Goal: Task Accomplishment & Management: Complete application form

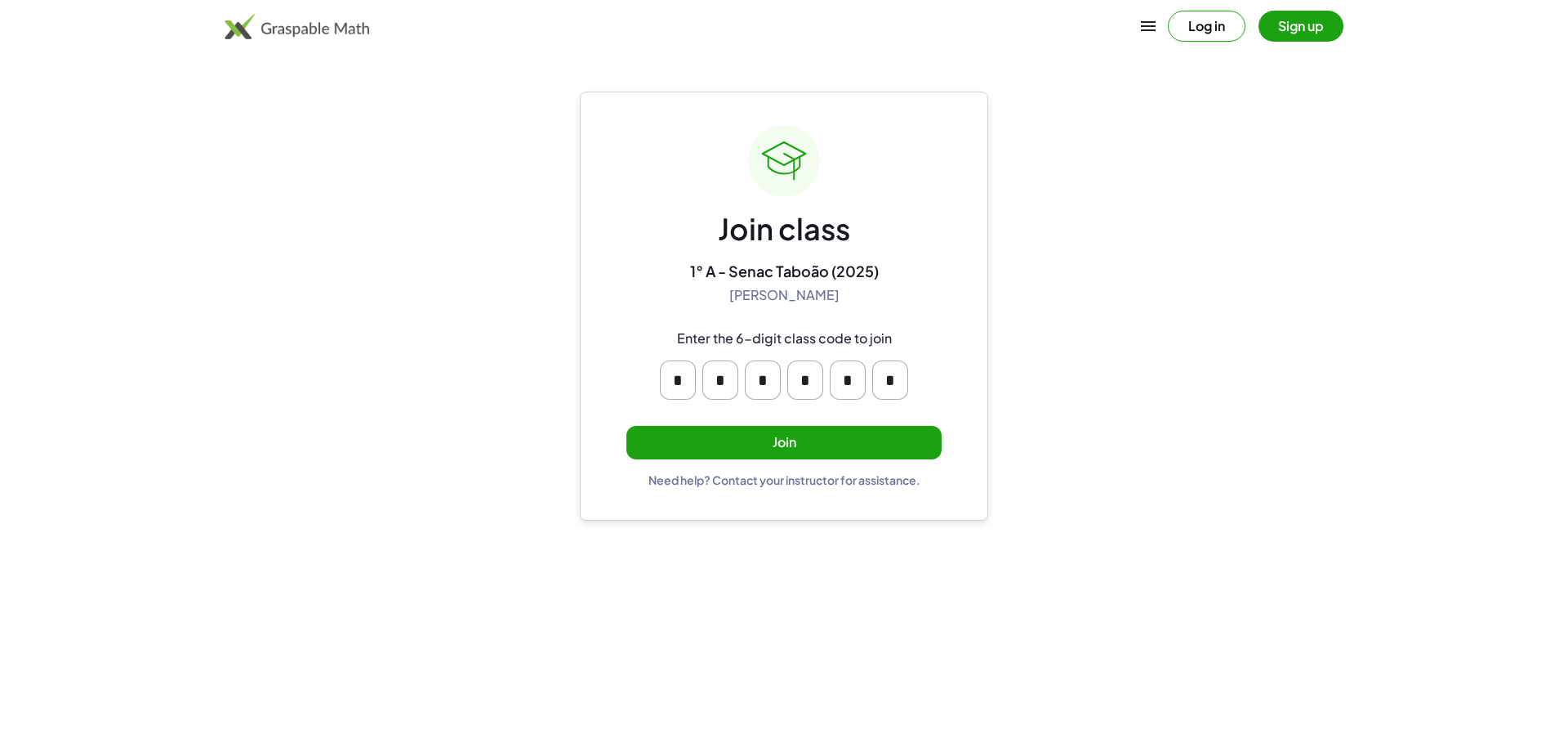
click at [1363, 56] on main "Join class 1° A - Senac Taboão (2025) [PERSON_NAME] Enter the 6-digit class cod…" at bounding box center [784, 365] width 1568 height 730
click at [908, 434] on button "Join" at bounding box center [784, 443] width 315 height 33
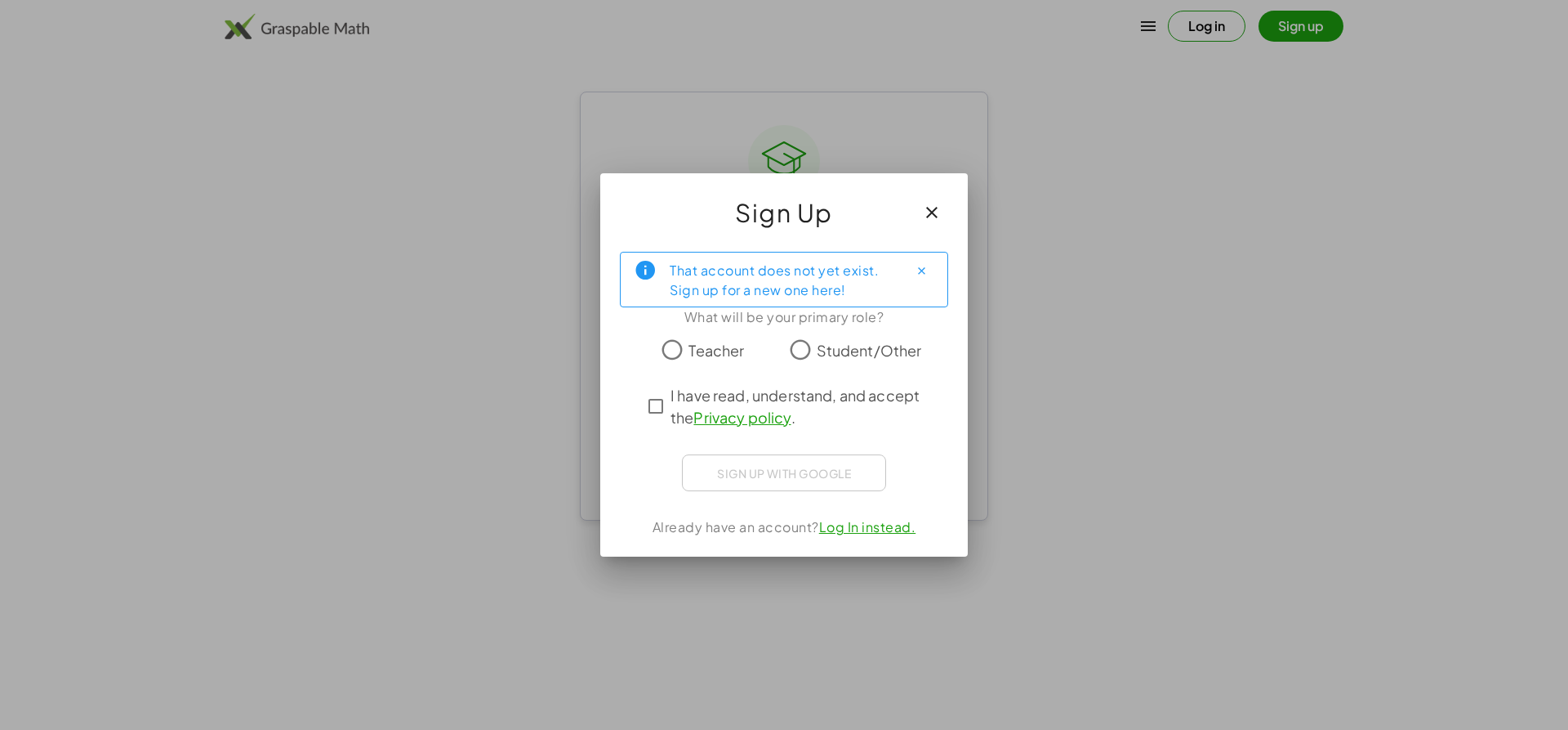
drag, startPoint x: 931, startPoint y: 513, endPoint x: 959, endPoint y: 510, distance: 28.2
click at [953, 510] on div "That account does not yet exist. Sign up for a new one here! What will be your …" at bounding box center [784, 398] width 367 height 317
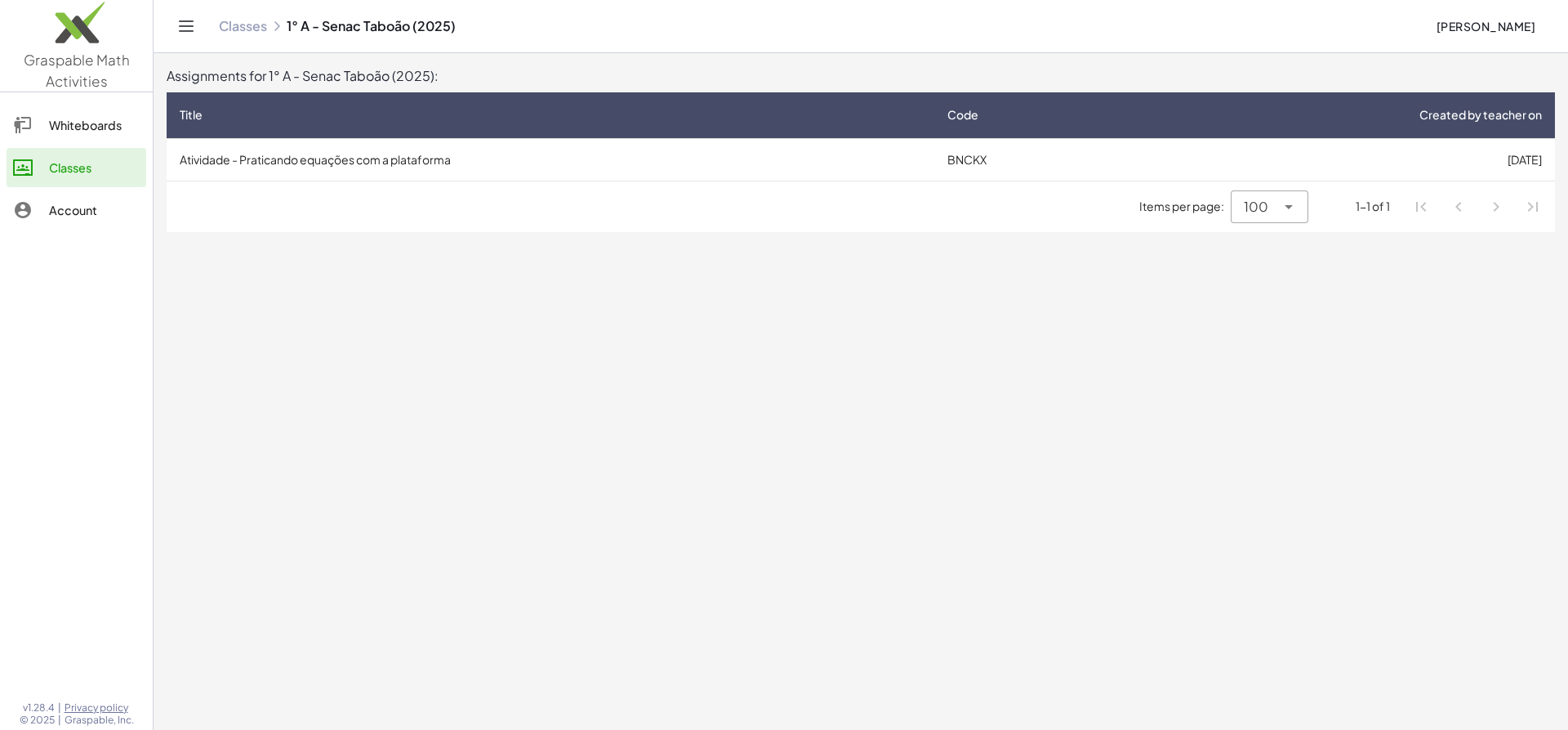
click at [679, 149] on td "Atividade - Praticando equações com a plataforma" at bounding box center [550, 159] width 768 height 42
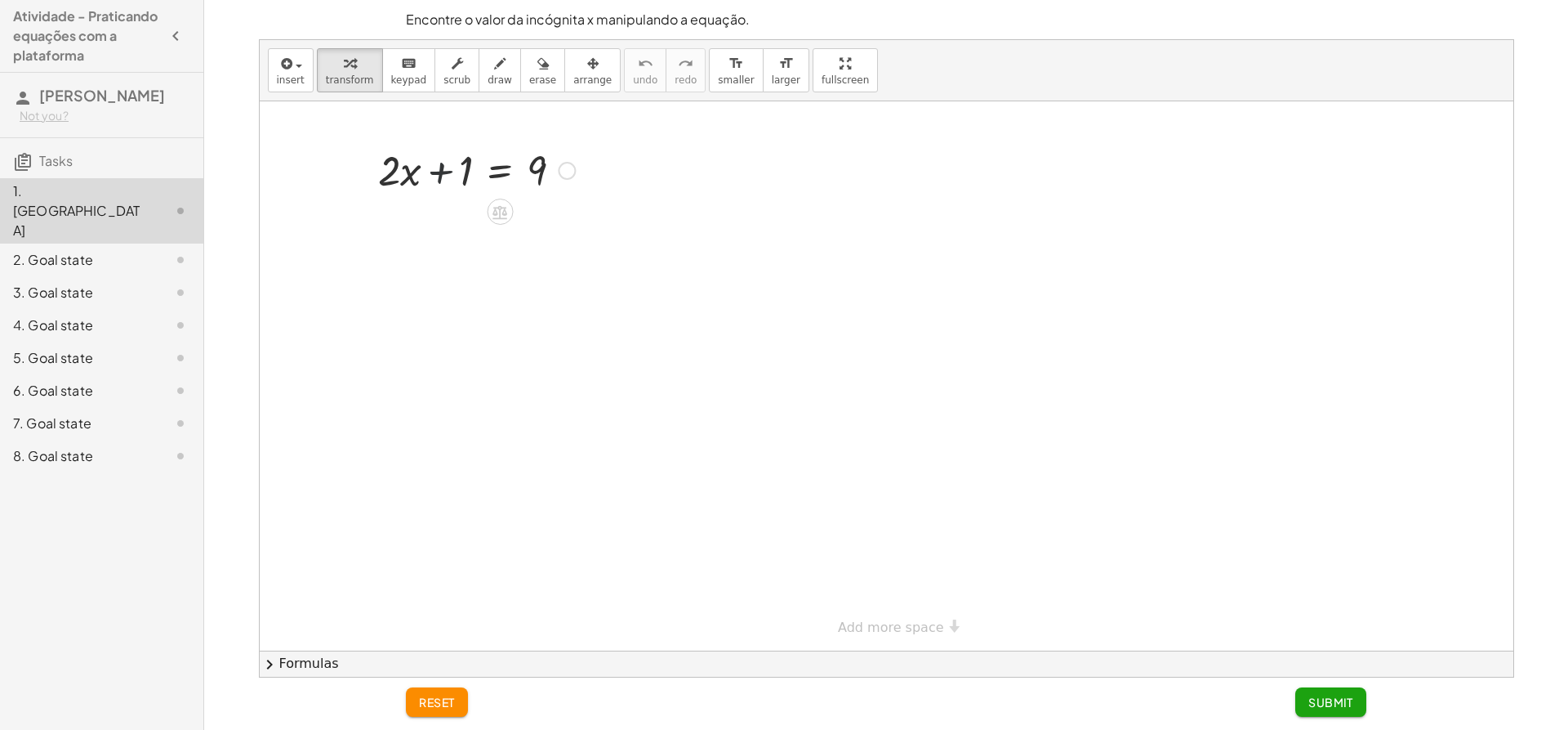
click at [441, 175] on div at bounding box center [477, 169] width 214 height 56
click at [456, 178] on div at bounding box center [477, 169] width 214 height 56
click at [504, 212] on icon at bounding box center [499, 212] width 15 height 14
drag, startPoint x: 458, startPoint y: 174, endPoint x: 563, endPoint y: 191, distance: 106.4
click at [563, 191] on div at bounding box center [477, 169] width 214 height 56
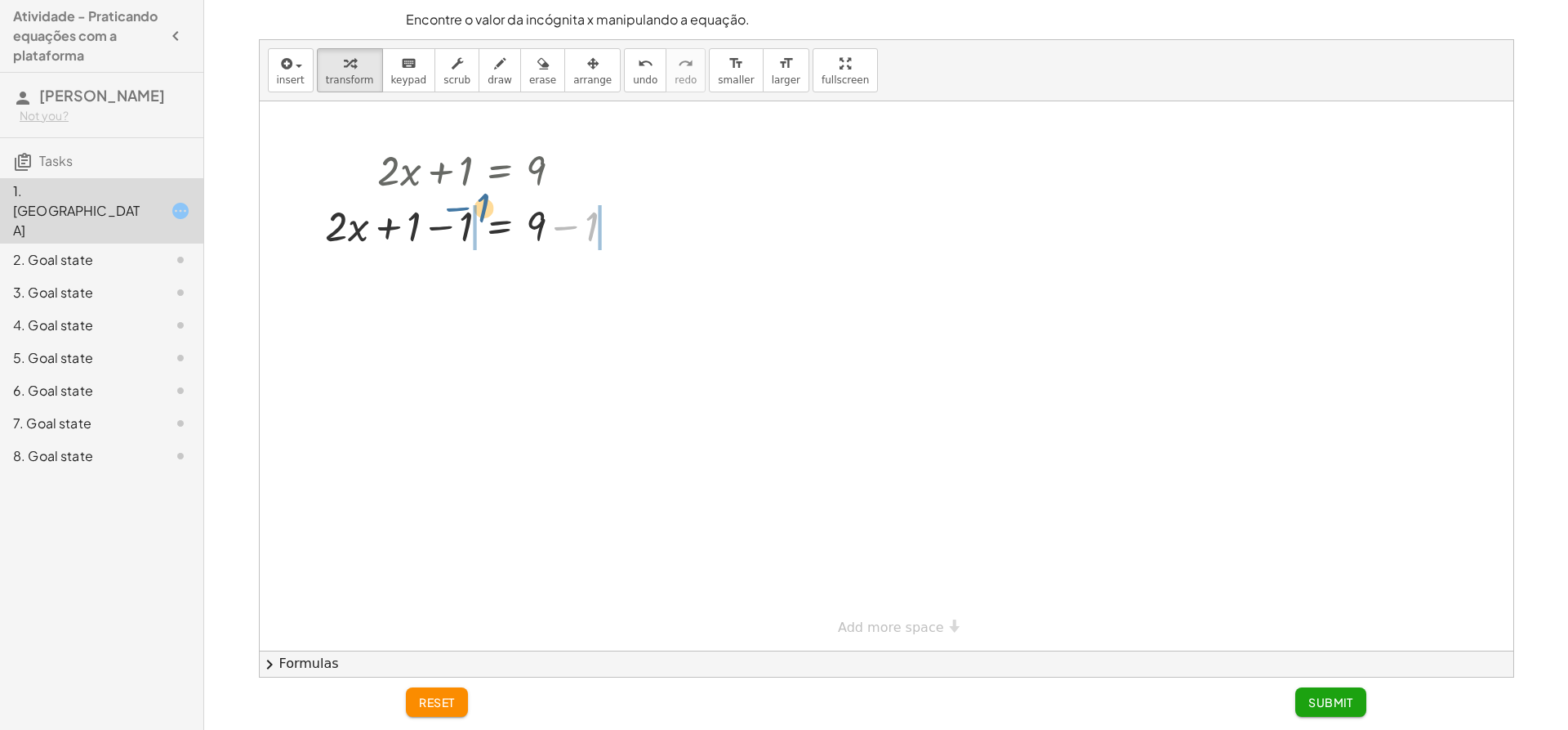
drag, startPoint x: 584, startPoint y: 239, endPoint x: 451, endPoint y: 228, distance: 133.5
click at [633, 76] on span "undo" at bounding box center [644, 80] width 24 height 12
drag, startPoint x: 443, startPoint y: 175, endPoint x: 561, endPoint y: 185, distance: 118.4
click at [561, 185] on div at bounding box center [477, 169] width 214 height 56
drag, startPoint x: 421, startPoint y: 223, endPoint x: 569, endPoint y: 228, distance: 148.1
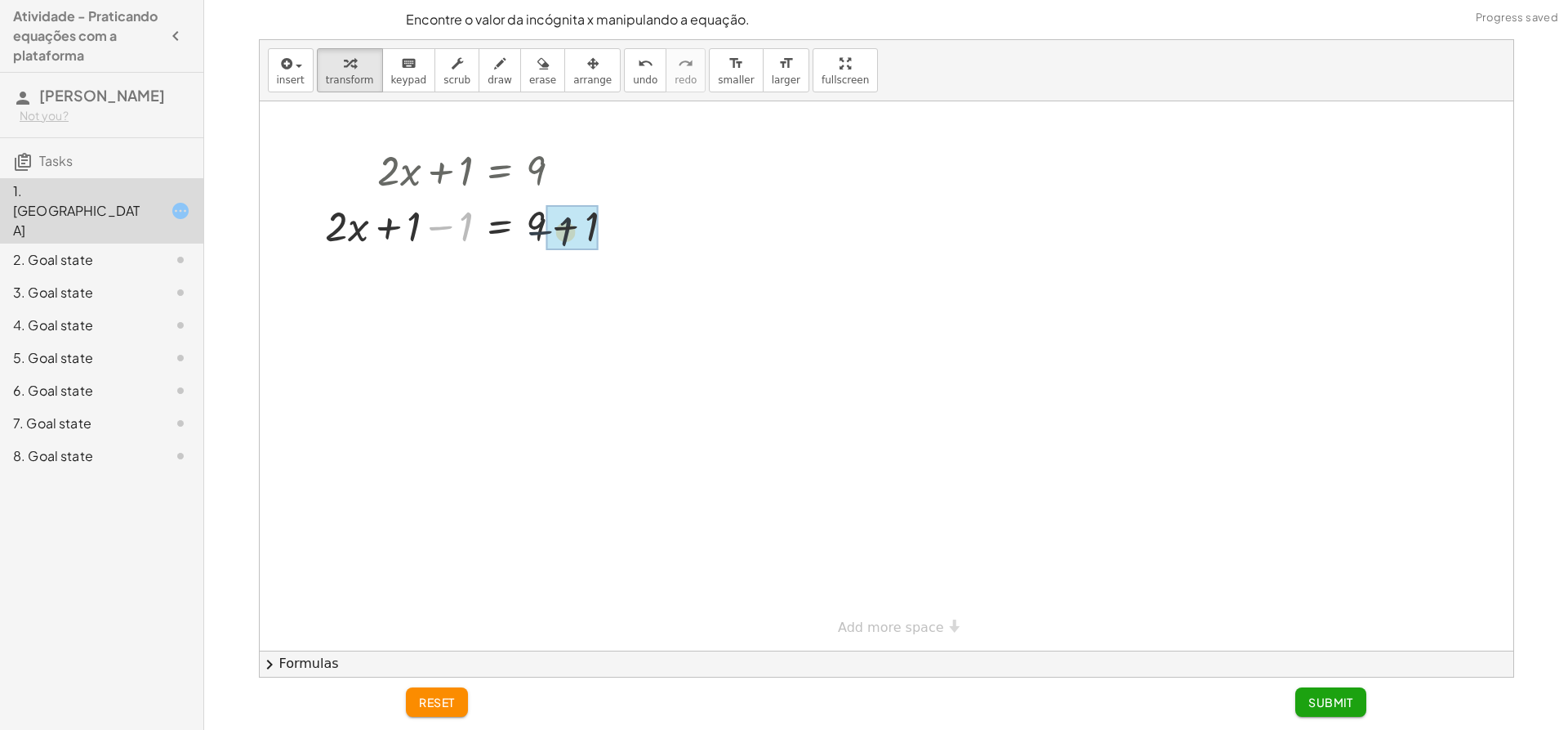
click at [569, 228] on div at bounding box center [476, 224] width 317 height 56
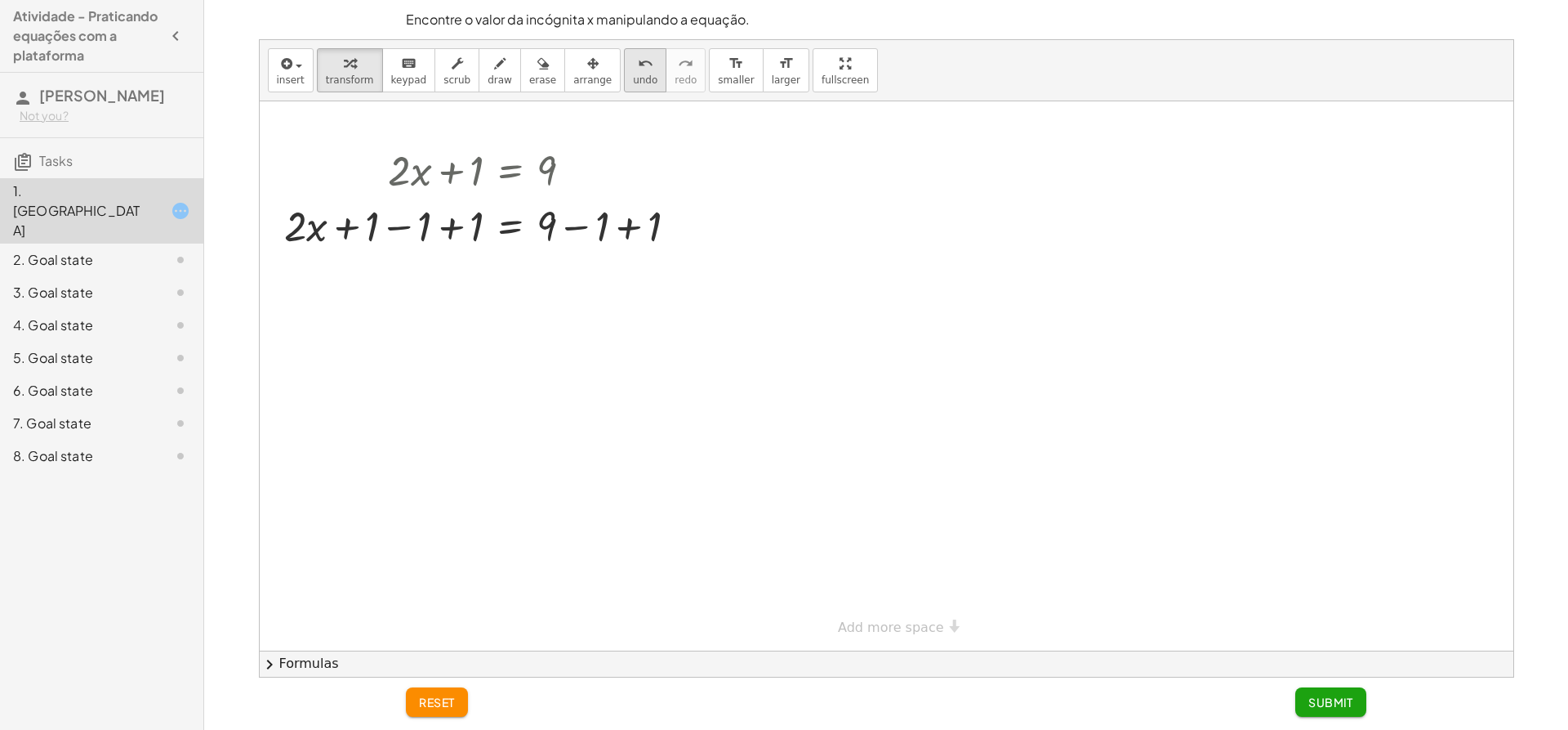
click at [624, 87] on button "undo undo" at bounding box center [644, 70] width 42 height 44
drag, startPoint x: 480, startPoint y: 217, endPoint x: 413, endPoint y: 215, distance: 67.0
click at [413, 215] on div at bounding box center [487, 224] width 317 height 56
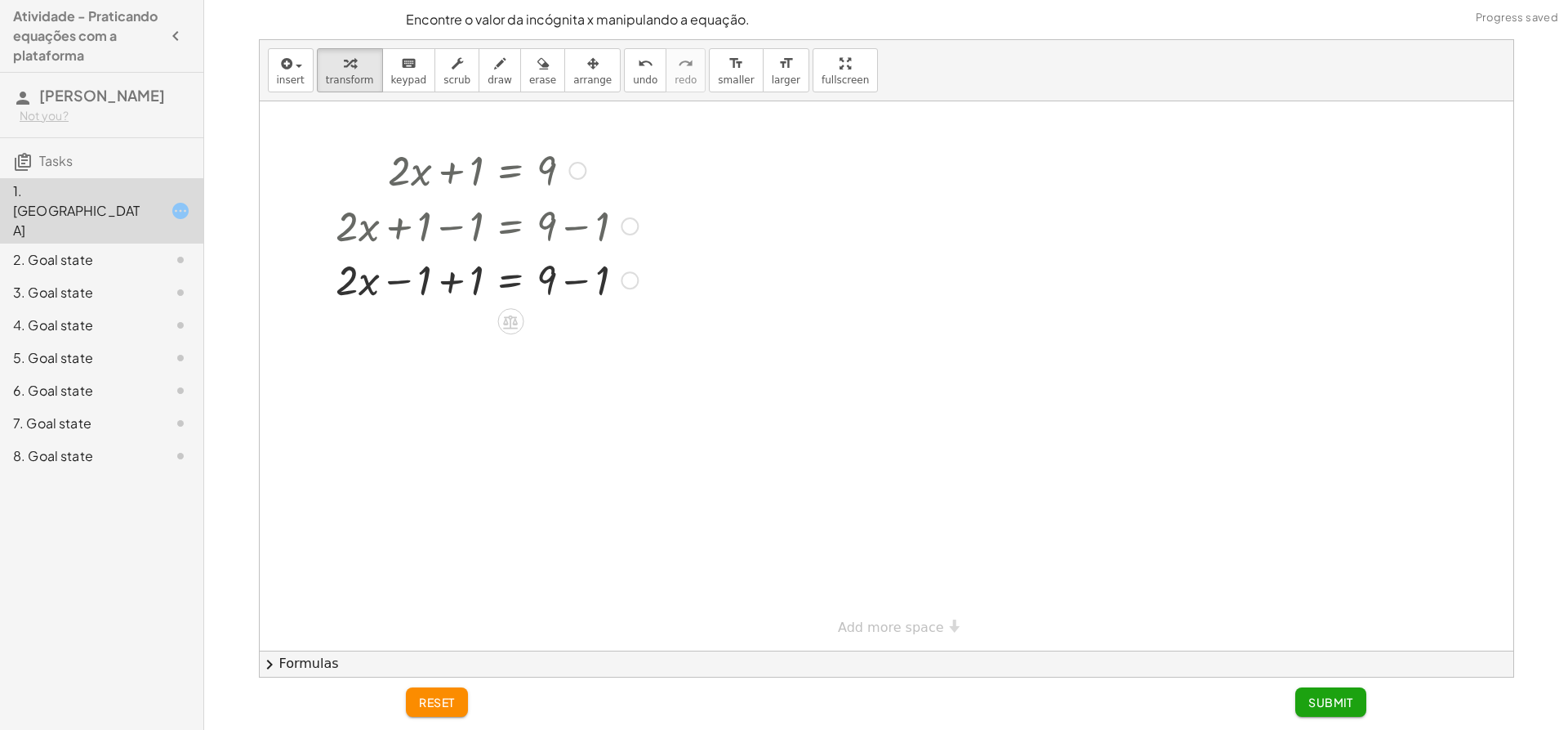
click at [458, 233] on div at bounding box center [487, 224] width 317 height 56
click at [480, 271] on div at bounding box center [487, 280] width 317 height 56
click at [601, 353] on div at bounding box center [487, 335] width 317 height 56
click at [465, 393] on div at bounding box center [487, 391] width 317 height 56
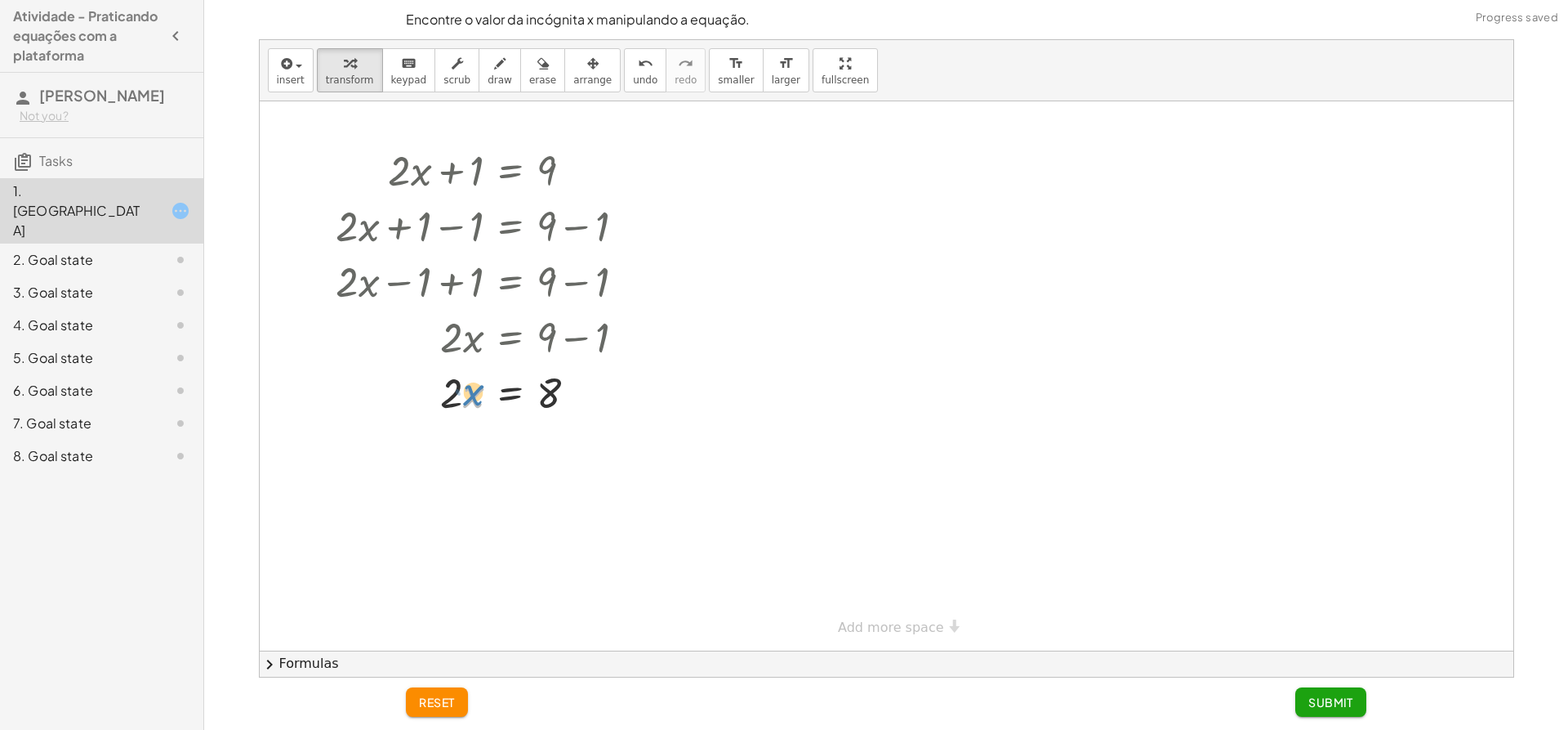
click at [459, 387] on div at bounding box center [487, 391] width 317 height 56
drag, startPoint x: 453, startPoint y: 392, endPoint x: 563, endPoint y: 438, distance: 119.2
click at [559, 451] on div at bounding box center [487, 460] width 317 height 81
click at [579, 461] on div at bounding box center [487, 460] width 317 height 81
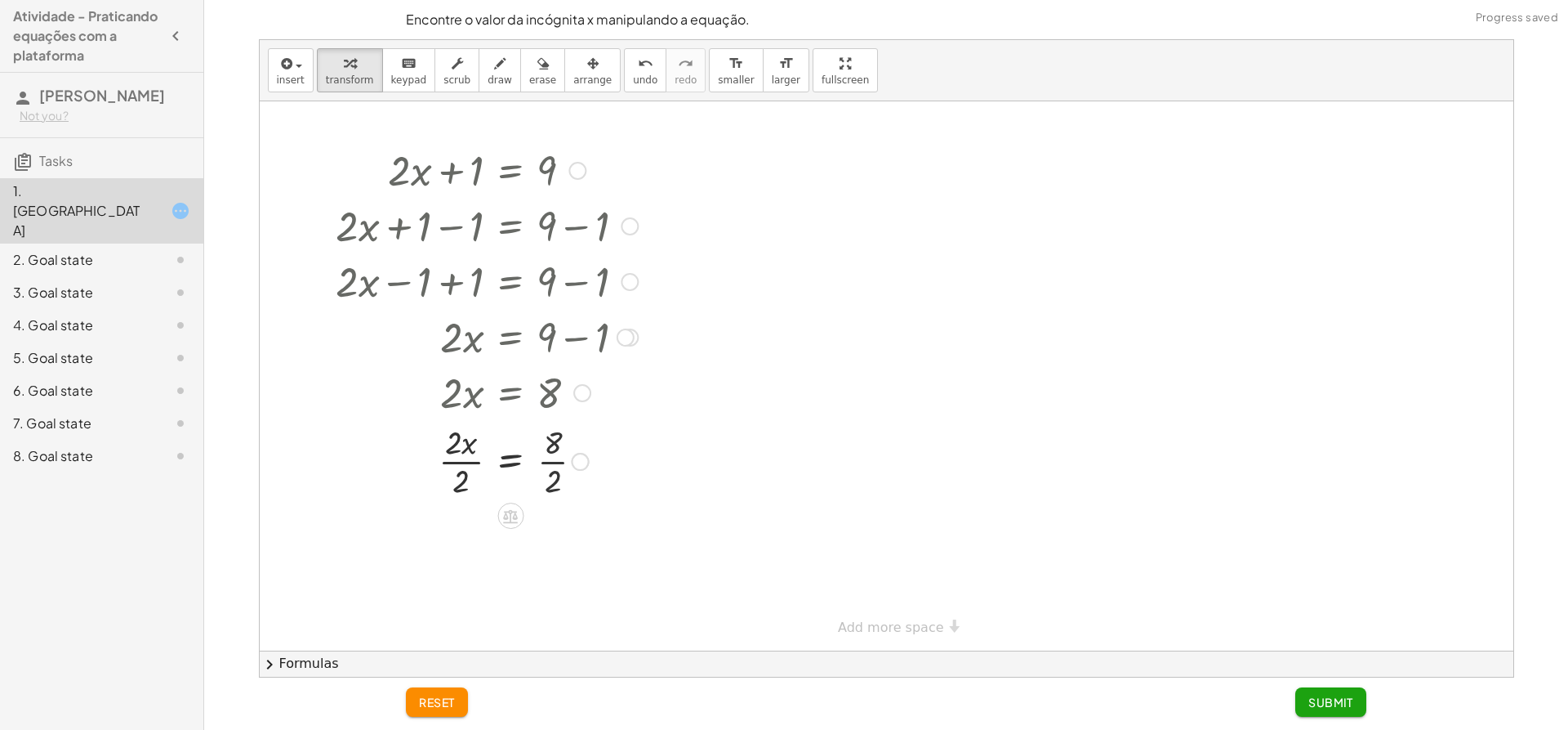
click at [510, 462] on div "· x = 8 · 2 · 2 · · 2 4" at bounding box center [510, 462] width 0 height 0
click at [470, 453] on div at bounding box center [487, 460] width 317 height 81
click at [441, 441] on div at bounding box center [487, 460] width 317 height 81
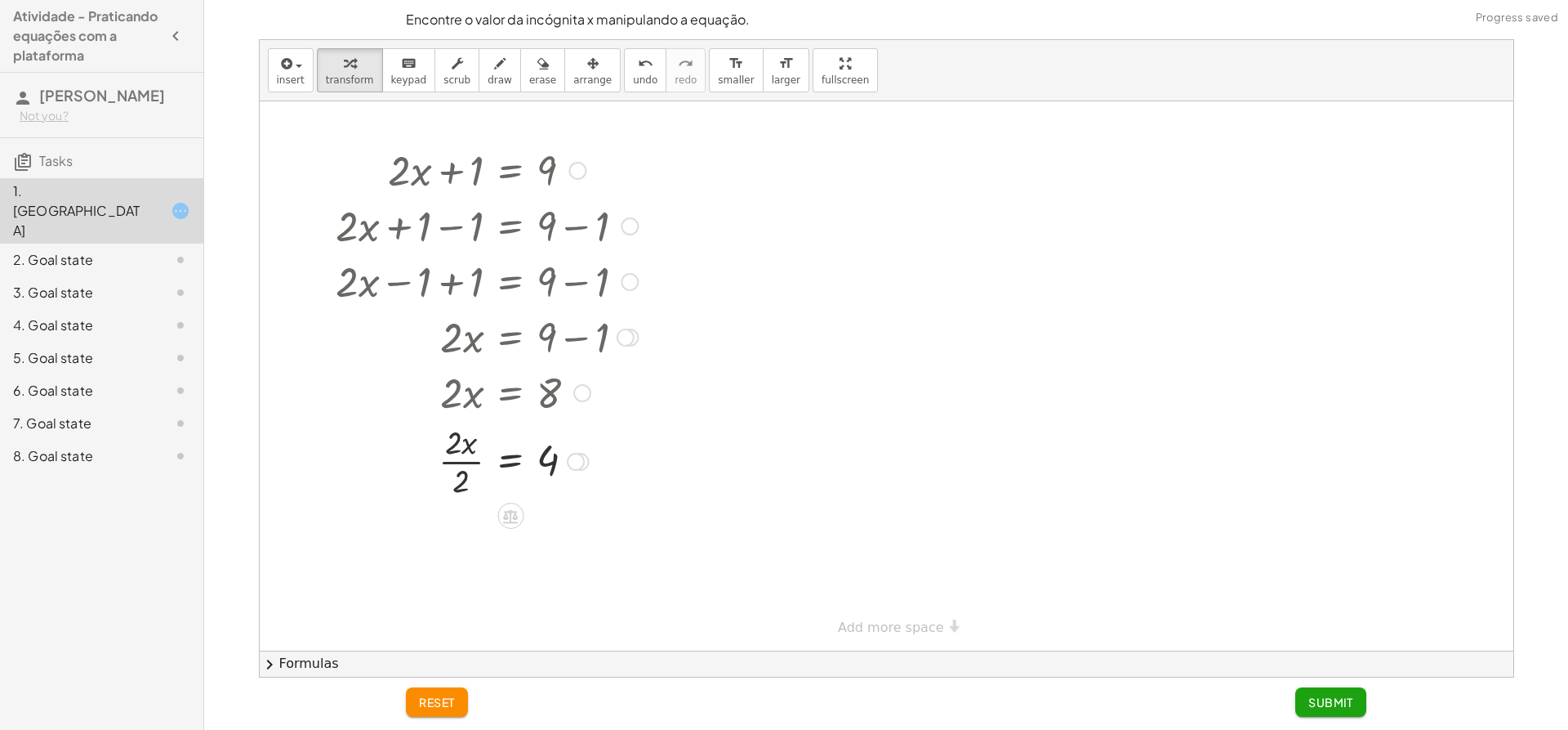
click at [441, 465] on div at bounding box center [487, 460] width 317 height 81
click at [441, 465] on div at bounding box center [487, 460] width 317 height 54
click at [1328, 701] on span "Submit" at bounding box center [1331, 702] width 45 height 15
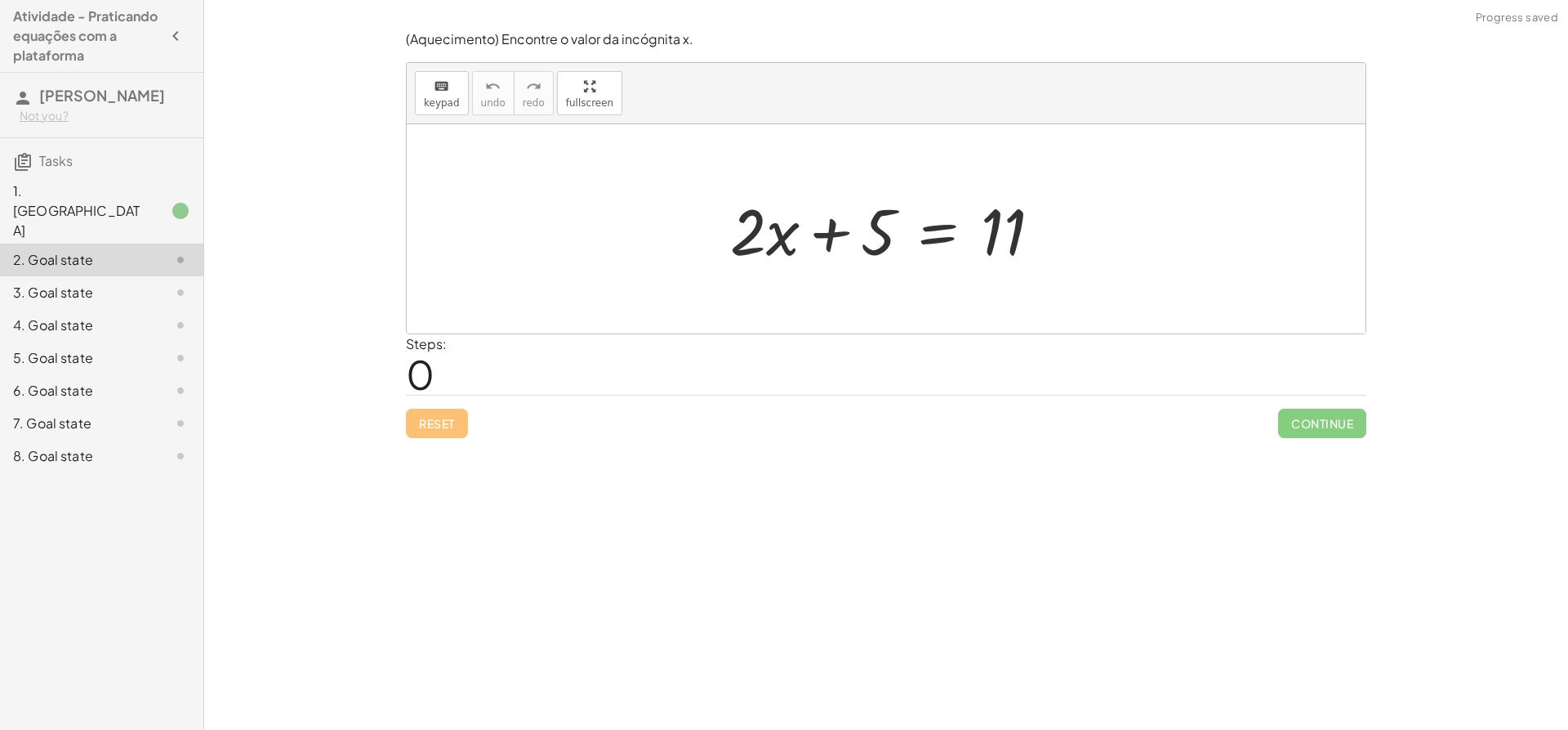
click at [834, 265] on div at bounding box center [892, 229] width 341 height 84
click at [622, 143] on div at bounding box center [885, 229] width 959 height 210
drag, startPoint x: 780, startPoint y: 213, endPoint x: 802, endPoint y: 207, distance: 22.8
click at [802, 207] on div at bounding box center [892, 229] width 341 height 84
drag, startPoint x: 836, startPoint y: 223, endPoint x: 859, endPoint y: 217, distance: 23.8
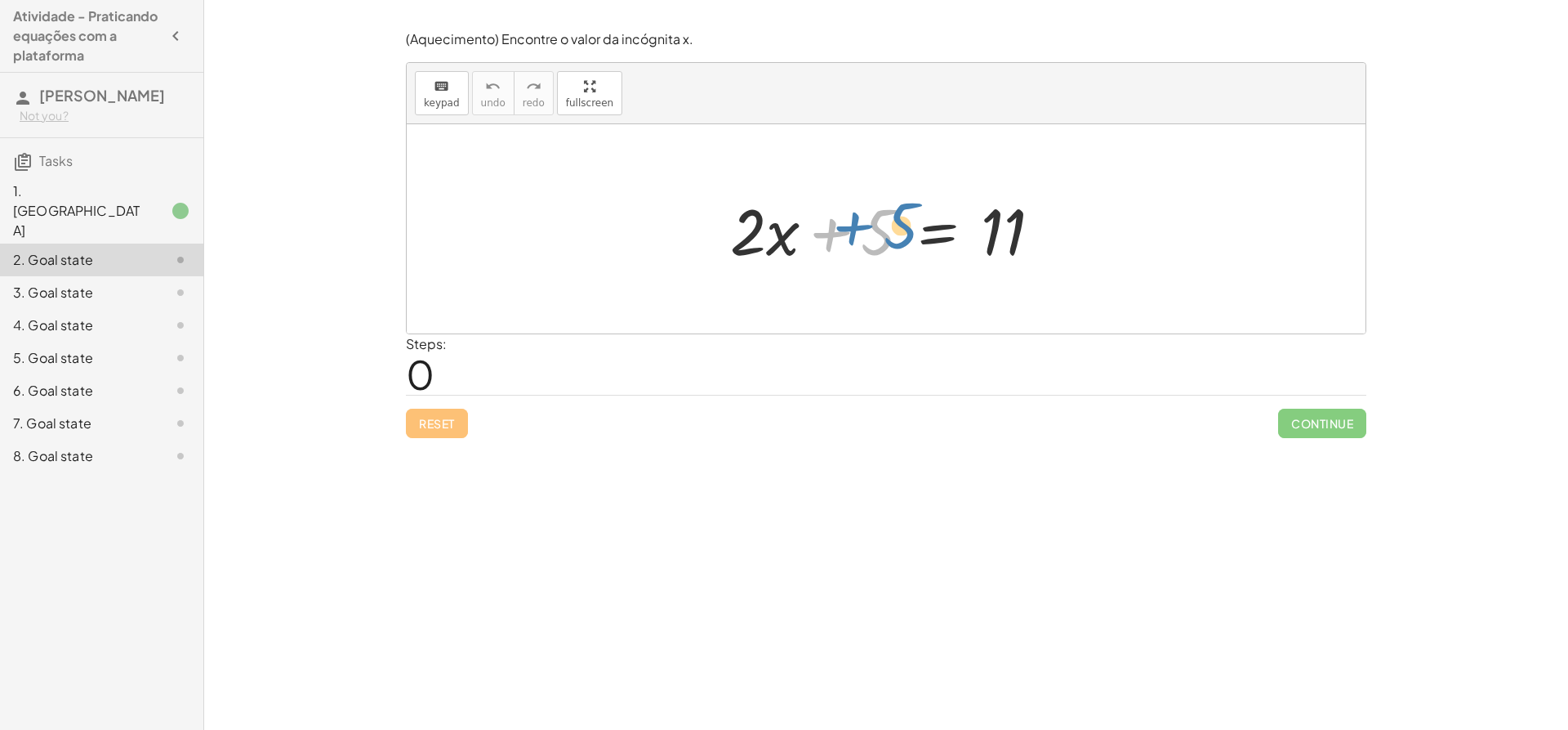
click at [859, 217] on div at bounding box center [892, 229] width 341 height 84
drag, startPoint x: 855, startPoint y: 230, endPoint x: 1052, endPoint y: 250, distance: 198.0
click at [1052, 250] on div at bounding box center [892, 229] width 341 height 84
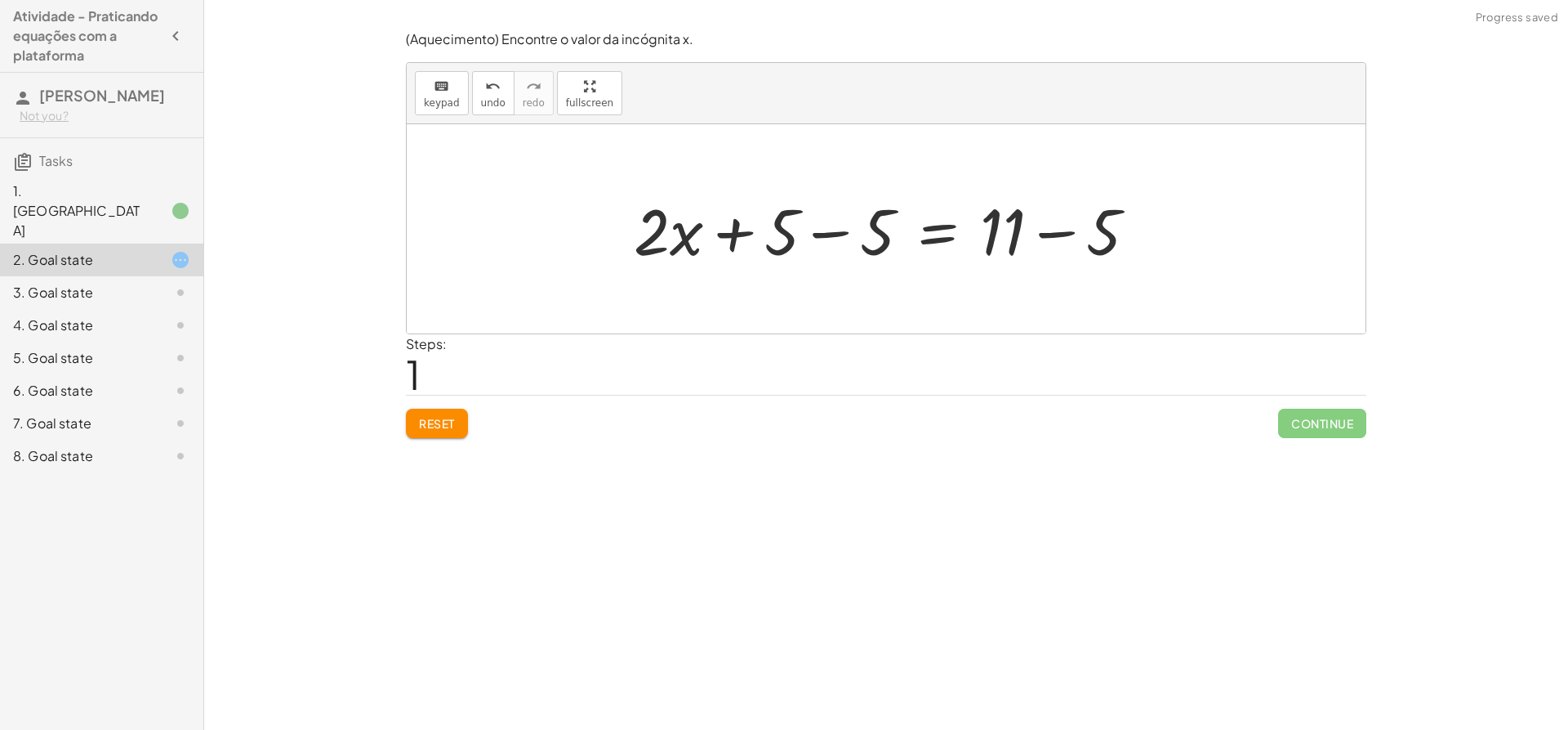
click at [874, 235] on div at bounding box center [892, 229] width 533 height 84
click at [874, 235] on div at bounding box center [989, 229] width 341 height 84
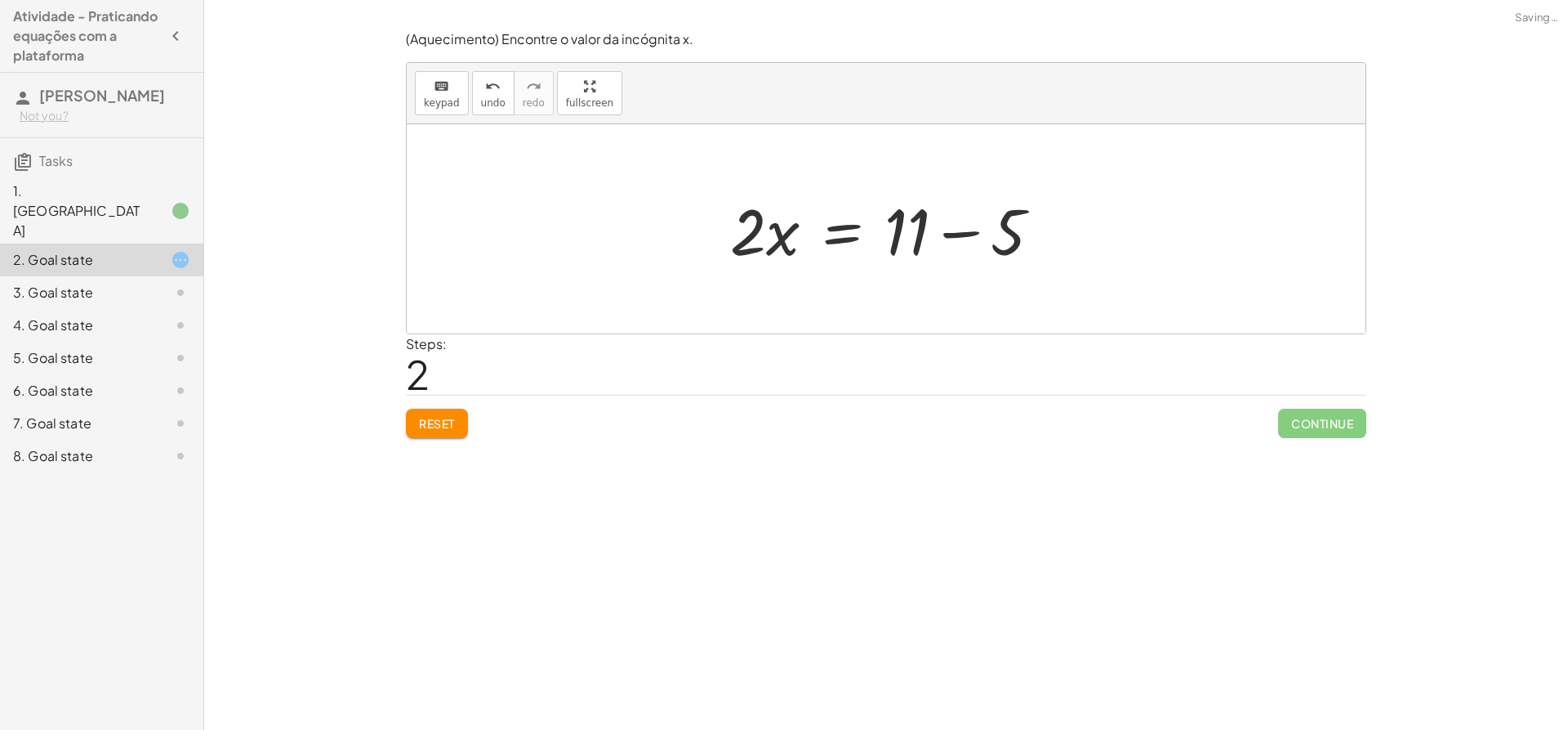
click at [990, 207] on div at bounding box center [892, 229] width 341 height 84
click at [990, 207] on div at bounding box center [885, 229] width 959 height 210
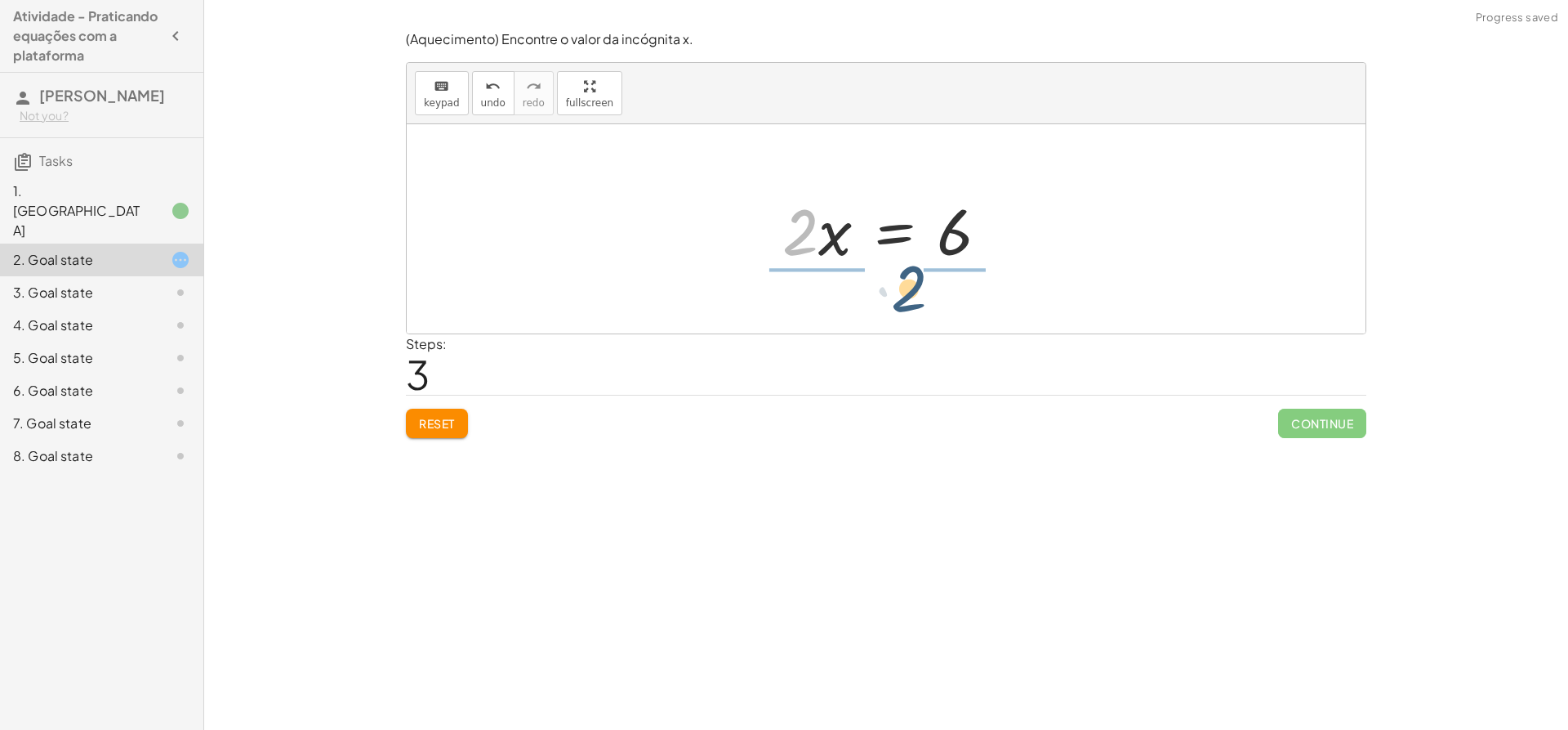
drag, startPoint x: 803, startPoint y: 222, endPoint x: 953, endPoint y: 273, distance: 158.4
click at [967, 232] on div at bounding box center [892, 228] width 252 height 125
click at [967, 232] on div at bounding box center [886, 228] width 240 height 125
click at [835, 223] on div at bounding box center [886, 228] width 240 height 125
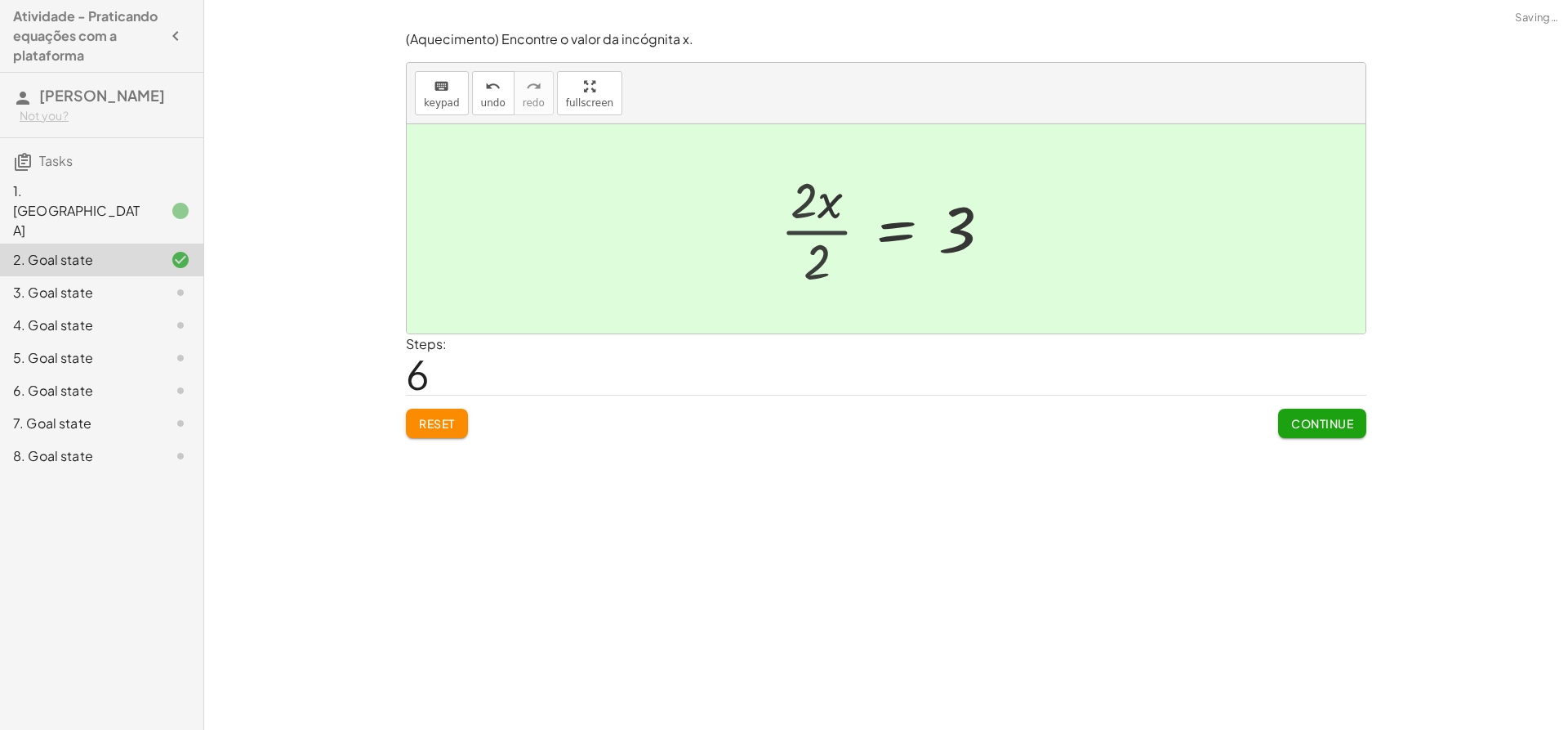
click at [835, 223] on div at bounding box center [912, 229] width 201 height 81
click at [1329, 427] on span "Continue" at bounding box center [1322, 423] width 62 height 15
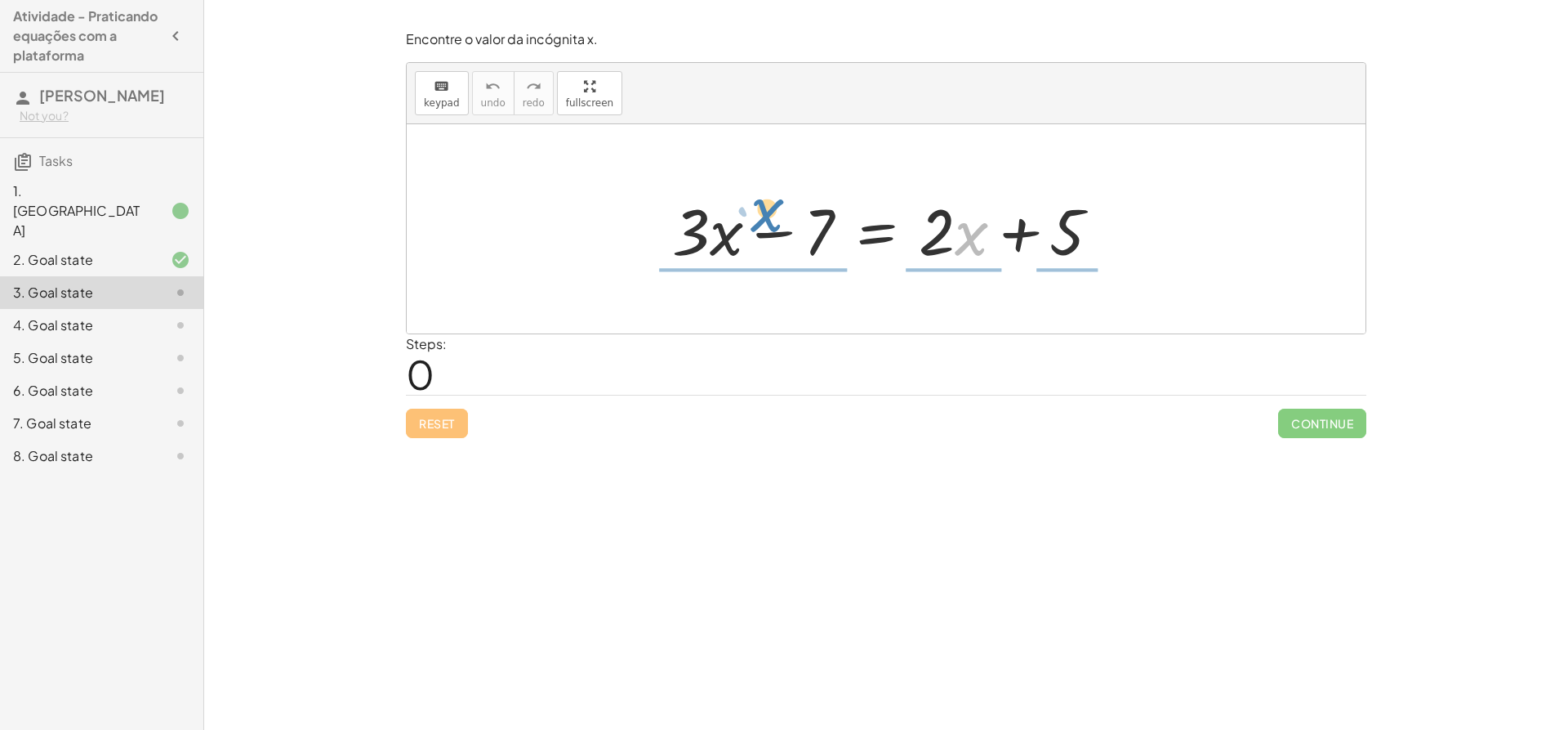
drag, startPoint x: 963, startPoint y: 242, endPoint x: 747, endPoint y: 225, distance: 216.7
click at [747, 225] on div at bounding box center [892, 229] width 457 height 84
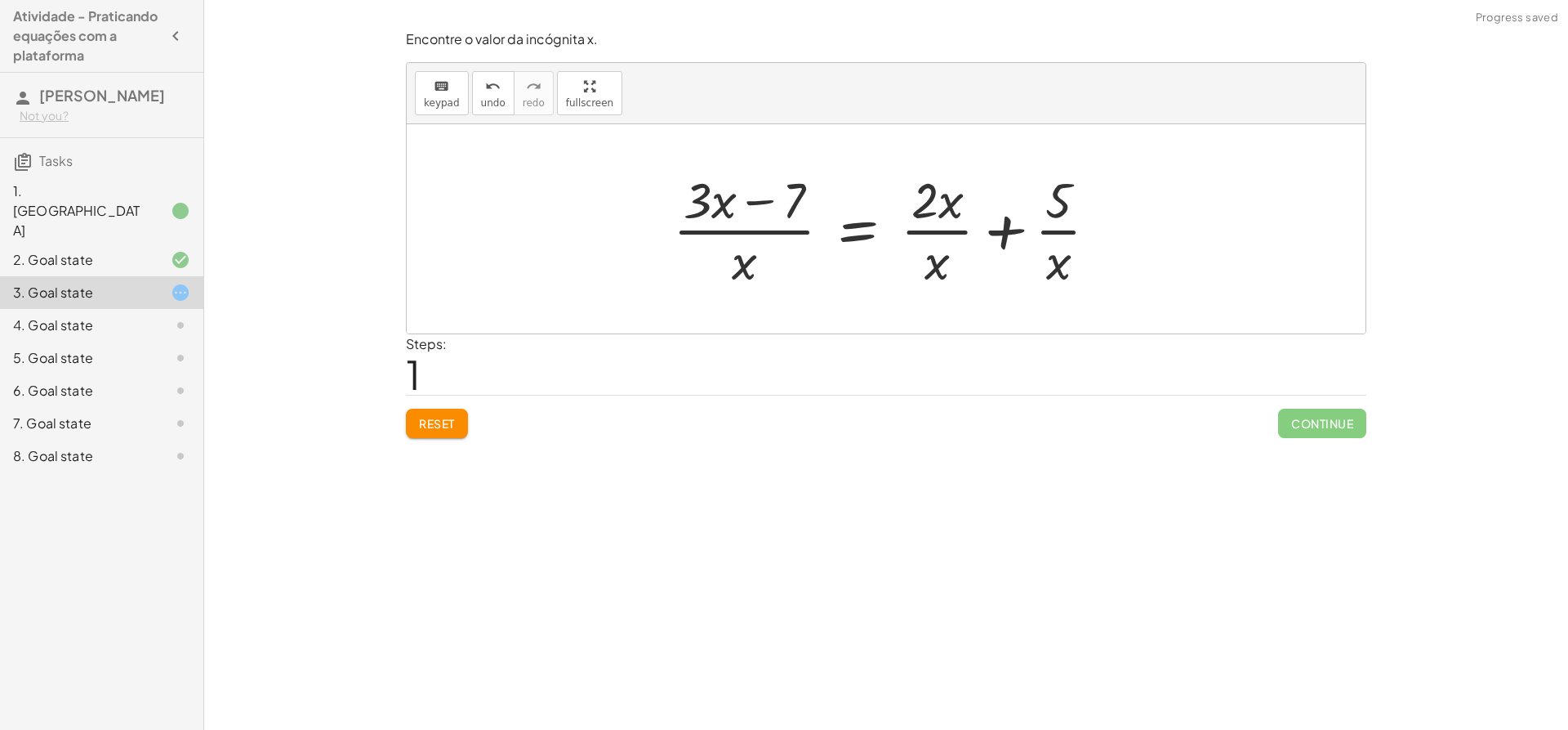
click at [444, 407] on div "Reset Continue" at bounding box center [886, 416] width 961 height 43
click at [429, 420] on span "Reset" at bounding box center [437, 423] width 36 height 15
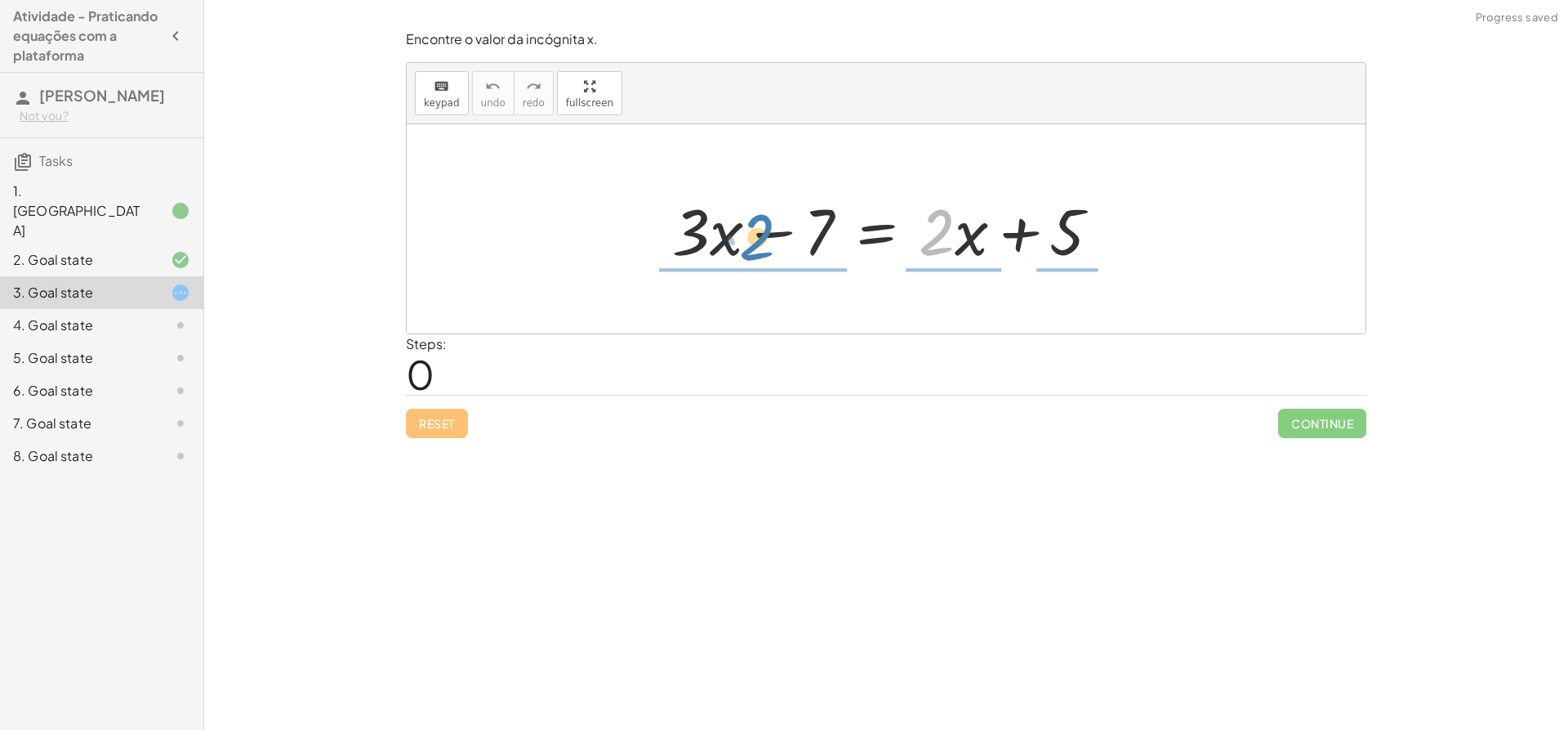
drag, startPoint x: 932, startPoint y: 238, endPoint x: 750, endPoint y: 243, distance: 182.1
click at [750, 243] on div at bounding box center [892, 229] width 457 height 84
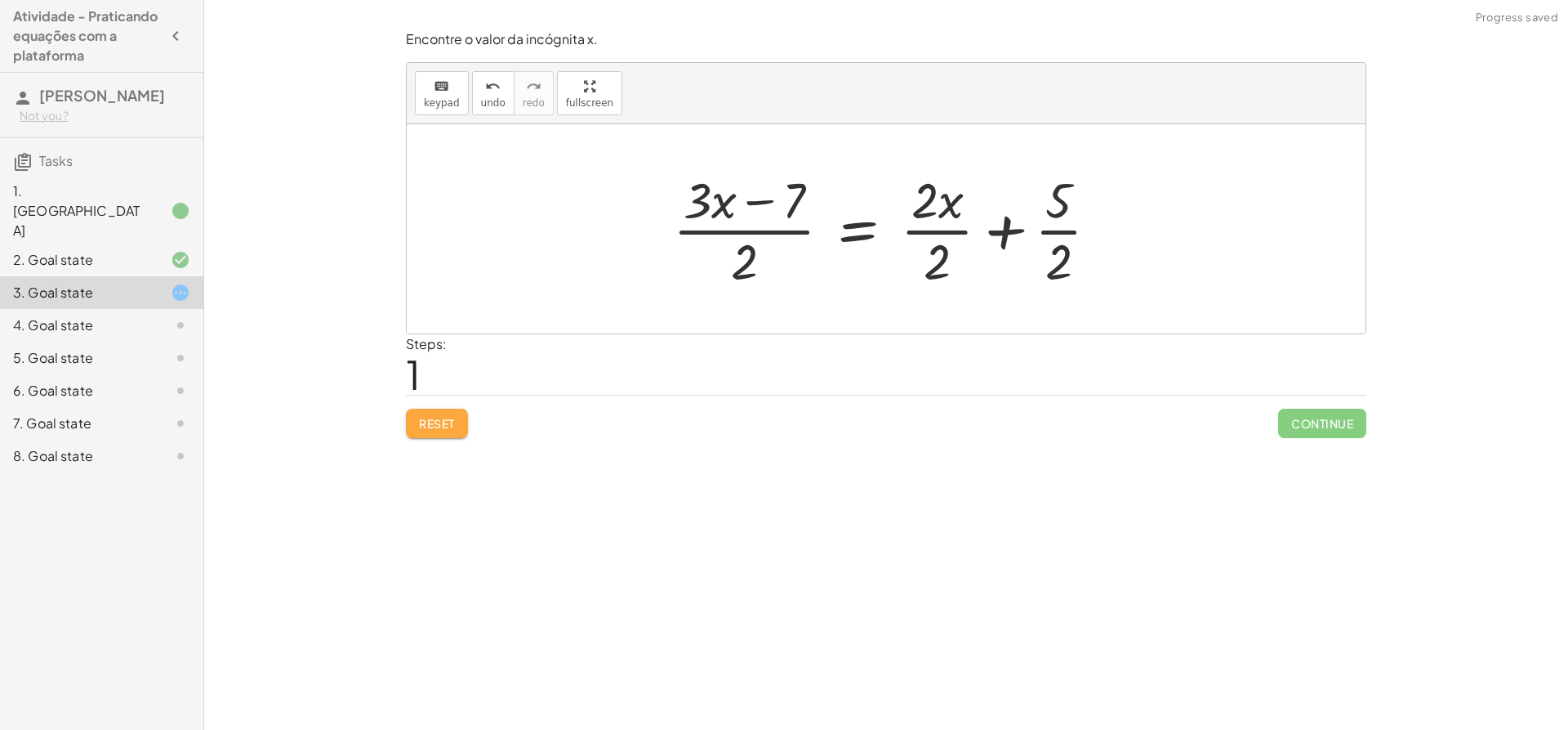
click at [444, 433] on button "Reset" at bounding box center [437, 423] width 62 height 29
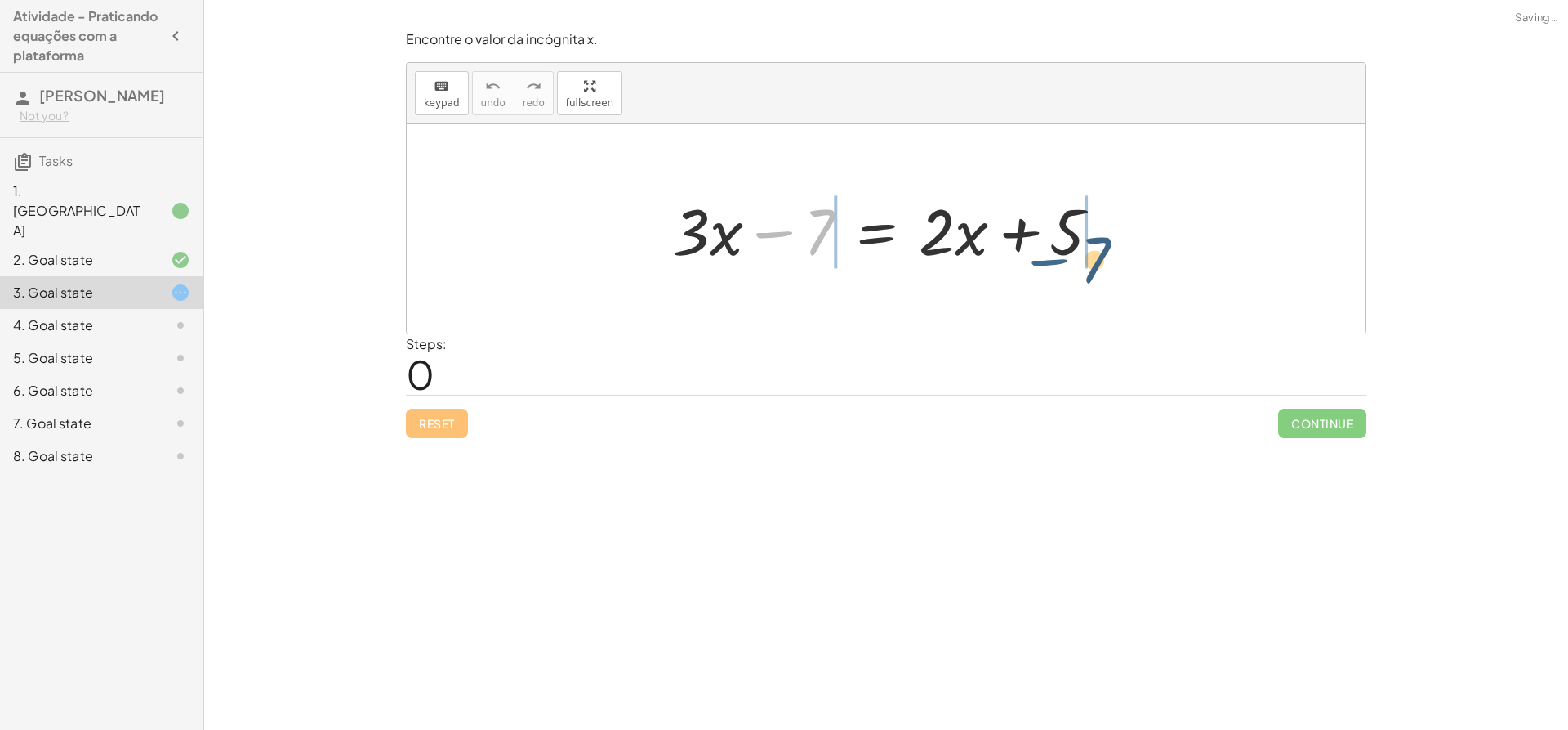
drag, startPoint x: 791, startPoint y: 233, endPoint x: 1102, endPoint y: 254, distance: 311.7
click at [1102, 254] on div at bounding box center [892, 229] width 457 height 84
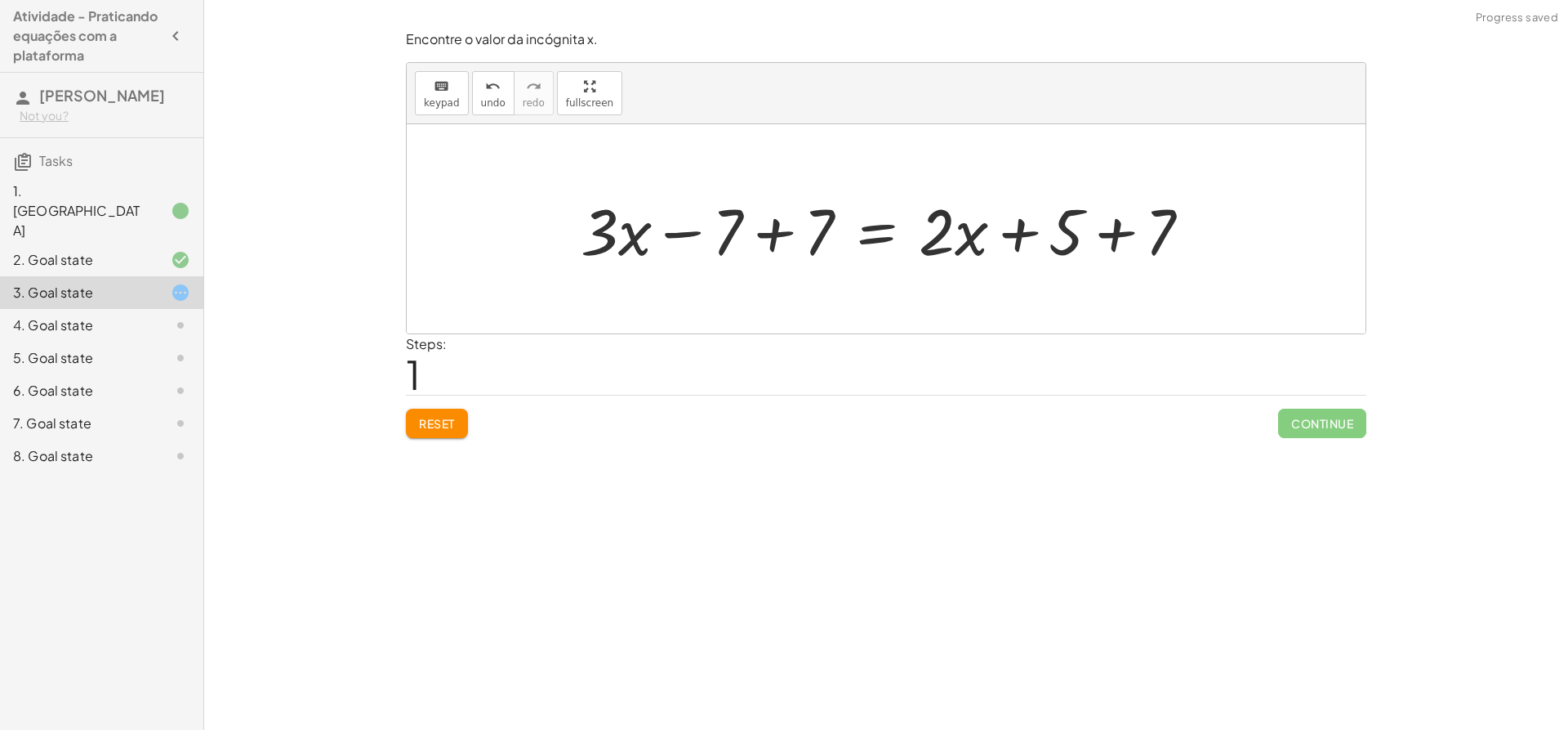
click at [800, 243] on div at bounding box center [892, 229] width 640 height 84
click at [800, 243] on div at bounding box center [983, 229] width 457 height 84
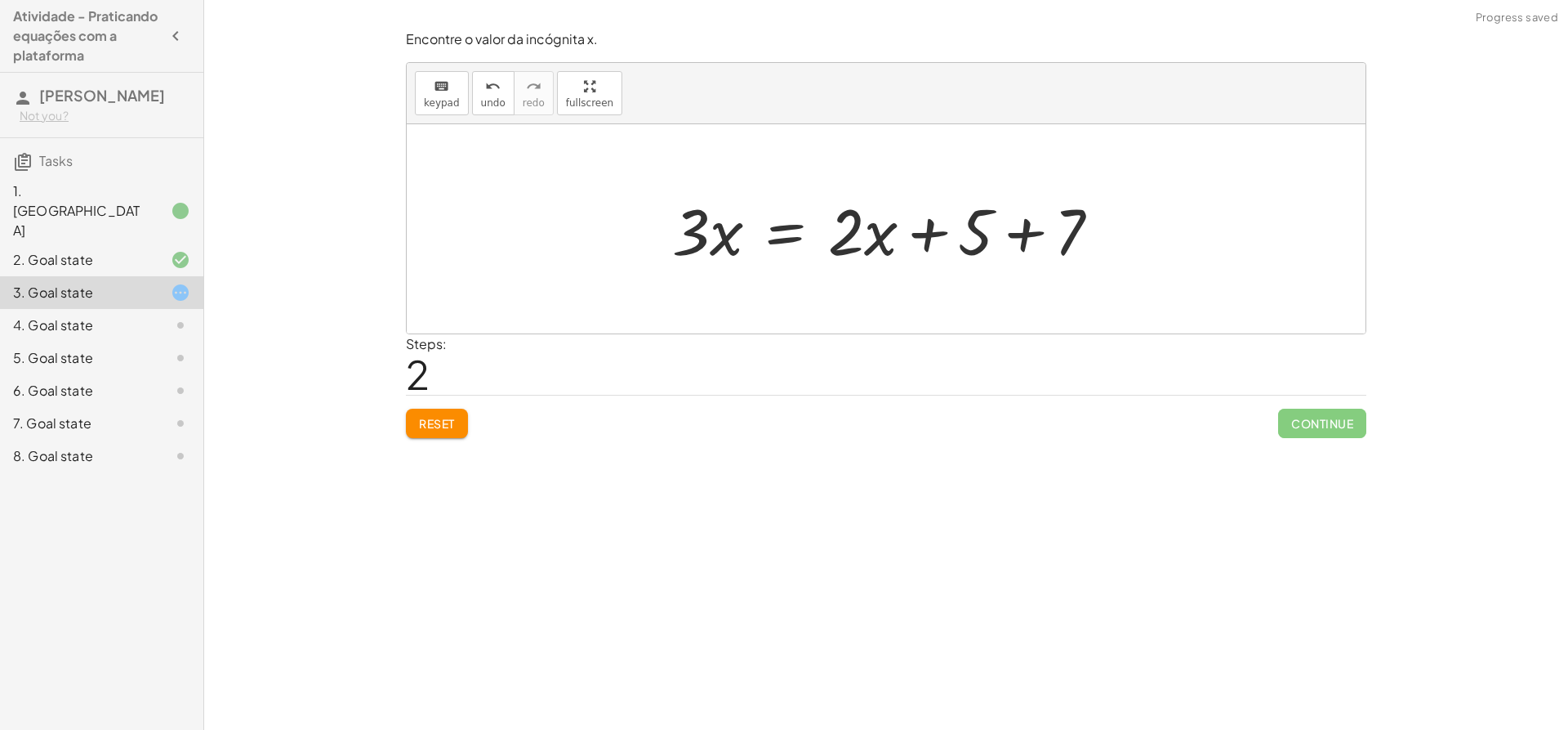
click at [1079, 227] on div at bounding box center [892, 229] width 457 height 84
click at [1079, 227] on div at bounding box center [885, 229] width 959 height 210
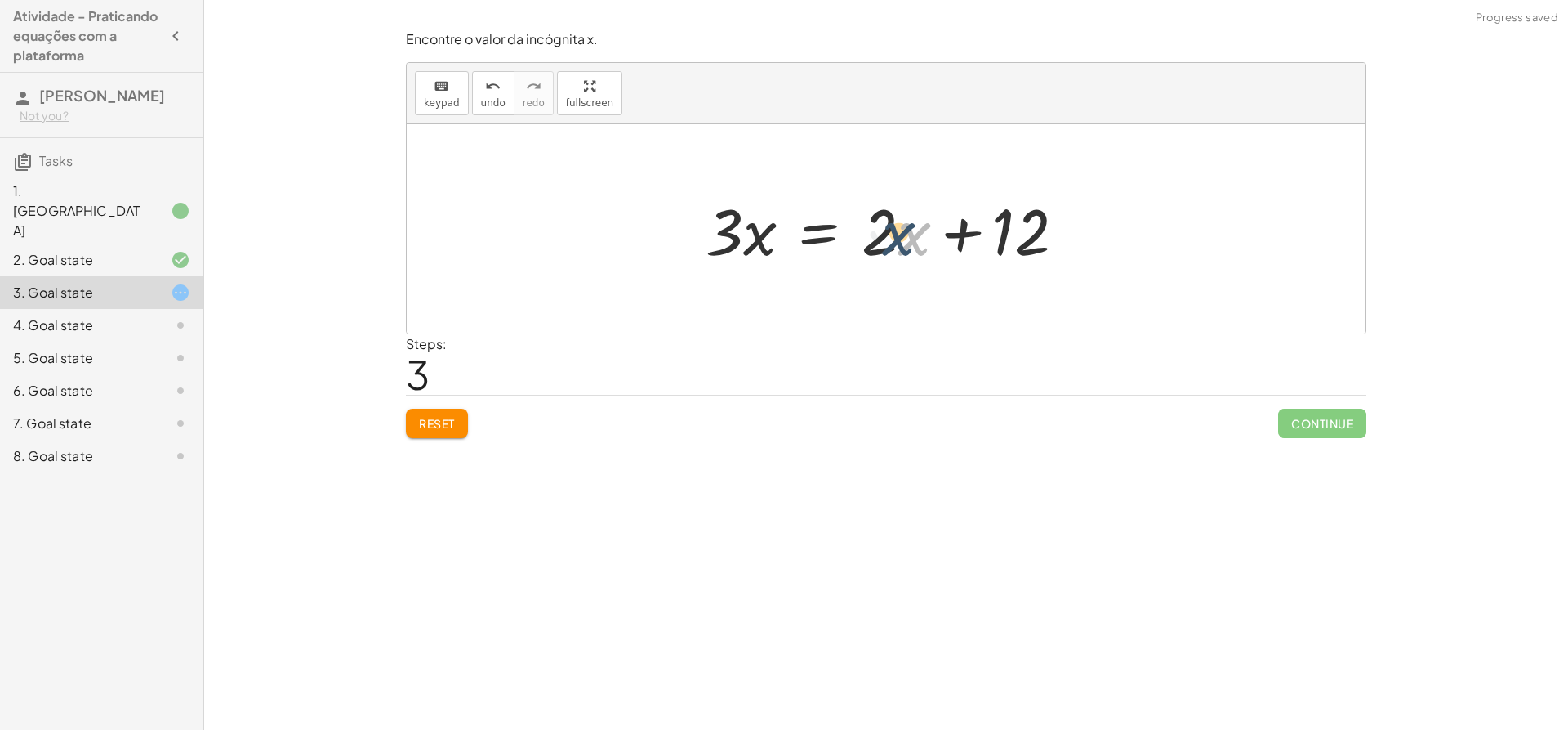
drag, startPoint x: 904, startPoint y: 241, endPoint x: 888, endPoint y: 241, distance: 16.0
click at [888, 241] on div at bounding box center [892, 229] width 390 height 84
click at [882, 247] on div at bounding box center [892, 229] width 390 height 84
drag, startPoint x: 882, startPoint y: 247, endPoint x: 901, endPoint y: 247, distance: 19.0
click at [899, 247] on div at bounding box center [892, 229] width 390 height 84
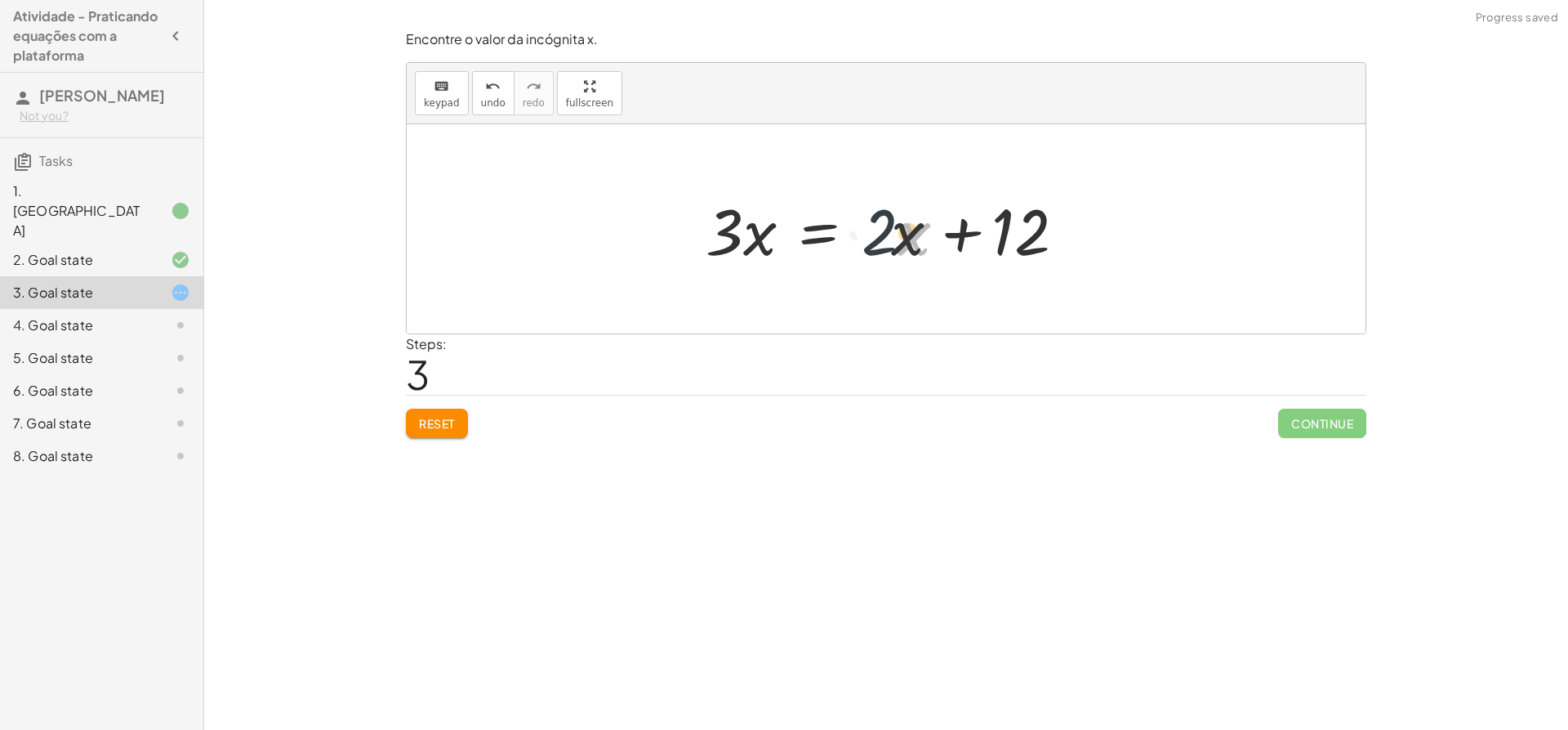
drag, startPoint x: 913, startPoint y: 245, endPoint x: 885, endPoint y: 244, distance: 28.0
click at [885, 244] on div at bounding box center [892, 229] width 390 height 84
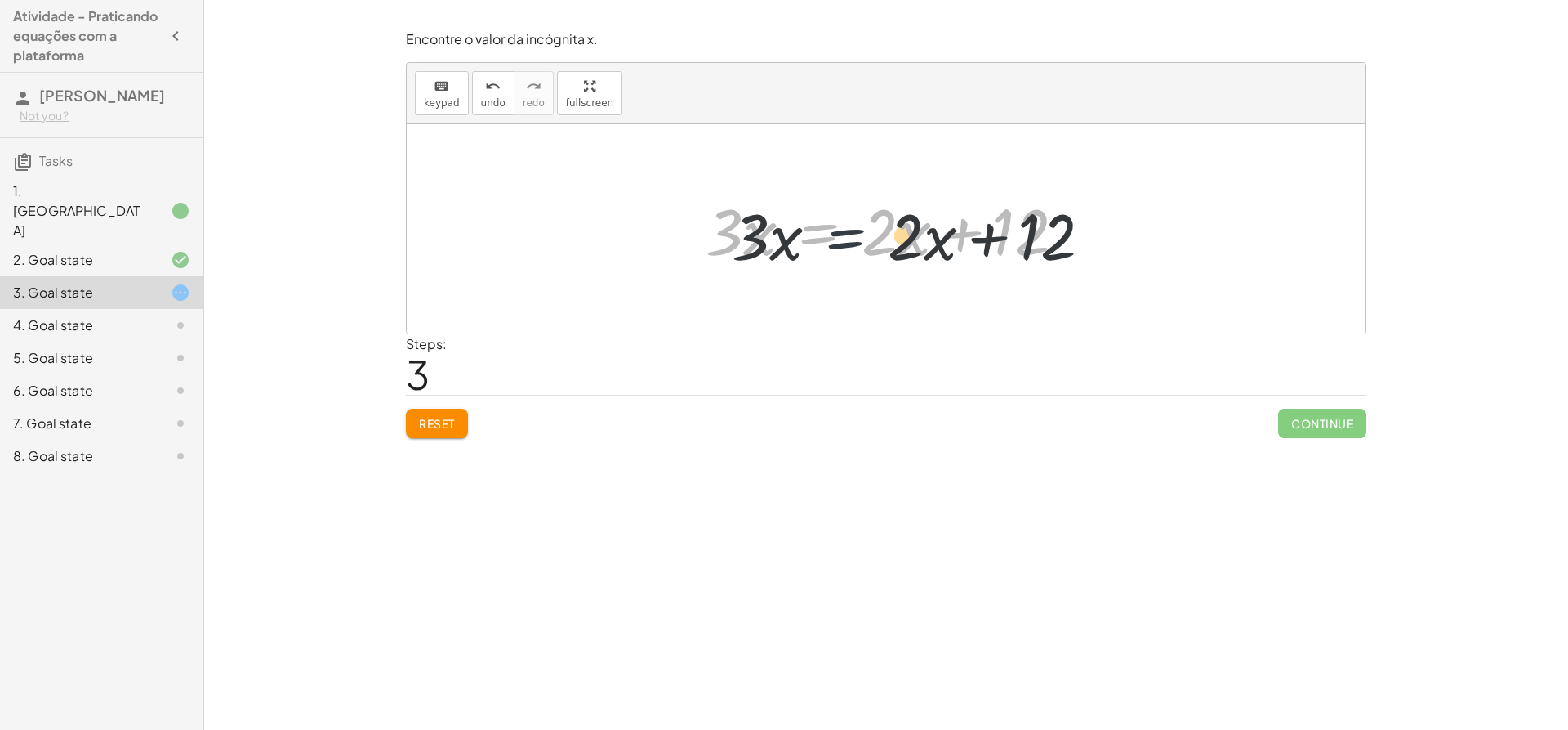
drag, startPoint x: 808, startPoint y: 230, endPoint x: 837, endPoint y: 236, distance: 29.6
click at [837, 236] on div at bounding box center [892, 229] width 390 height 84
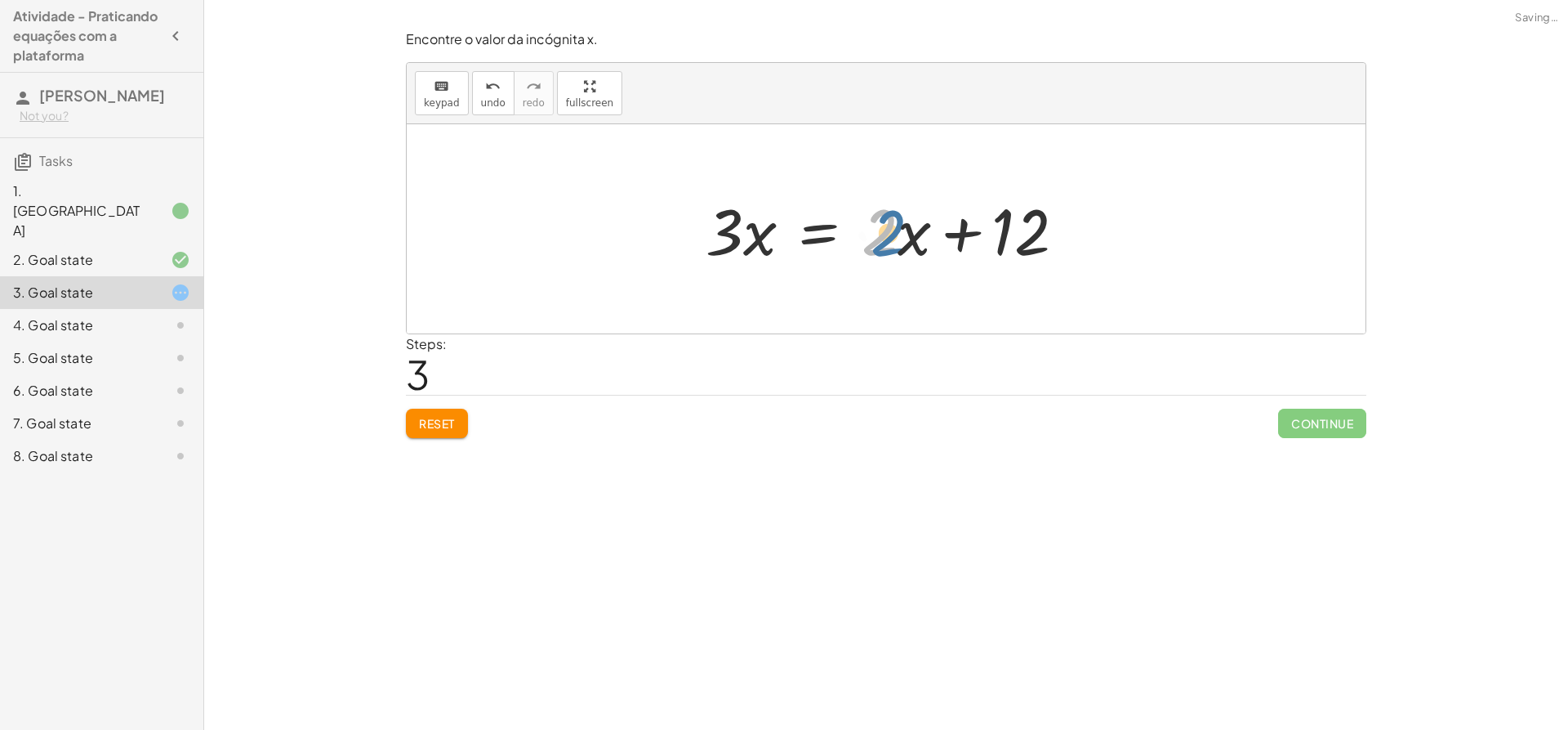
drag, startPoint x: 876, startPoint y: 234, endPoint x: 891, endPoint y: 234, distance: 15.0
click at [891, 234] on div at bounding box center [892, 229] width 390 height 84
click at [885, 234] on div at bounding box center [892, 229] width 390 height 84
drag, startPoint x: 915, startPoint y: 242, endPoint x: 761, endPoint y: 239, distance: 154.0
click at [761, 239] on div at bounding box center [892, 229] width 390 height 84
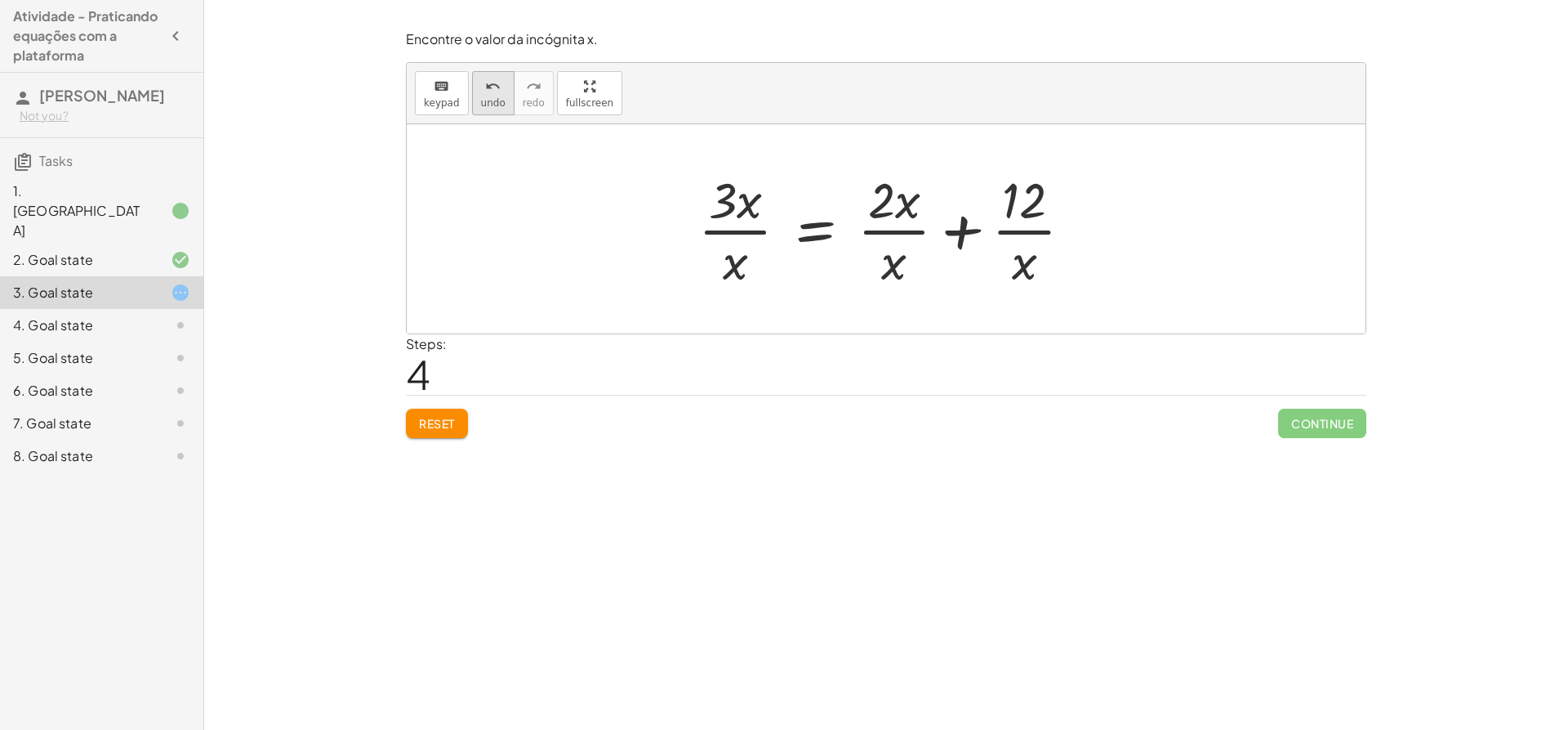
click at [492, 101] on span "undo" at bounding box center [493, 103] width 24 height 12
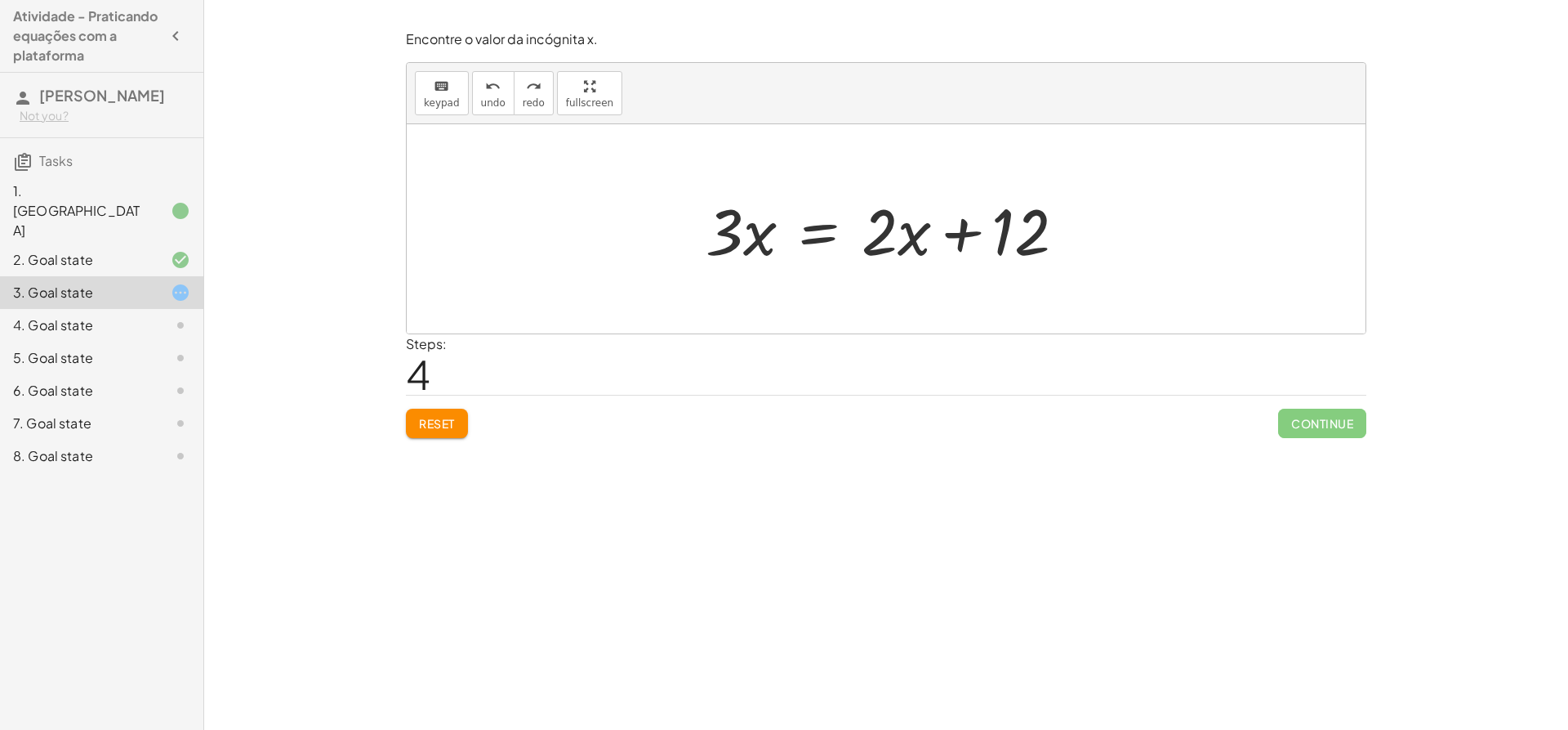
click at [912, 239] on div at bounding box center [892, 229] width 390 height 84
drag, startPoint x: 882, startPoint y: 234, endPoint x: 854, endPoint y: 234, distance: 28.0
click at [854, 234] on div at bounding box center [892, 229] width 390 height 84
drag, startPoint x: 887, startPoint y: 235, endPoint x: 652, endPoint y: 219, distance: 235.5
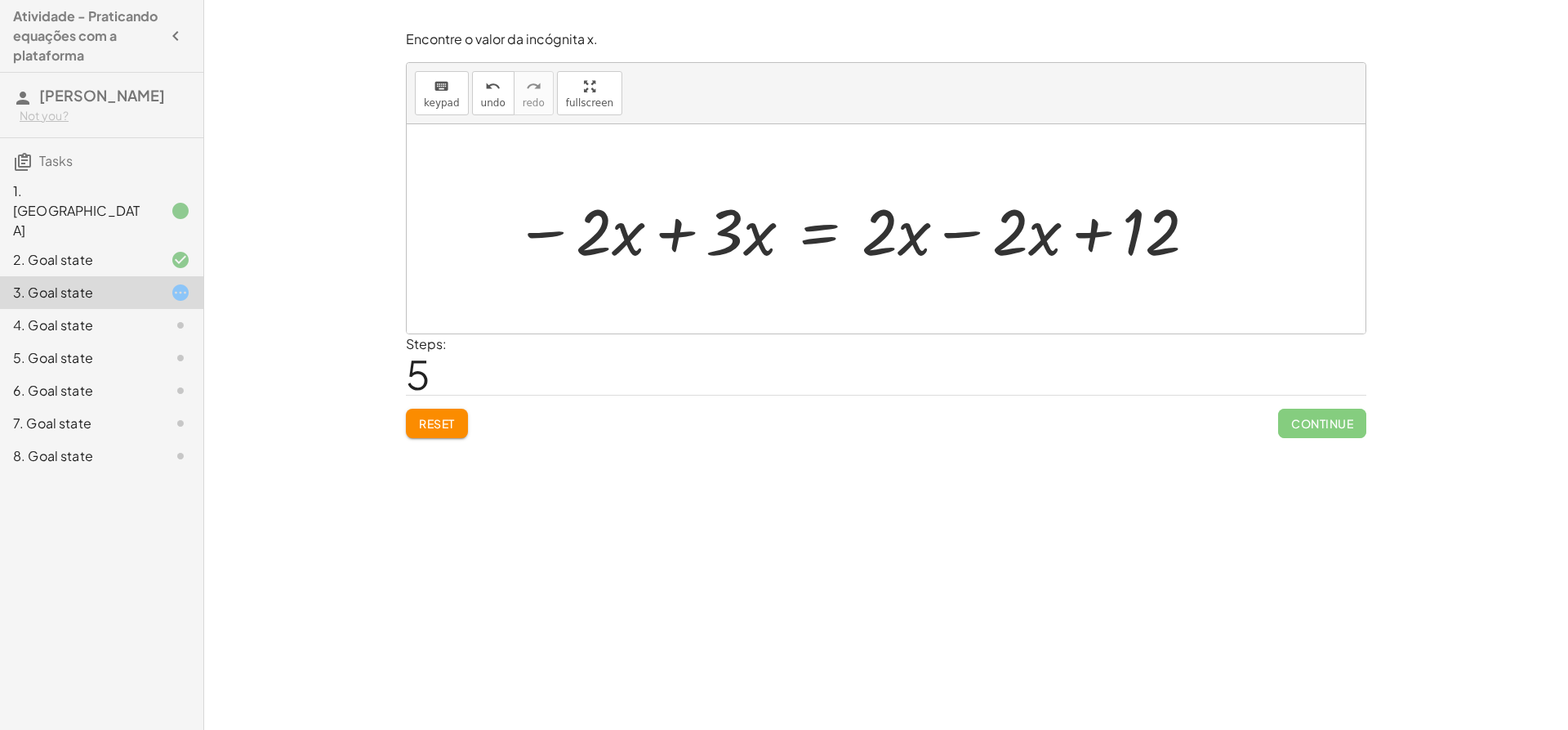
click at [894, 234] on div at bounding box center [857, 229] width 701 height 84
click at [1002, 234] on div at bounding box center [857, 229] width 701 height 84
click at [1001, 234] on div at bounding box center [857, 229] width 701 height 84
click at [1046, 224] on div at bounding box center [857, 229] width 701 height 84
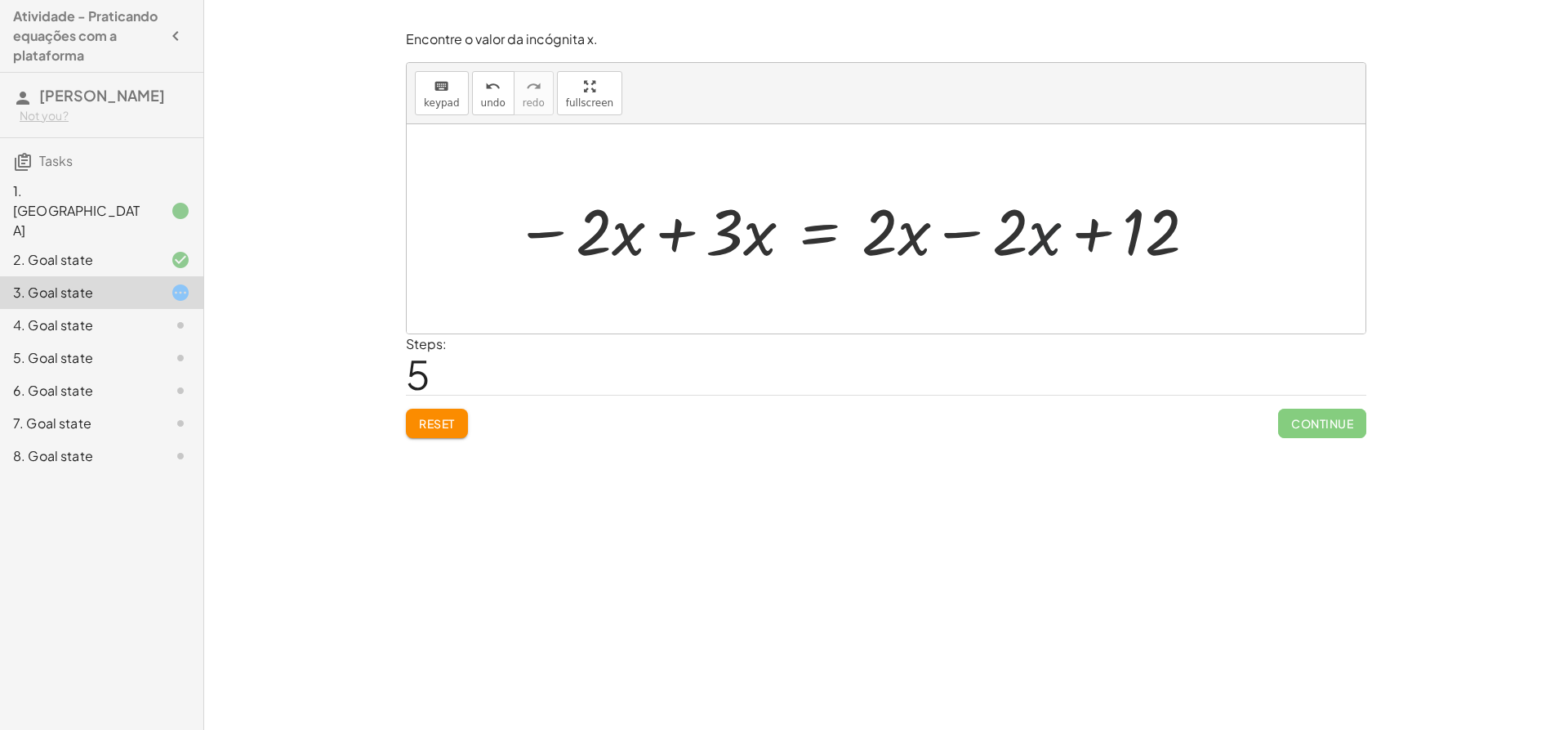
click at [1046, 224] on div at bounding box center [857, 229] width 701 height 84
click at [640, 236] on div at bounding box center [857, 229] width 701 height 84
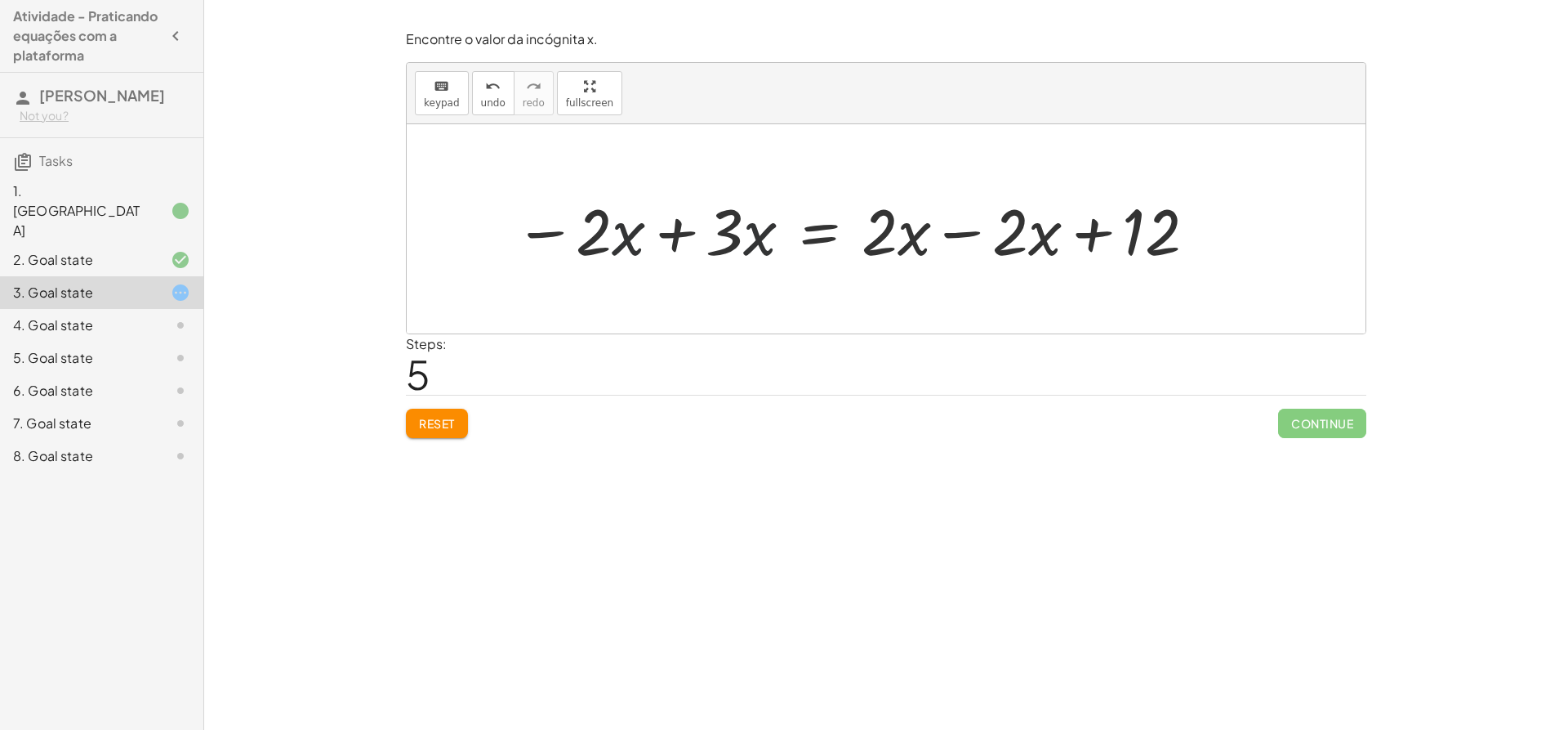
click at [757, 244] on div at bounding box center [857, 229] width 701 height 84
drag, startPoint x: 880, startPoint y: 239, endPoint x: 859, endPoint y: 233, distance: 21.8
click at [859, 233] on div at bounding box center [857, 229] width 701 height 84
click at [941, 238] on div at bounding box center [857, 229] width 701 height 84
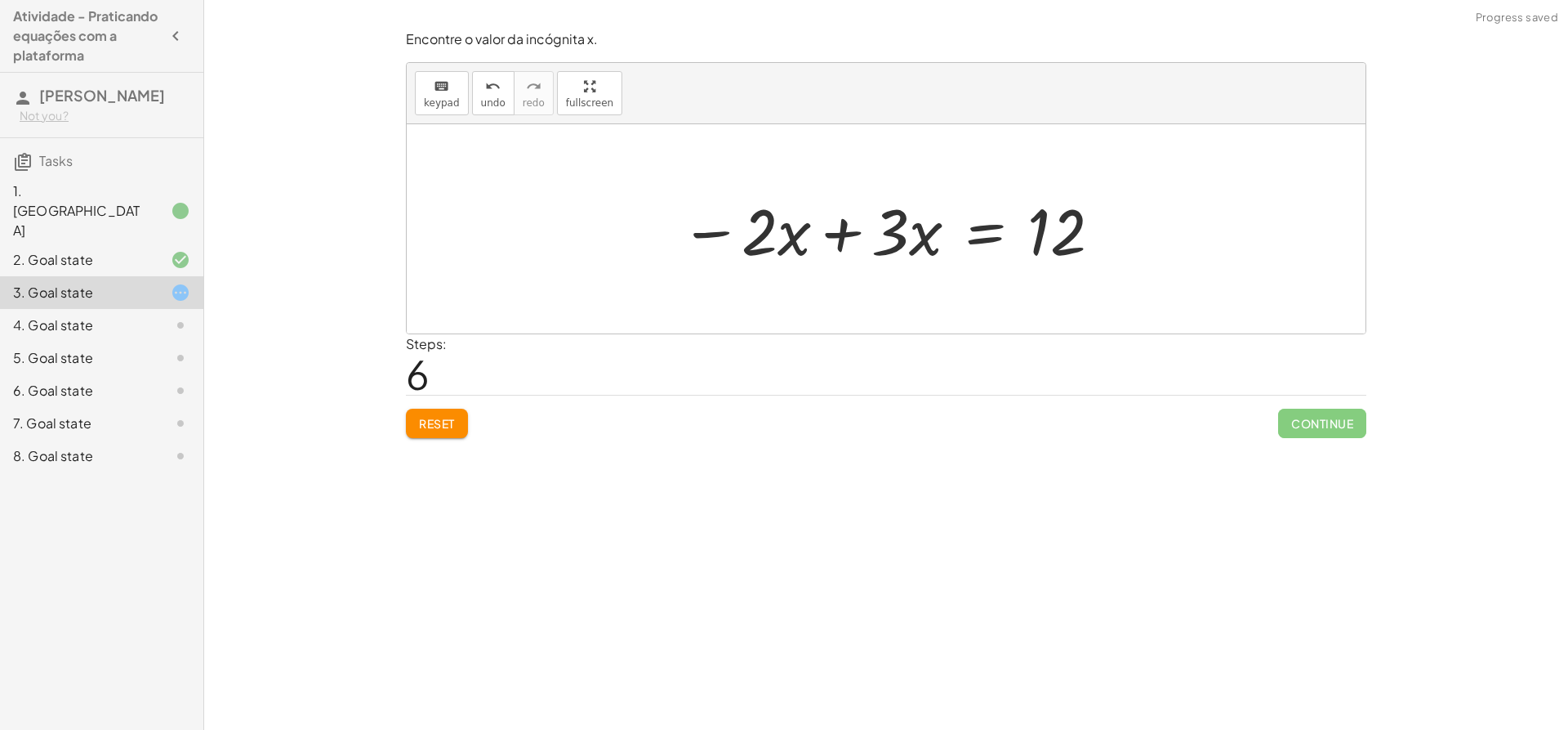
click at [765, 223] on div at bounding box center [891, 229] width 440 height 84
click at [704, 229] on div at bounding box center [891, 229] width 440 height 84
click at [916, 212] on div at bounding box center [891, 229] width 440 height 84
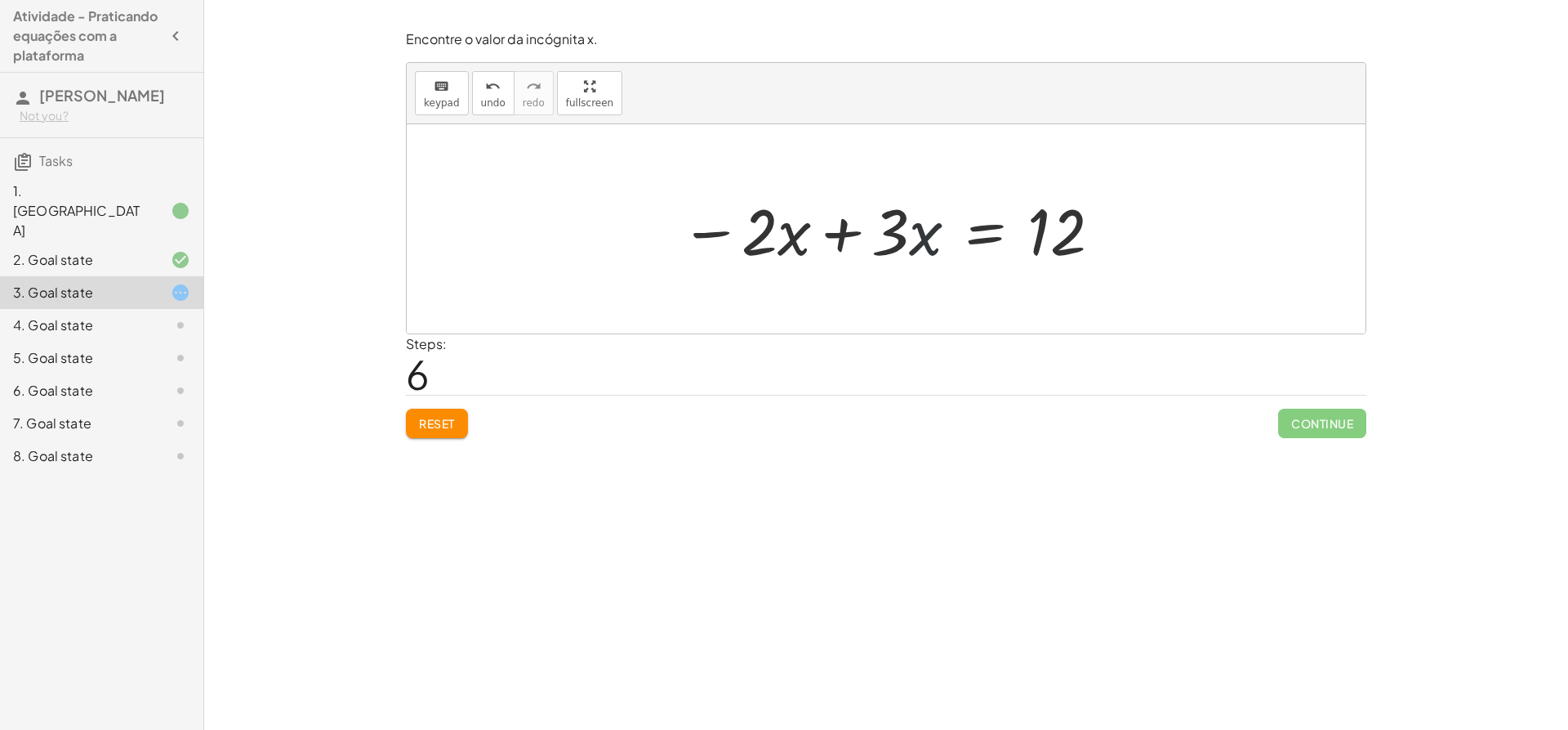
click at [916, 237] on div at bounding box center [891, 229] width 440 height 84
click at [851, 237] on div at bounding box center [891, 229] width 440 height 84
click at [795, 239] on div at bounding box center [885, 229] width 959 height 210
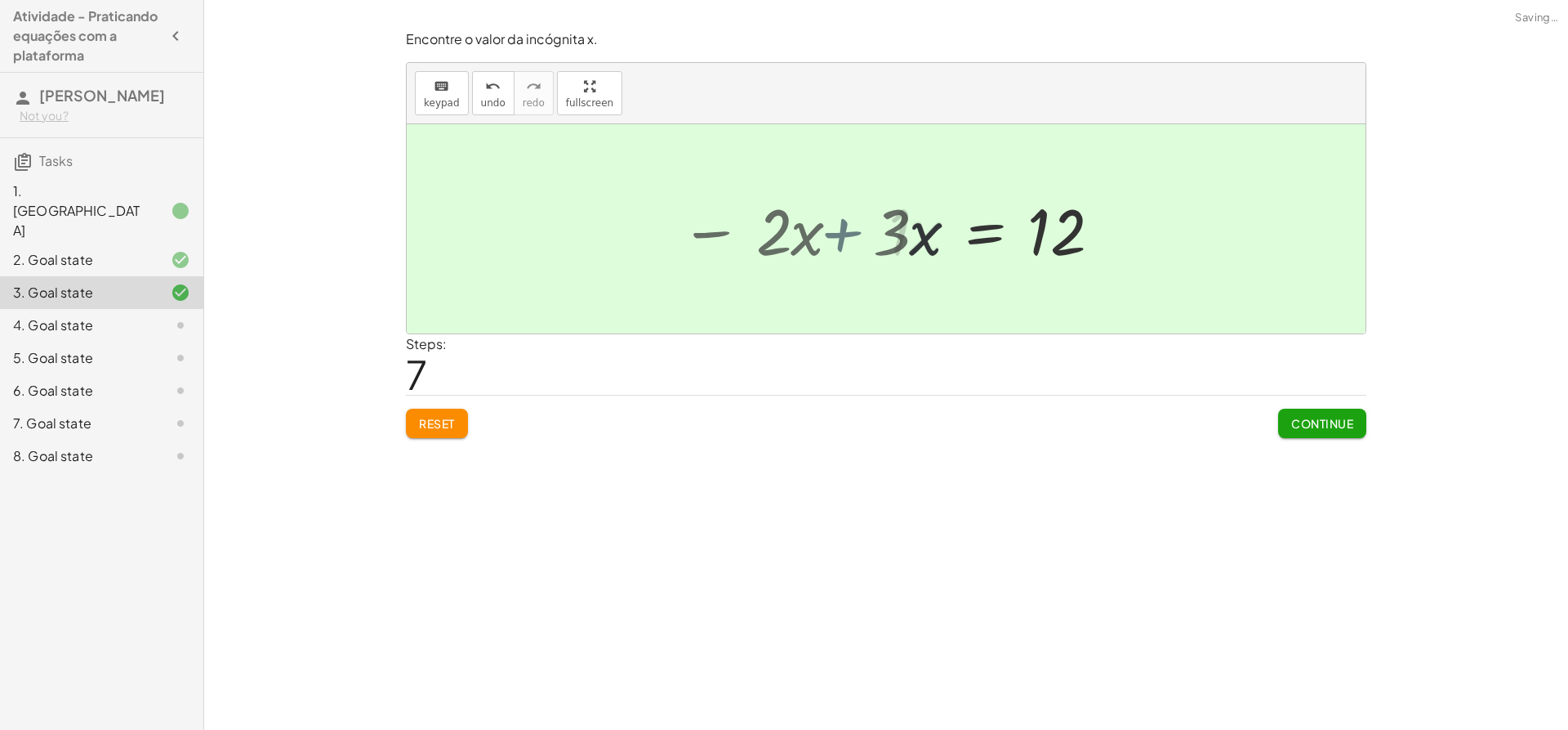
click at [795, 239] on div at bounding box center [885, 229] width 959 height 210
click at [1306, 421] on span "Continue" at bounding box center [1322, 423] width 62 height 15
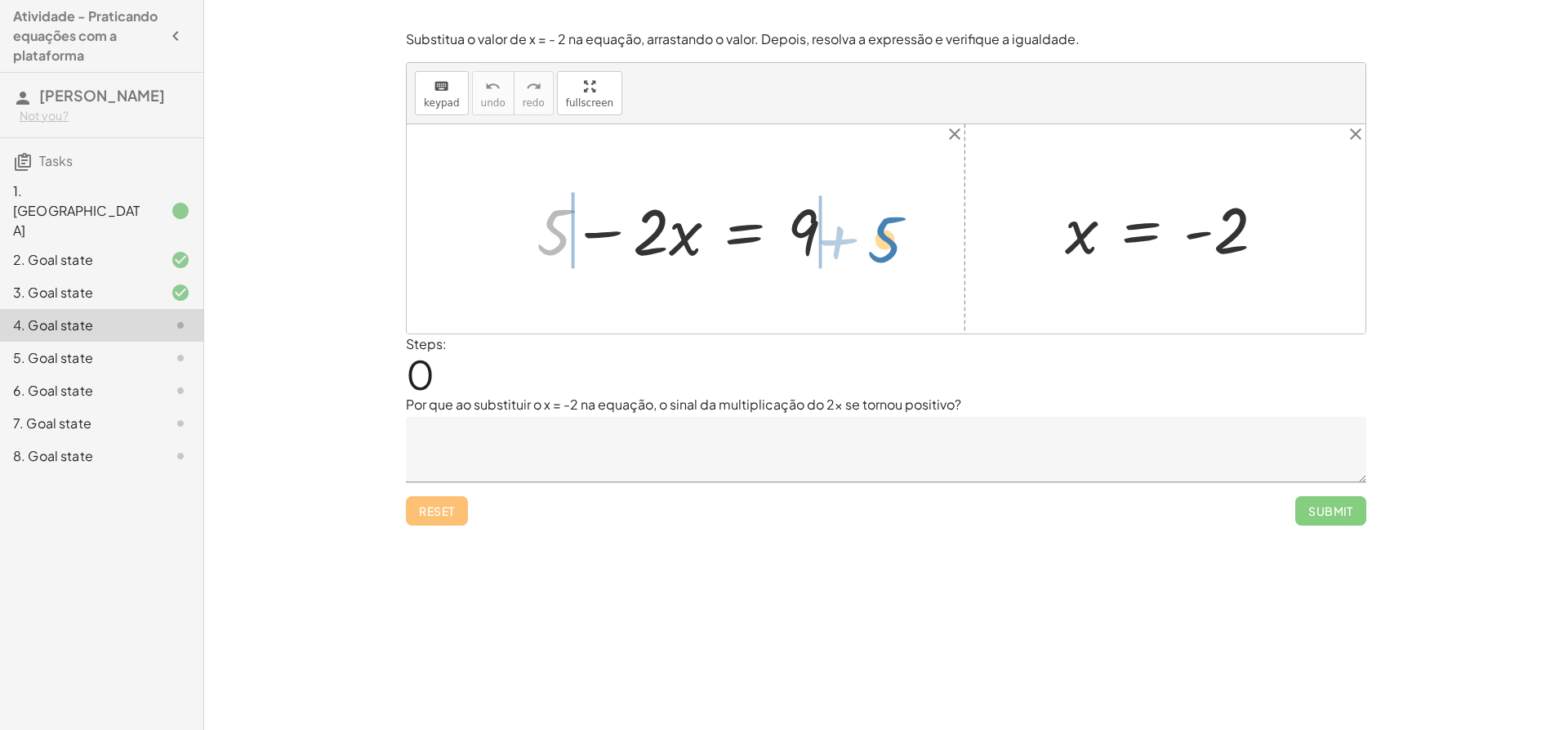
drag, startPoint x: 562, startPoint y: 232, endPoint x: 904, endPoint y: 235, distance: 342.0
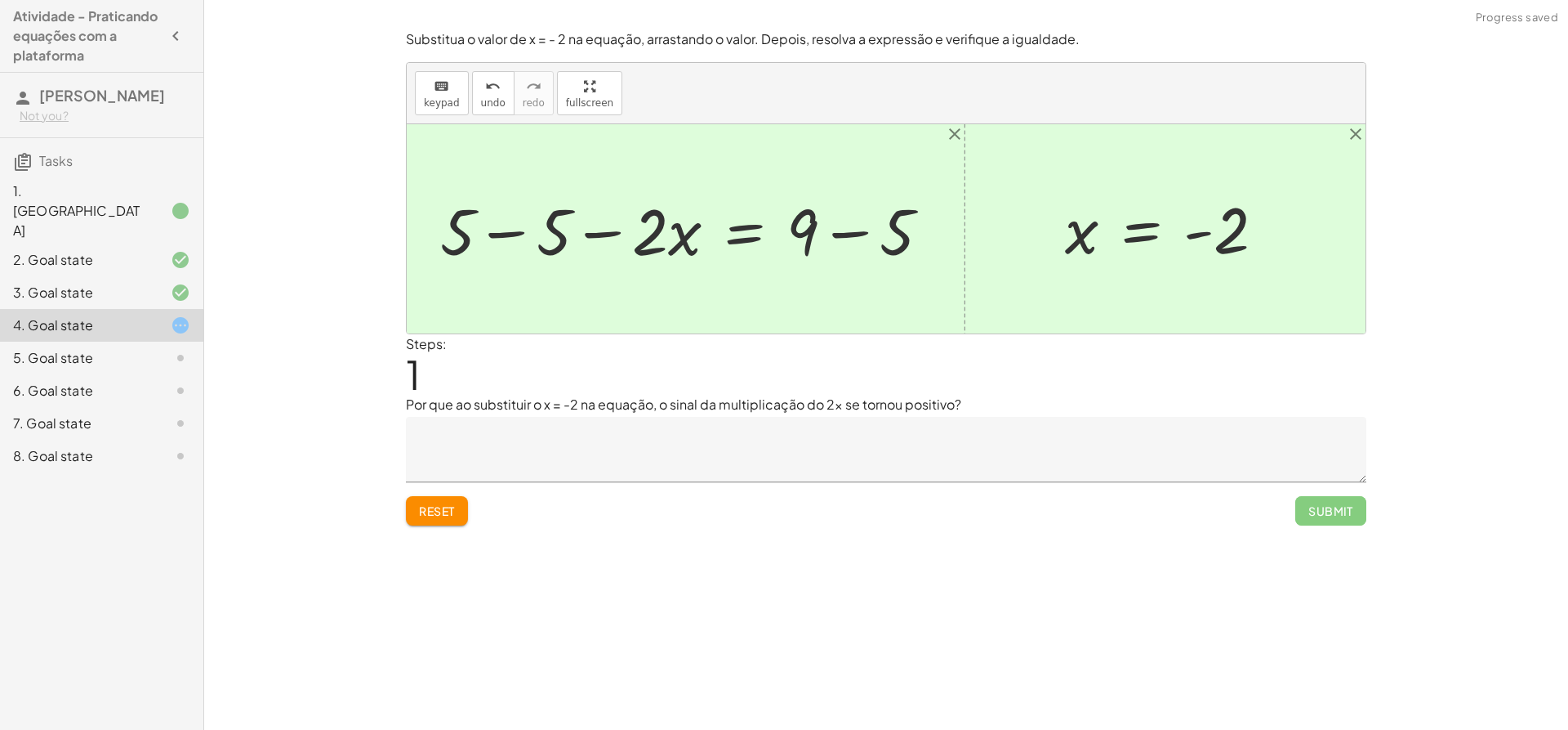
click at [527, 237] on div at bounding box center [691, 229] width 519 height 84
click at [527, 238] on div at bounding box center [885, 229] width 959 height 210
click at [842, 227] on div at bounding box center [773, 229] width 356 height 84
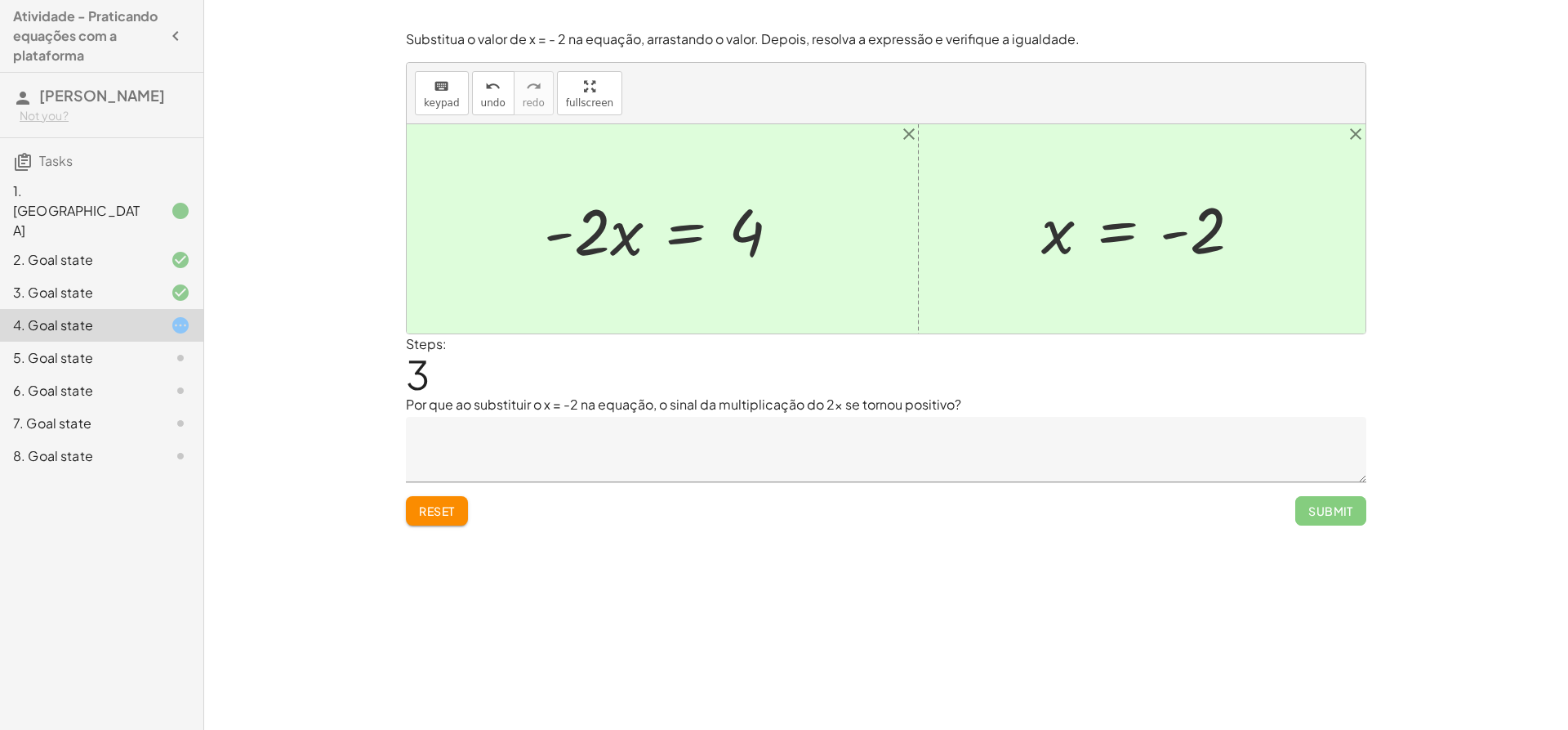
click at [427, 509] on span "Reset" at bounding box center [437, 511] width 36 height 15
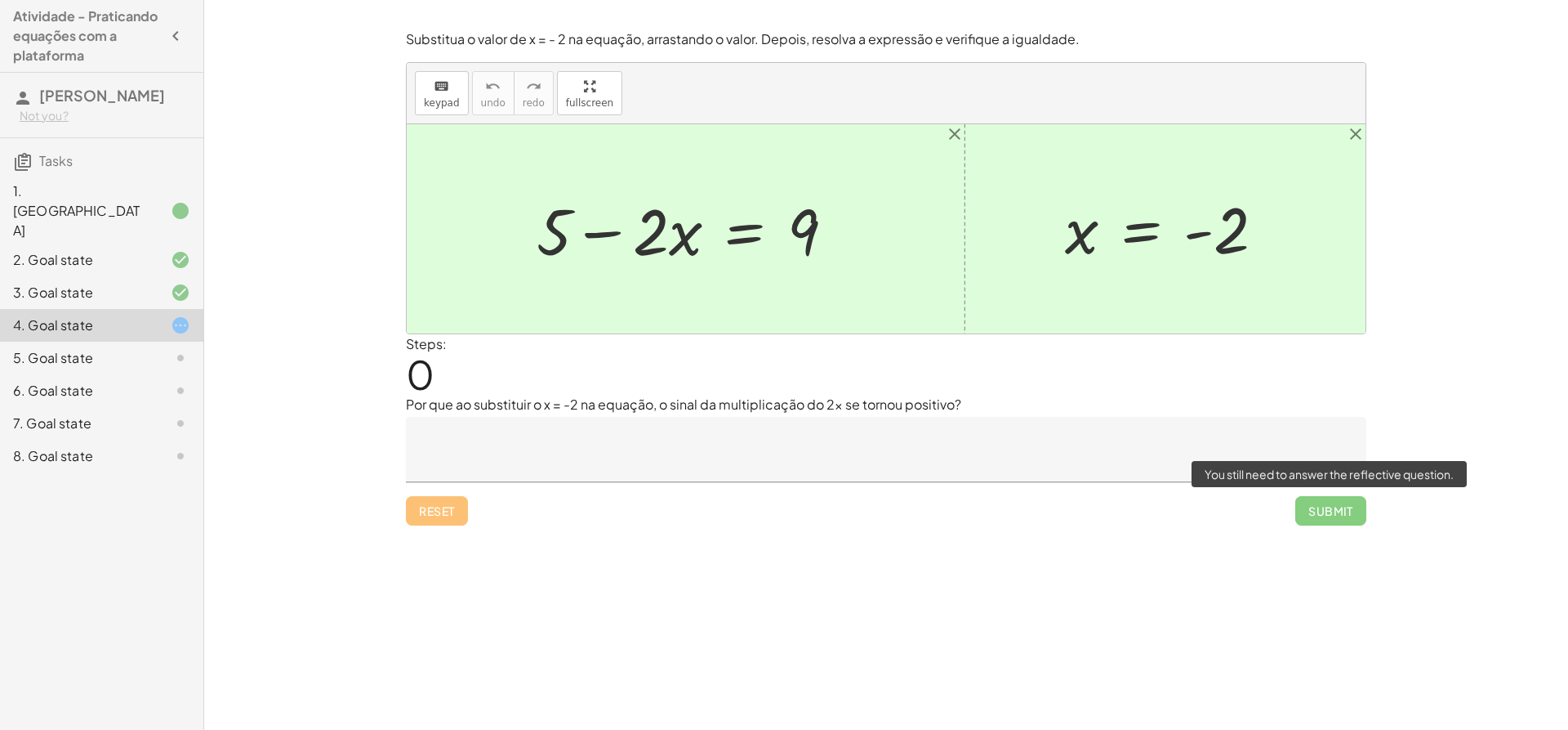
click at [1347, 505] on span "Submit" at bounding box center [1331, 511] width 71 height 29
click at [961, 127] on icon "close" at bounding box center [955, 134] width 20 height 20
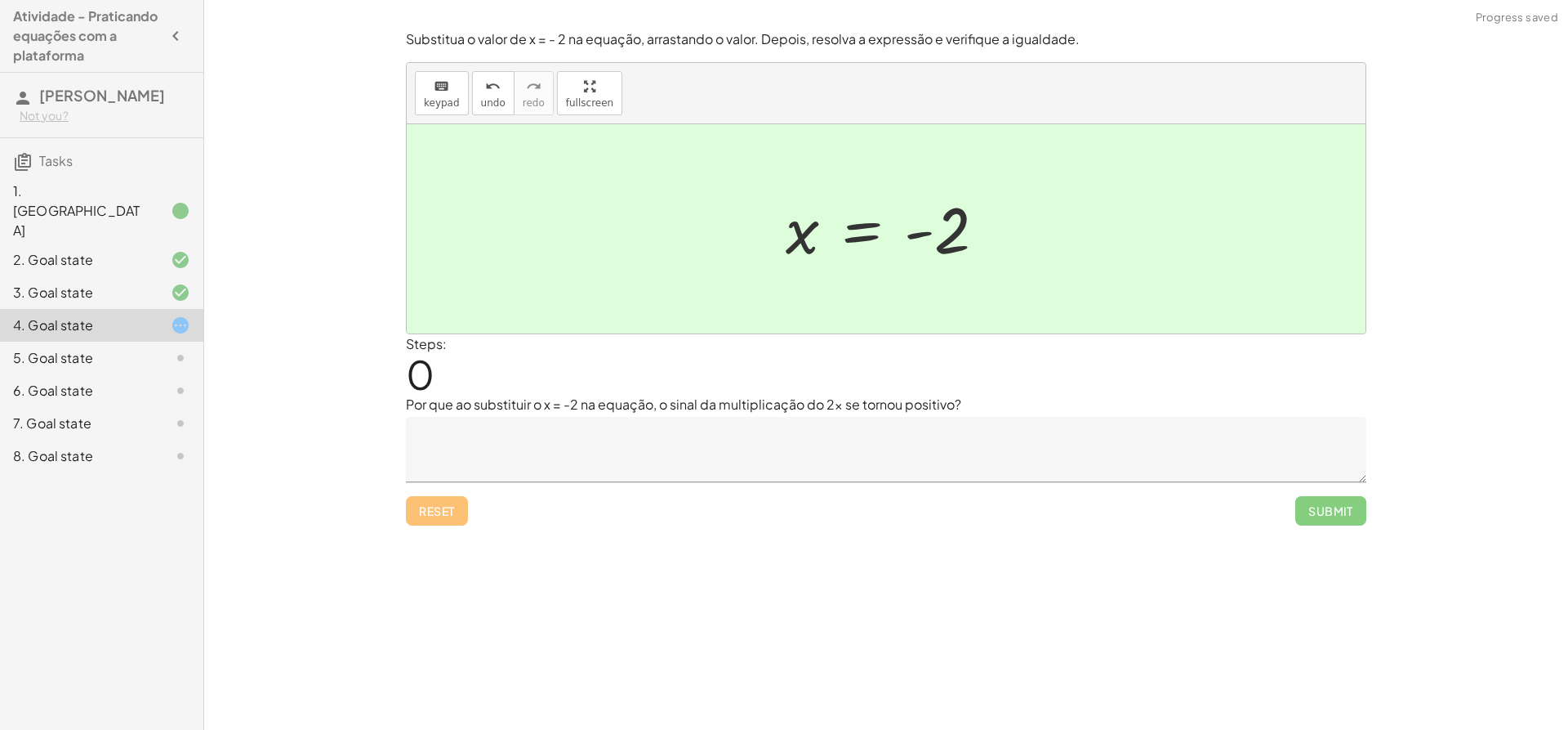
click at [1257, 125] on div at bounding box center [885, 229] width 959 height 210
click at [1266, 135] on div at bounding box center [885, 229] width 959 height 210
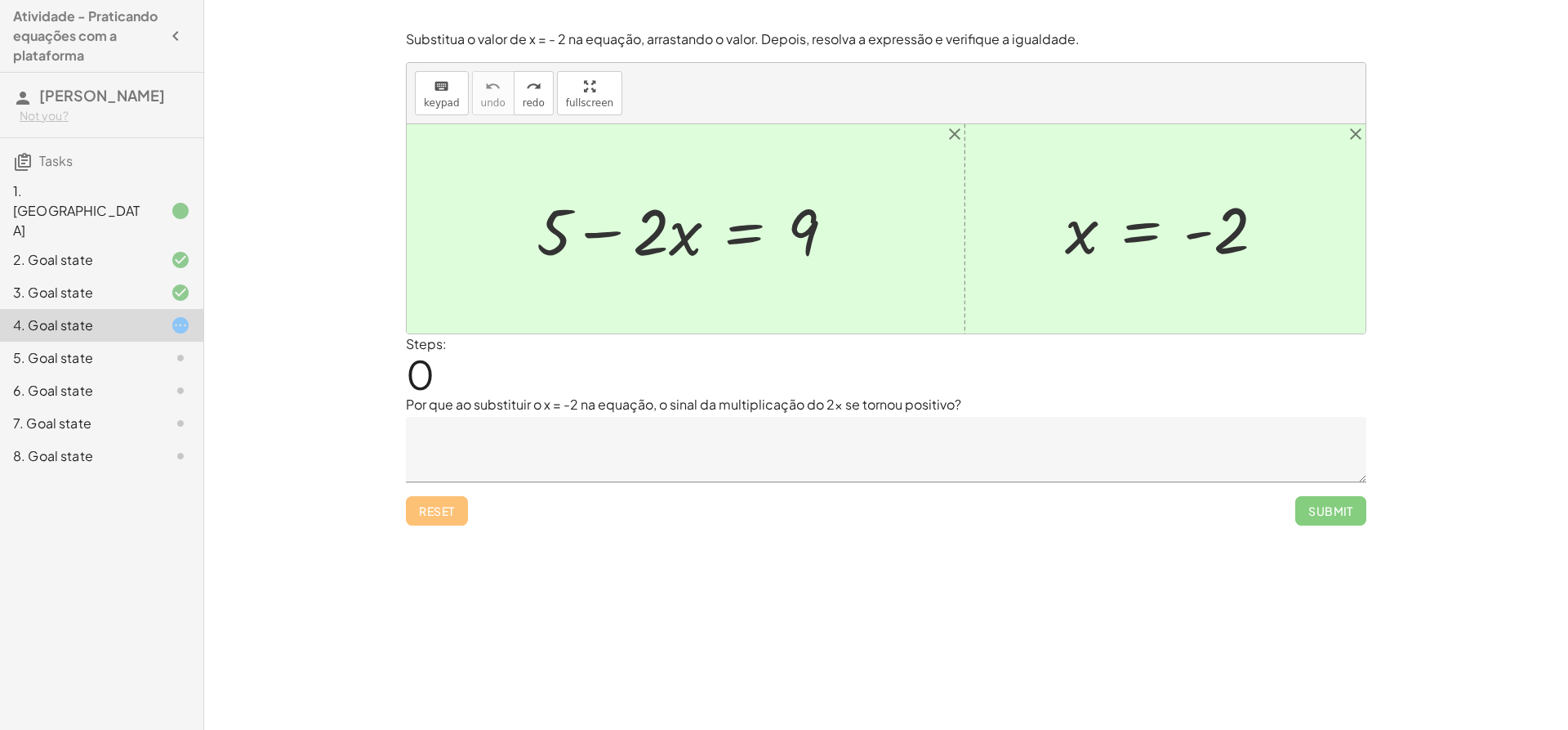
click at [542, 253] on div at bounding box center [692, 229] width 327 height 84
drag, startPoint x: 731, startPoint y: 236, endPoint x: 853, endPoint y: 226, distance: 122.4
click at [795, 232] on div at bounding box center [692, 229] width 327 height 84
click at [853, 226] on div at bounding box center [692, 229] width 327 height 84
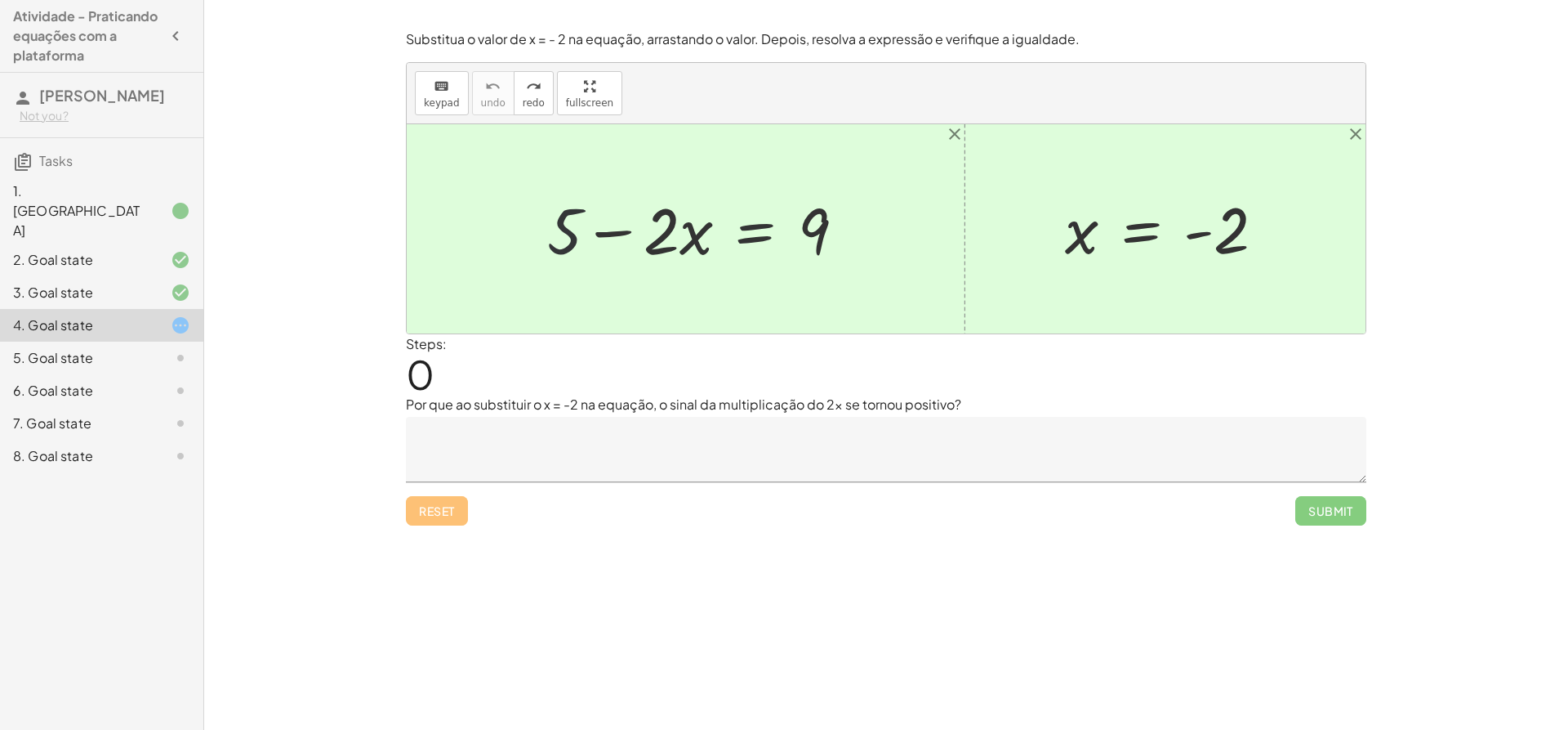
click at [853, 226] on div at bounding box center [692, 229] width 327 height 84
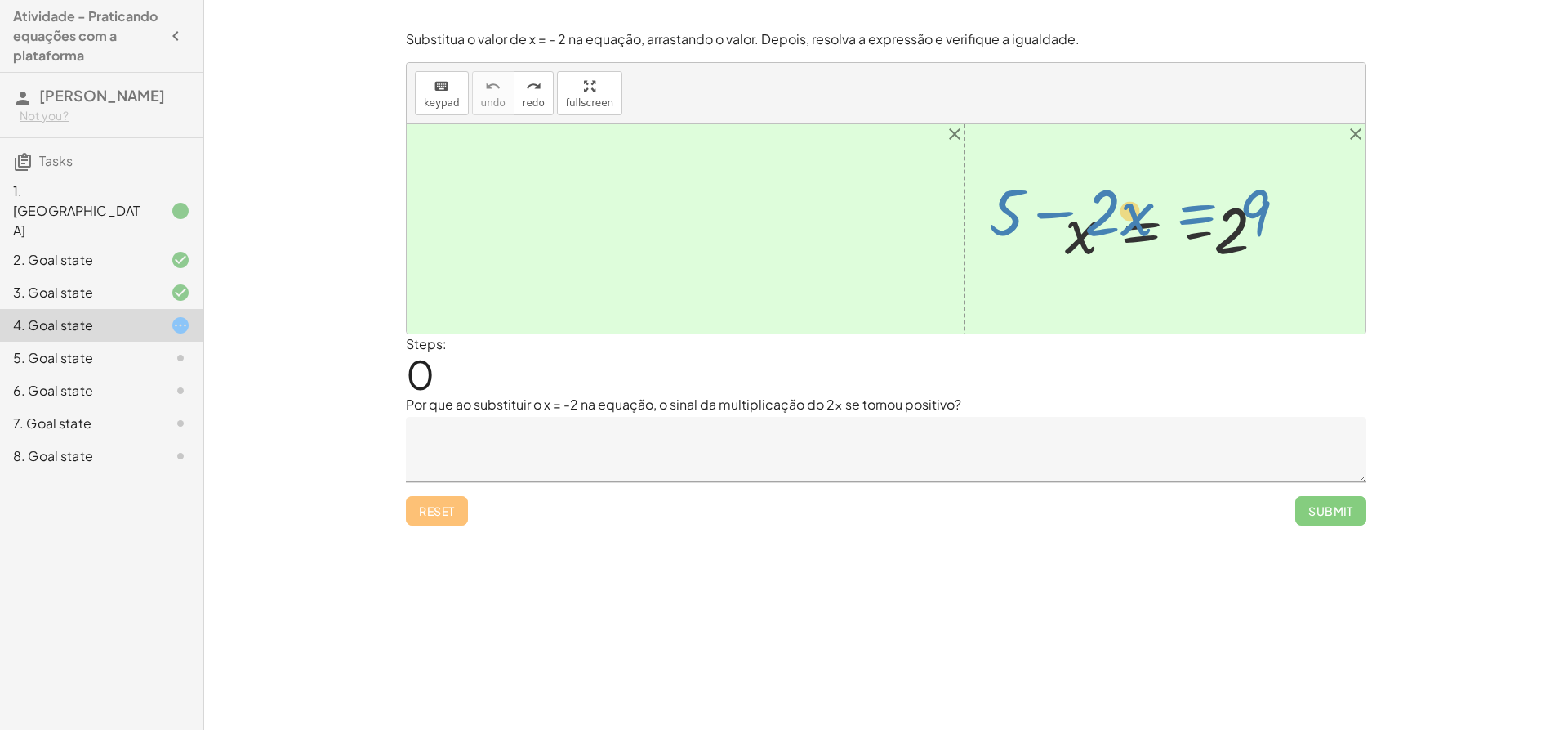
drag, startPoint x: 685, startPoint y: 229, endPoint x: 1209, endPoint y: 208, distance: 524.4
click at [1209, 208] on div "x = - 2 + 5 − · 2 · x = 9" at bounding box center [885, 229] width 959 height 210
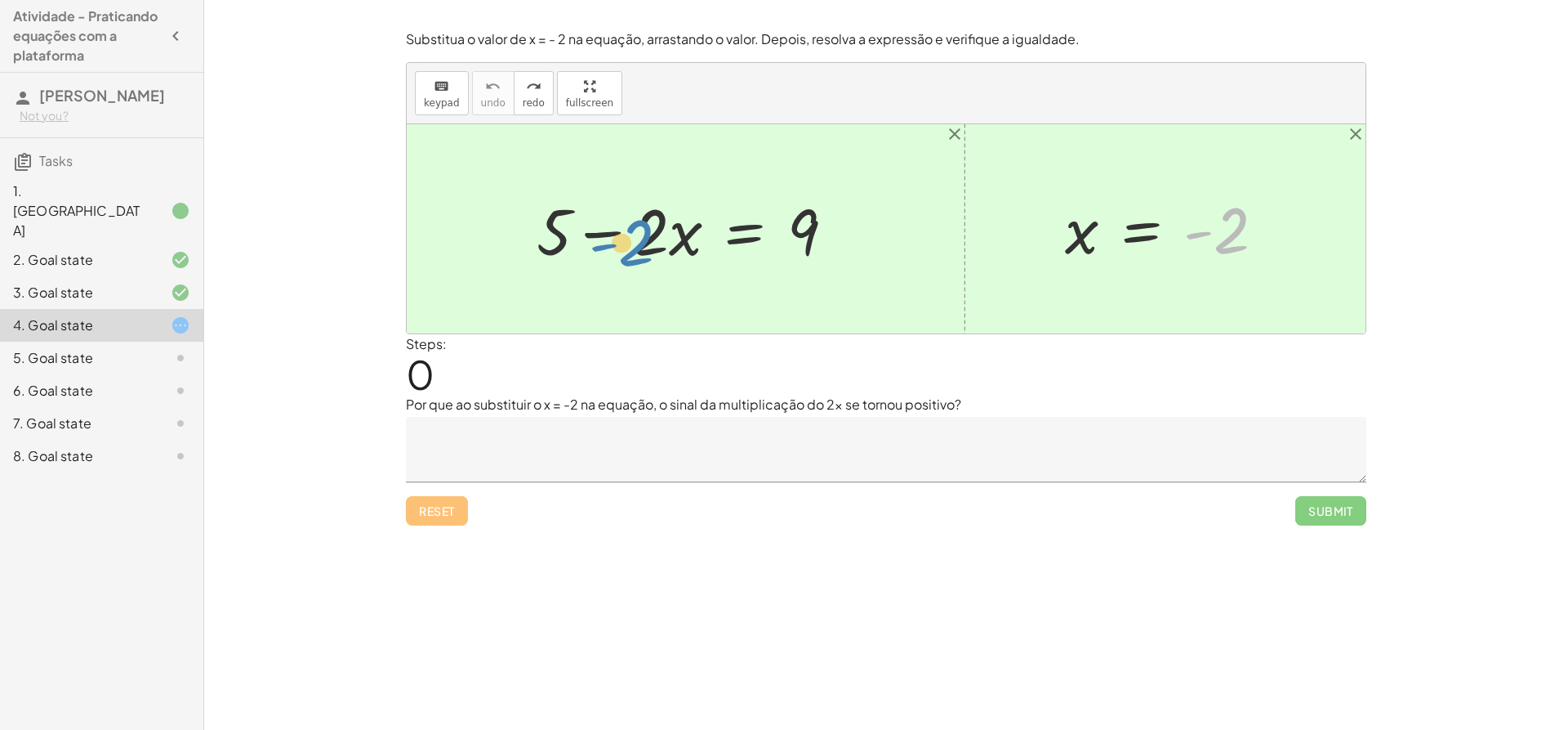
drag, startPoint x: 1214, startPoint y: 234, endPoint x: 619, endPoint y: 247, distance: 595.1
drag, startPoint x: 1212, startPoint y: 224, endPoint x: 491, endPoint y: 219, distance: 721.0
drag, startPoint x: 1207, startPoint y: 224, endPoint x: 824, endPoint y: 220, distance: 383.0
drag, startPoint x: 1089, startPoint y: 236, endPoint x: 682, endPoint y: 244, distance: 407.1
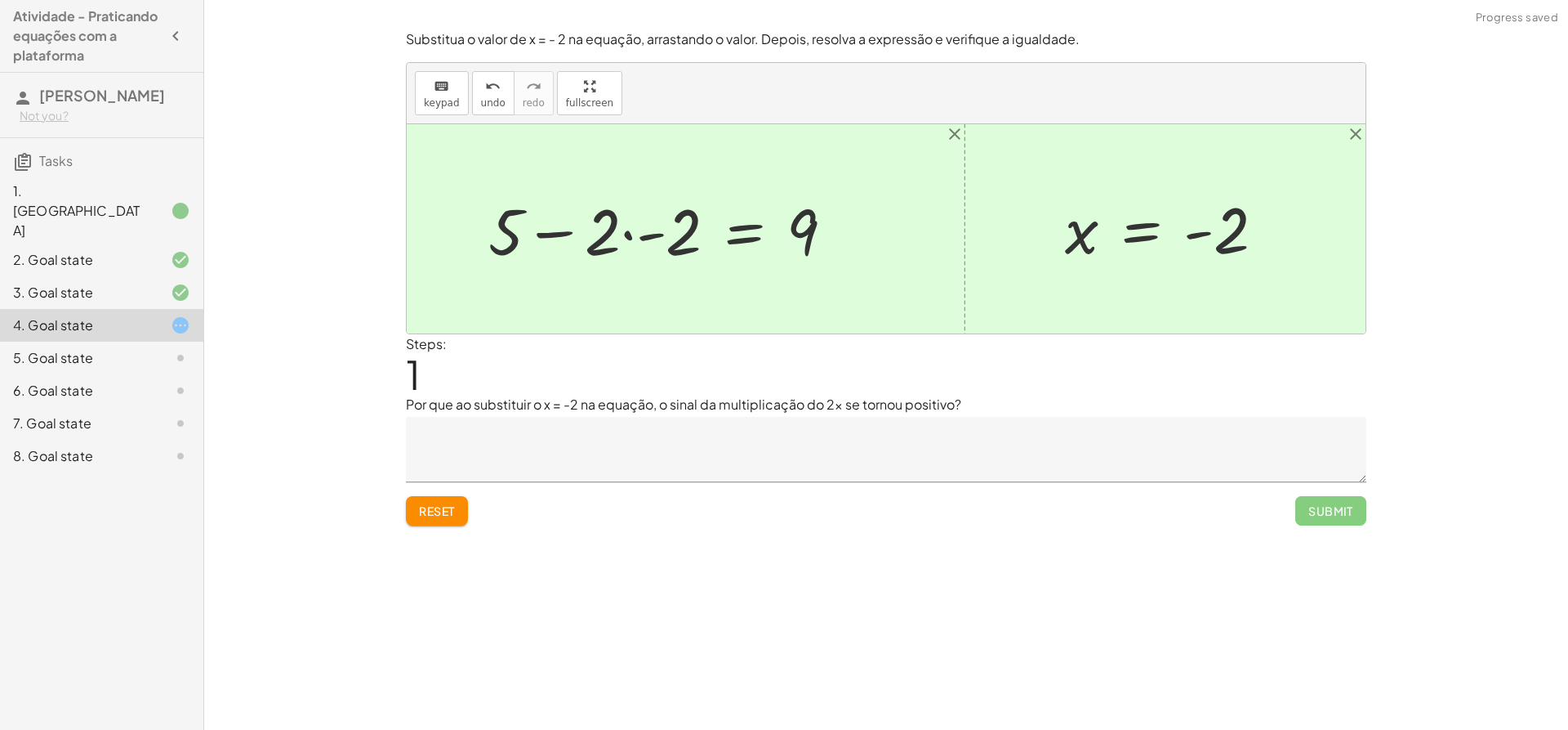
click at [646, 235] on div at bounding box center [667, 229] width 375 height 84
click at [651, 242] on div at bounding box center [693, 229] width 323 height 84
click at [651, 242] on div at bounding box center [709, 229] width 294 height 84
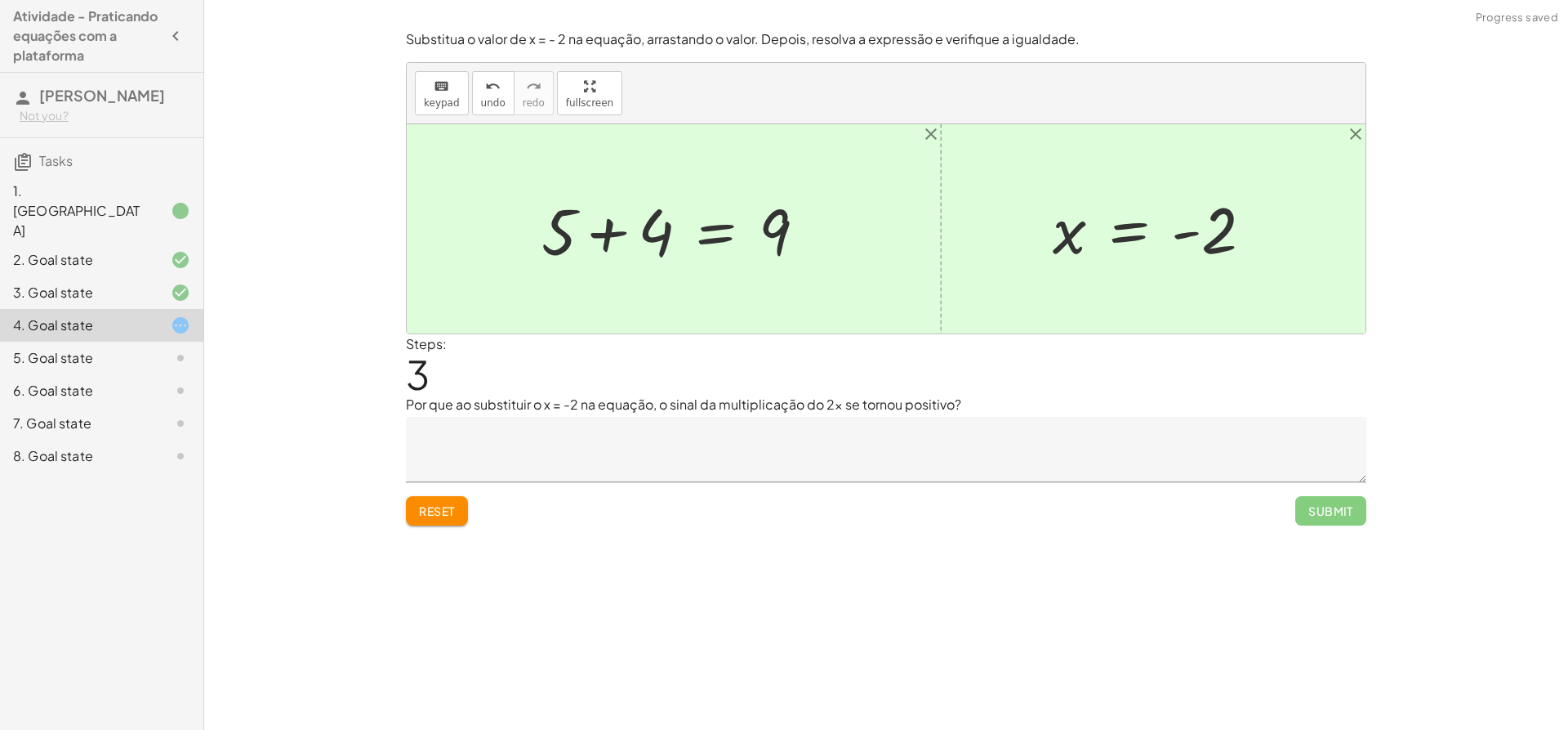
click at [643, 235] on div at bounding box center [681, 229] width 294 height 84
click at [643, 235] on div at bounding box center [730, 229] width 194 height 81
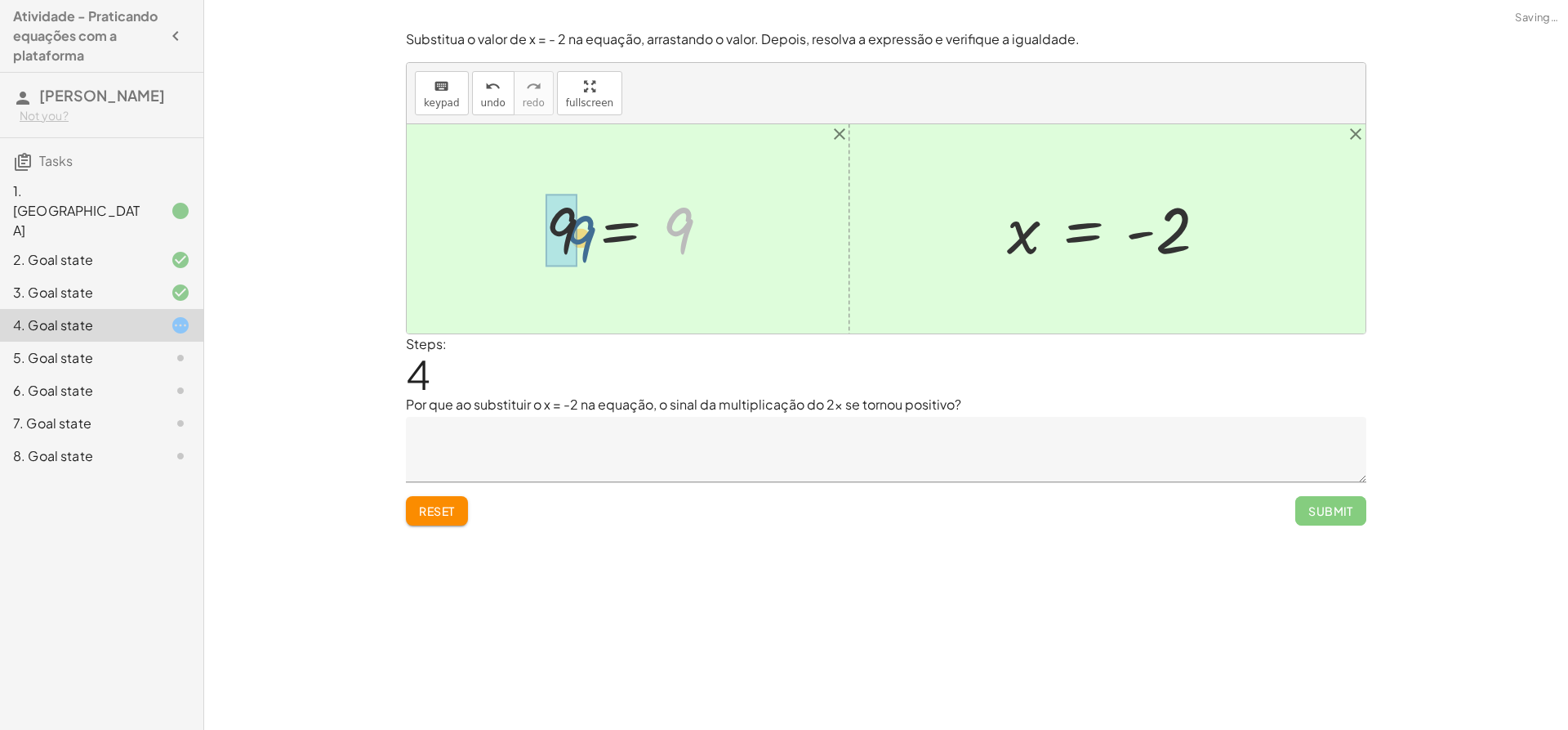
drag, startPoint x: 682, startPoint y: 235, endPoint x: 540, endPoint y: 234, distance: 142.0
click at [540, 234] on div at bounding box center [635, 229] width 194 height 81
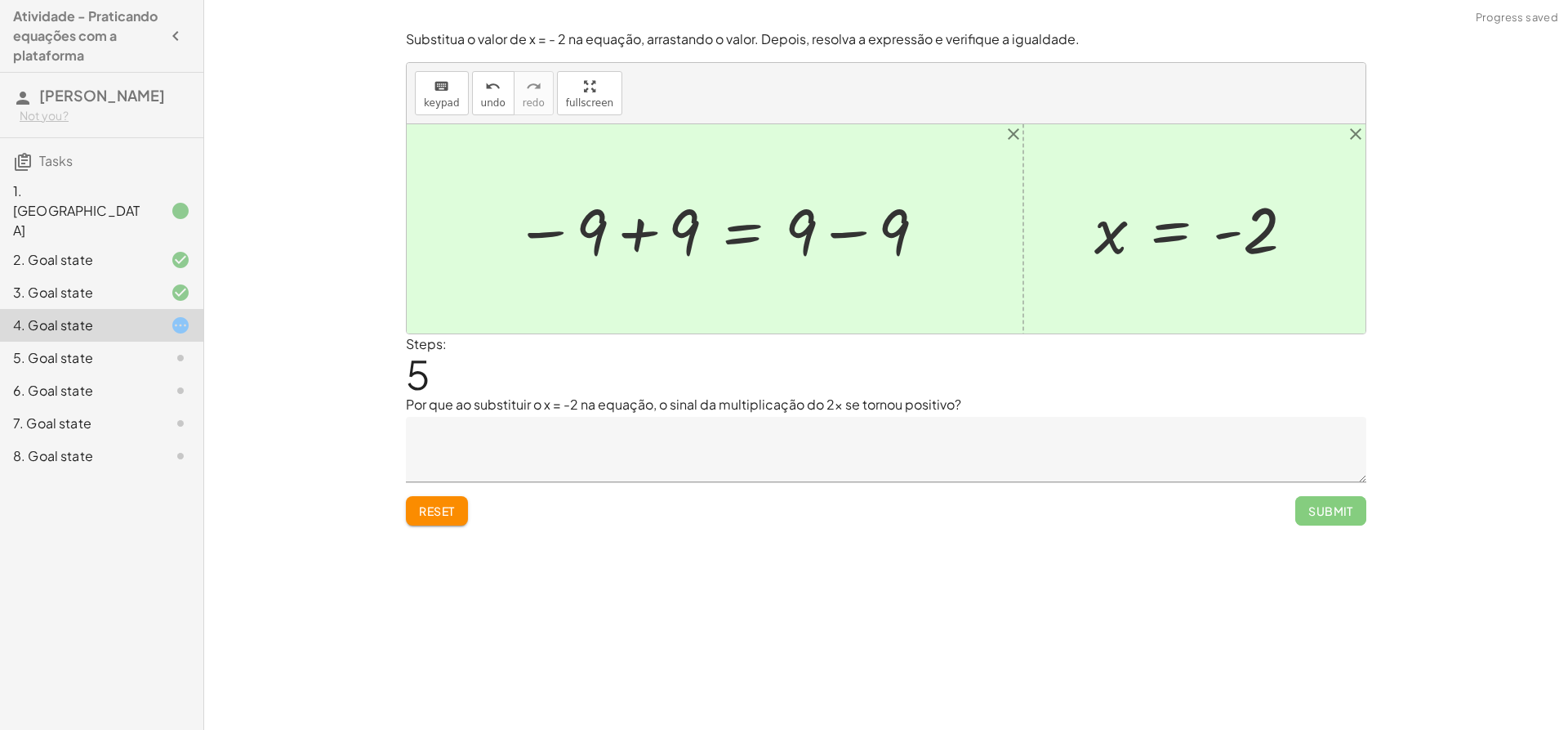
click at [598, 231] on div at bounding box center [721, 229] width 430 height 84
click at [694, 234] on div at bounding box center [721, 229] width 430 height 84
click at [694, 234] on div at bounding box center [804, 229] width 288 height 84
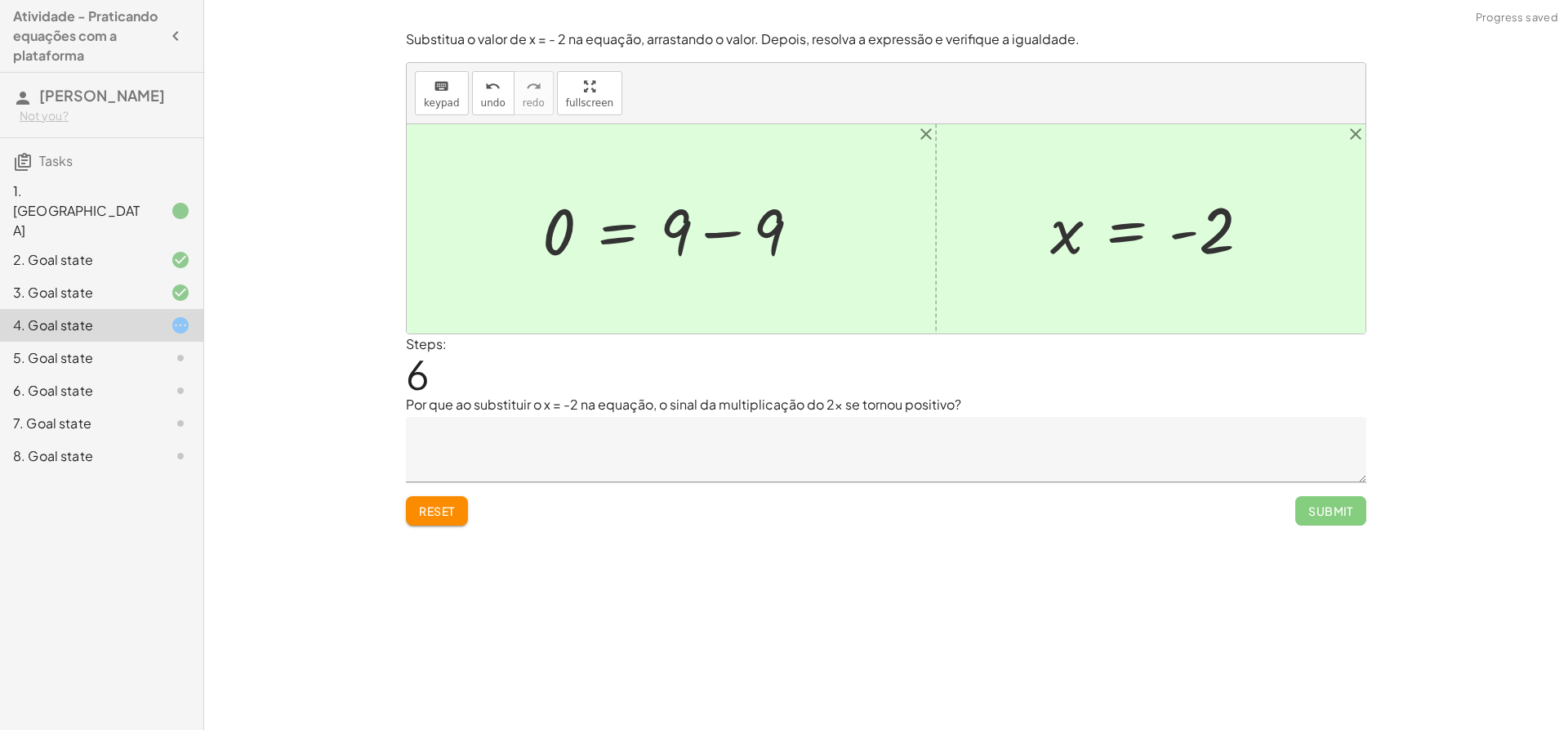
click at [778, 219] on div at bounding box center [678, 229] width 288 height 84
click at [778, 219] on div at bounding box center [885, 229] width 959 height 210
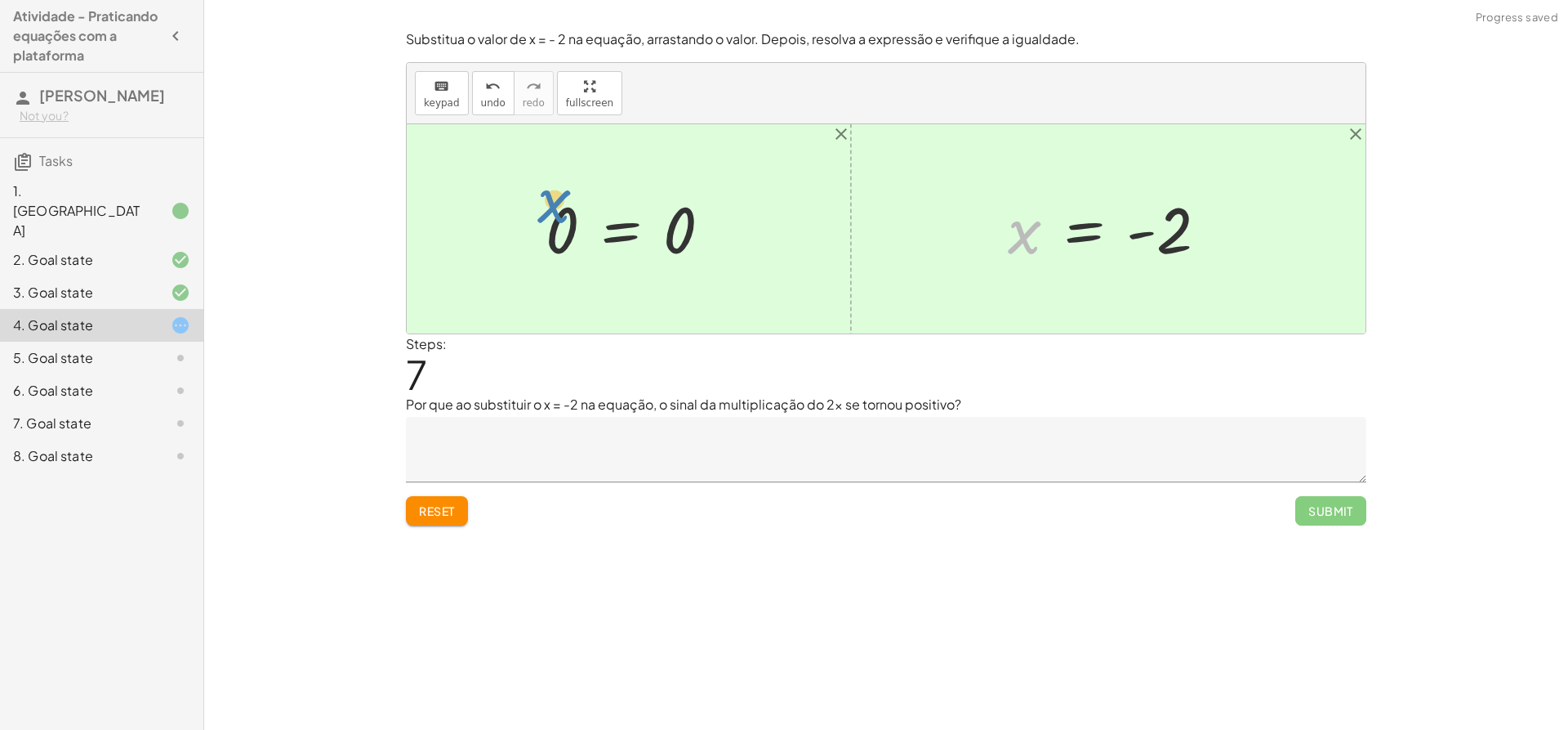
drag, startPoint x: 1027, startPoint y: 230, endPoint x: 554, endPoint y: 202, distance: 473.8
drag, startPoint x: 1154, startPoint y: 224, endPoint x: 691, endPoint y: 220, distance: 463.0
click at [482, 102] on span "undo" at bounding box center [493, 103] width 24 height 12
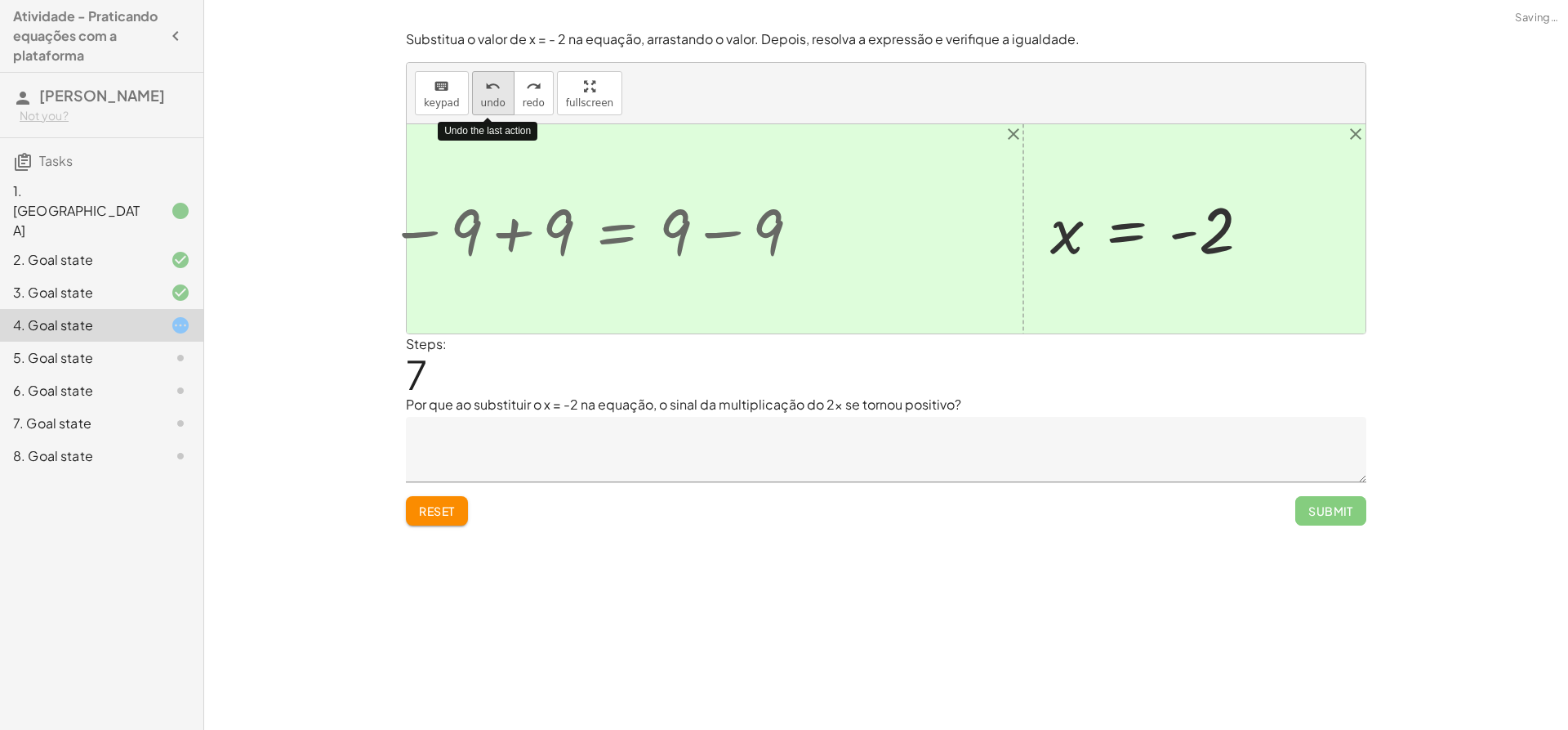
click at [482, 102] on span "undo" at bounding box center [493, 103] width 24 height 12
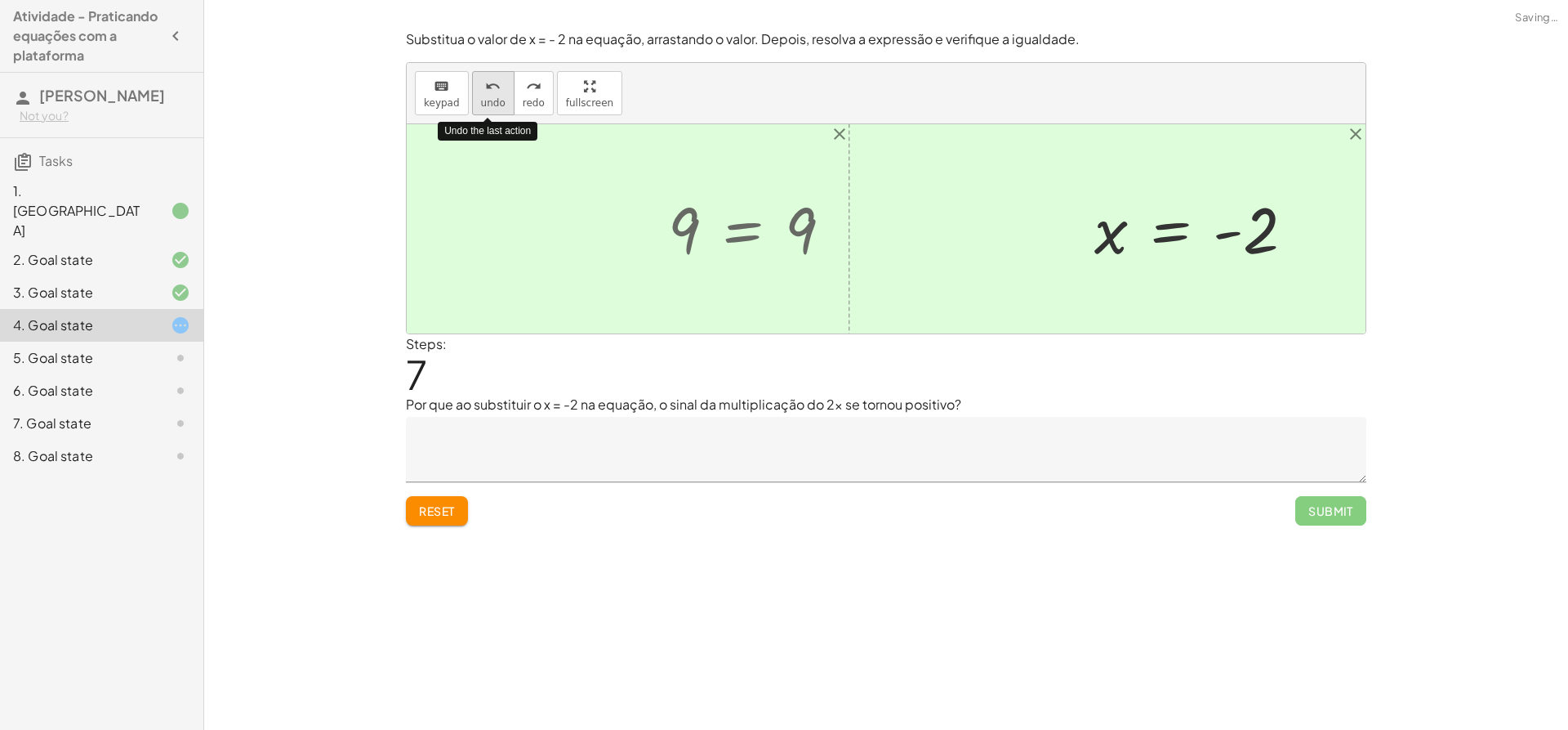
click at [482, 102] on span "undo" at bounding box center [493, 103] width 24 height 12
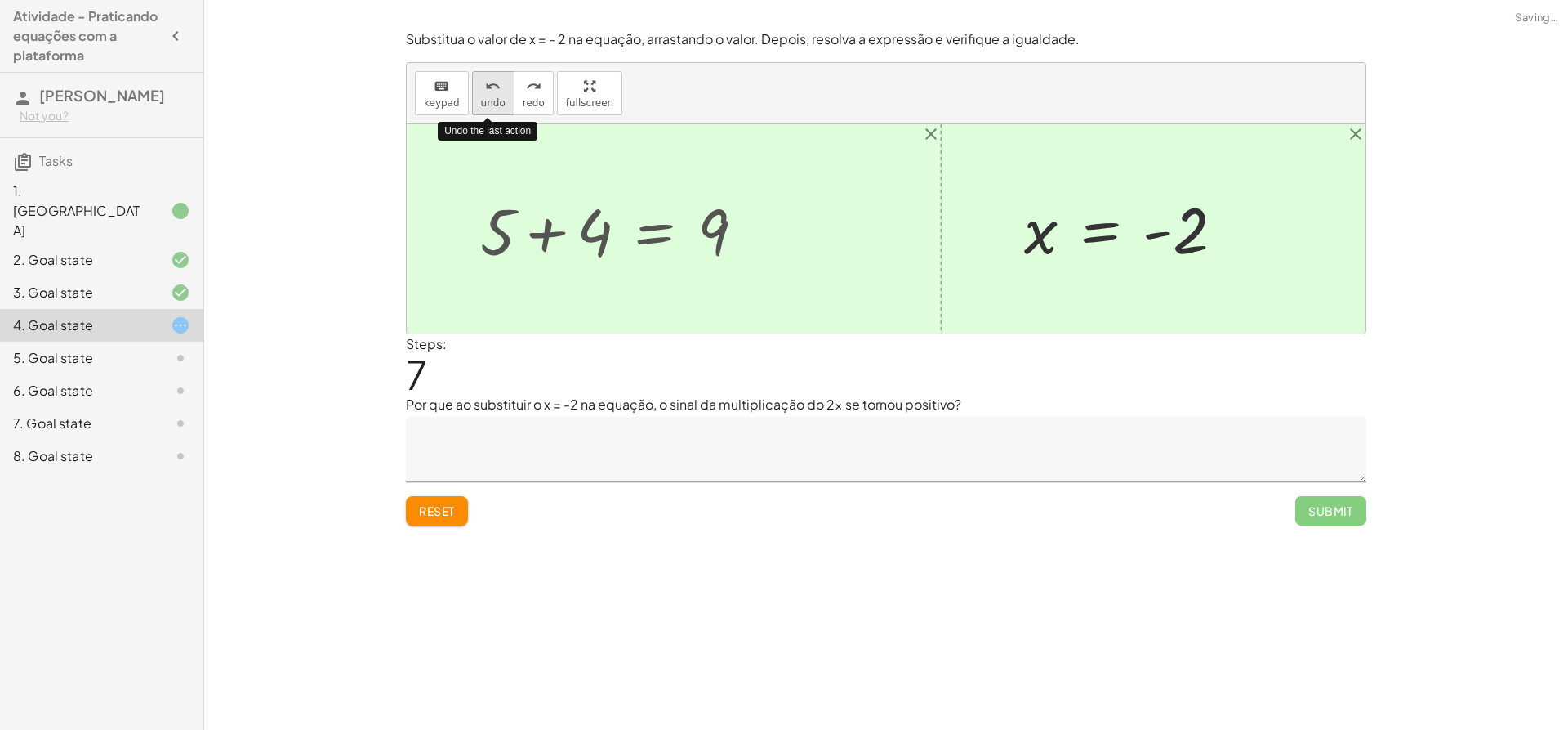
click at [482, 102] on span "undo" at bounding box center [493, 103] width 24 height 12
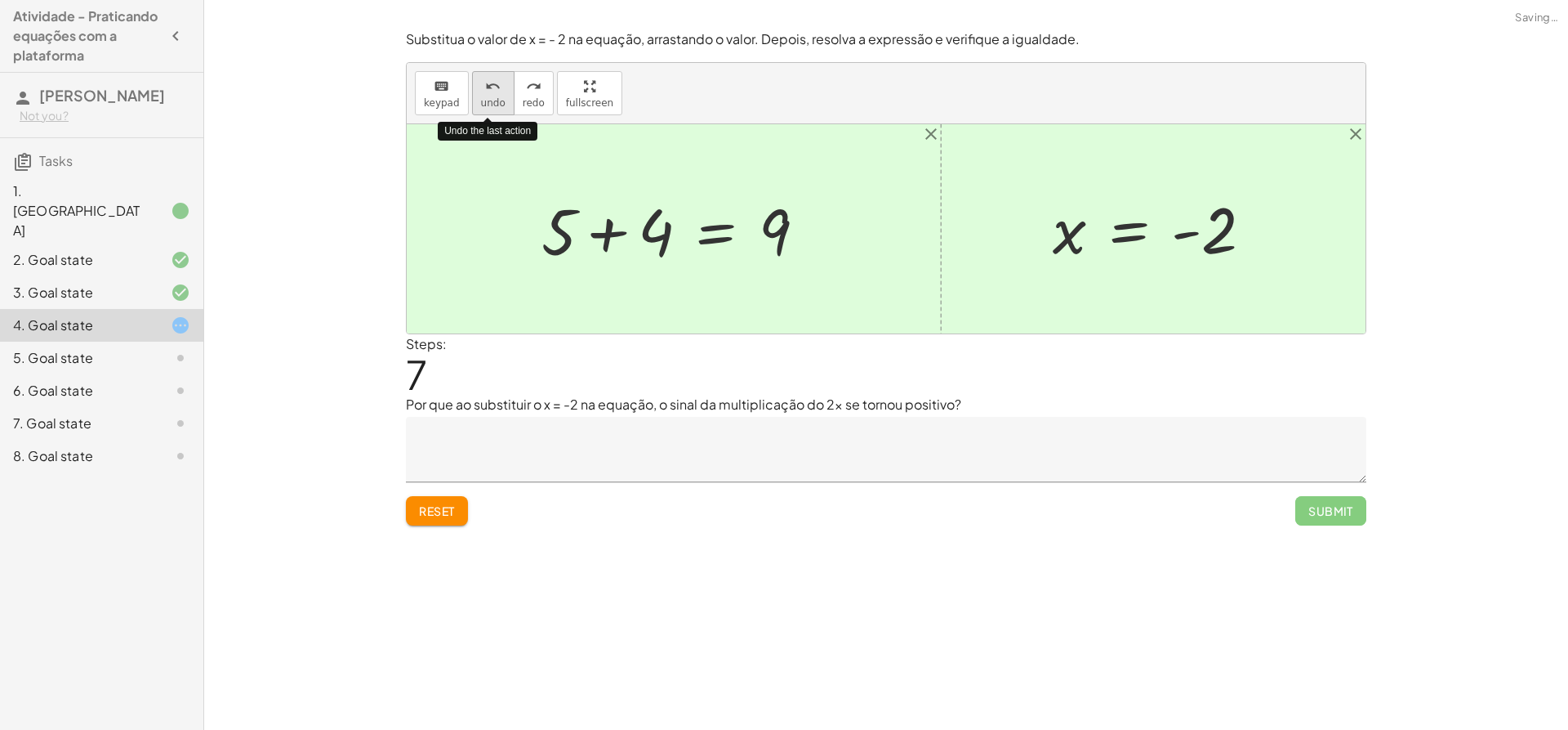
click at [482, 102] on span "undo" at bounding box center [493, 103] width 24 height 12
click at [418, 496] on button "Reset" at bounding box center [437, 511] width 62 height 29
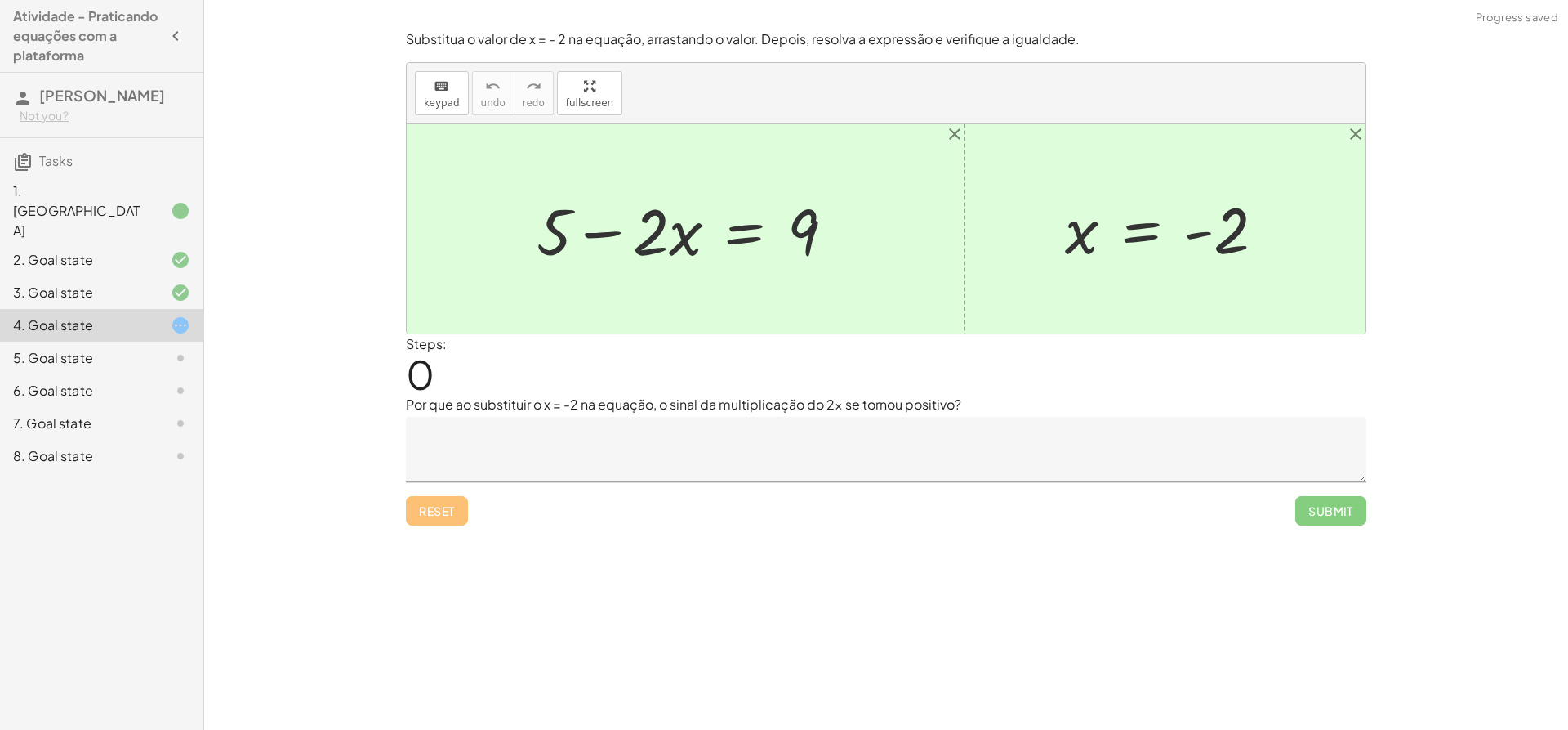
click at [446, 523] on div "Reset Submit" at bounding box center [886, 504] width 961 height 43
click at [1164, 572] on div "Encontre o valor da incógnita x manipulando a equação. insert select one: Math …" at bounding box center [886, 365] width 1364 height 730
click at [178, 283] on icon at bounding box center [180, 293] width 20 height 20
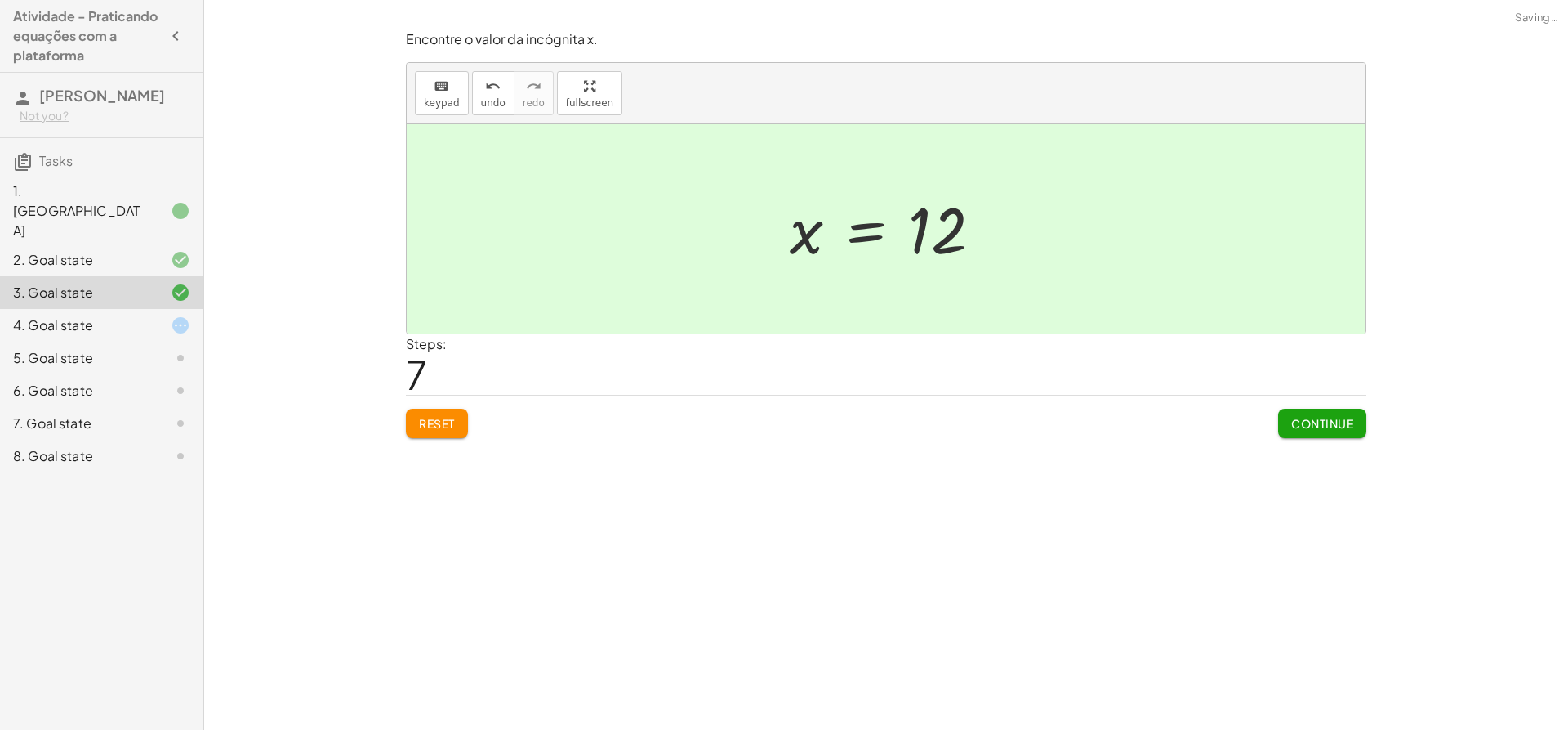
click at [178, 316] on icon at bounding box center [180, 325] width 20 height 20
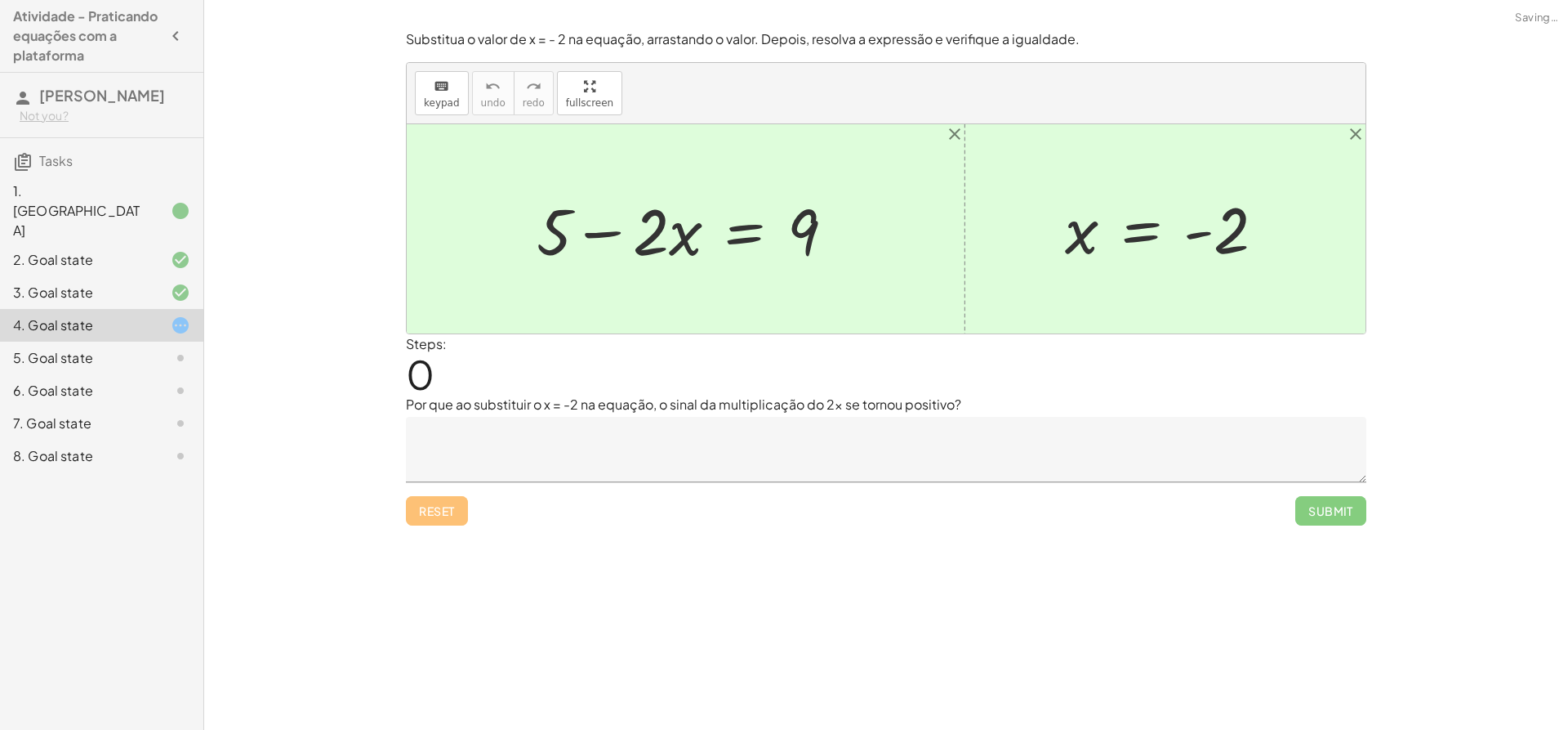
click at [178, 316] on icon at bounding box center [180, 325] width 20 height 20
click at [1503, 208] on div "Encontre o valor da incógnita x manipulando a equação. insert select one: Math …" at bounding box center [886, 365] width 1364 height 730
drag, startPoint x: 1199, startPoint y: 238, endPoint x: 1160, endPoint y: 239, distance: 39.0
click at [1160, 239] on div at bounding box center [1171, 229] width 229 height 81
drag, startPoint x: 1204, startPoint y: 234, endPoint x: 515, endPoint y: 234, distance: 689.0
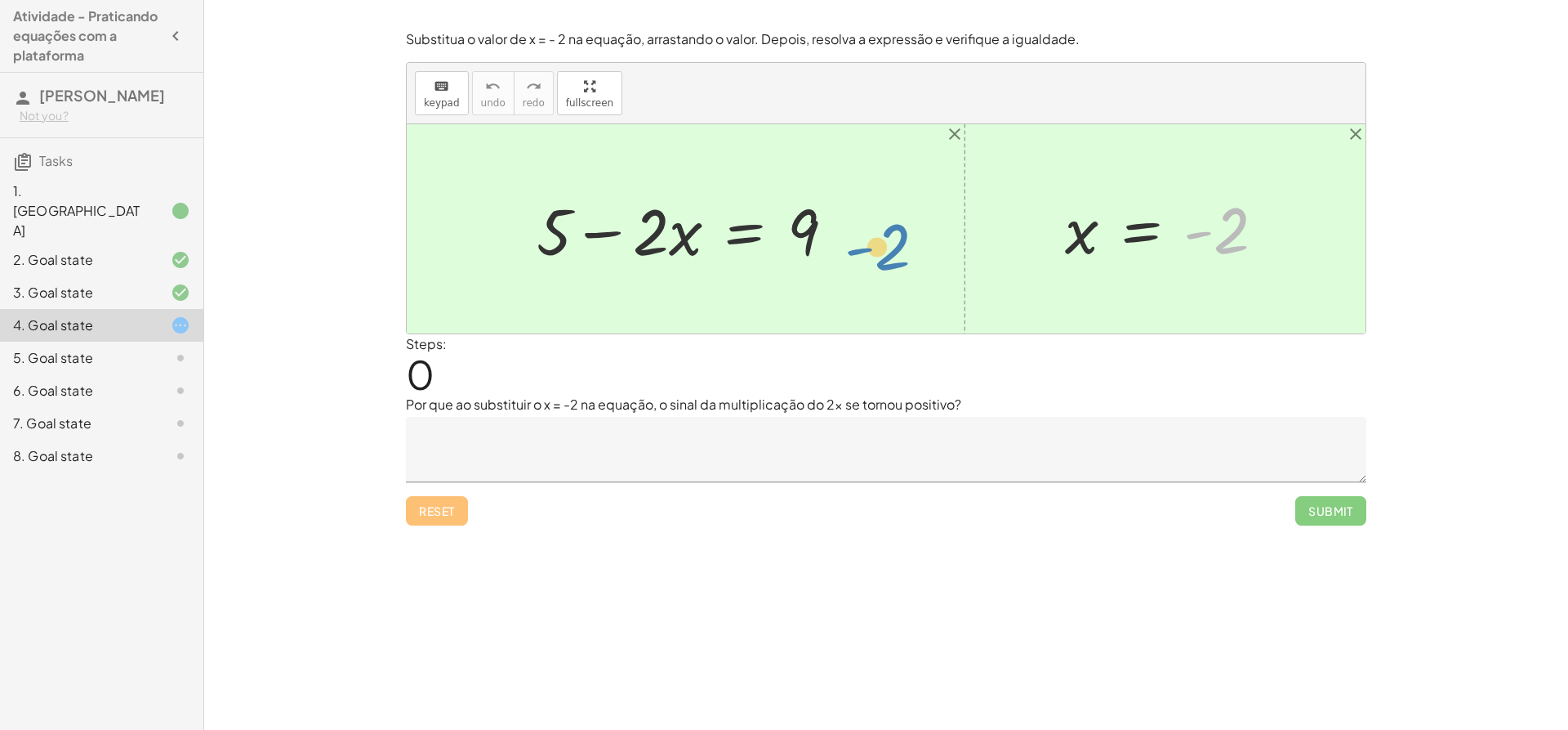
drag, startPoint x: 1221, startPoint y: 230, endPoint x: 1116, endPoint y: 247, distance: 106.4
click at [1090, 248] on div at bounding box center [1171, 229] width 229 height 81
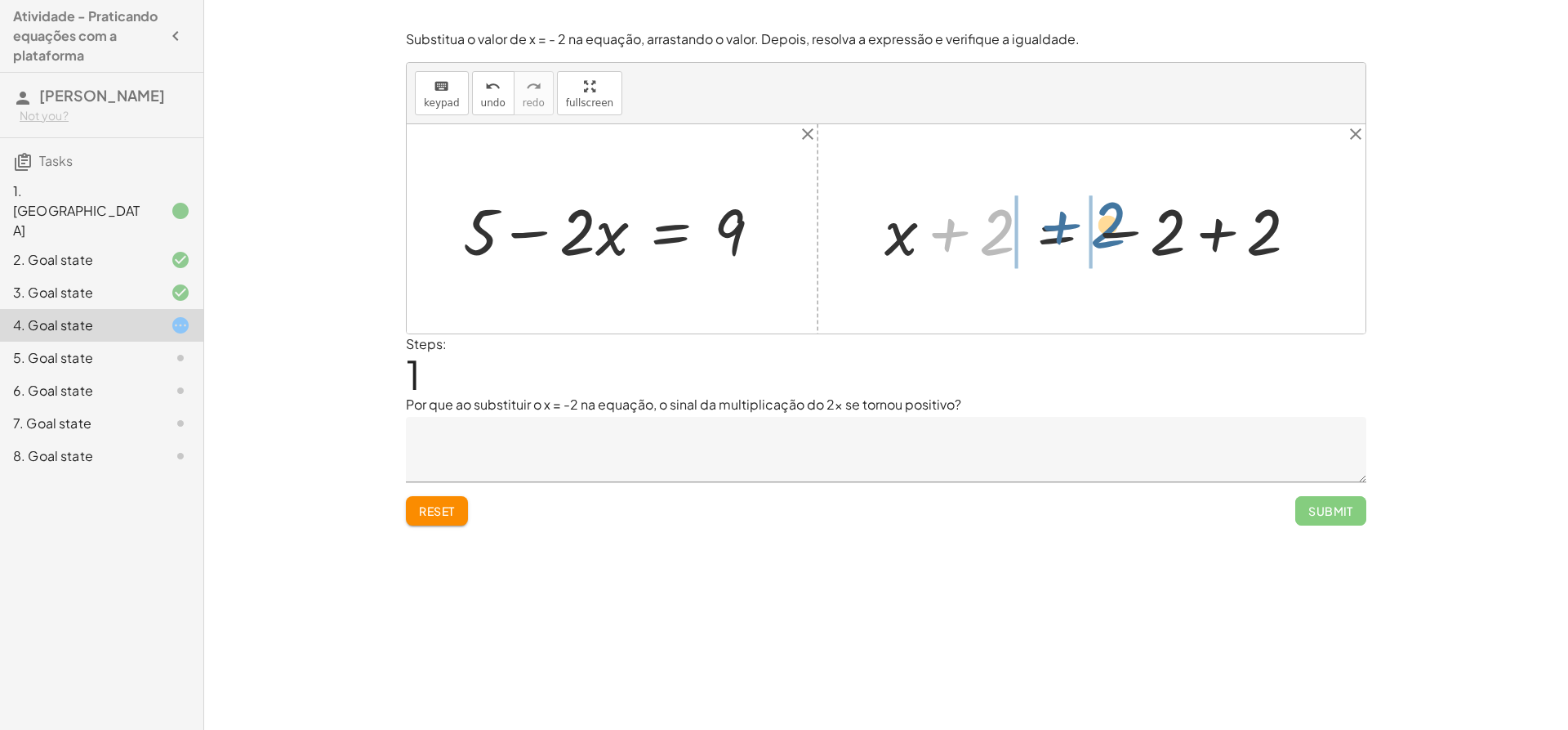
drag, startPoint x: 997, startPoint y: 222, endPoint x: 1120, endPoint y: 214, distance: 123.3
click at [1120, 214] on div at bounding box center [1098, 229] width 443 height 84
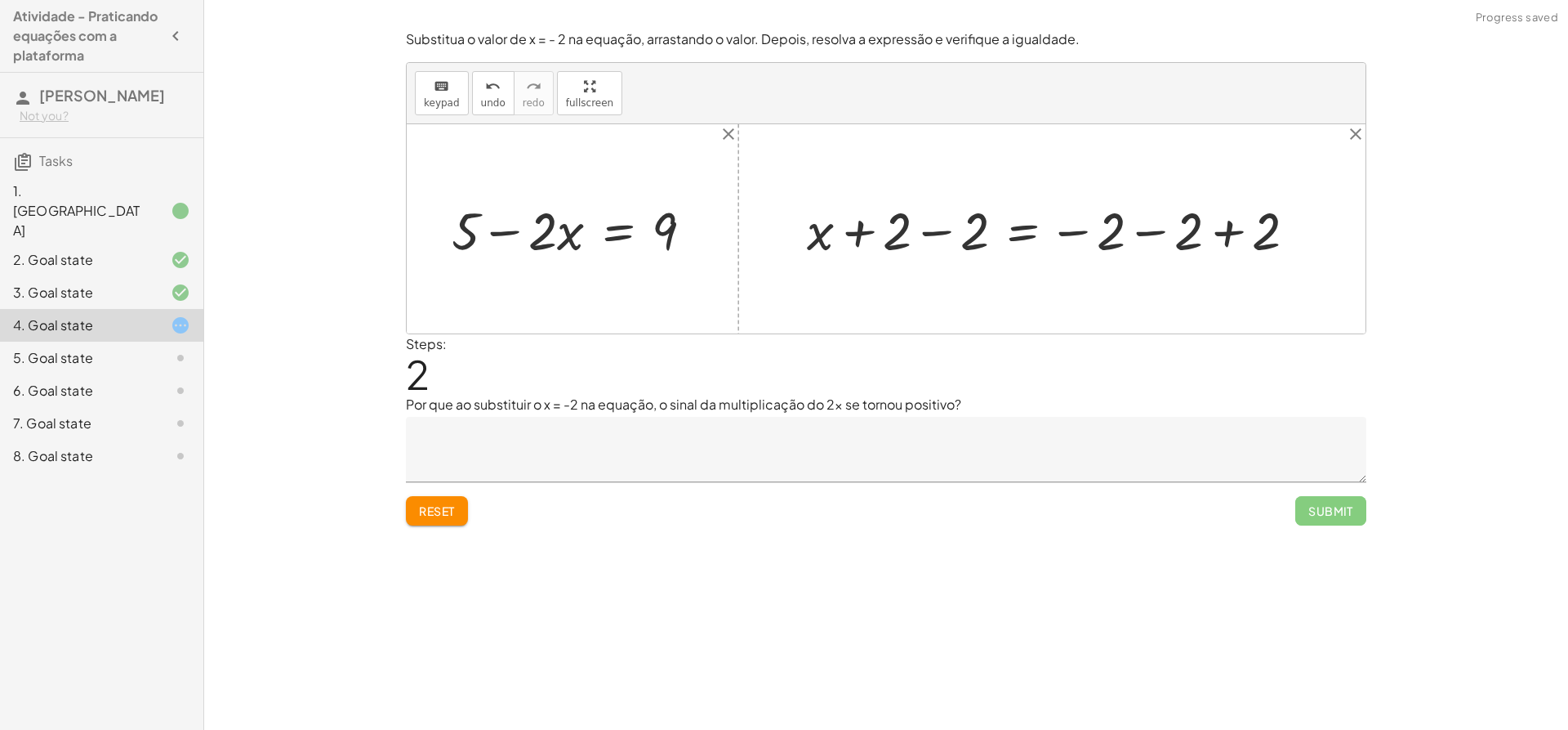
click at [1207, 225] on div at bounding box center [1059, 229] width 519 height 69
click at [1207, 225] on div at bounding box center [885, 229] width 959 height 210
click at [1090, 224] on div at bounding box center [973, 229] width 347 height 69
click at [958, 224] on div at bounding box center [973, 229] width 347 height 69
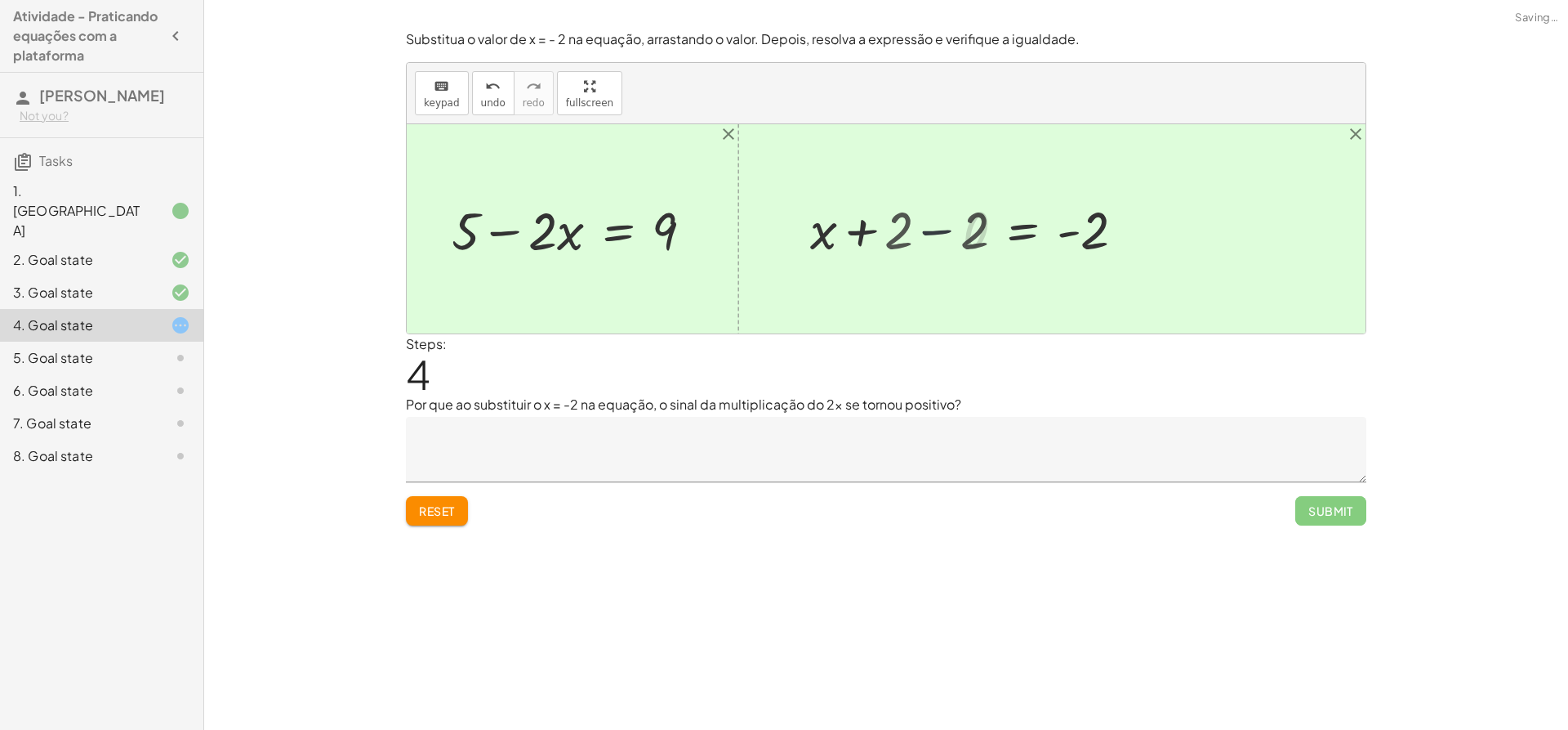
click at [958, 224] on div at bounding box center [1050, 228] width 193 height 67
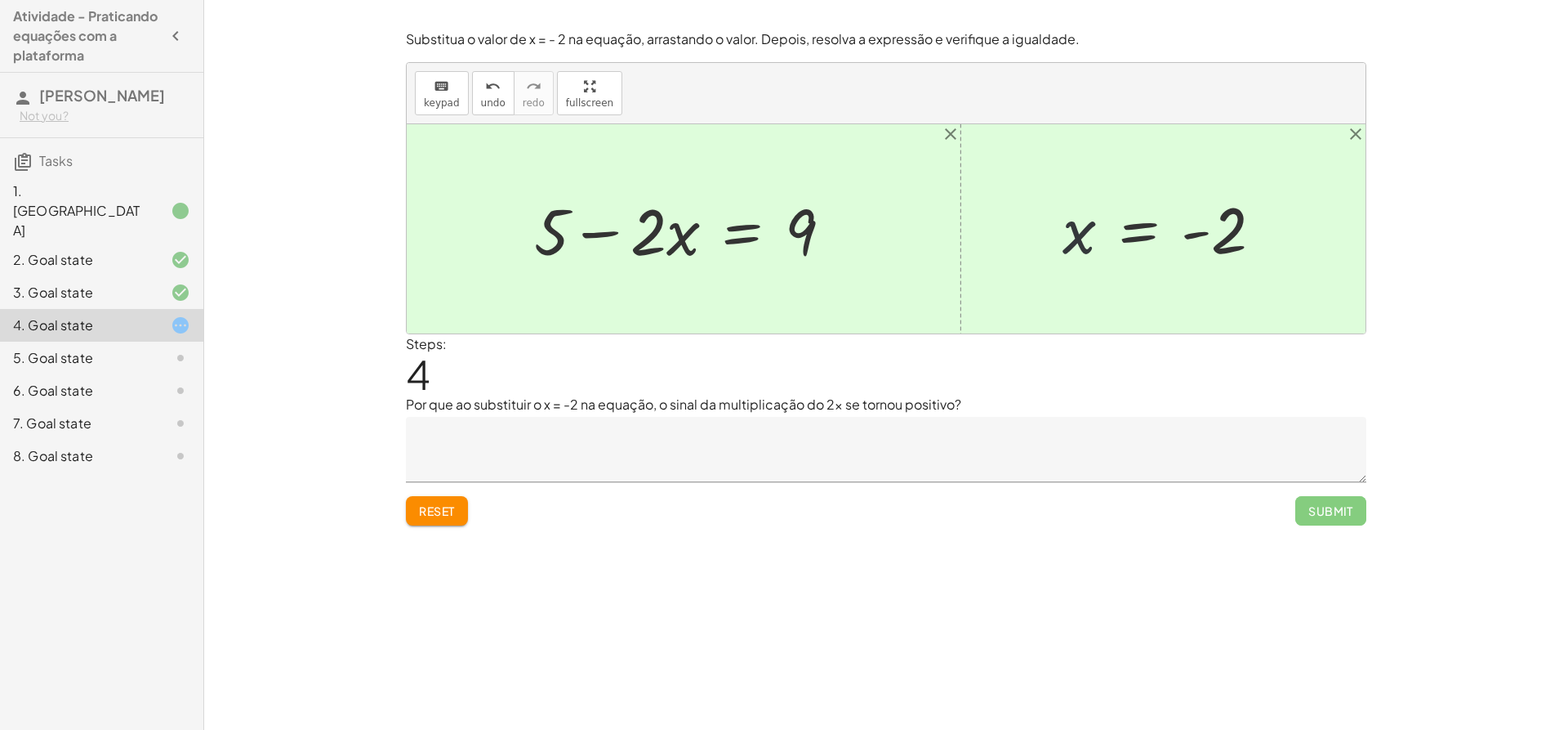
drag, startPoint x: 1086, startPoint y: 235, endPoint x: 1077, endPoint y: 235, distance: 9.0
click at [1077, 235] on div at bounding box center [1169, 229] width 229 height 81
drag, startPoint x: 682, startPoint y: 229, endPoint x: 710, endPoint y: 225, distance: 28.3
click at [710, 225] on div at bounding box center [689, 229] width 327 height 84
drag, startPoint x: 648, startPoint y: 229, endPoint x: 1037, endPoint y: 227, distance: 389.0
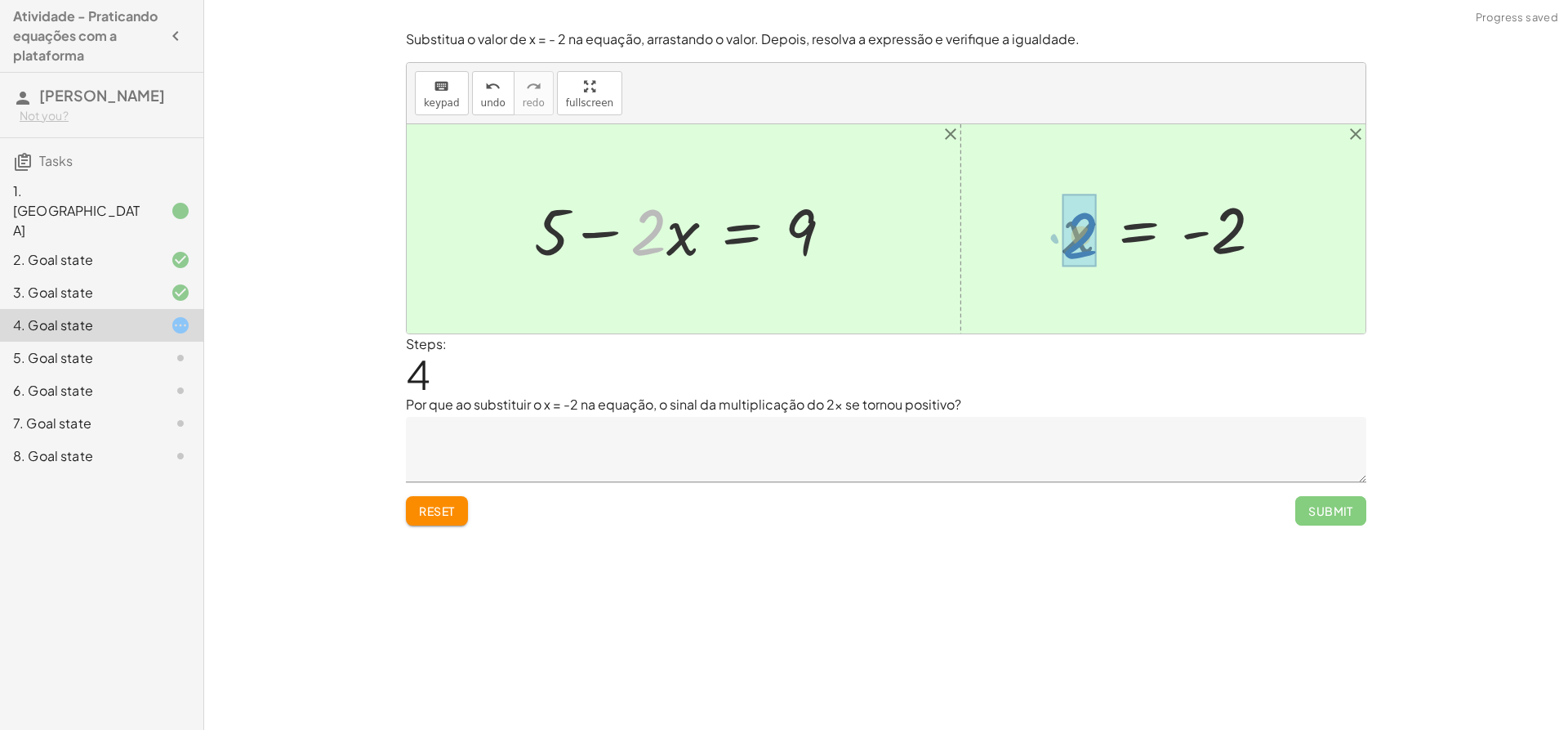
drag, startPoint x: 659, startPoint y: 221, endPoint x: 1067, endPoint y: 230, distance: 408.1
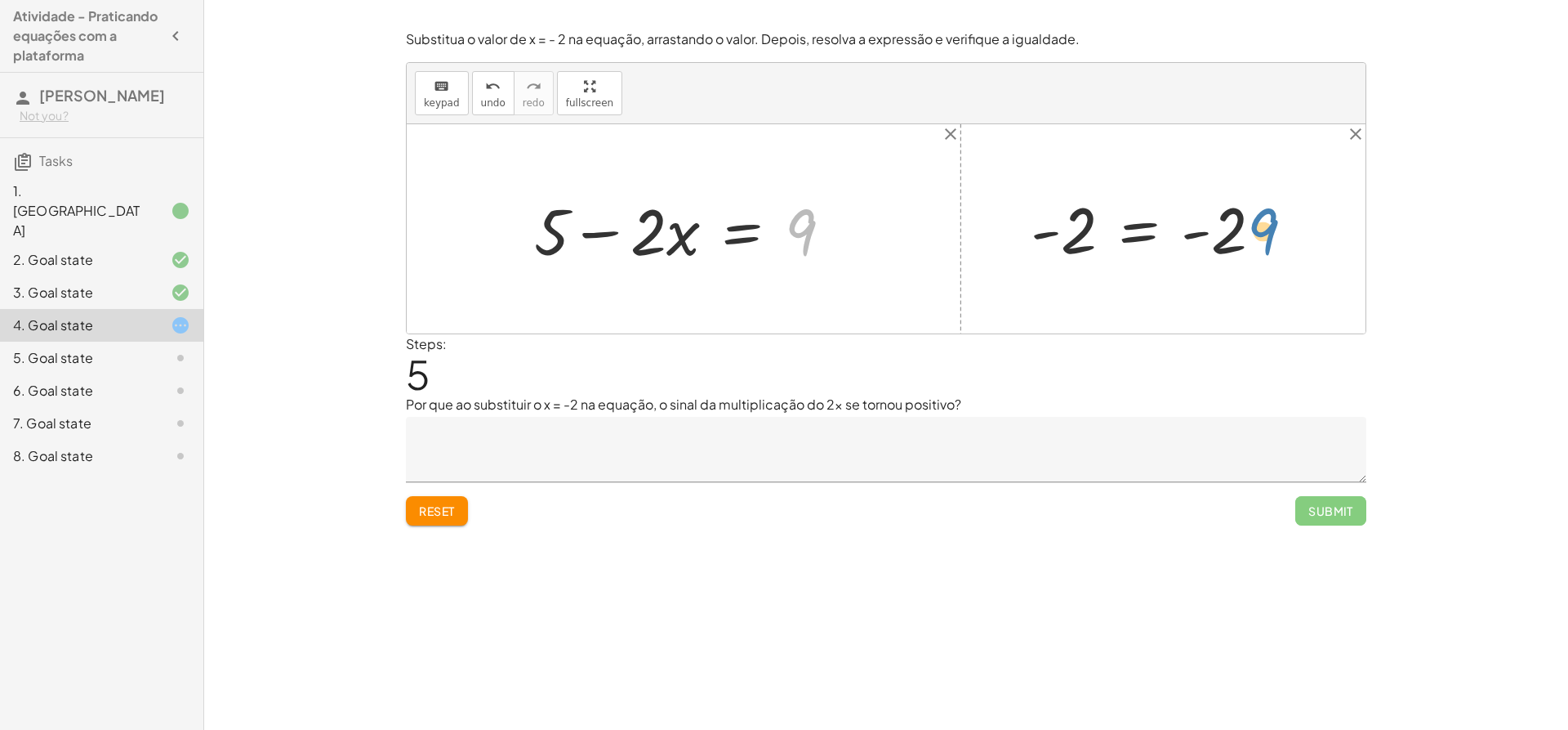
drag, startPoint x: 802, startPoint y: 225, endPoint x: 1264, endPoint y: 224, distance: 462.0
drag, startPoint x: 1230, startPoint y: 229, endPoint x: 863, endPoint y: 239, distance: 367.1
click at [863, 239] on div "+ 5 − · 2 · x = 9 x = - 2 + x + 2 = − 2 + 2 + x + 2 − 2 = − 2 − 2 + 2 + x + 2 −…" at bounding box center [885, 229] width 959 height 210
drag, startPoint x: 1218, startPoint y: 234, endPoint x: 831, endPoint y: 217, distance: 387.4
drag, startPoint x: 549, startPoint y: 244, endPoint x: 826, endPoint y: 268, distance: 278.0
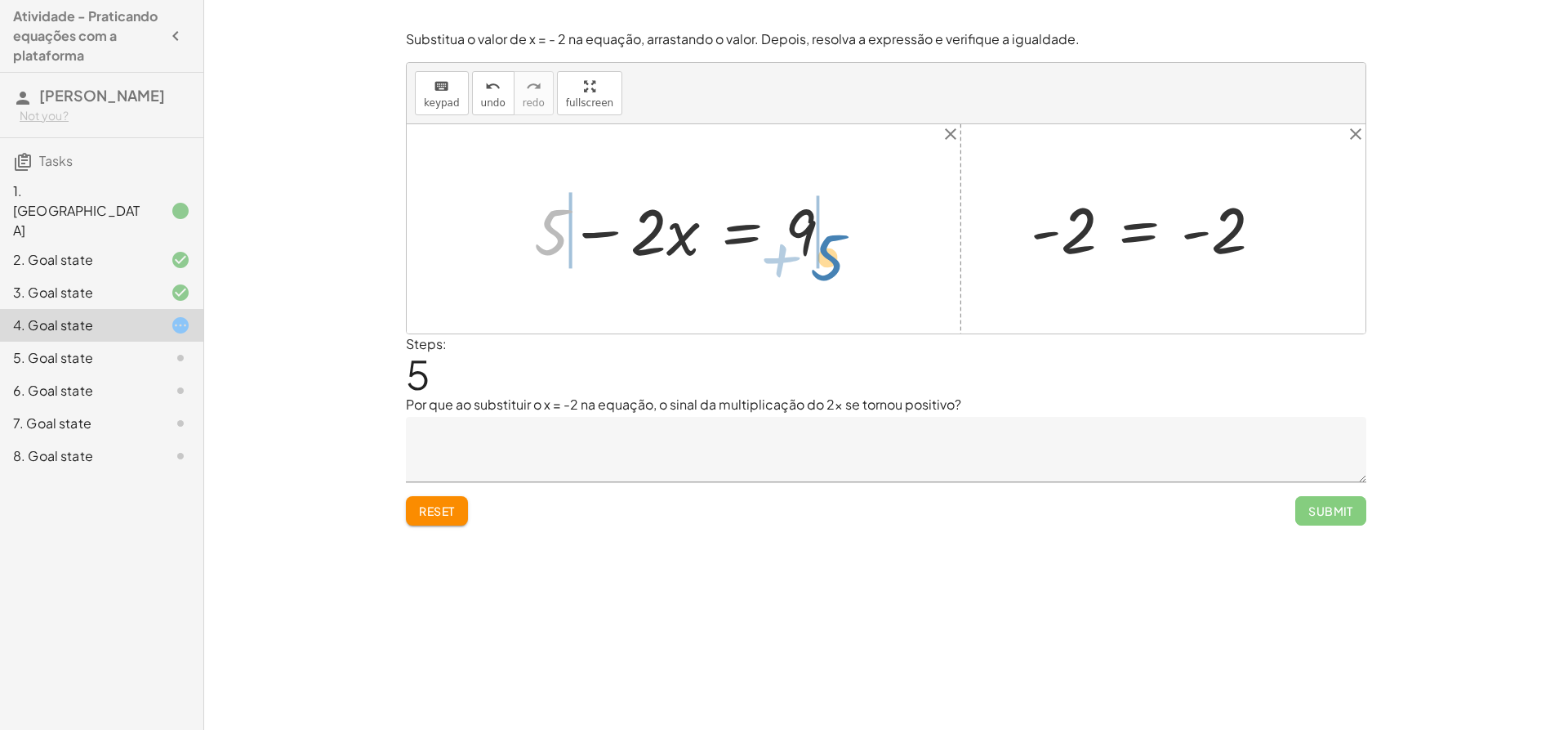
click at [826, 268] on div at bounding box center [689, 229] width 327 height 84
click at [541, 234] on div at bounding box center [690, 229] width 519 height 84
click at [844, 233] on div at bounding box center [771, 229] width 356 height 84
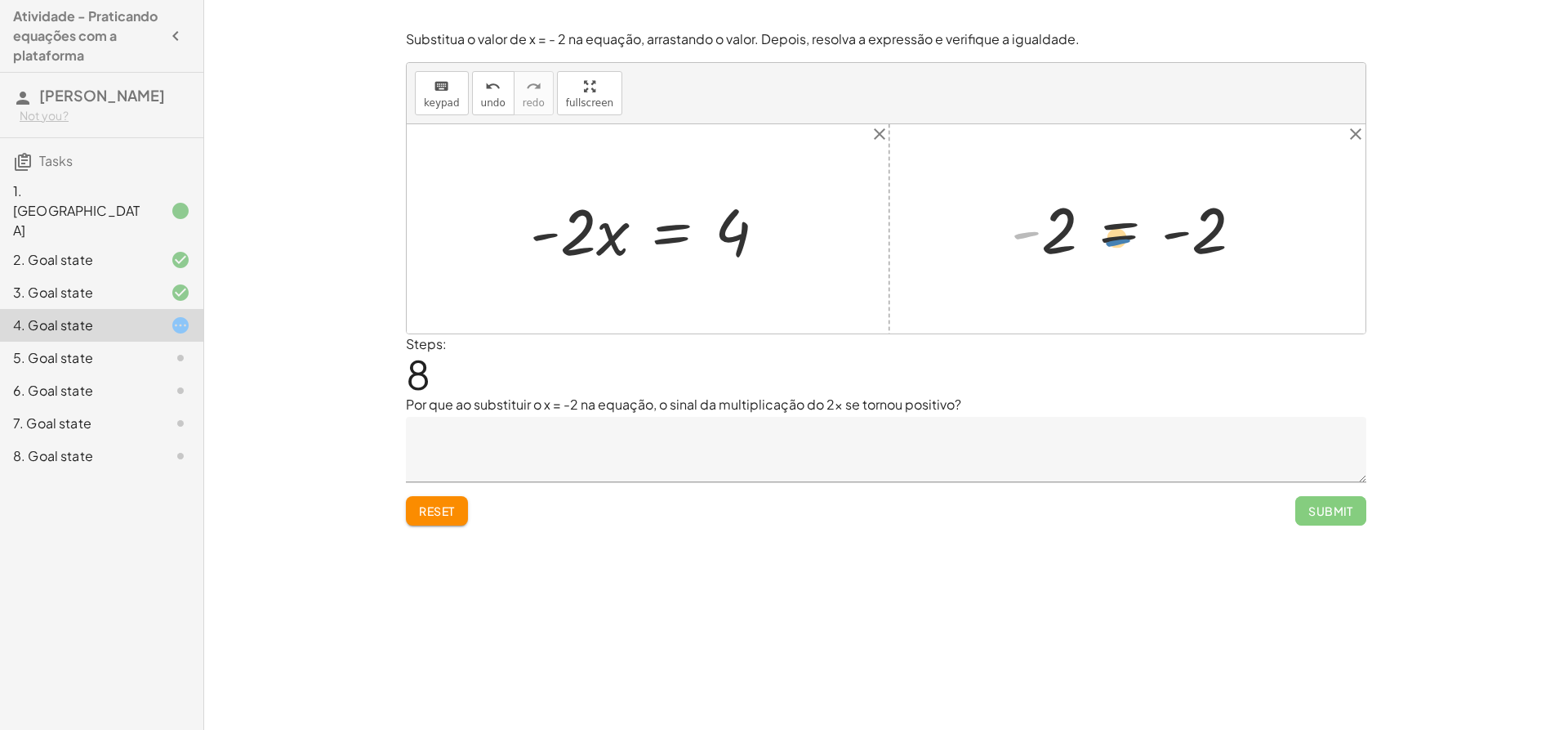
drag, startPoint x: 1038, startPoint y: 229, endPoint x: 1111, endPoint y: 238, distance: 73.6
click at [1127, 237] on div at bounding box center [1133, 229] width 261 height 81
drag, startPoint x: 1058, startPoint y: 239, endPoint x: 1322, endPoint y: 238, distance: 264.0
click at [1322, 238] on div "+ 5 − · 2 · x = 9 + 5 − 5 − · 2 · x = + 9 − 5 + 0 − · 2 · x = + 9 − 5 · - 2 · x…" at bounding box center [885, 229] width 959 height 210
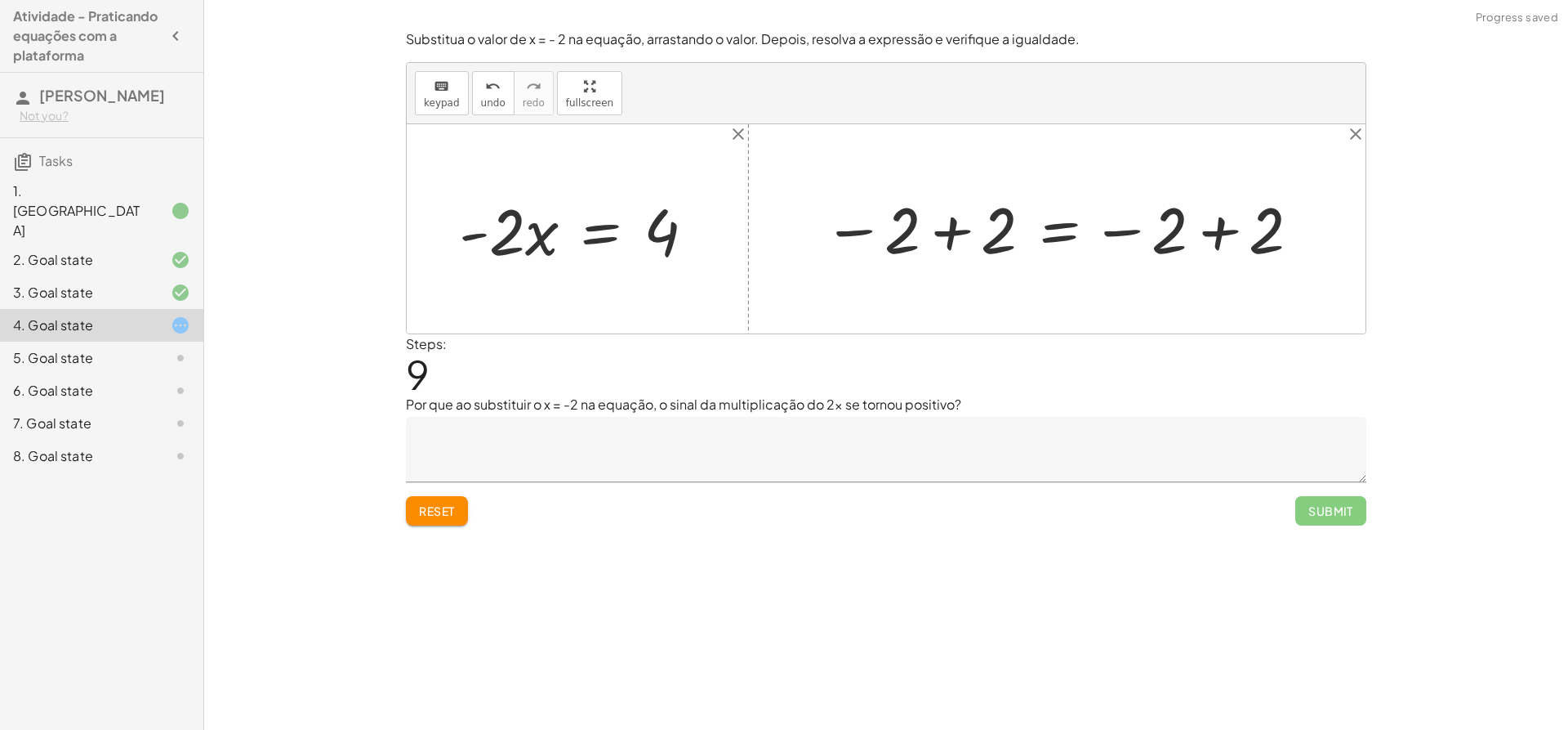
click at [992, 218] on div at bounding box center [1063, 229] width 496 height 81
click at [1197, 234] on div at bounding box center [1150, 229] width 346 height 81
click at [1197, 234] on div at bounding box center [885, 229] width 959 height 210
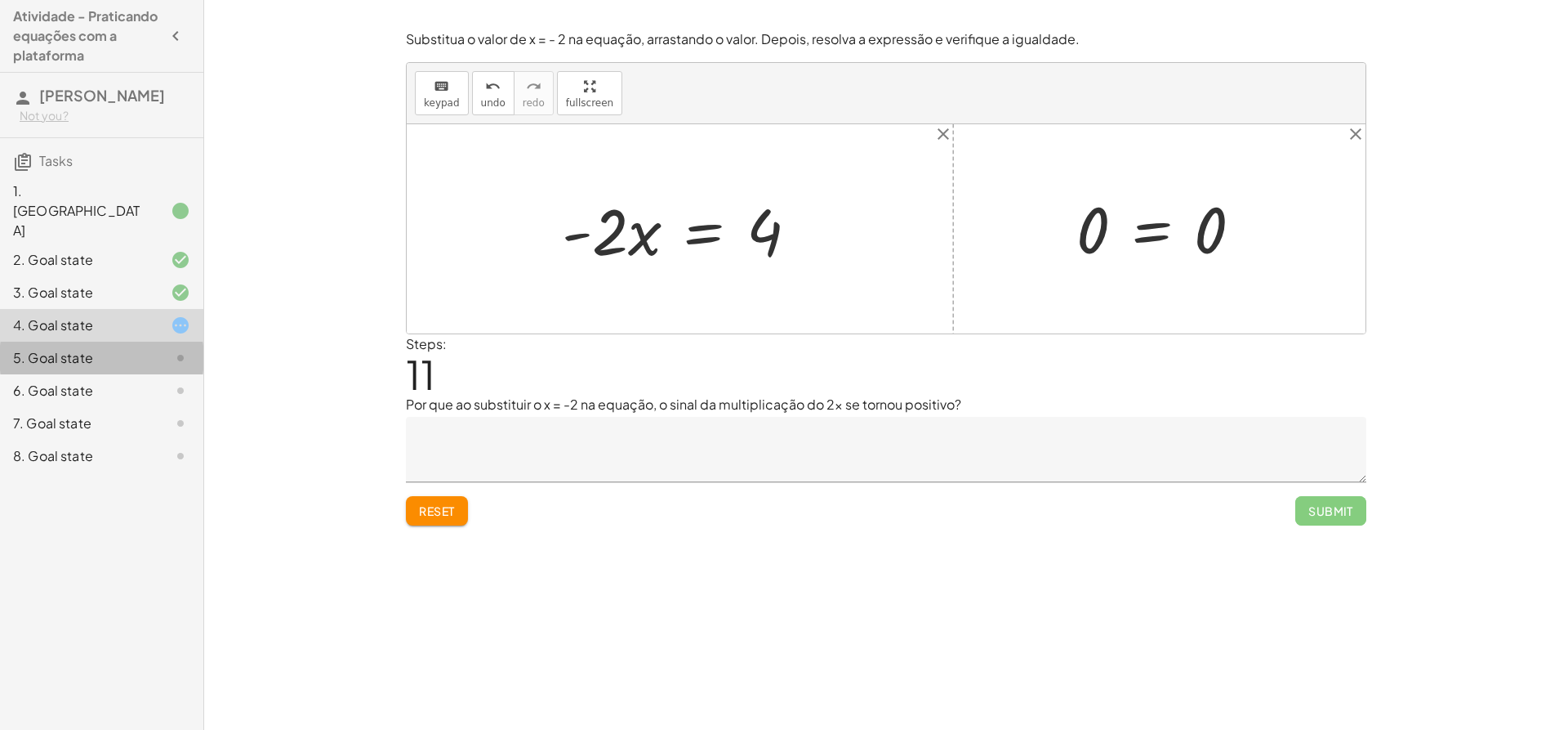
click at [103, 348] on div "5. Goal state" at bounding box center [78, 358] width 131 height 20
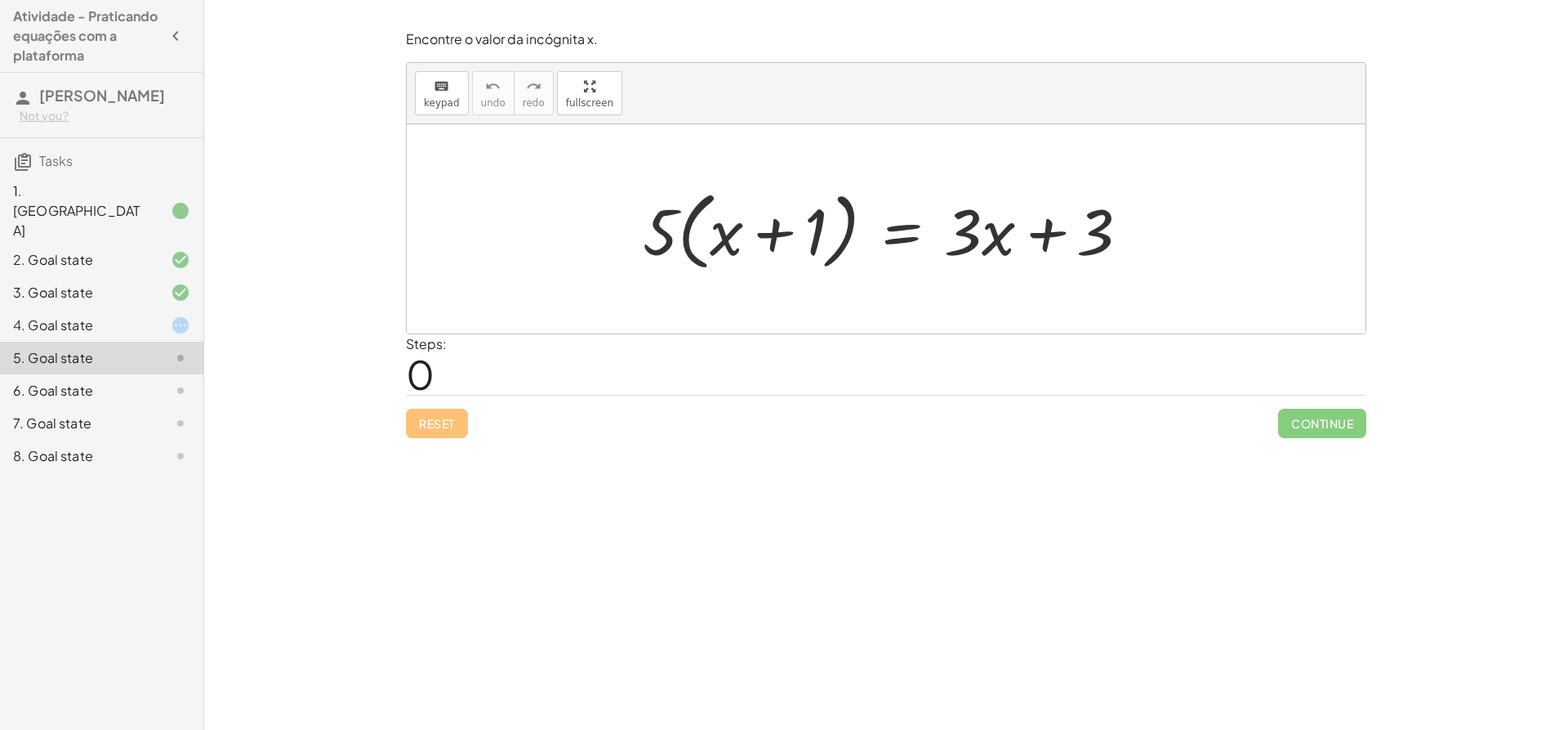
click at [657, 221] on div at bounding box center [892, 229] width 516 height 94
click at [718, 234] on div at bounding box center [892, 229] width 516 height 94
drag, startPoint x: 638, startPoint y: 233, endPoint x: 707, endPoint y: 234, distance: 69.0
click at [707, 234] on div at bounding box center [892, 229] width 516 height 94
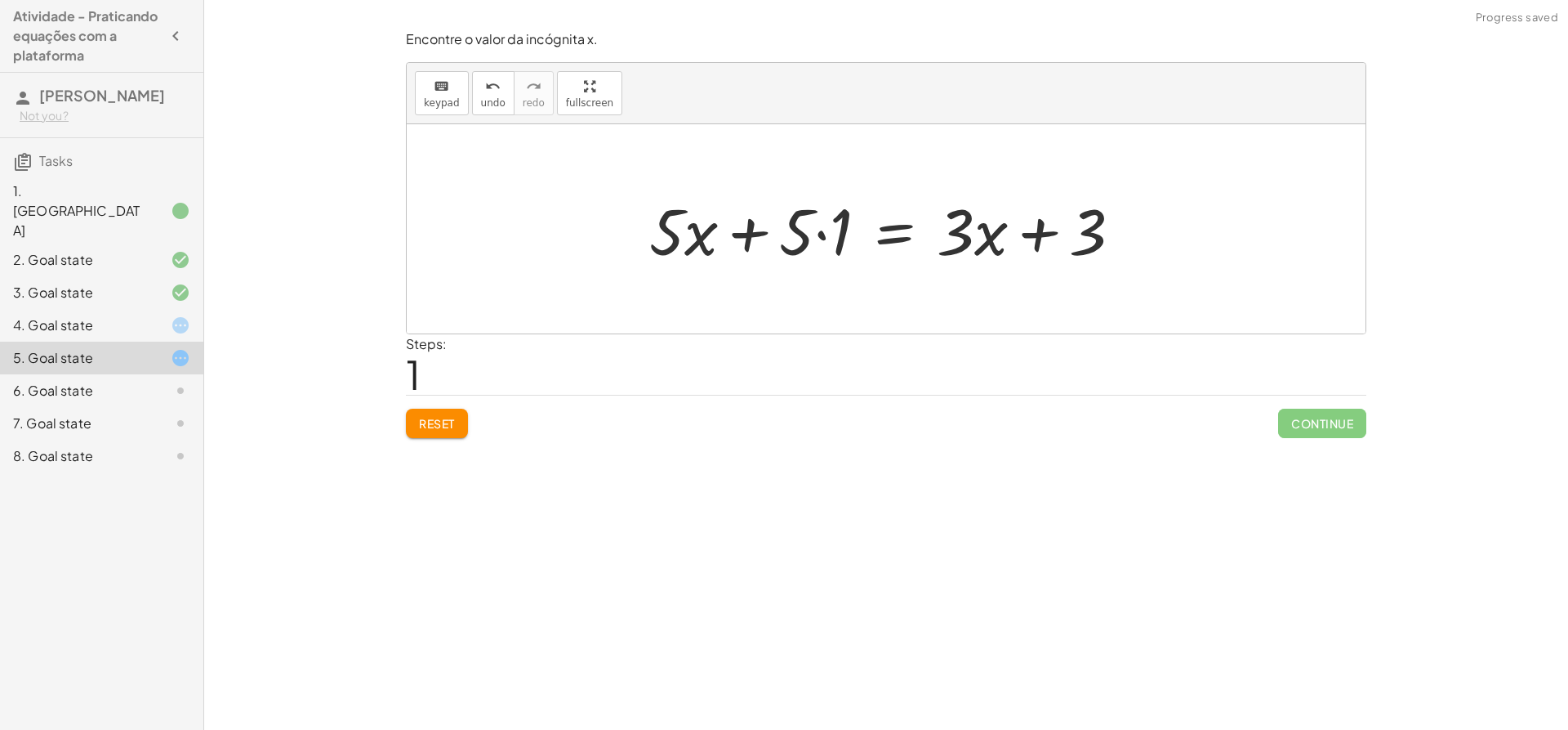
click at [830, 227] on div at bounding box center [892, 229] width 501 height 84
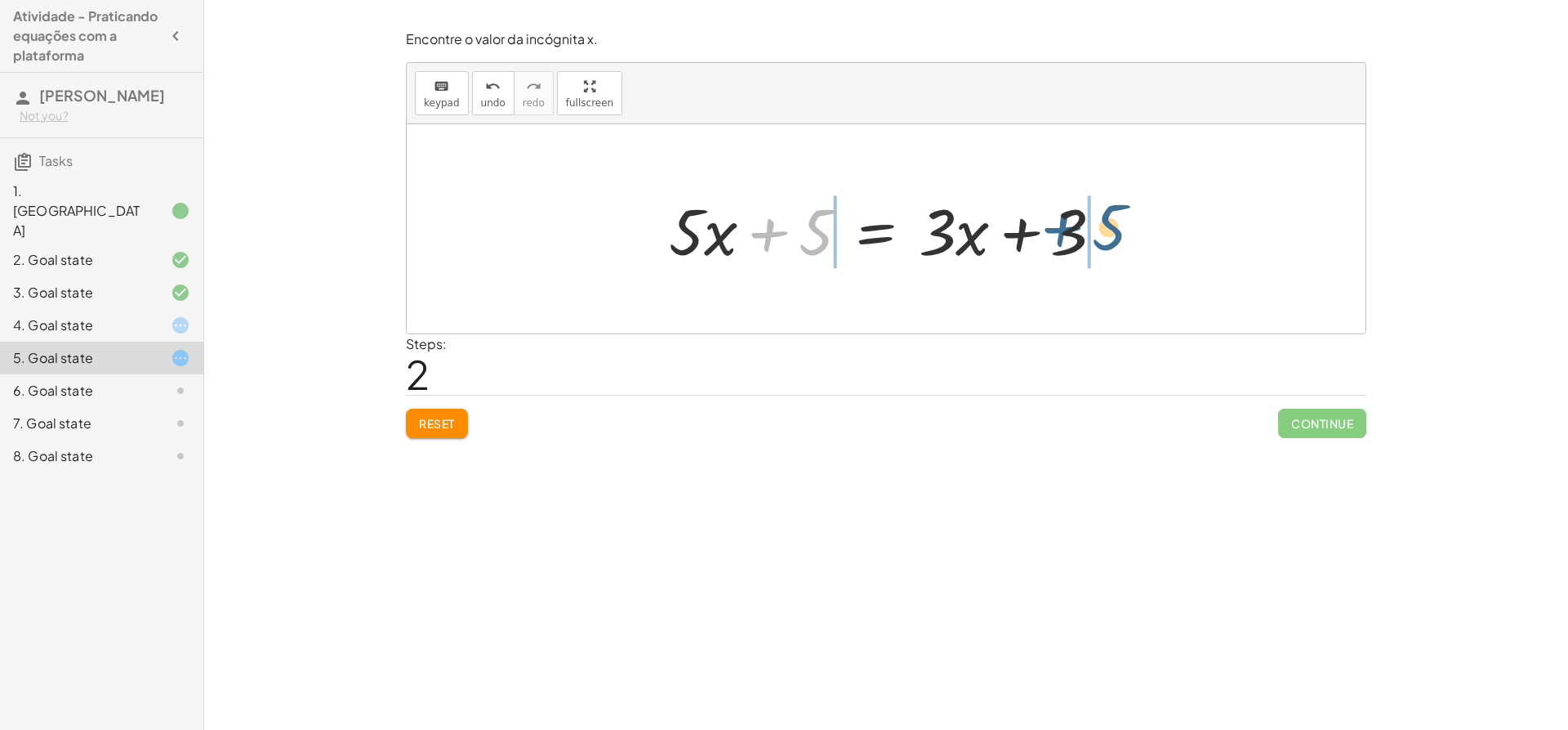
drag, startPoint x: 804, startPoint y: 241, endPoint x: 1118, endPoint y: 236, distance: 314.0
click at [1118, 236] on div at bounding box center [893, 229] width 464 height 84
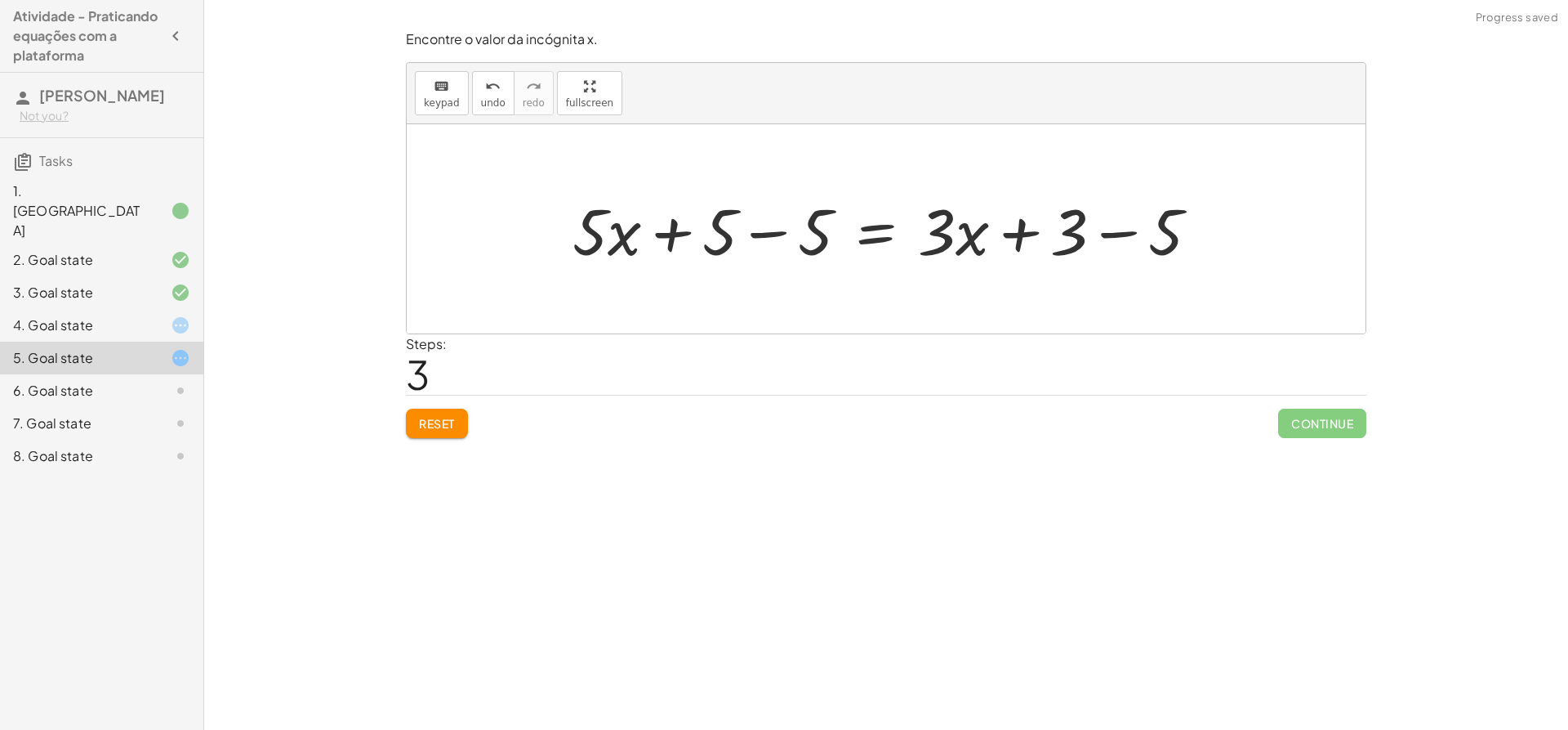
click at [1086, 233] on div at bounding box center [892, 229] width 656 height 84
click at [795, 219] on div at bounding box center [892, 229] width 656 height 84
click at [795, 219] on div at bounding box center [988, 229] width 464 height 84
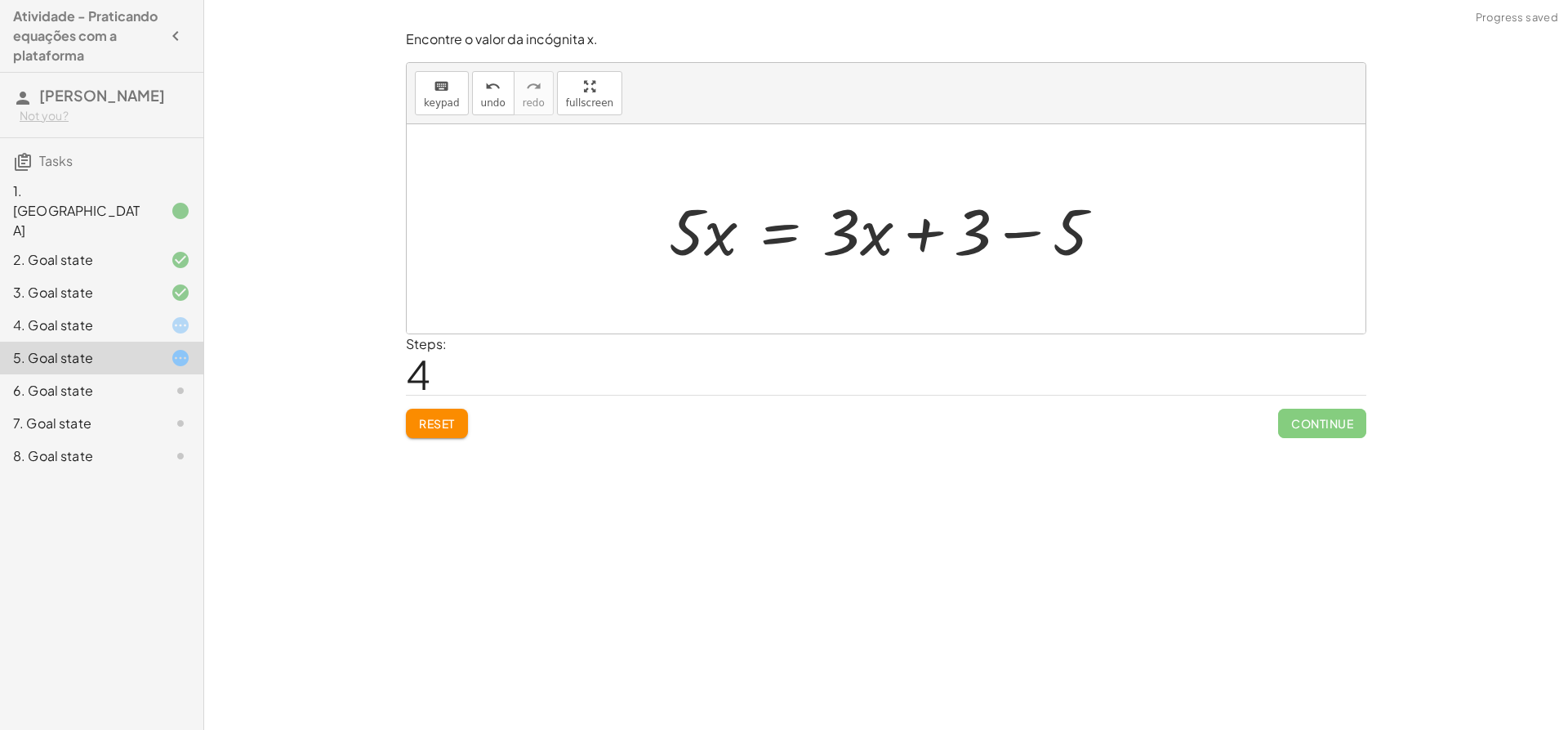
click at [1014, 212] on div at bounding box center [893, 229] width 464 height 84
click at [1014, 212] on div at bounding box center [844, 229] width 366 height 84
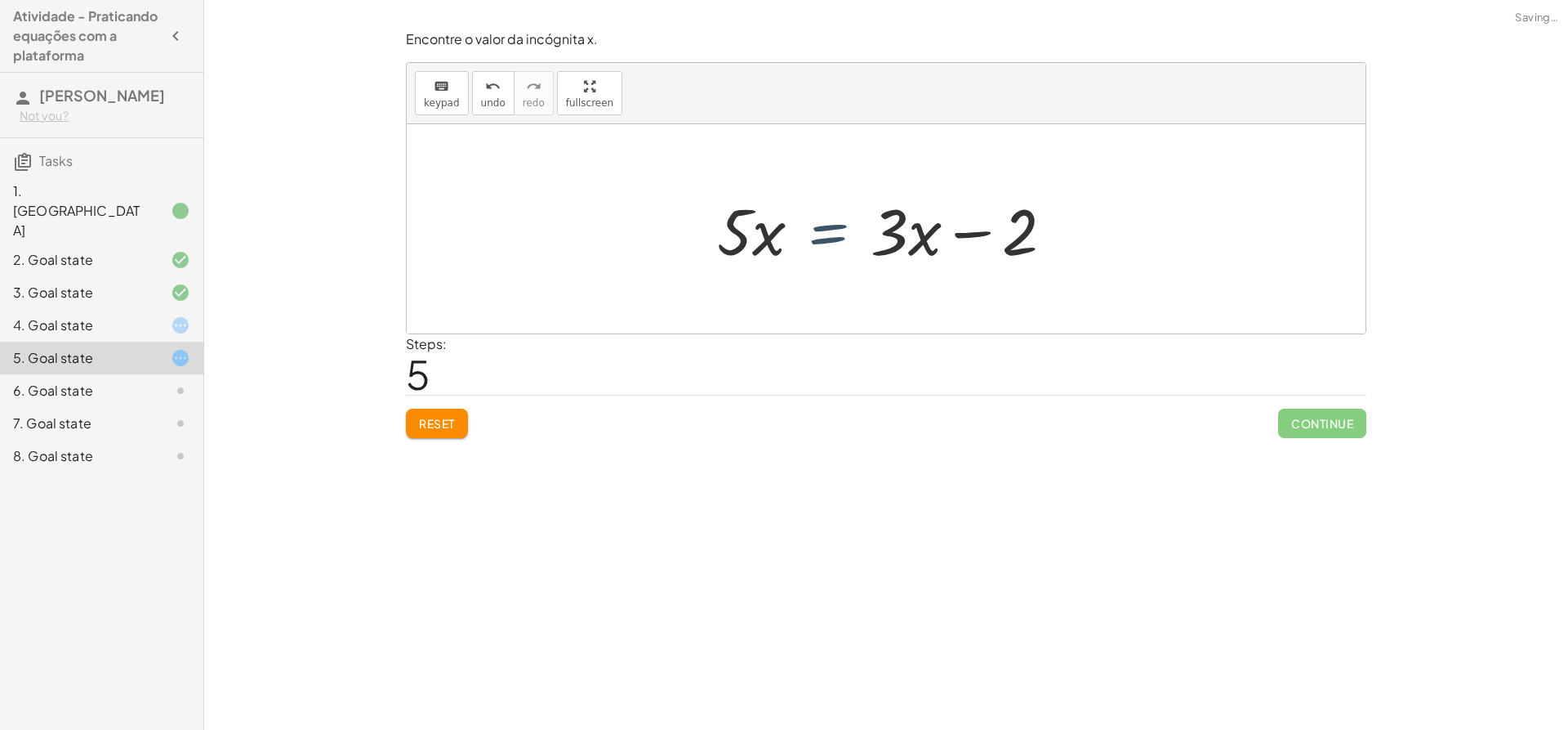
click at [864, 230] on div at bounding box center [892, 229] width 366 height 84
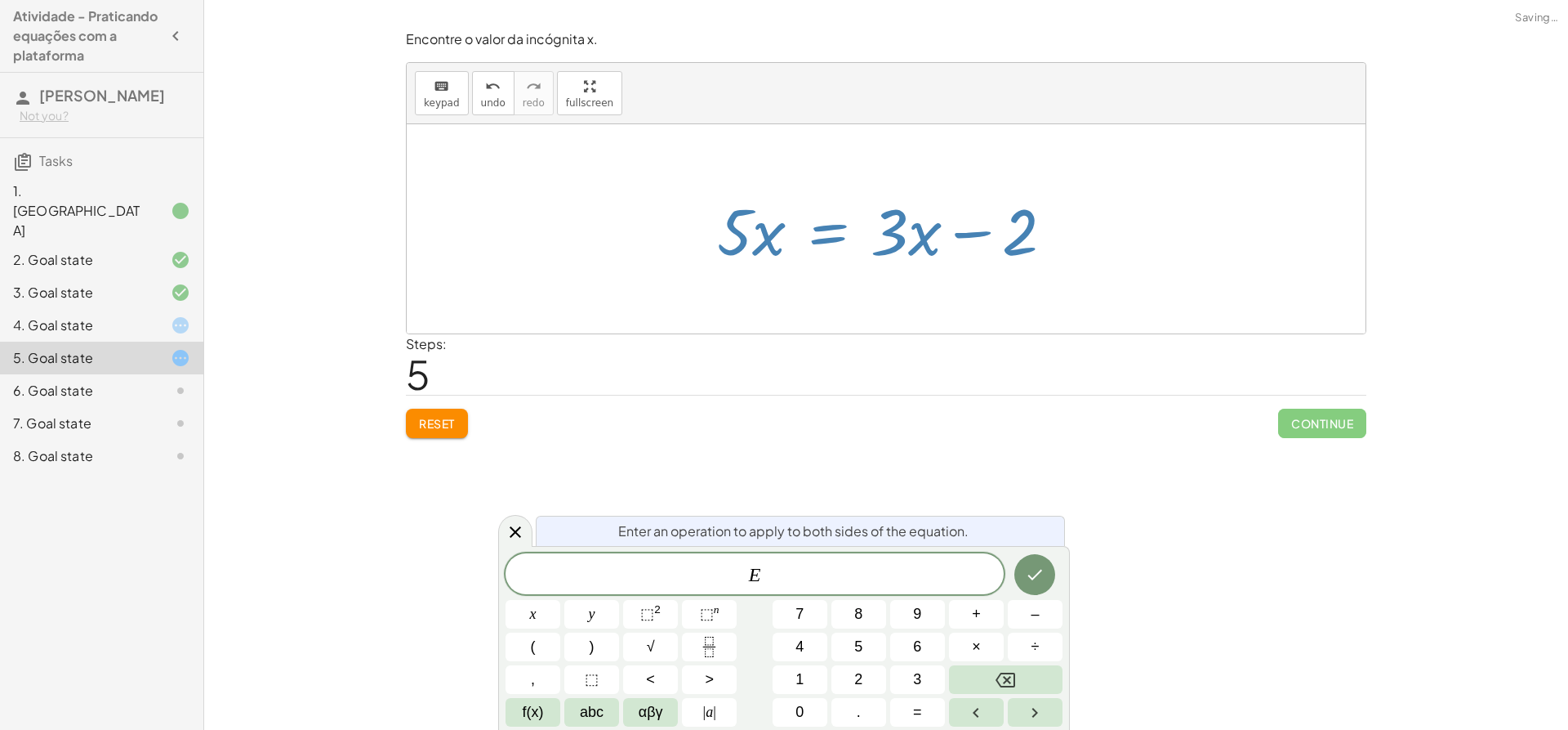
drag, startPoint x: 907, startPoint y: 231, endPoint x: 835, endPoint y: 242, distance: 72.8
click at [835, 242] on div at bounding box center [892, 229] width 366 height 84
click at [1020, 469] on div "Encontre o valor da incógnita x manipulando a equação. insert select one: Math …" at bounding box center [886, 365] width 1364 height 730
click at [1030, 571] on icon "Done" at bounding box center [1035, 574] width 20 height 20
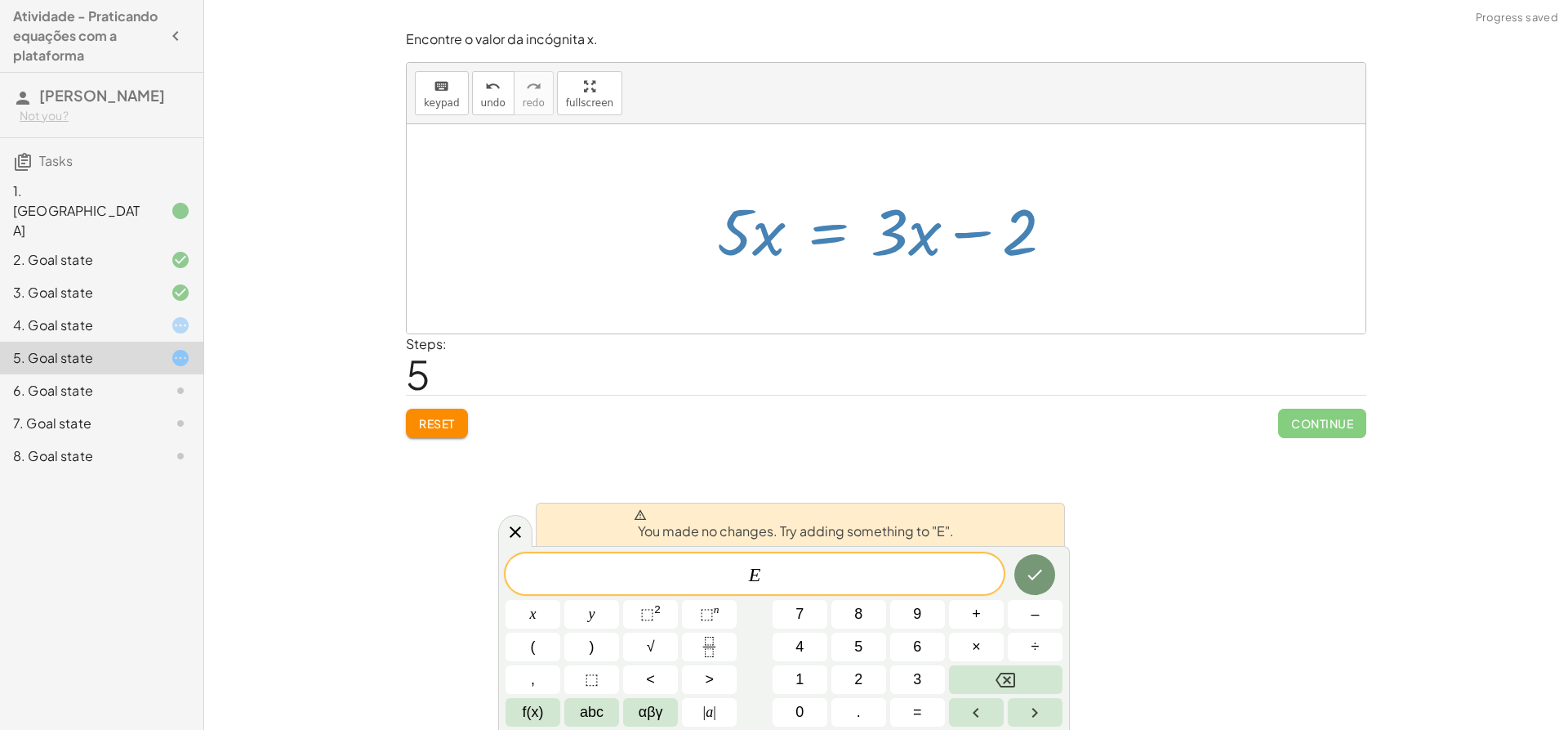
click at [0, 0] on div "Encontre o valor da incógnita x. keyboard keypad undo undo redo redo fullscreen…" at bounding box center [0, 0] width 0 height 0
click at [509, 519] on div at bounding box center [515, 530] width 34 height 32
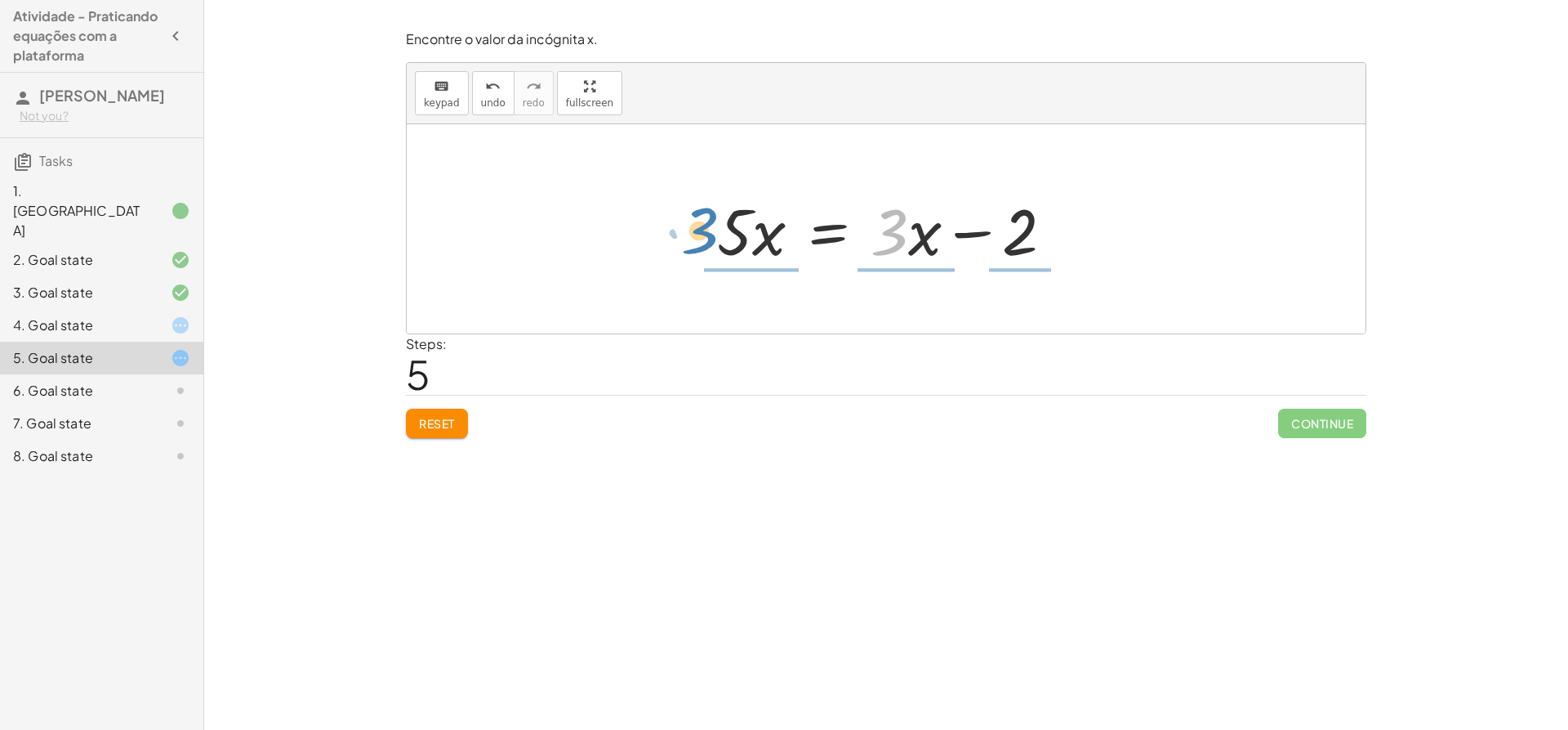
drag, startPoint x: 897, startPoint y: 234, endPoint x: 706, endPoint y: 232, distance: 191.0
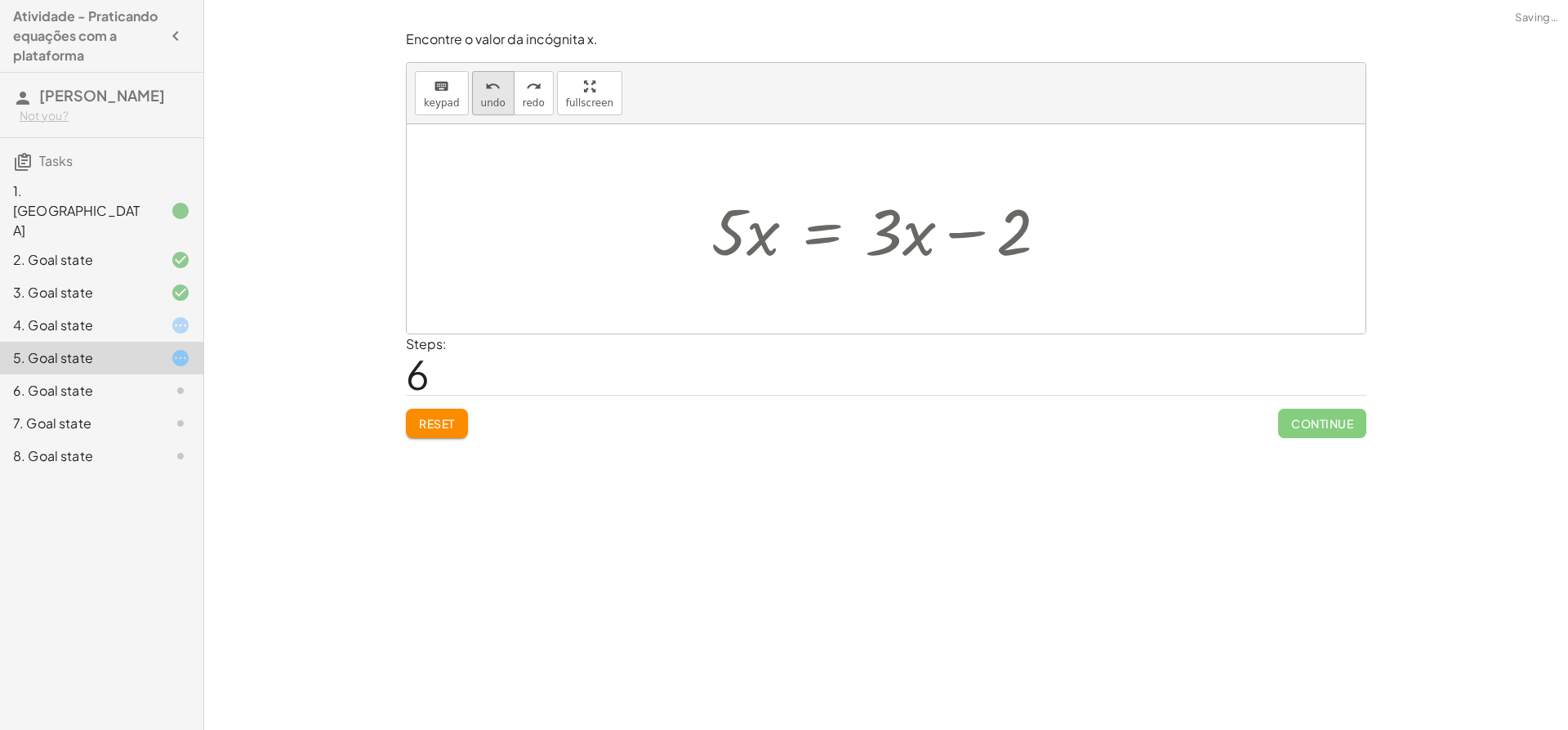
click at [493, 91] on icon "undo" at bounding box center [493, 86] width 16 height 20
drag, startPoint x: 919, startPoint y: 234, endPoint x: 891, endPoint y: 238, distance: 28.3
click at [891, 238] on div at bounding box center [892, 229] width 366 height 84
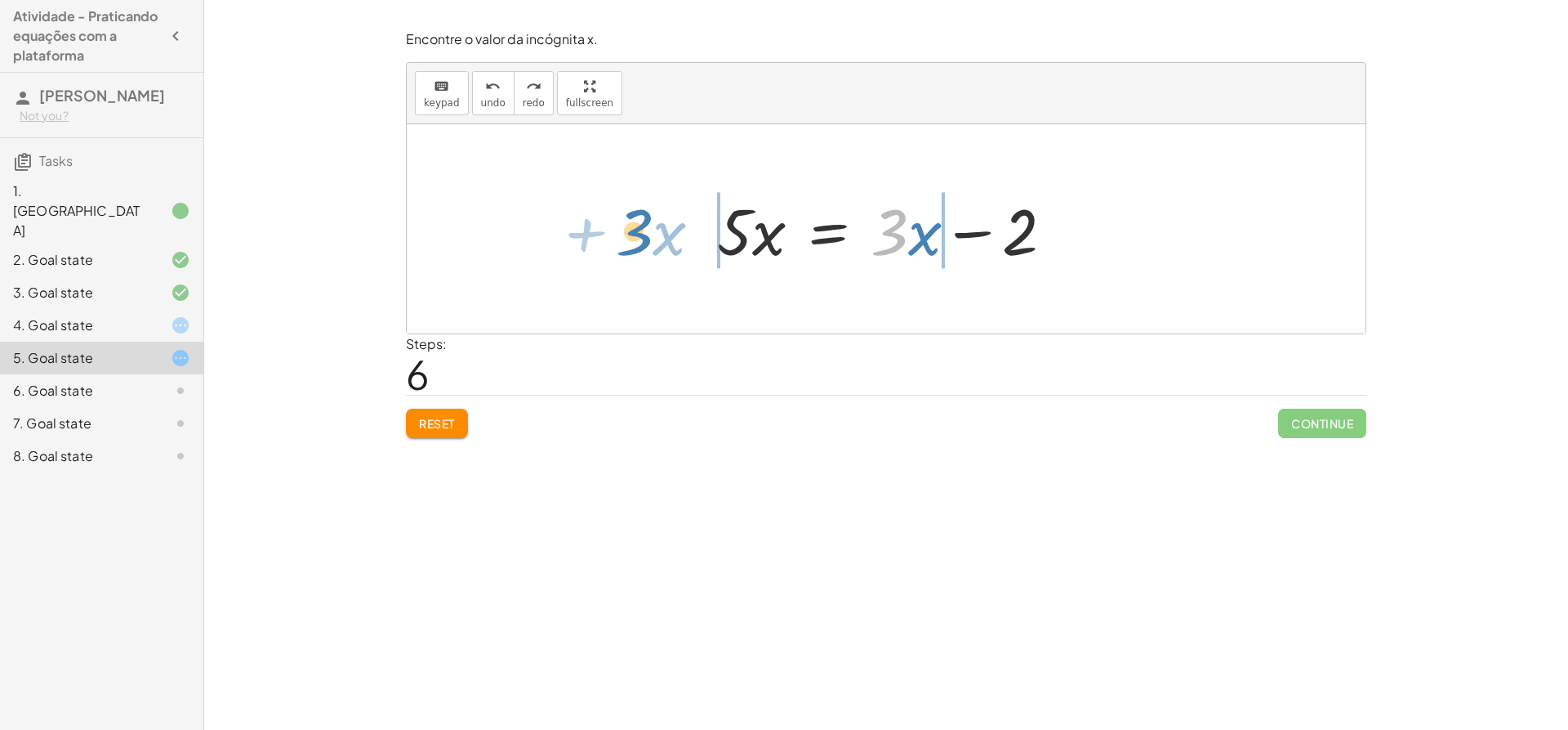
drag, startPoint x: 898, startPoint y: 238, endPoint x: 643, endPoint y: 238, distance: 255.0
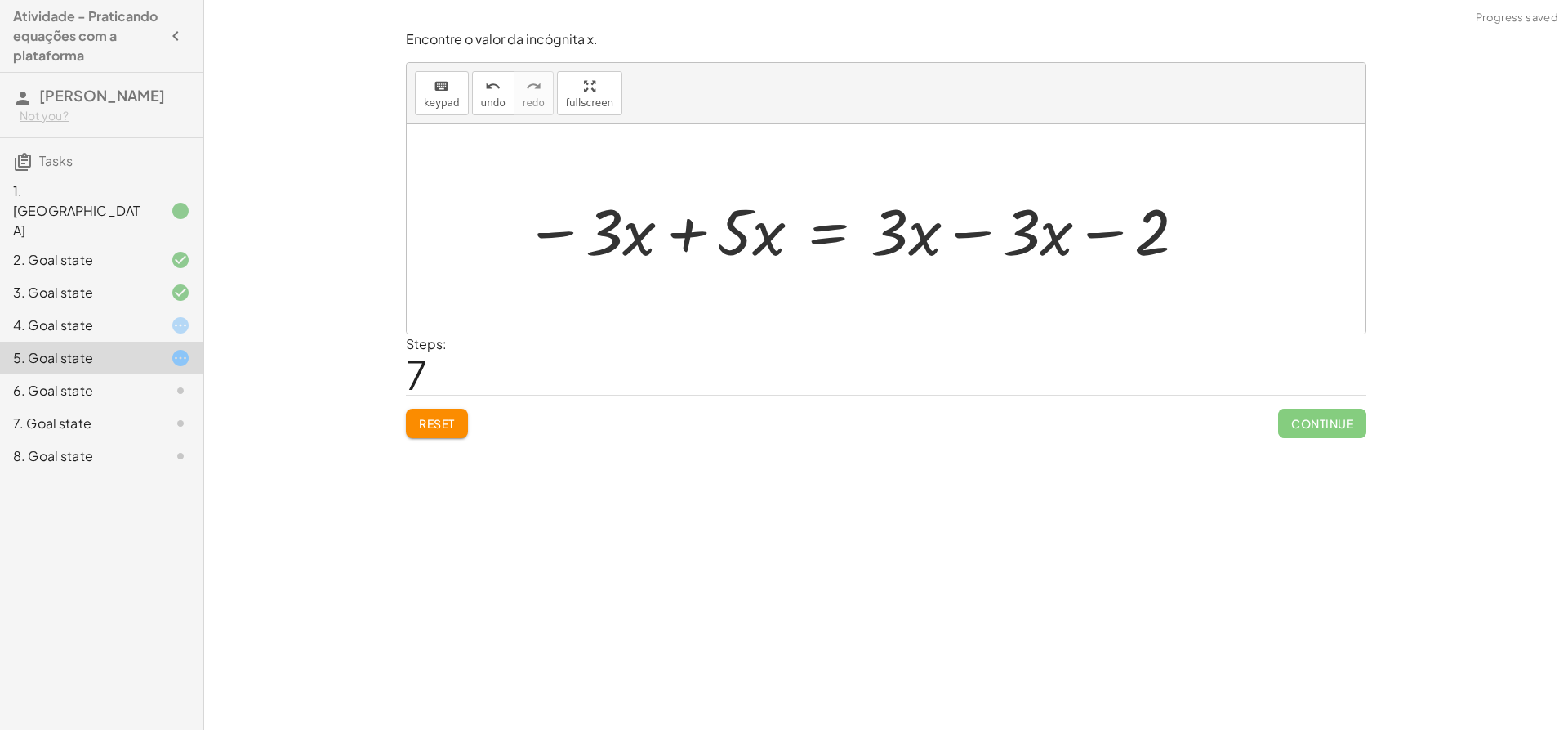
click at [607, 242] on div at bounding box center [856, 229] width 681 height 84
click at [689, 243] on div at bounding box center [856, 229] width 681 height 84
click at [689, 243] on div at bounding box center [885, 229] width 959 height 210
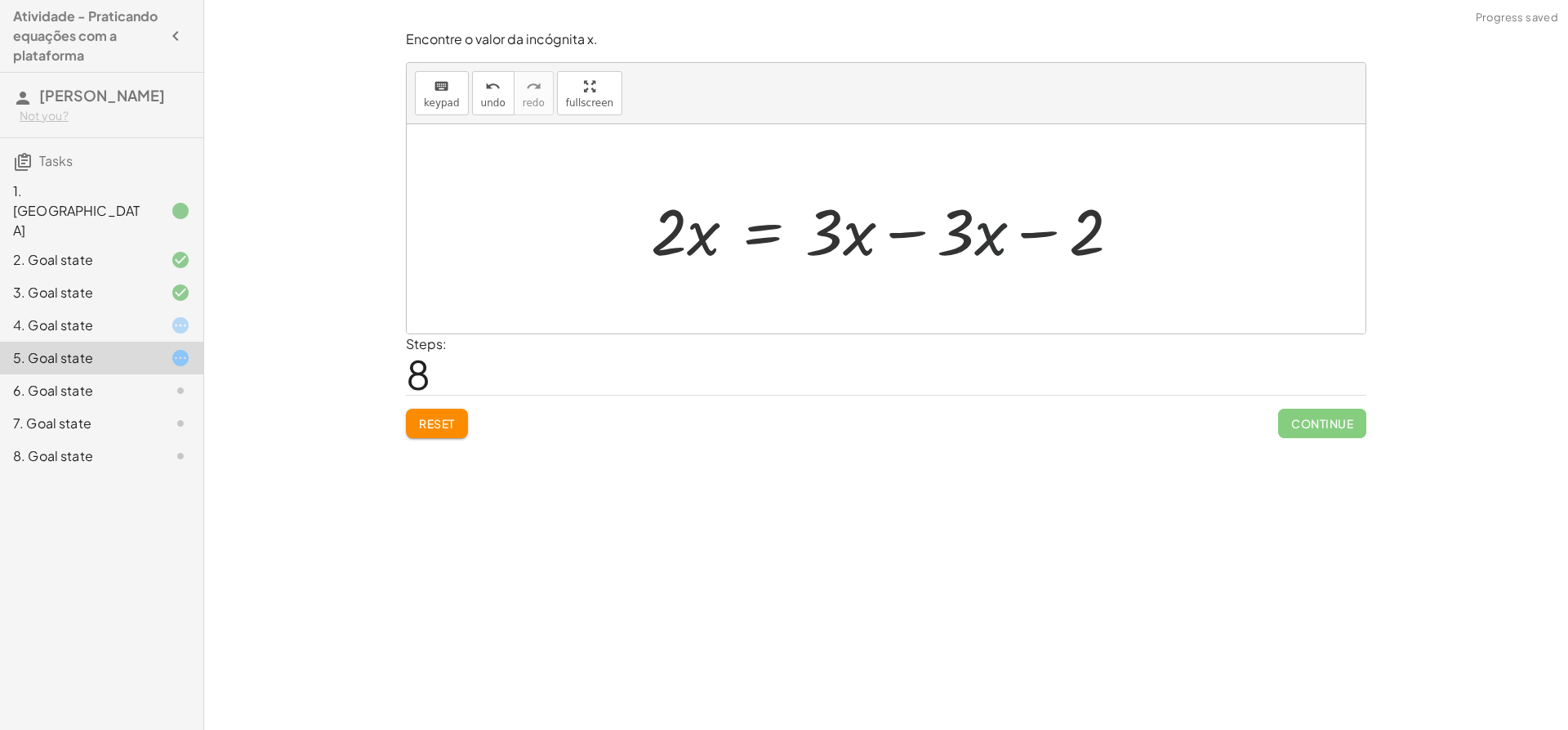
click at [978, 226] on div at bounding box center [892, 229] width 499 height 84
click at [1010, 229] on div at bounding box center [892, 229] width 499 height 84
click at [1041, 241] on div at bounding box center [892, 229] width 499 height 84
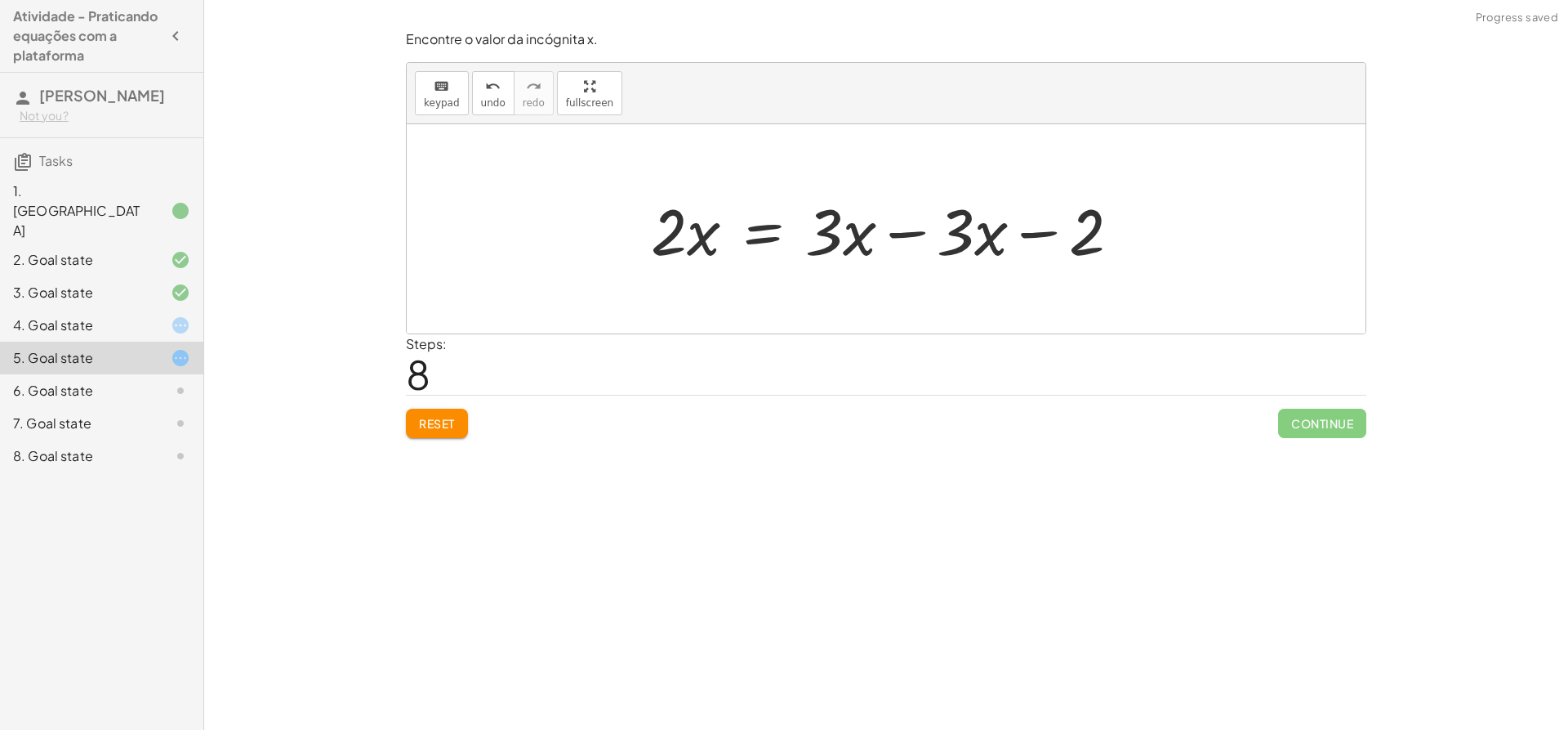
click at [1041, 241] on div at bounding box center [892, 229] width 499 height 84
click at [1074, 244] on div at bounding box center [892, 229] width 499 height 84
click at [909, 241] on div at bounding box center [892, 229] width 499 height 84
click at [909, 241] on div "· 5 · ( + x + 1 ) = + · 3 · x + 3 + · 5 · x + · 5 · 1 = + · 3 · x + 3 + · 5 · x…" at bounding box center [886, 229] width 519 height 92
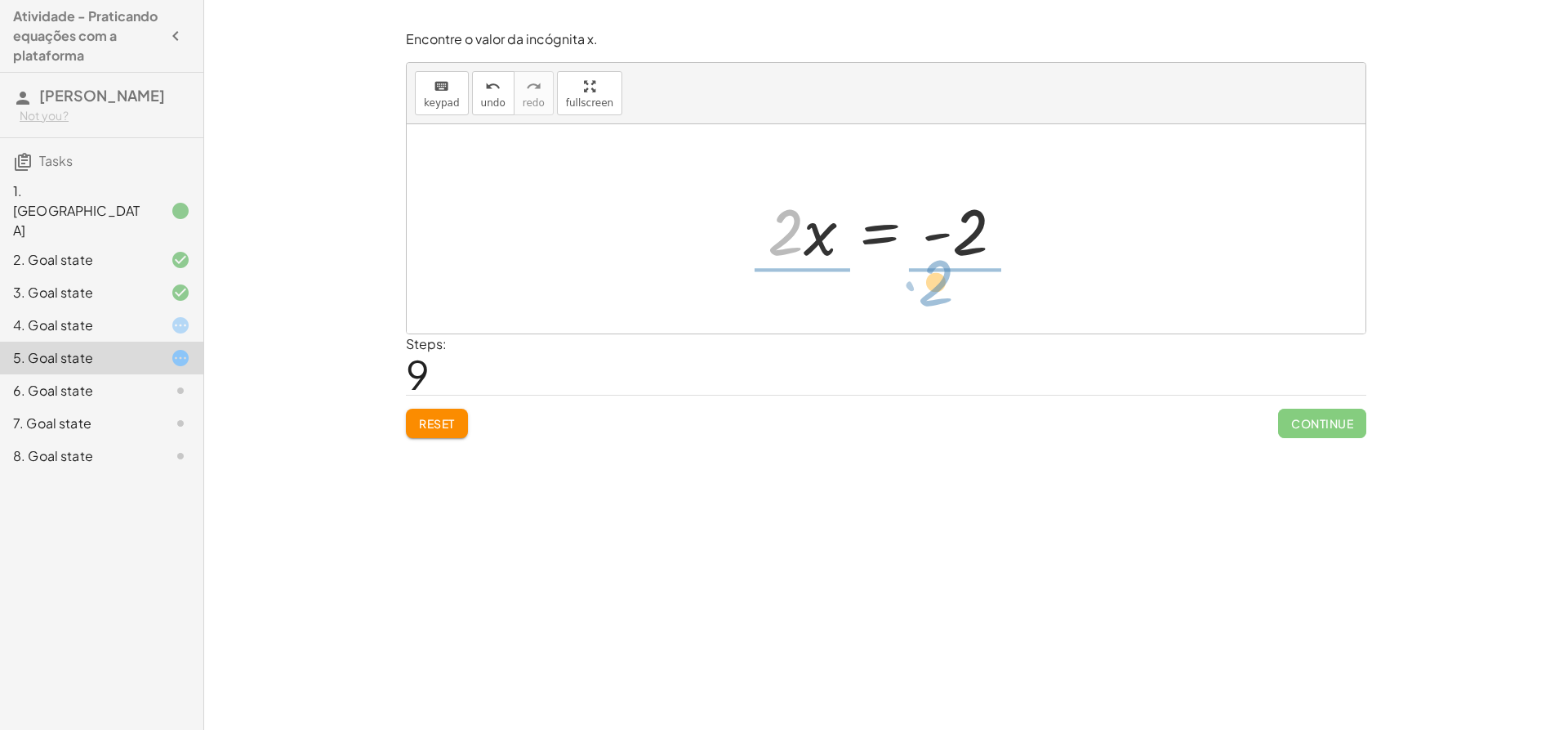
drag, startPoint x: 766, startPoint y: 239, endPoint x: 934, endPoint y: 296, distance: 177.4
click at [934, 296] on div "· 5 · ( + x + 1 ) = + · 3 · x + 3 + · 5 · x + · 5 · 1 = + · 3 · x + 3 + · 5 · x…" at bounding box center [885, 229] width 959 height 210
click at [800, 215] on div at bounding box center [891, 228] width 281 height 125
click at [941, 219] on div at bounding box center [892, 228] width 242 height 125
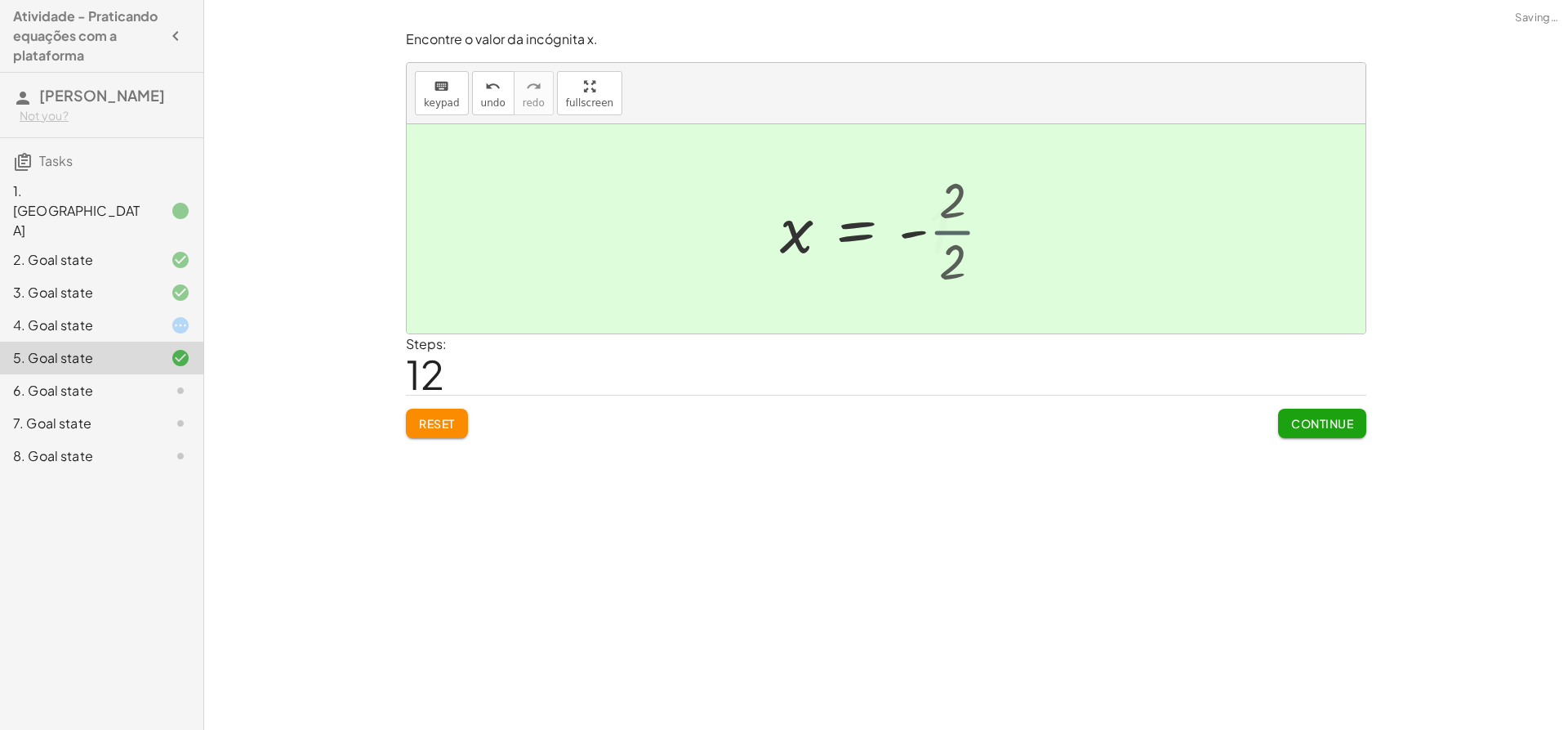
click at [941, 219] on div at bounding box center [879, 229] width 215 height 81
click at [1292, 421] on span "Continue" at bounding box center [1322, 423] width 62 height 15
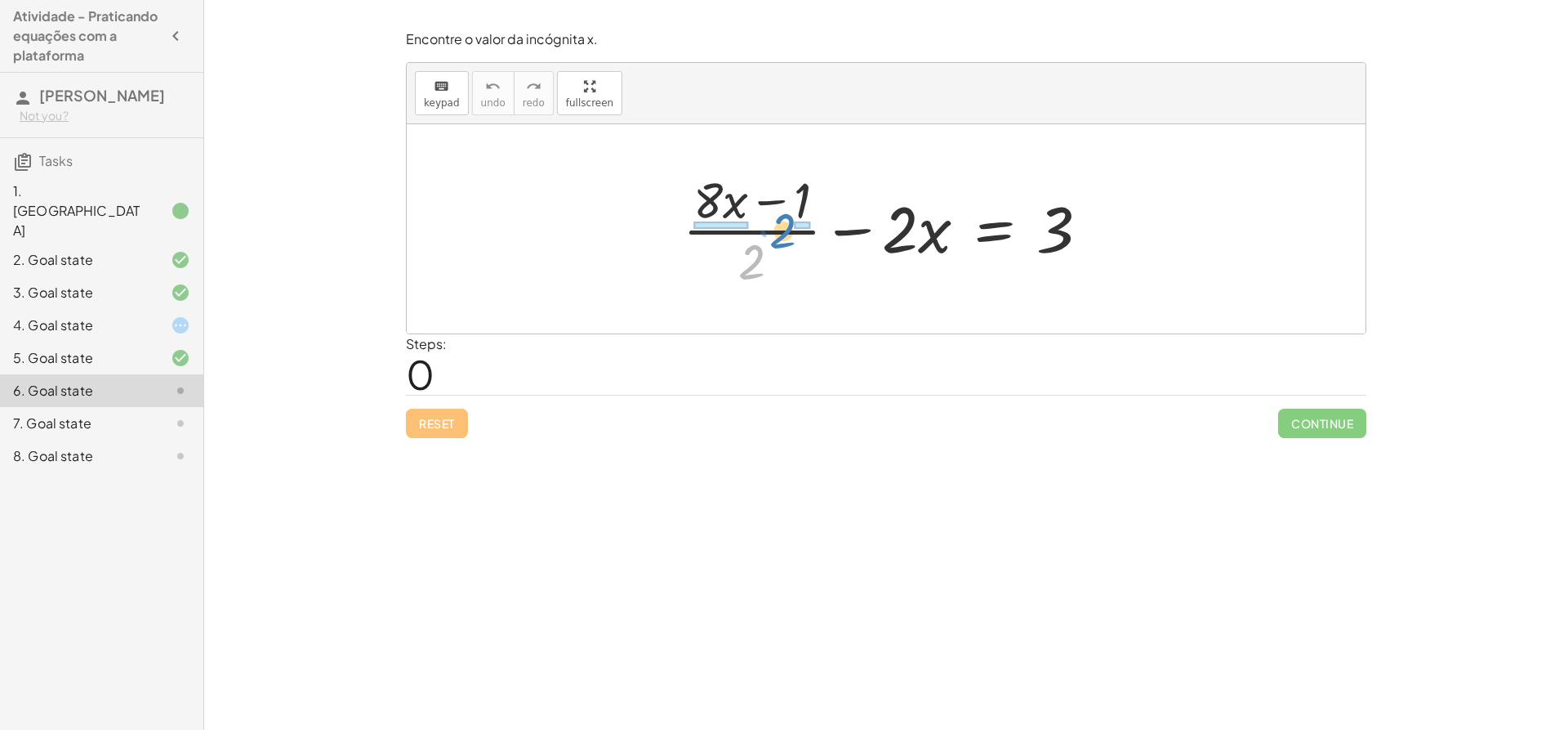
drag, startPoint x: 751, startPoint y: 264, endPoint x: 780, endPoint y: 247, distance: 33.6
click at [780, 247] on div at bounding box center [892, 228] width 436 height 125
drag, startPoint x: 796, startPoint y: 196, endPoint x: 717, endPoint y: 196, distance: 79.0
click at [717, 196] on div at bounding box center [892, 228] width 436 height 125
drag, startPoint x: 715, startPoint y: 200, endPoint x: 810, endPoint y: 200, distance: 95.0
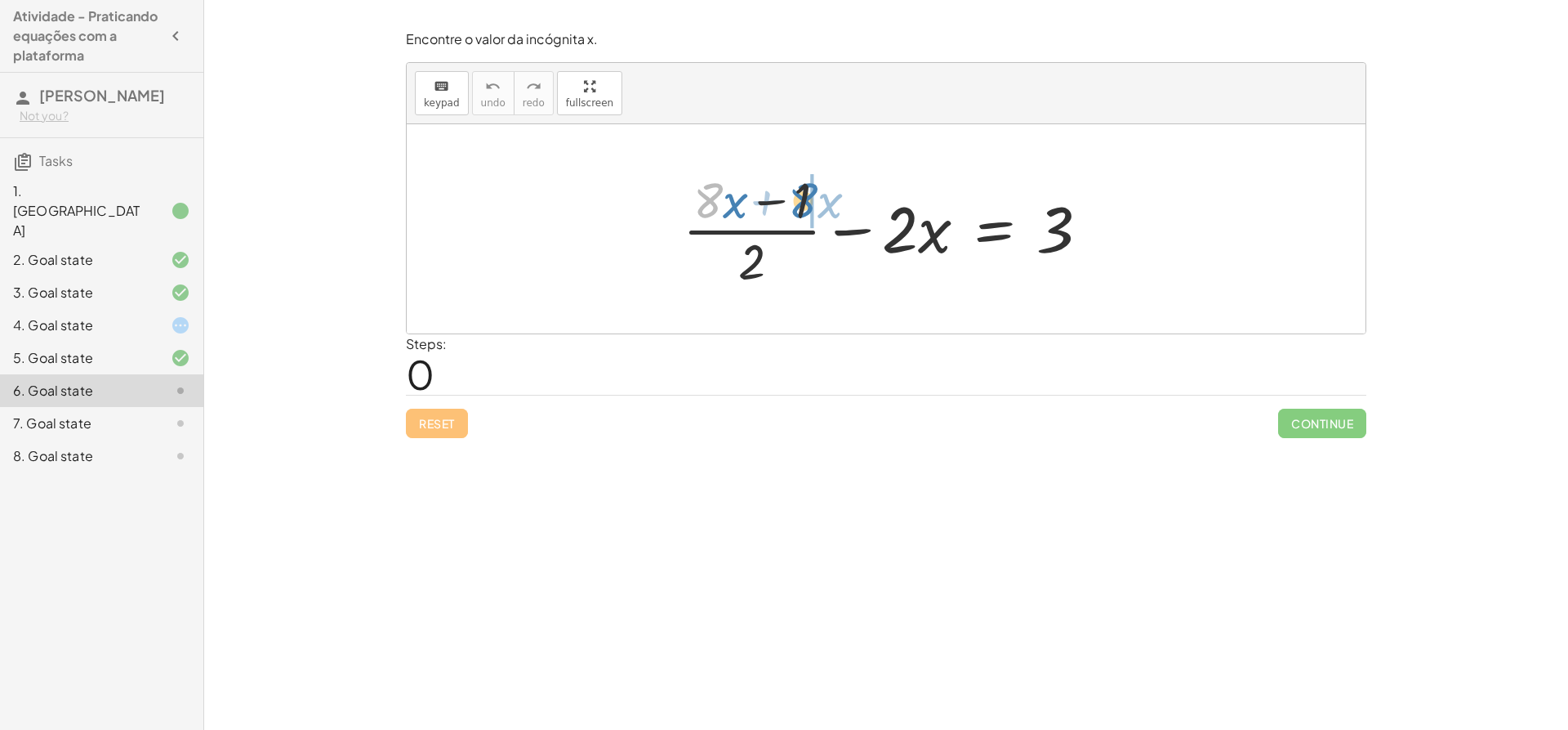
click at [810, 200] on div at bounding box center [892, 228] width 436 height 125
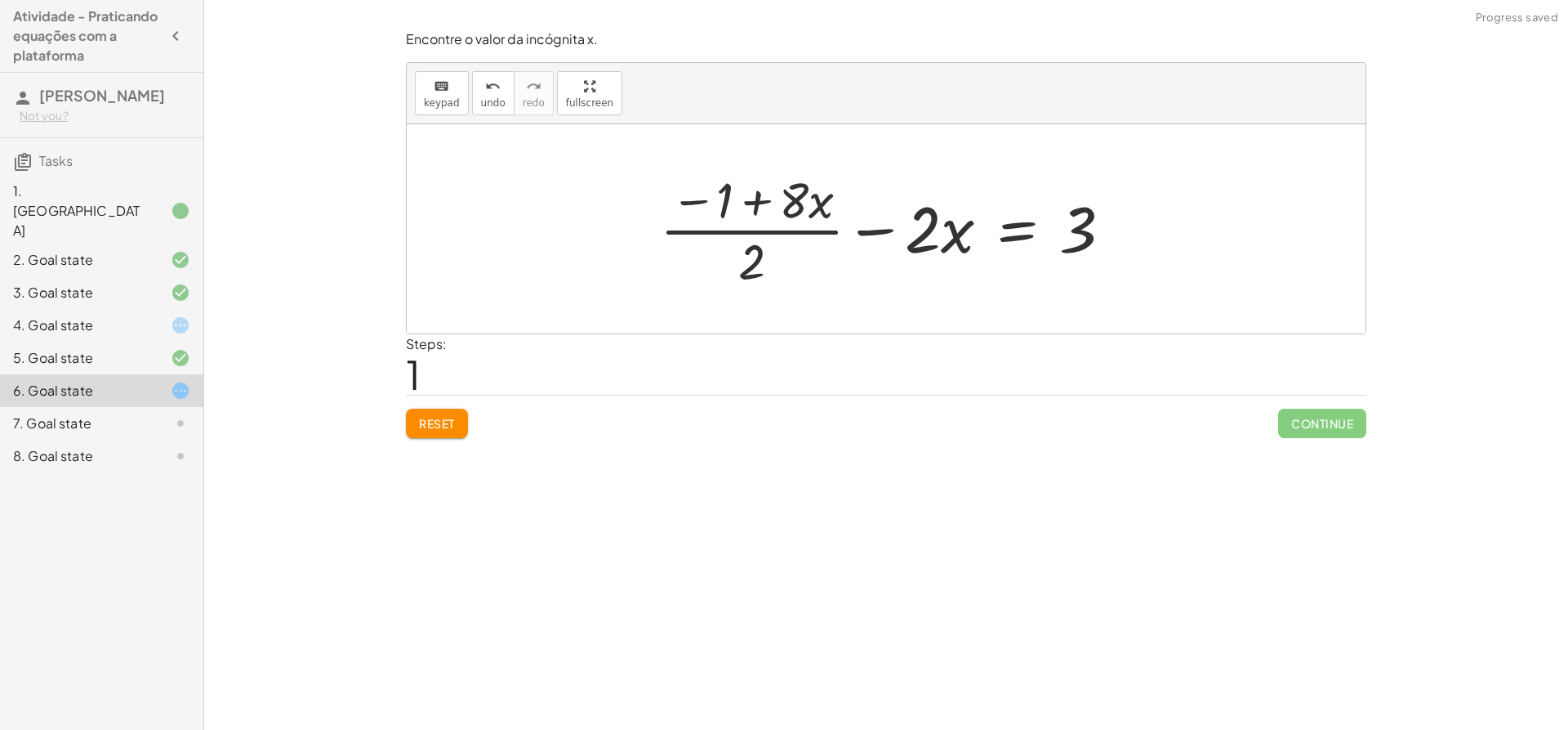
click at [723, 200] on div at bounding box center [893, 228] width 482 height 125
click at [764, 204] on div at bounding box center [893, 228] width 482 height 125
click at [790, 204] on div at bounding box center [893, 228] width 482 height 125
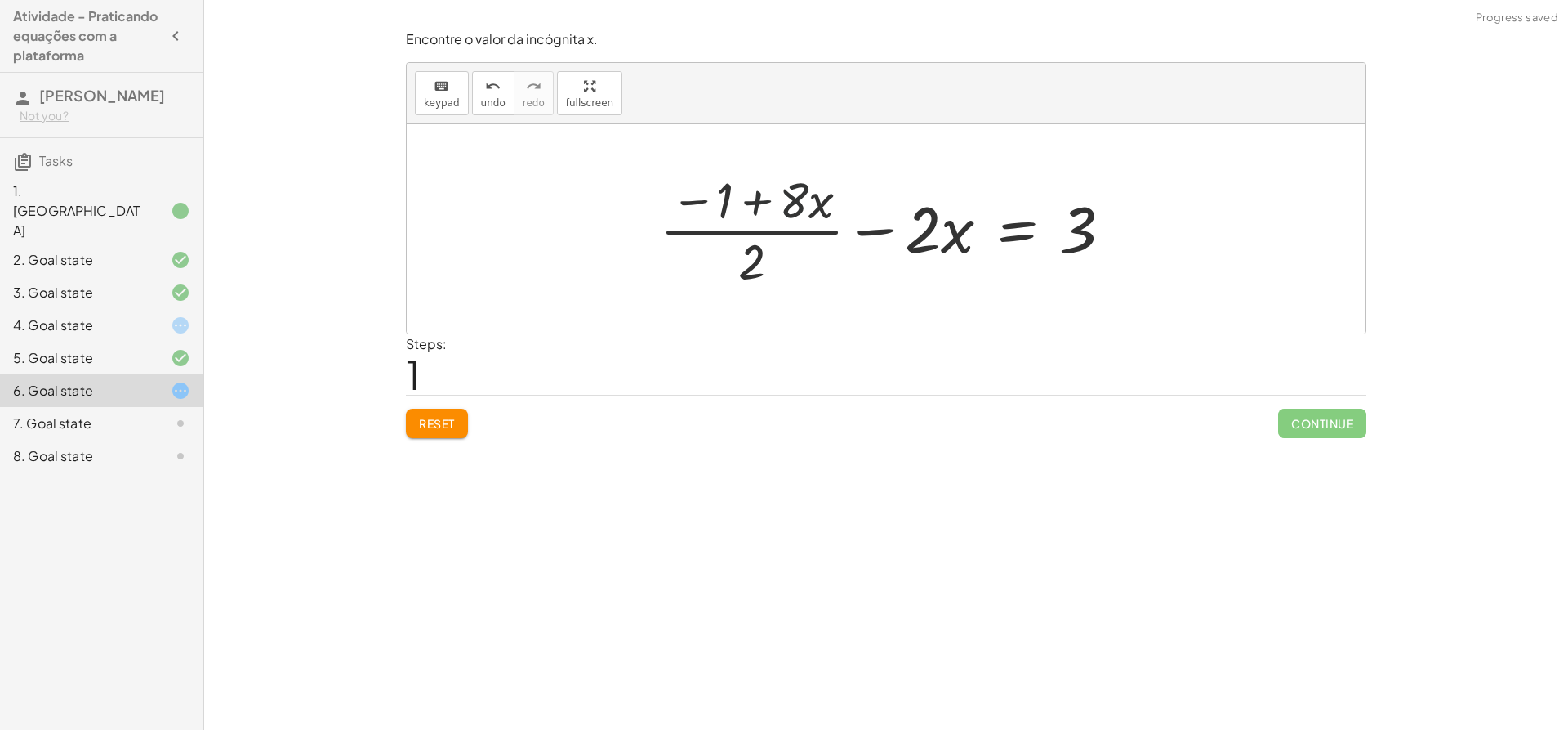
click at [790, 204] on div at bounding box center [893, 228] width 482 height 125
drag, startPoint x: 790, startPoint y: 204, endPoint x: 711, endPoint y: 207, distance: 79.1
click at [711, 207] on div at bounding box center [893, 228] width 482 height 125
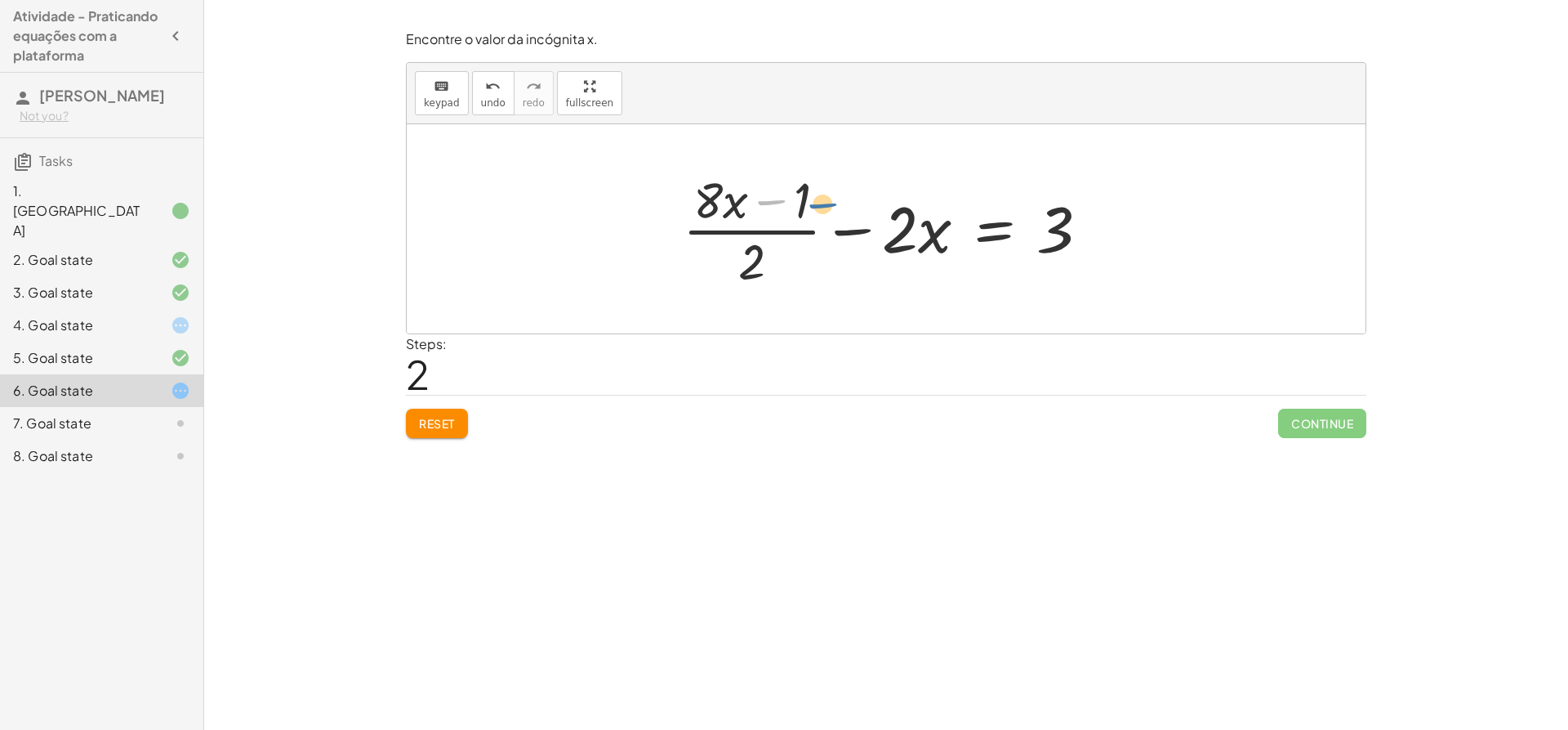
drag, startPoint x: 770, startPoint y: 200, endPoint x: 825, endPoint y: 205, distance: 55.2
click at [825, 205] on div at bounding box center [892, 228] width 436 height 125
drag, startPoint x: 803, startPoint y: 205, endPoint x: 880, endPoint y: 249, distance: 88.7
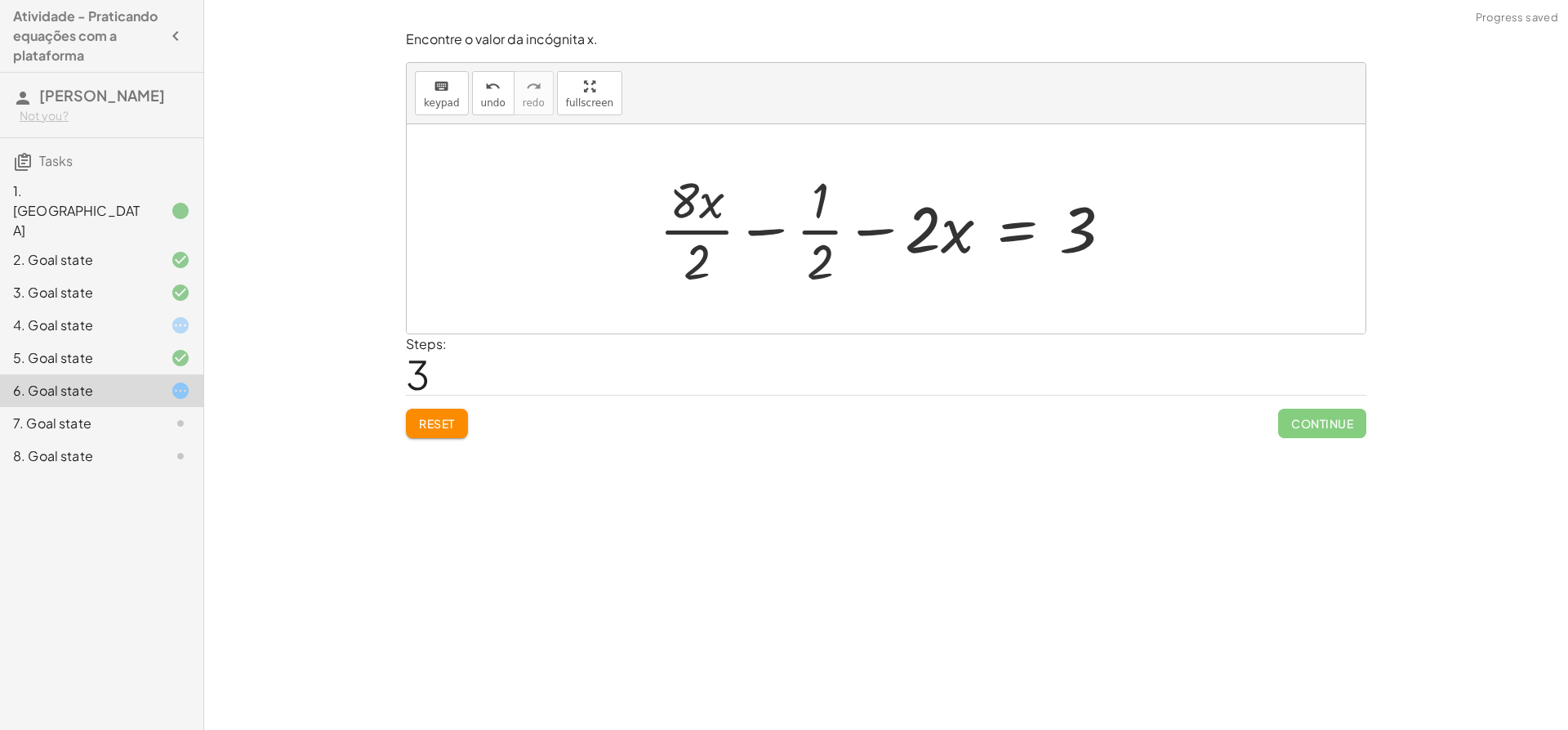
click at [807, 223] on div at bounding box center [892, 228] width 483 height 125
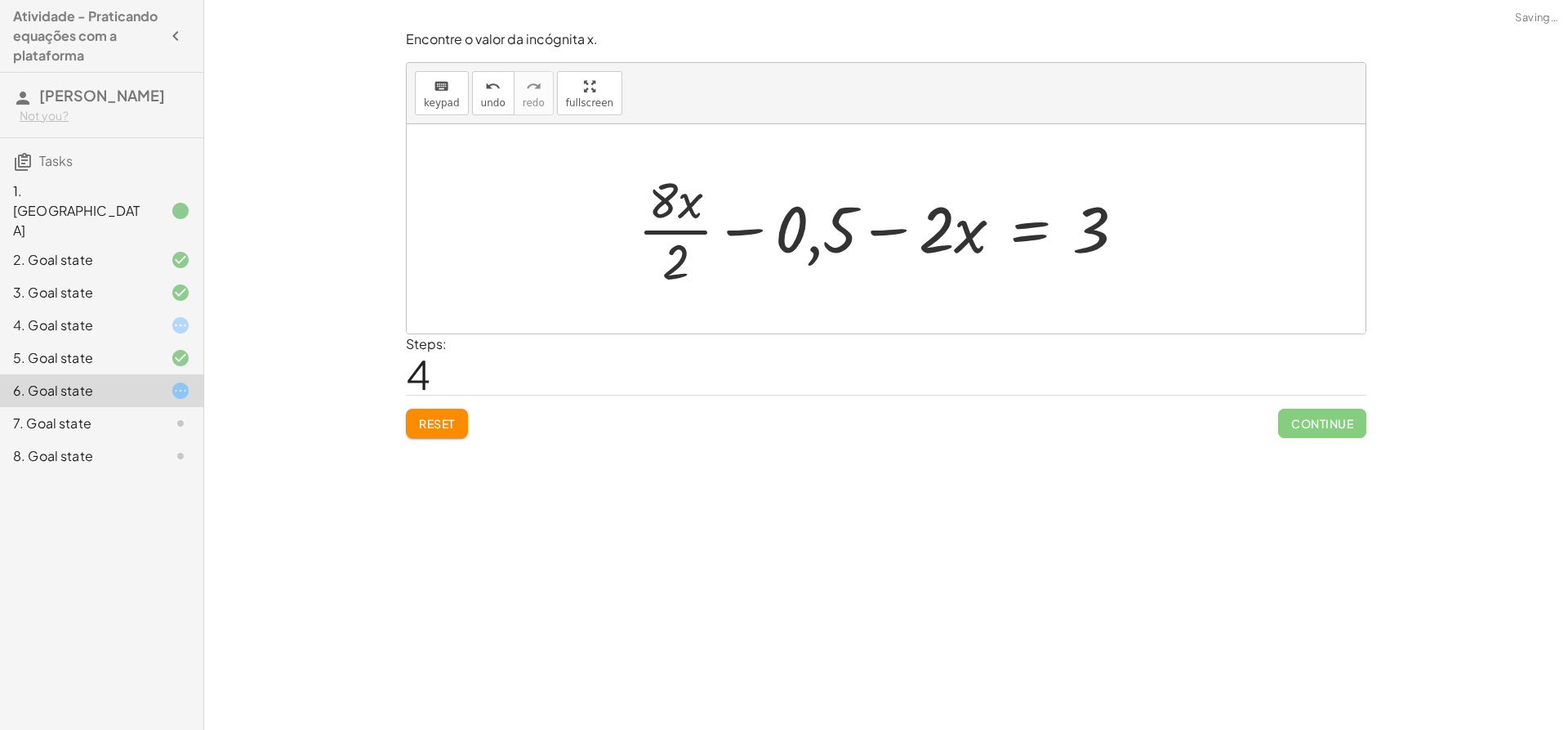
click at [668, 224] on div at bounding box center [888, 228] width 517 height 125
click at [668, 224] on div at bounding box center [895, 229] width 510 height 84
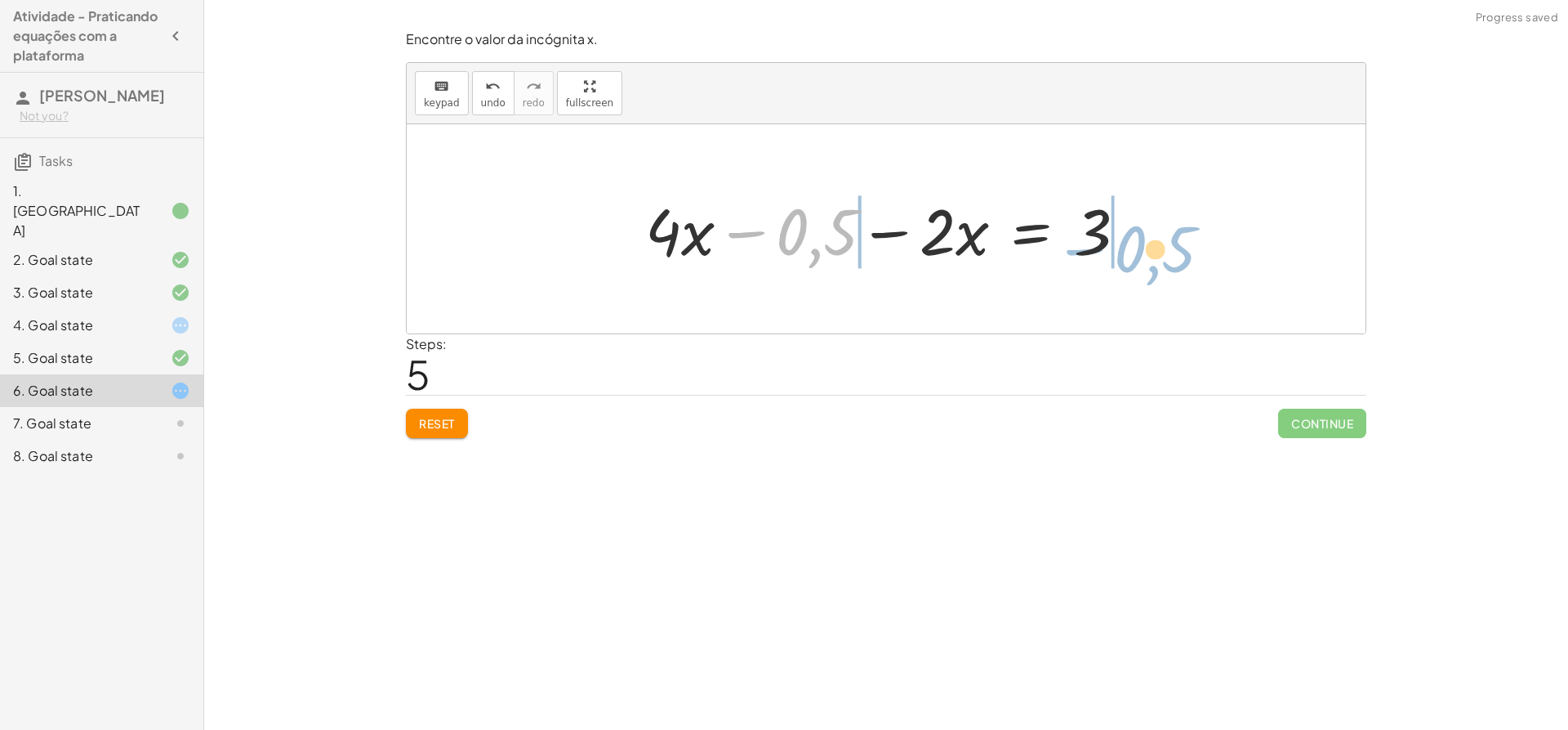
drag, startPoint x: 800, startPoint y: 231, endPoint x: 1137, endPoint y: 244, distance: 337.3
click at [1137, 244] on div at bounding box center [892, 229] width 510 height 84
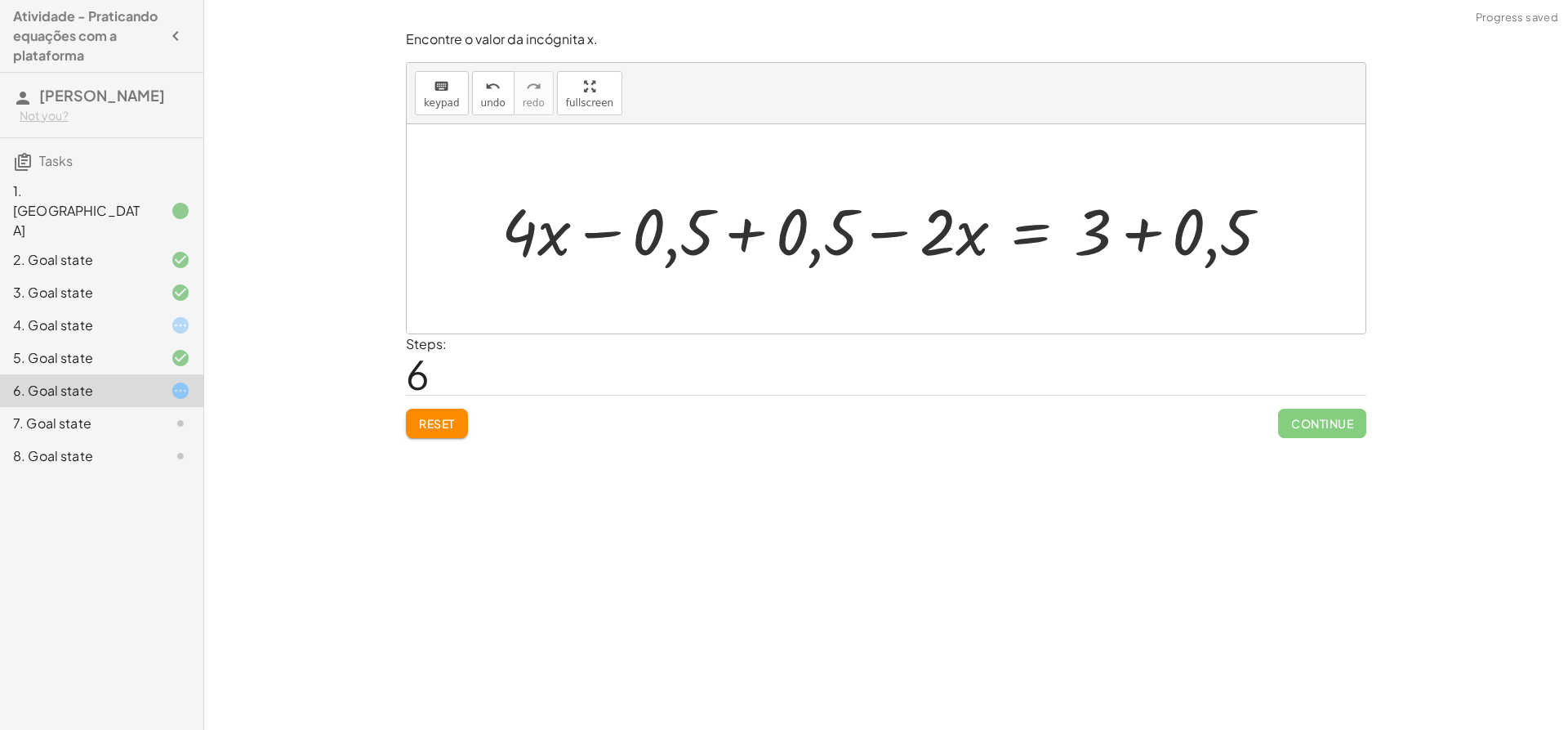
click at [766, 220] on div at bounding box center [892, 229] width 798 height 84
click at [766, 220] on div "+ · ( + · 8 · x − 1 ) · 2 − · 2 · x = 3 + · ( − 1 + · 8 · x ) · 2 − · 2 · x = 3…" at bounding box center [1030, 229] width 531 height 92
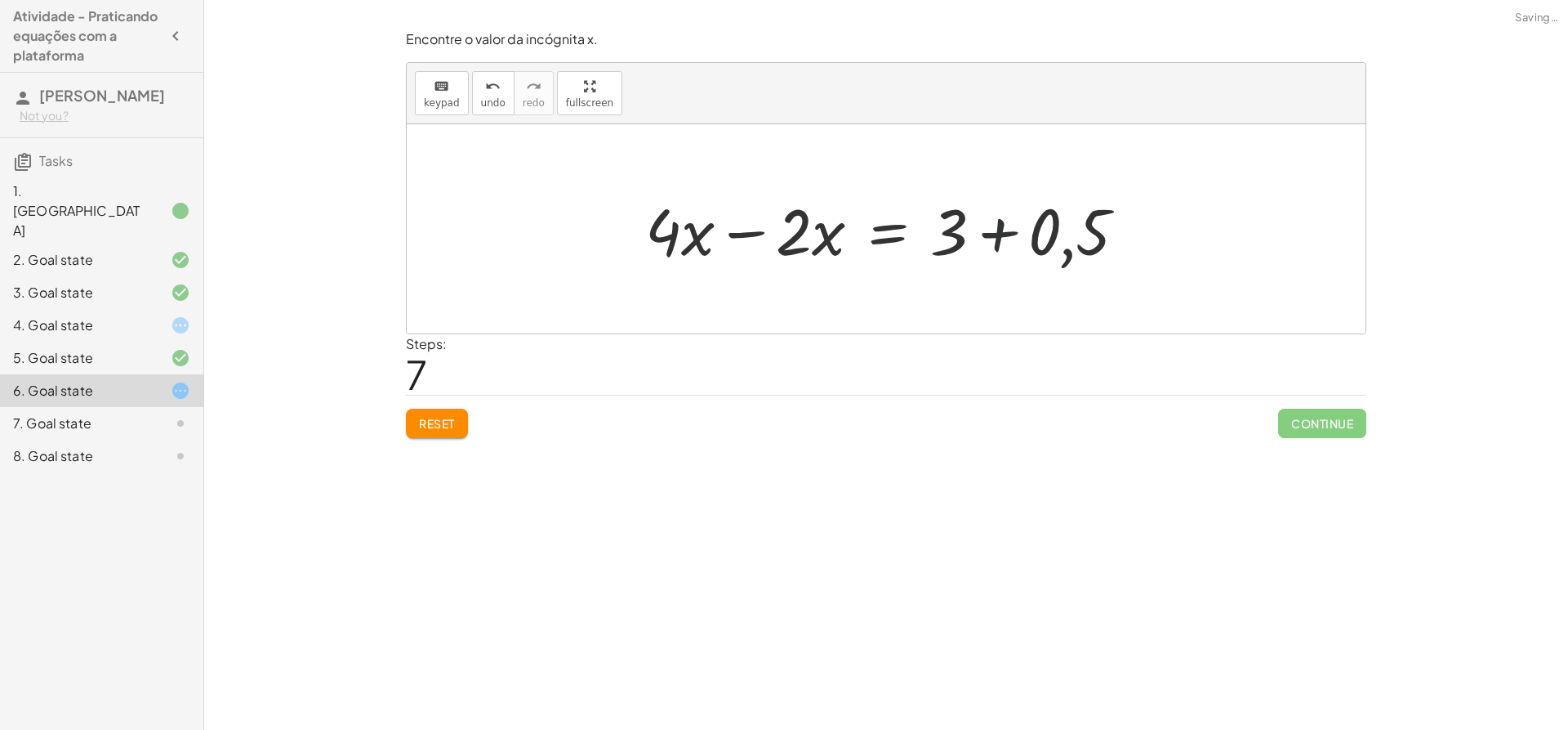
click at [1028, 231] on div at bounding box center [892, 229] width 510 height 84
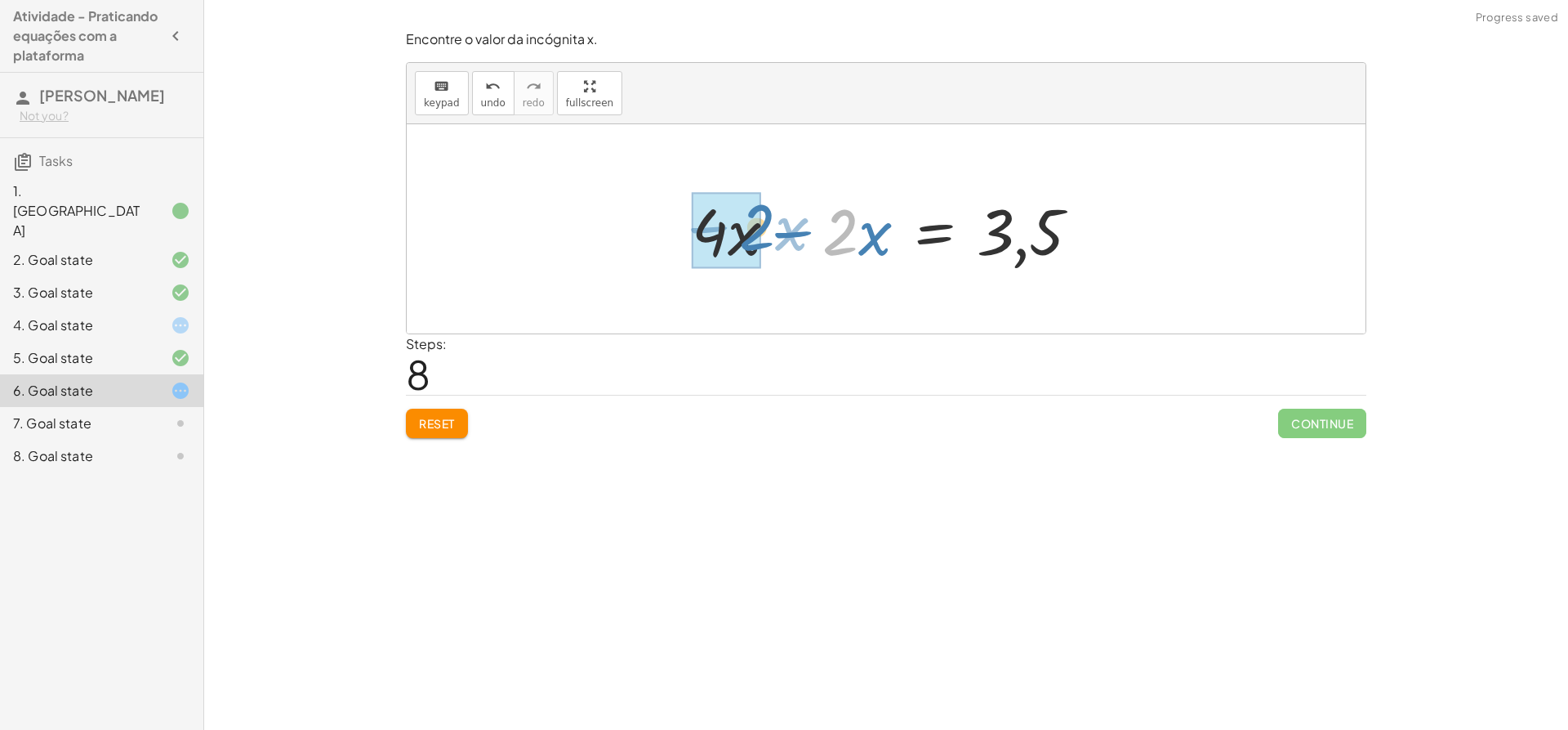
drag, startPoint x: 832, startPoint y: 239, endPoint x: 751, endPoint y: 234, distance: 81.2
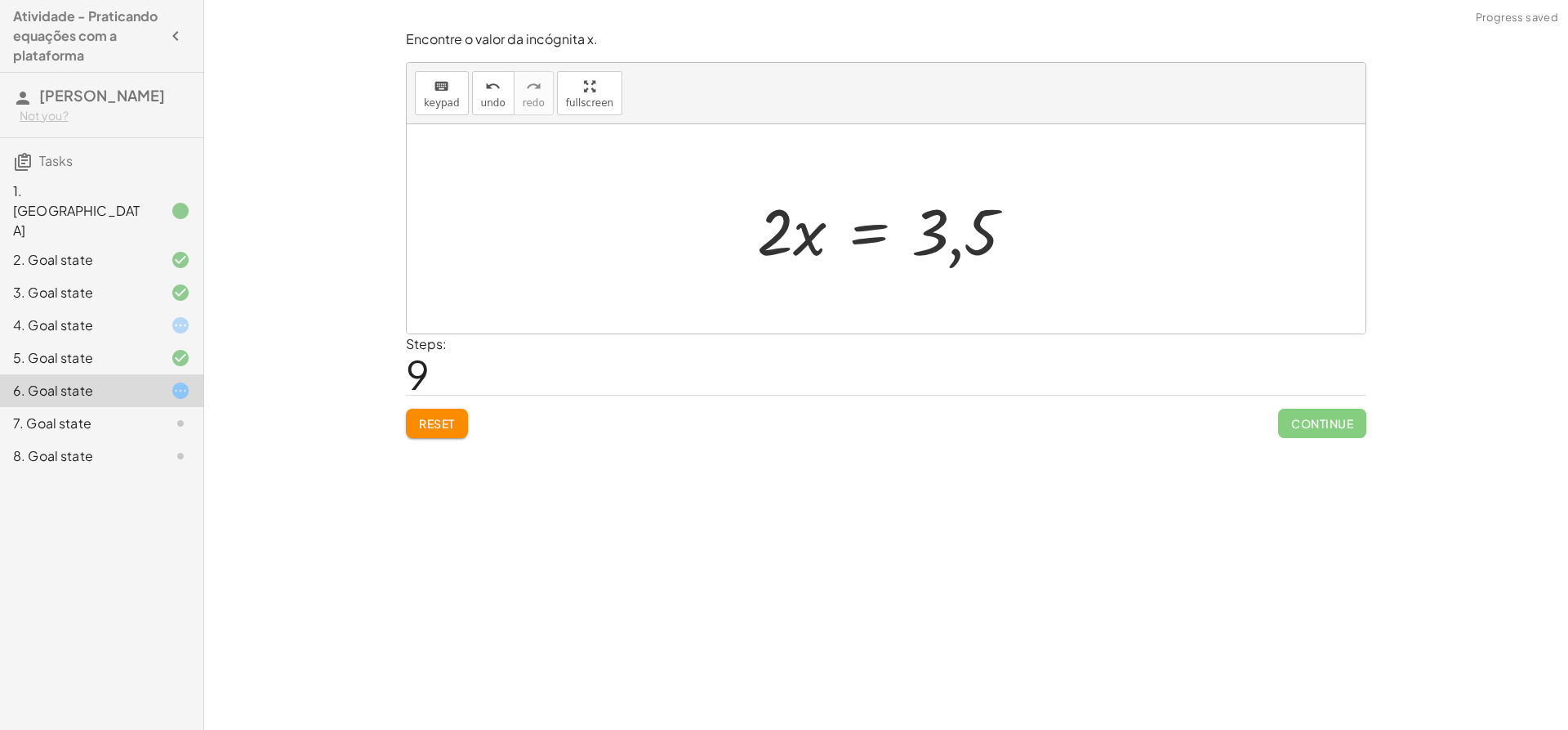
click at [812, 228] on div at bounding box center [892, 229] width 287 height 84
drag, startPoint x: 809, startPoint y: 229, endPoint x: 820, endPoint y: 229, distance: 11.0
click at [820, 229] on div at bounding box center [892, 229] width 287 height 84
drag, startPoint x: 765, startPoint y: 230, endPoint x: 946, endPoint y: 258, distance: 183.2
click at [945, 258] on div at bounding box center [892, 229] width 287 height 84
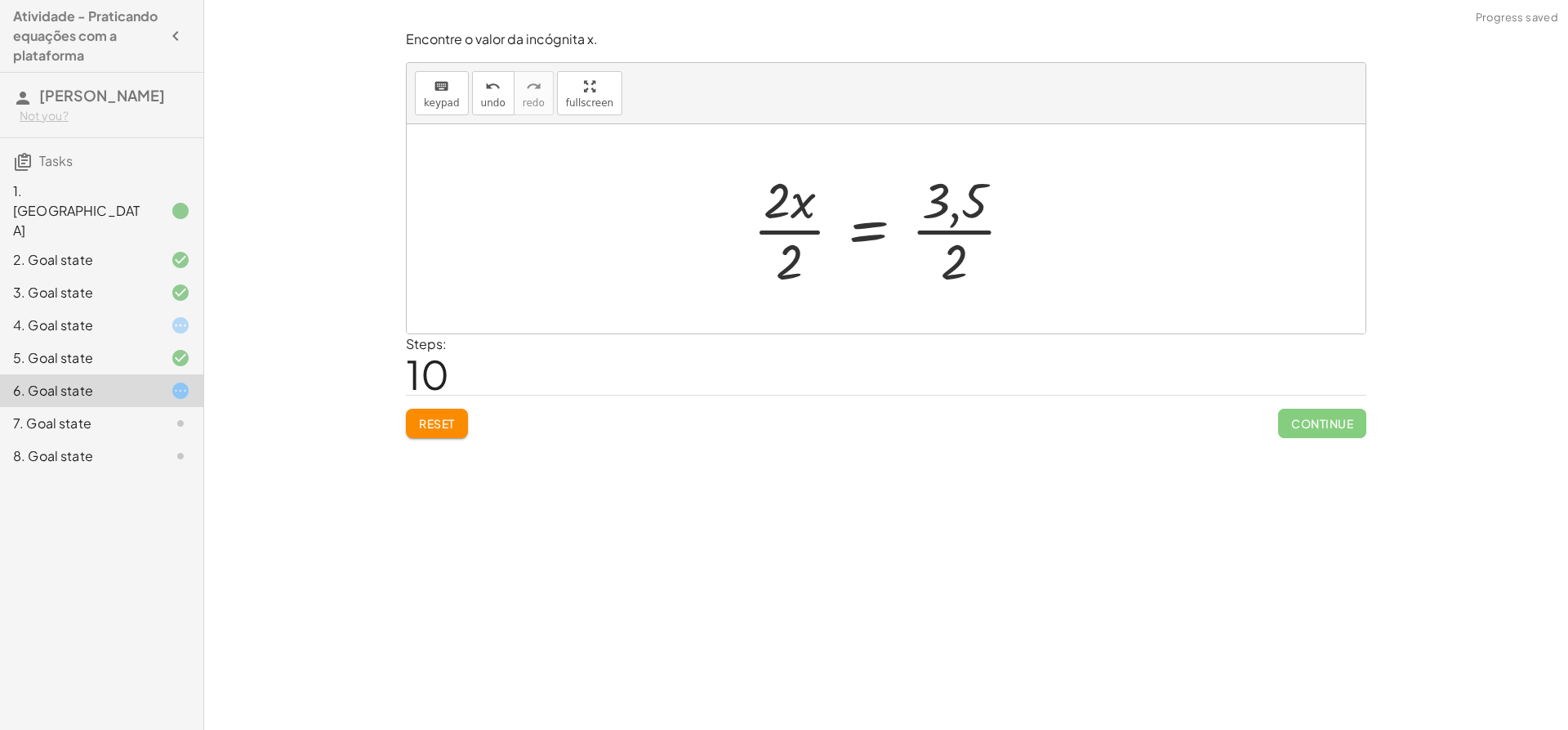
click at [967, 232] on div at bounding box center [890, 228] width 290 height 125
click at [967, 232] on div at bounding box center [900, 228] width 306 height 125
click at [814, 221] on div at bounding box center [892, 228] width 306 height 125
click at [814, 221] on div at bounding box center [913, 229] width 266 height 81
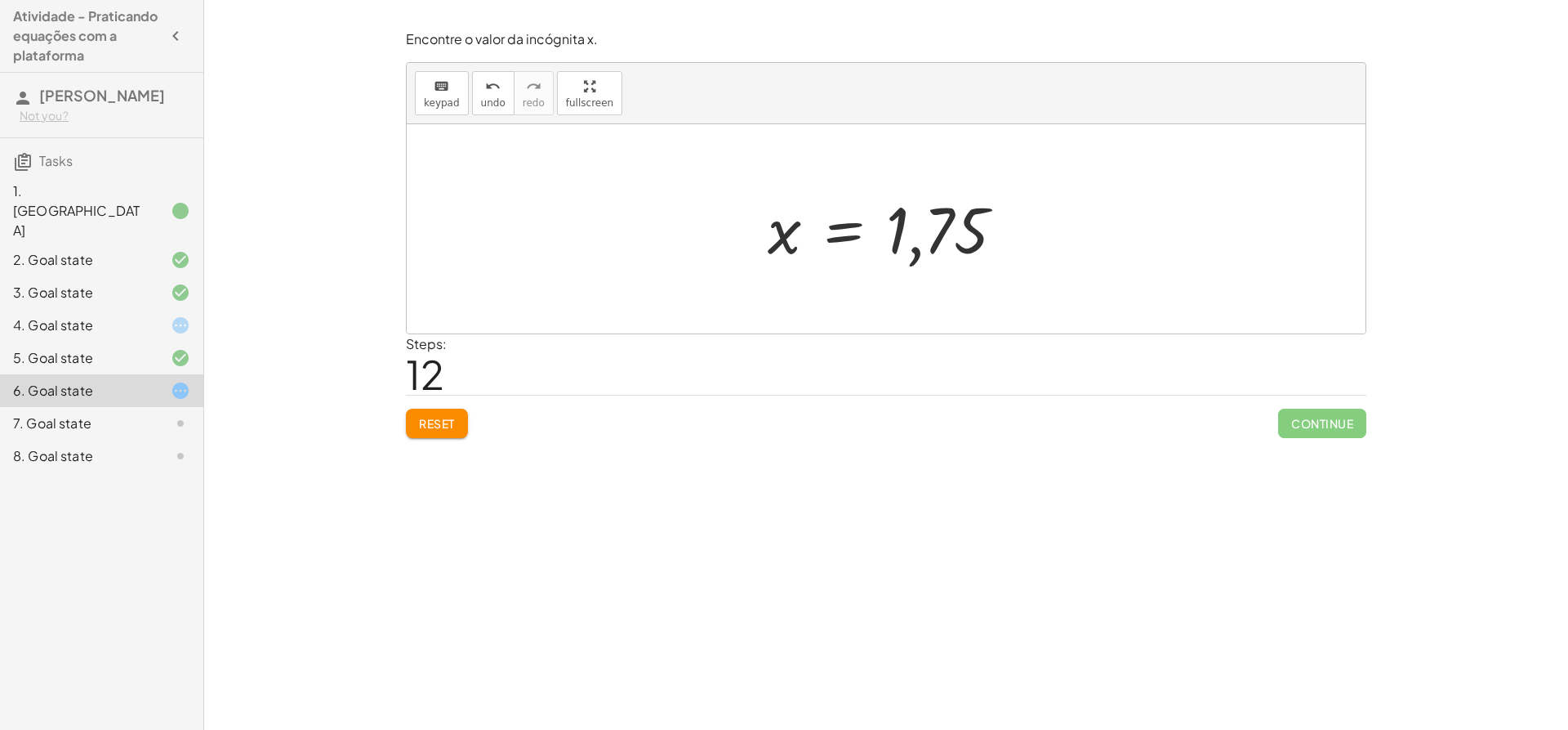
click at [427, 422] on span "Reset" at bounding box center [437, 423] width 36 height 15
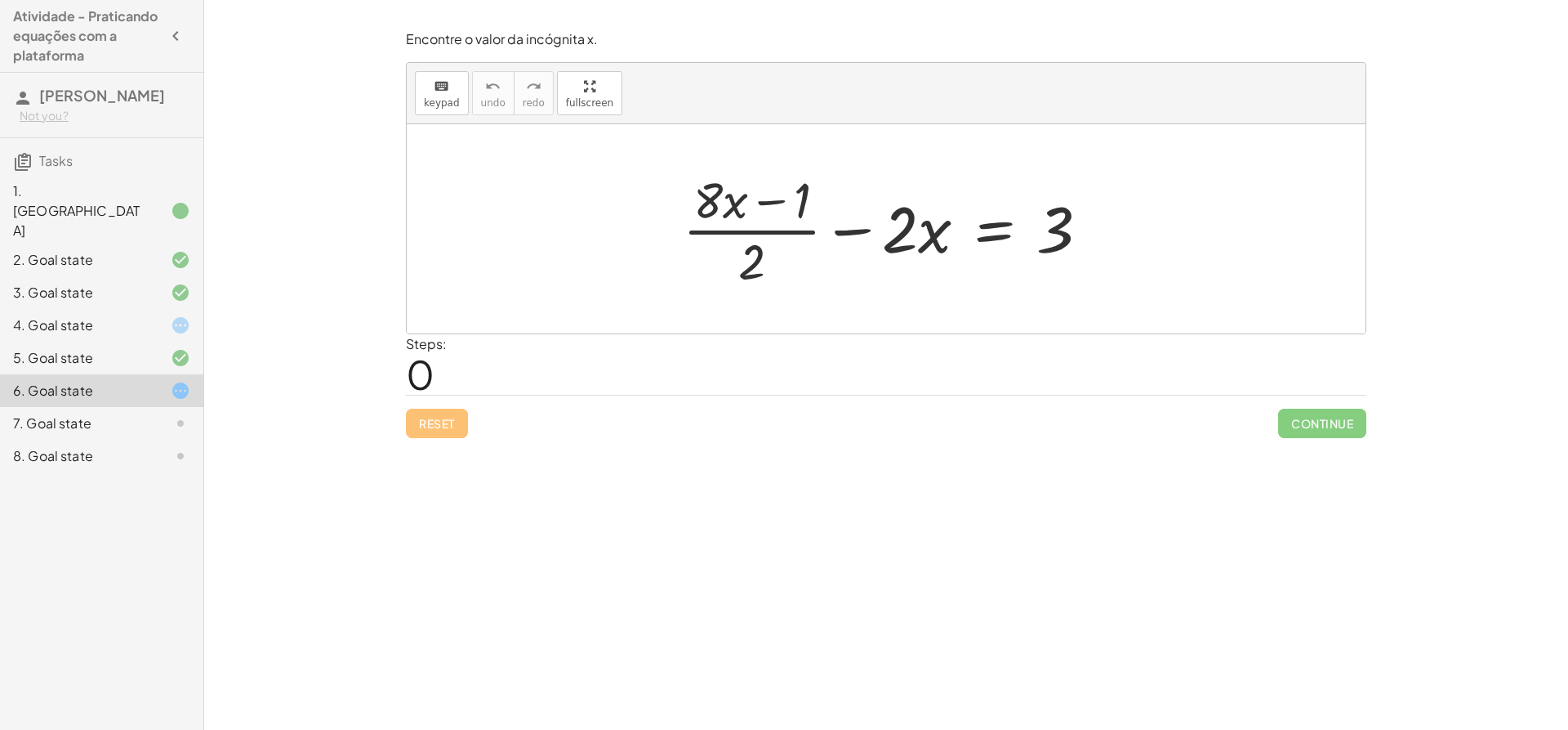
click at [753, 264] on div at bounding box center [892, 228] width 436 height 125
drag, startPoint x: 753, startPoint y: 264, endPoint x: 777, endPoint y: 244, distance: 31.2
click at [757, 262] on div at bounding box center [892, 228] width 436 height 125
drag, startPoint x: 811, startPoint y: 234, endPoint x: 851, endPoint y: 223, distance: 41.5
click at [851, 223] on div at bounding box center [892, 228] width 436 height 125
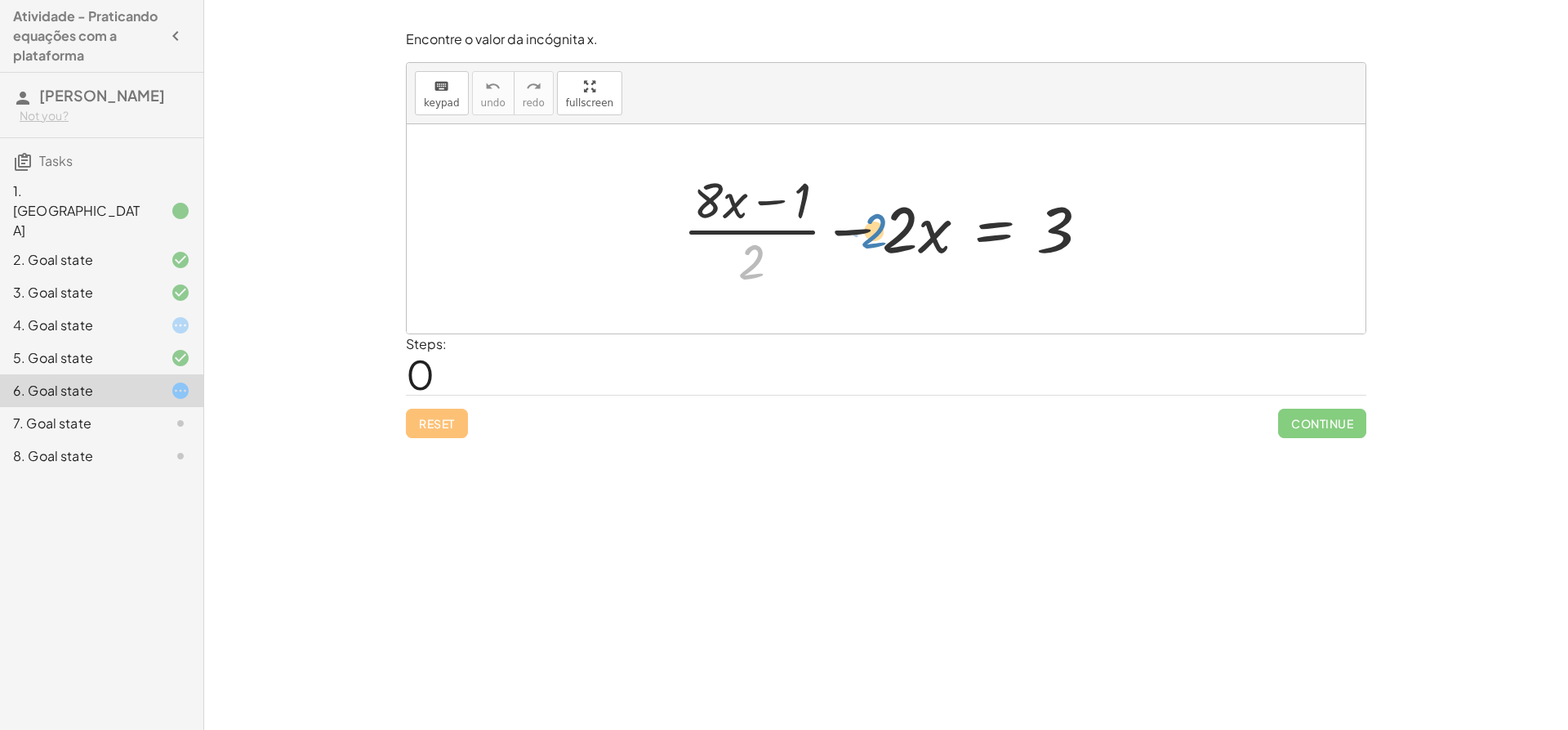
drag, startPoint x: 761, startPoint y: 257, endPoint x: 883, endPoint y: 225, distance: 126.1
click at [883, 225] on div at bounding box center [892, 228] width 436 height 125
drag, startPoint x: 754, startPoint y: 253, endPoint x: 841, endPoint y: 219, distance: 93.4
click at [841, 219] on div at bounding box center [892, 228] width 436 height 125
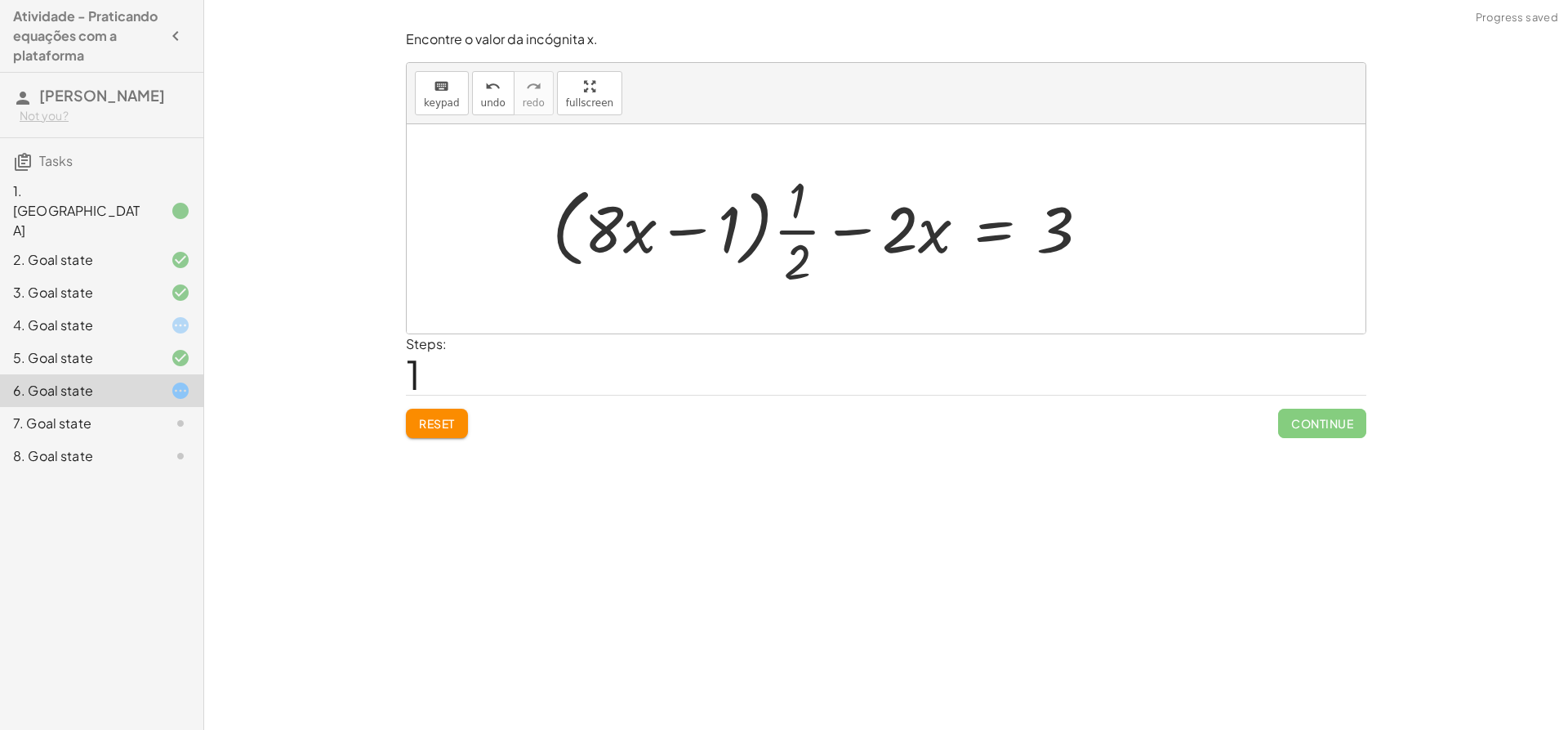
click at [805, 216] on div at bounding box center [827, 228] width 567 height 125
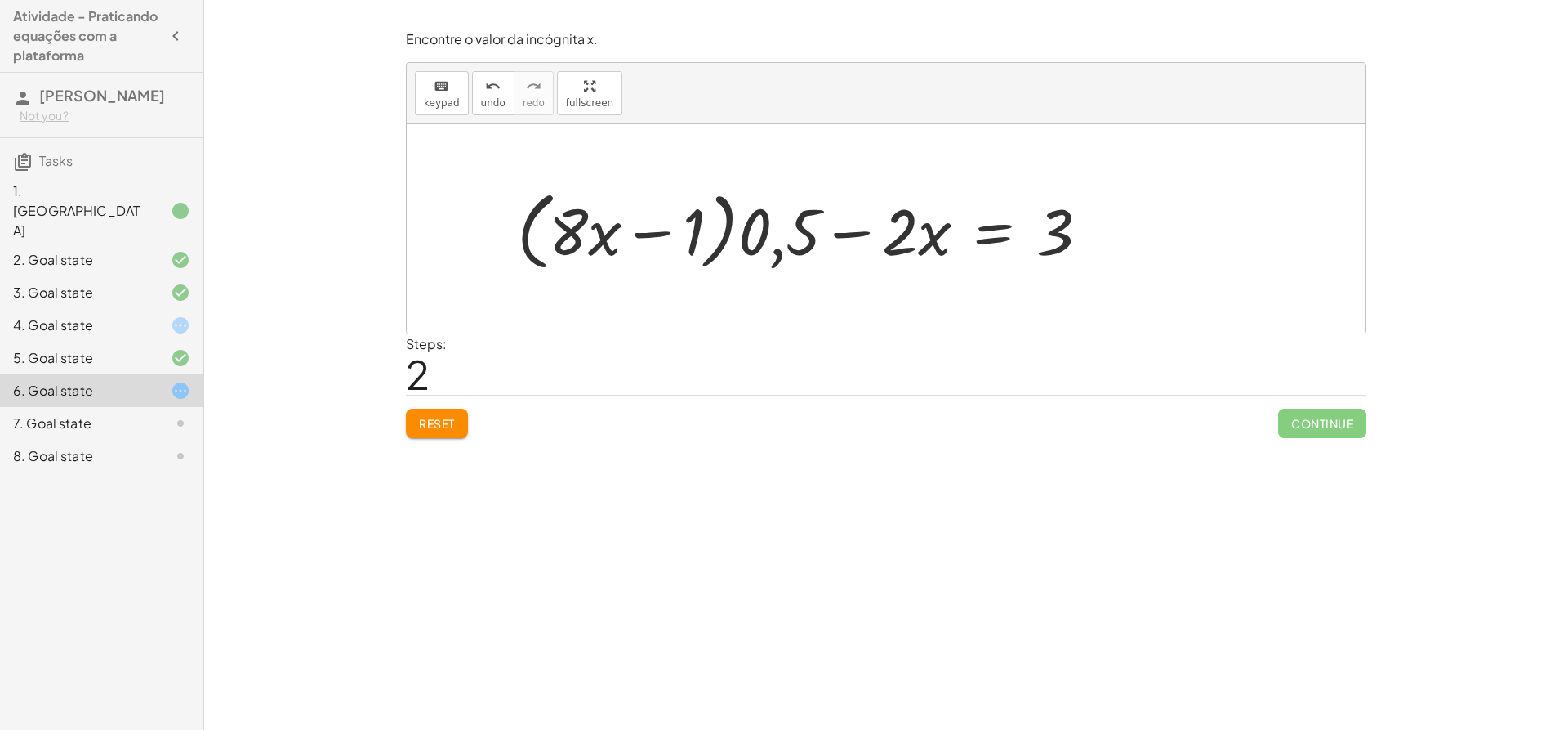
click at [488, 116] on div "keyboard keypad undo [PERSON_NAME] redo fullscreen" at bounding box center [885, 93] width 959 height 62
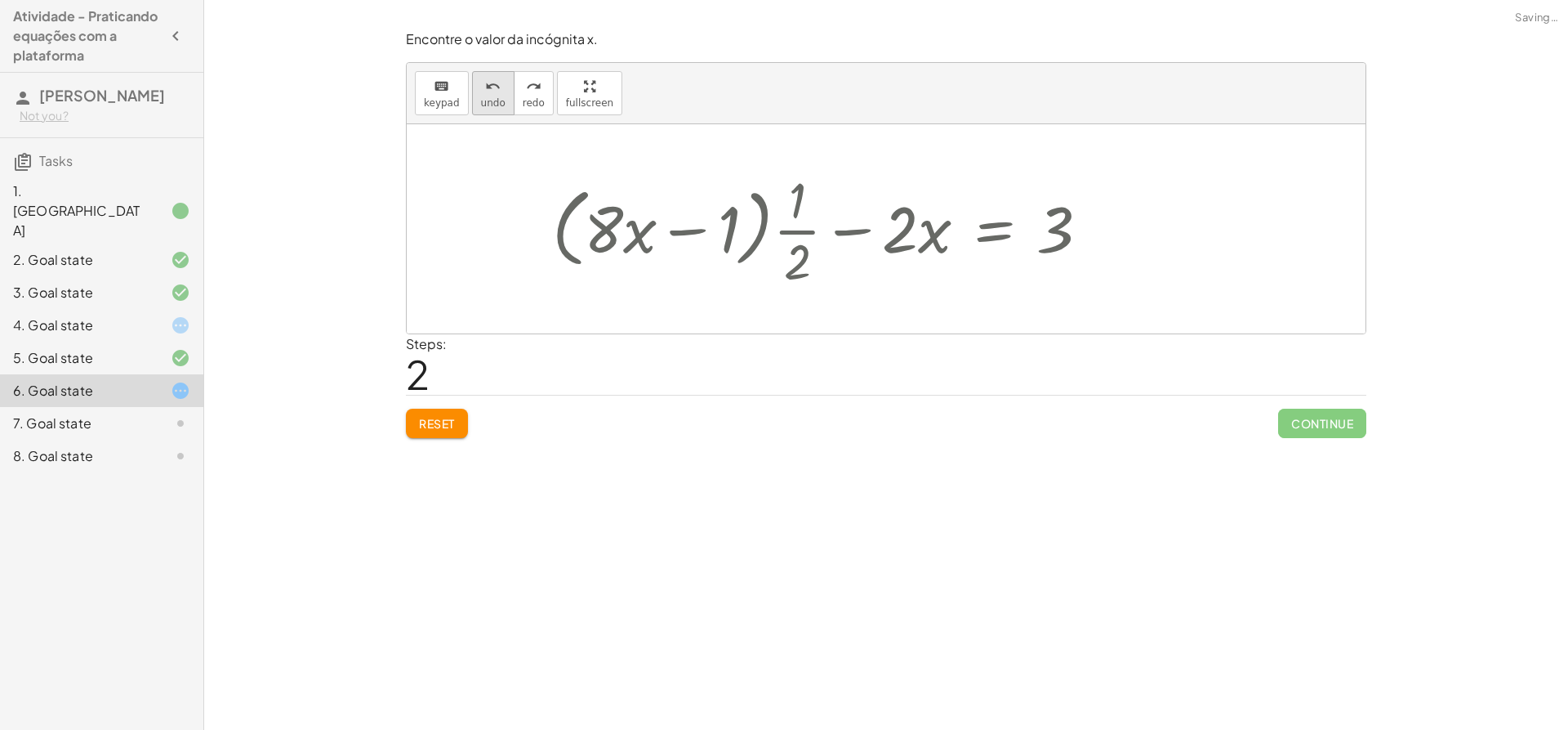
click at [485, 92] on icon "undo" at bounding box center [493, 86] width 16 height 20
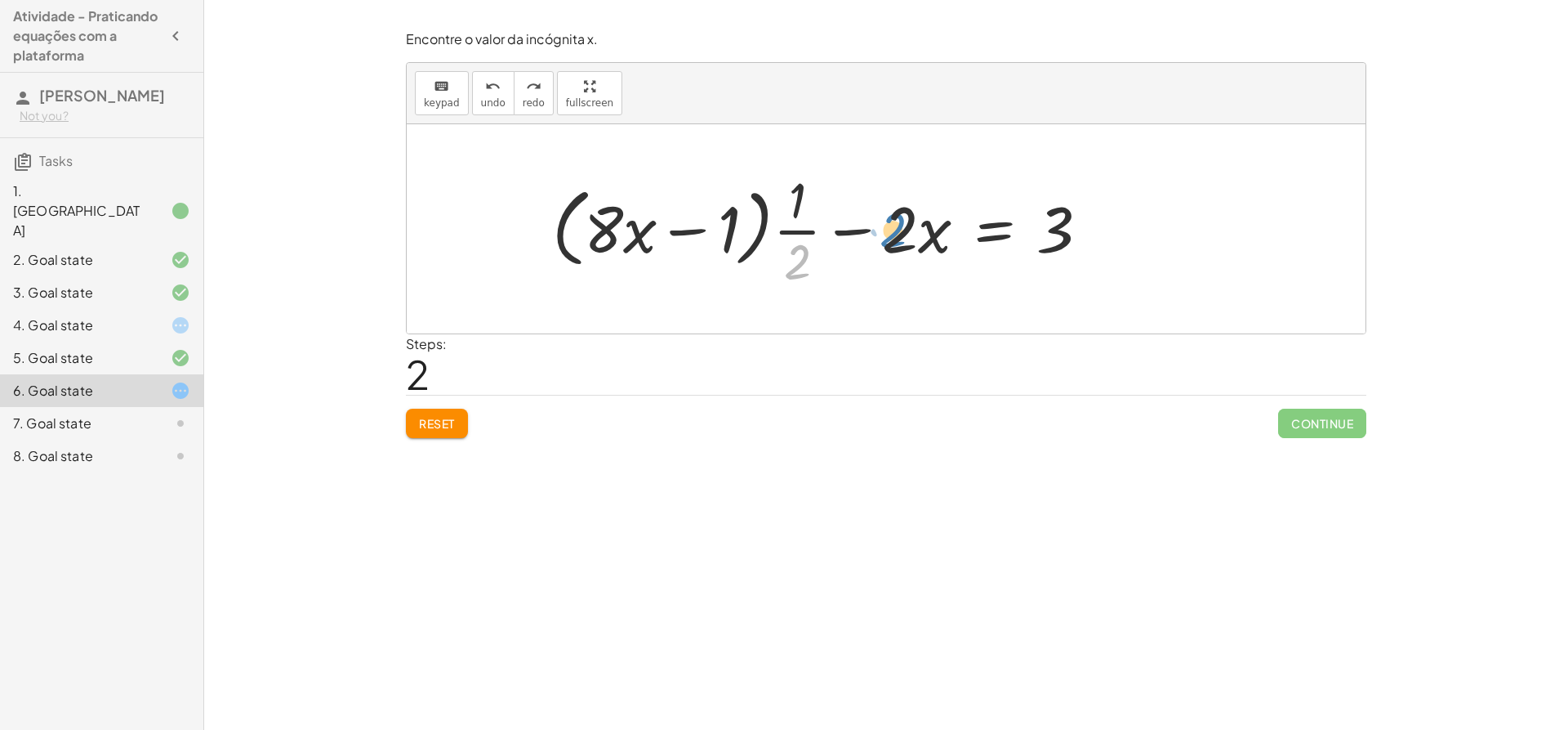
drag, startPoint x: 803, startPoint y: 264, endPoint x: 895, endPoint y: 232, distance: 97.4
click at [895, 232] on div at bounding box center [827, 228] width 567 height 125
drag, startPoint x: 806, startPoint y: 264, endPoint x: 874, endPoint y: 220, distance: 81.0
click at [874, 220] on div at bounding box center [827, 228] width 567 height 125
drag, startPoint x: 783, startPoint y: 266, endPoint x: 800, endPoint y: 214, distance: 54.7
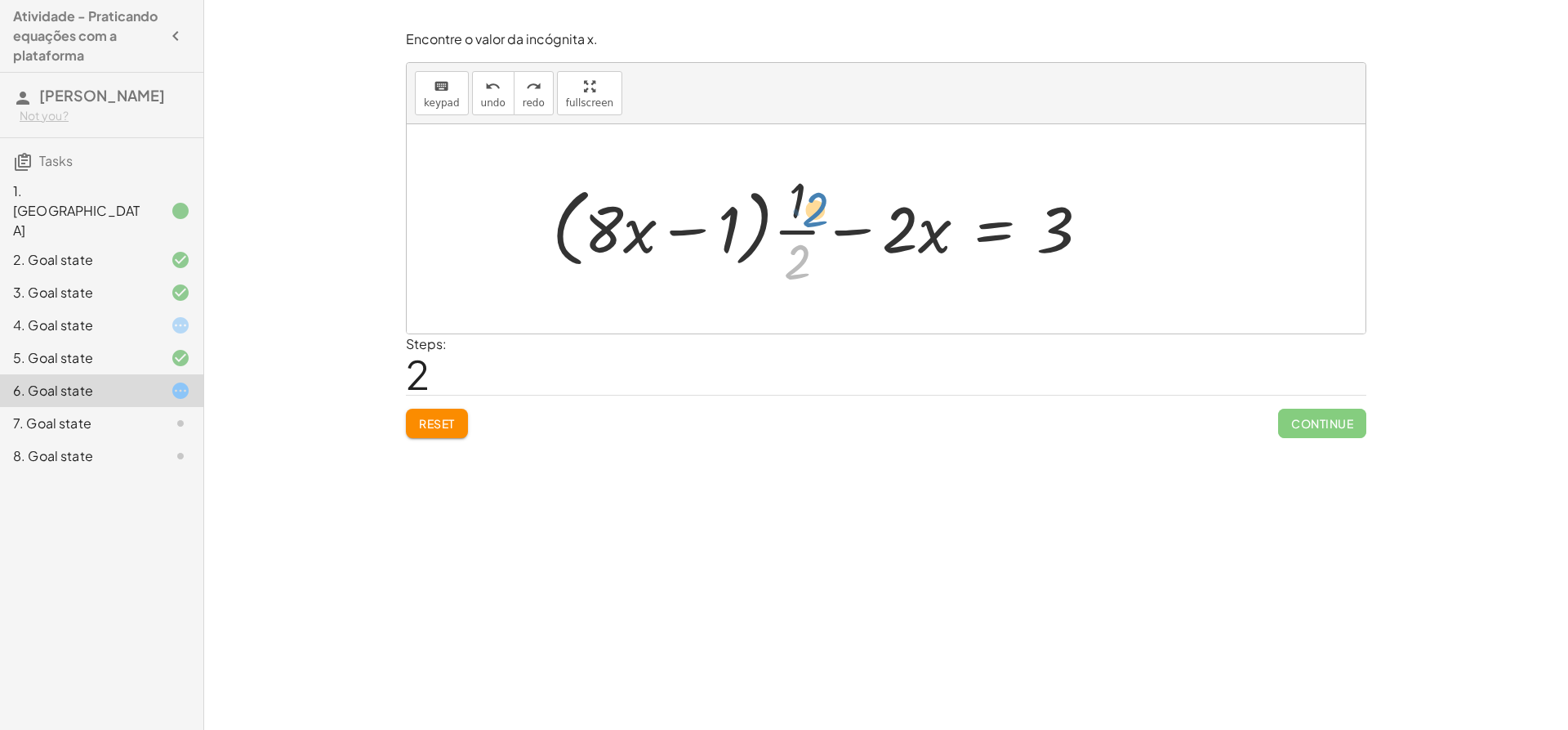
click at [800, 214] on div at bounding box center [827, 228] width 567 height 125
drag, startPoint x: 797, startPoint y: 268, endPoint x: 792, endPoint y: 189, distance: 79.2
click at [792, 189] on div at bounding box center [827, 228] width 567 height 125
drag, startPoint x: 792, startPoint y: 255, endPoint x: 1109, endPoint y: 224, distance: 318.5
click at [1109, 224] on div at bounding box center [827, 228] width 567 height 125
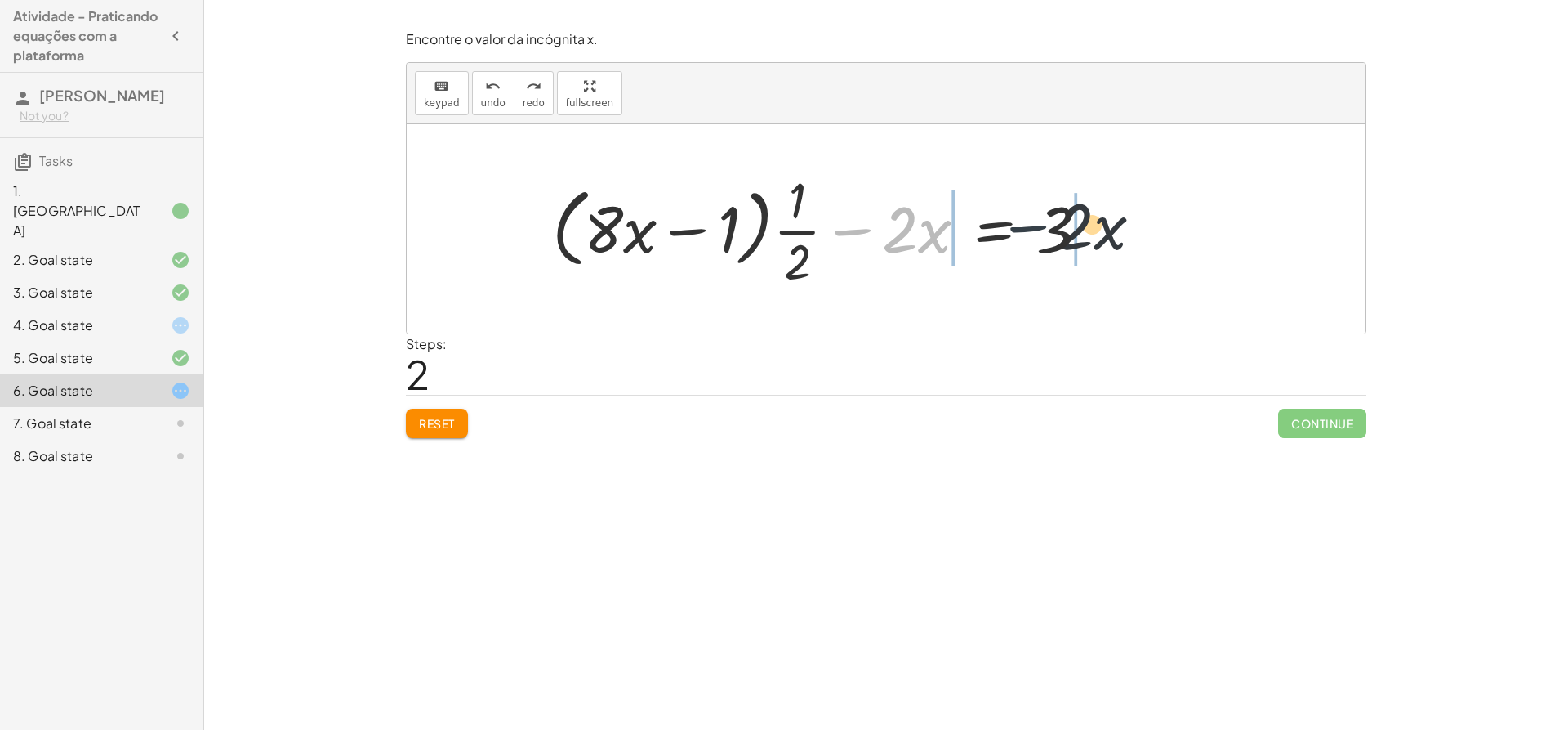
drag, startPoint x: 836, startPoint y: 262, endPoint x: 1010, endPoint y: 259, distance: 174.0
click at [1010, 259] on div at bounding box center [827, 228] width 567 height 125
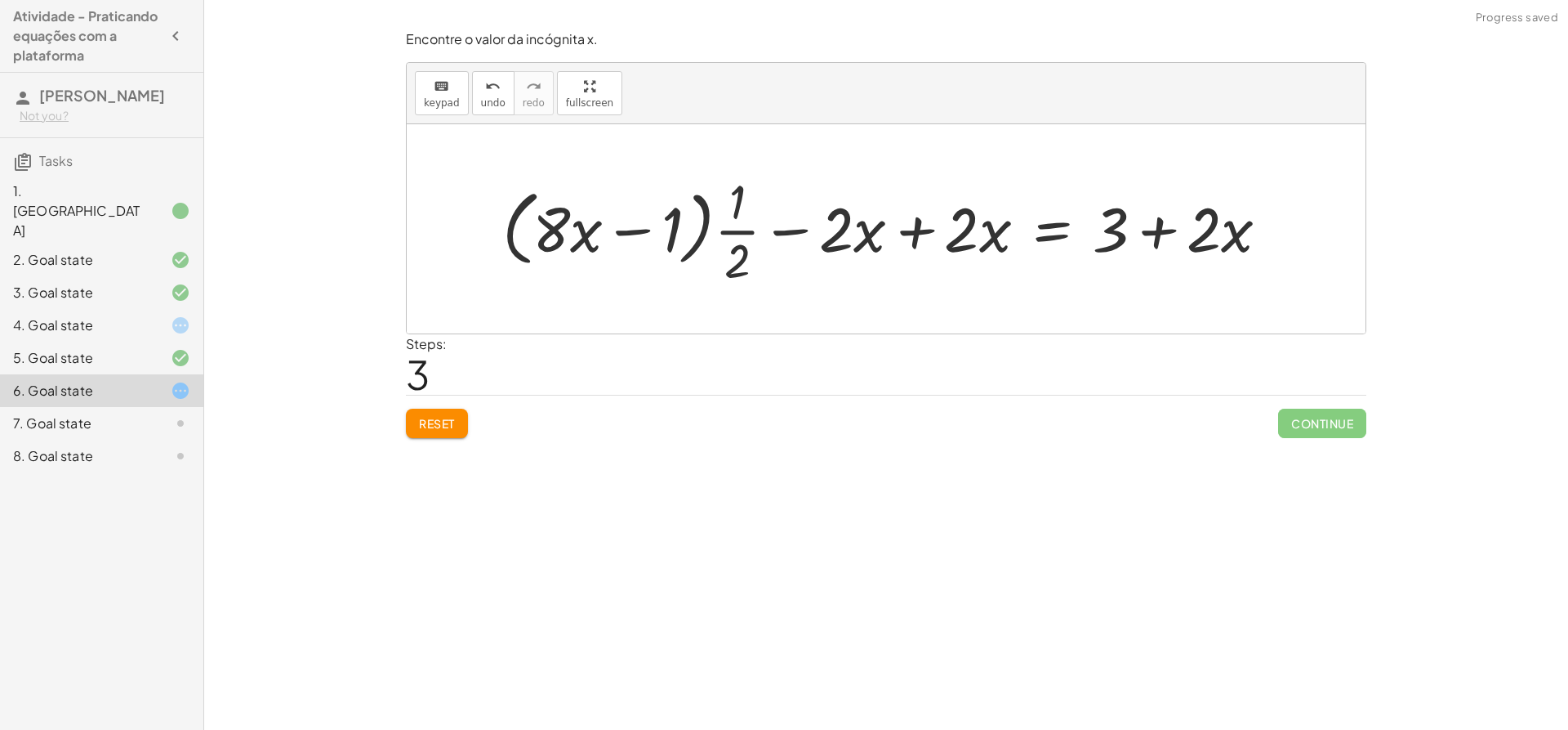
click at [923, 242] on div at bounding box center [892, 228] width 796 height 121
click at [923, 242] on div at bounding box center [1018, 228] width 546 height 121
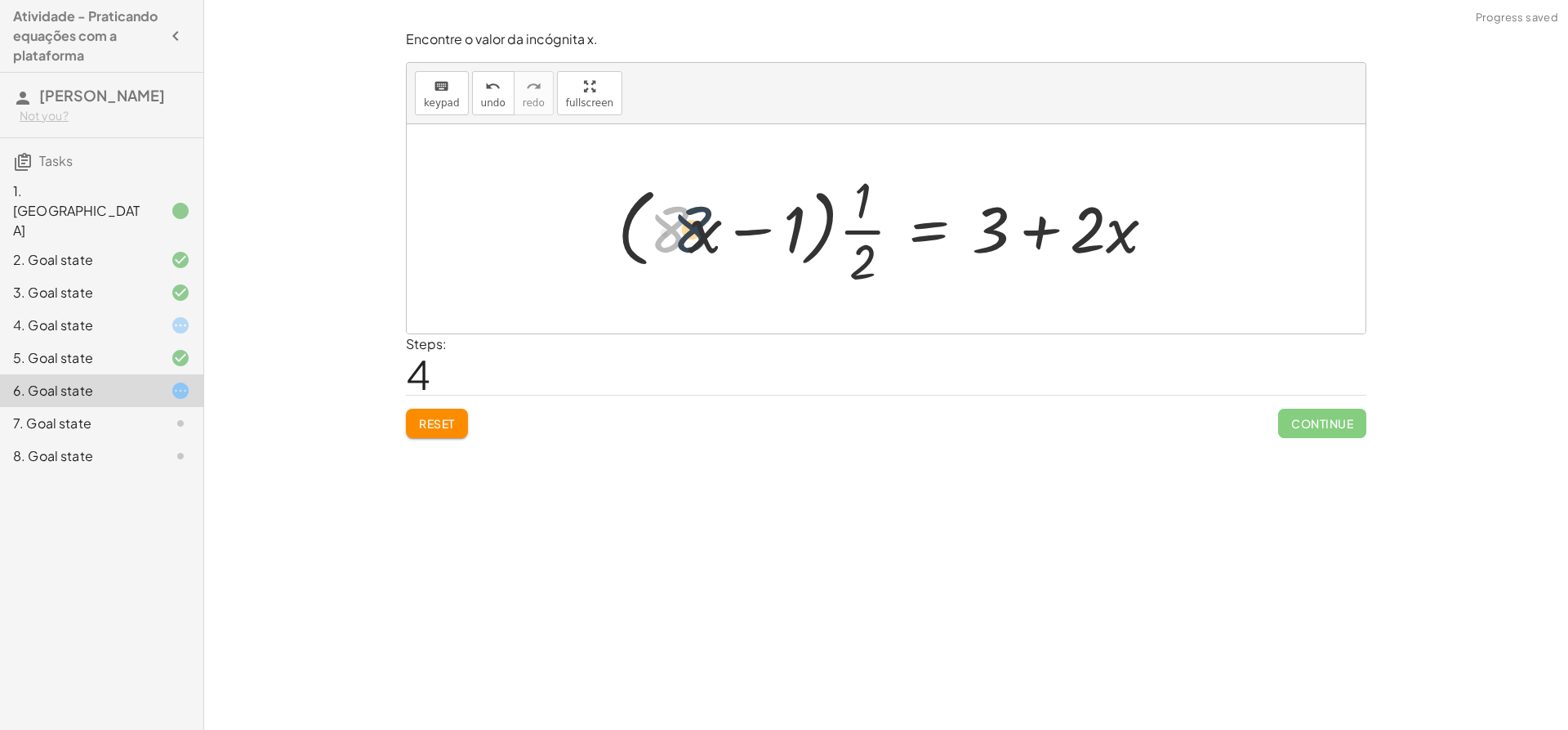
drag, startPoint x: 669, startPoint y: 229, endPoint x: 692, endPoint y: 229, distance: 23.0
click at [692, 229] on div at bounding box center [892, 228] width 567 height 125
drag, startPoint x: 690, startPoint y: 239, endPoint x: 731, endPoint y: 239, distance: 41.0
click at [731, 239] on div at bounding box center [892, 228] width 567 height 125
drag, startPoint x: 879, startPoint y: 215, endPoint x: 810, endPoint y: 215, distance: 69.0
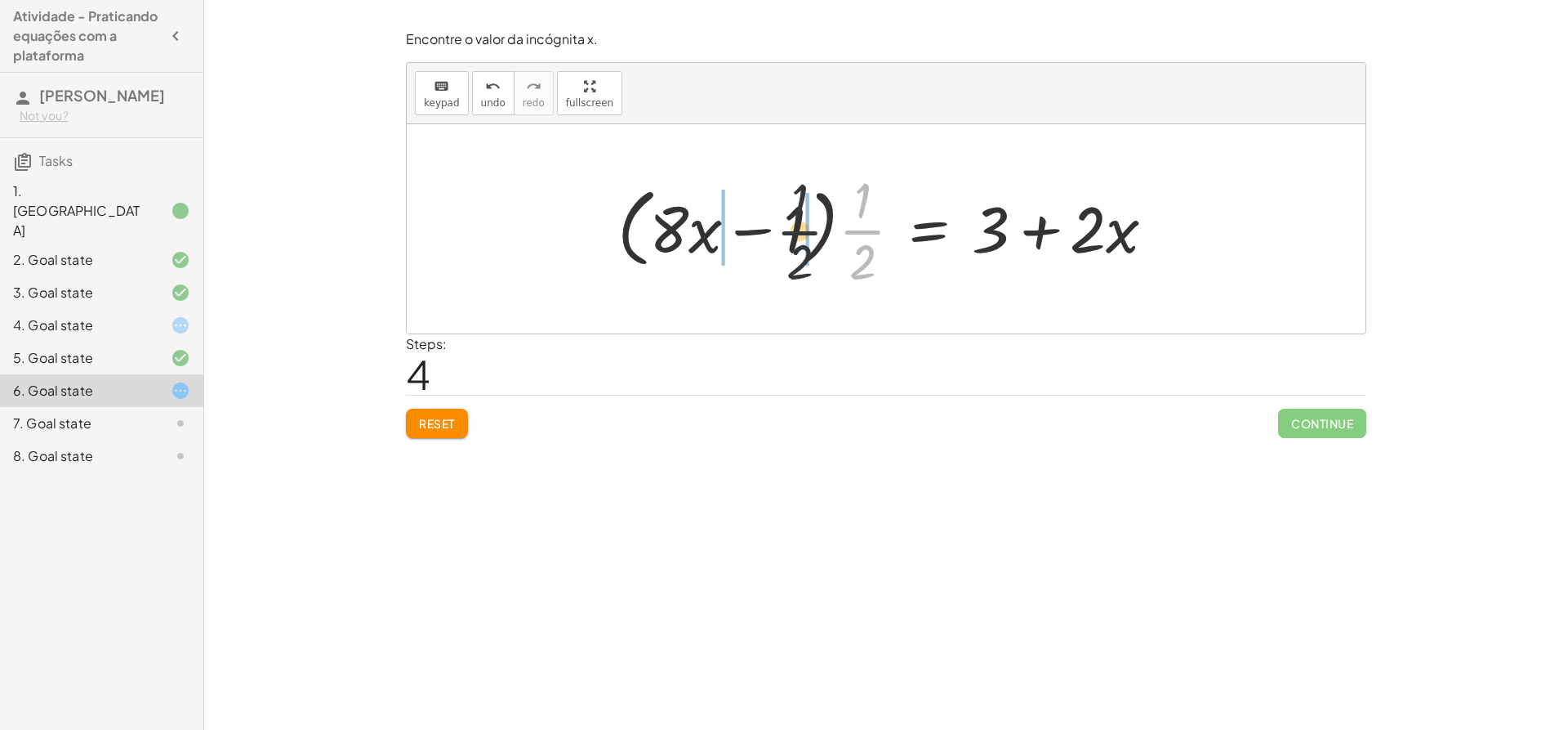
click at [810, 215] on div at bounding box center [892, 228] width 567 height 125
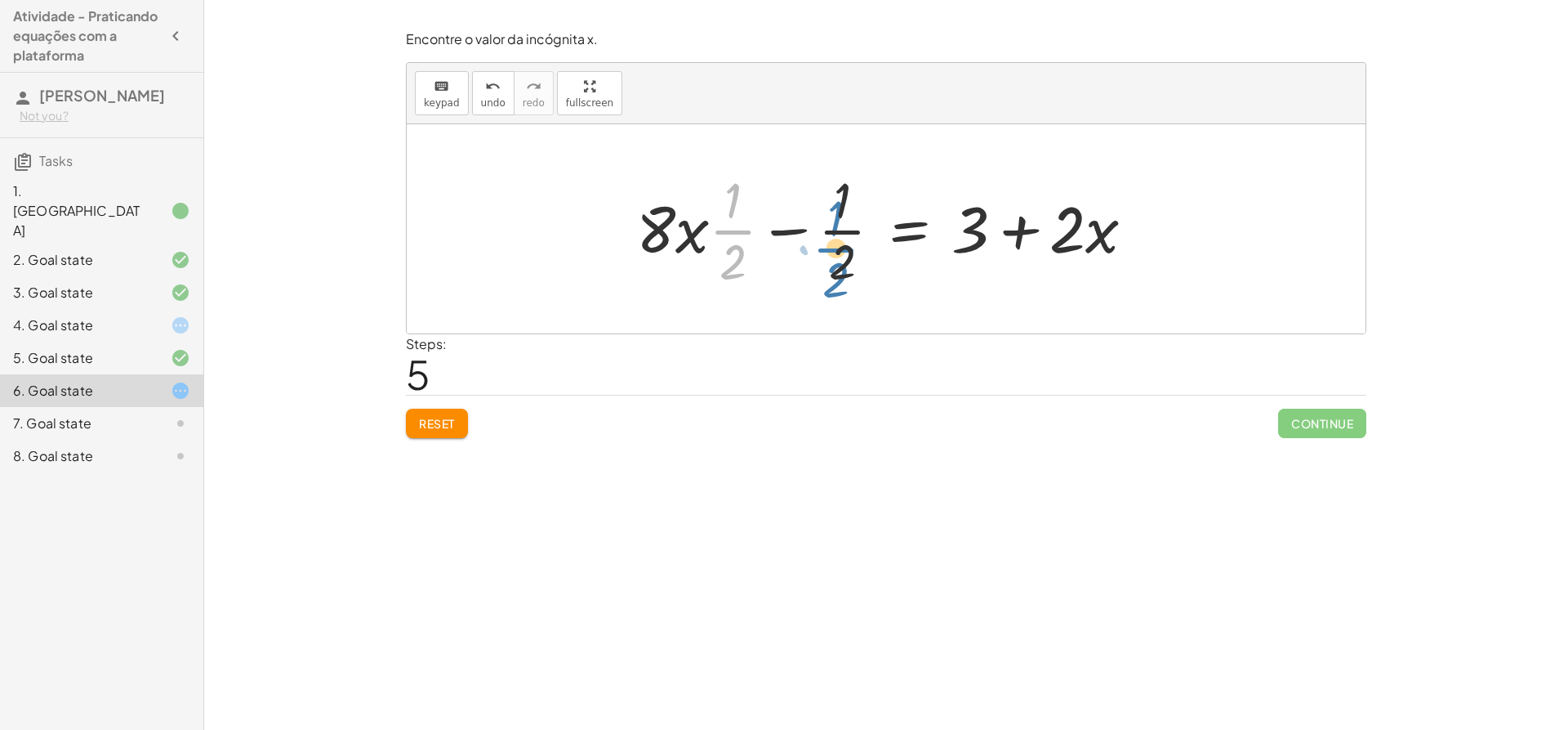
drag, startPoint x: 725, startPoint y: 234, endPoint x: 828, endPoint y: 253, distance: 104.7
click at [828, 253] on div at bounding box center [891, 228] width 528 height 125
click at [802, 225] on div at bounding box center [891, 228] width 528 height 125
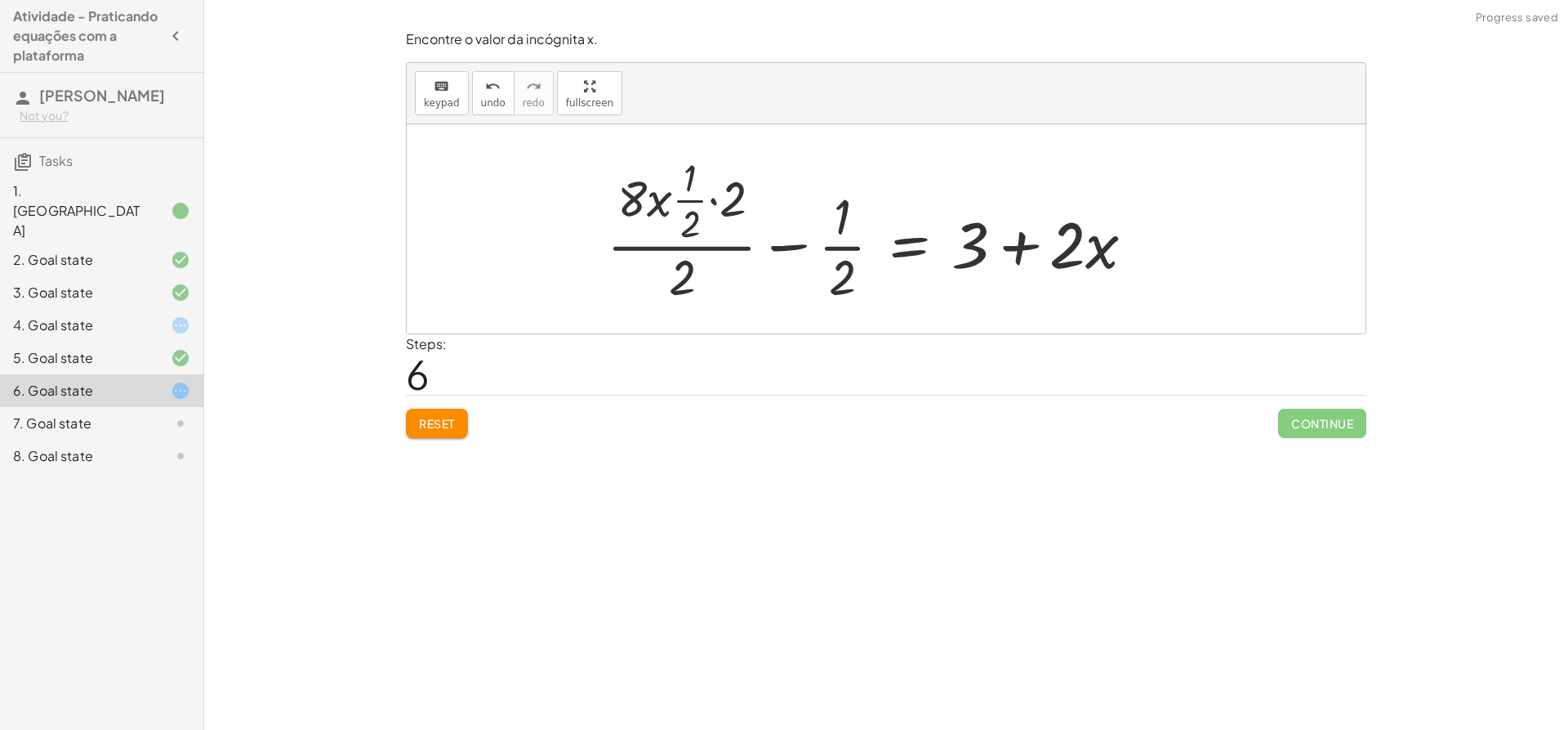
click at [830, 239] on div at bounding box center [877, 228] width 557 height 158
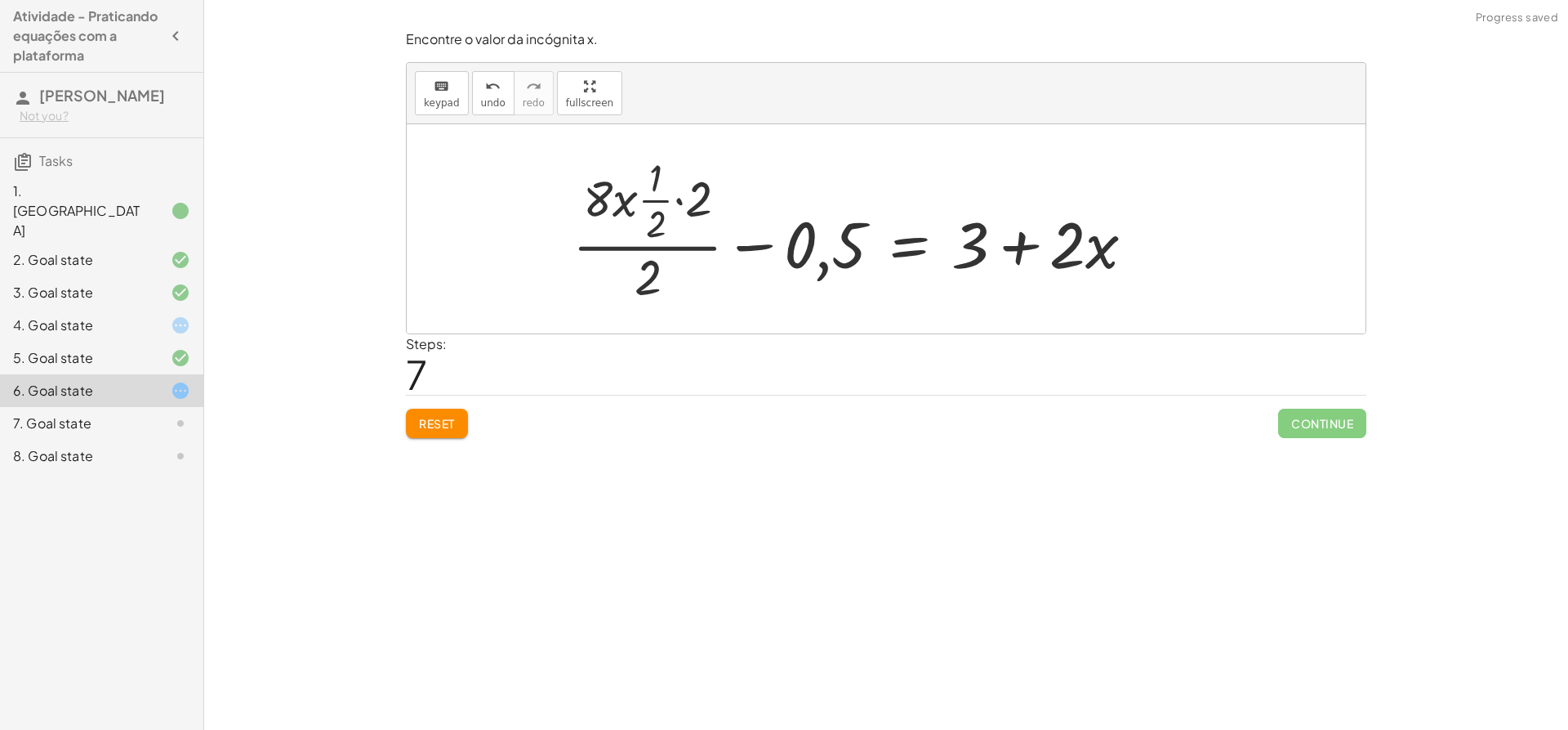
click at [662, 199] on div at bounding box center [860, 228] width 592 height 158
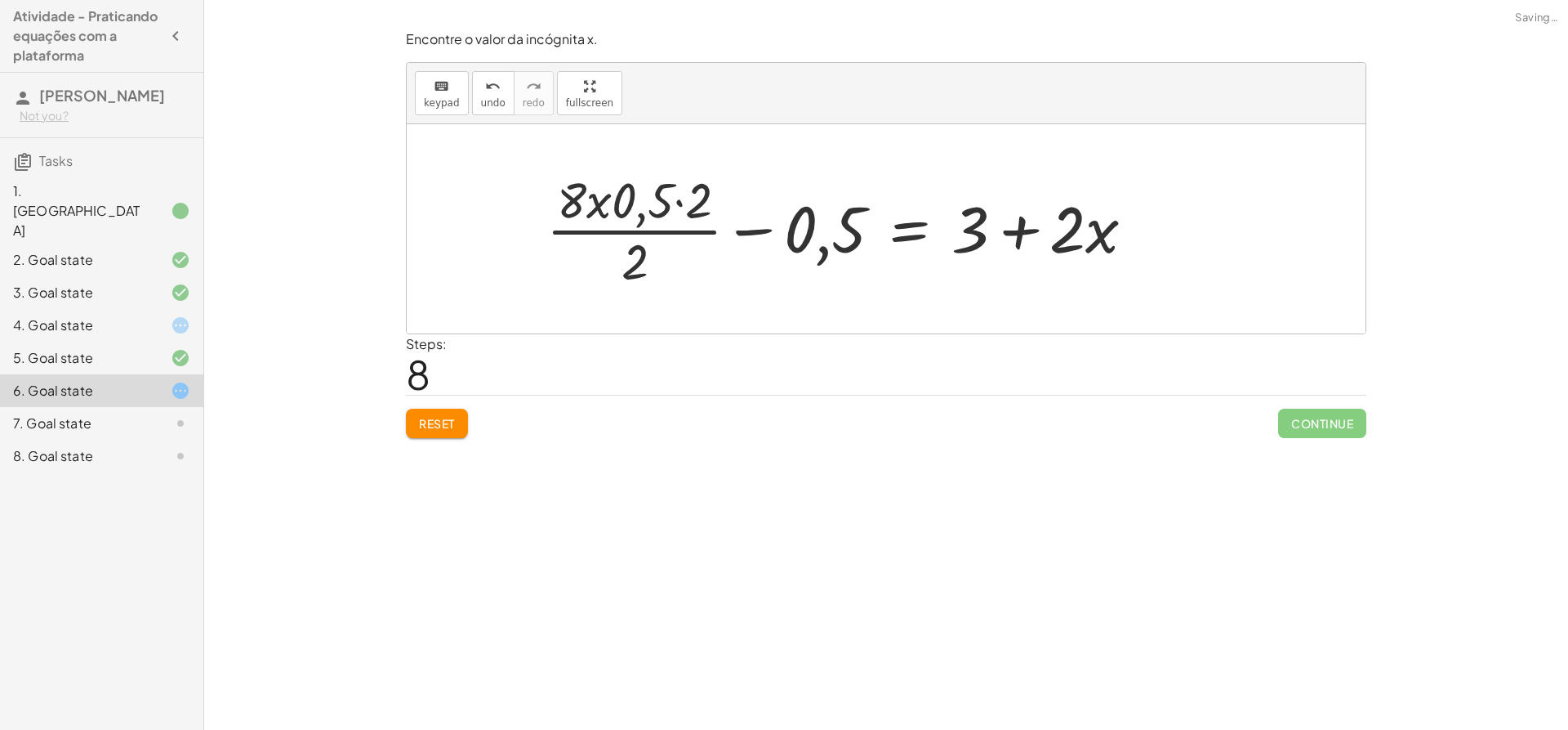
click at [638, 256] on div at bounding box center [847, 228] width 618 height 125
click at [638, 256] on div at bounding box center [833, 229] width 644 height 84
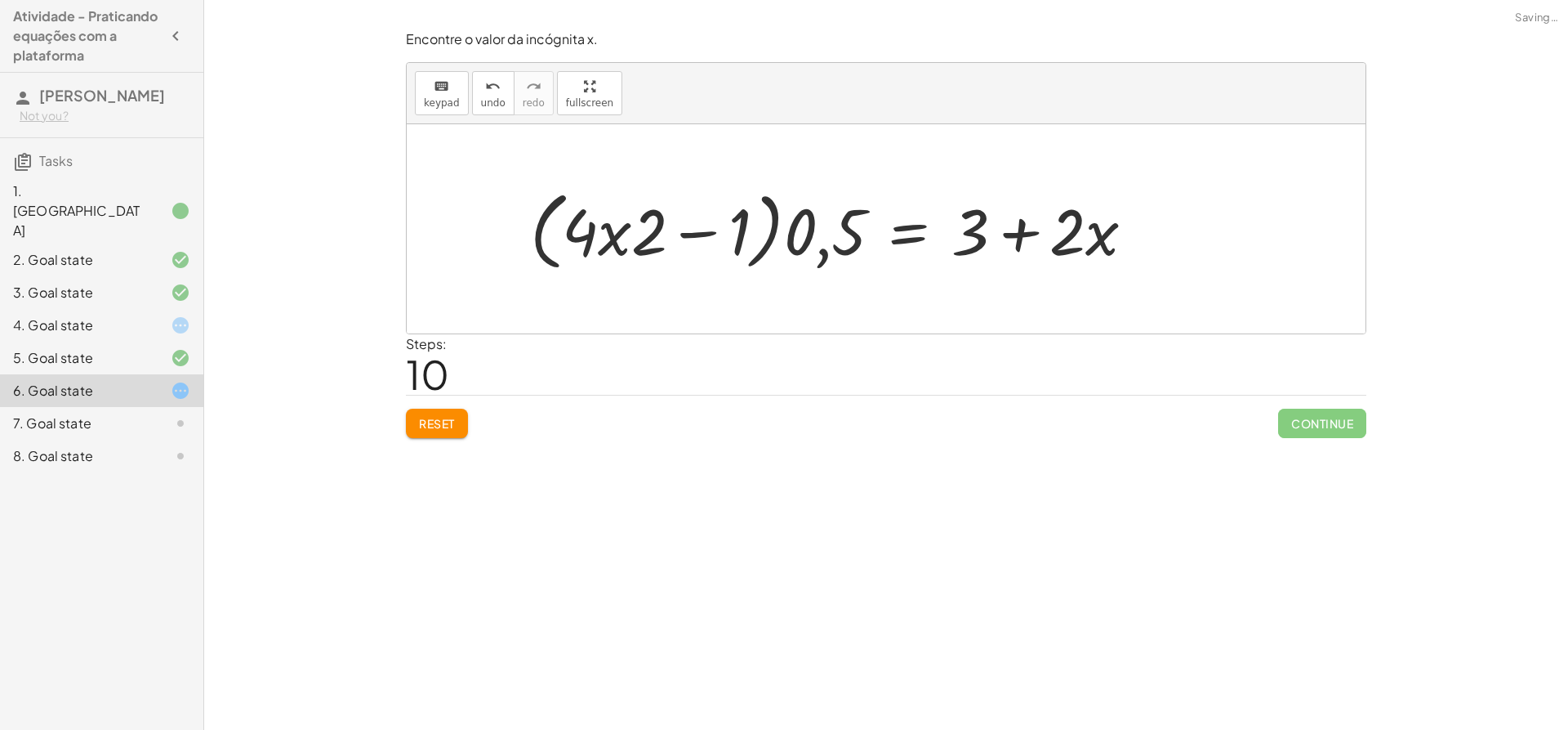
click at [810, 243] on div at bounding box center [838, 229] width 634 height 94
drag, startPoint x: 687, startPoint y: 231, endPoint x: 793, endPoint y: 233, distance: 106.0
click at [793, 233] on div at bounding box center [838, 229] width 634 height 94
drag, startPoint x: 634, startPoint y: 233, endPoint x: 776, endPoint y: 200, distance: 145.8
click at [776, 200] on div at bounding box center [838, 229] width 634 height 94
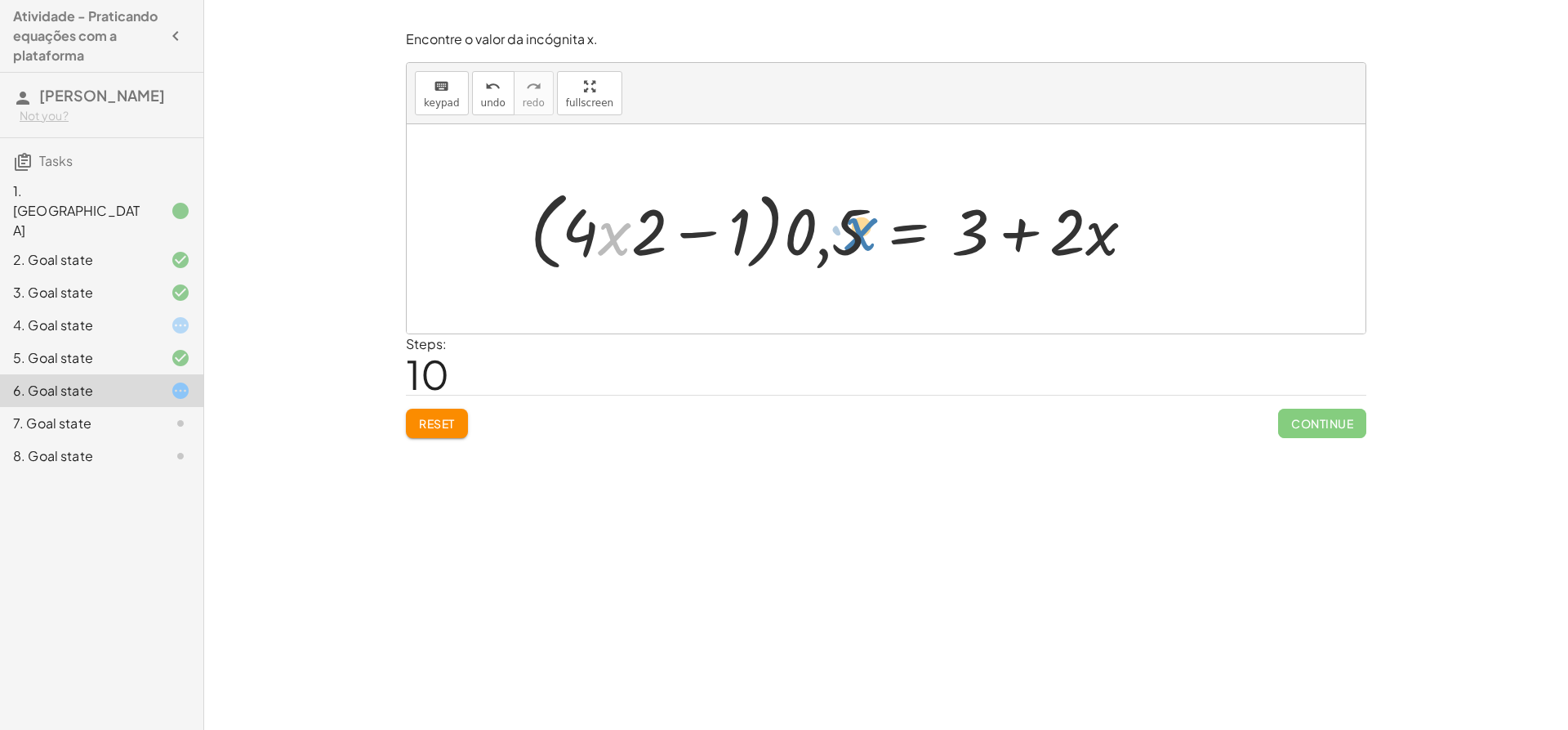
drag, startPoint x: 608, startPoint y: 232, endPoint x: 864, endPoint y: 228, distance: 256.0
click at [864, 228] on div at bounding box center [838, 229] width 634 height 94
click at [854, 229] on div at bounding box center [838, 229] width 634 height 94
drag, startPoint x: 647, startPoint y: 229, endPoint x: 815, endPoint y: 223, distance: 168.1
click at [815, 223] on div at bounding box center [838, 229] width 634 height 94
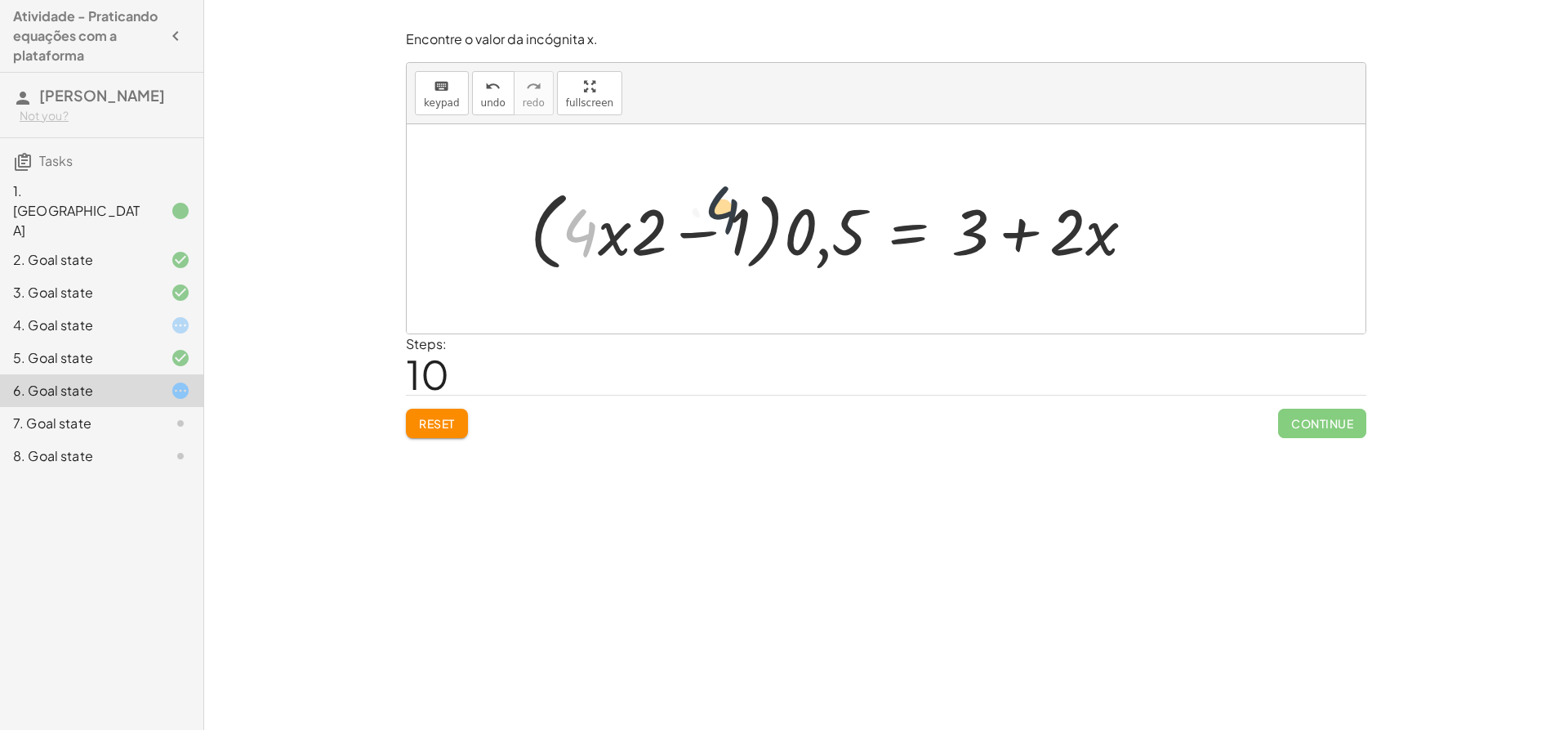
drag, startPoint x: 590, startPoint y: 227, endPoint x: 745, endPoint y: 203, distance: 156.8
click at [745, 203] on div at bounding box center [838, 229] width 634 height 94
click at [736, 231] on div at bounding box center [838, 229] width 634 height 94
click at [603, 212] on div at bounding box center [838, 229] width 634 height 94
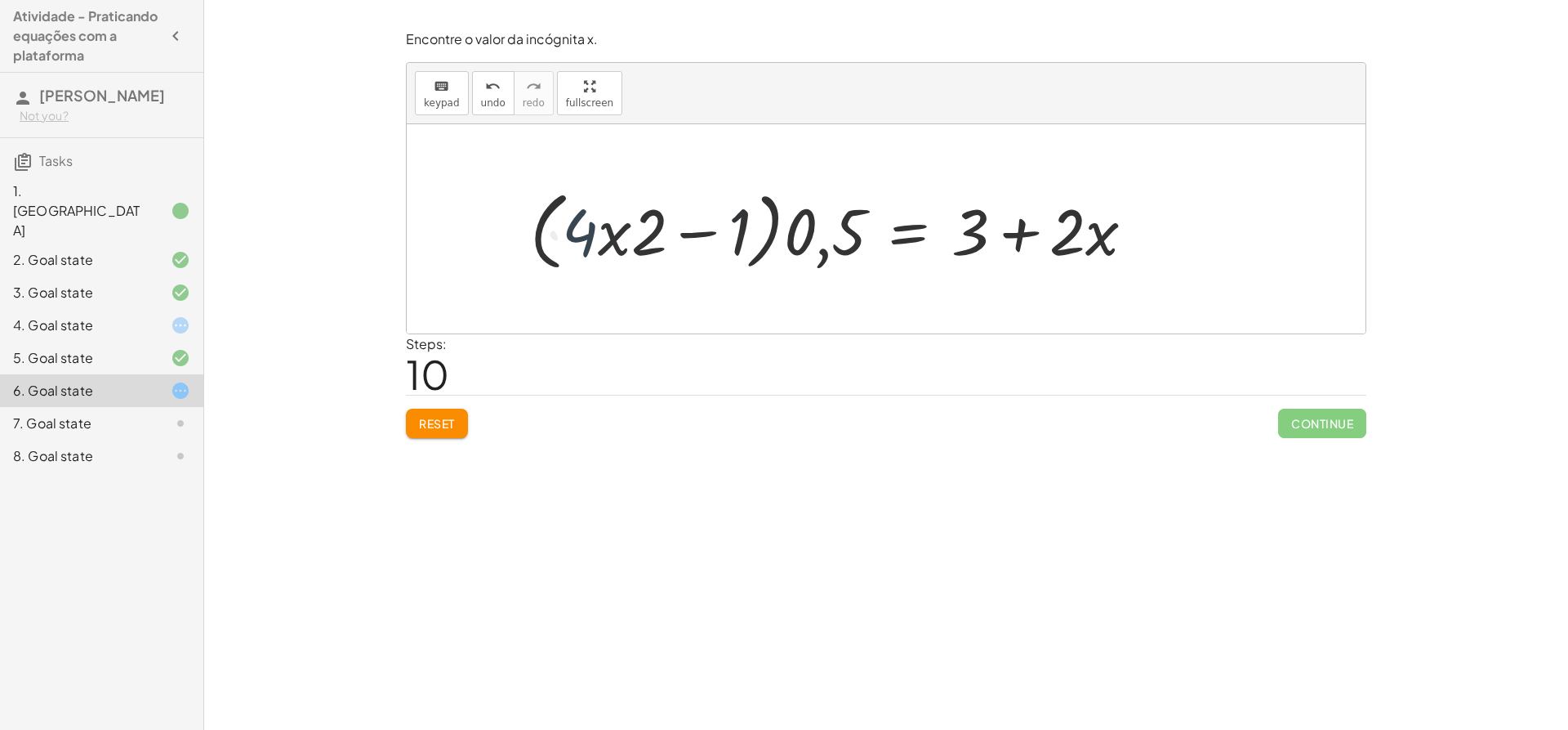
drag, startPoint x: 652, startPoint y: 224, endPoint x: 691, endPoint y: 239, distance: 41.8
click at [691, 239] on div at bounding box center [838, 229] width 634 height 94
click at [864, 229] on div at bounding box center [838, 229] width 634 height 94
drag, startPoint x: 864, startPoint y: 229, endPoint x: 689, endPoint y: 219, distance: 175.3
click at [689, 219] on div at bounding box center [838, 229] width 634 height 94
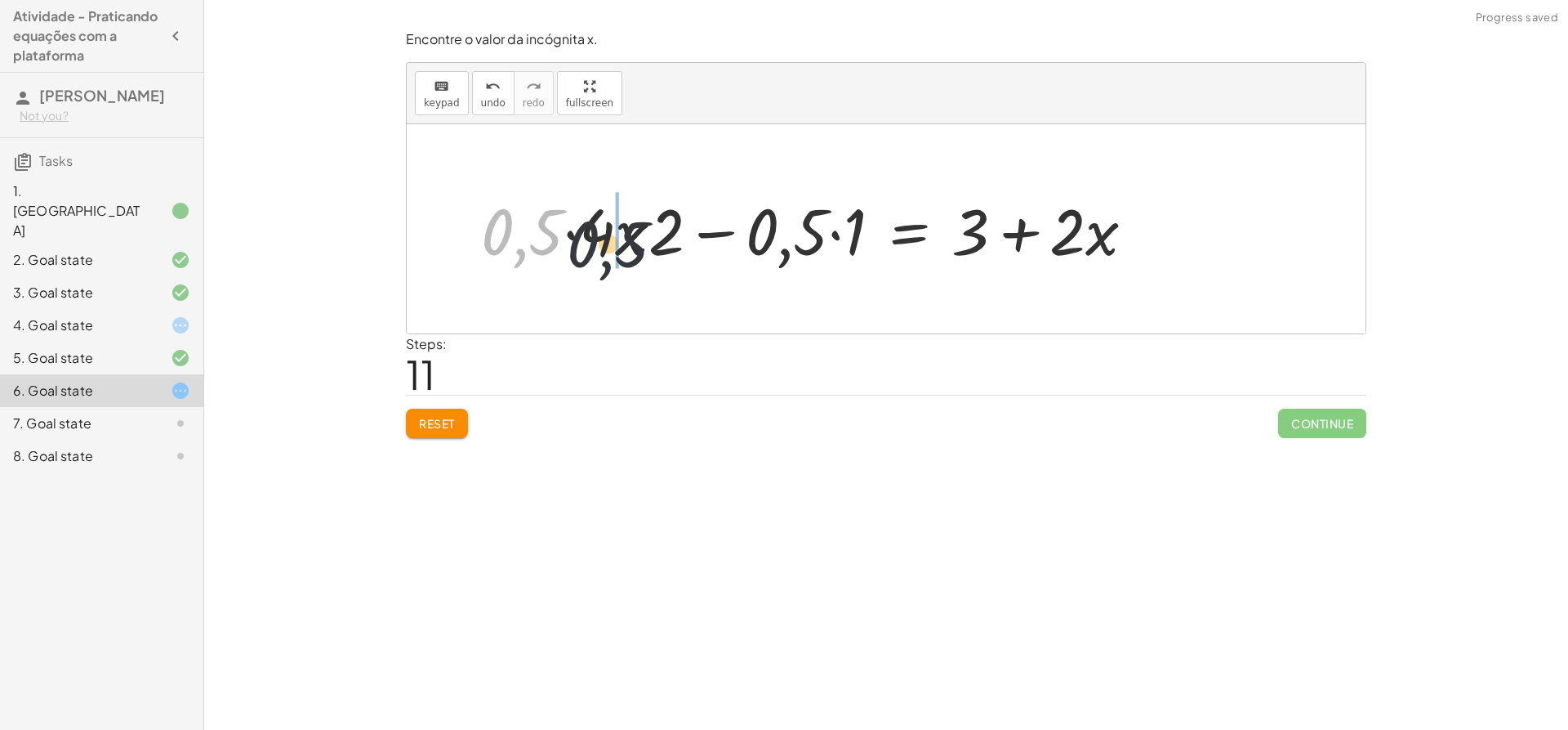
drag, startPoint x: 525, startPoint y: 229, endPoint x: 629, endPoint y: 244, distance: 105.1
click at [629, 244] on div at bounding box center [814, 229] width 683 height 84
click at [533, 224] on div at bounding box center [814, 229] width 683 height 84
click at [533, 224] on div at bounding box center [885, 229] width 959 height 210
click at [630, 234] on div at bounding box center [864, 229] width 585 height 84
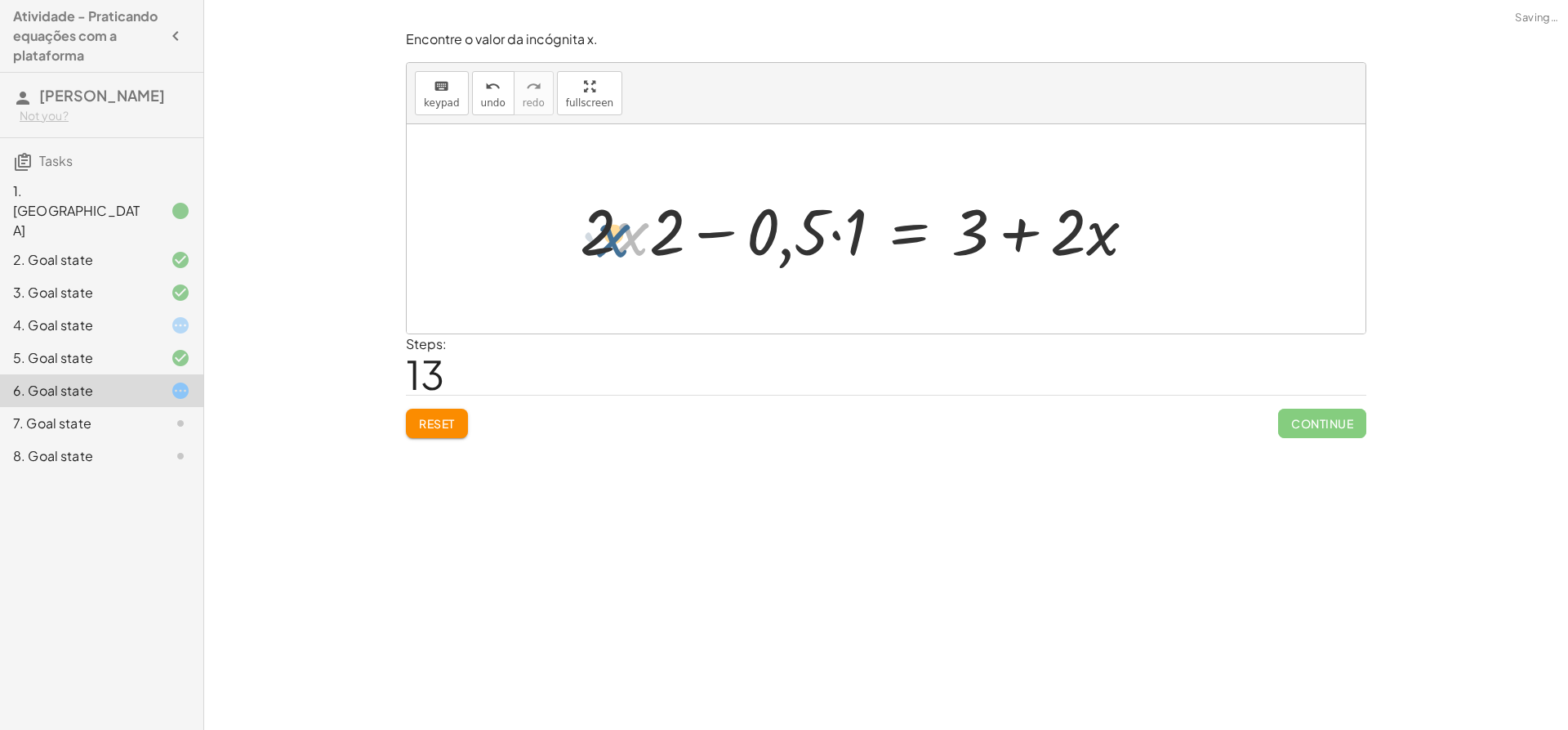
drag, startPoint x: 638, startPoint y: 246, endPoint x: 618, endPoint y: 248, distance: 20.1
click at [618, 248] on div at bounding box center [864, 229] width 585 height 84
drag, startPoint x: 657, startPoint y: 243, endPoint x: 746, endPoint y: 243, distance: 89.0
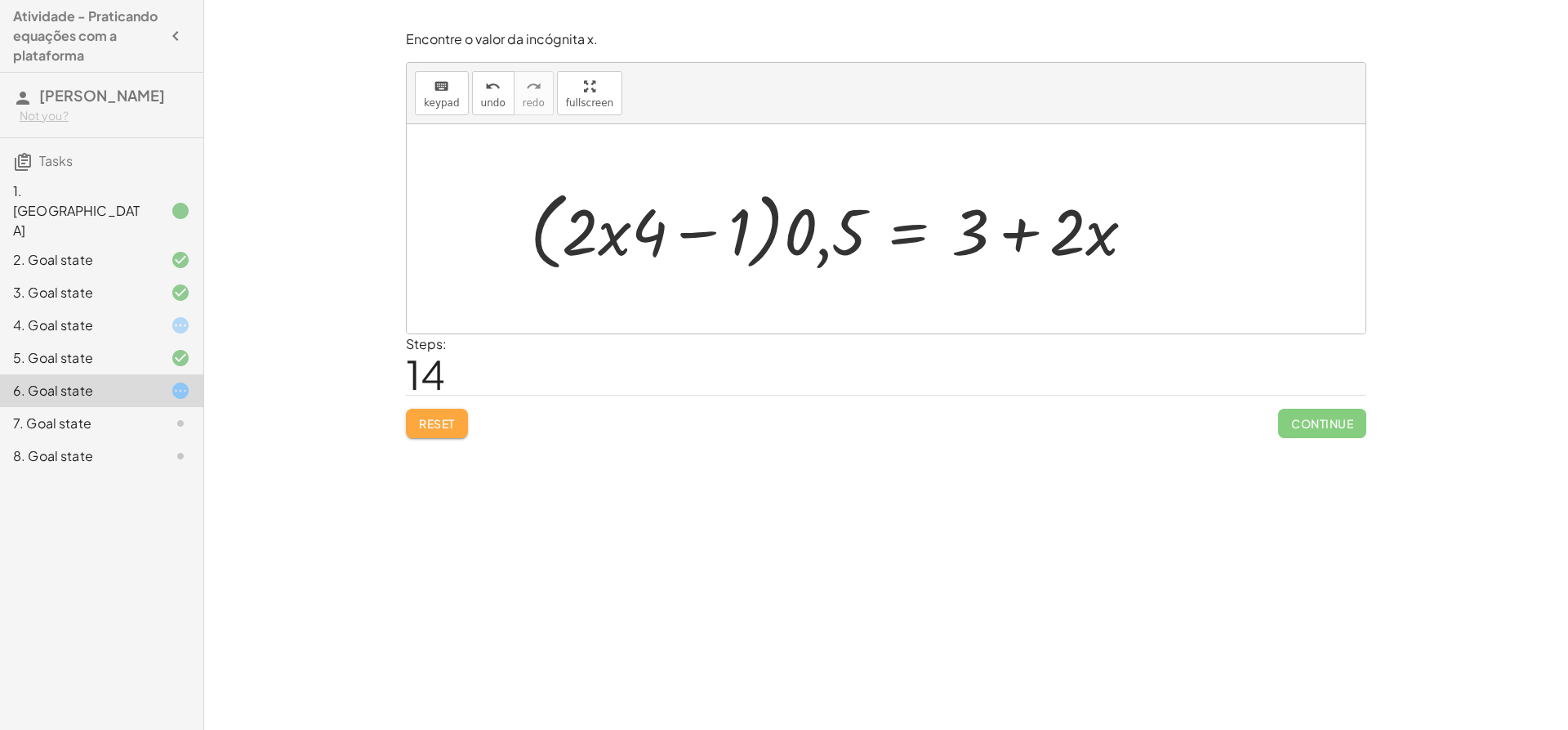
click at [449, 417] on span "Reset" at bounding box center [437, 423] width 36 height 15
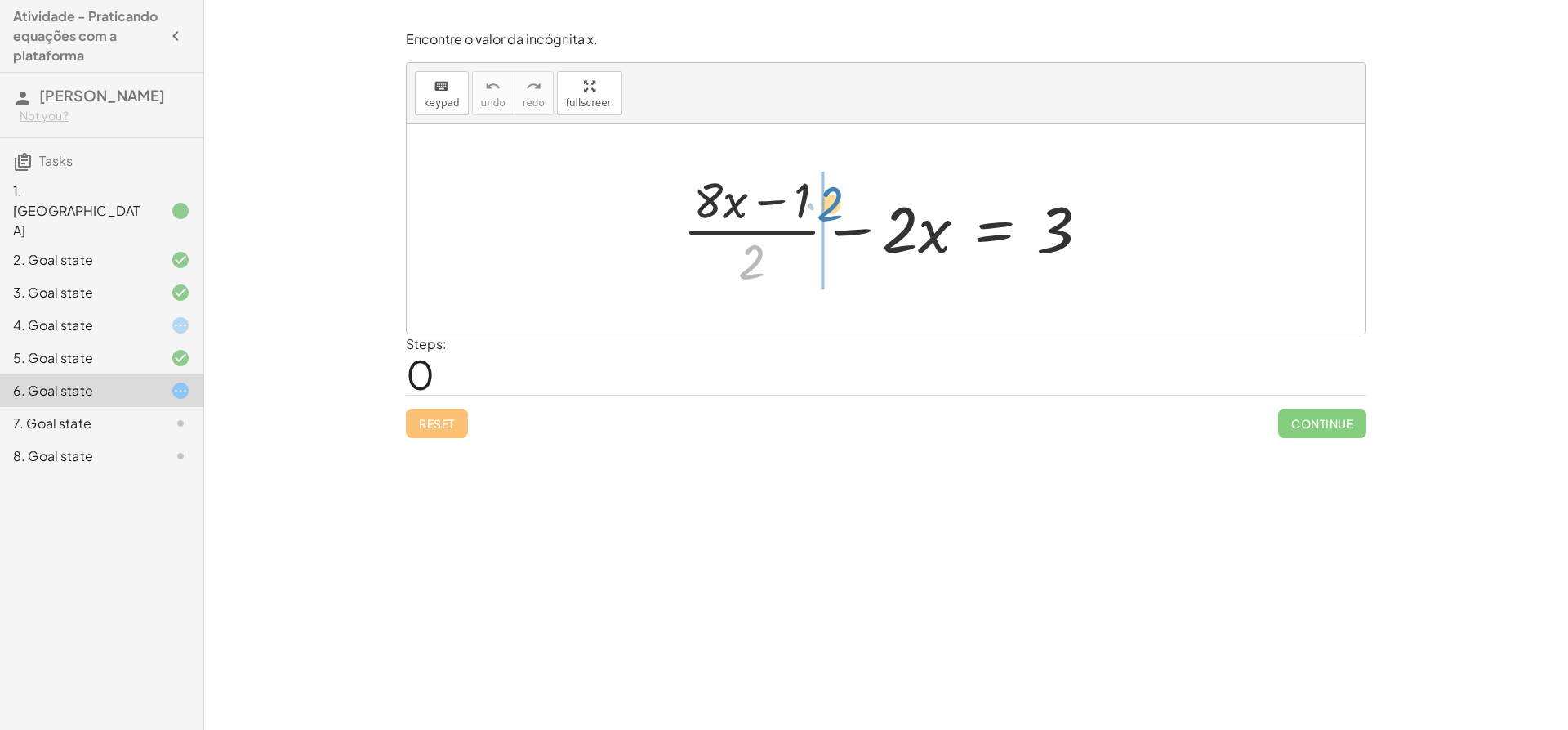
drag, startPoint x: 745, startPoint y: 258, endPoint x: 825, endPoint y: 200, distance: 98.8
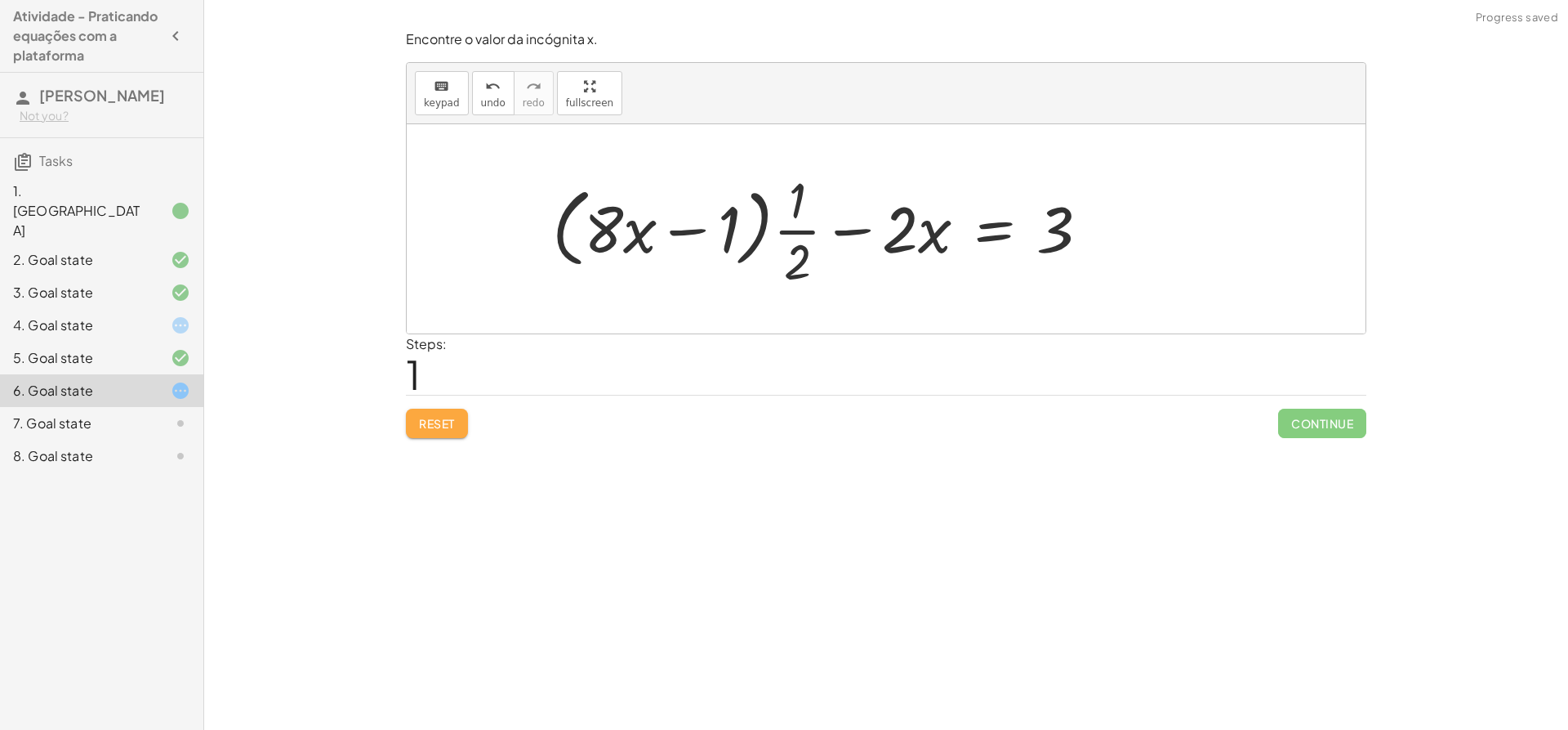
click at [445, 421] on span "Reset" at bounding box center [437, 423] width 36 height 15
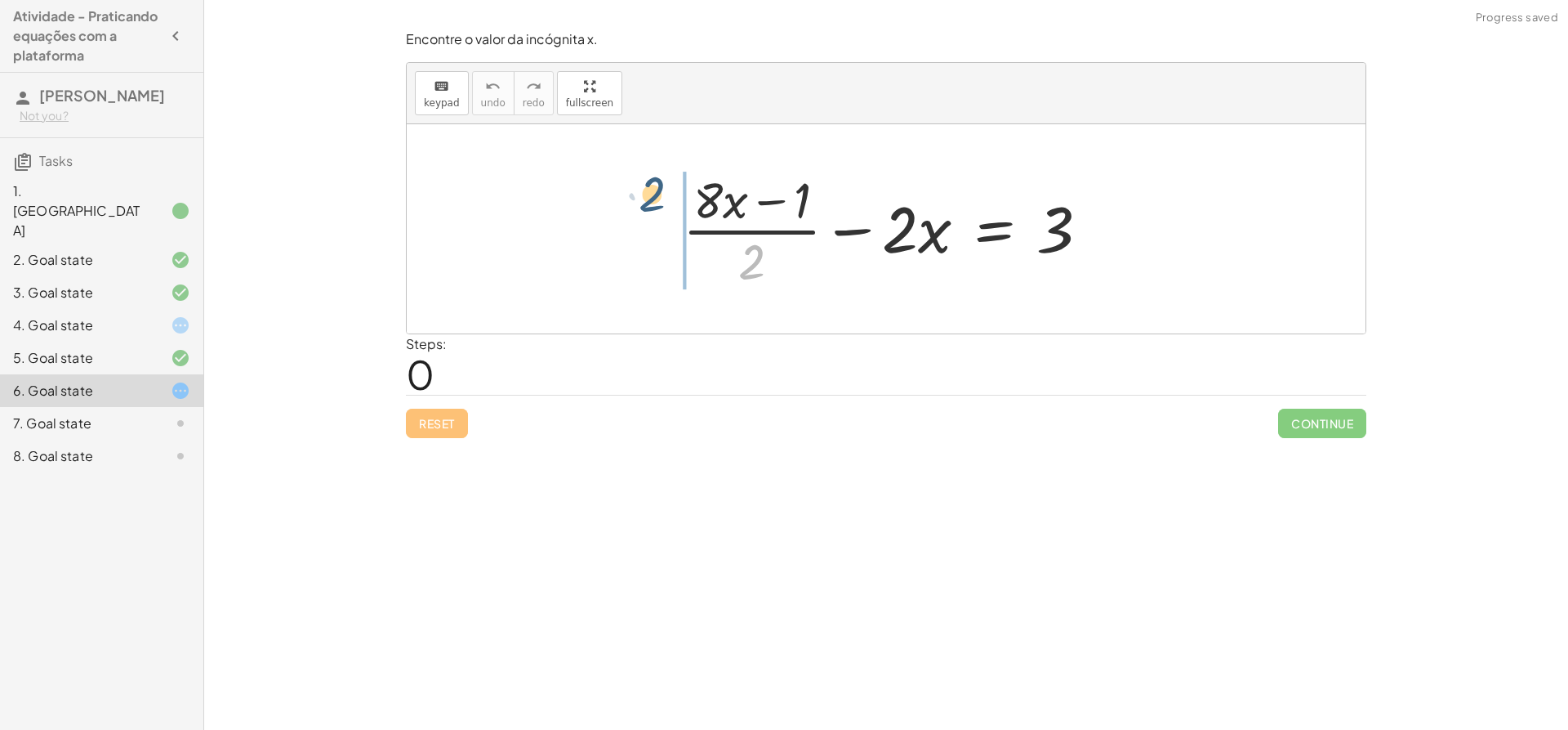
drag, startPoint x: 754, startPoint y: 252, endPoint x: 652, endPoint y: 183, distance: 123.1
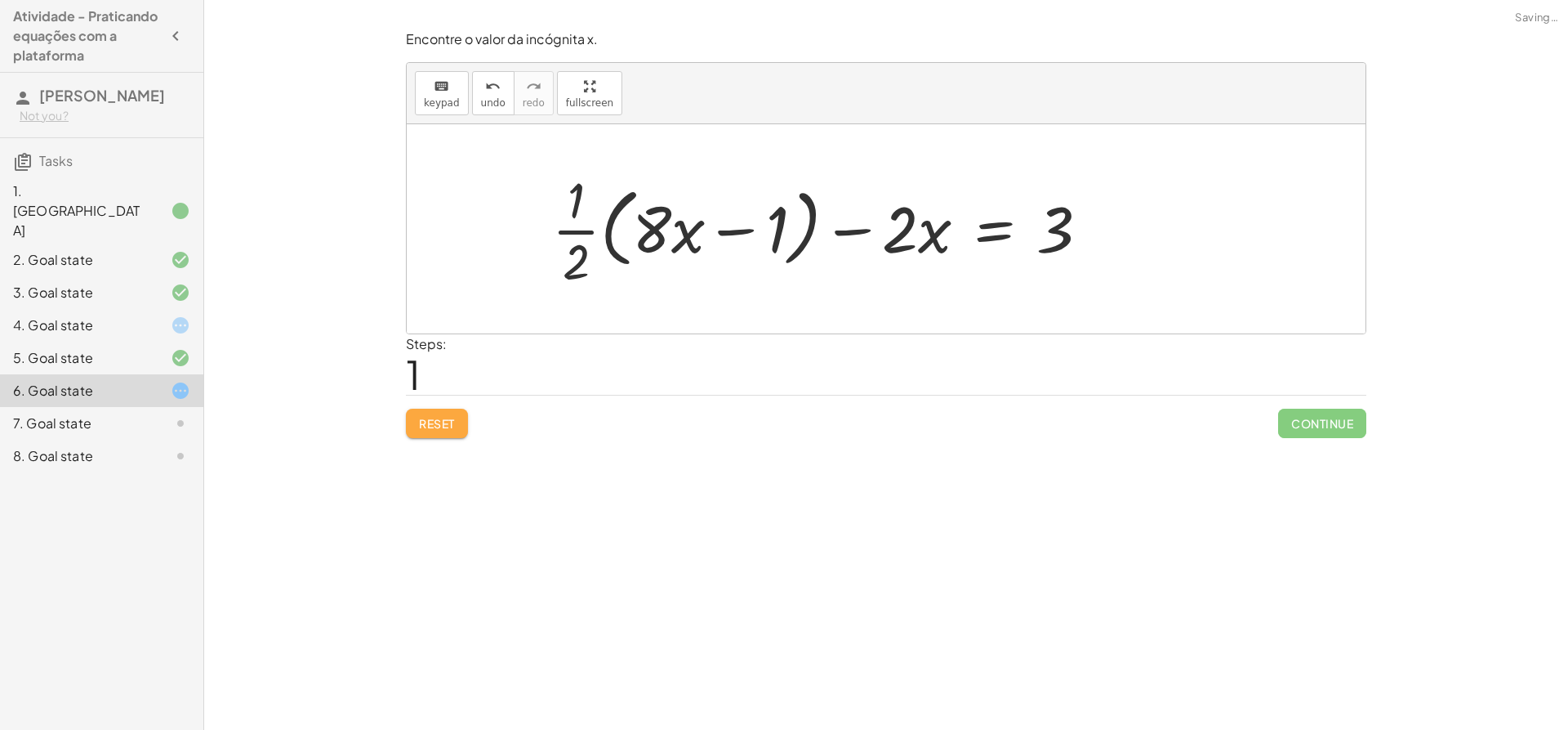
click at [455, 416] on span "Reset" at bounding box center [437, 423] width 36 height 15
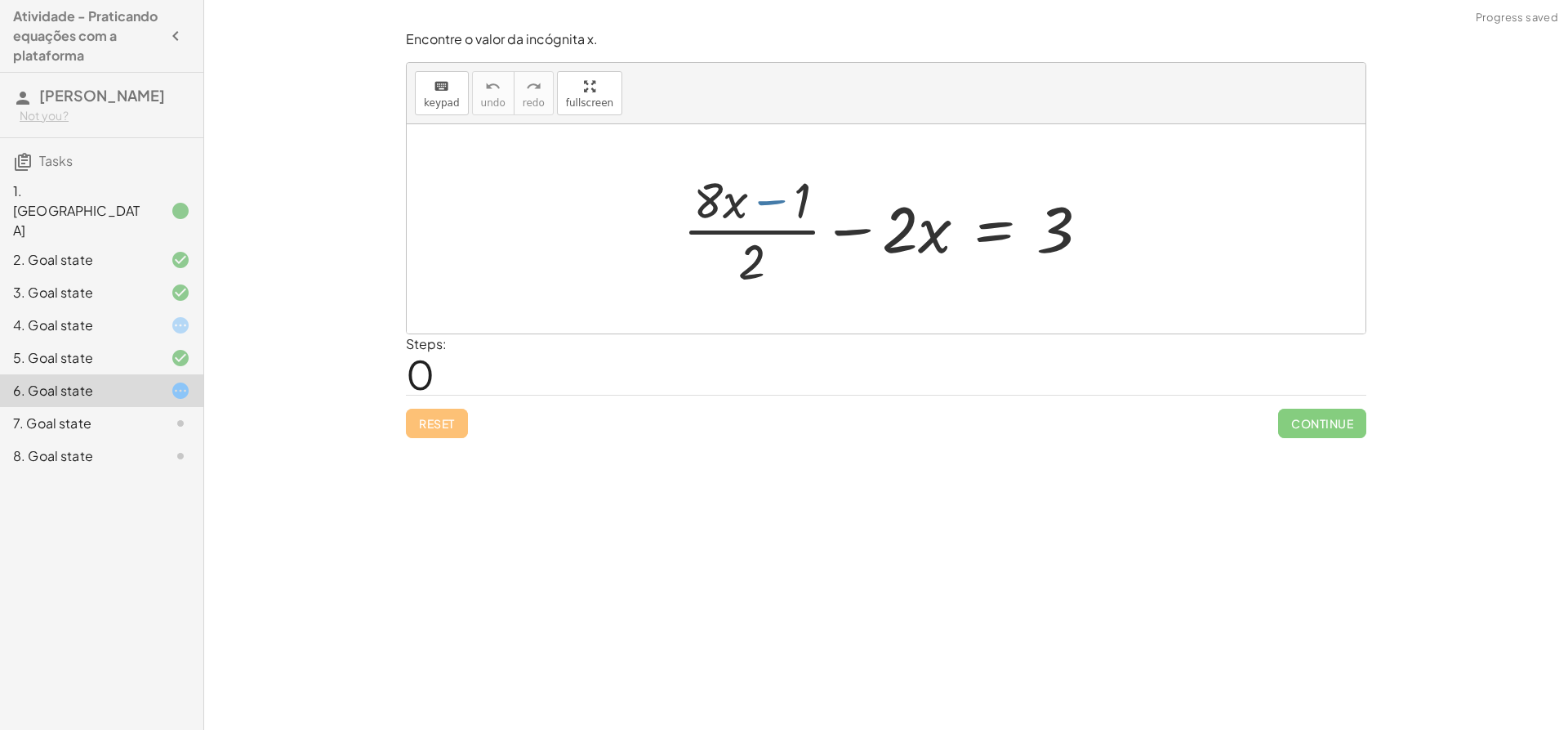
click at [765, 200] on div at bounding box center [892, 228] width 436 height 125
drag, startPoint x: 758, startPoint y: 280, endPoint x: 974, endPoint y: 253, distance: 217.7
click at [974, 253] on div at bounding box center [892, 228] width 436 height 125
drag, startPoint x: 753, startPoint y: 262, endPoint x: 761, endPoint y: 194, distance: 68.5
click at [761, 194] on div at bounding box center [892, 228] width 436 height 125
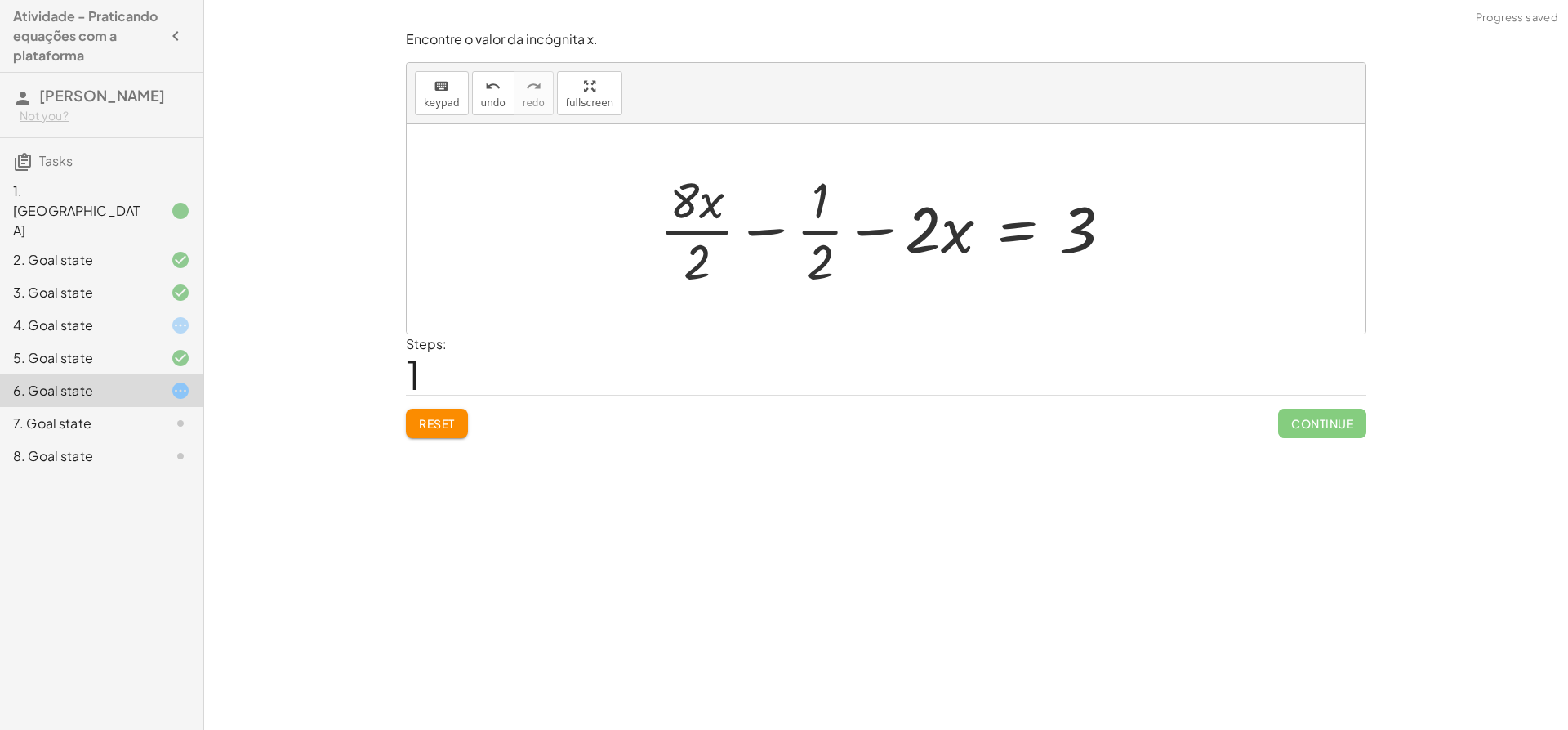
click at [702, 226] on div at bounding box center [892, 228] width 483 height 125
click at [702, 226] on div at bounding box center [895, 228] width 476 height 125
click at [816, 234] on div at bounding box center [892, 228] width 476 height 125
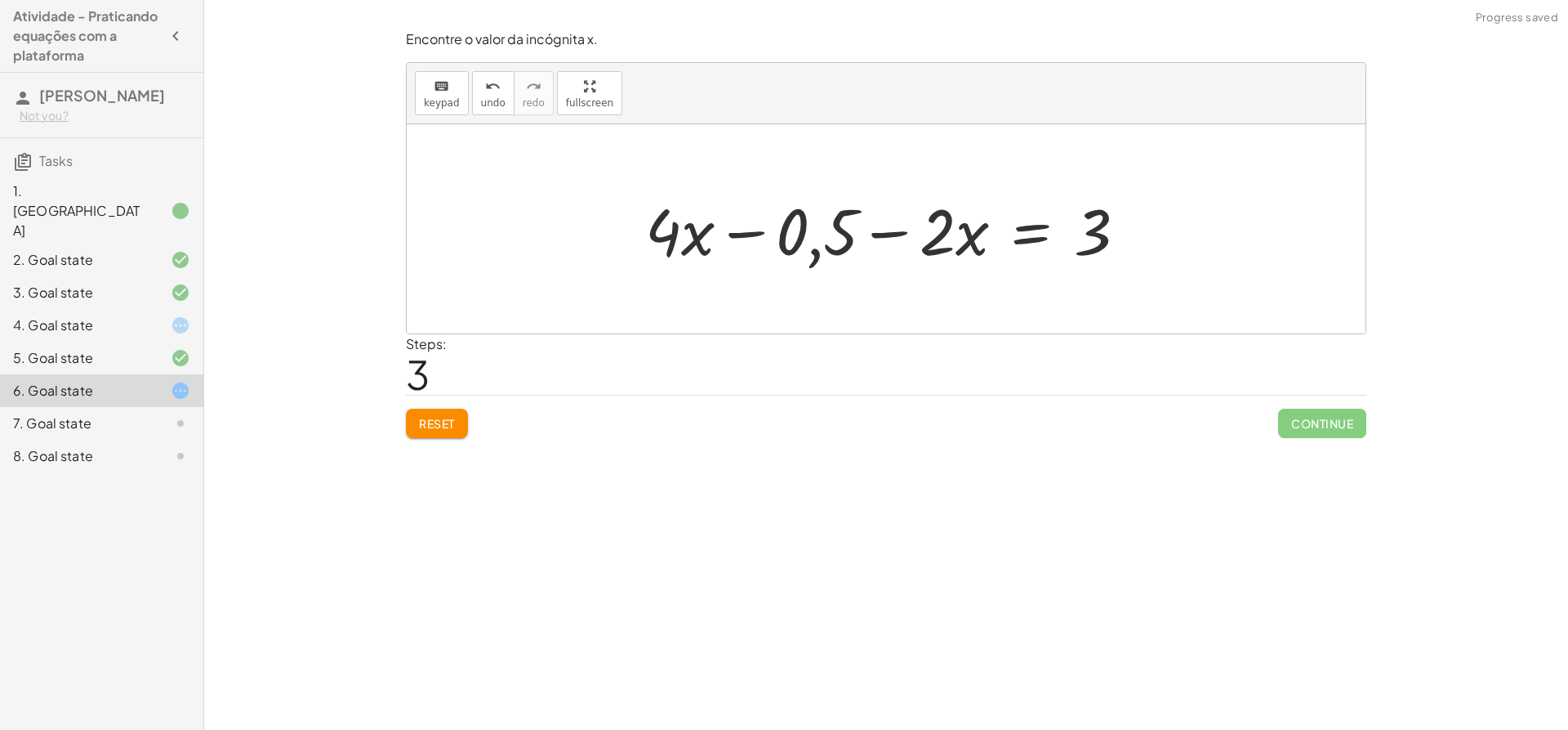
click at [753, 224] on div at bounding box center [892, 229] width 510 height 84
drag, startPoint x: 805, startPoint y: 243, endPoint x: 1169, endPoint y: 239, distance: 364.0
click at [1169, 239] on div "+ · ( + · 8 · x − 1 ) · 2 − · 2 · x = 3 + · 8 · x · 2 − · 1 · 2 − · 2 · x = 3 +…" at bounding box center [885, 229] width 959 height 210
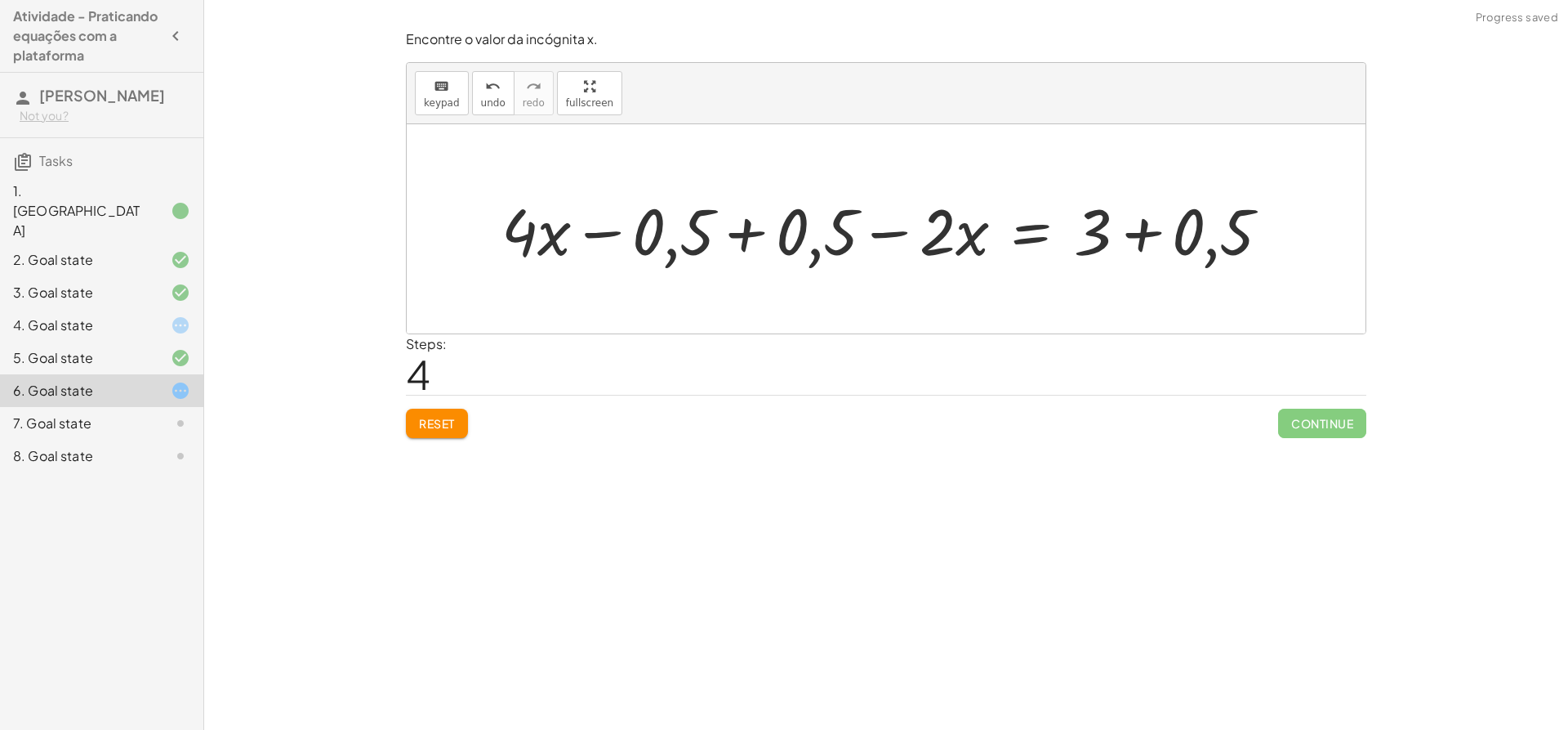
click at [798, 242] on div at bounding box center [892, 229] width 798 height 84
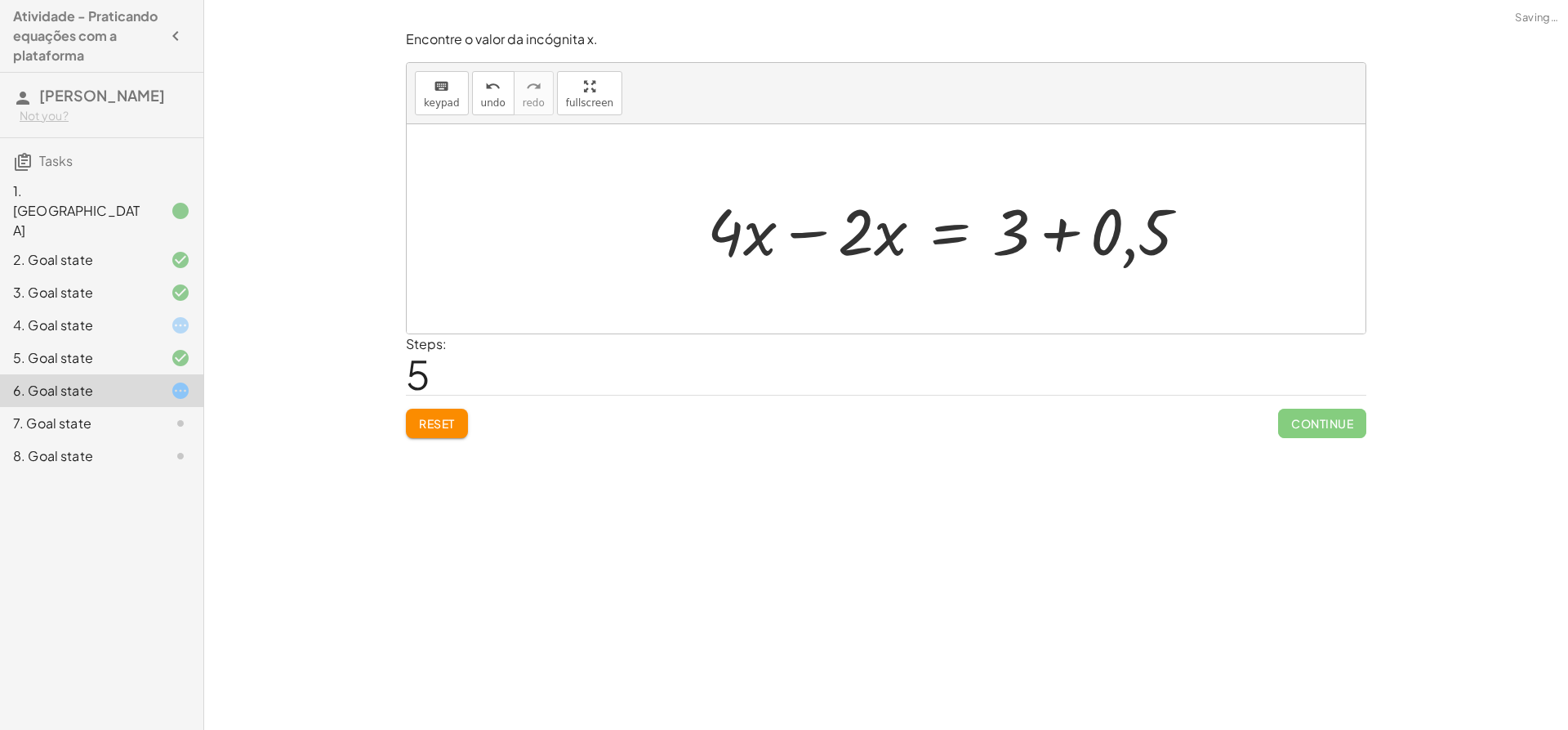
click at [1167, 240] on div "+ · ( + · 8 · x − 1 ) · 2 − · 2 · x = 3 + · 8 · x · 2 − · 1 · 2 − · 2 · x = 3 +…" at bounding box center [948, 229] width 531 height 92
click at [1167, 240] on div at bounding box center [885, 229] width 959 height 210
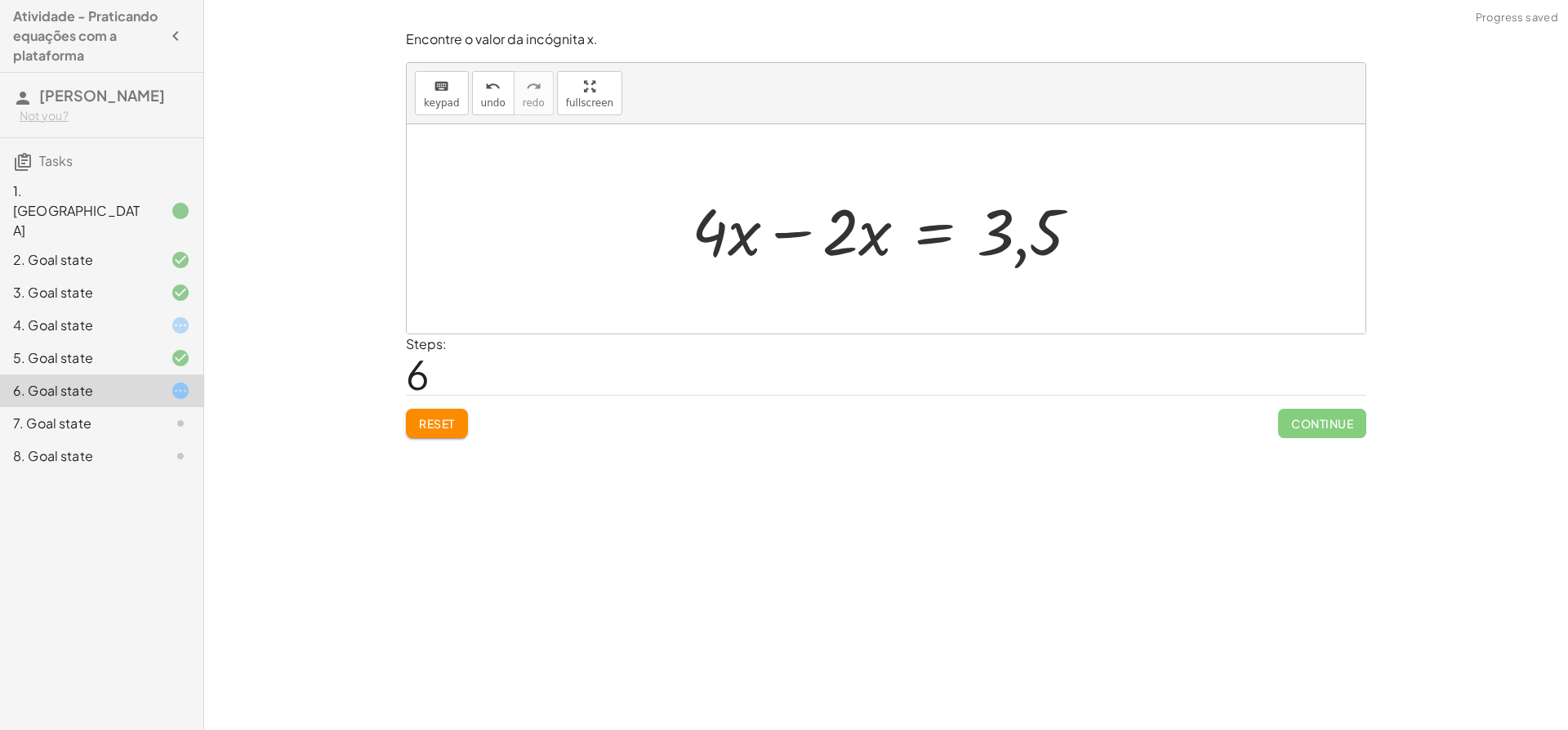
click at [802, 215] on div at bounding box center [892, 229] width 417 height 84
click at [802, 215] on div "+ · ( + · 8 · x − 1 ) · 2 − · 2 · x = 3 + · 8 · x · 2 − · 1 · 2 − · 2 · x = 3 +…" at bounding box center [952, 229] width 308 height 92
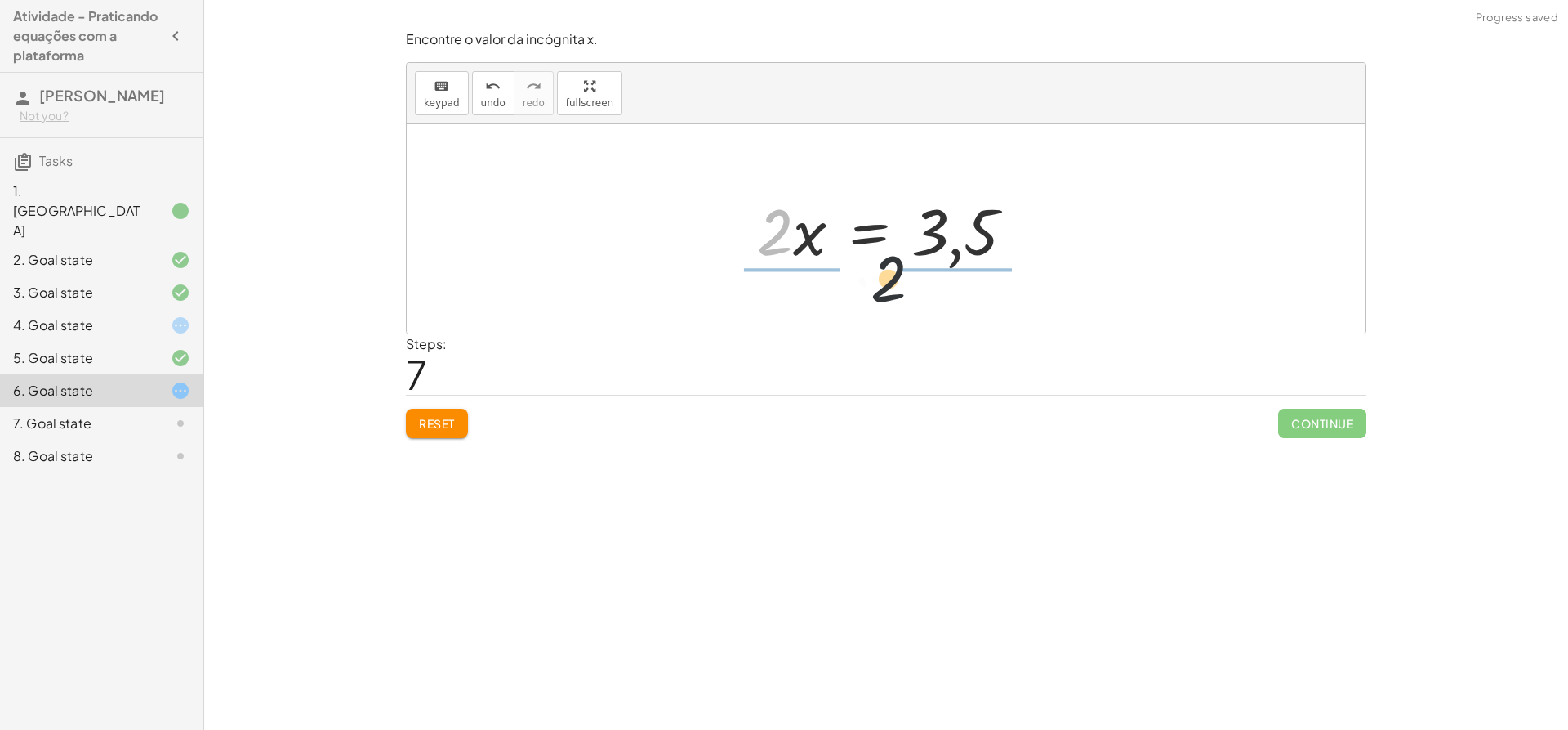
drag, startPoint x: 760, startPoint y: 229, endPoint x: 963, endPoint y: 304, distance: 216.4
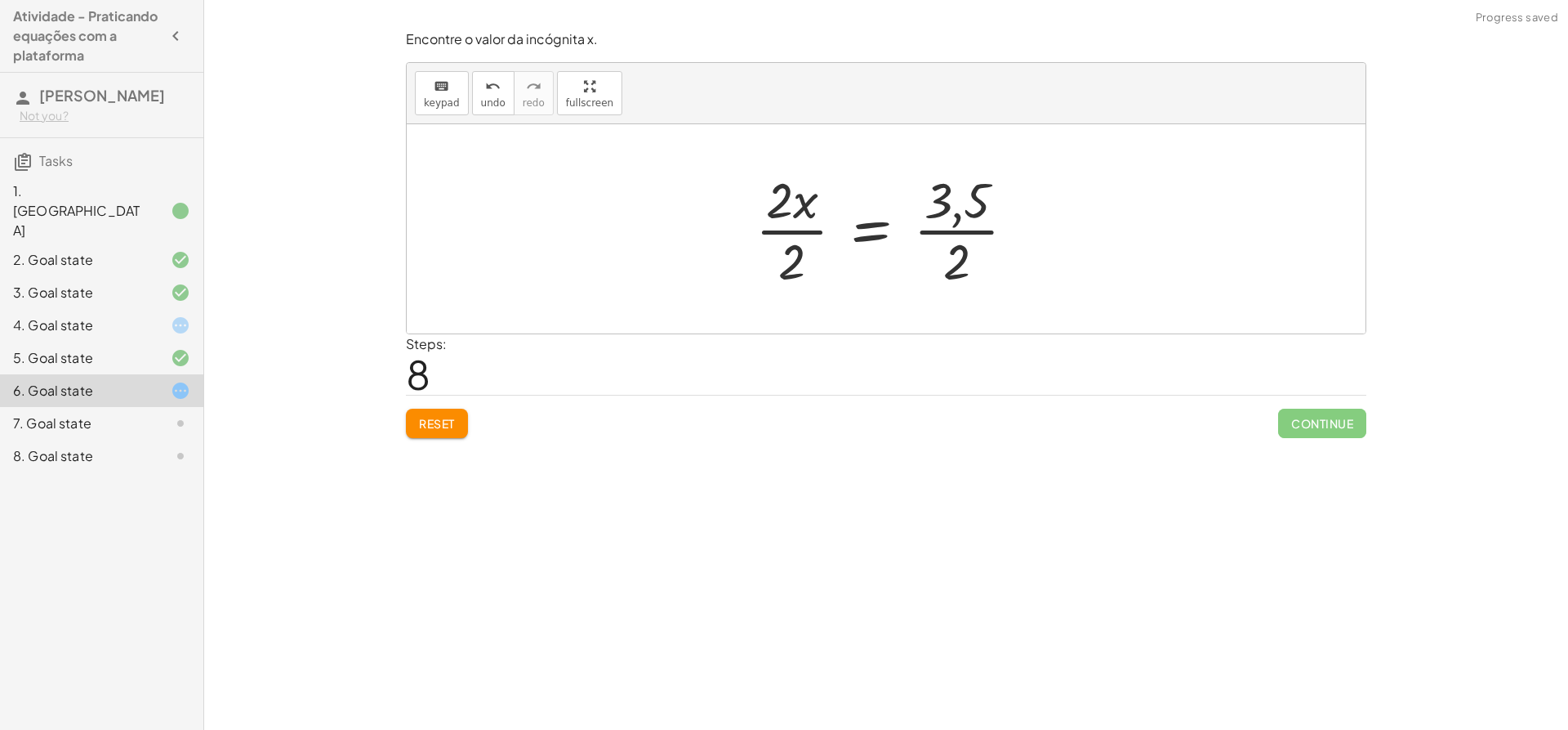
click at [958, 223] on div at bounding box center [892, 228] width 290 height 125
click at [958, 223] on div at bounding box center [900, 228] width 306 height 125
click at [820, 220] on div at bounding box center [900, 228] width 306 height 125
click at [820, 220] on div at bounding box center [913, 229] width 266 height 81
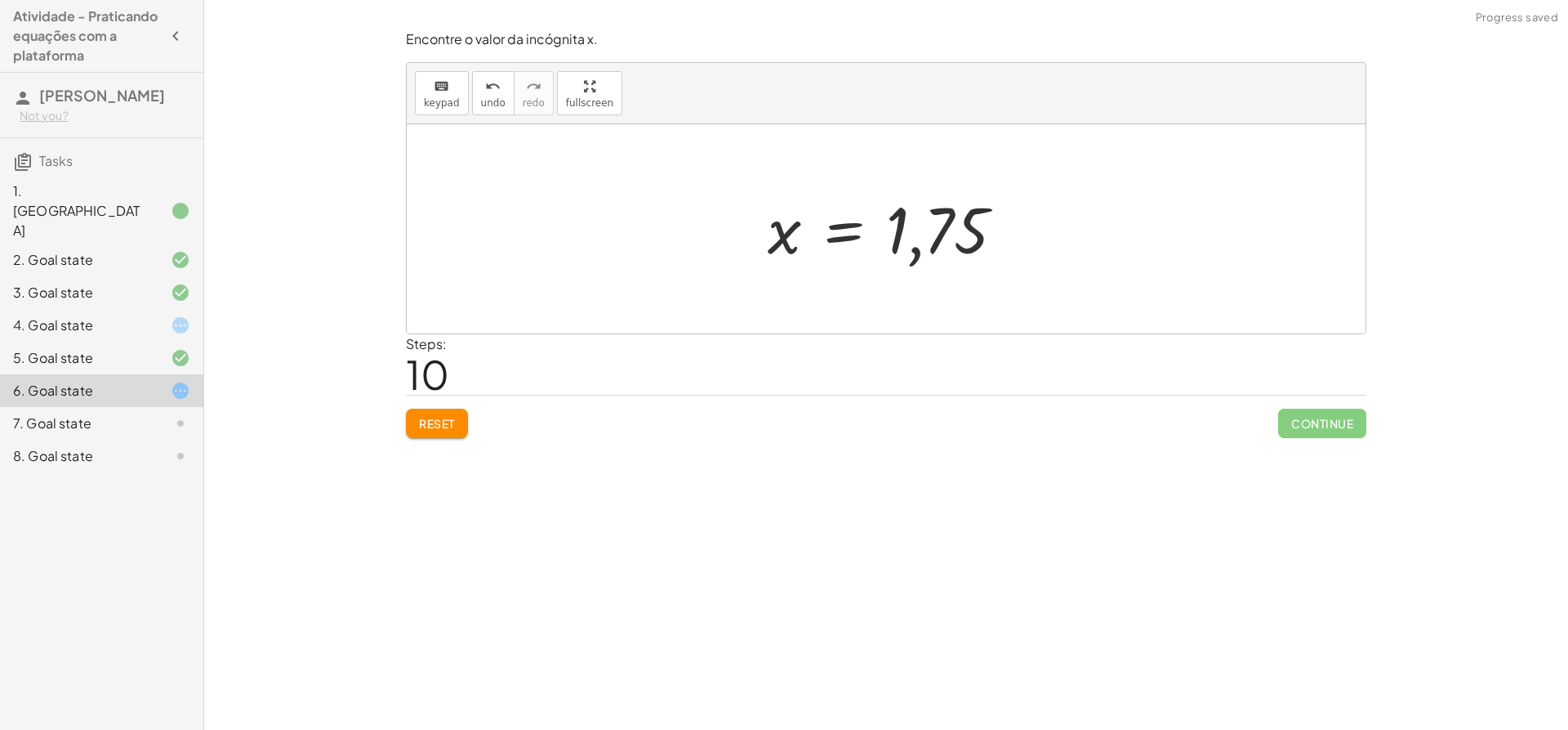
click at [487, 462] on div "Encontre o valor da incógnita x manipulando a equação. insert select one: Math …" at bounding box center [886, 365] width 1364 height 730
click at [849, 129] on div at bounding box center [885, 229] width 959 height 210
drag, startPoint x: 926, startPoint y: 196, endPoint x: 798, endPoint y: 187, distance: 128.3
click at [758, 187] on div "+ · ( + · 8 · x − 1 ) · 2 − · 2 · x = 3 + · 8 · x · 2 − · 1 · 2 − · 2 · x = 3 +…" at bounding box center [886, 228] width 287 height 89
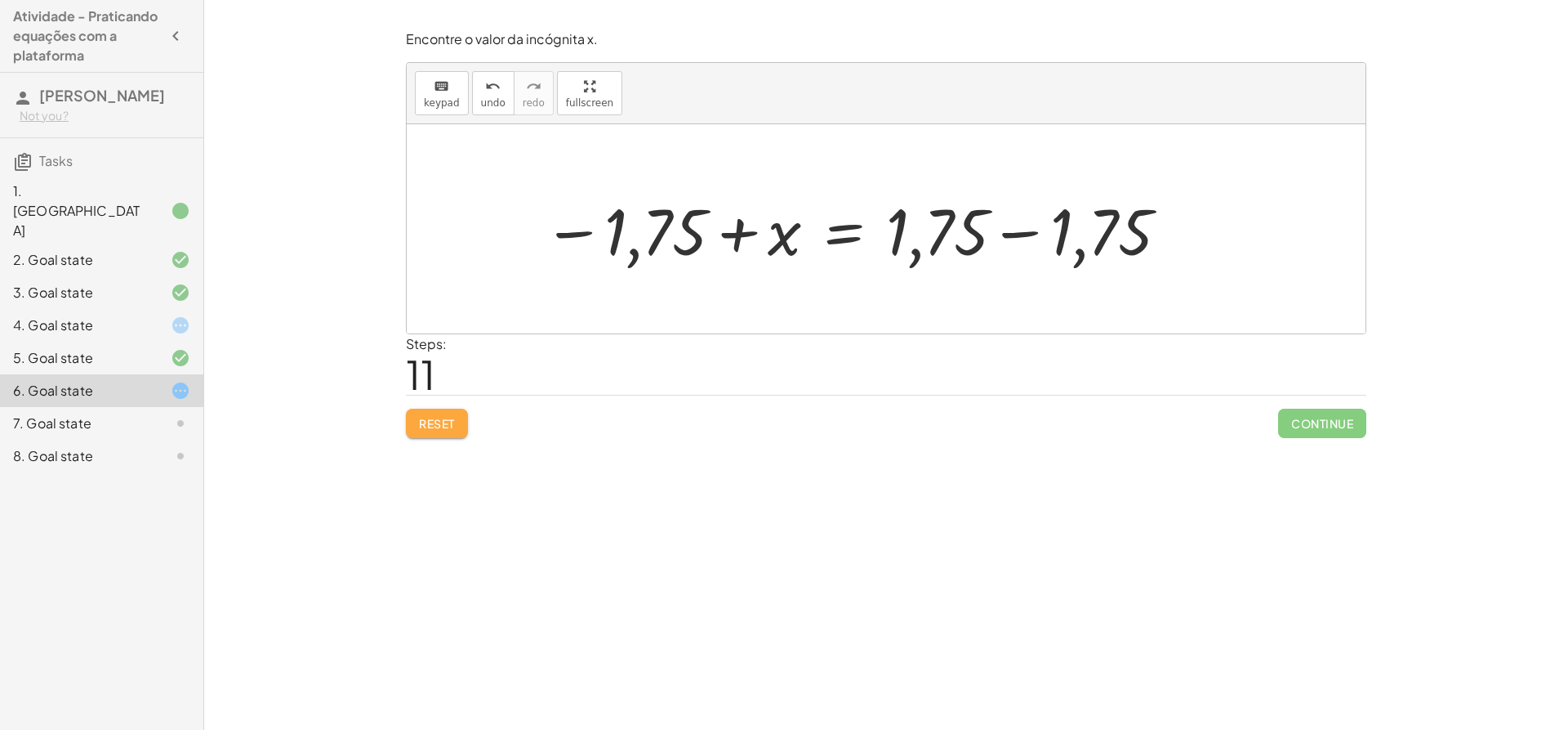
click at [419, 419] on button "Reset" at bounding box center [437, 423] width 62 height 29
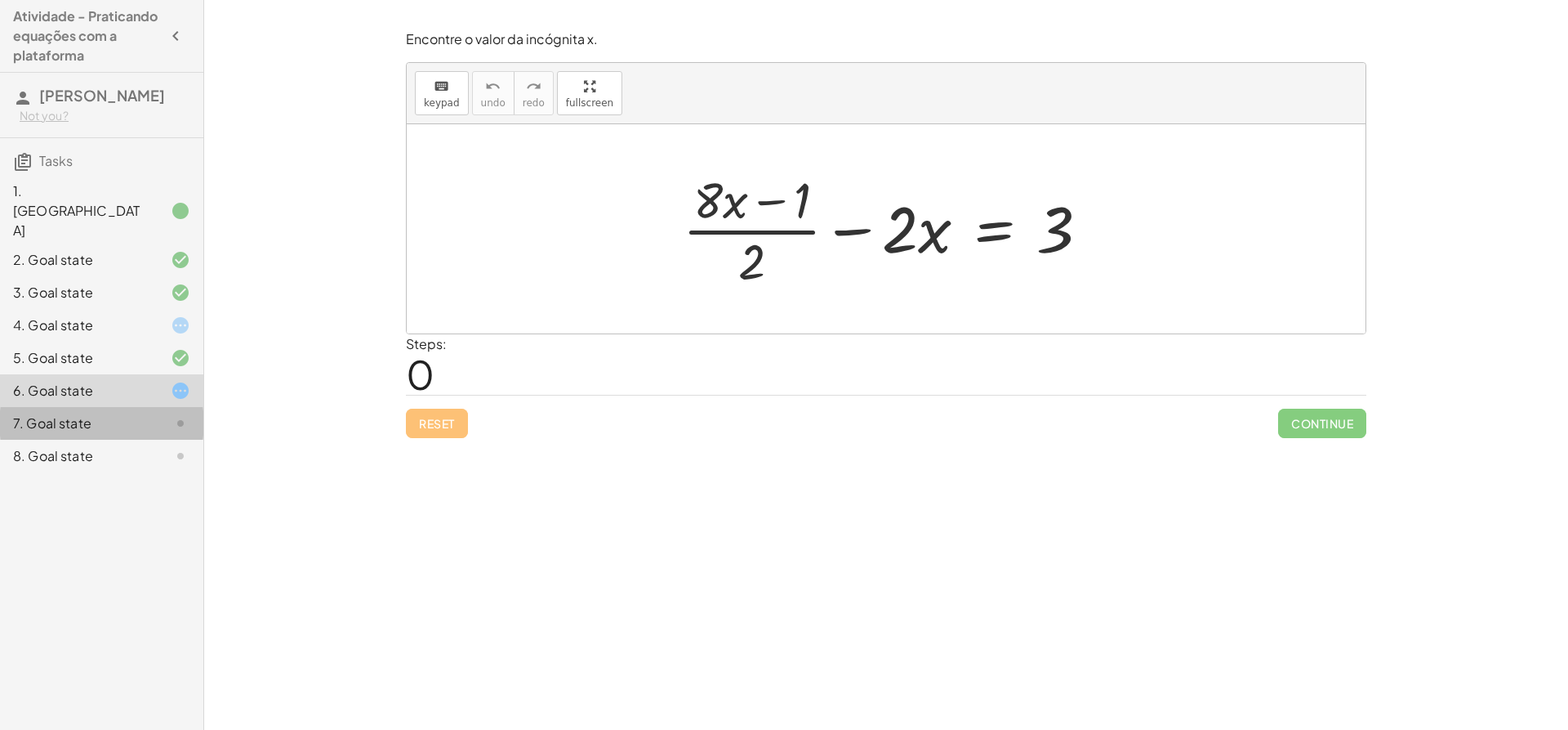
click at [152, 407] on div "7. Goal state" at bounding box center [102, 422] width 204 height 32
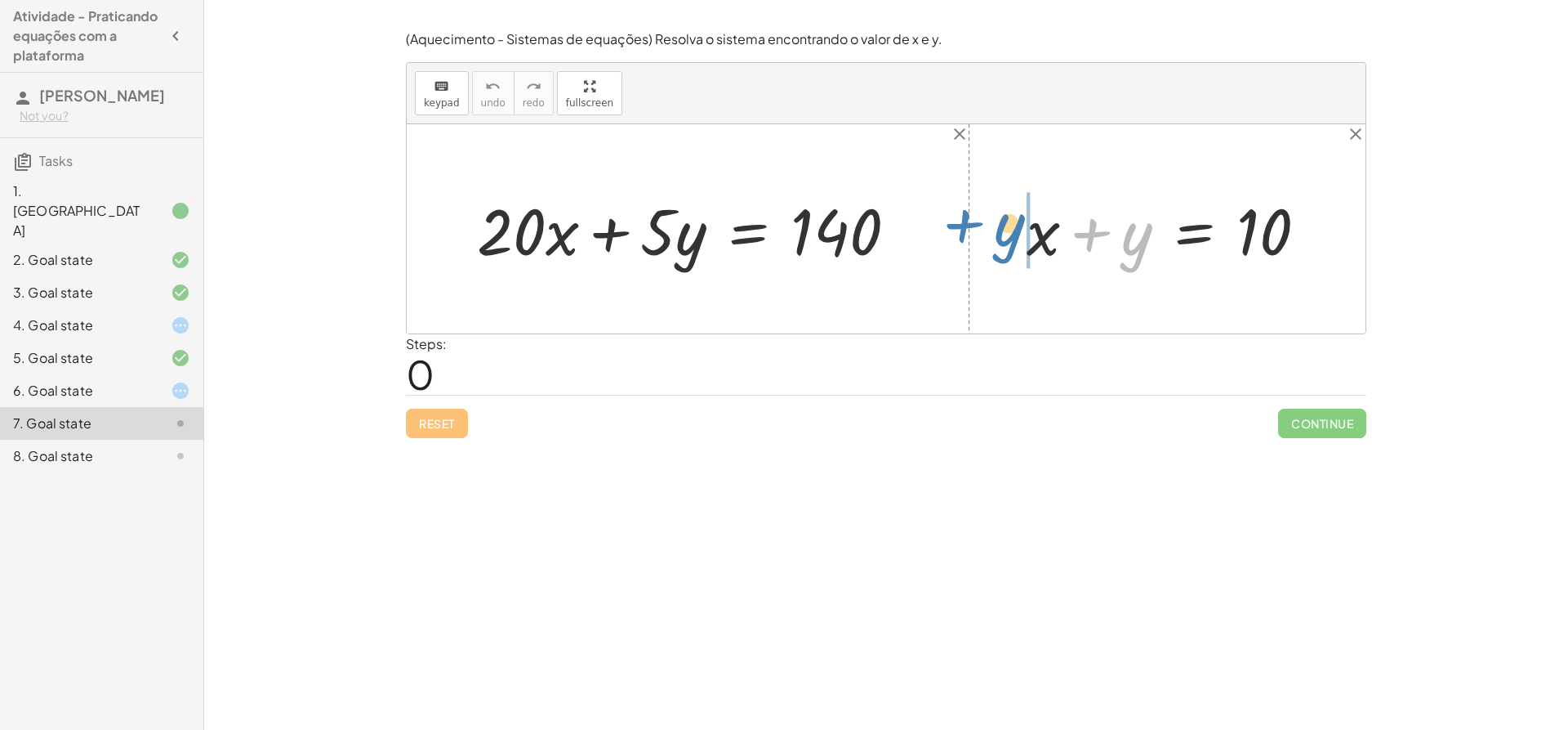
drag, startPoint x: 1139, startPoint y: 244, endPoint x: 1017, endPoint y: 235, distance: 122.3
click at [1017, 235] on div "+ y + x + y = 10" at bounding box center [1167, 229] width 331 height 92
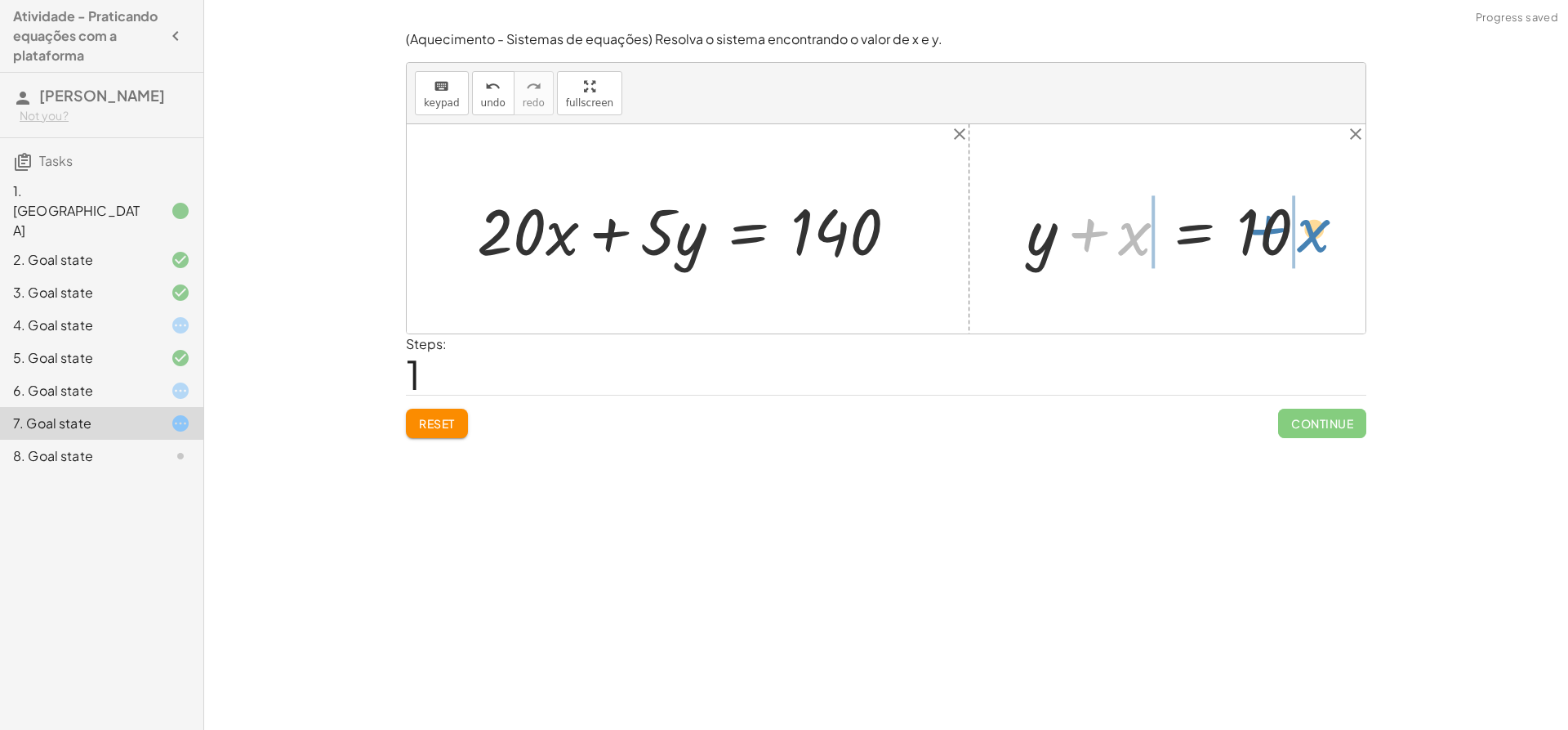
drag, startPoint x: 1129, startPoint y: 244, endPoint x: 1307, endPoint y: 241, distance: 178.0
click at [1307, 241] on div at bounding box center [1173, 229] width 310 height 84
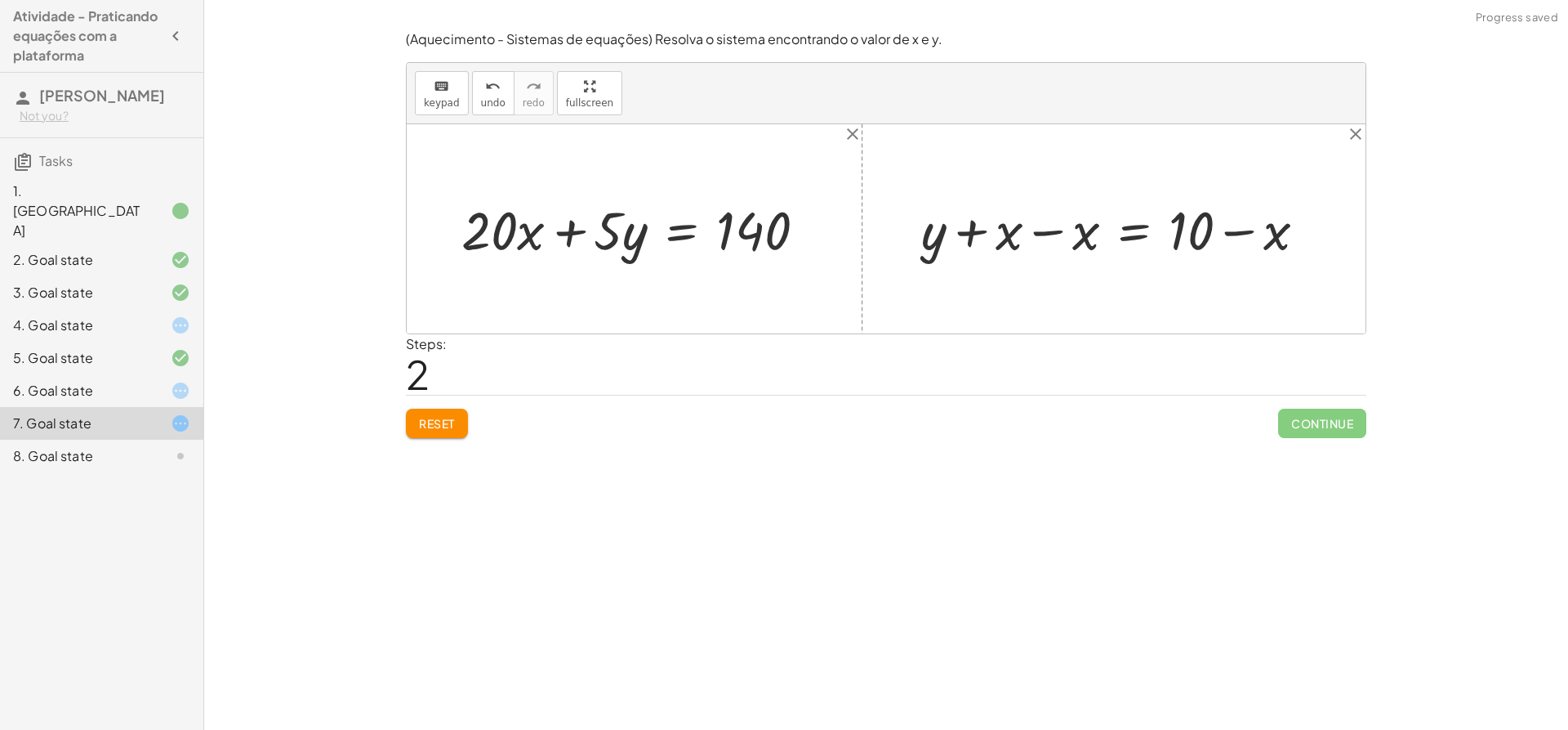
click at [1000, 243] on div at bounding box center [1119, 228] width 414 height 70
click at [1064, 230] on div at bounding box center [1119, 228] width 414 height 70
click at [1064, 230] on div "+ x + y = 10 + y + x = 10 + y = 10 + x − x + − x + 0 + y + x − x = + 10 − x + y…" at bounding box center [1191, 228] width 281 height 77
drag, startPoint x: 1225, startPoint y: 233, endPoint x: 1213, endPoint y: 253, distance: 23.3
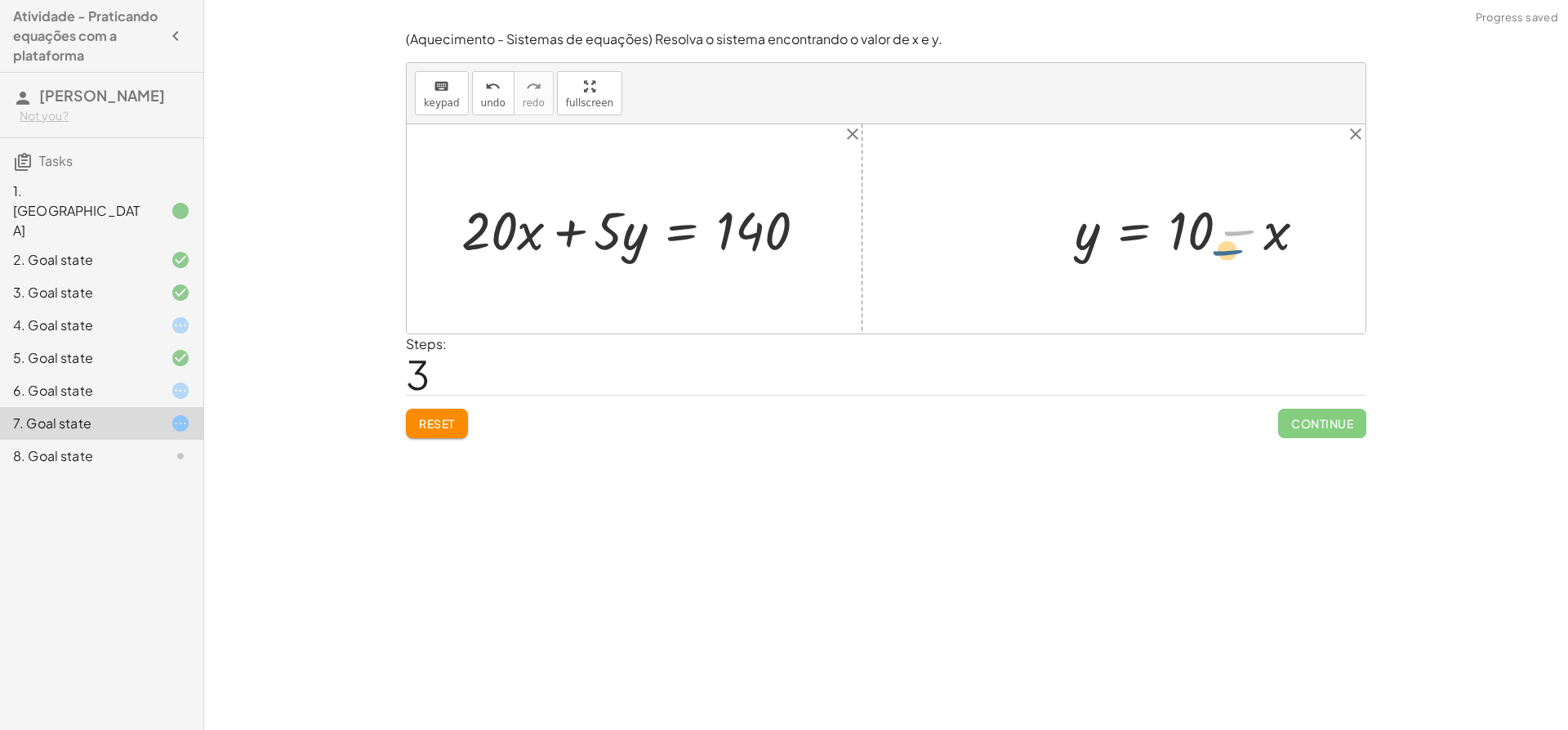
click at [1213, 253] on div at bounding box center [1197, 228] width 261 height 70
drag, startPoint x: 1197, startPoint y: 236, endPoint x: 654, endPoint y: 248, distance: 543.1
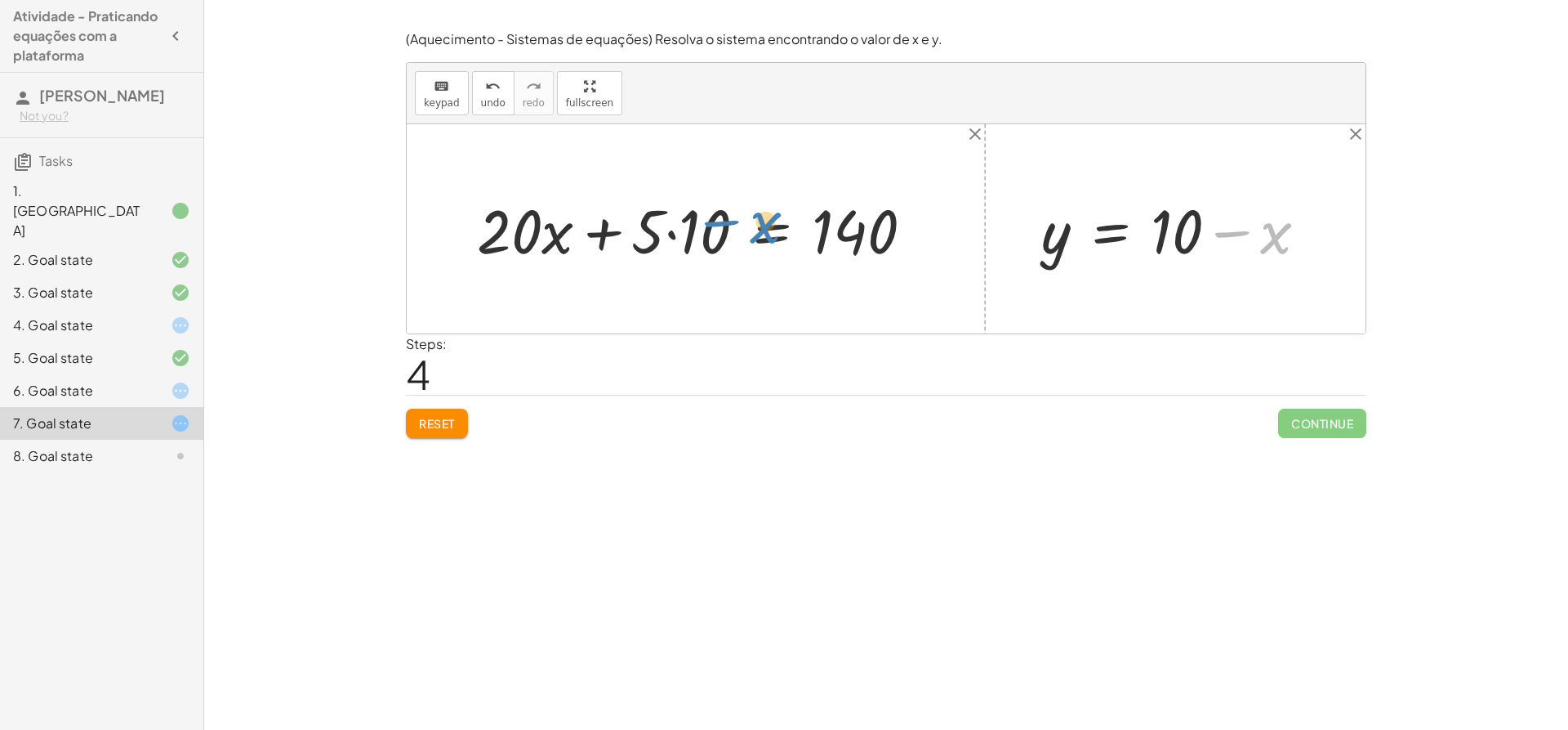
drag, startPoint x: 1277, startPoint y: 239, endPoint x: 761, endPoint y: 229, distance: 516.1
drag, startPoint x: 1277, startPoint y: 246, endPoint x: 748, endPoint y: 234, distance: 529.1
click at [748, 234] on div "+ · 20 · x + · 5 · y = 140 + · 20 · x + · 5 · = 140 10 + x + y = 10 + y + x = 1…" at bounding box center [885, 229] width 959 height 210
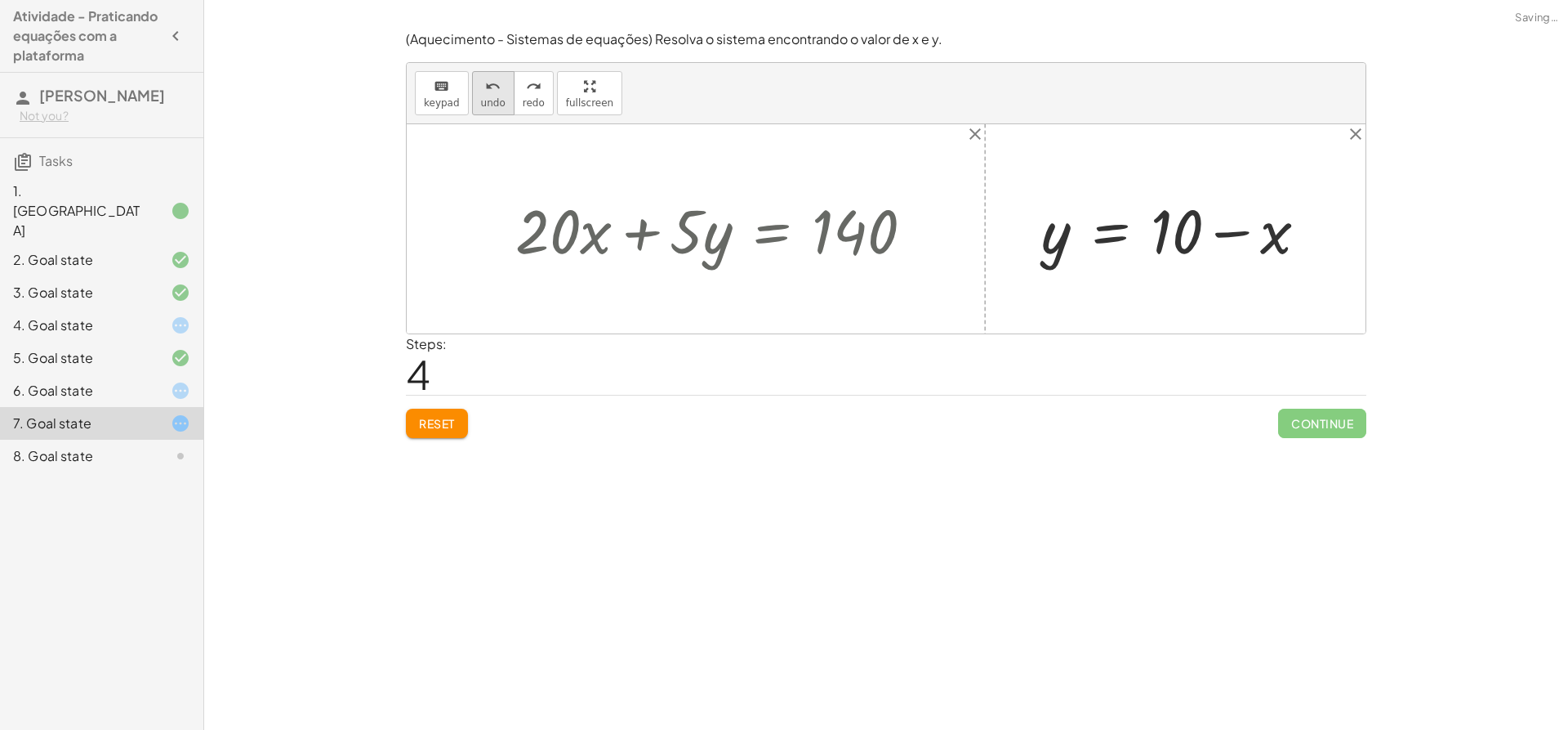
click at [472, 96] on button "undo undo" at bounding box center [493, 93] width 42 height 44
click at [1218, 240] on div at bounding box center [1181, 229] width 296 height 80
drag, startPoint x: 1218, startPoint y: 240, endPoint x: 1206, endPoint y: 257, distance: 20.8
click at [1206, 257] on div at bounding box center [1181, 229] width 296 height 80
drag, startPoint x: 1199, startPoint y: 234, endPoint x: 1196, endPoint y: 249, distance: 15.3
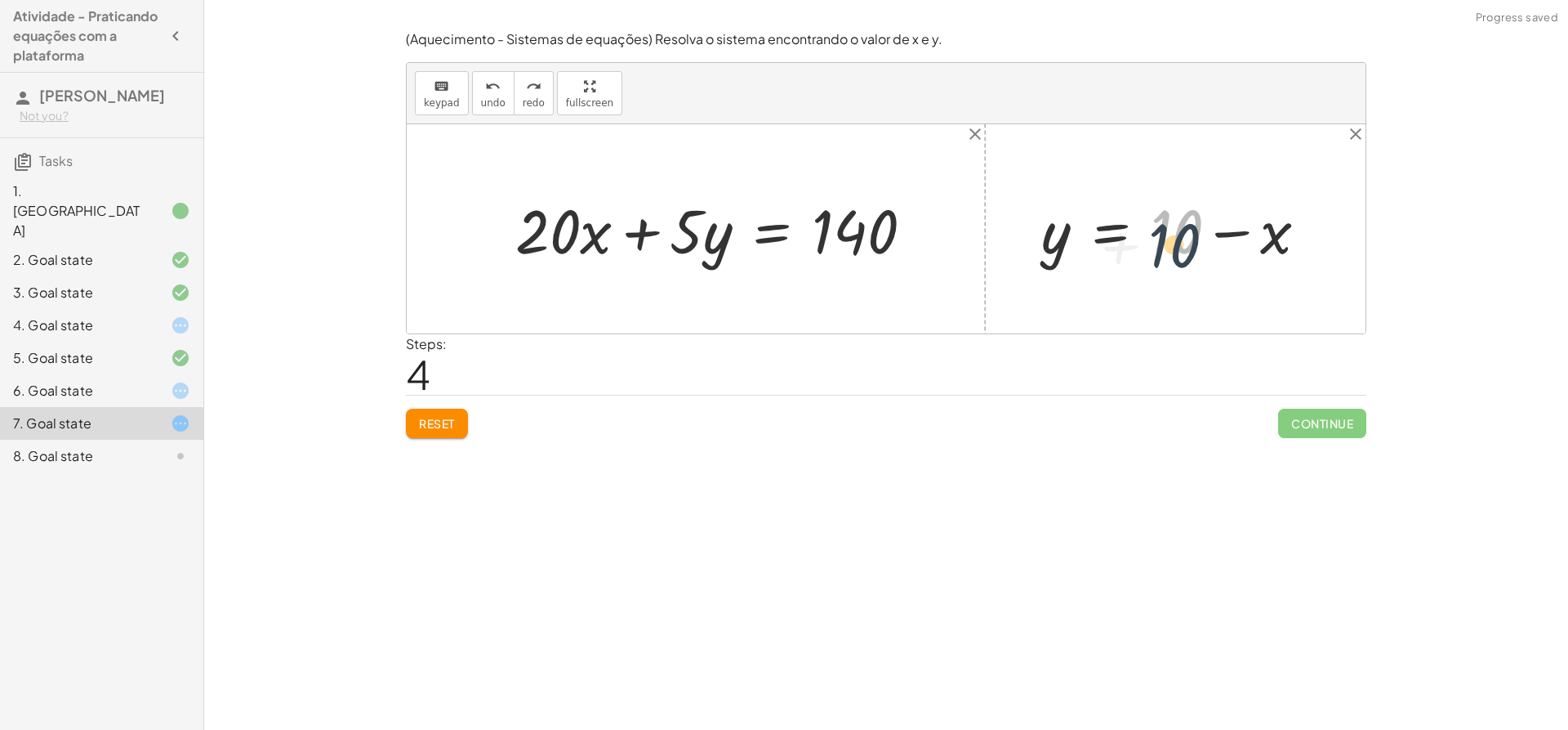
click at [1196, 249] on div at bounding box center [1181, 229] width 296 height 80
drag, startPoint x: 1274, startPoint y: 239, endPoint x: 1194, endPoint y: 237, distance: 80.0
click at [1194, 237] on div at bounding box center [1181, 229] width 296 height 80
drag, startPoint x: 1194, startPoint y: 237, endPoint x: 1191, endPoint y: 268, distance: 31.1
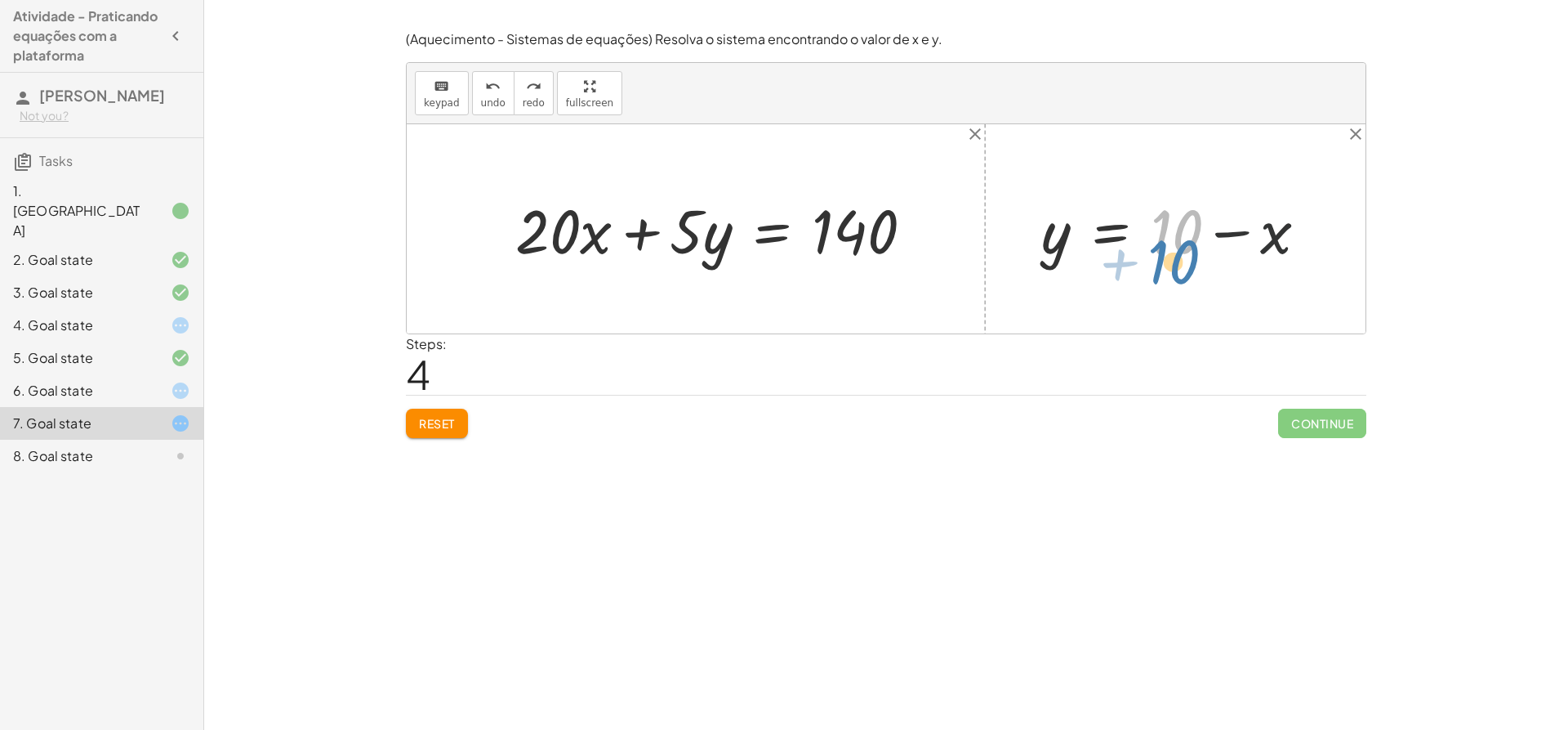
click at [1191, 268] on div at bounding box center [1181, 229] width 296 height 80
drag, startPoint x: 1175, startPoint y: 219, endPoint x: 1128, endPoint y: 232, distance: 48.8
click at [1128, 232] on div at bounding box center [1181, 229] width 296 height 80
click at [1255, 231] on div at bounding box center [1181, 229] width 296 height 80
drag, startPoint x: 1255, startPoint y: 231, endPoint x: 1240, endPoint y: 250, distance: 24.2
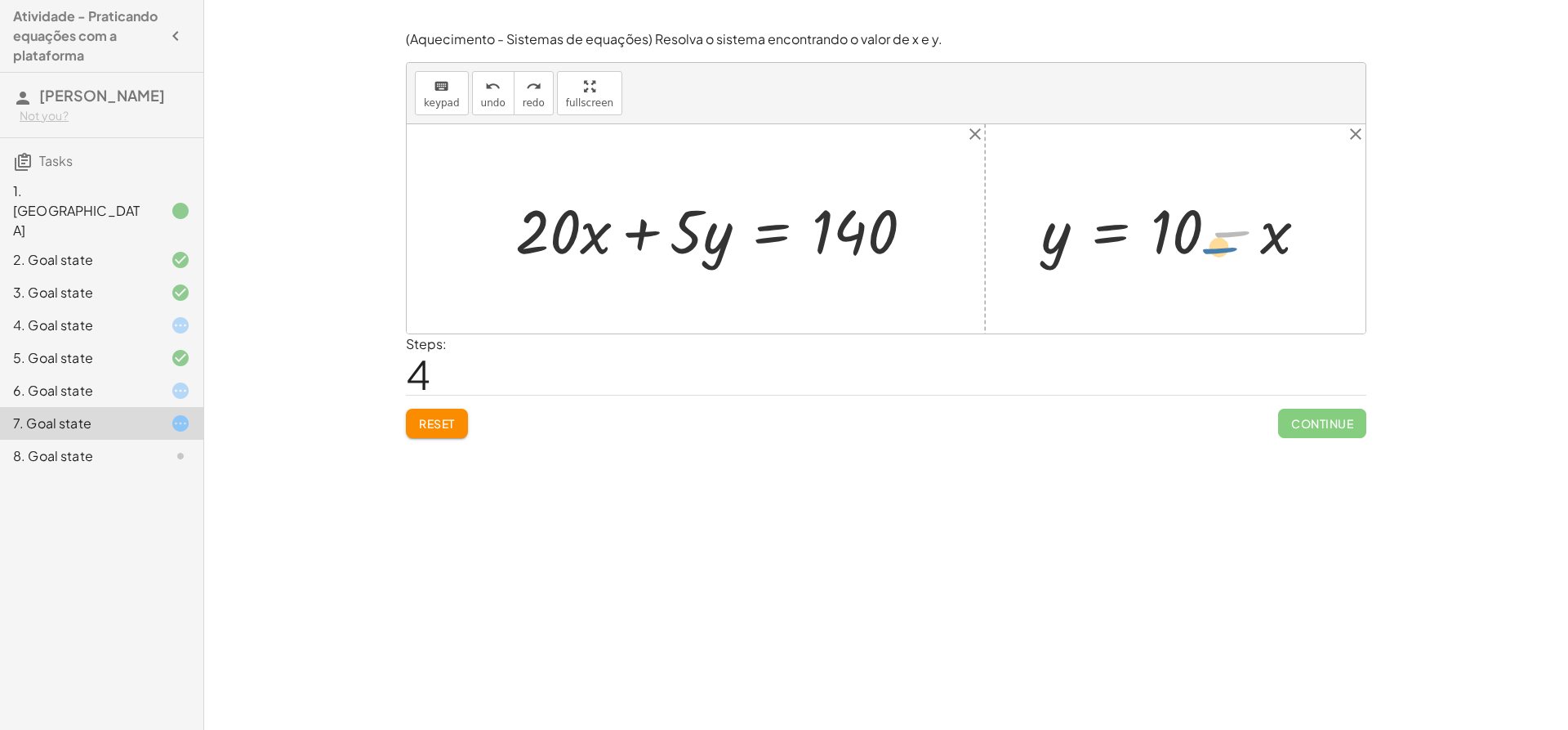
click at [1240, 250] on div at bounding box center [1181, 229] width 296 height 80
drag, startPoint x: 1193, startPoint y: 230, endPoint x: 1194, endPoint y: 263, distance: 33.0
click at [1194, 263] on div at bounding box center [1181, 229] width 296 height 80
drag, startPoint x: 1268, startPoint y: 237, endPoint x: 745, endPoint y: 236, distance: 523.0
drag, startPoint x: 1215, startPoint y: 229, endPoint x: 678, endPoint y: 230, distance: 537.0
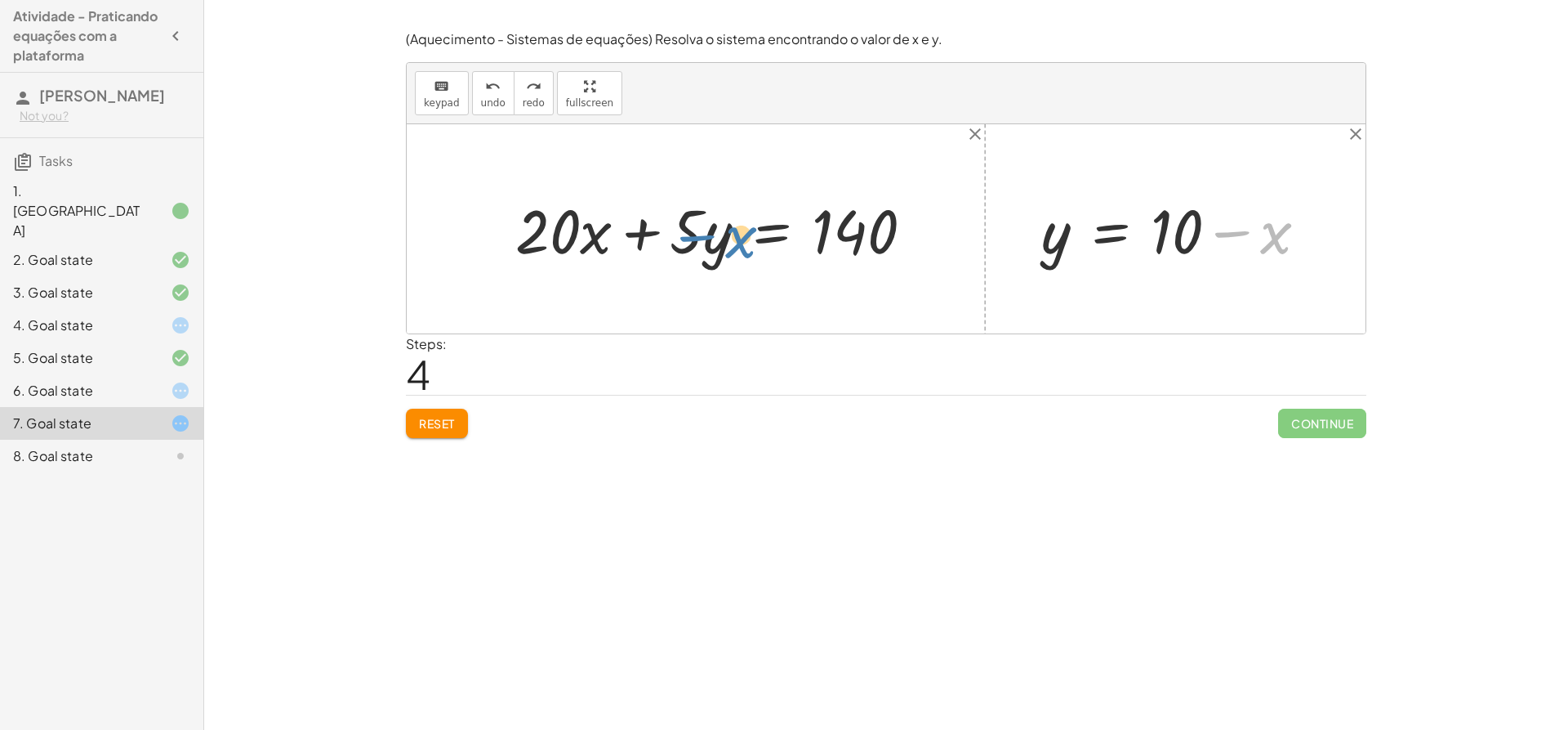
click at [678, 230] on div "+ · 20 · x + · 5 · y = 140 + x + y = 10 + y + x = 10 + y + x − x = + 10 − x + y…" at bounding box center [885, 229] width 959 height 210
drag, startPoint x: 1057, startPoint y: 253, endPoint x: 737, endPoint y: 264, distance: 320.2
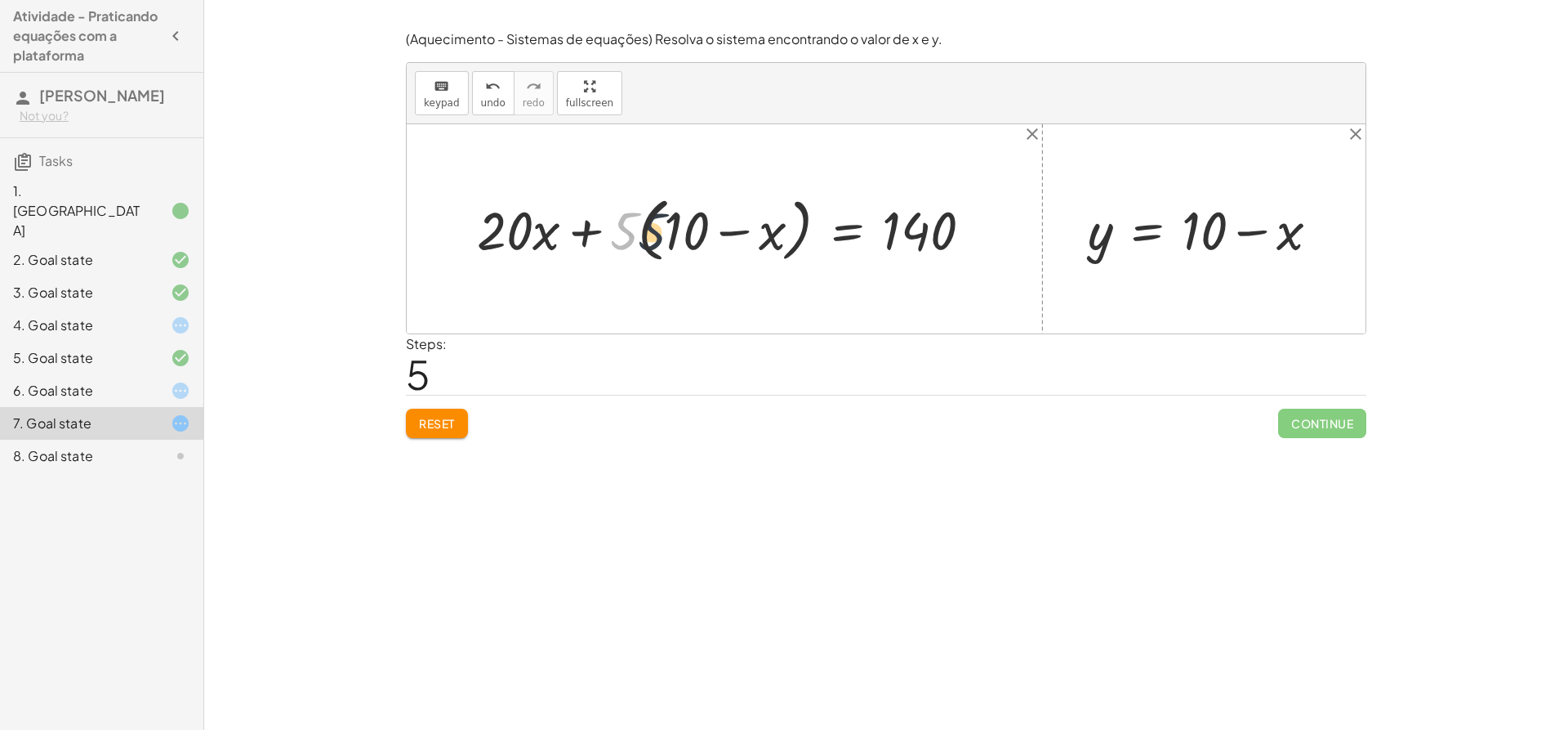
drag, startPoint x: 628, startPoint y: 226, endPoint x: 660, endPoint y: 227, distance: 32.0
click at [660, 227] on div at bounding box center [731, 228] width 524 height 77
drag, startPoint x: 628, startPoint y: 229, endPoint x: 731, endPoint y: 239, distance: 103.5
click at [736, 242] on div at bounding box center [731, 228] width 524 height 77
click at [652, 227] on div at bounding box center [736, 229] width 513 height 71
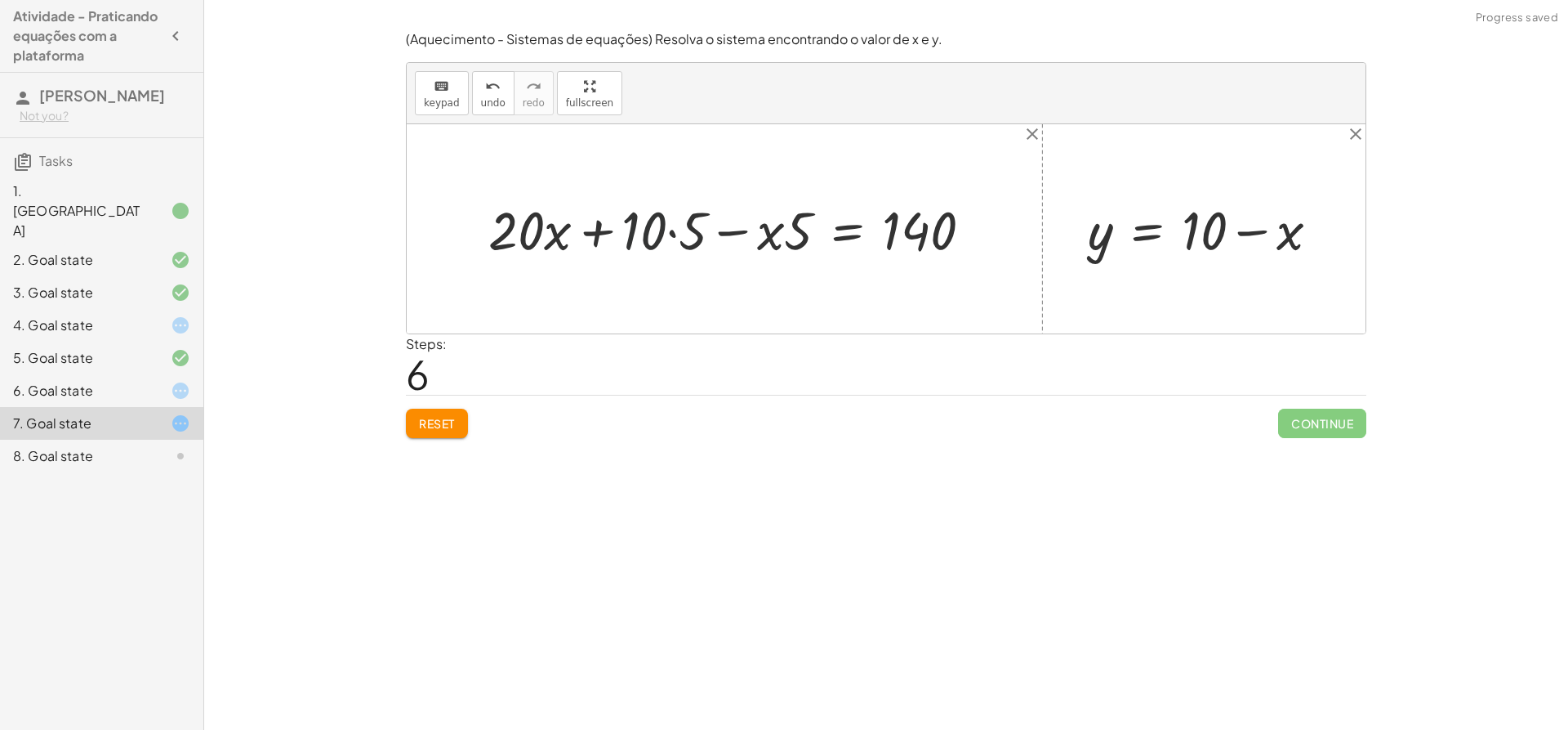
click at [652, 227] on div at bounding box center [736, 229] width 513 height 71
click at [687, 222] on div at bounding box center [736, 229] width 513 height 71
click at [786, 227] on div at bounding box center [752, 229] width 482 height 71
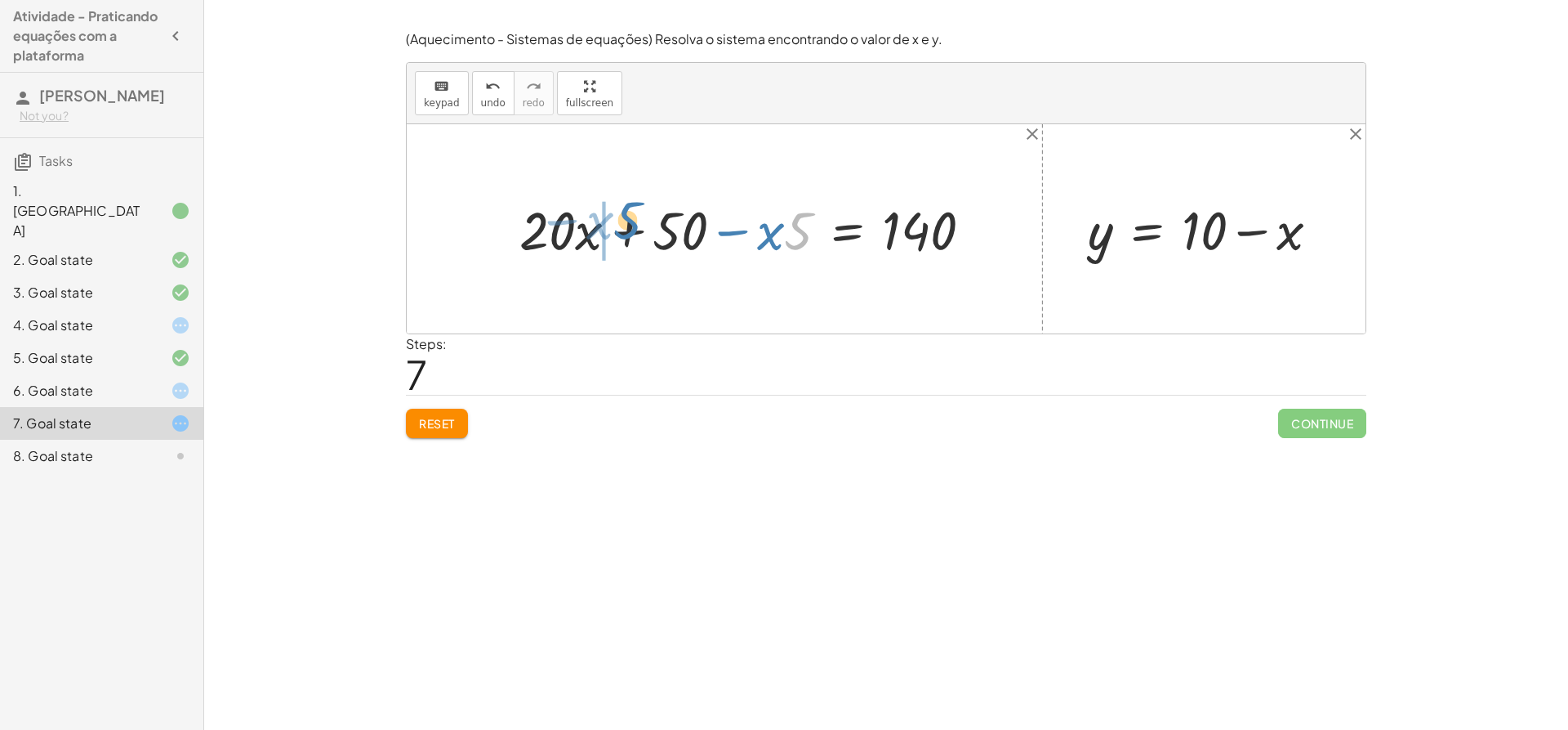
drag, startPoint x: 795, startPoint y: 232, endPoint x: 698, endPoint y: 221, distance: 97.6
click at [646, 221] on div at bounding box center [752, 229] width 482 height 71
drag, startPoint x: 770, startPoint y: 236, endPoint x: 717, endPoint y: 245, distance: 53.8
click at [663, 230] on div at bounding box center [731, 228] width 524 height 77
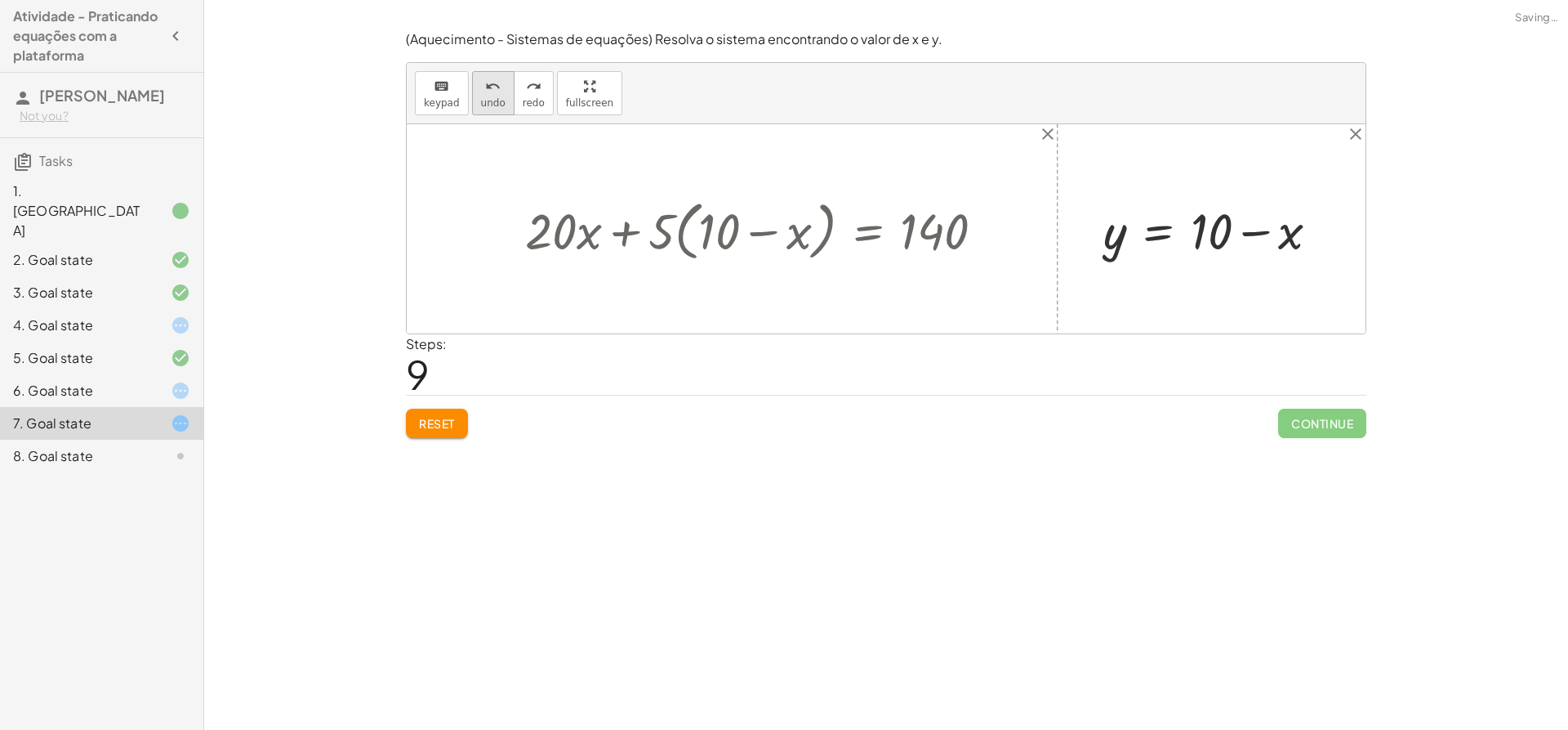
click at [481, 99] on span "undo" at bounding box center [493, 103] width 24 height 12
drag, startPoint x: 667, startPoint y: 229, endPoint x: 800, endPoint y: 247, distance: 134.2
click at [800, 247] on div at bounding box center [762, 228] width 490 height 73
click at [485, 89] on icon "undo" at bounding box center [493, 86] width 16 height 20
drag, startPoint x: 662, startPoint y: 229, endPoint x: 697, endPoint y: 231, distance: 35.1
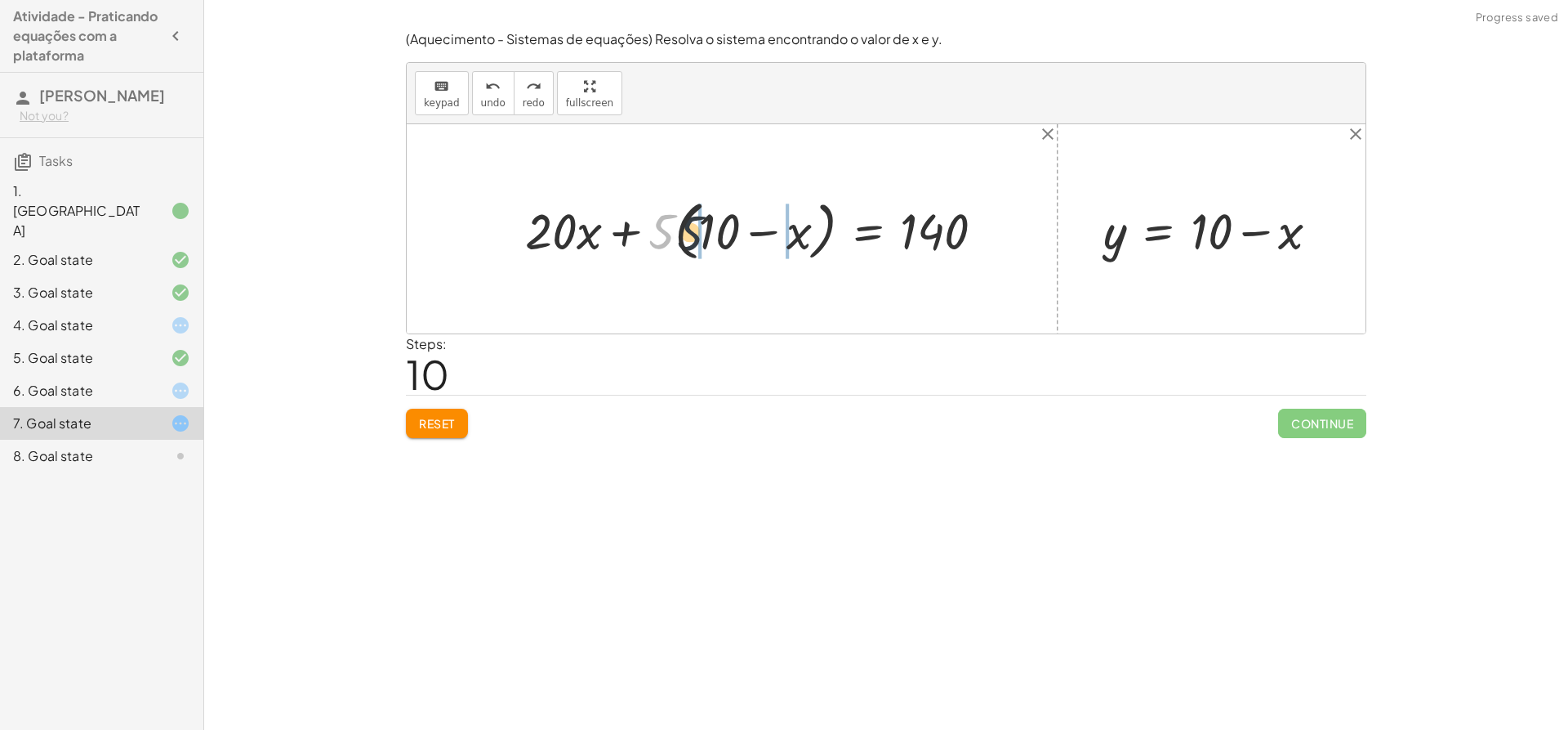
click at [697, 231] on div at bounding box center [762, 228] width 490 height 73
click at [721, 222] on div at bounding box center [767, 228] width 479 height 66
click at [721, 223] on div at bounding box center [767, 228] width 479 height 66
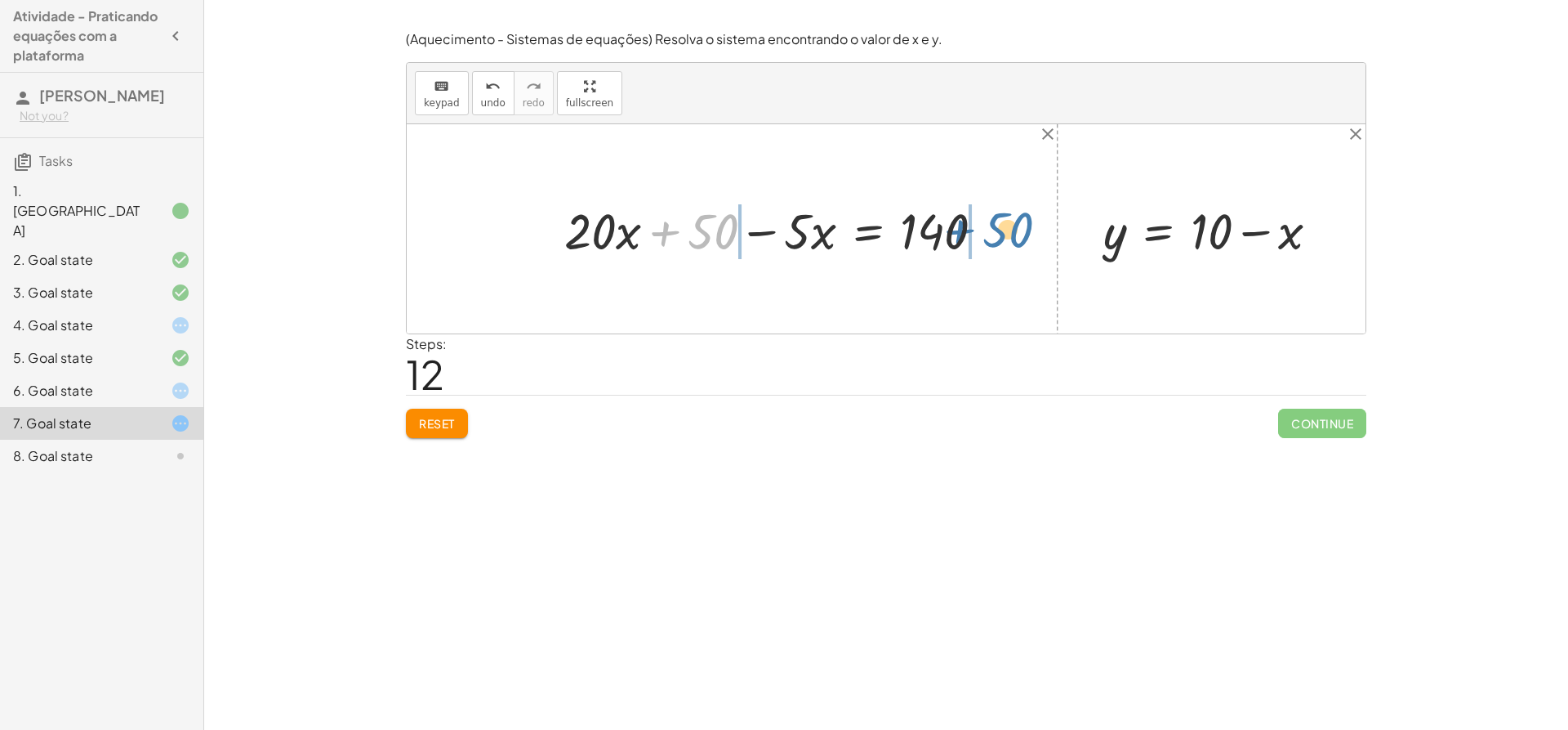
drag, startPoint x: 695, startPoint y: 222, endPoint x: 993, endPoint y: 219, distance: 298.0
click at [993, 219] on div at bounding box center [781, 228] width 450 height 66
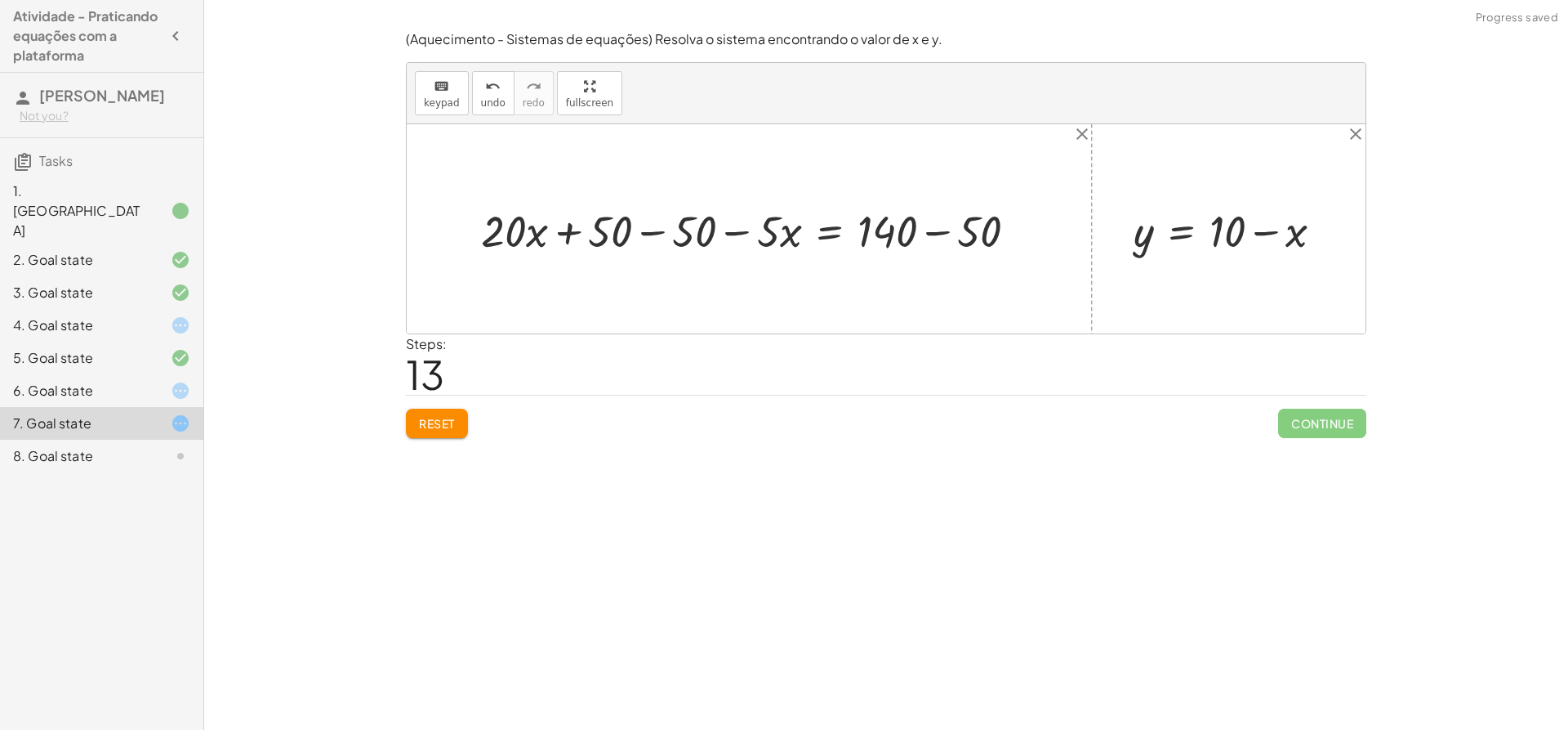
click at [673, 224] on div at bounding box center [755, 228] width 565 height 58
click at [673, 224] on div at bounding box center [839, 228] width 397 height 58
click at [973, 229] on div at bounding box center [839, 228] width 397 height 58
click at [973, 229] on div at bounding box center [885, 229] width 959 height 210
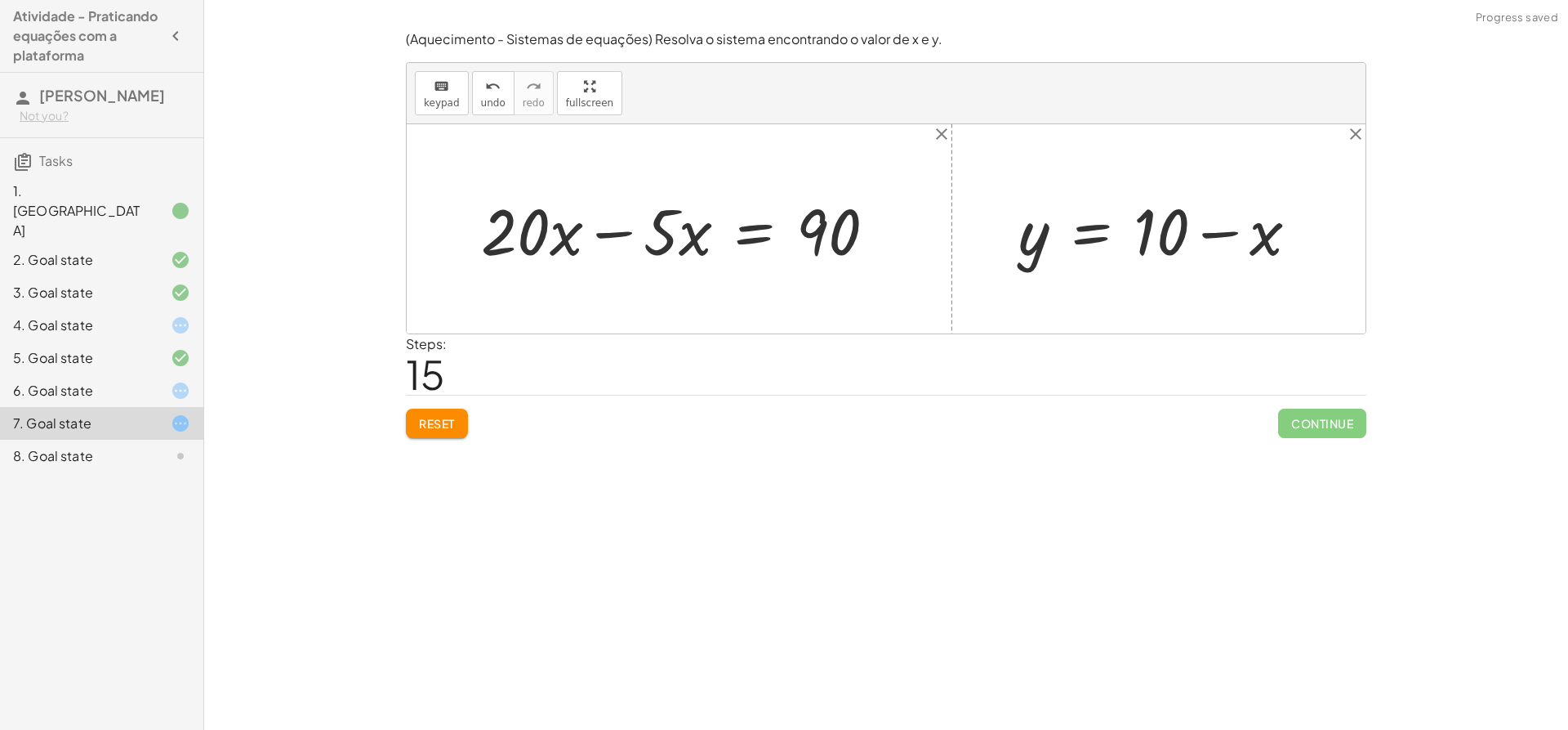
click at [629, 214] on div at bounding box center [686, 228] width 425 height 83
click at [628, 214] on div at bounding box center [755, 228] width 285 height 83
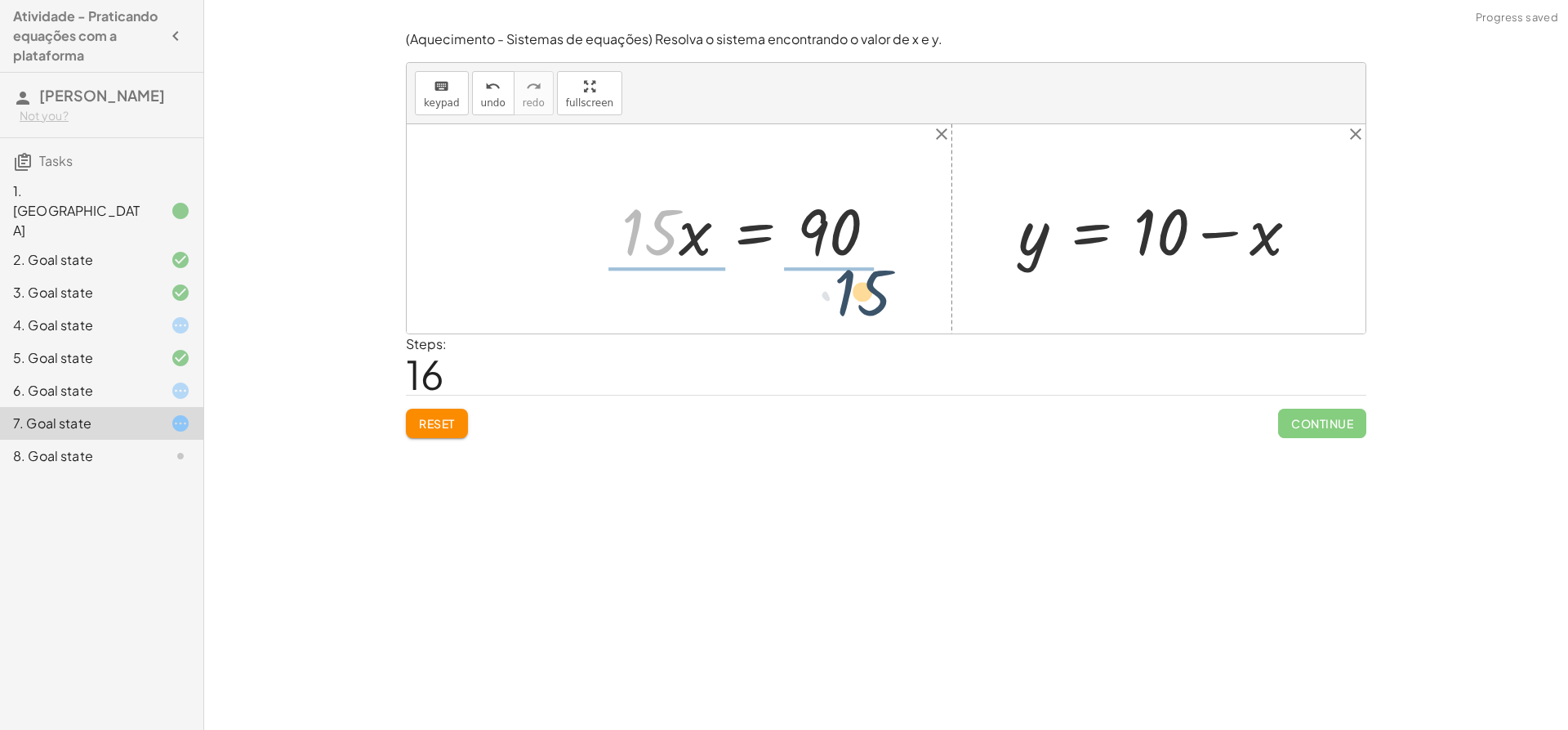
drag, startPoint x: 653, startPoint y: 219, endPoint x: 893, endPoint y: 268, distance: 245.0
click at [893, 268] on div at bounding box center [755, 228] width 285 height 83
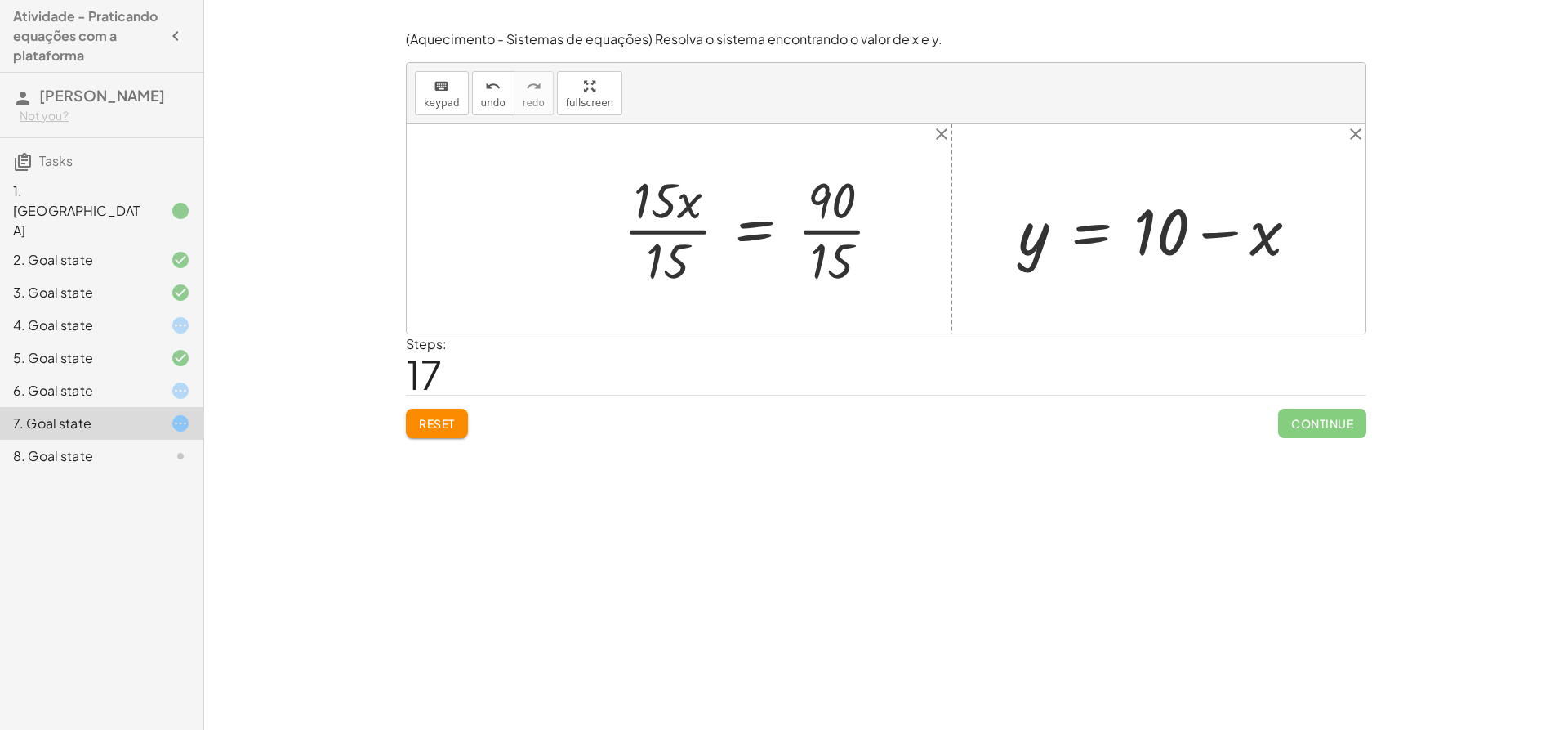
click at [666, 232] on div at bounding box center [759, 228] width 288 height 125
click at [666, 232] on div "+ · 20 · x + · 5 · y = 140 + · 20 · x + · 5 · ( + 10 − x ) = 140 + · 20 · x + ·…" at bounding box center [781, 228] width 253 height 134
click at [810, 235] on div at bounding box center [786, 228] width 232 height 125
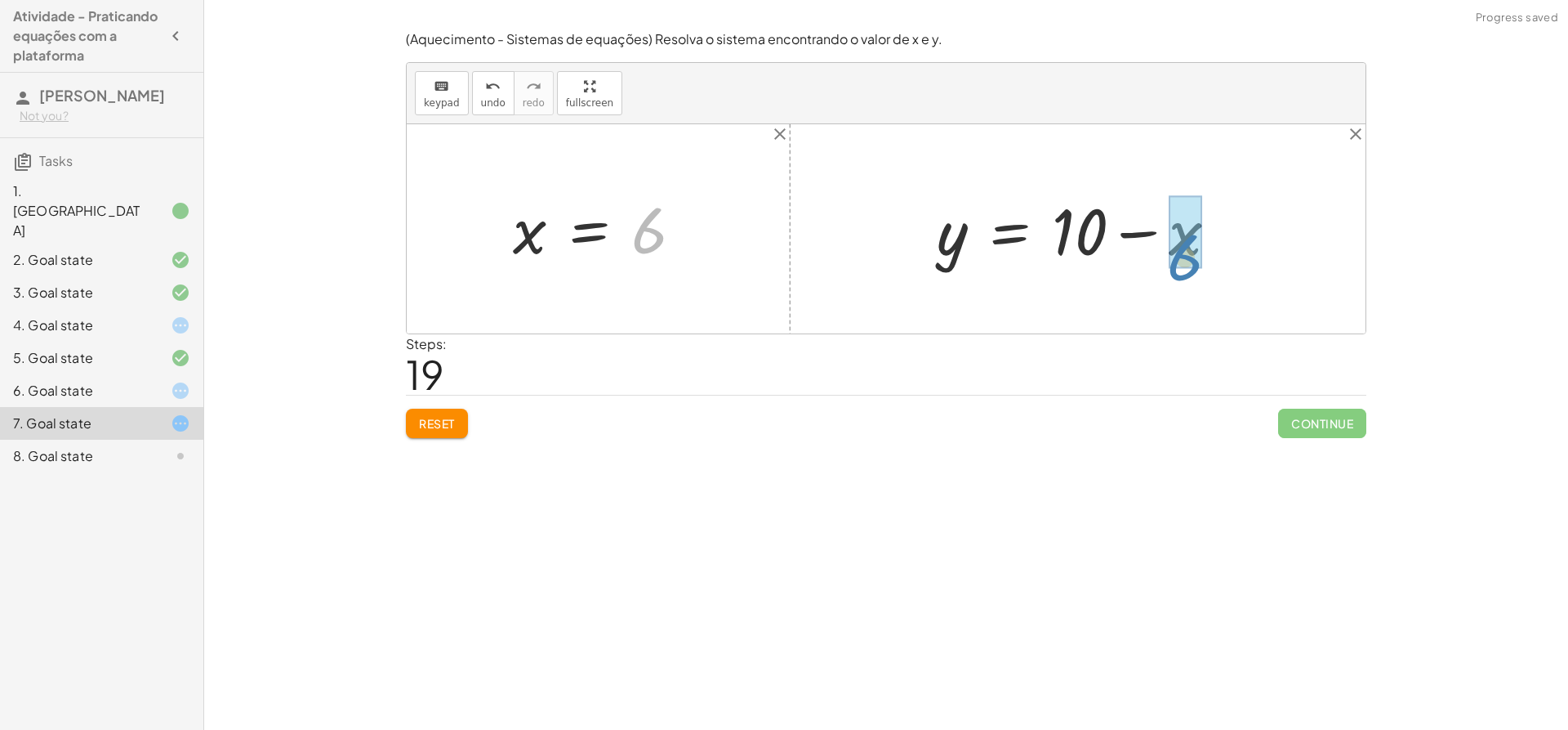
drag, startPoint x: 639, startPoint y: 234, endPoint x: 1175, endPoint y: 262, distance: 536.7
click at [1076, 228] on div at bounding box center [1082, 229] width 312 height 84
click at [1148, 220] on div at bounding box center [1082, 229] width 312 height 84
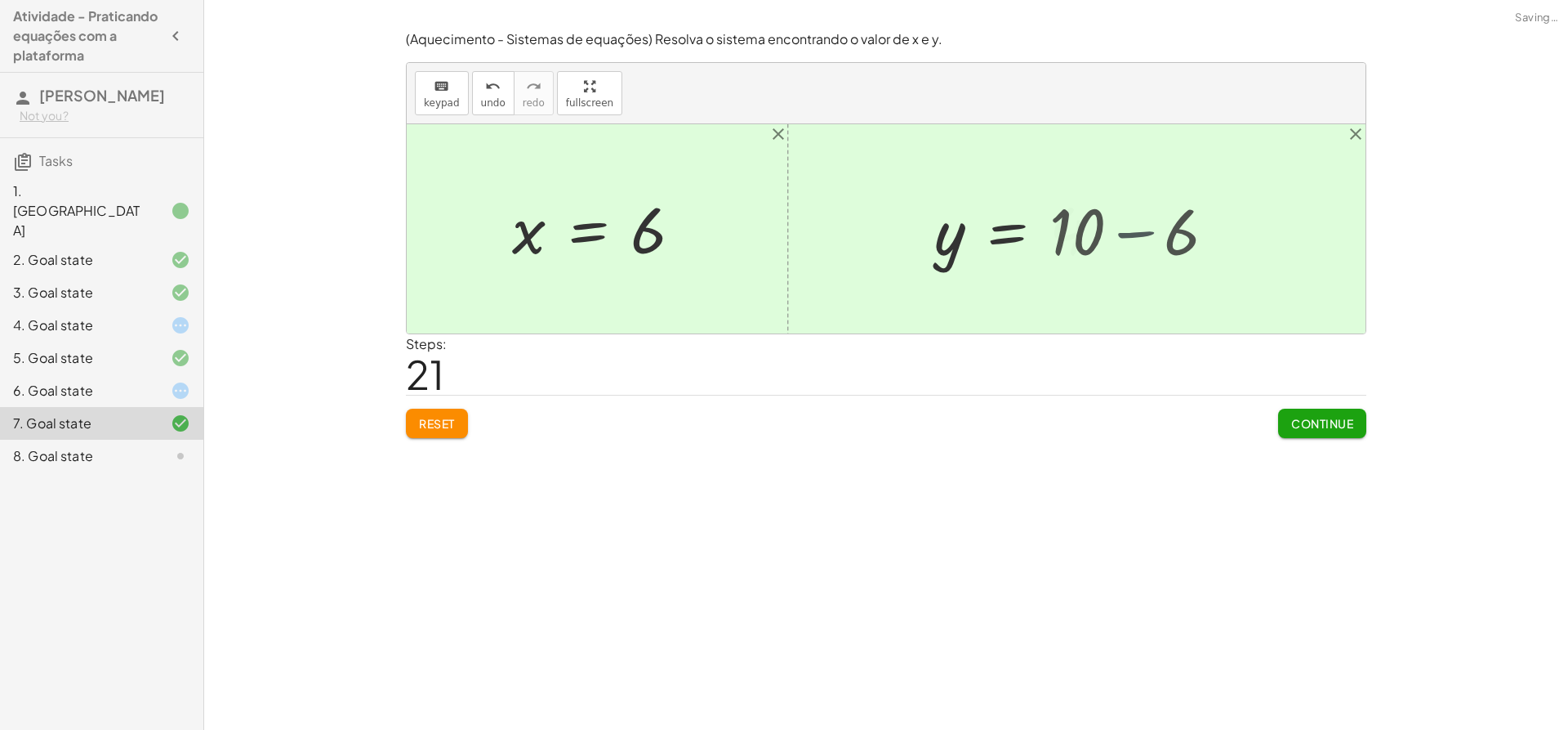
click at [1148, 220] on div at bounding box center [885, 229] width 959 height 210
click at [1150, 224] on div at bounding box center [885, 229] width 959 height 210
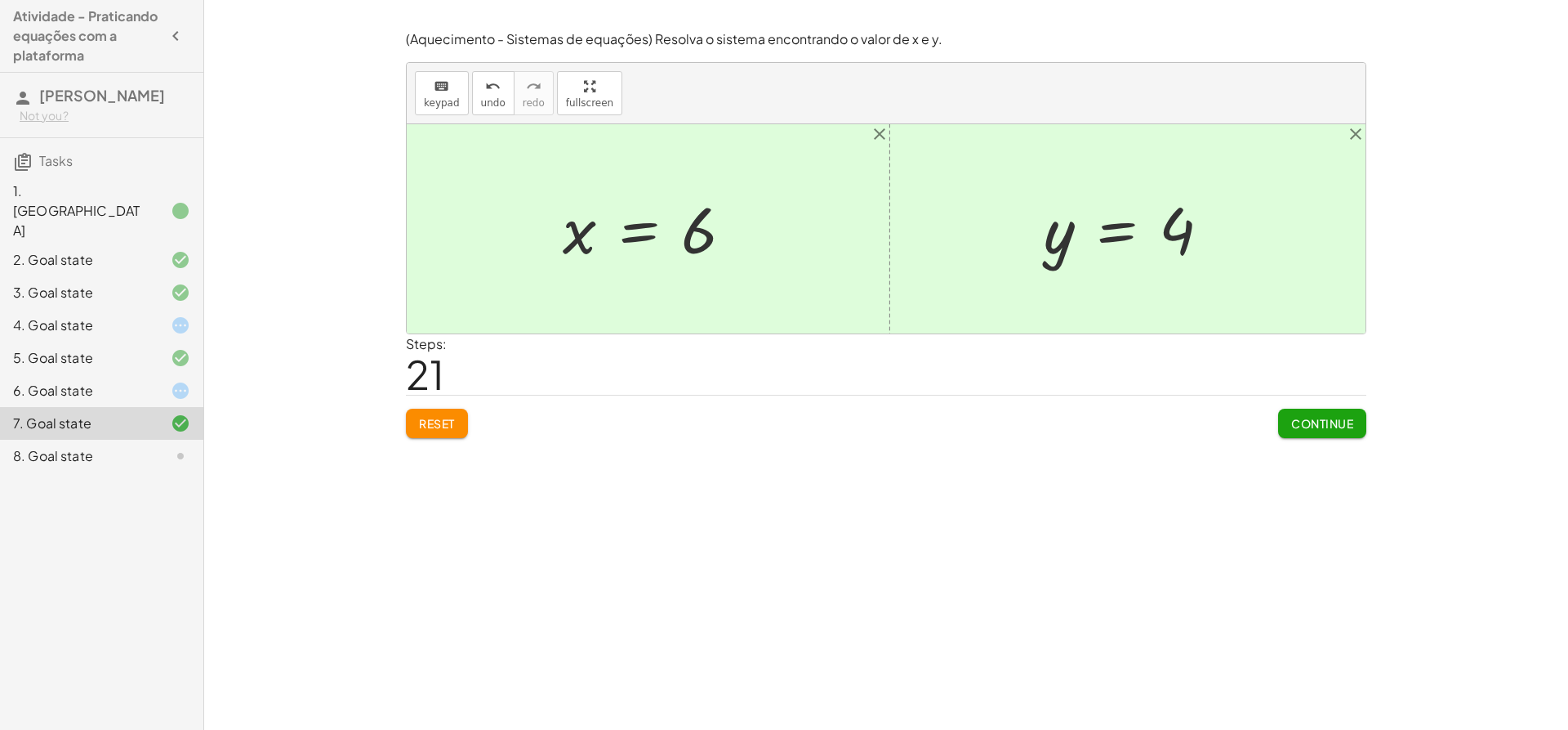
click at [1297, 416] on span "Continue" at bounding box center [1322, 423] width 62 height 15
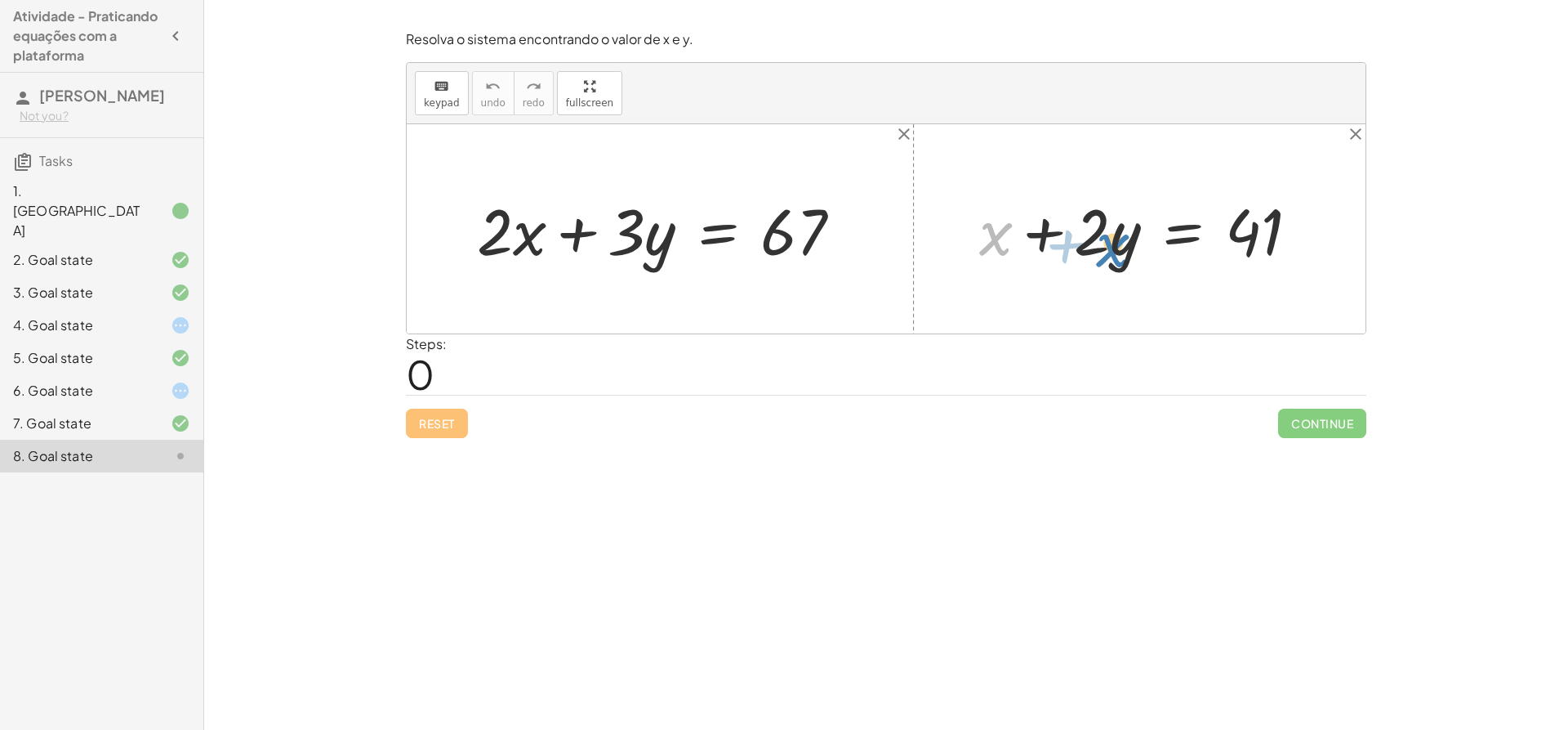
drag, startPoint x: 998, startPoint y: 244, endPoint x: 1040, endPoint y: 249, distance: 42.3
click at [1090, 254] on div at bounding box center [1146, 229] width 350 height 84
drag, startPoint x: 1099, startPoint y: 238, endPoint x: 1120, endPoint y: 241, distance: 21.2
click at [1120, 241] on div at bounding box center [1146, 229] width 350 height 84
drag, startPoint x: 988, startPoint y: 226, endPoint x: 1306, endPoint y: 241, distance: 318.4
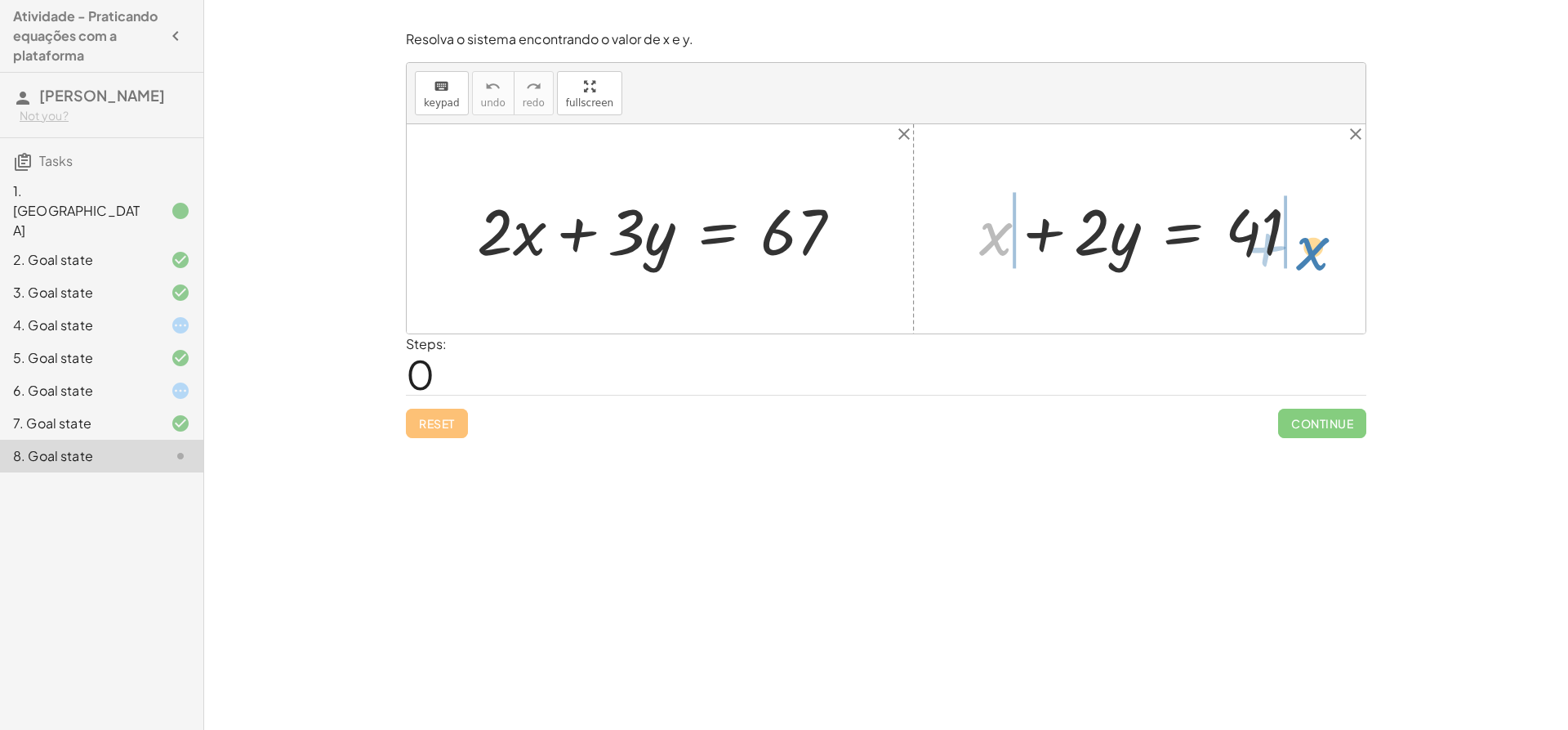
click at [1306, 241] on div at bounding box center [1146, 229] width 350 height 84
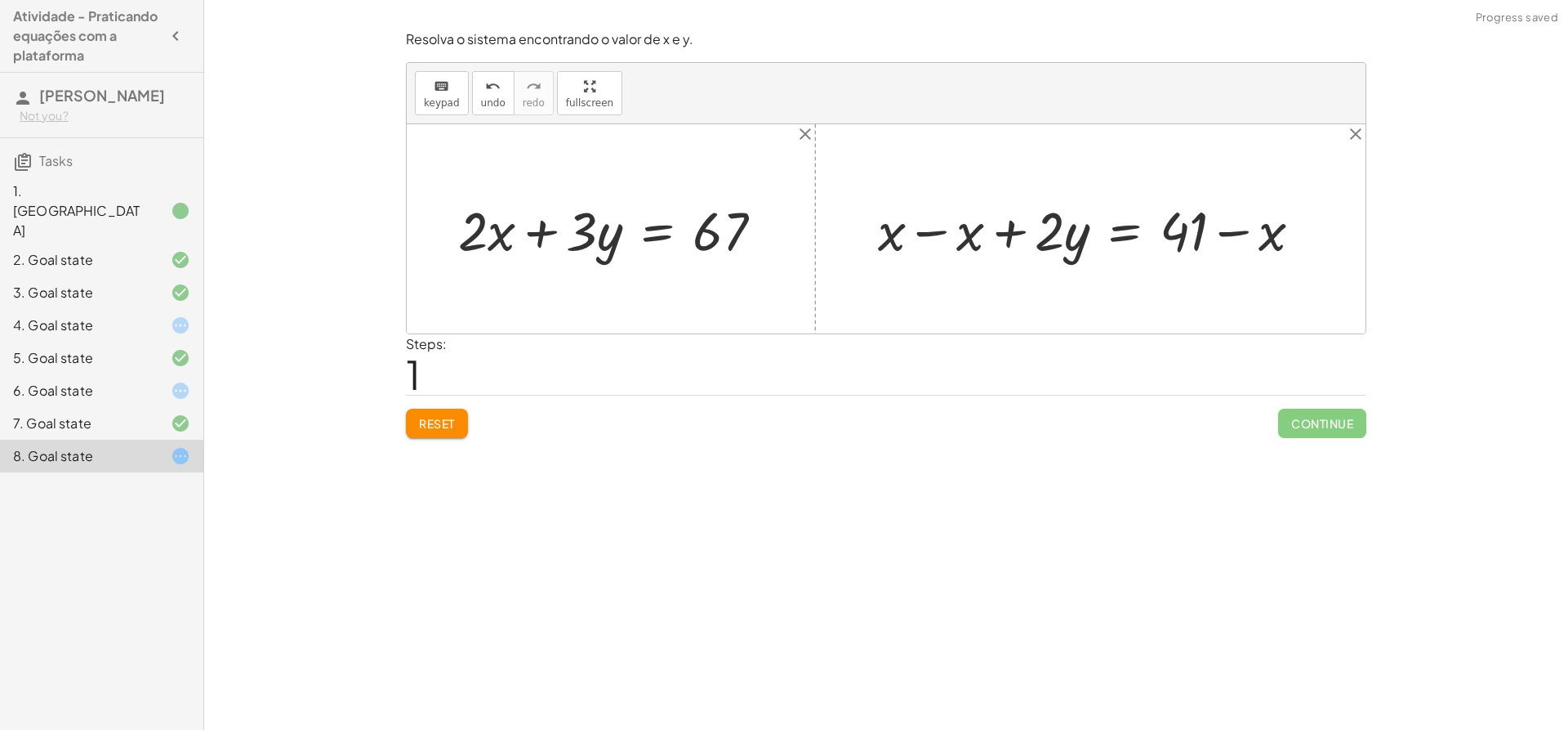
click at [941, 237] on div at bounding box center [1096, 229] width 453 height 72
click at [941, 237] on div at bounding box center [885, 229] width 959 height 210
click at [1228, 229] on div at bounding box center [1174, 229] width 297 height 72
click at [456, 421] on button "Reset" at bounding box center [437, 423] width 62 height 29
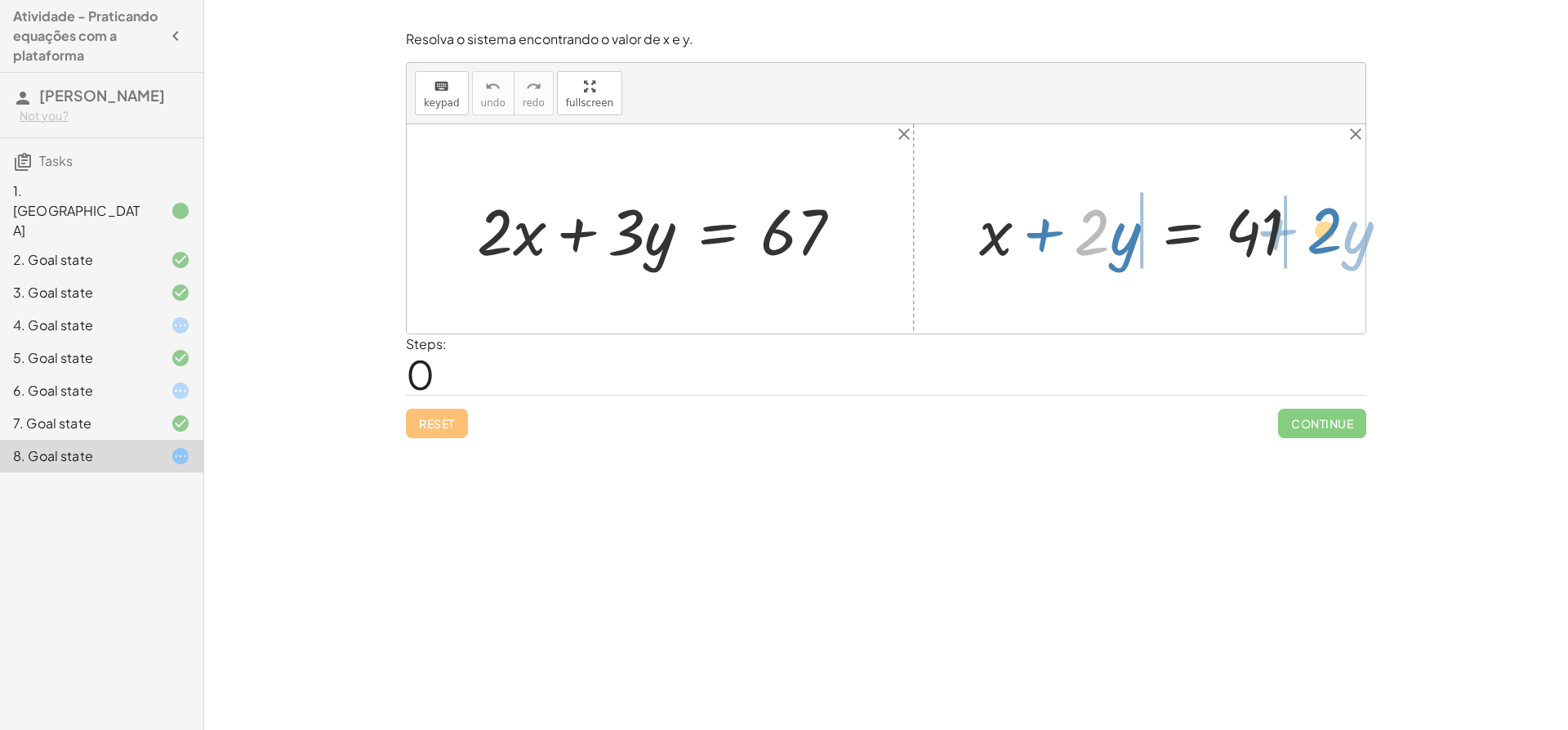
drag, startPoint x: 1108, startPoint y: 239, endPoint x: 1341, endPoint y: 238, distance: 233.0
click at [1341, 238] on div "+ · 2 · x + · 3 · y = 67 · 2 + · y + x + · 2 · y = 41" at bounding box center [885, 229] width 959 height 210
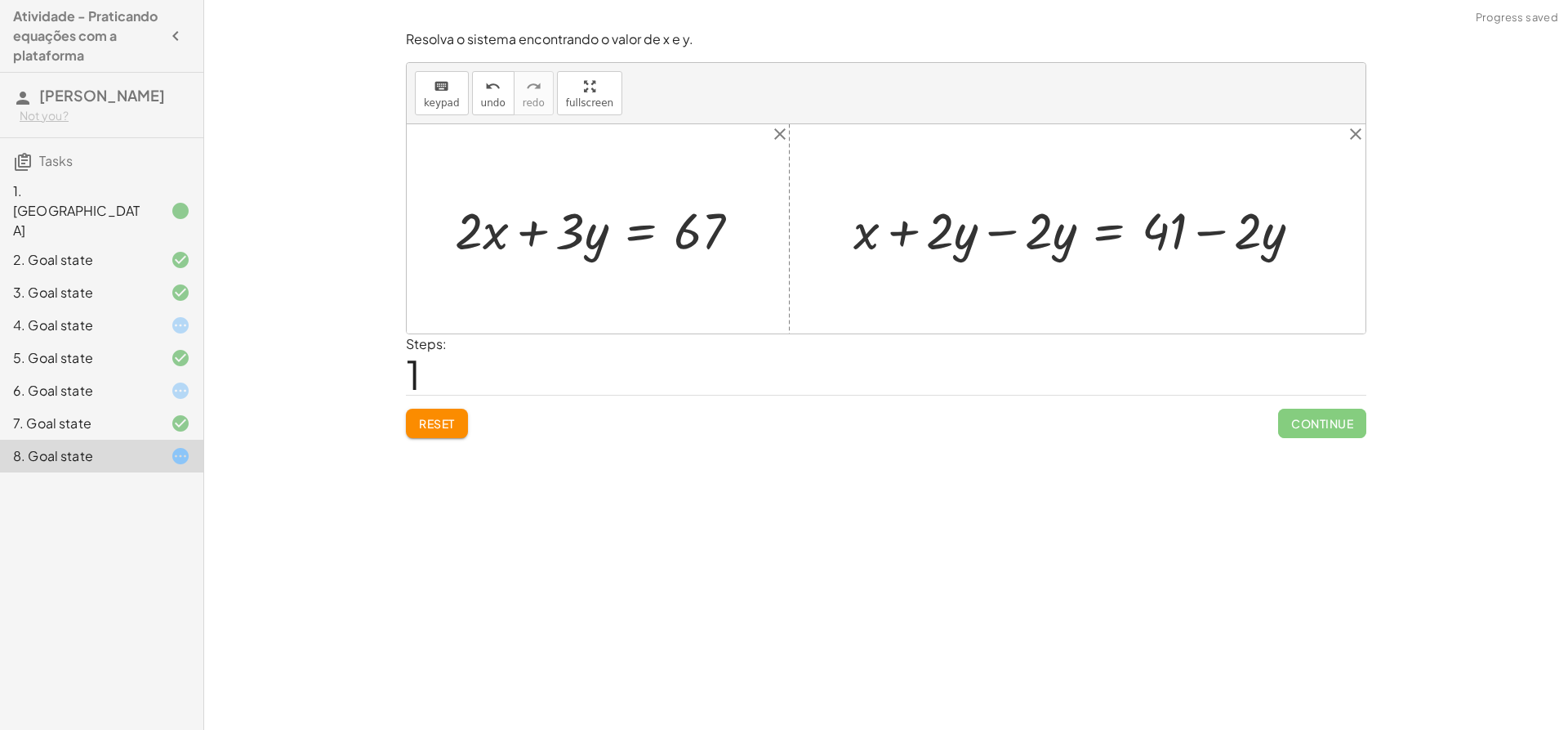
click at [1003, 248] on div at bounding box center [1083, 228] width 477 height 67
click at [1003, 248] on div at bounding box center [885, 229] width 959 height 210
click at [1209, 237] on div at bounding box center [1182, 228] width 280 height 67
click at [1068, 237] on div at bounding box center [1182, 228] width 280 height 67
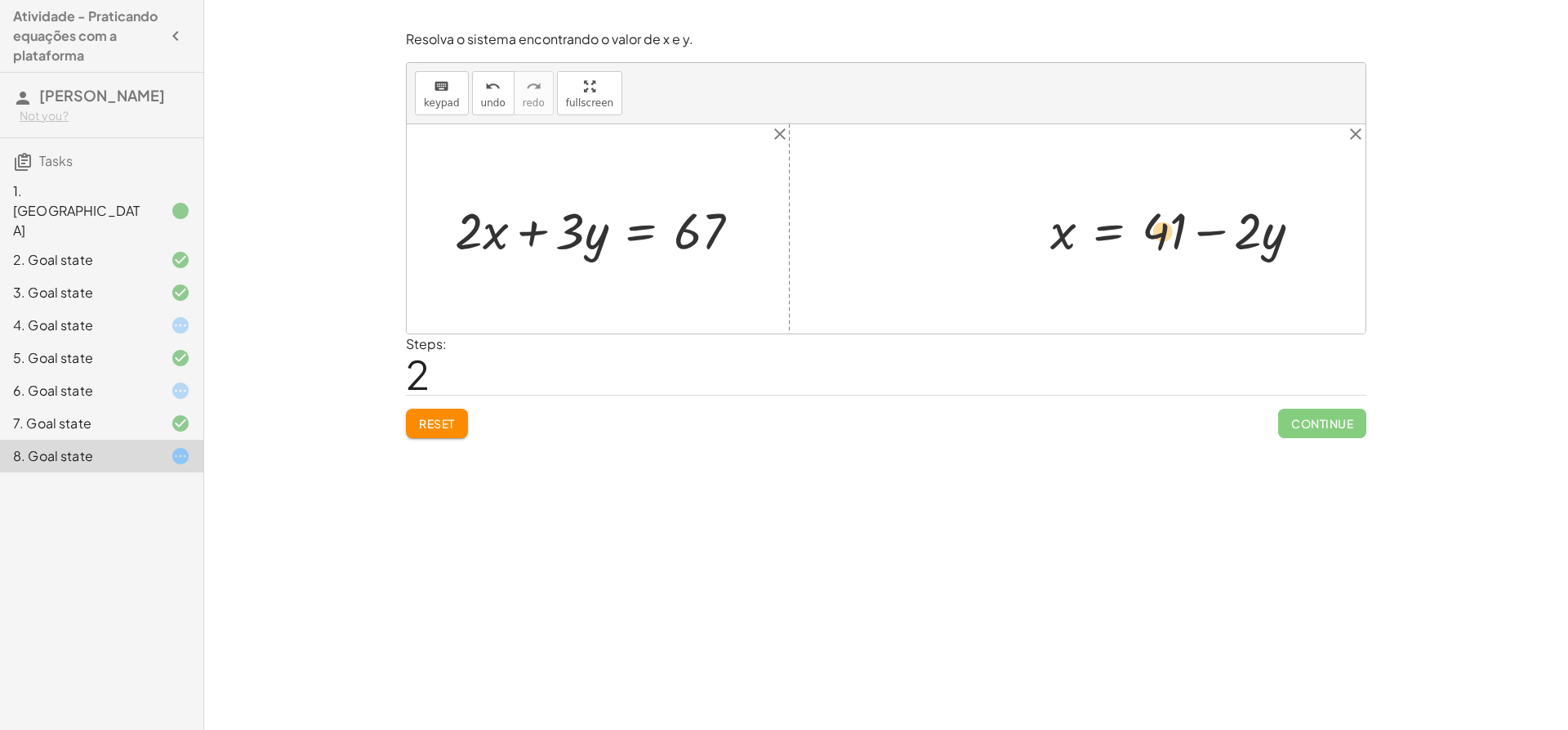
drag, startPoint x: 1239, startPoint y: 239, endPoint x: 1253, endPoint y: 250, distance: 17.8
click at [1253, 250] on div at bounding box center [1182, 228] width 280 height 67
drag, startPoint x: 1173, startPoint y: 217, endPoint x: 1128, endPoint y: 232, distance: 47.4
click at [1128, 232] on div at bounding box center [1182, 228] width 280 height 67
drag, startPoint x: 1216, startPoint y: 224, endPoint x: 1194, endPoint y: 240, distance: 27.2
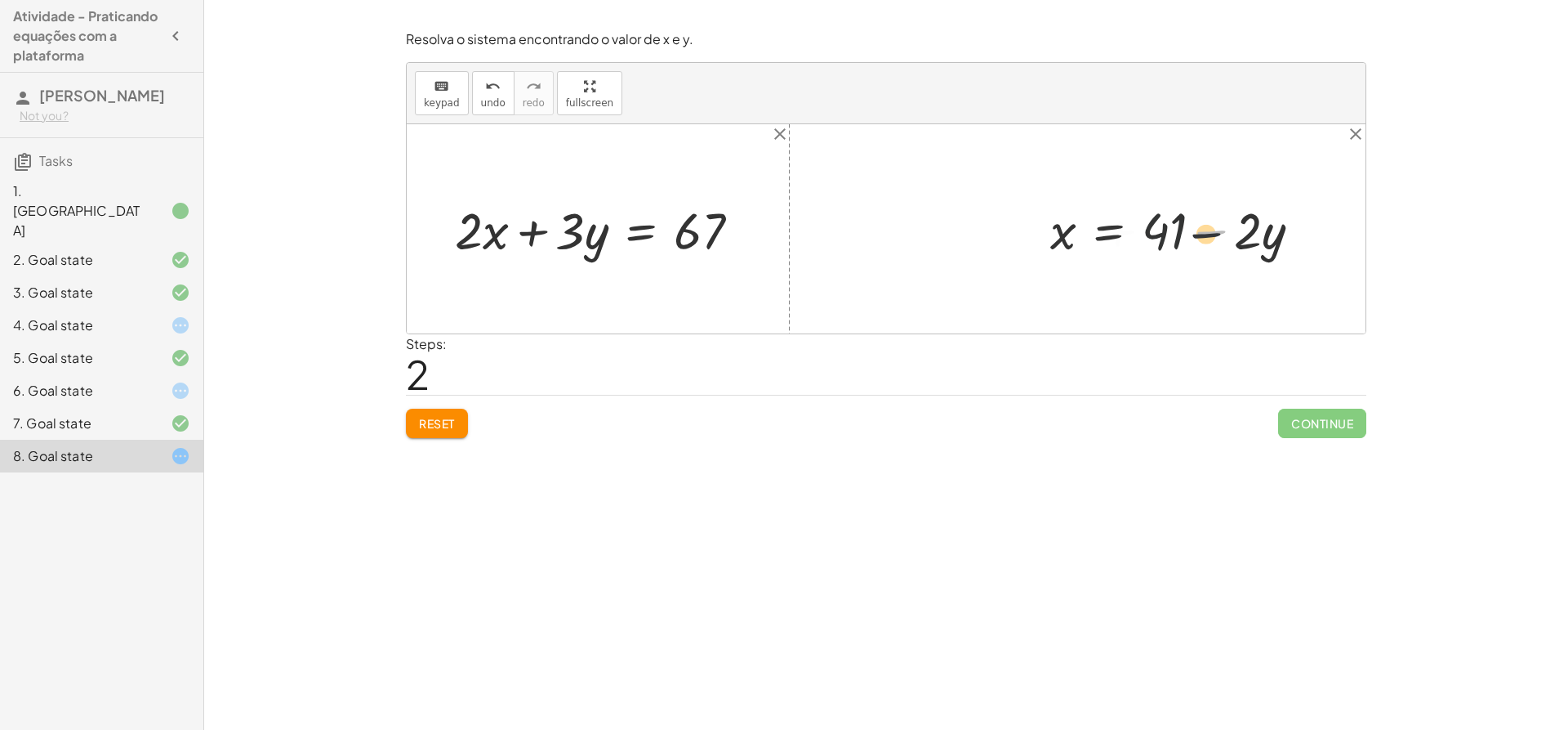
click at [1194, 240] on div at bounding box center [1182, 228] width 280 height 67
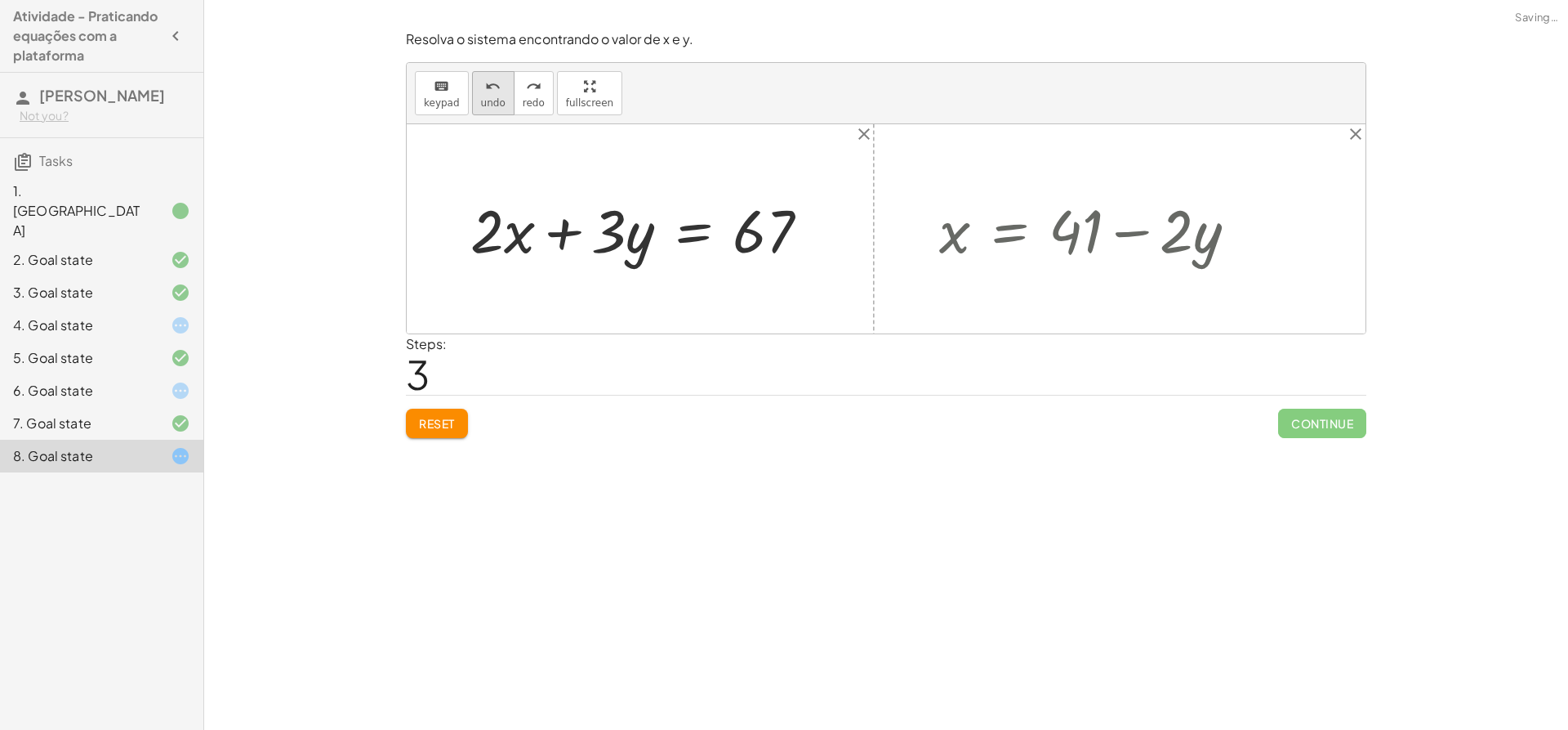
click at [487, 91] on icon "undo" at bounding box center [493, 86] width 16 height 20
drag, startPoint x: 1212, startPoint y: 242, endPoint x: 654, endPoint y: 236, distance: 558.0
click at [654, 236] on div "+ · 2 · x + · 3 · y = 67 + x + · 2 · y = 41 + x + · 2 · y − · 2 · y = + 41 − · …" at bounding box center [885, 229] width 959 height 210
drag, startPoint x: 1201, startPoint y: 245, endPoint x: 634, endPoint y: 248, distance: 567.0
click at [634, 248] on div "+ · 2 · x + · 3 · y = 67 + x + · 2 · y = 41 + x + · 2 · y − · 2 · y = + 41 − · …" at bounding box center [885, 229] width 959 height 210
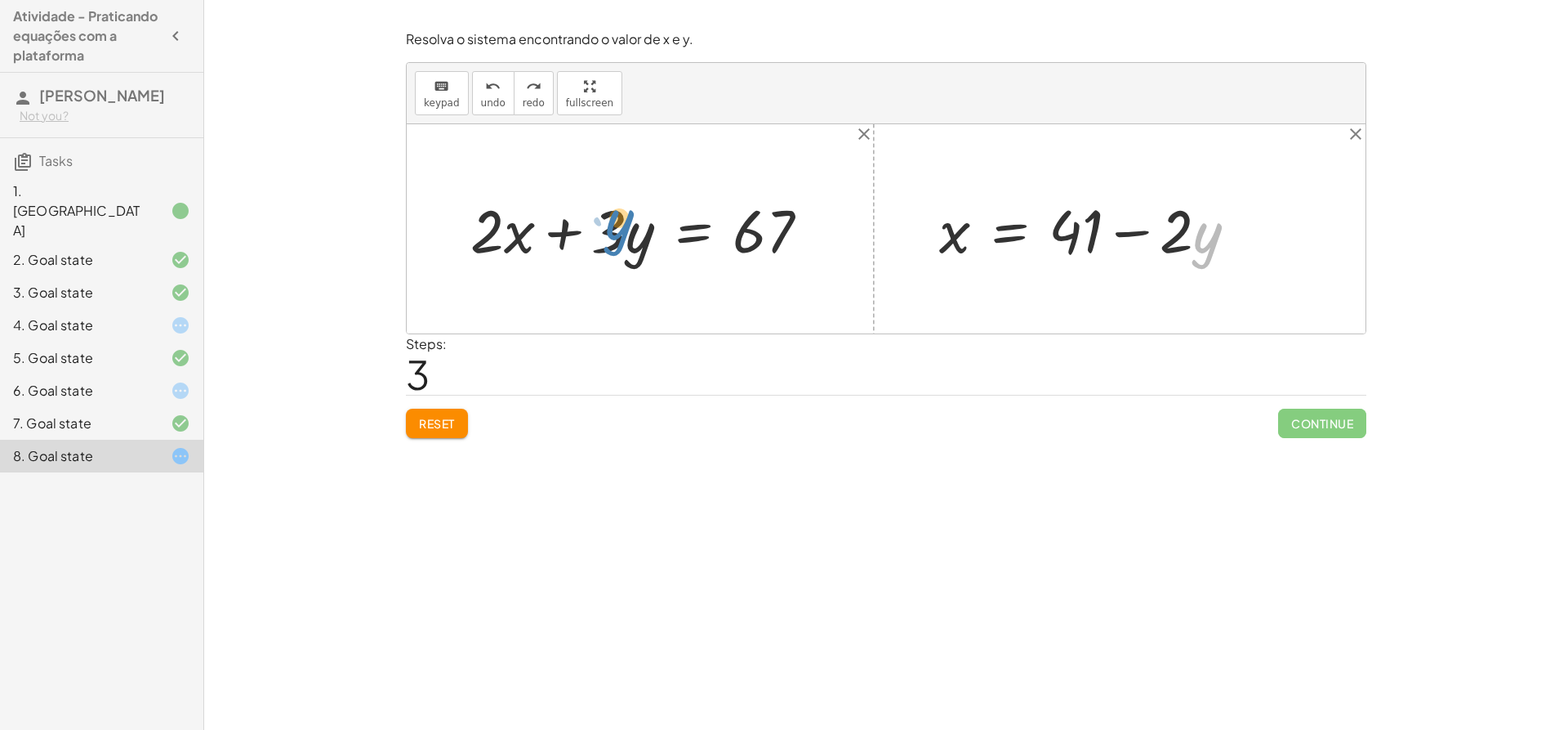
drag, startPoint x: 1201, startPoint y: 252, endPoint x: 629, endPoint y: 247, distance: 572.0
click at [629, 247] on div "+ · 2 · x + · 3 · y = 67 + x + · 2 · y = 41 + x + · 2 · y − · 2 · y = + 41 − · …" at bounding box center [885, 229] width 959 height 210
drag, startPoint x: 1173, startPoint y: 239, endPoint x: 584, endPoint y: 224, distance: 589.2
drag, startPoint x: 969, startPoint y: 234, endPoint x: 567, endPoint y: 242, distance: 402.1
drag, startPoint x: 948, startPoint y: 238, endPoint x: 620, endPoint y: 234, distance: 328.0
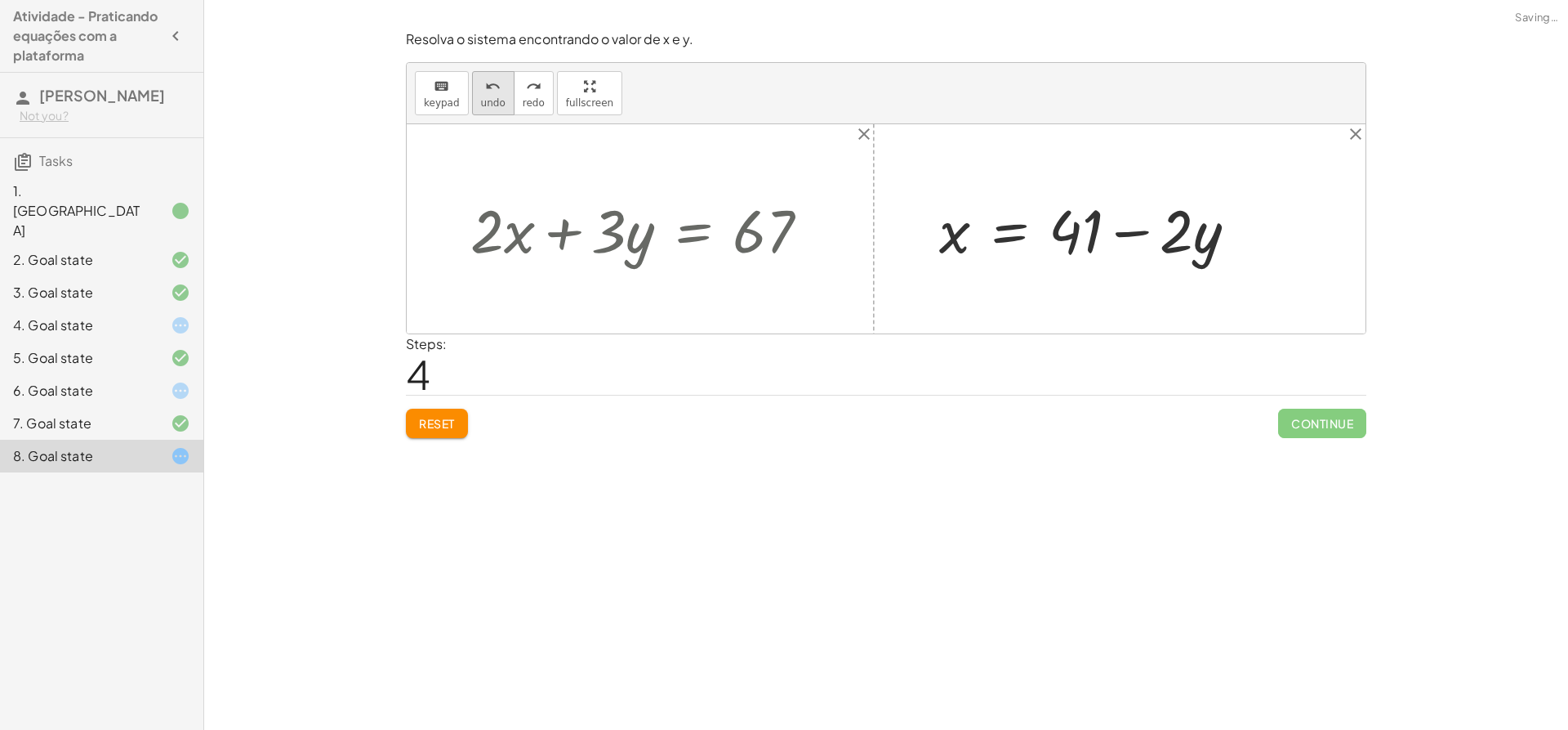
click at [484, 108] on span "undo" at bounding box center [493, 103] width 24 height 12
drag, startPoint x: 940, startPoint y: 227, endPoint x: 524, endPoint y: 203, distance: 416.7
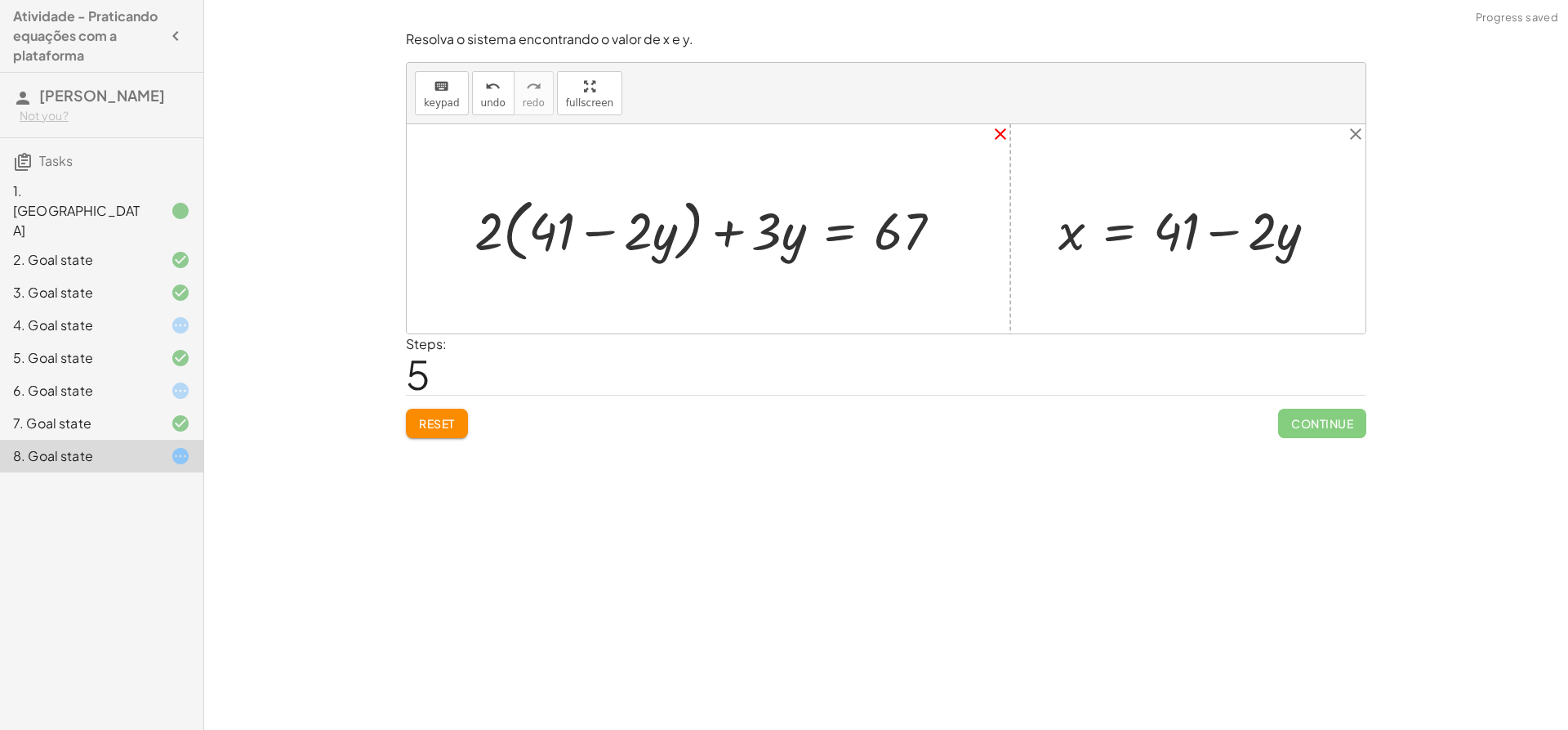
click at [997, 135] on icon "close" at bounding box center [1001, 134] width 20 height 20
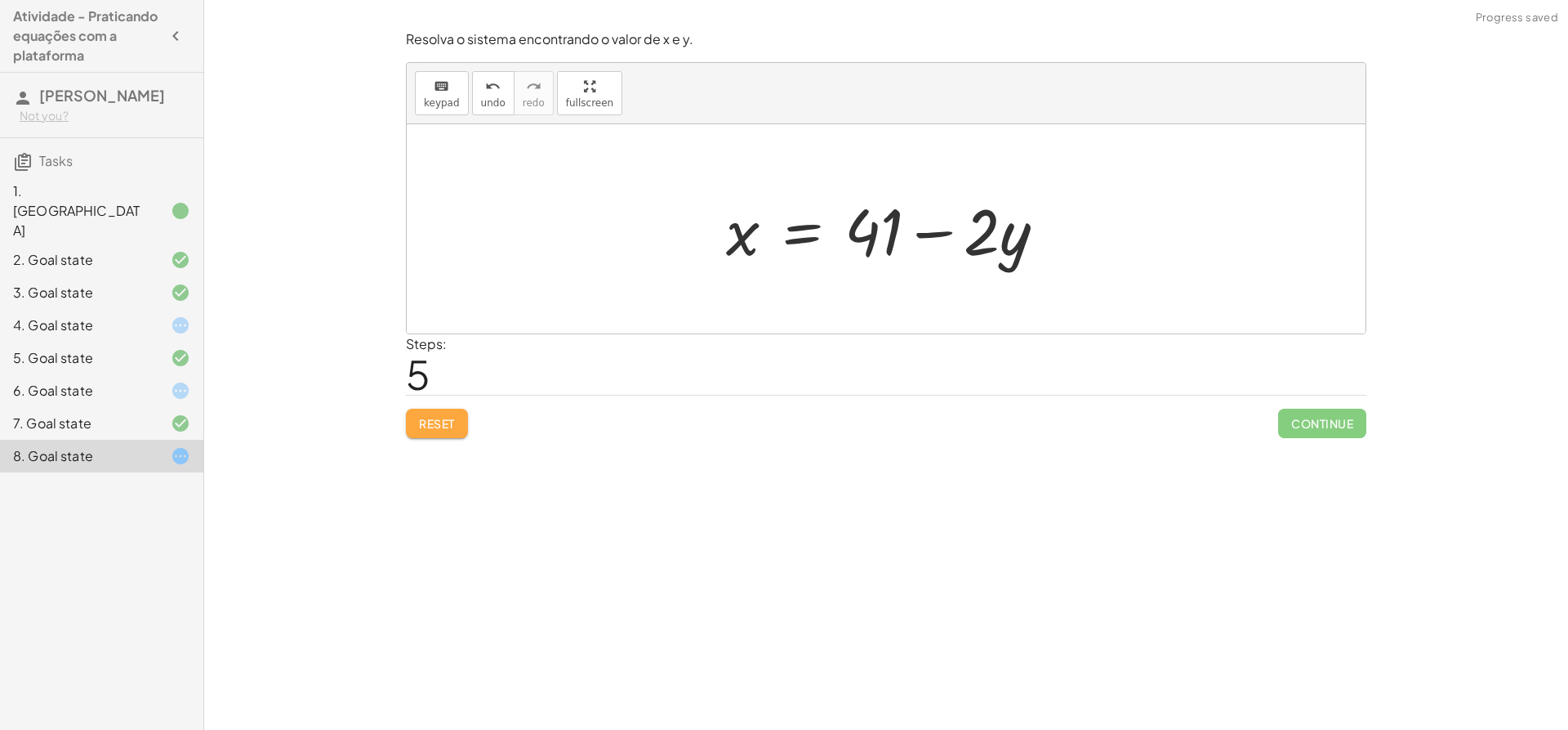
click at [436, 421] on span "Reset" at bounding box center [437, 423] width 36 height 15
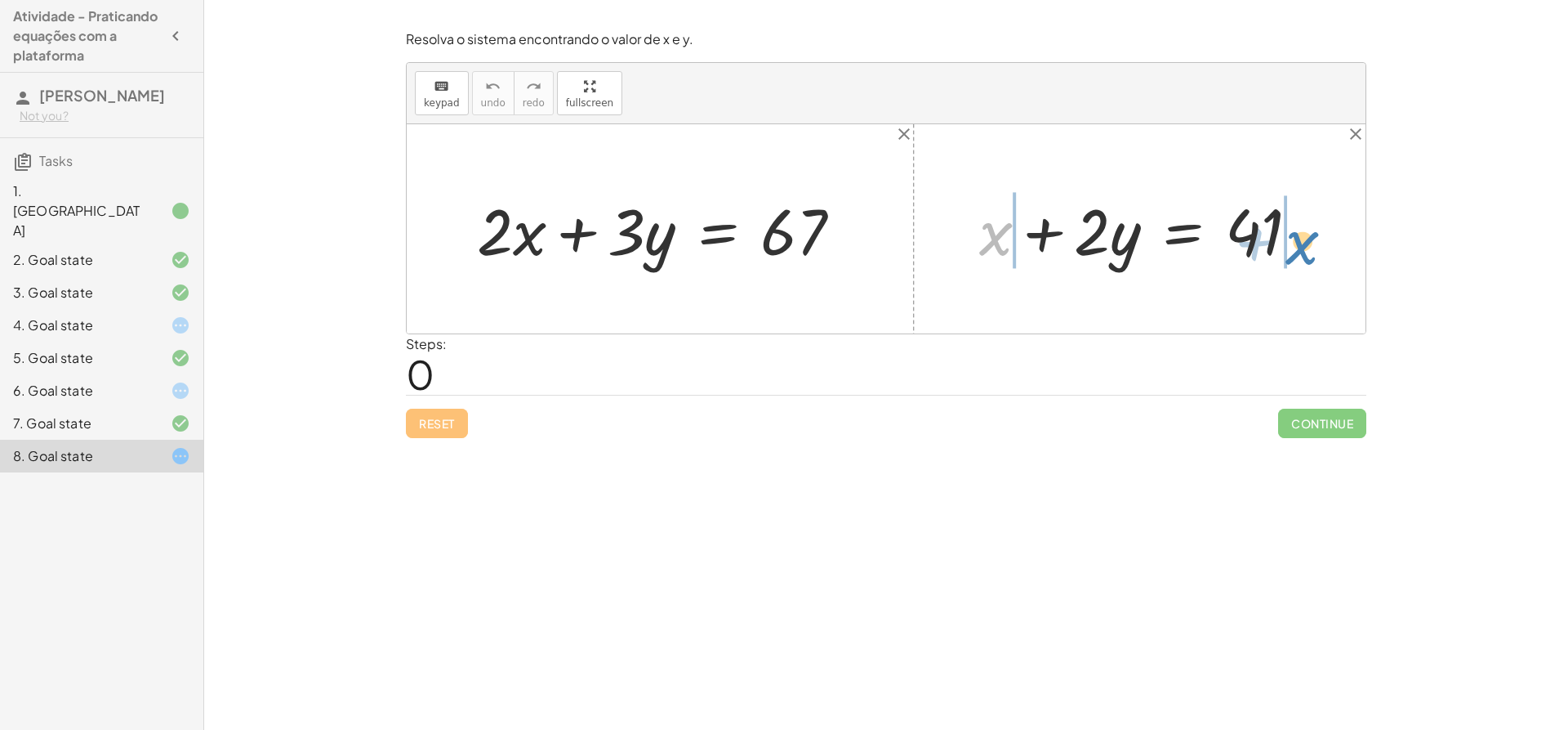
drag, startPoint x: 999, startPoint y: 243, endPoint x: 1318, endPoint y: 252, distance: 319.1
click at [1318, 252] on div at bounding box center [1146, 229] width 350 height 84
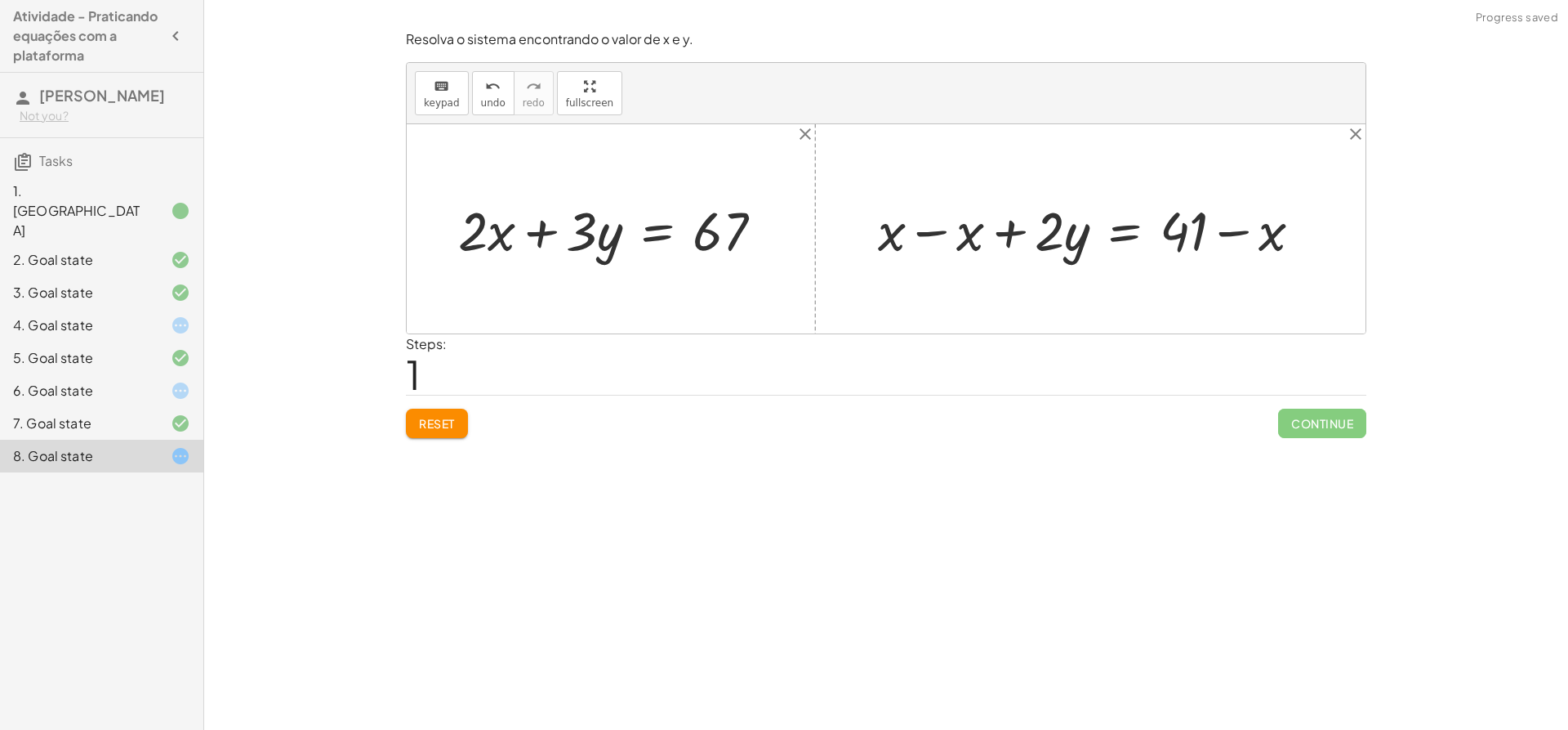
click at [1209, 240] on div at bounding box center [1096, 229] width 453 height 72
click at [913, 230] on div at bounding box center [1096, 229] width 453 height 72
click at [913, 230] on div at bounding box center [885, 229] width 959 height 210
drag, startPoint x: 1277, startPoint y: 235, endPoint x: 511, endPoint y: 236, distance: 766.0
drag, startPoint x: 1070, startPoint y: 239, endPoint x: 354, endPoint y: 239, distance: 716.0
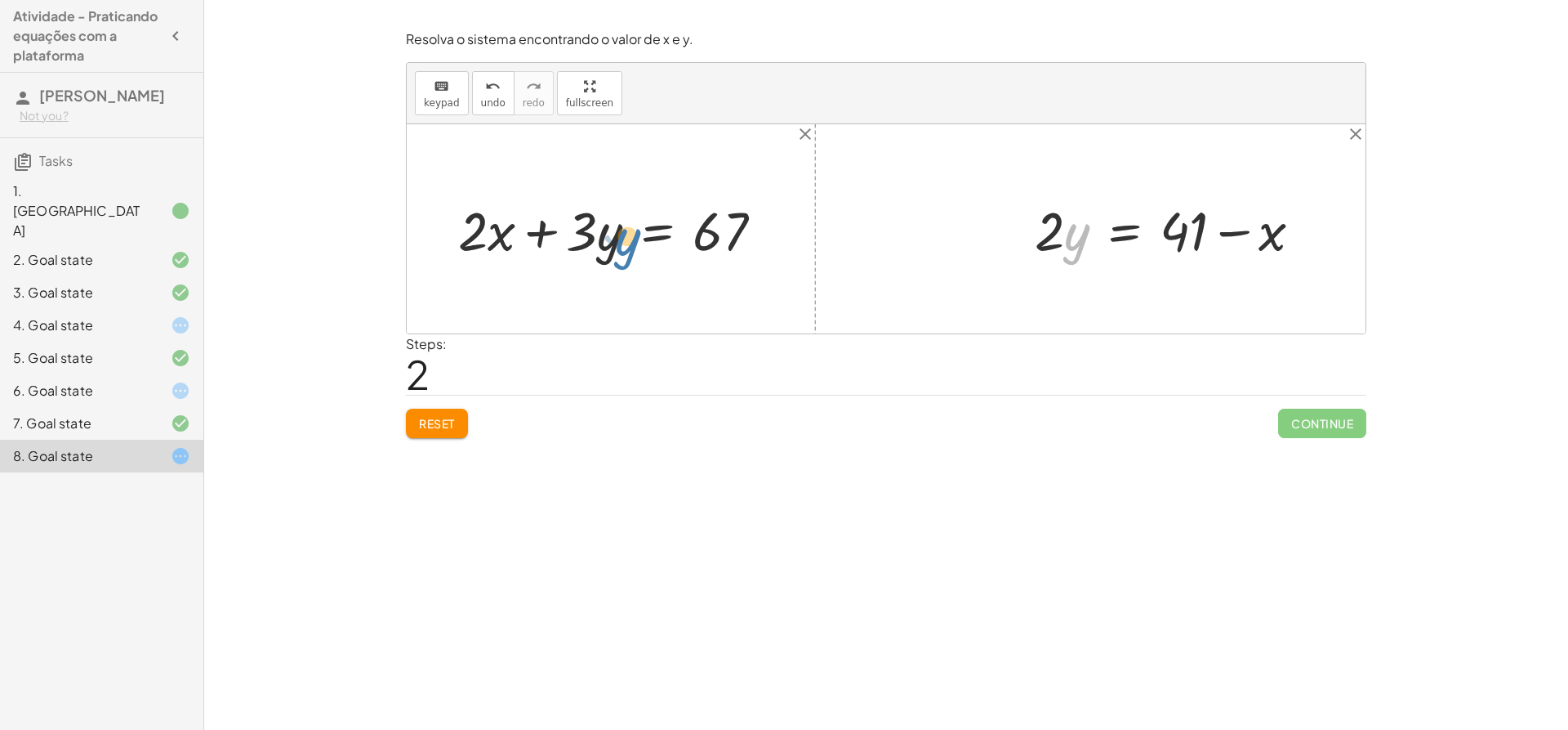
click at [354, 239] on div "Encontre o valor da incógnita x manipulando a equação. insert select one: Math …" at bounding box center [886, 365] width 1364 height 730
drag, startPoint x: 331, startPoint y: 239, endPoint x: 360, endPoint y: 239, distance: 29.0
click at [360, 239] on div "Encontre o valor da incógnita x manipulando a equação. insert select one: Math …" at bounding box center [886, 365] width 1364 height 730
click at [119, 414] on div "7. Goal state" at bounding box center [78, 423] width 131 height 20
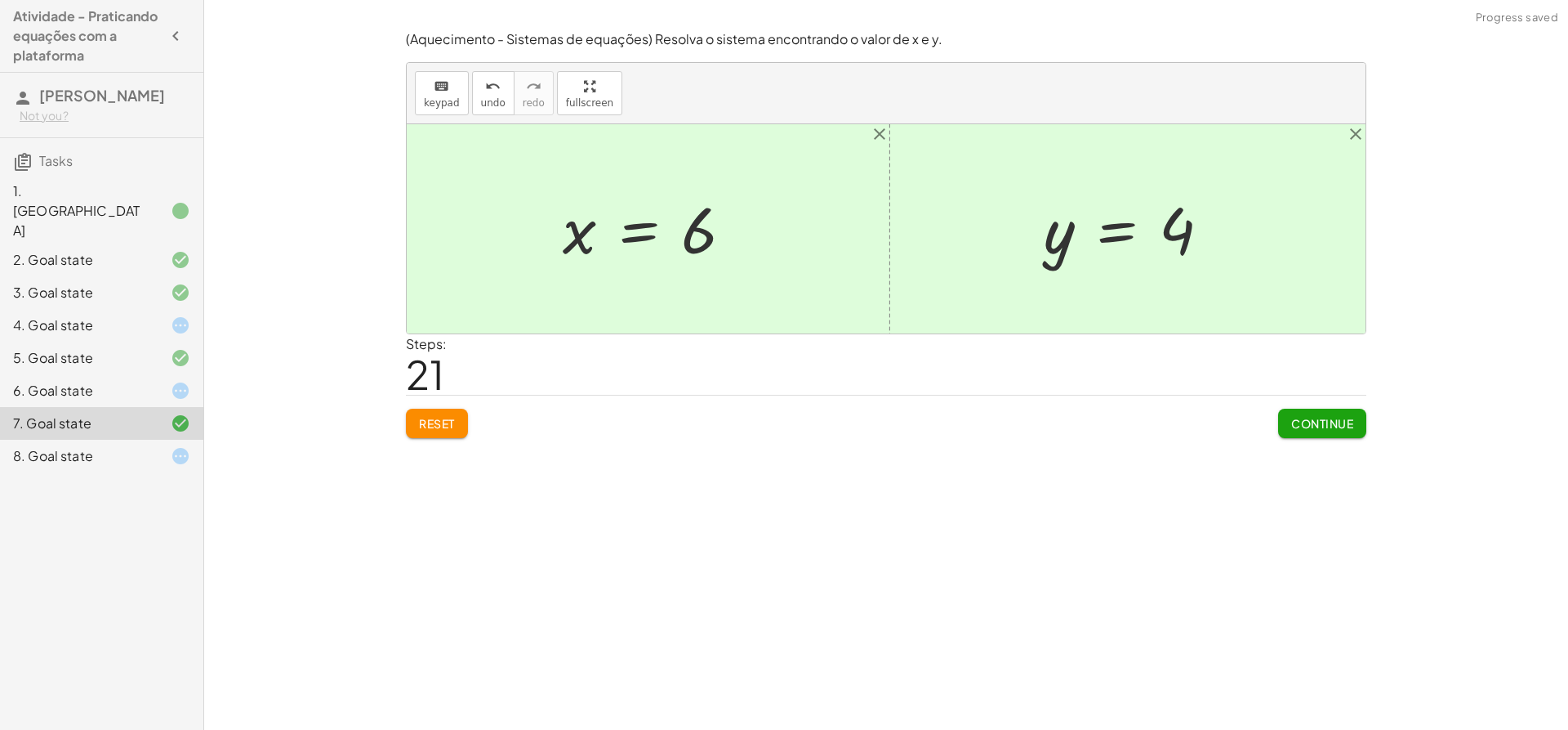
click at [1111, 298] on div at bounding box center [885, 229] width 959 height 210
click at [52, 446] on div "8. Goal state" at bounding box center [78, 456] width 131 height 20
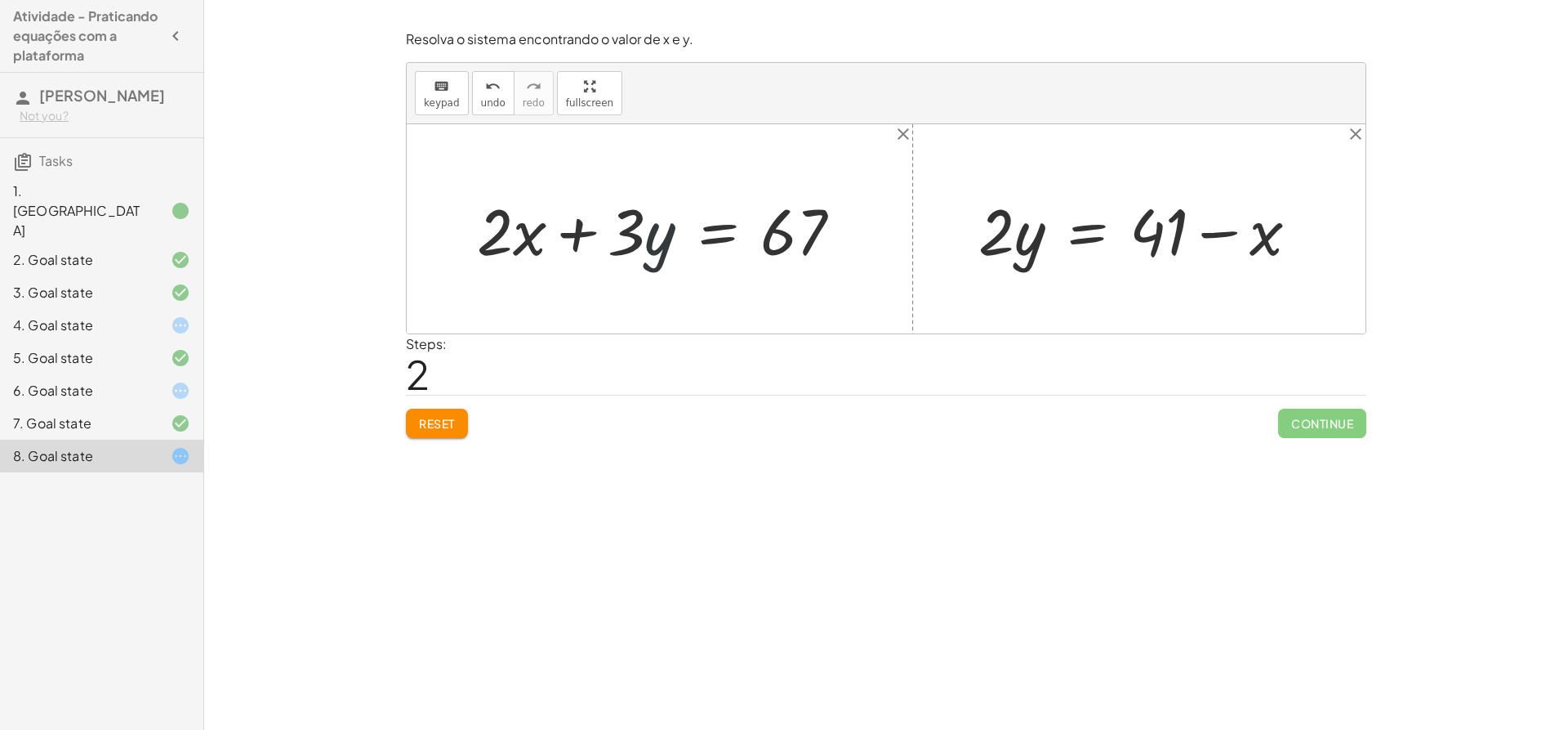
click at [650, 236] on div at bounding box center [666, 229] width 395 height 84
click at [485, 83] on icon "undo" at bounding box center [493, 86] width 16 height 20
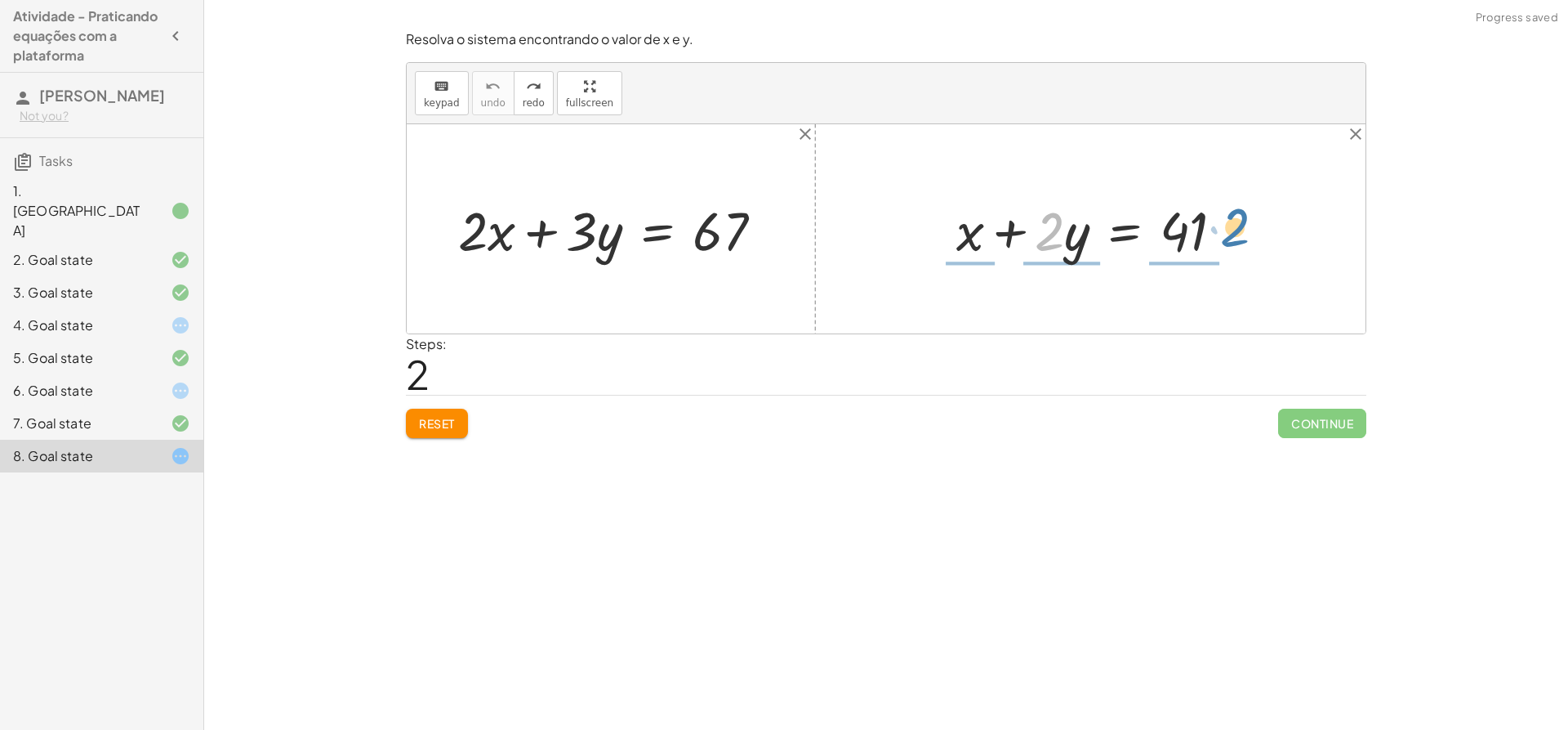
drag, startPoint x: 1044, startPoint y: 248, endPoint x: 1239, endPoint y: 241, distance: 195.1
click at [1239, 241] on div at bounding box center [1096, 229] width 297 height 72
click at [1002, 218] on div at bounding box center [1097, 229] width 508 height 72
click at [1002, 218] on div at bounding box center [885, 229] width 959 height 210
click at [1281, 228] on div at bounding box center [1202, 229] width 297 height 72
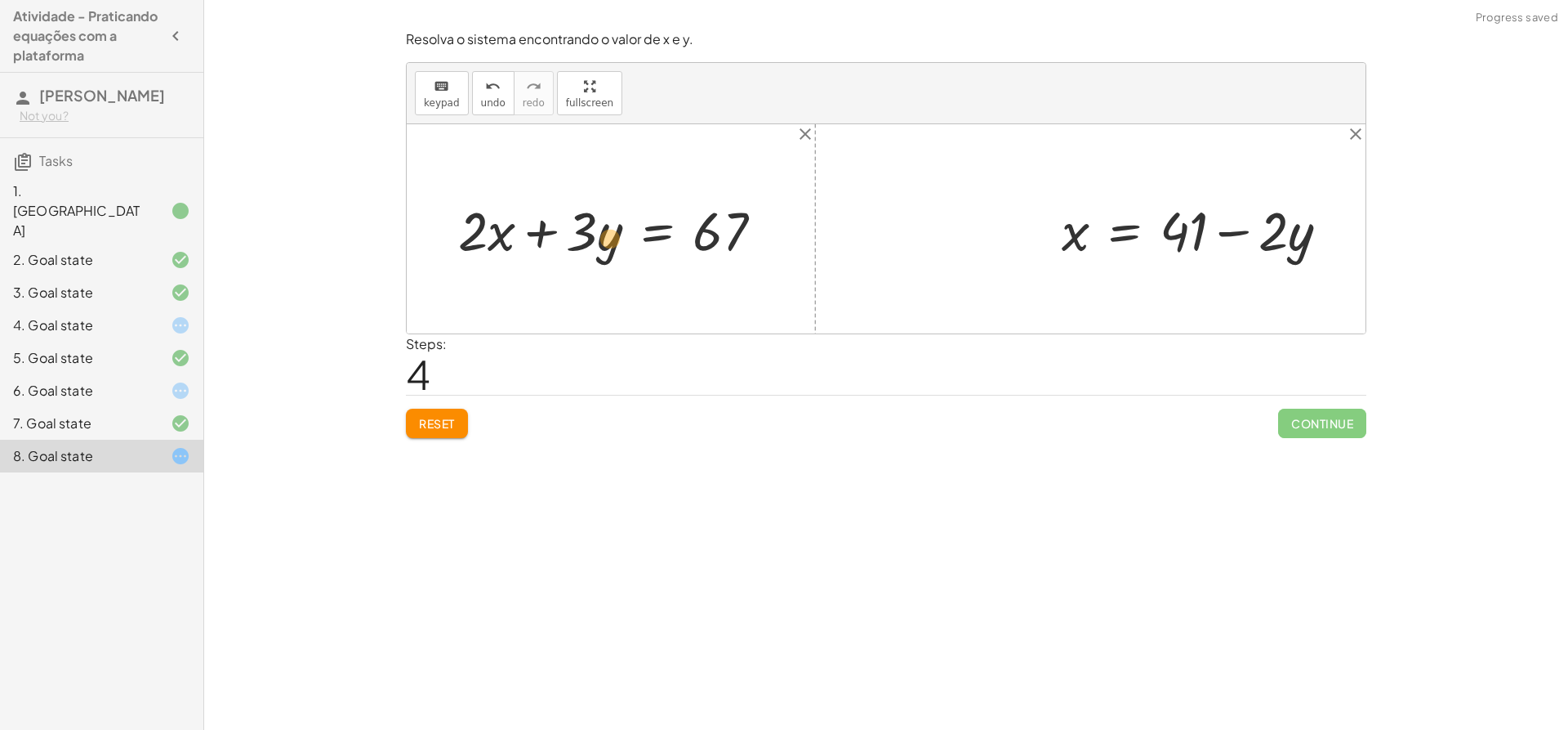
drag, startPoint x: 1306, startPoint y: 239, endPoint x: 614, endPoint y: 246, distance: 692.0
drag, startPoint x: 1282, startPoint y: 228, endPoint x: 1278, endPoint y: 264, distance: 36.2
click at [1278, 264] on div at bounding box center [1202, 229] width 297 height 72
drag, startPoint x: 1301, startPoint y: 240, endPoint x: 612, endPoint y: 238, distance: 689.0
click at [603, 239] on div at bounding box center [617, 229] width 334 height 72
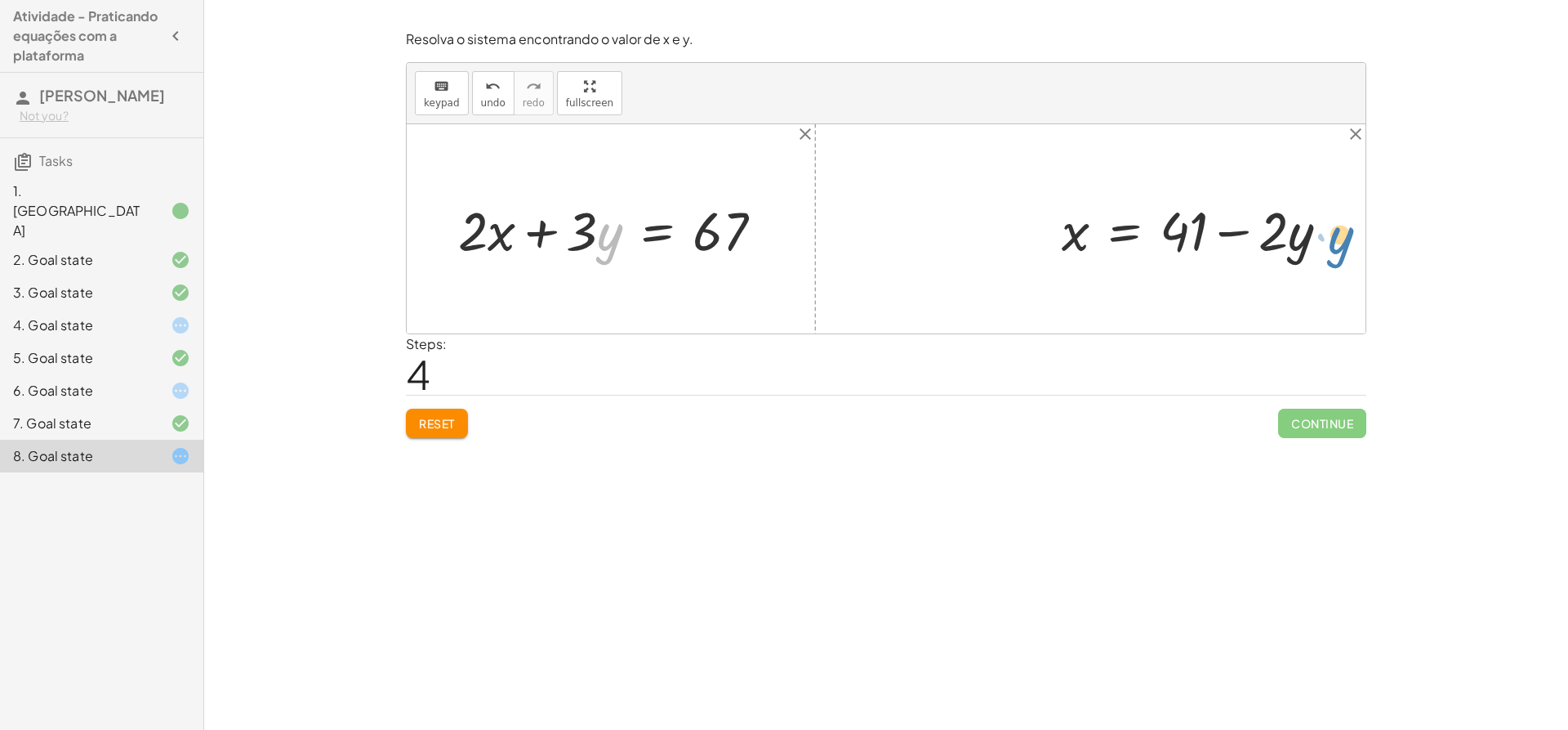
drag, startPoint x: 603, startPoint y: 239, endPoint x: 1320, endPoint y: 245, distance: 717.0
drag, startPoint x: 485, startPoint y: 236, endPoint x: 525, endPoint y: 238, distance: 40.0
click at [525, 238] on div at bounding box center [617, 229] width 334 height 72
drag, startPoint x: 496, startPoint y: 239, endPoint x: 468, endPoint y: 241, distance: 28.1
click at [468, 241] on div at bounding box center [617, 229] width 334 height 72
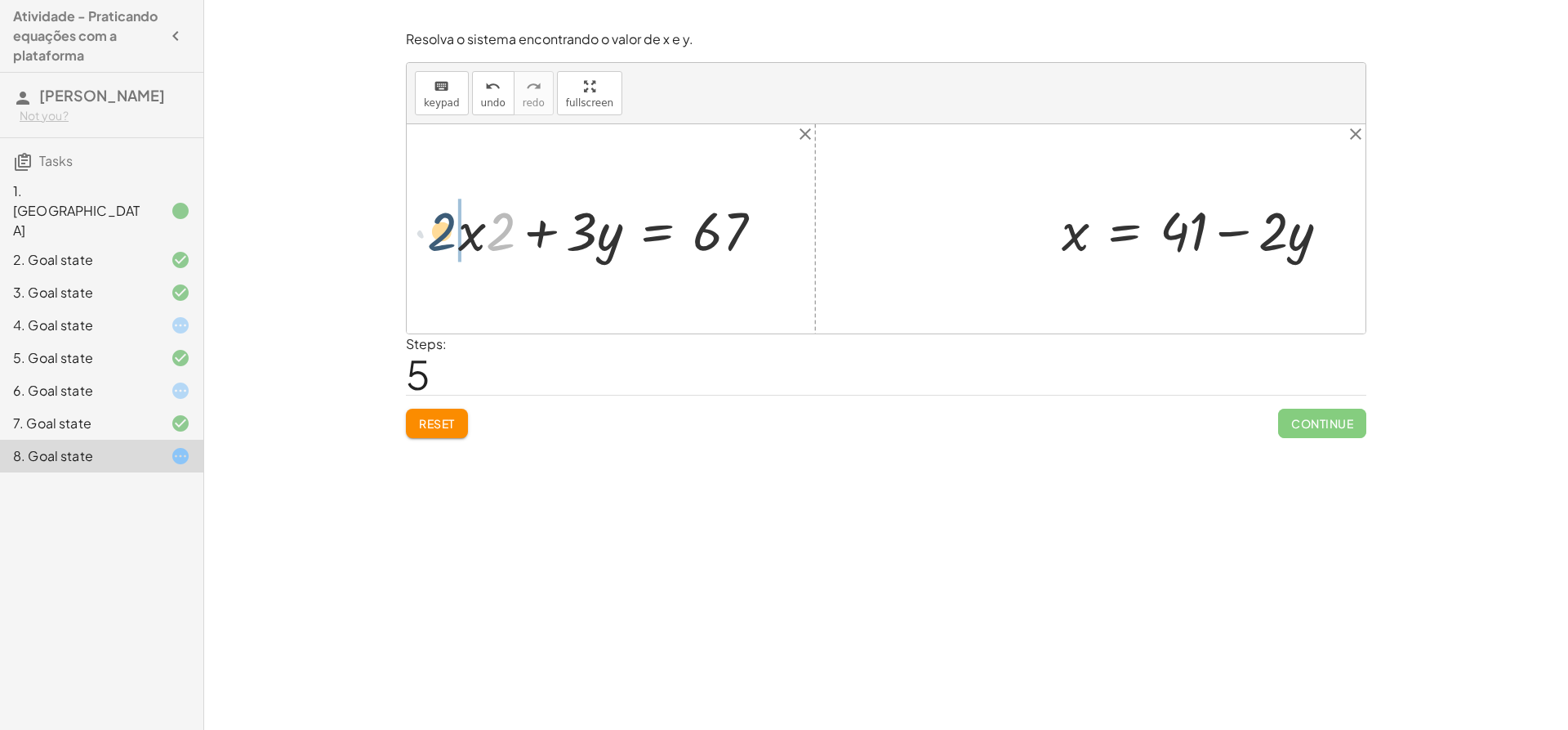
drag, startPoint x: 496, startPoint y: 236, endPoint x: 433, endPoint y: 235, distance: 63.0
drag, startPoint x: 490, startPoint y: 235, endPoint x: 1321, endPoint y: 294, distance: 833.1
drag, startPoint x: 1278, startPoint y: 288, endPoint x: 1205, endPoint y: 293, distance: 73.2
click at [1251, 287] on div at bounding box center [885, 229] width 959 height 210
click at [1228, 230] on div at bounding box center [1202, 229] width 297 height 72
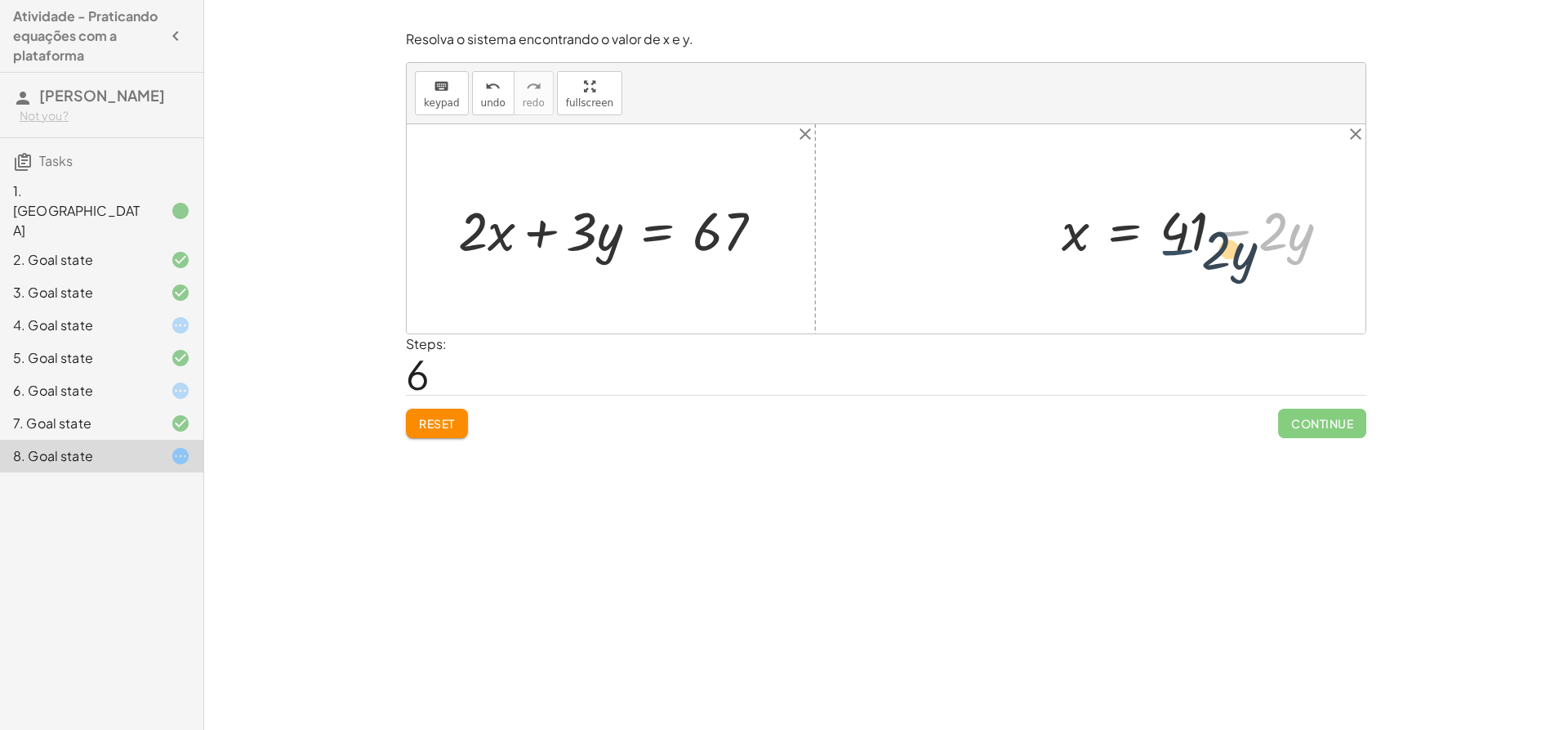
drag, startPoint x: 1228, startPoint y: 230, endPoint x: 1170, endPoint y: 249, distance: 61.0
click at [1170, 249] on div at bounding box center [1202, 229] width 297 height 72
drag, startPoint x: 1184, startPoint y: 234, endPoint x: 631, endPoint y: 245, distance: 553.1
drag, startPoint x: 1311, startPoint y: 224, endPoint x: 691, endPoint y: 243, distance: 620.3
click at [481, 97] on span "undo" at bounding box center [493, 103] width 24 height 12
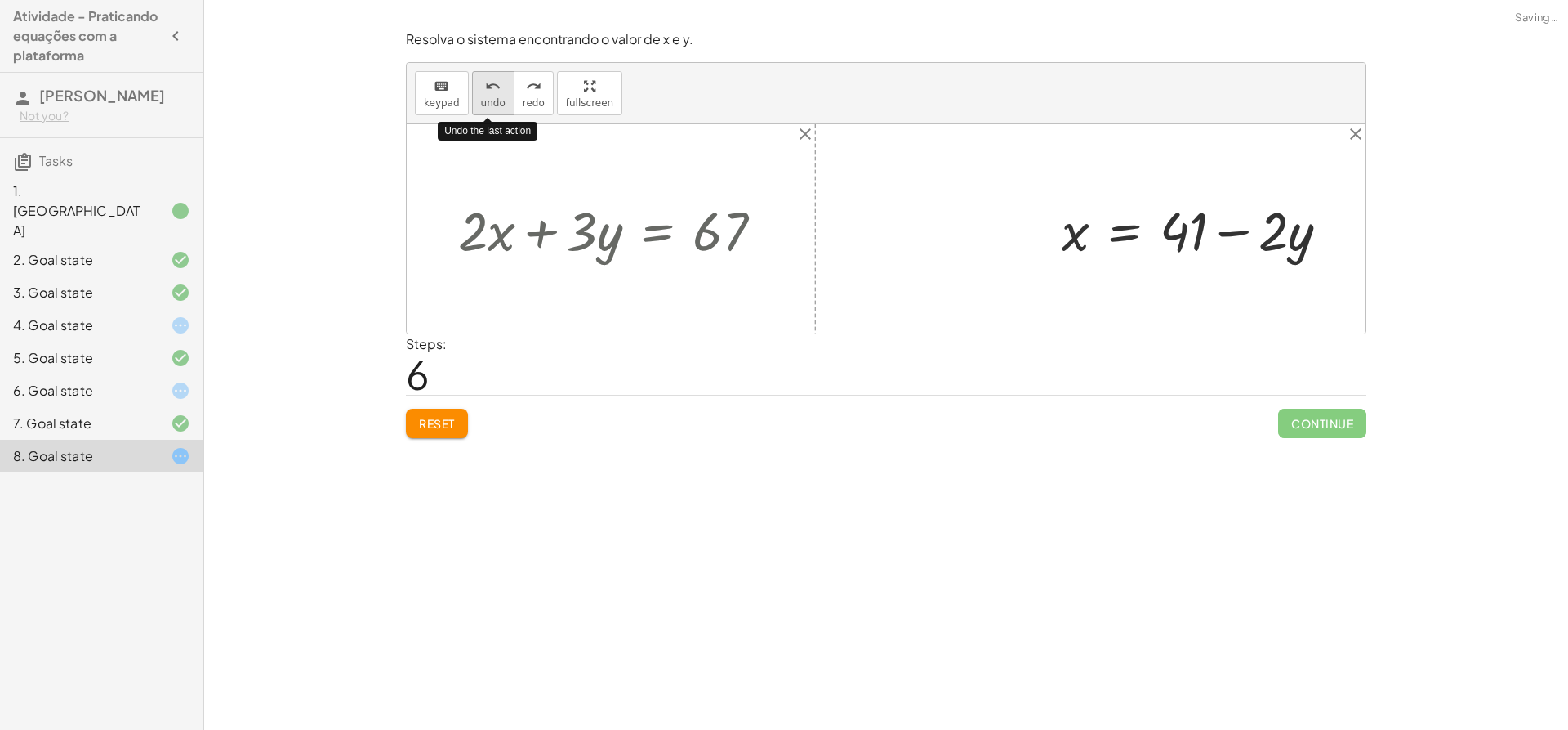
click at [481, 97] on span "undo" at bounding box center [493, 103] width 24 height 12
click at [514, 100] on button "redo redo" at bounding box center [534, 93] width 40 height 44
click at [499, 100] on span "undo" at bounding box center [493, 103] width 24 height 12
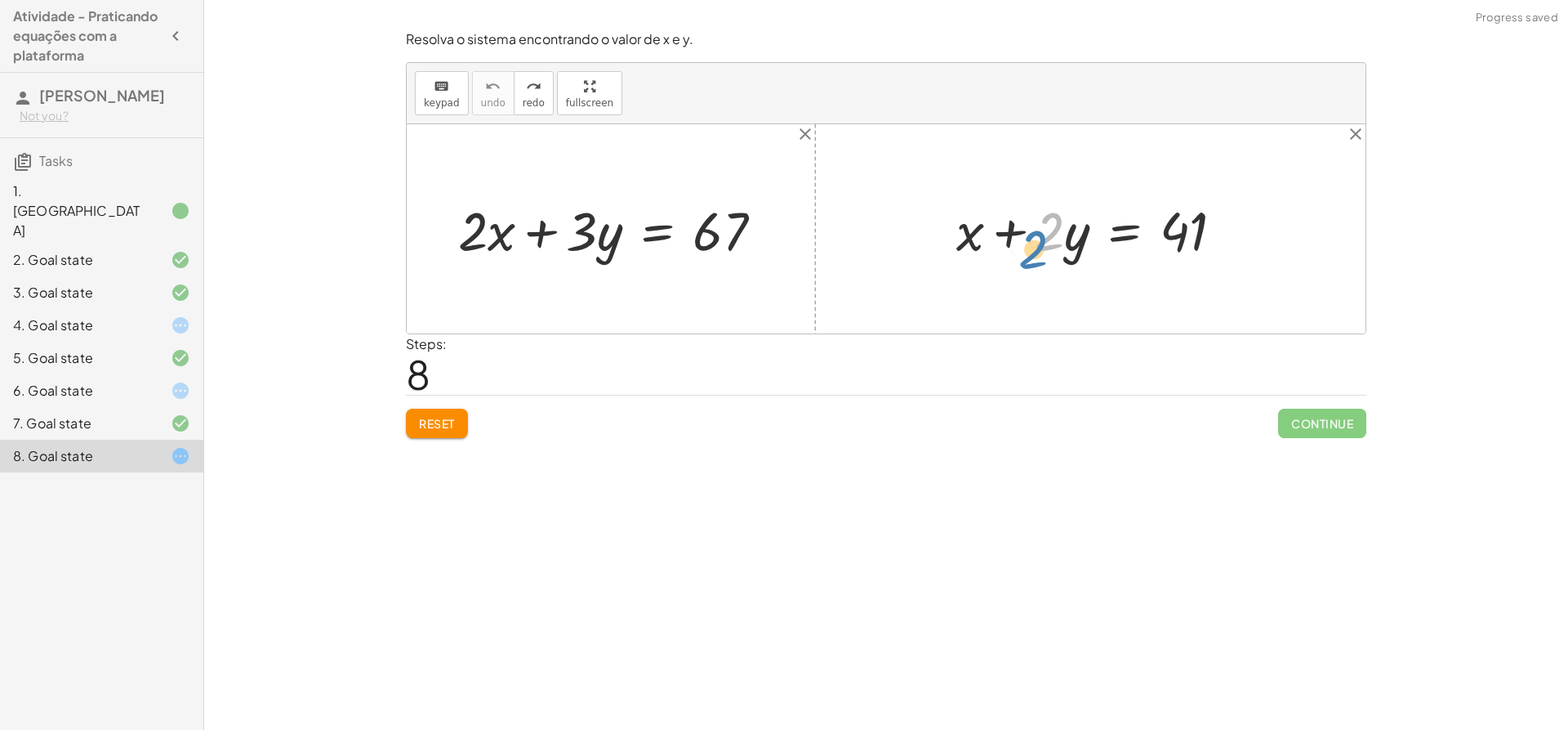
drag, startPoint x: 1062, startPoint y: 222, endPoint x: 1044, endPoint y: 242, distance: 26.9
click at [1044, 242] on div at bounding box center [1096, 229] width 297 height 72
drag, startPoint x: 1072, startPoint y: 225, endPoint x: 1116, endPoint y: 225, distance: 44.0
click at [1118, 225] on div at bounding box center [1096, 229] width 297 height 72
drag, startPoint x: 1056, startPoint y: 226, endPoint x: 1233, endPoint y: 220, distance: 177.1
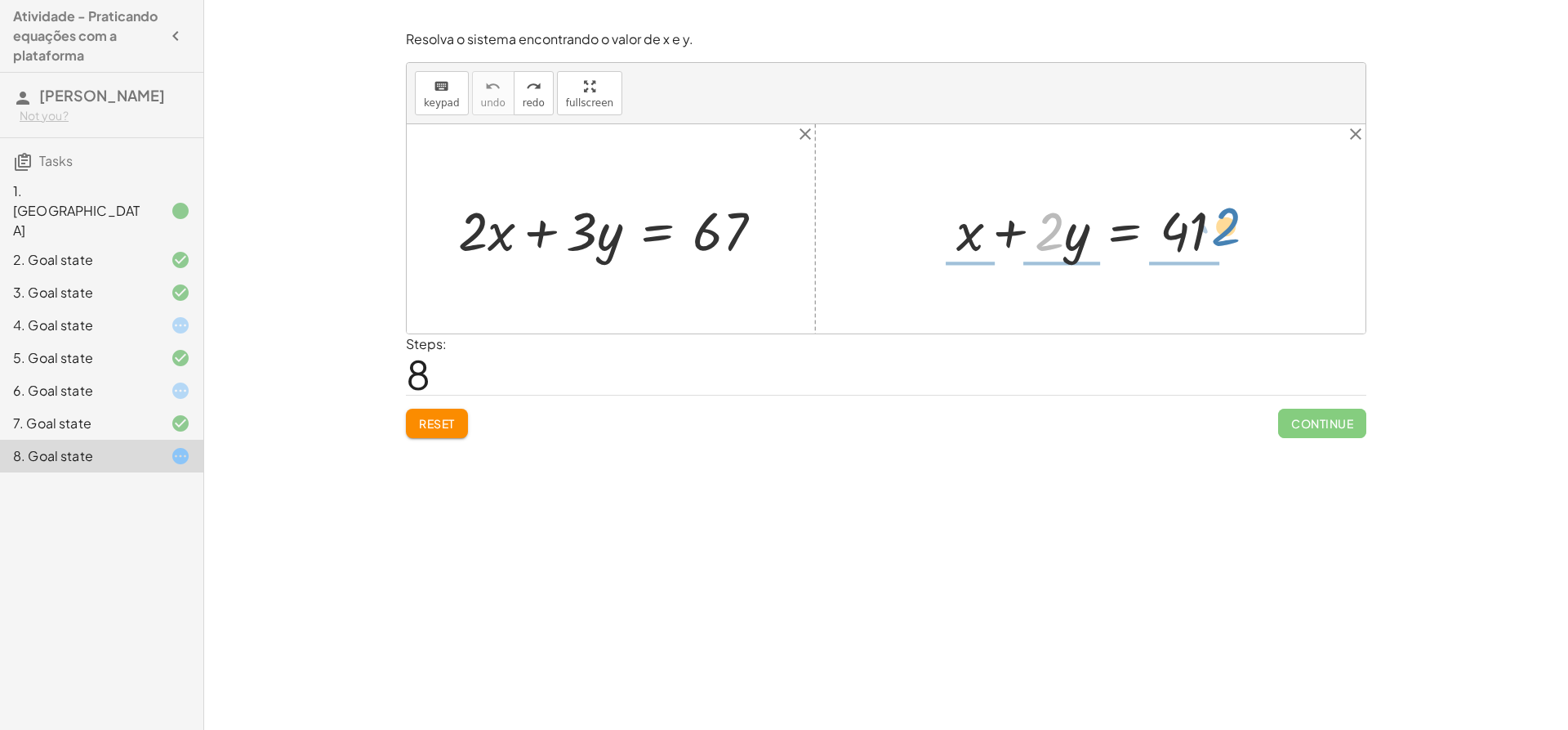
click at [1233, 220] on div at bounding box center [1096, 229] width 297 height 72
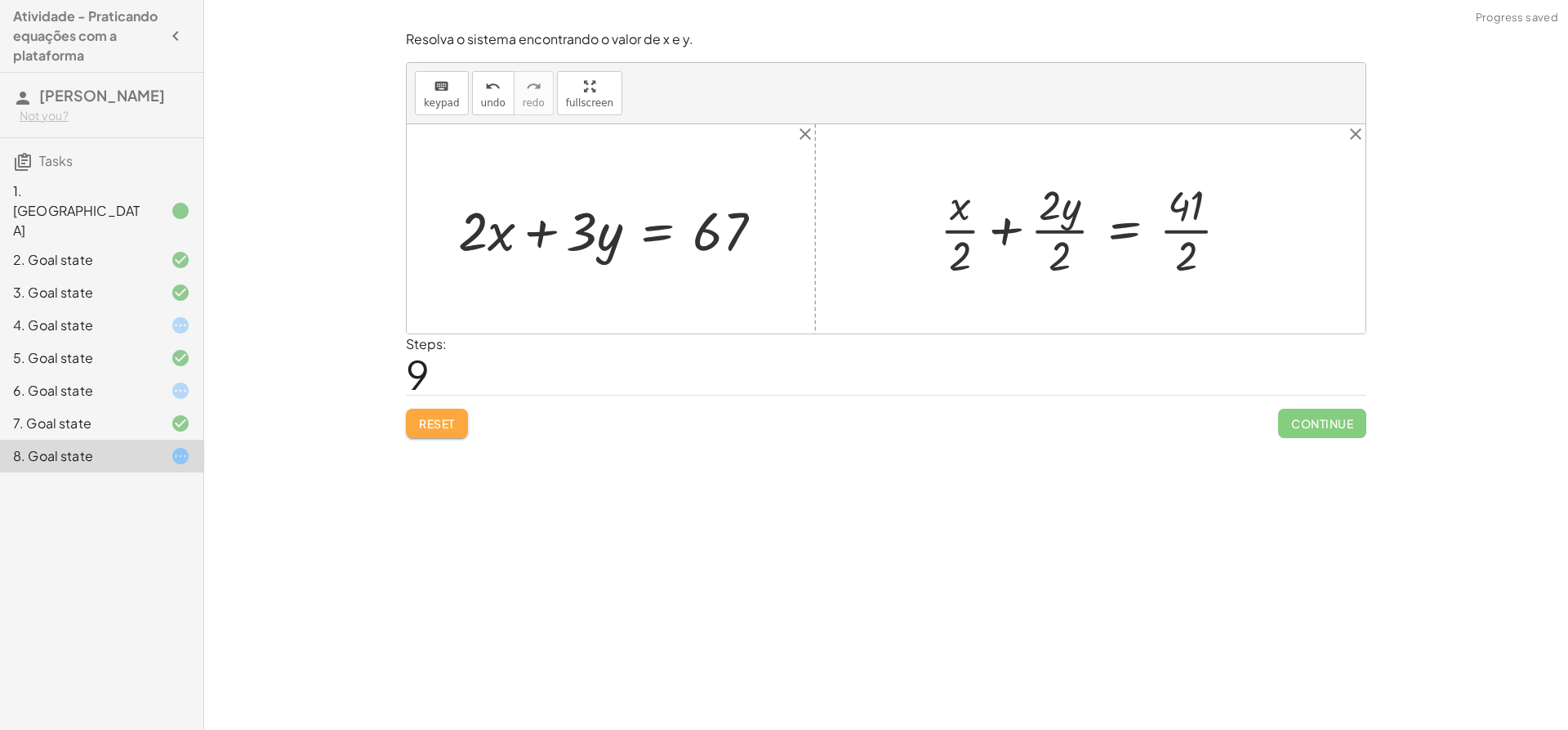
click at [436, 426] on span "Reset" at bounding box center [437, 423] width 36 height 15
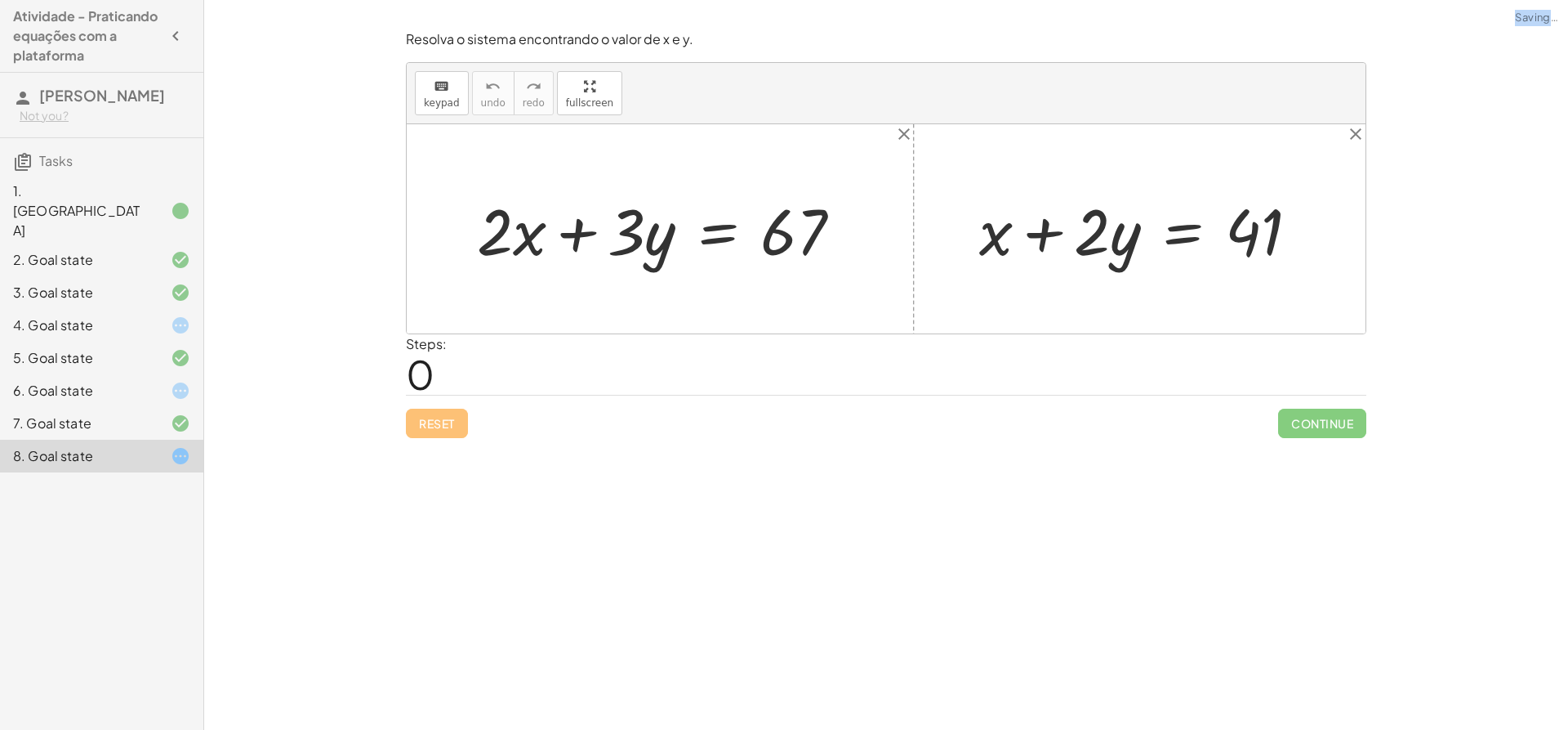
click at [436, 426] on div "Reset Continue" at bounding box center [886, 416] width 961 height 43
drag, startPoint x: 1105, startPoint y: 235, endPoint x: 1134, endPoint y: 235, distance: 29.0
click at [1134, 235] on div at bounding box center [1146, 229] width 350 height 84
drag, startPoint x: 1124, startPoint y: 238, endPoint x: 1315, endPoint y: 239, distance: 191.0
click at [1315, 239] on div at bounding box center [1146, 229] width 350 height 84
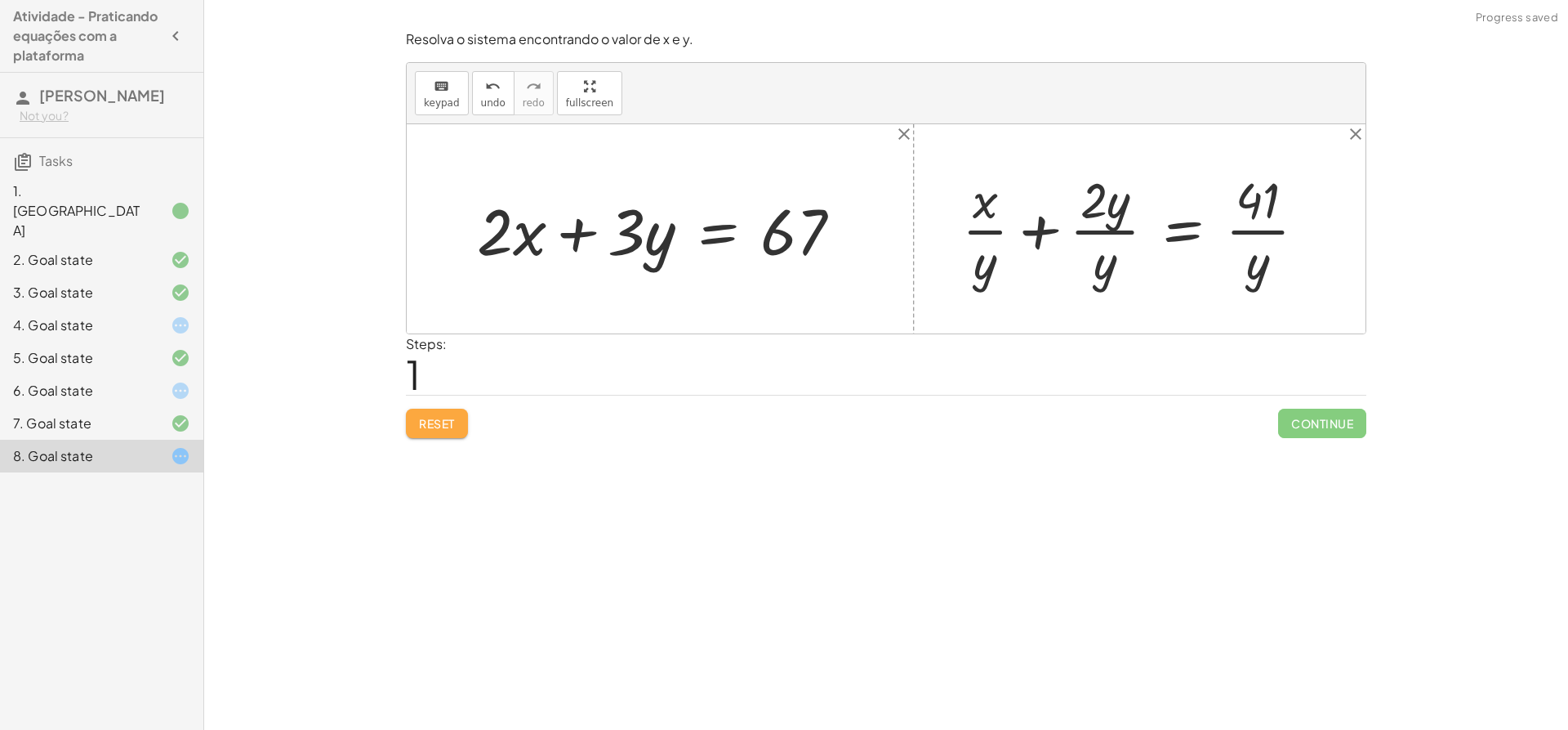
click at [425, 426] on span "Reset" at bounding box center [437, 423] width 36 height 15
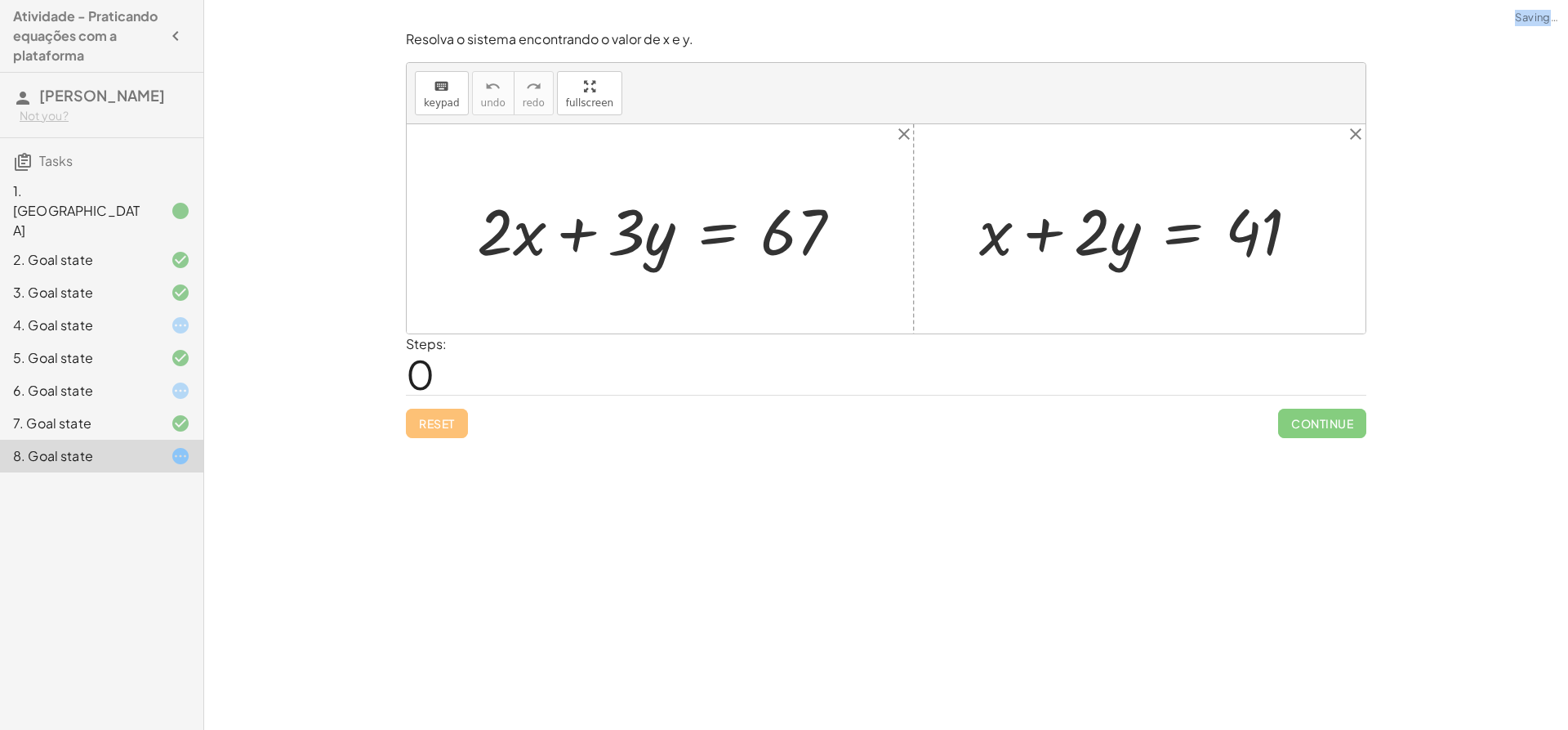
click at [425, 426] on div "Reset Continue" at bounding box center [886, 416] width 961 height 43
drag, startPoint x: 1007, startPoint y: 249, endPoint x: 1340, endPoint y: 263, distance: 333.3
click at [1340, 263] on div "+ · 2 · x + · 3 · y = 67 + x + x + · 2 · y = 41" at bounding box center [885, 229] width 959 height 210
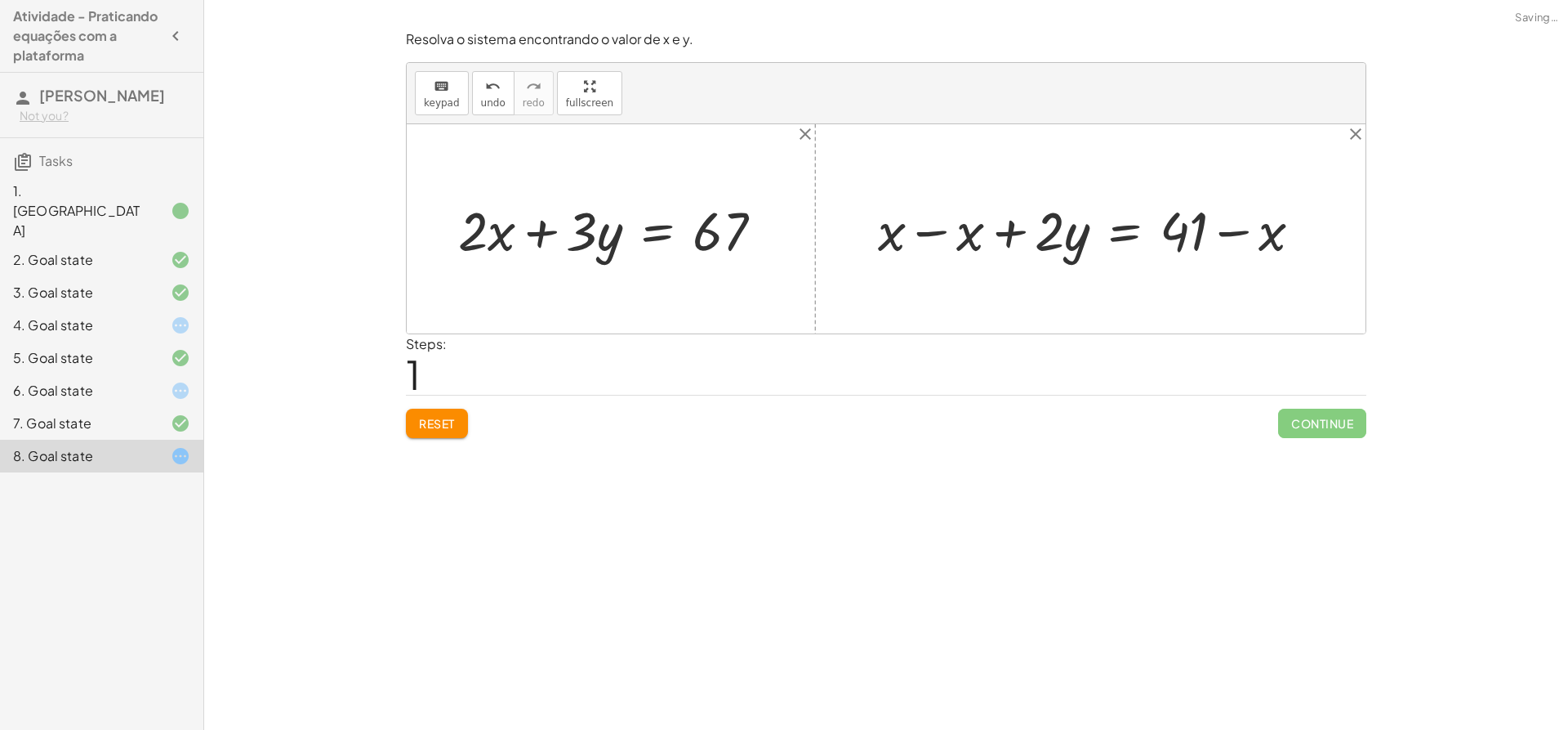
click at [932, 229] on div at bounding box center [1096, 229] width 453 height 72
click at [1253, 230] on div at bounding box center [1174, 229] width 297 height 72
drag, startPoint x: 1270, startPoint y: 237, endPoint x: 499, endPoint y: 239, distance: 771.0
drag, startPoint x: 1267, startPoint y: 231, endPoint x: 610, endPoint y: 227, distance: 657.0
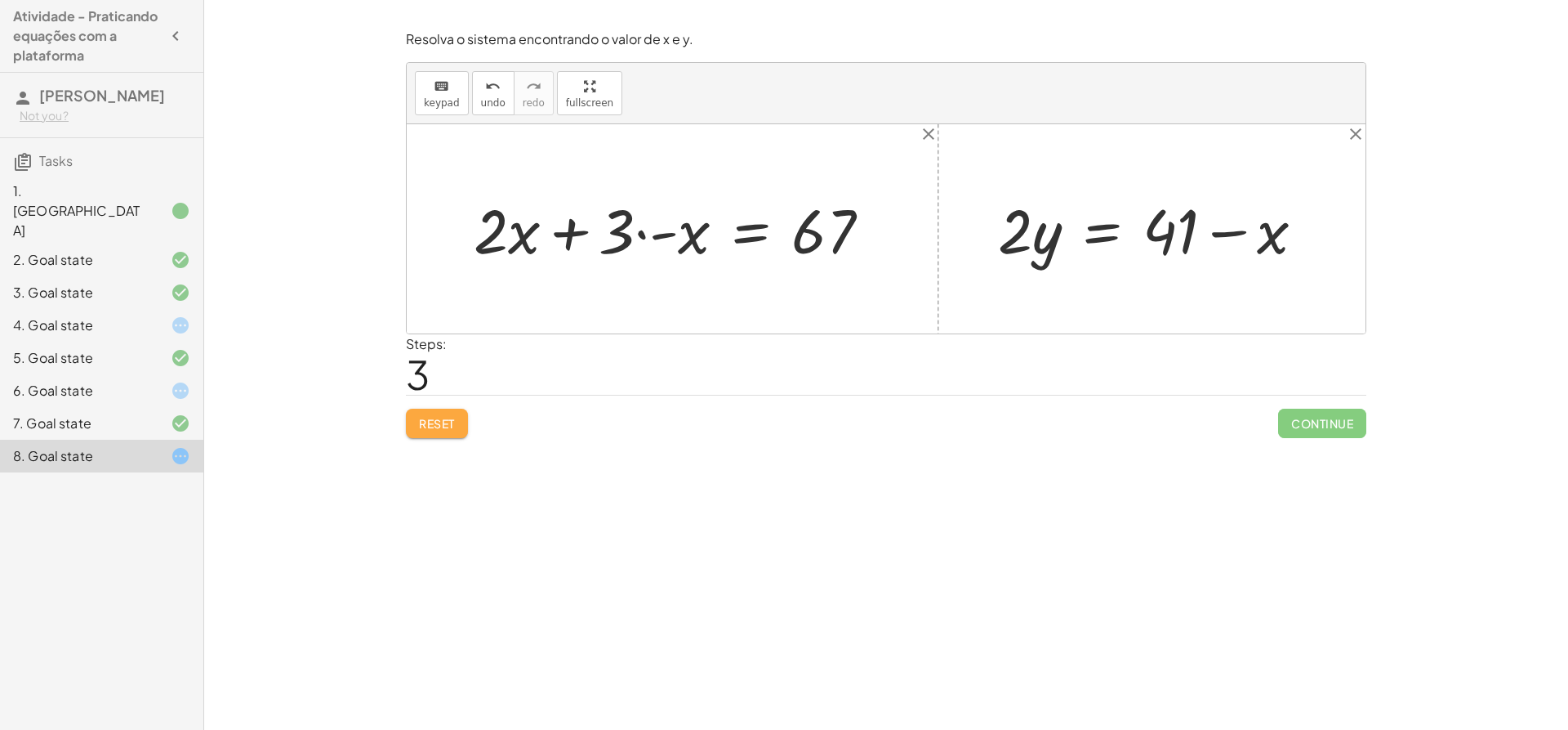
click at [464, 412] on button "Reset" at bounding box center [437, 423] width 62 height 29
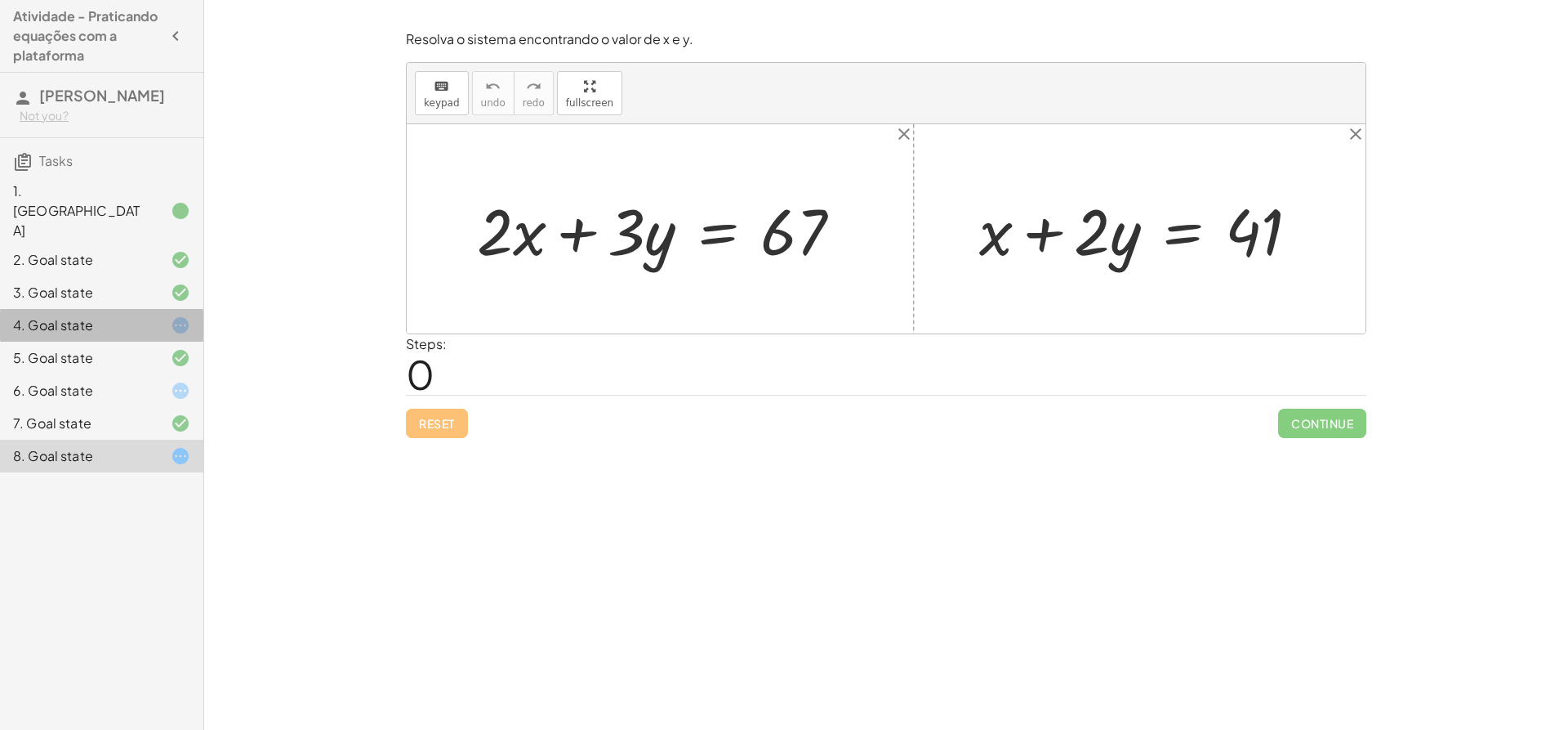
click at [122, 316] on div "4. Goal state" at bounding box center [78, 325] width 131 height 20
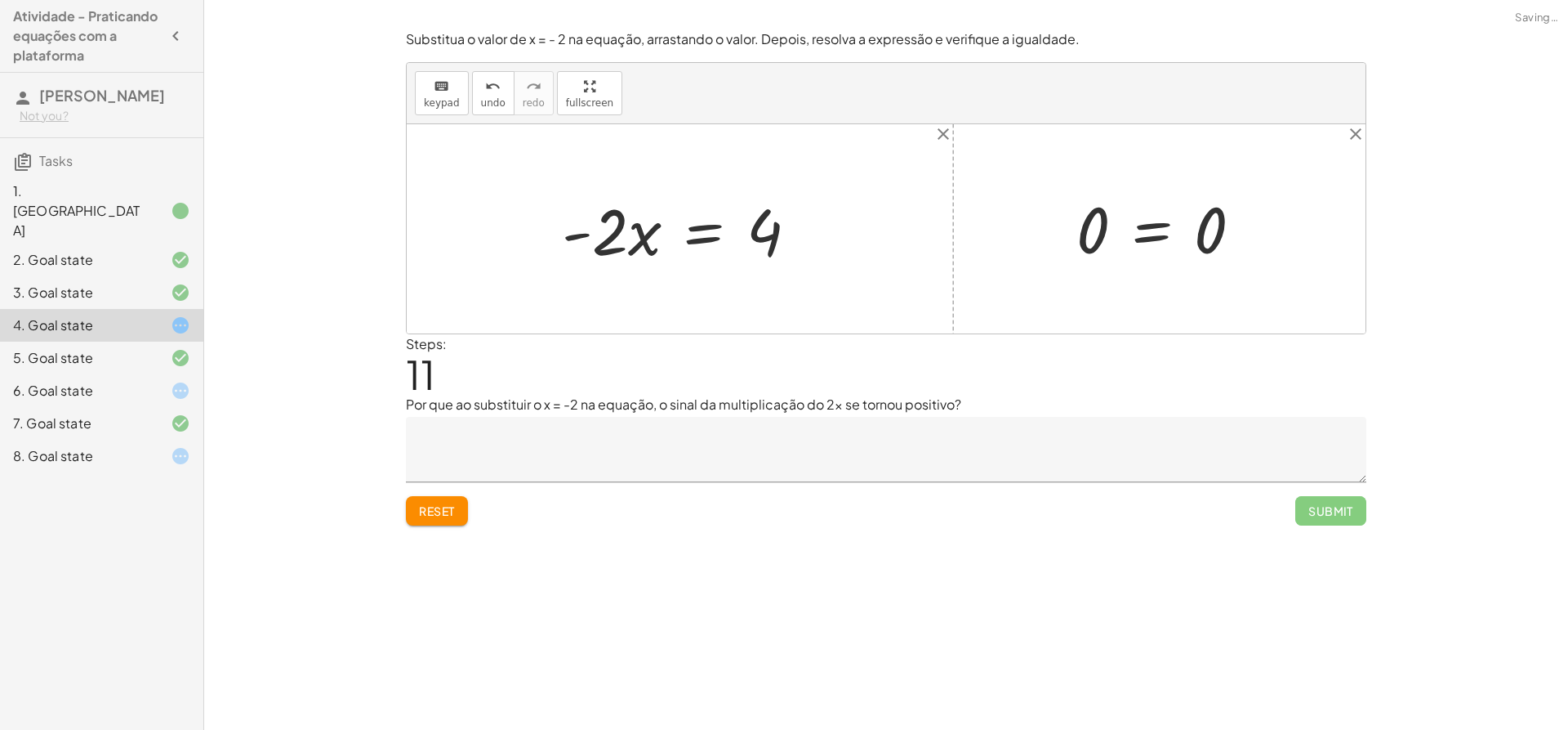
click at [114, 348] on div "5. Goal state" at bounding box center [78, 358] width 131 height 20
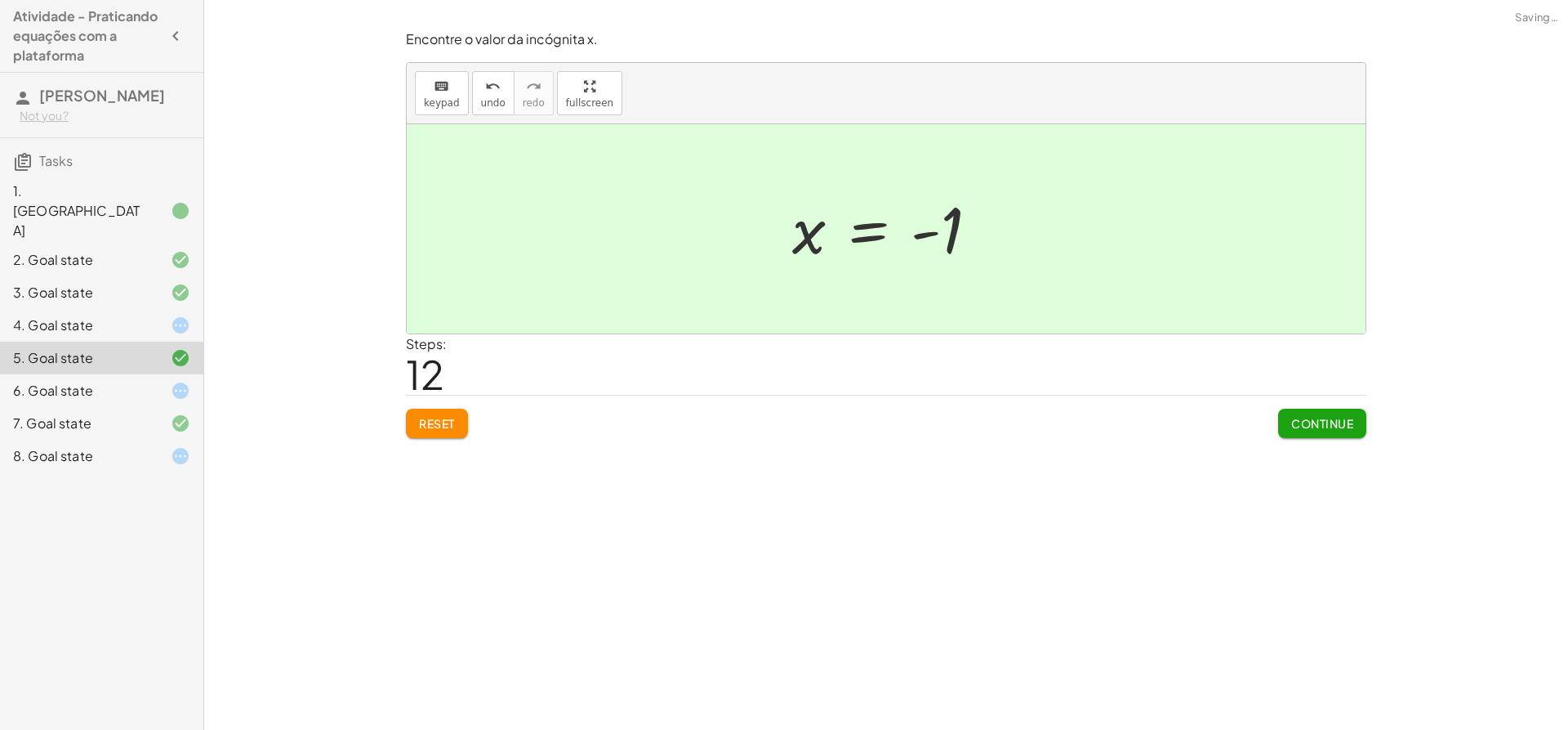
click at [115, 381] on div "6. Goal state" at bounding box center [78, 391] width 131 height 20
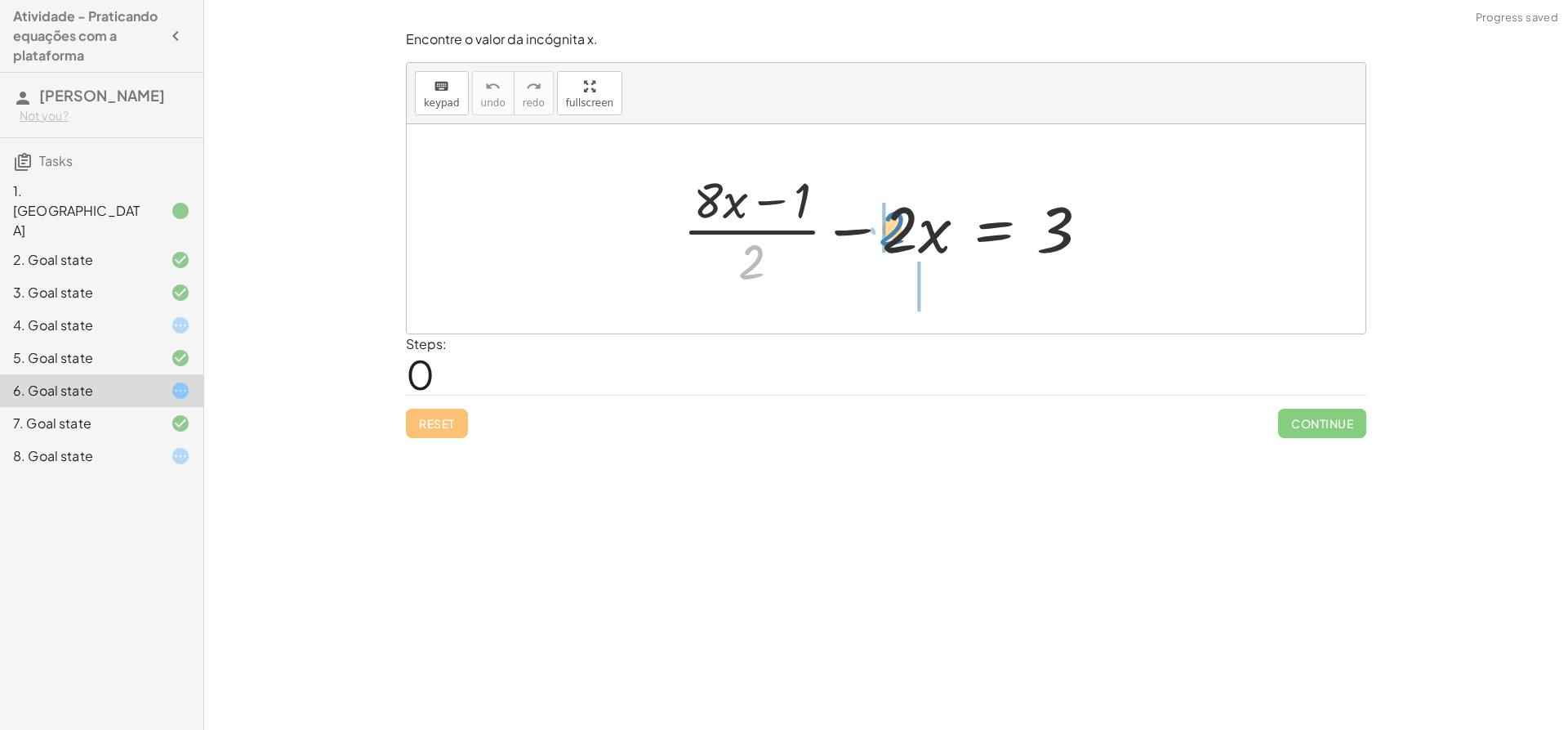
drag, startPoint x: 749, startPoint y: 268, endPoint x: 888, endPoint y: 233, distance: 143.3
click at [888, 233] on div at bounding box center [892, 228] width 436 height 125
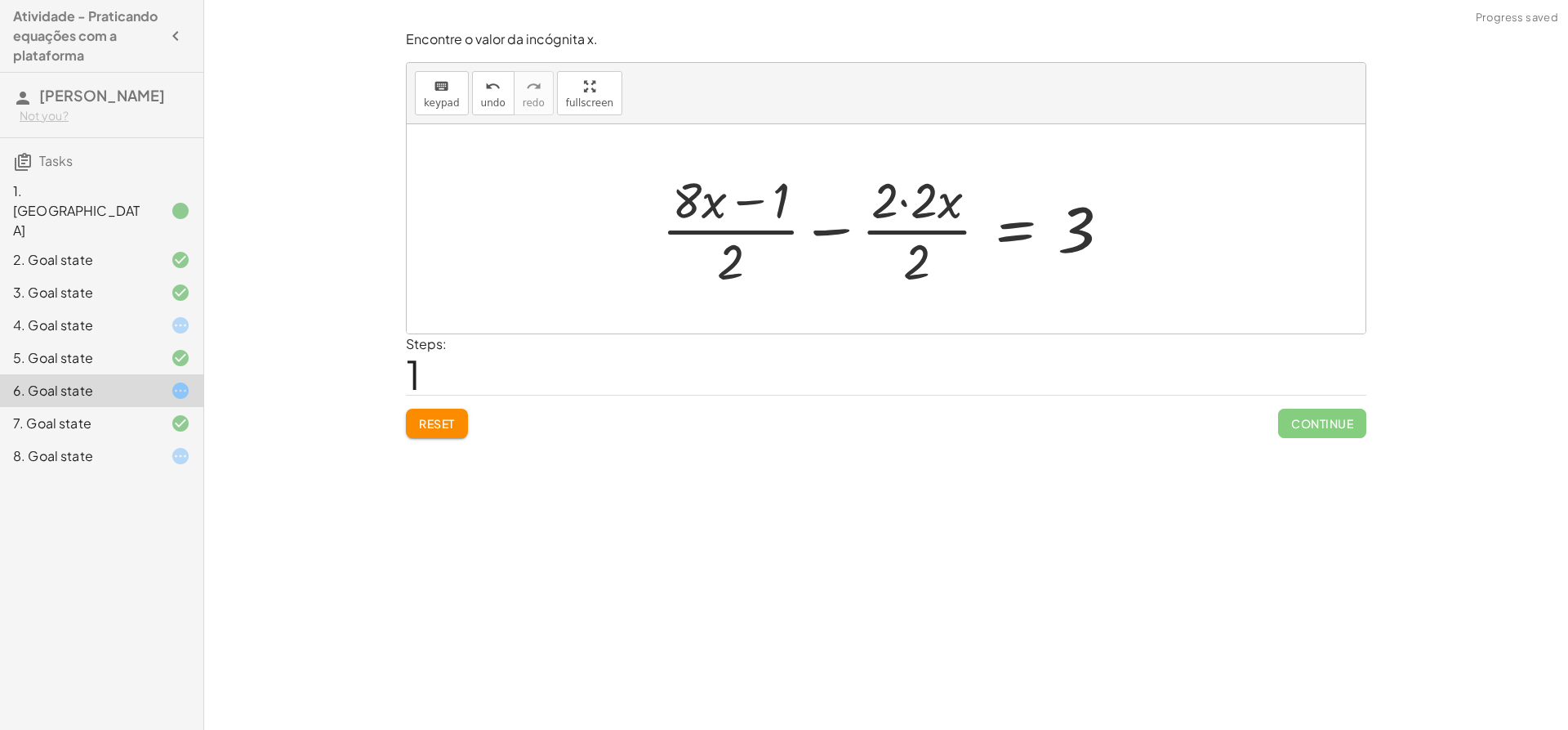
click at [905, 206] on div at bounding box center [892, 228] width 479 height 125
click at [905, 206] on div at bounding box center [912, 228] width 441 height 125
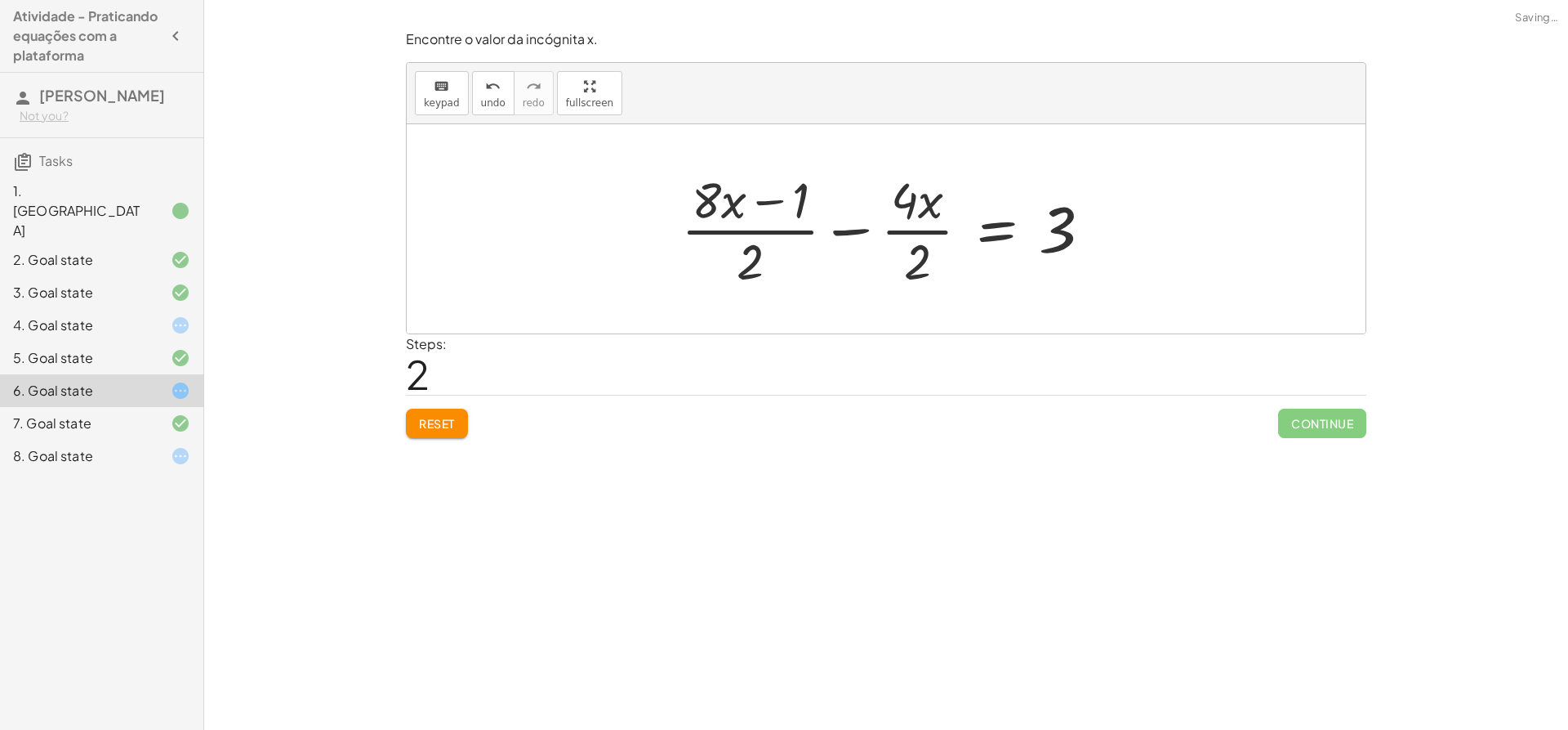
click at [931, 261] on div at bounding box center [893, 228] width 441 height 125
click at [931, 261] on div at bounding box center [894, 228] width 436 height 125
drag, startPoint x: 744, startPoint y: 262, endPoint x: 969, endPoint y: 230, distance: 227.3
click at [969, 230] on div at bounding box center [892, 228] width 436 height 125
drag, startPoint x: 736, startPoint y: 267, endPoint x: 1108, endPoint y: 234, distance: 373.5
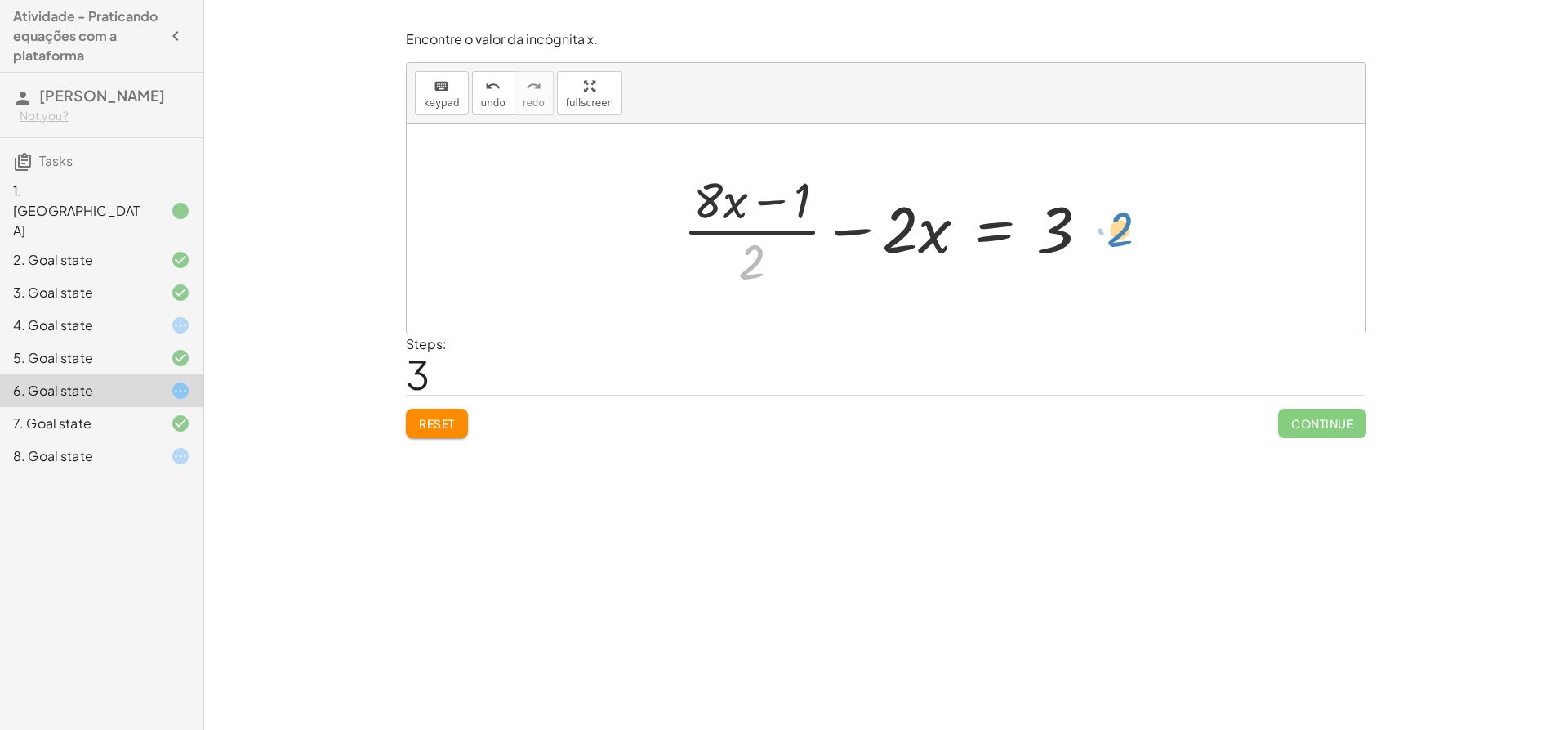
click at [1108, 234] on div at bounding box center [892, 228] width 436 height 125
drag, startPoint x: 760, startPoint y: 270, endPoint x: 1128, endPoint y: 239, distance: 369.3
drag, startPoint x: 745, startPoint y: 263, endPoint x: 1030, endPoint y: 224, distance: 287.7
click at [1030, 224] on div at bounding box center [892, 228] width 436 height 125
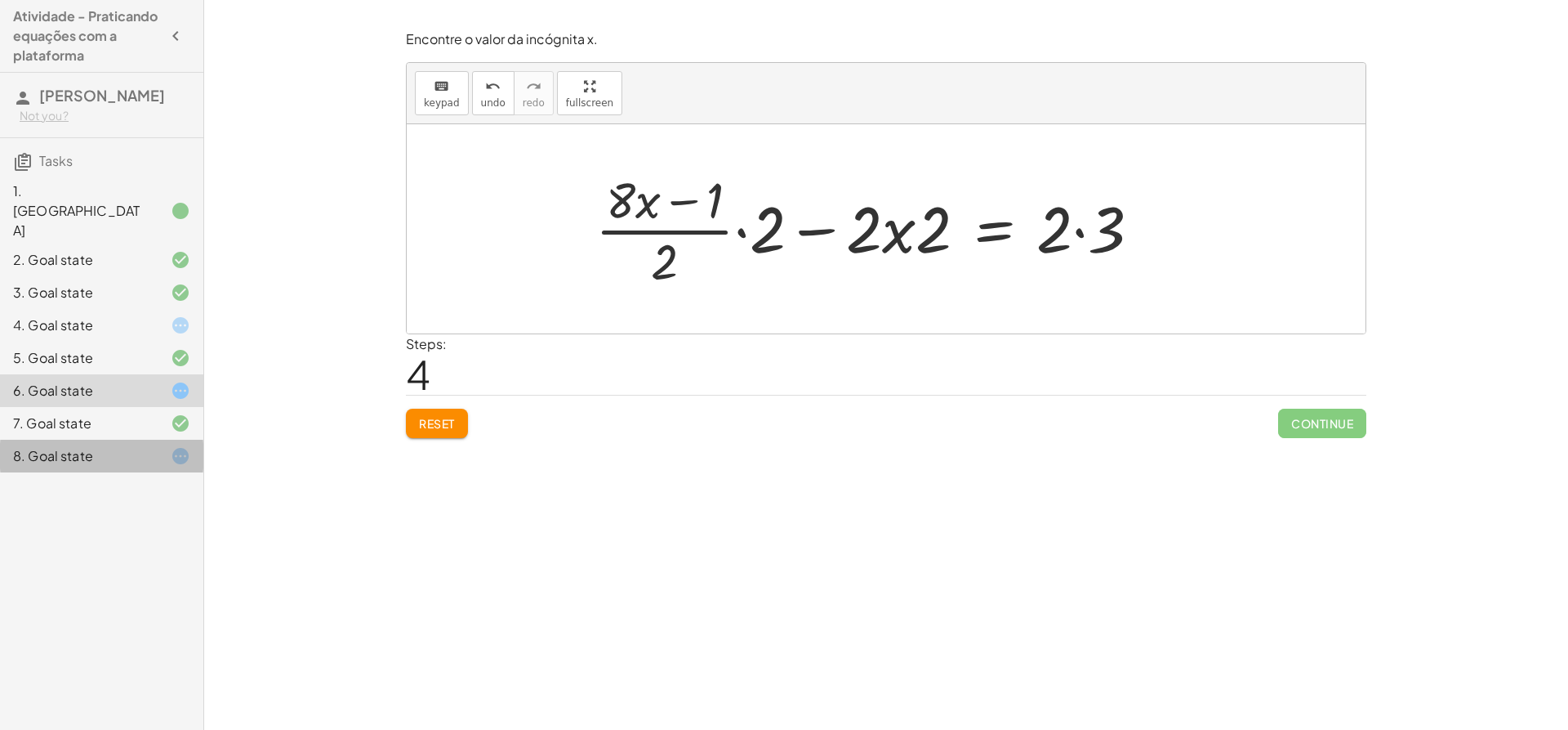
click at [148, 440] on div "8. Goal state" at bounding box center [102, 456] width 204 height 32
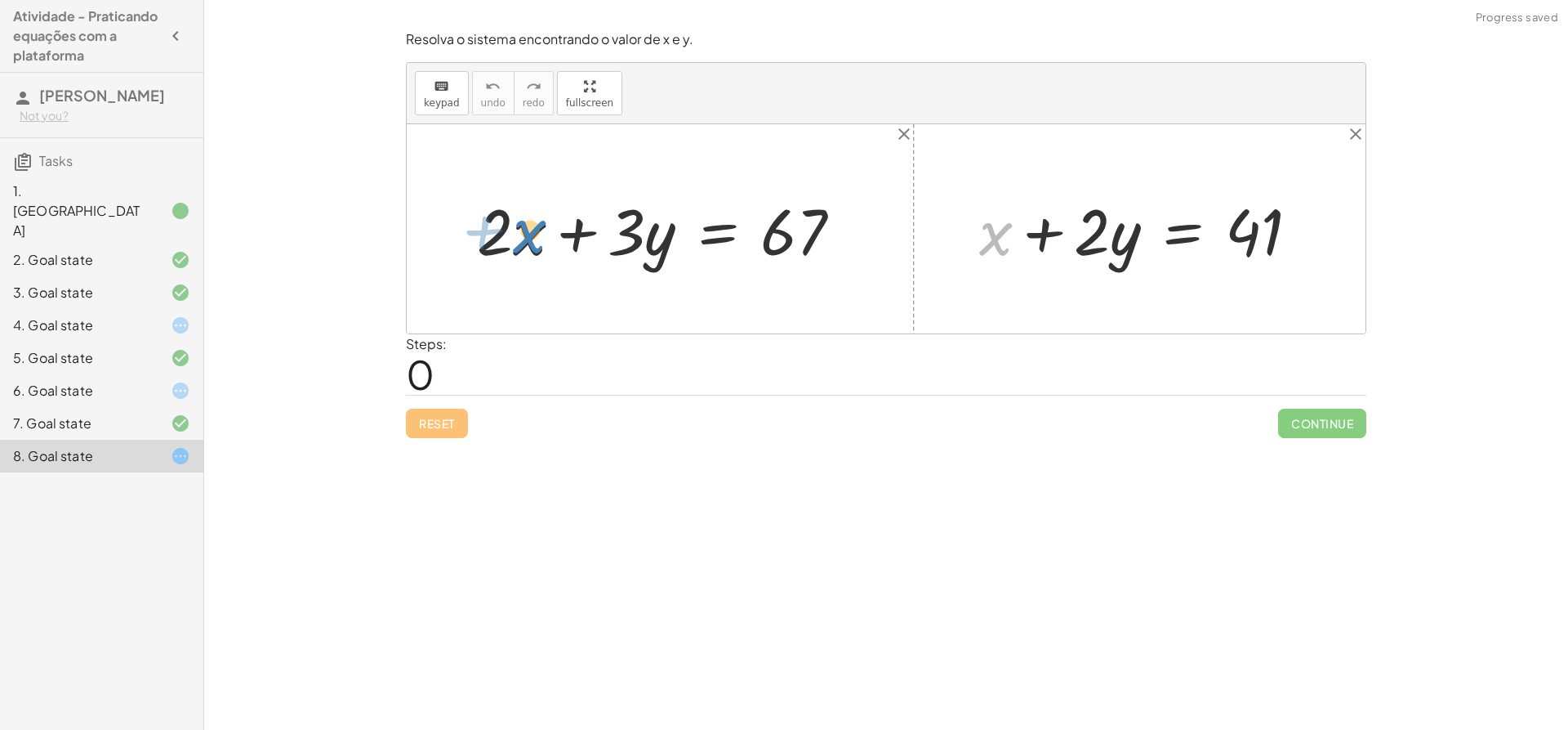
drag, startPoint x: 1002, startPoint y: 235, endPoint x: 535, endPoint y: 233, distance: 467.0
drag, startPoint x: 1010, startPoint y: 241, endPoint x: 1084, endPoint y: 294, distance: 91.0
click at [1084, 294] on div "+ · 2 · x + · 3 · y = 67 + x + x + · 2 · y = 41" at bounding box center [885, 229] width 959 height 210
drag, startPoint x: 1109, startPoint y: 236, endPoint x: 1028, endPoint y: 236, distance: 81.0
click at [1028, 236] on div at bounding box center [1146, 229] width 350 height 84
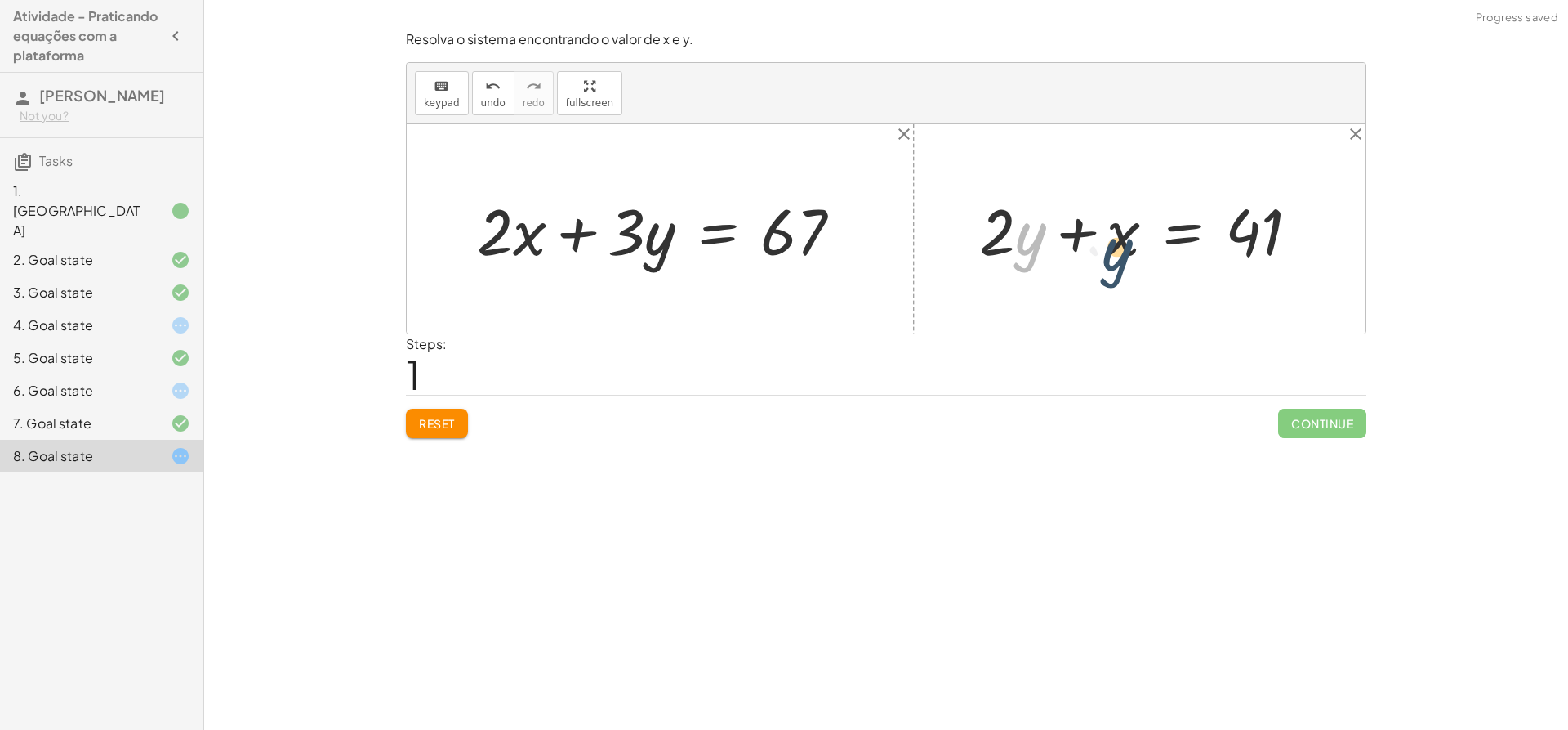
drag, startPoint x: 1017, startPoint y: 233, endPoint x: 1110, endPoint y: 249, distance: 94.4
click at [1110, 249] on div at bounding box center [1146, 229] width 350 height 84
drag, startPoint x: 1102, startPoint y: 239, endPoint x: 1311, endPoint y: 240, distance: 209.0
click at [1311, 240] on div at bounding box center [1146, 229] width 350 height 84
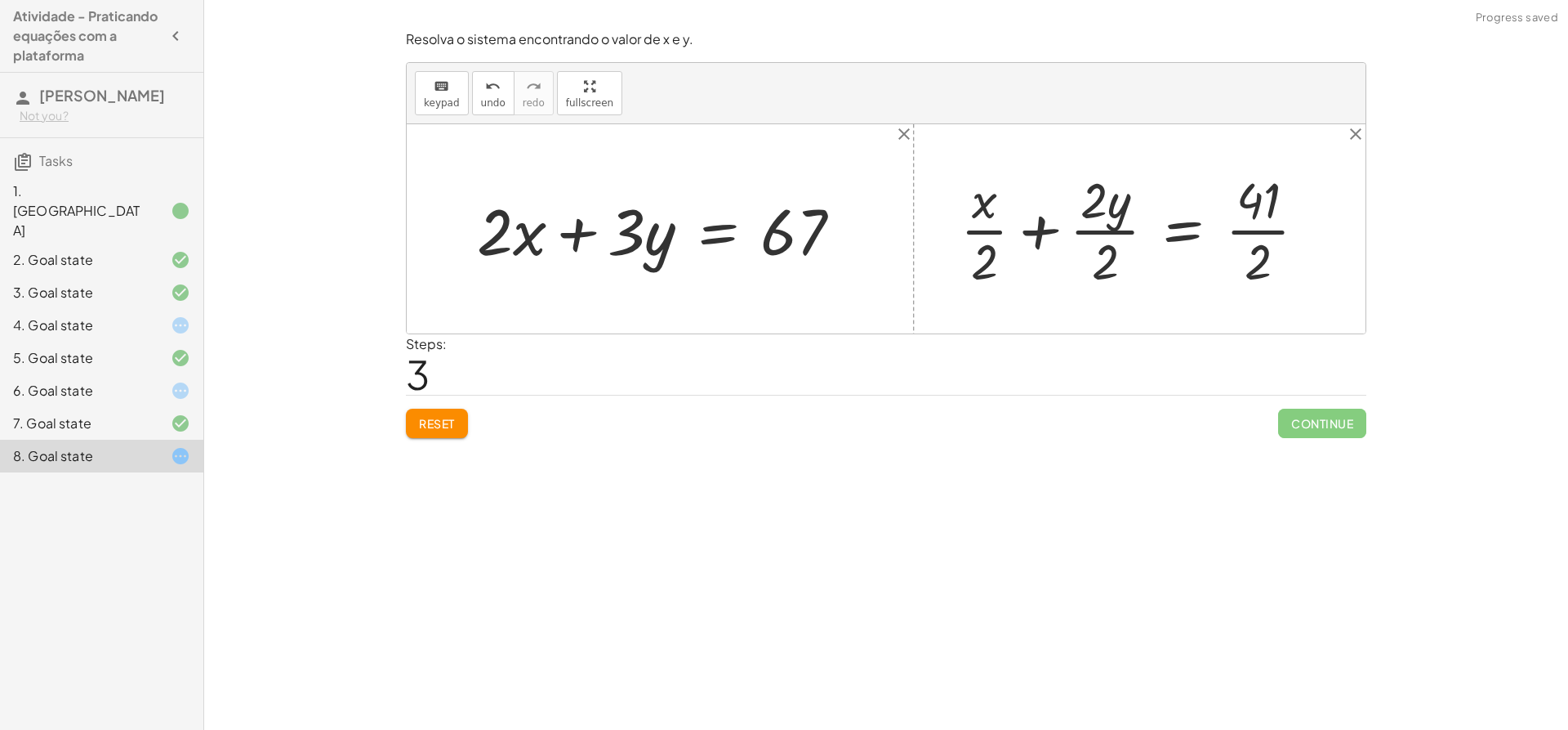
click at [427, 414] on button "Reset" at bounding box center [437, 423] width 62 height 29
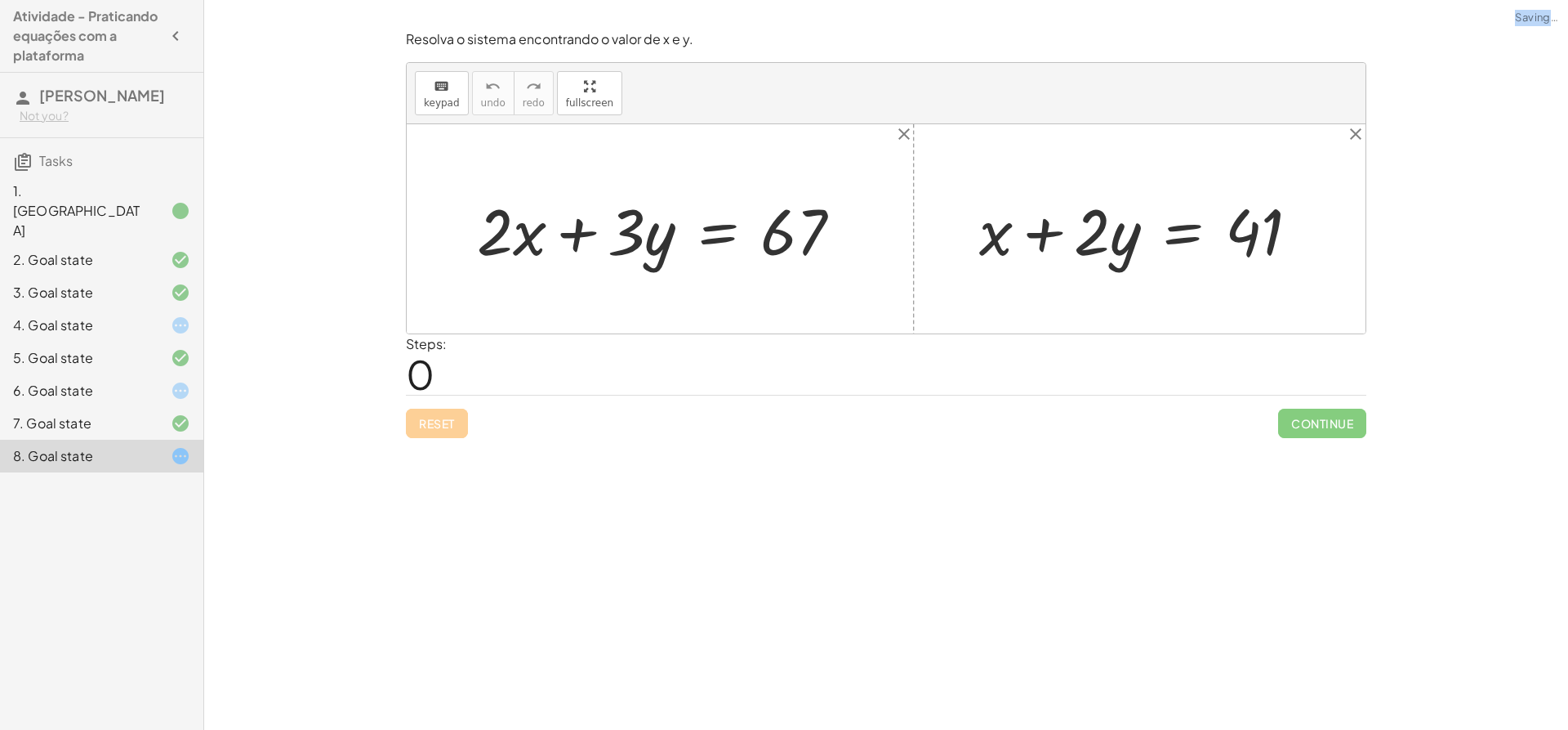
click at [427, 414] on div "Reset Continue" at bounding box center [886, 416] width 961 height 43
drag, startPoint x: 1105, startPoint y: 234, endPoint x: 1150, endPoint y: 246, distance: 46.6
click at [1150, 246] on div at bounding box center [1146, 229] width 350 height 84
drag, startPoint x: 1108, startPoint y: 237, endPoint x: 1070, endPoint y: 228, distance: 39.1
click at [1070, 228] on div at bounding box center [1146, 229] width 350 height 84
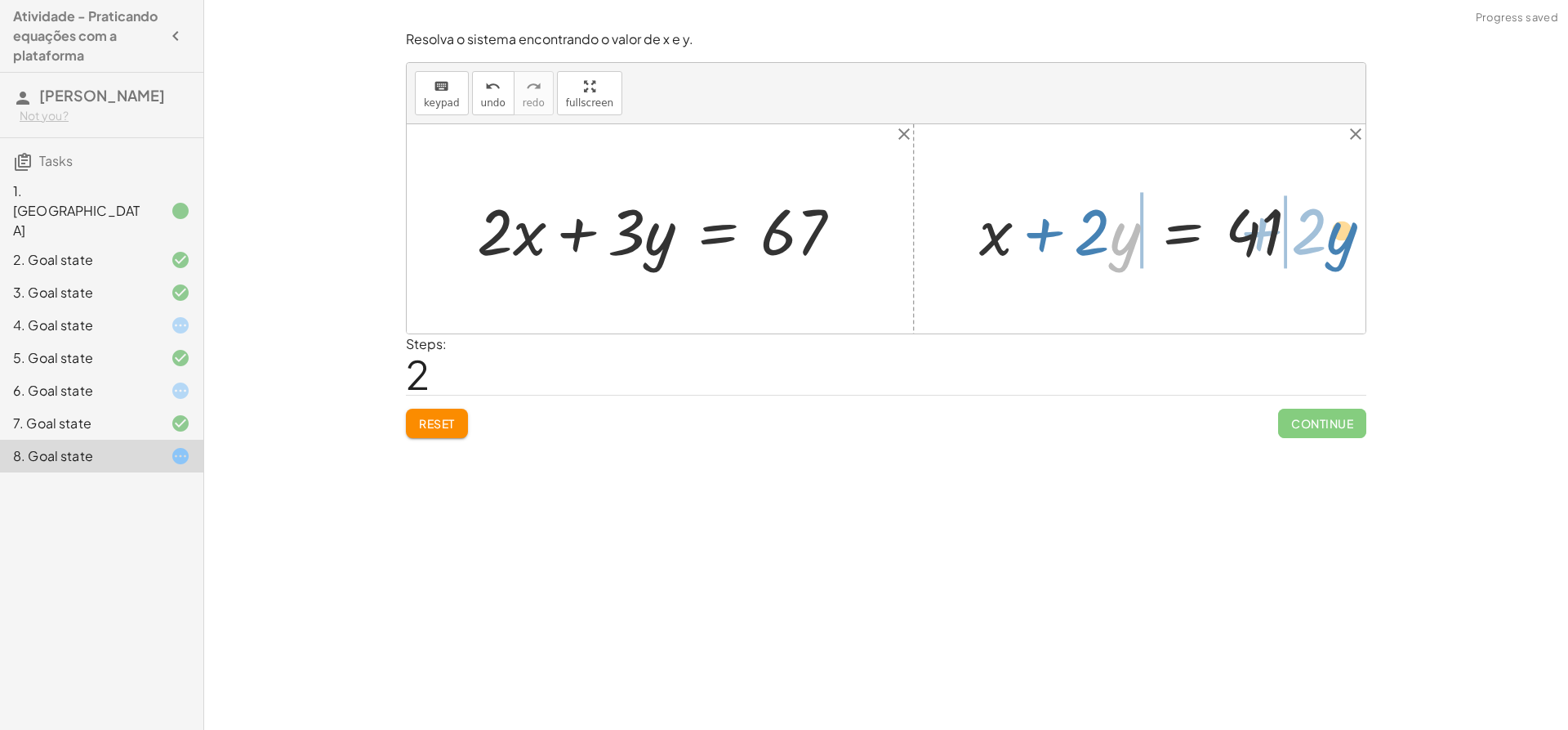
drag, startPoint x: 1117, startPoint y: 244, endPoint x: 1335, endPoint y: 243, distance: 218.0
click at [1335, 243] on div "+ · 2 · x + · 3 · y = 67 + x + · 2 · y = 41 + x + · y · 2 = 41 · y + · 2 + x + …" at bounding box center [885, 229] width 959 height 210
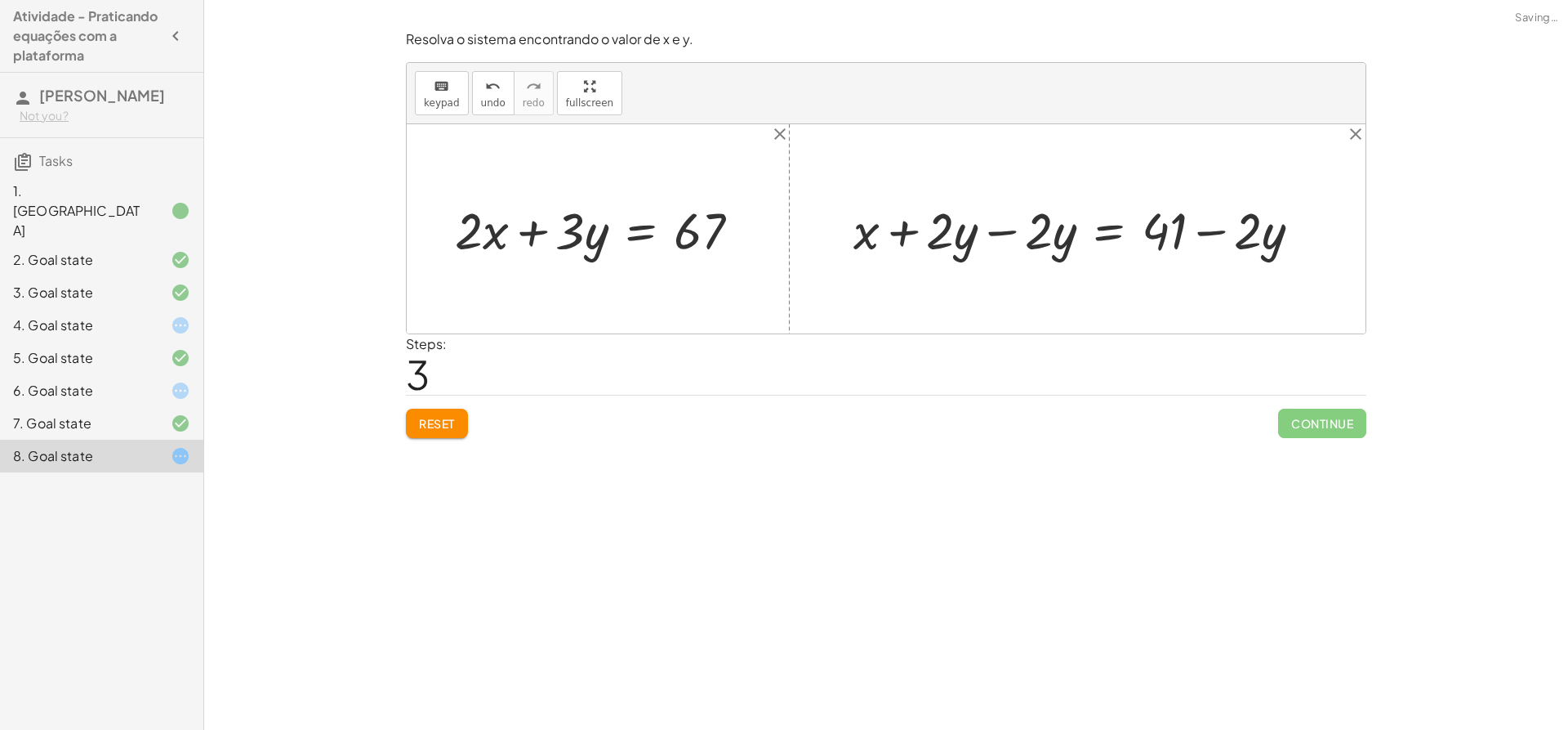
click at [1028, 223] on div at bounding box center [1083, 228] width 477 height 67
click at [999, 229] on div at bounding box center [1083, 228] width 477 height 67
click at [999, 229] on div at bounding box center [885, 229] width 959 height 210
click at [1248, 234] on div at bounding box center [1182, 228] width 280 height 67
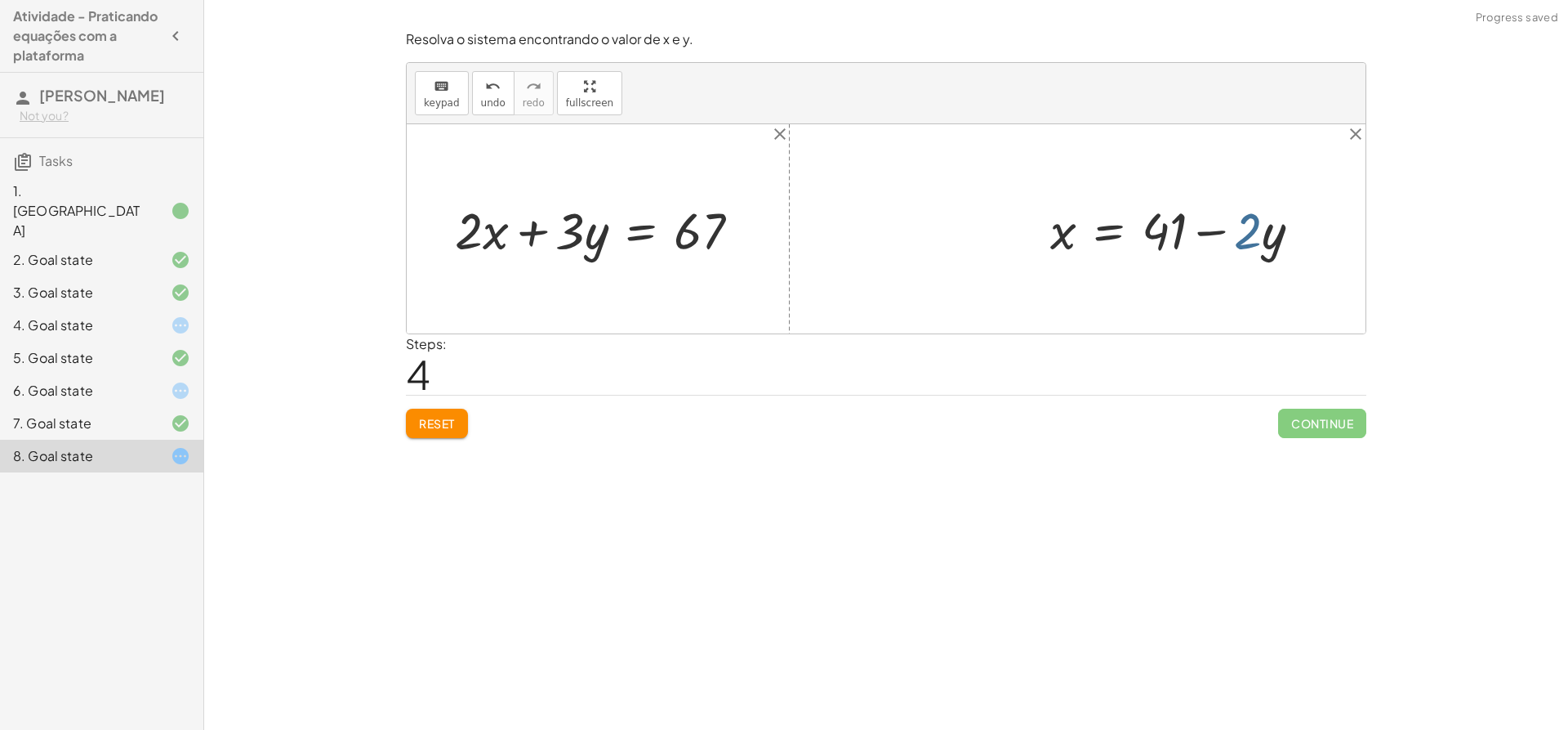
click at [1248, 234] on div at bounding box center [1182, 228] width 280 height 67
drag, startPoint x: 1270, startPoint y: 244, endPoint x: 504, endPoint y: 225, distance: 766.2
drag, startPoint x: 1058, startPoint y: 239, endPoint x: 596, endPoint y: 247, distance: 462.1
drag, startPoint x: 1261, startPoint y: 254, endPoint x: 1318, endPoint y: 392, distance: 149.3
click at [1317, 402] on div "Resolva o sistema encontrando o valor de x e y. keyboard keypad undo undo redo …" at bounding box center [886, 234] width 980 height 427
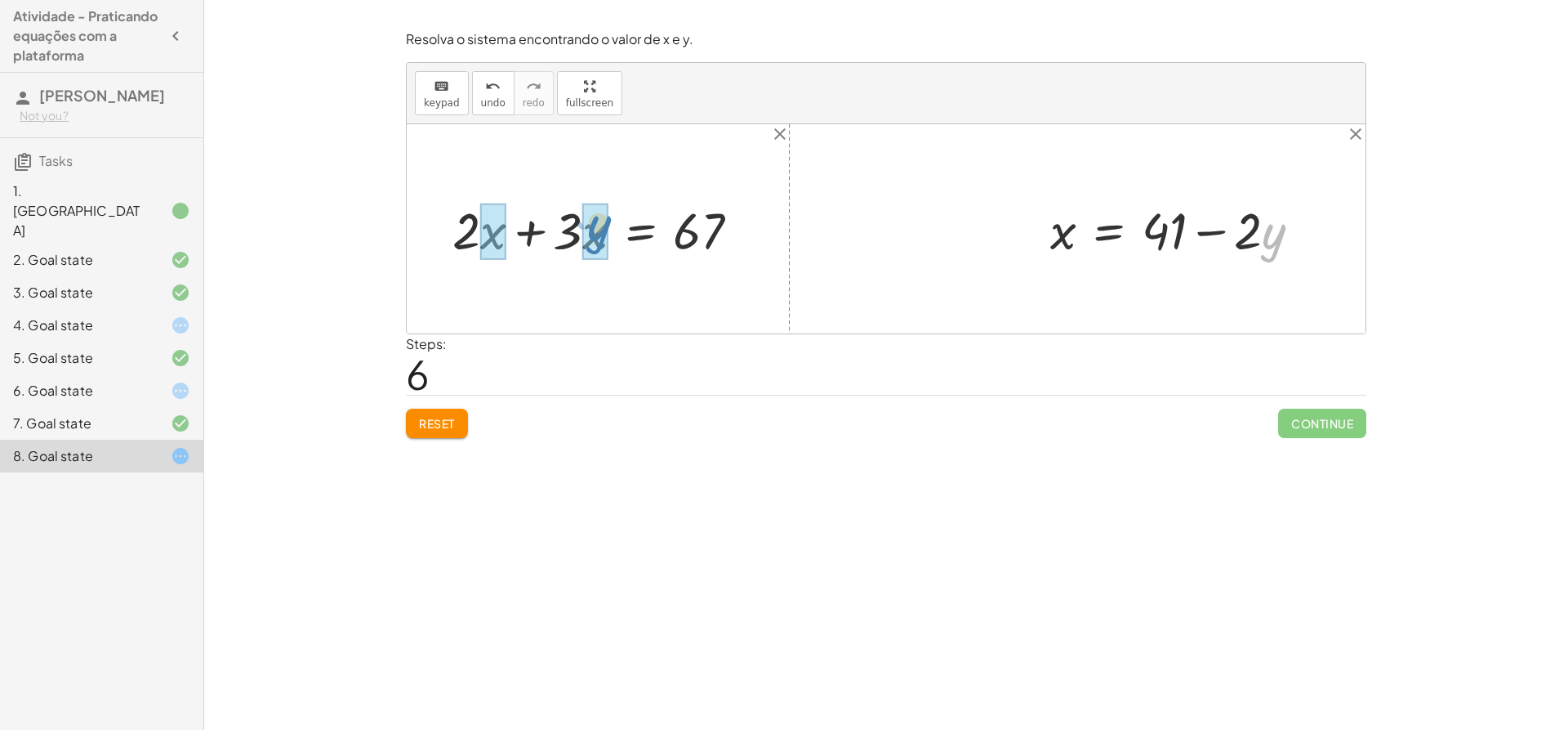
drag, startPoint x: 1272, startPoint y: 257, endPoint x: 599, endPoint y: 249, distance: 673.0
click at [426, 422] on span "Reset" at bounding box center [437, 423] width 36 height 15
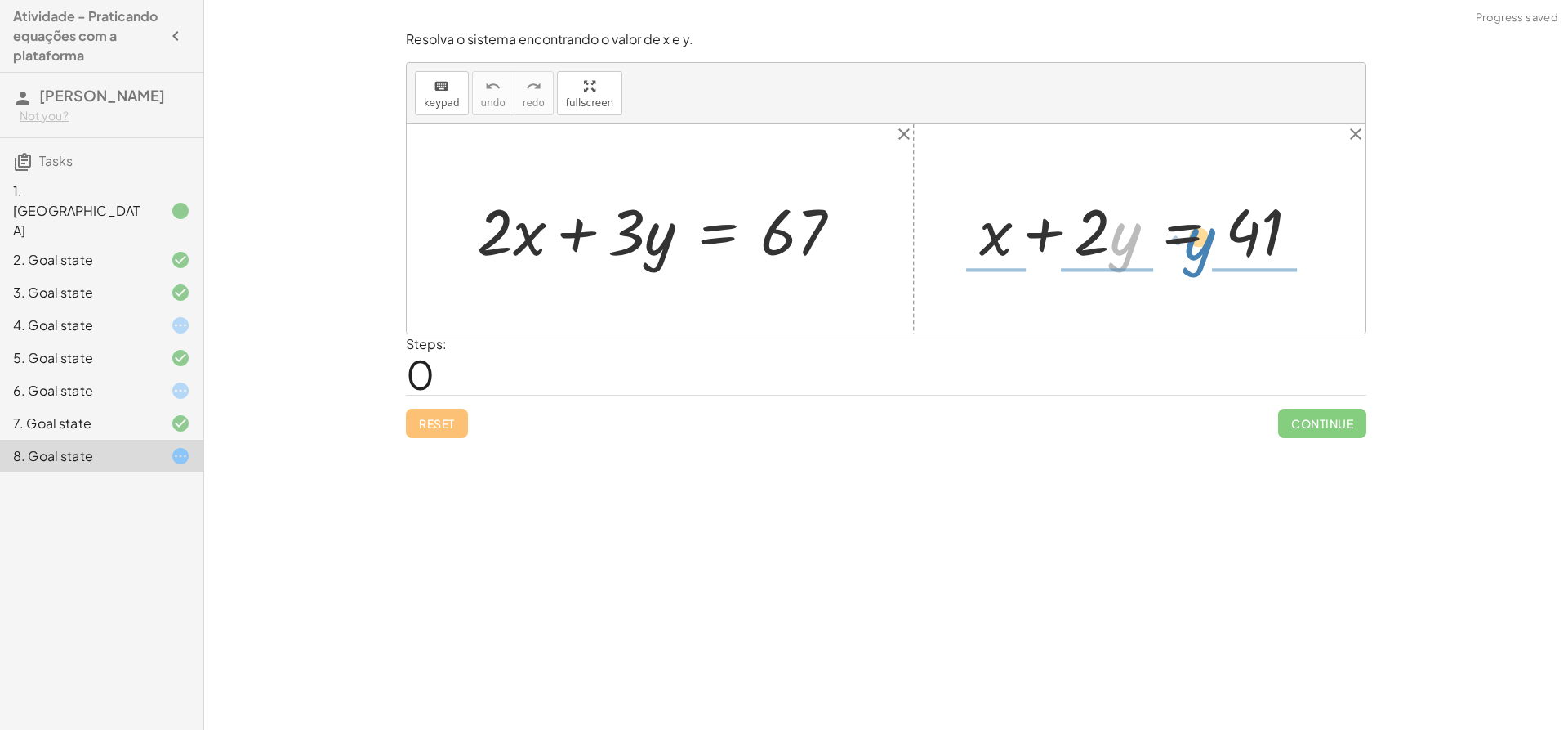
drag, startPoint x: 1117, startPoint y: 247, endPoint x: 1170, endPoint y: 252, distance: 53.2
click at [1179, 252] on div at bounding box center [1146, 229] width 350 height 84
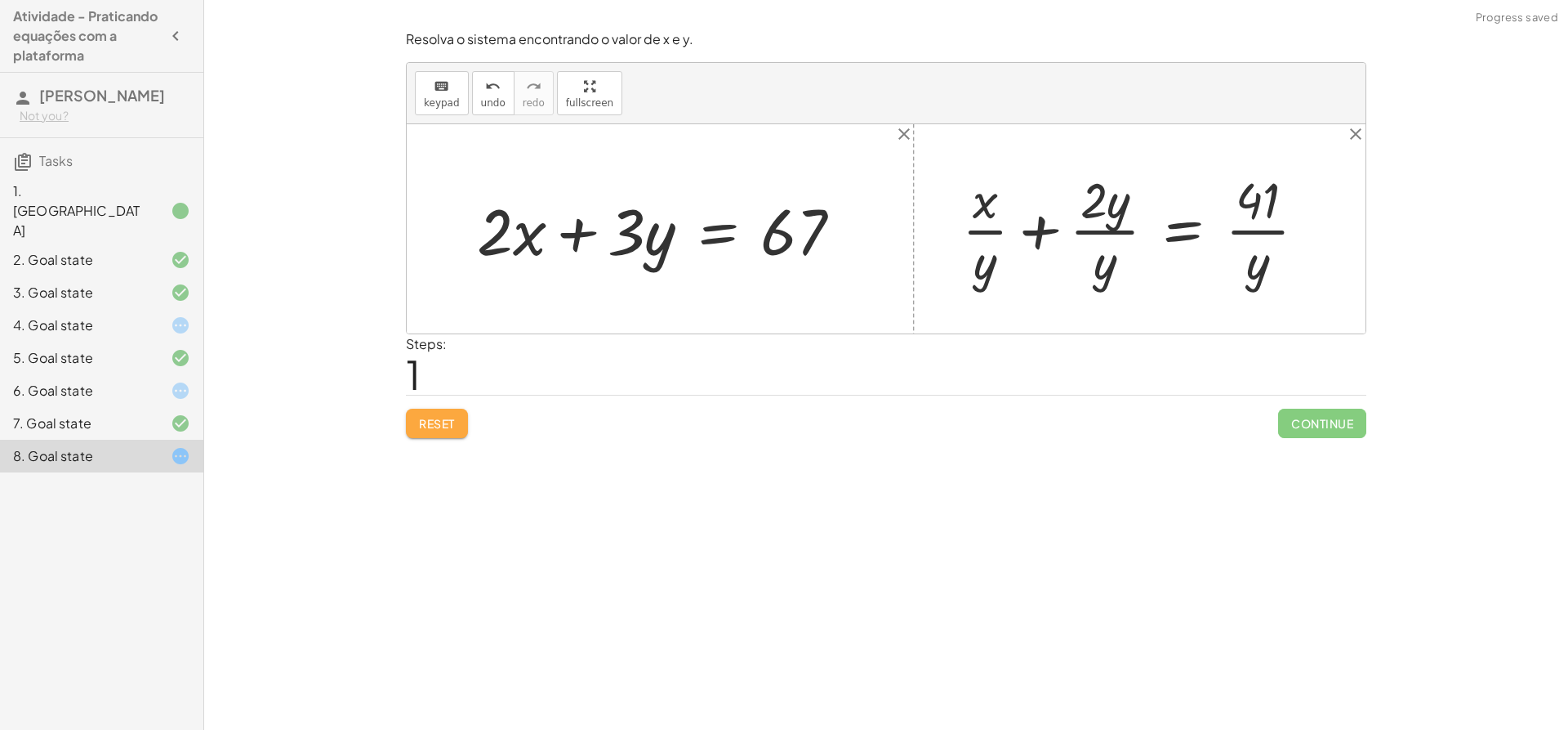
click at [434, 418] on span "Reset" at bounding box center [437, 423] width 36 height 15
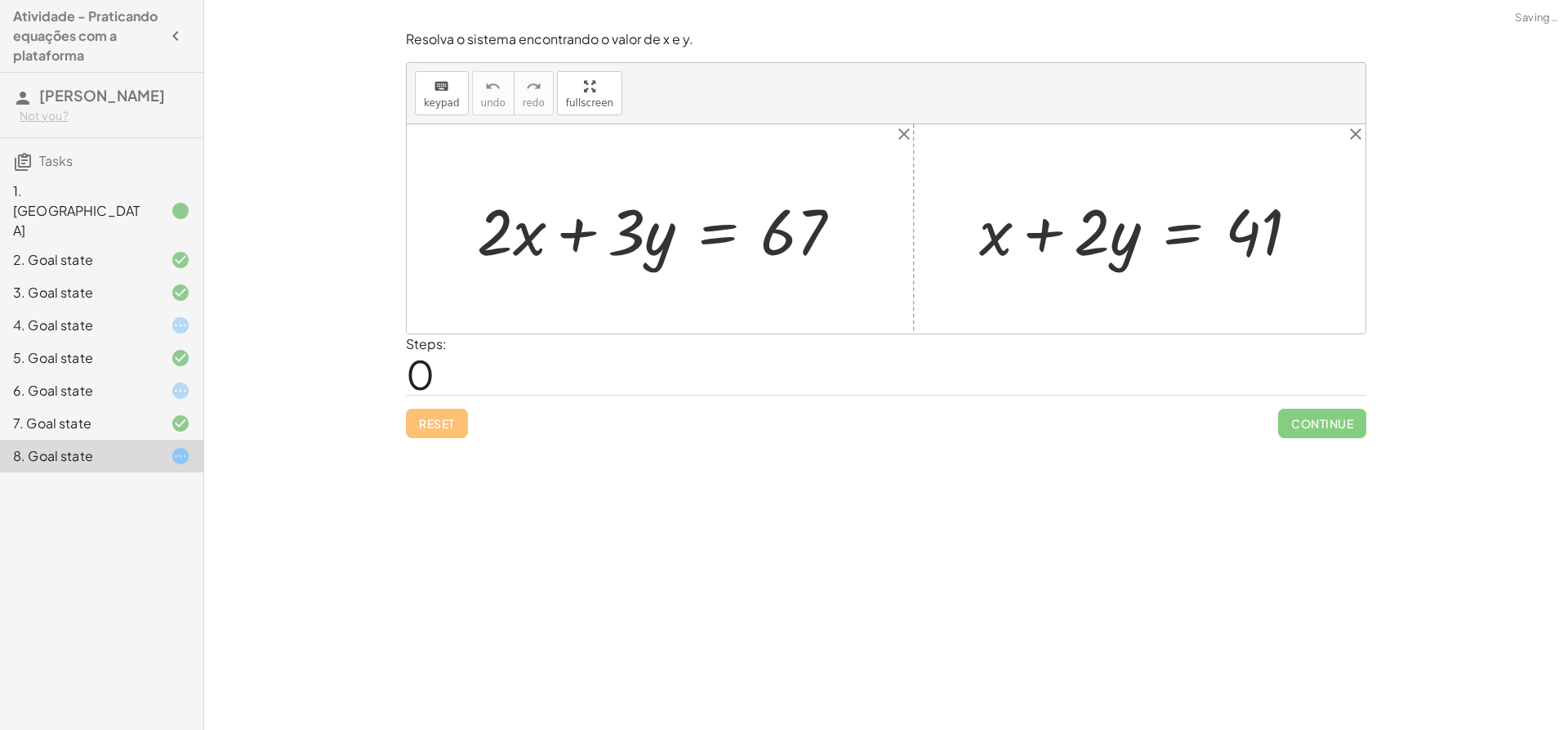
click at [434, 418] on div "Reset Continue" at bounding box center [886, 416] width 961 height 43
drag, startPoint x: 1092, startPoint y: 239, endPoint x: 1314, endPoint y: 244, distance: 222.1
click at [1314, 244] on div at bounding box center [1146, 229] width 350 height 84
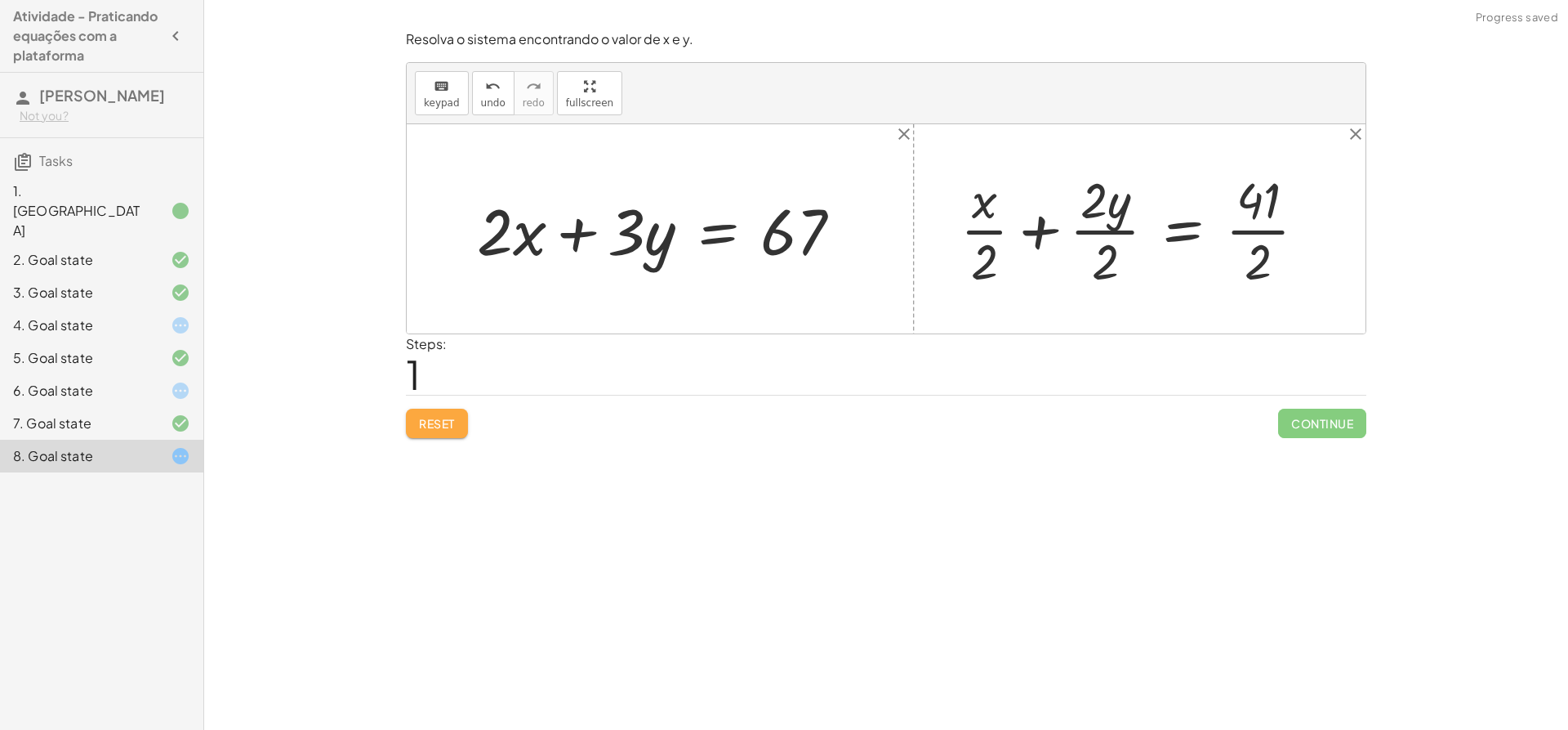
click at [411, 434] on button "Reset" at bounding box center [437, 423] width 62 height 29
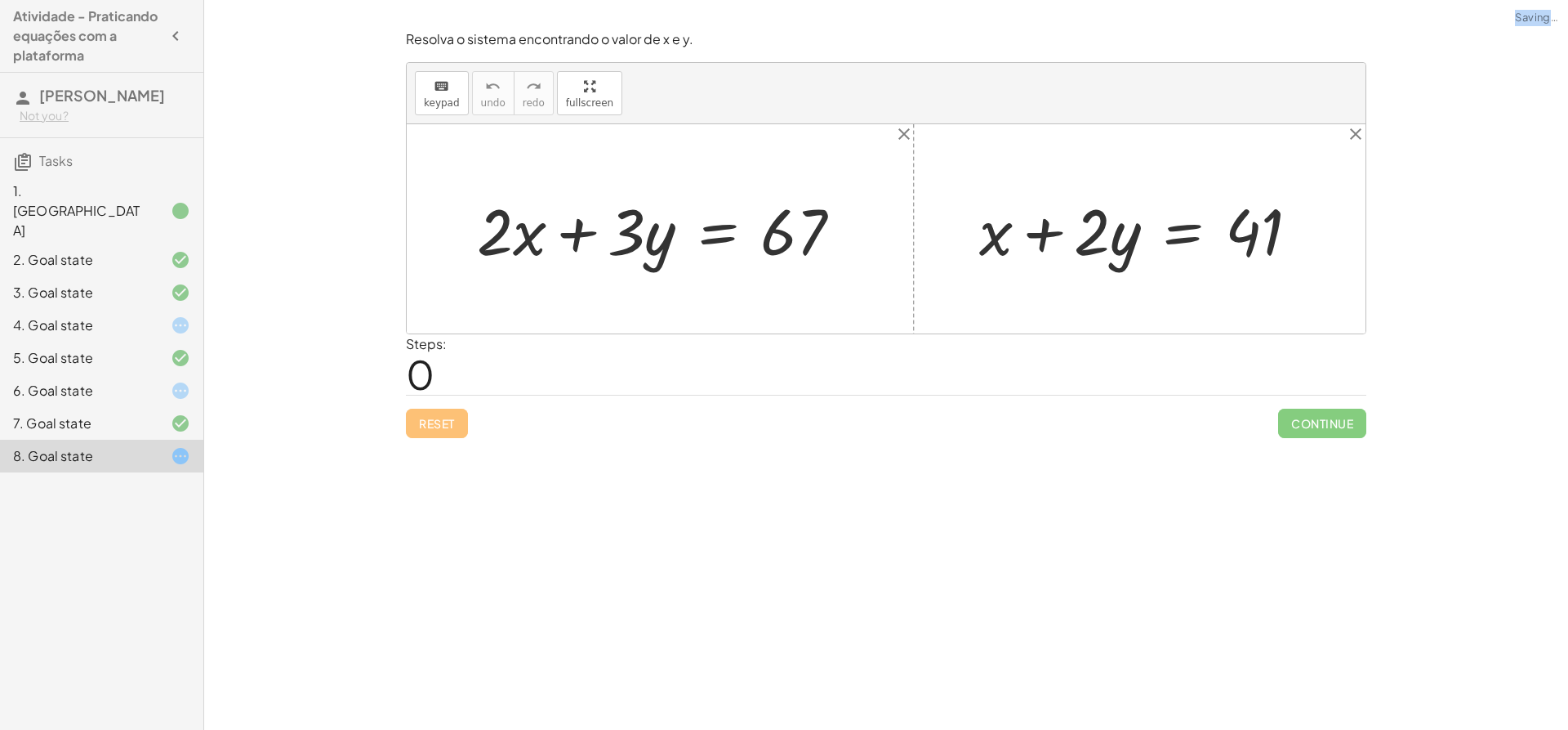
click at [411, 434] on div "Reset Continue" at bounding box center [886, 416] width 961 height 43
drag, startPoint x: 1131, startPoint y: 225, endPoint x: 1335, endPoint y: 232, distance: 204.1
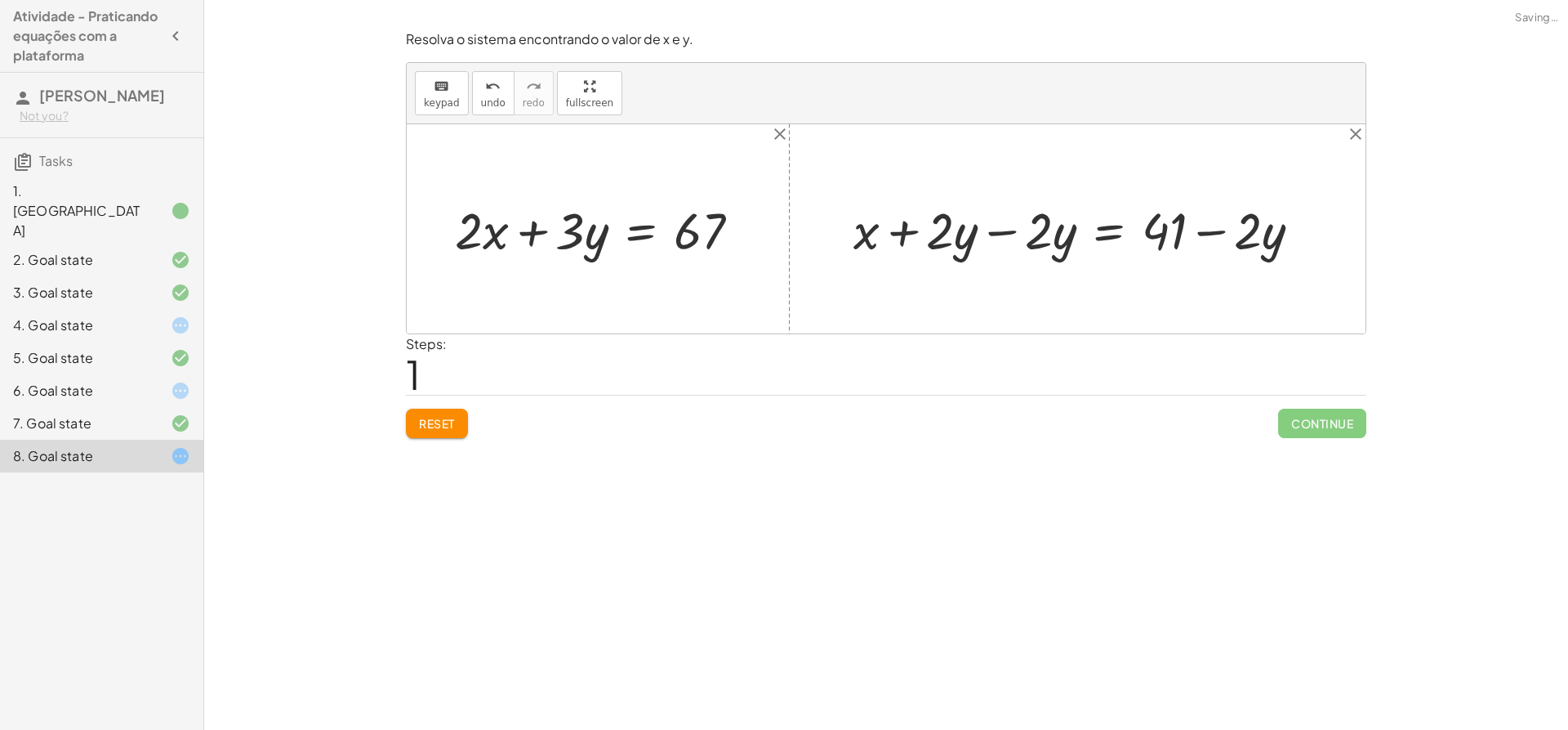
click at [978, 219] on div at bounding box center [1083, 228] width 477 height 67
click at [978, 219] on div at bounding box center [885, 229] width 959 height 210
drag, startPoint x: 1061, startPoint y: 236, endPoint x: 498, endPoint y: 233, distance: 563.0
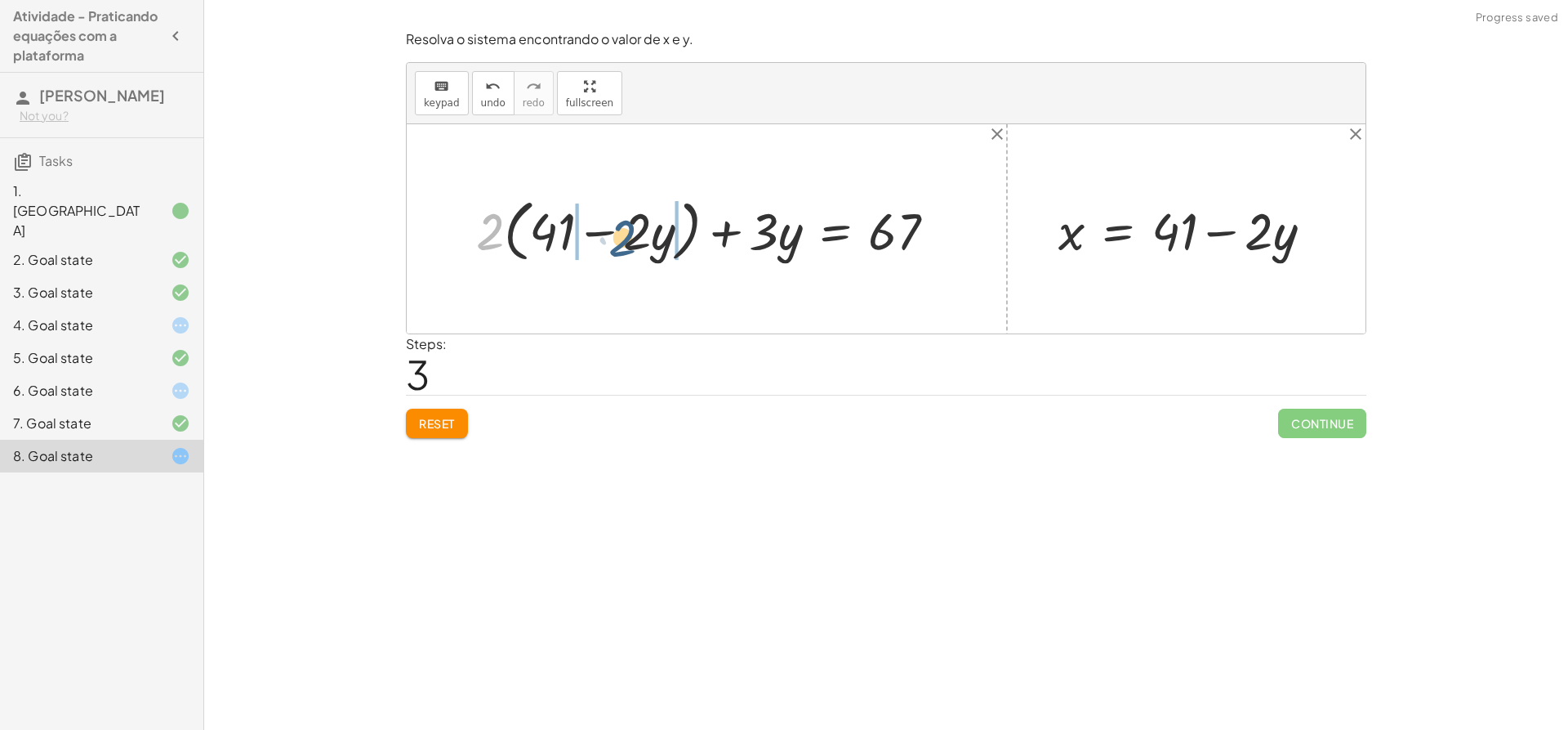
drag, startPoint x: 483, startPoint y: 239, endPoint x: 619, endPoint y: 245, distance: 136.1
click at [619, 245] on div at bounding box center [713, 228] width 490 height 75
click at [555, 235] on div at bounding box center [718, 228] width 479 height 68
click at [555, 235] on div at bounding box center [732, 228] width 451 height 68
drag, startPoint x: 652, startPoint y: 230, endPoint x: 786, endPoint y: 227, distance: 134.0
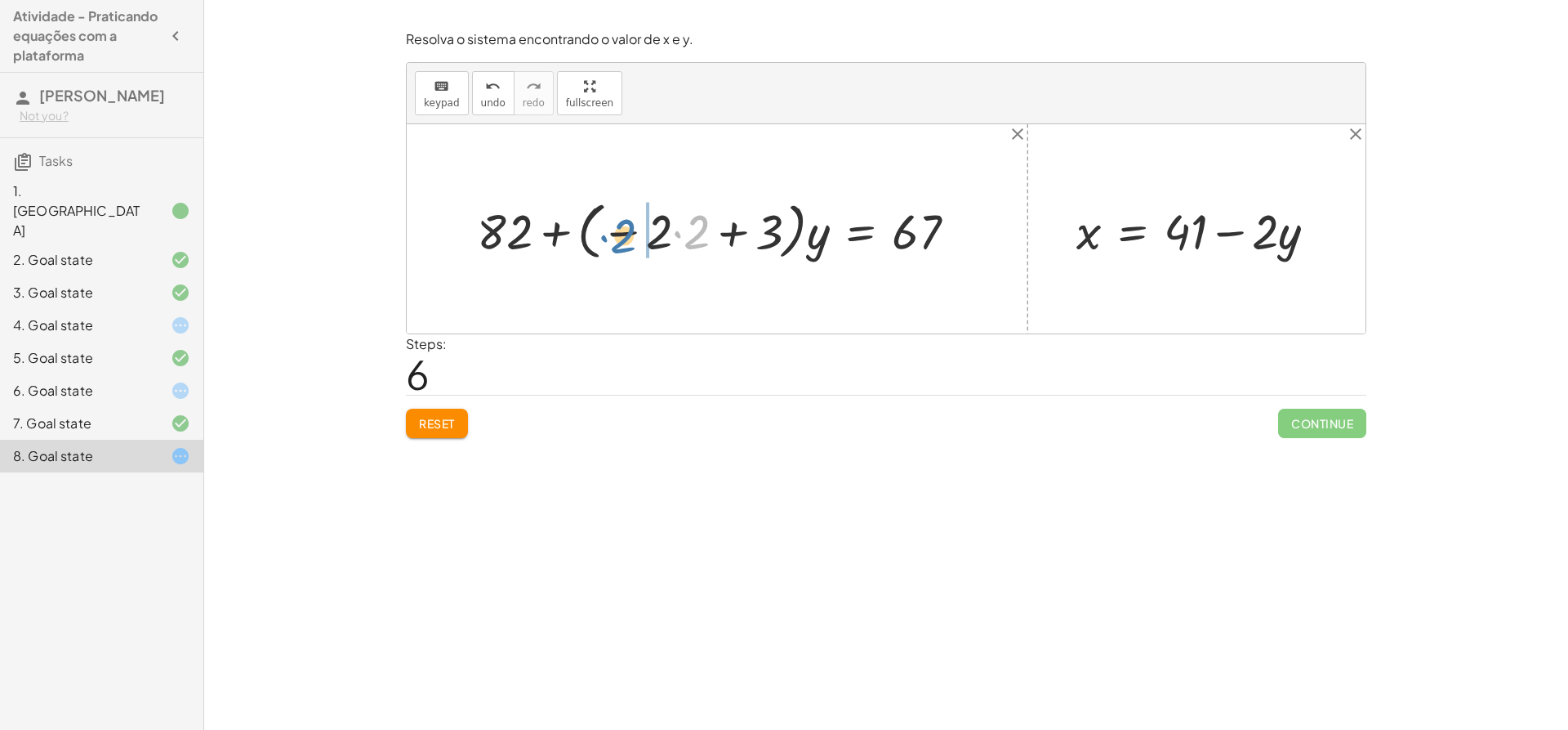
drag, startPoint x: 691, startPoint y: 231, endPoint x: 623, endPoint y: 237, distance: 68.3
drag, startPoint x: 514, startPoint y: 229, endPoint x: 666, endPoint y: 241, distance: 152.5
click at [666, 241] on div at bounding box center [724, 228] width 509 height 72
drag, startPoint x: 517, startPoint y: 225, endPoint x: 736, endPoint y: 223, distance: 219.0
click at [736, 223] on div at bounding box center [724, 228] width 509 height 72
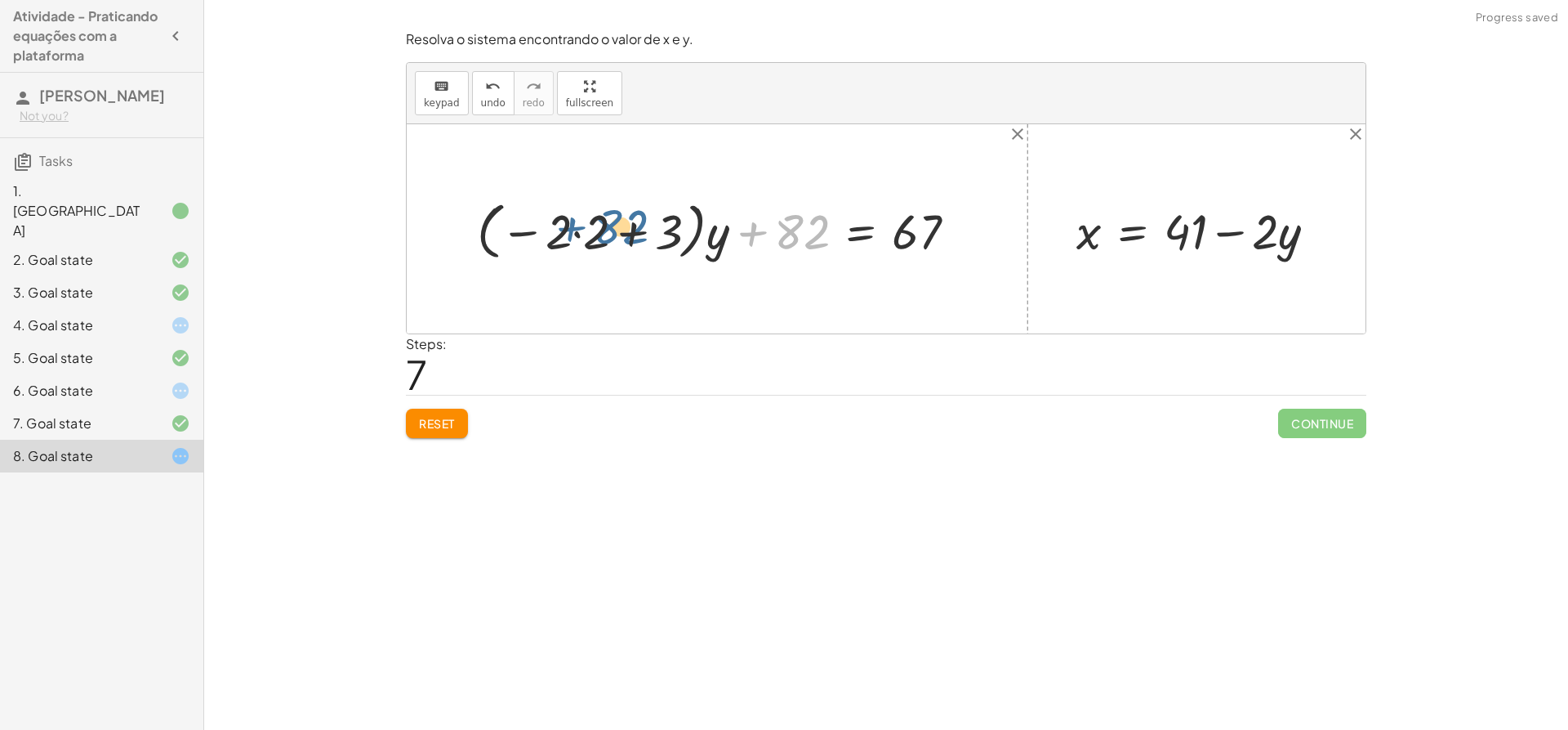
drag, startPoint x: 802, startPoint y: 227, endPoint x: 619, endPoint y: 223, distance: 183.0
click at [619, 223] on div at bounding box center [724, 228] width 509 height 72
drag, startPoint x: 713, startPoint y: 249, endPoint x: 563, endPoint y: 234, distance: 150.7
click at [563, 234] on div at bounding box center [724, 228] width 509 height 72
click at [617, 232] on div at bounding box center [733, 228] width 476 height 64
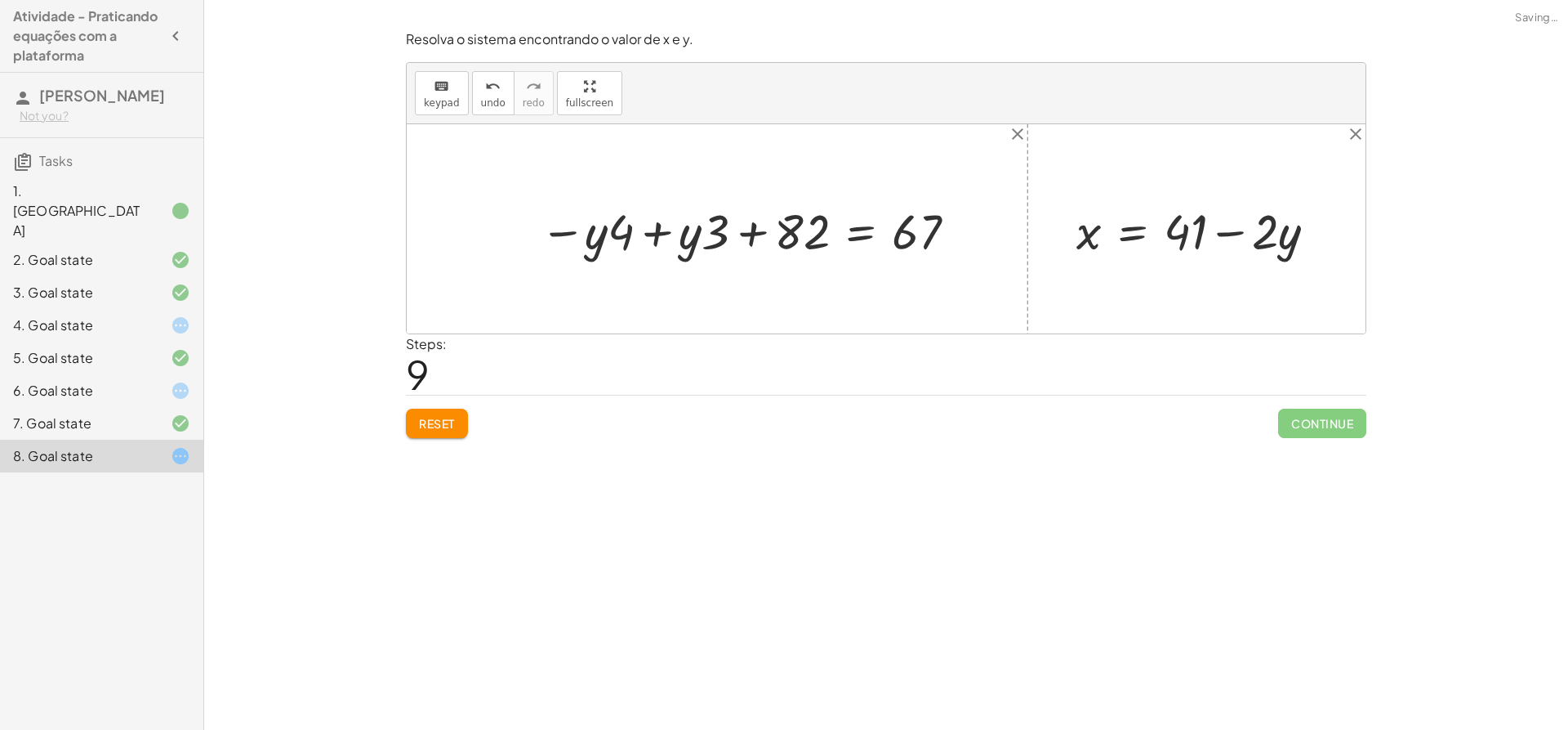
click at [619, 234] on div at bounding box center [751, 228] width 439 height 64
drag, startPoint x: 602, startPoint y: 245, endPoint x: 680, endPoint y: 246, distance: 78.0
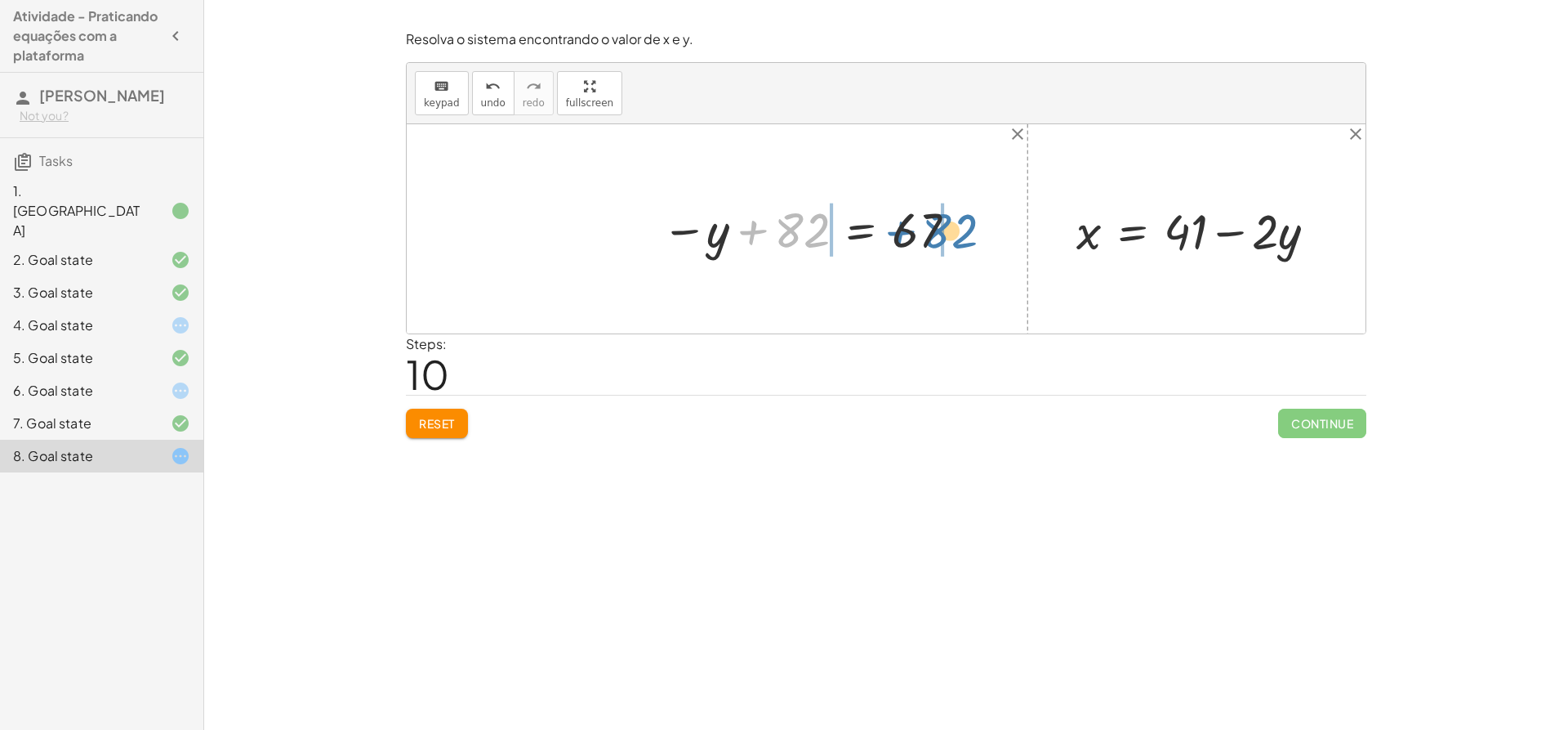
drag, startPoint x: 790, startPoint y: 232, endPoint x: 937, endPoint y: 233, distance: 147.0
click at [937, 233] on div at bounding box center [812, 228] width 317 height 62
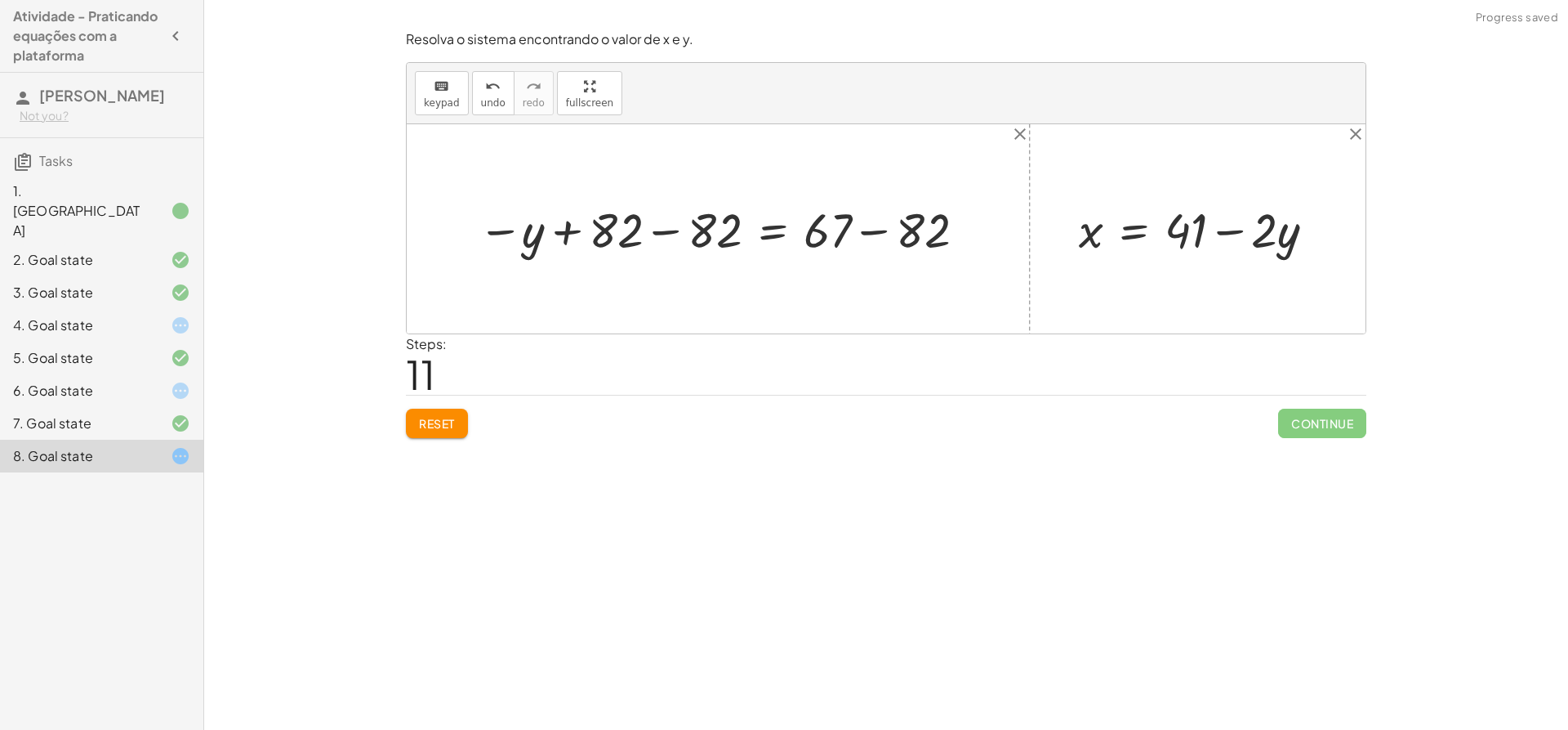
click at [688, 216] on div at bounding box center [725, 228] width 509 height 63
click at [688, 216] on div "+ · 2 · x + · 3 · y = 67 + · 2 · ( + 41 − · 2 · y ) + · 3 · y = 67 + · 41 · 2 −…" at bounding box center [832, 228] width 317 height 72
click at [857, 219] on div at bounding box center [838, 228] width 298 height 63
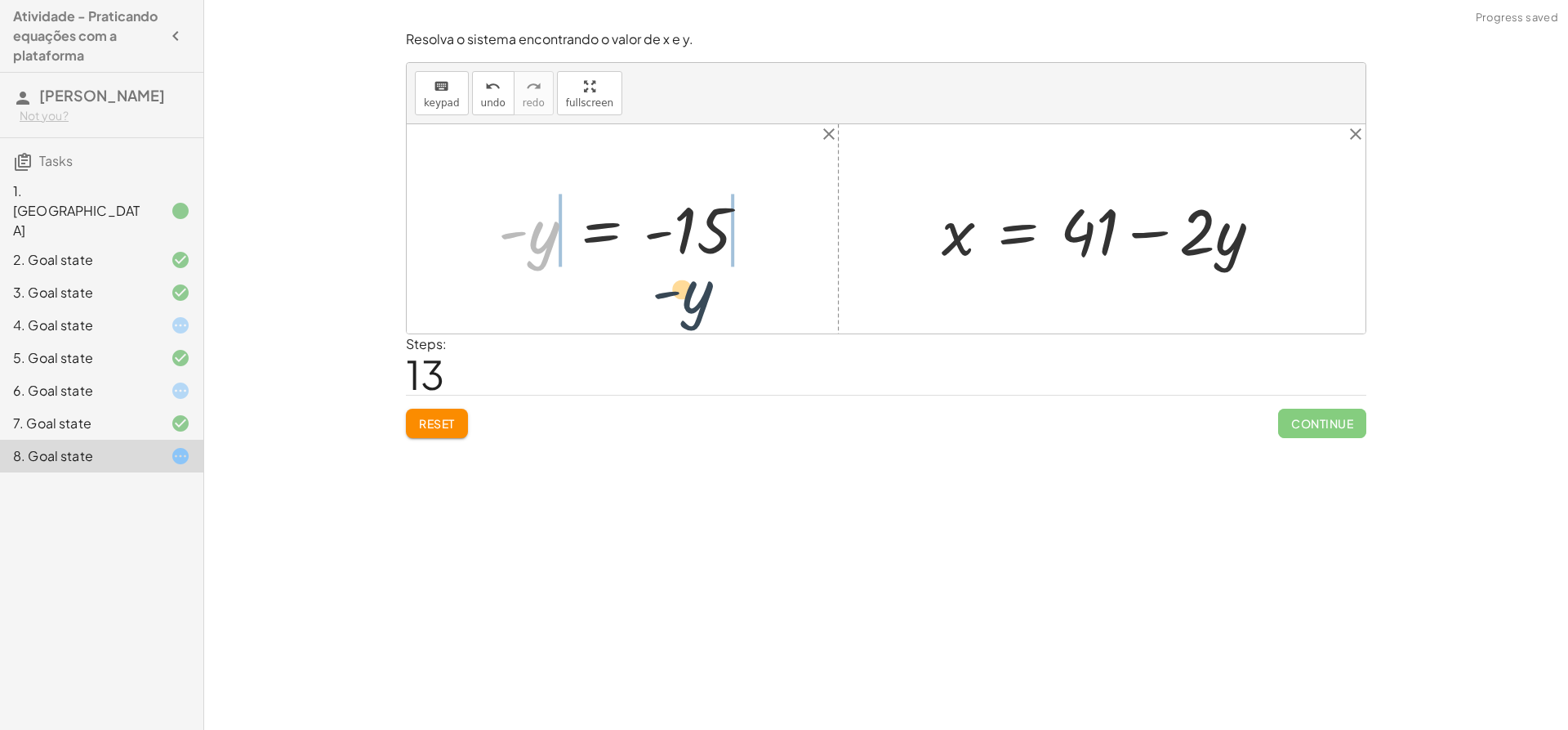
drag, startPoint x: 548, startPoint y: 233, endPoint x: 711, endPoint y: 293, distance: 173.7
click at [711, 293] on div "+ · 2 · x + · 3 · y = 67 + · 2 · ( + 41 − · 2 · y ) + · 3 · y = 67 + · 41 · 2 −…" at bounding box center [885, 229] width 959 height 210
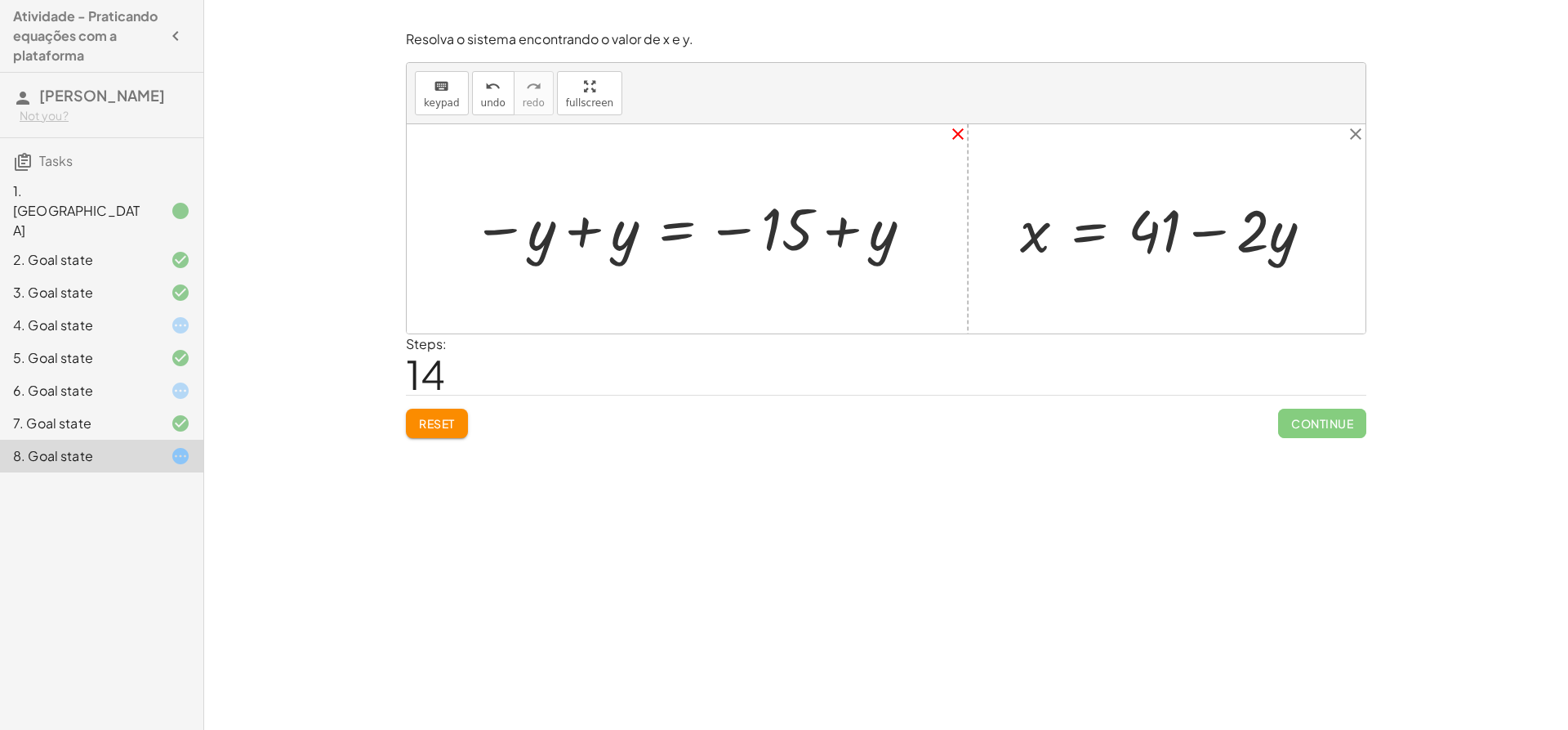
click at [958, 130] on icon "close" at bounding box center [958, 134] width 20 height 20
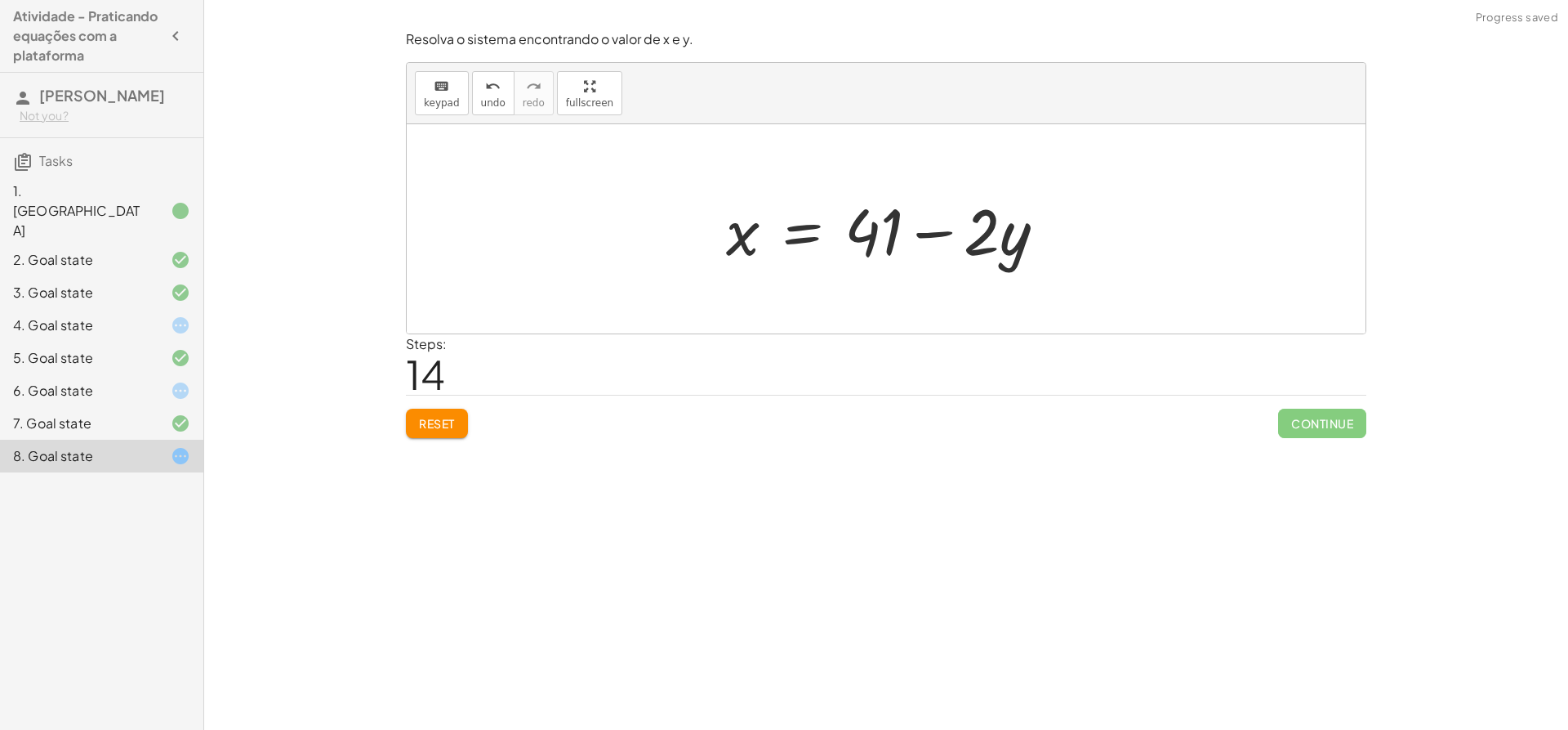
click at [434, 422] on span "Reset" at bounding box center [437, 423] width 36 height 15
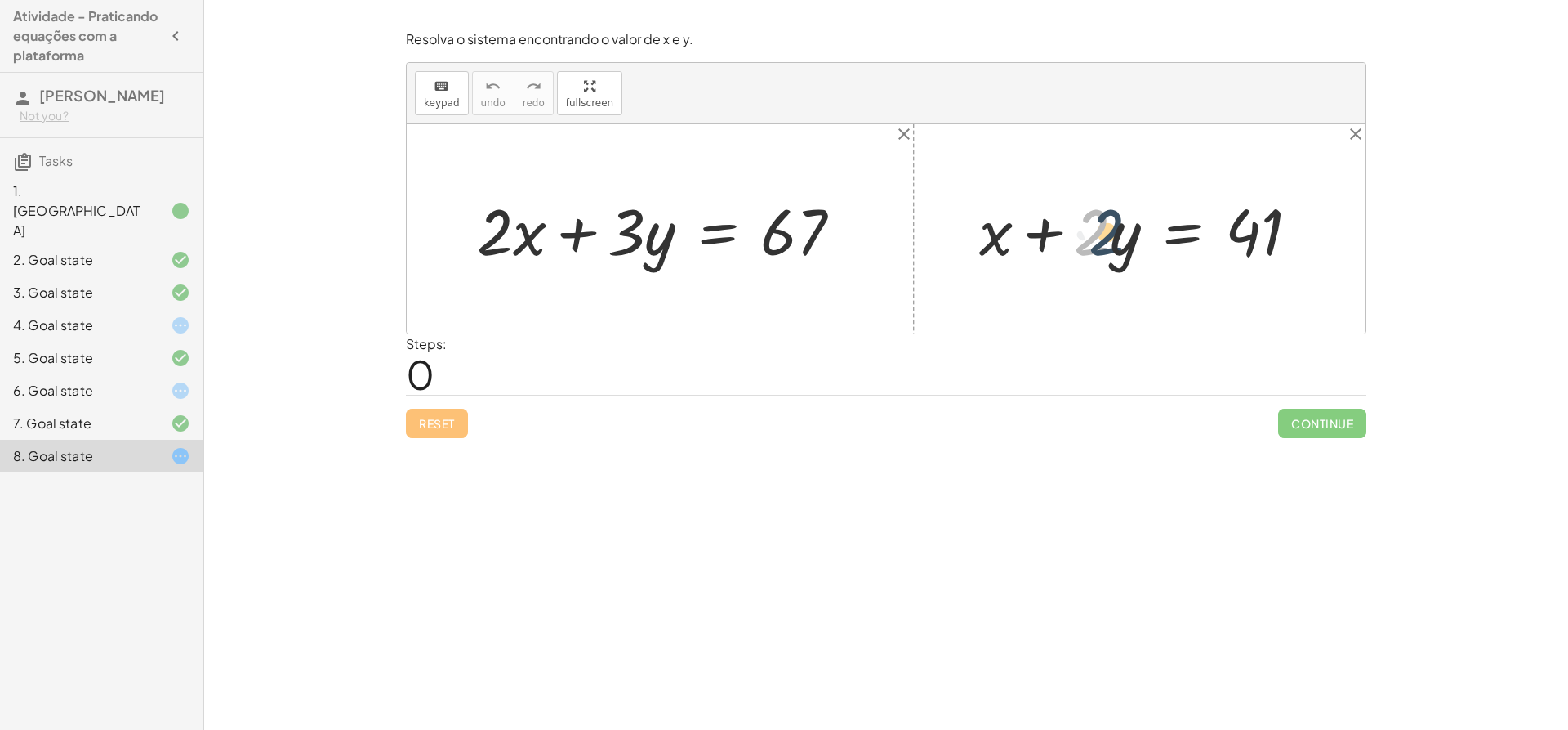
drag, startPoint x: 1105, startPoint y: 231, endPoint x: 1119, endPoint y: 231, distance: 14.0
click at [1119, 231] on div at bounding box center [1146, 229] width 350 height 84
drag, startPoint x: 979, startPoint y: 240, endPoint x: 1084, endPoint y: 236, distance: 105.1
click at [1084, 236] on div at bounding box center [1146, 229] width 350 height 84
drag, startPoint x: 1096, startPoint y: 227, endPoint x: 1322, endPoint y: 213, distance: 226.4
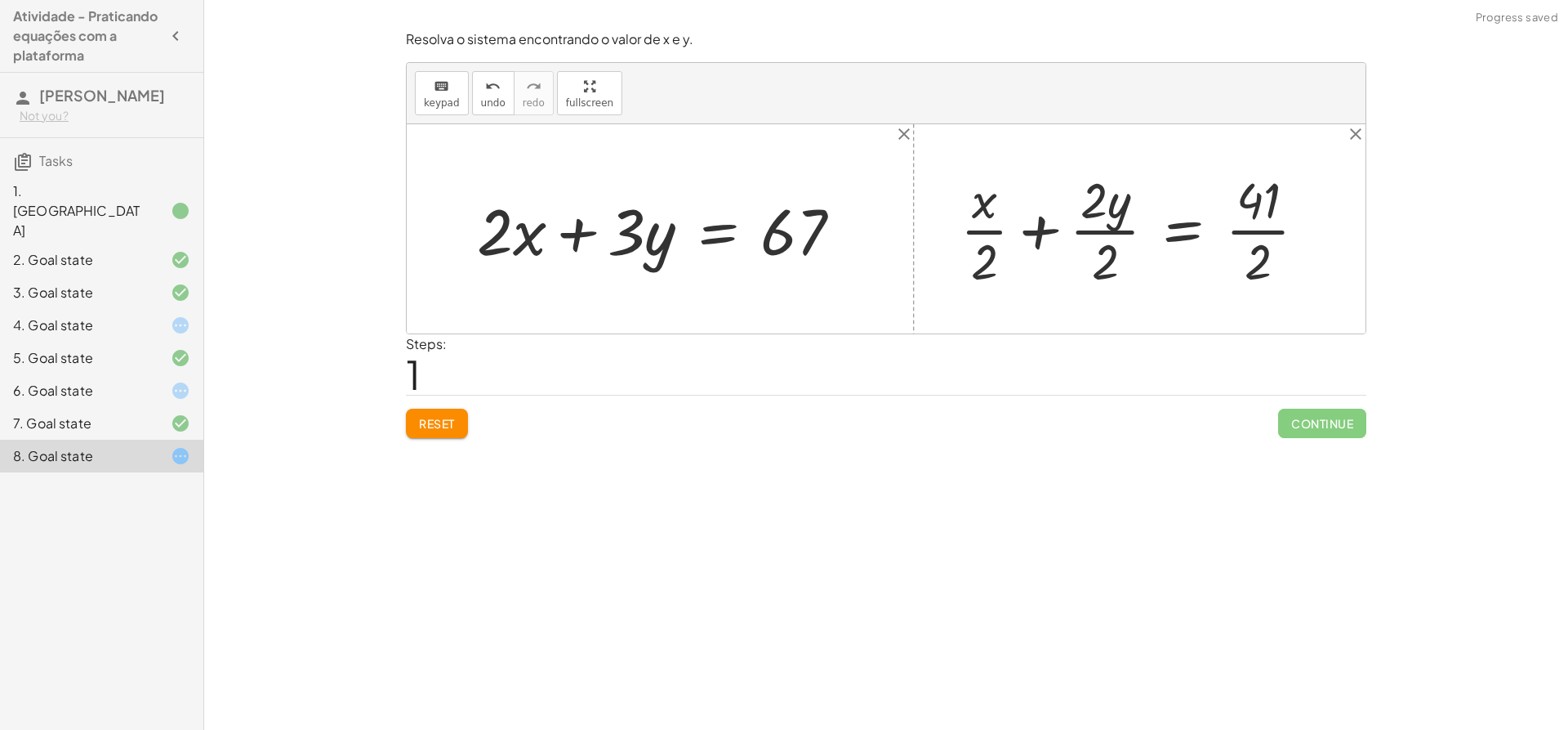
click at [427, 417] on span "Reset" at bounding box center [437, 423] width 36 height 15
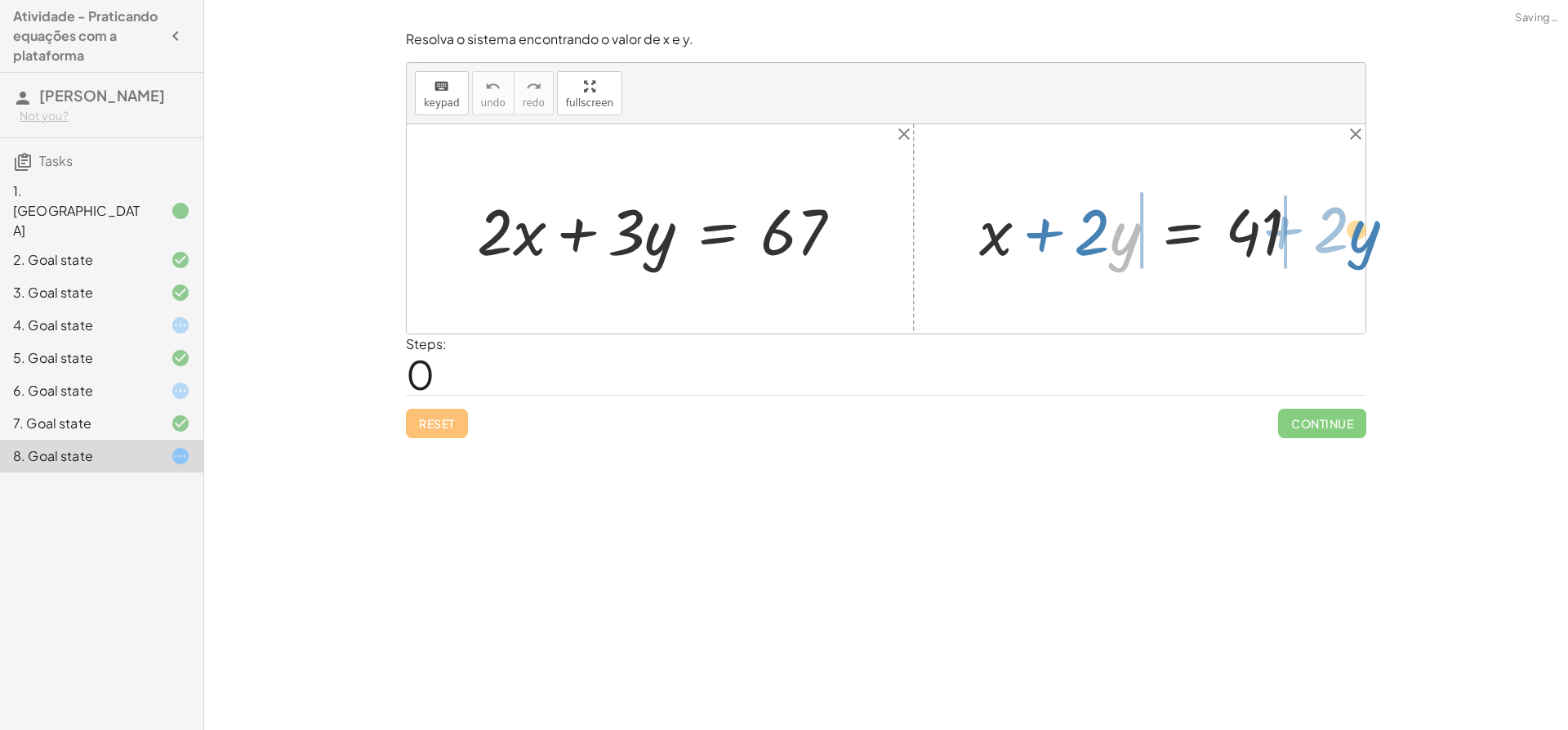
drag, startPoint x: 1123, startPoint y: 254, endPoint x: 1365, endPoint y: 252, distance: 242.0
click at [1365, 252] on div "+ · 2 · x + · 3 · y = 67 · y + · 2 + x + · 2 · y = 41" at bounding box center [885, 229] width 959 height 210
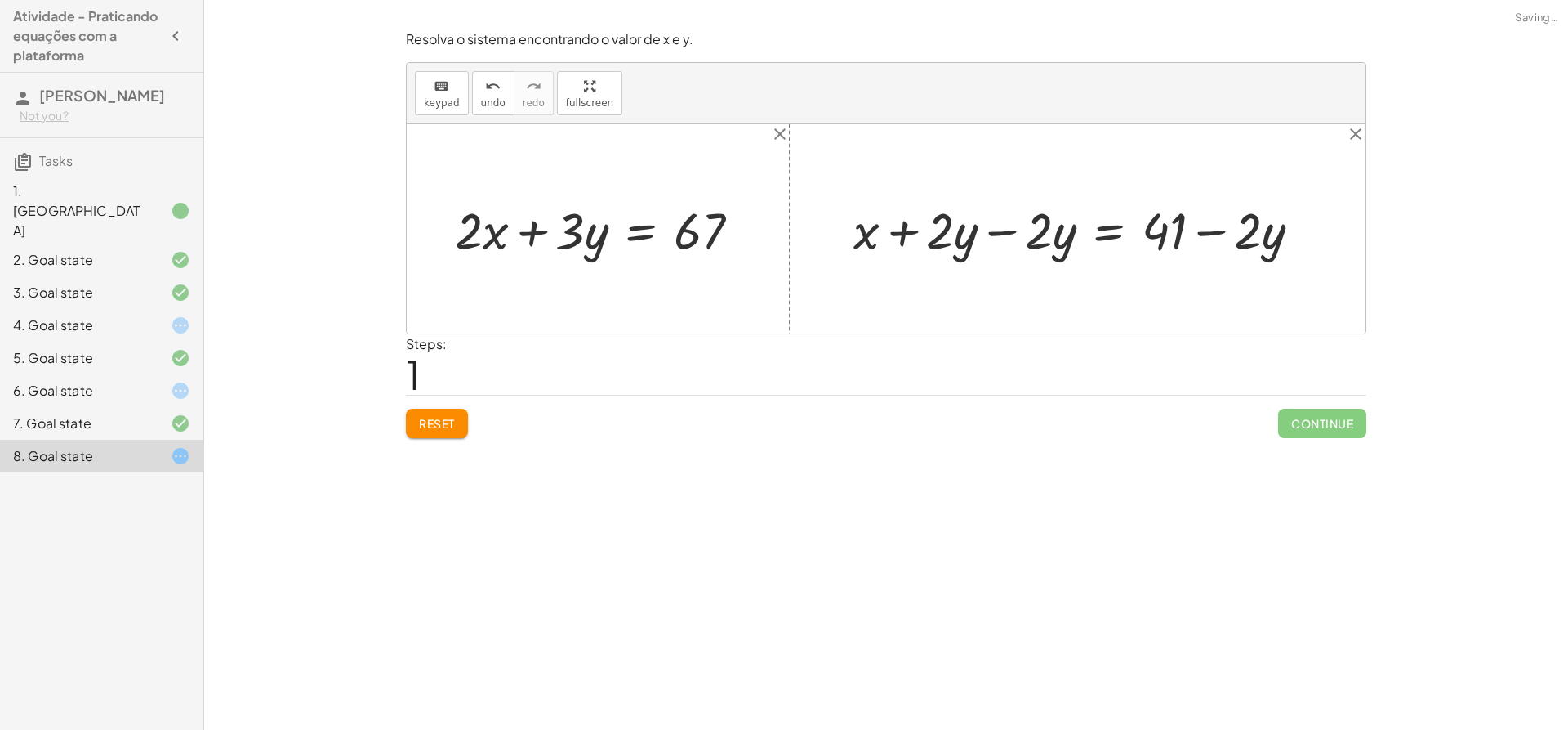
click at [1021, 244] on div at bounding box center [1083, 228] width 477 height 67
click at [1021, 244] on div at bounding box center [885, 229] width 959 height 210
click at [1228, 237] on div at bounding box center [1182, 228] width 280 height 67
drag, startPoint x: 1258, startPoint y: 229, endPoint x: 1282, endPoint y: 254, distance: 34.7
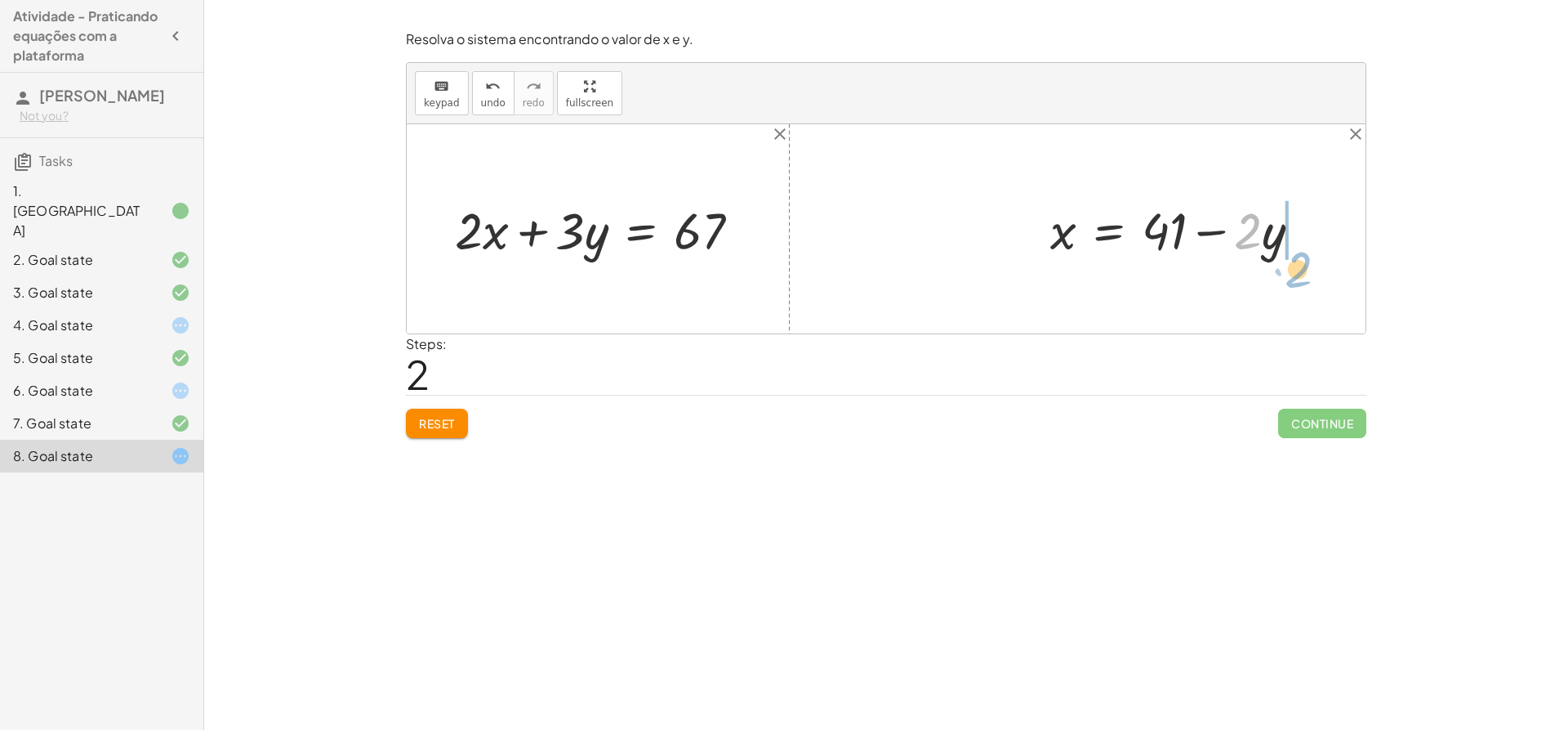
click at [1282, 254] on div at bounding box center [1182, 228] width 280 height 67
drag, startPoint x: 1272, startPoint y: 234, endPoint x: 614, endPoint y: 295, distance: 660.8
click at [611, 252] on div at bounding box center [603, 228] width 314 height 67
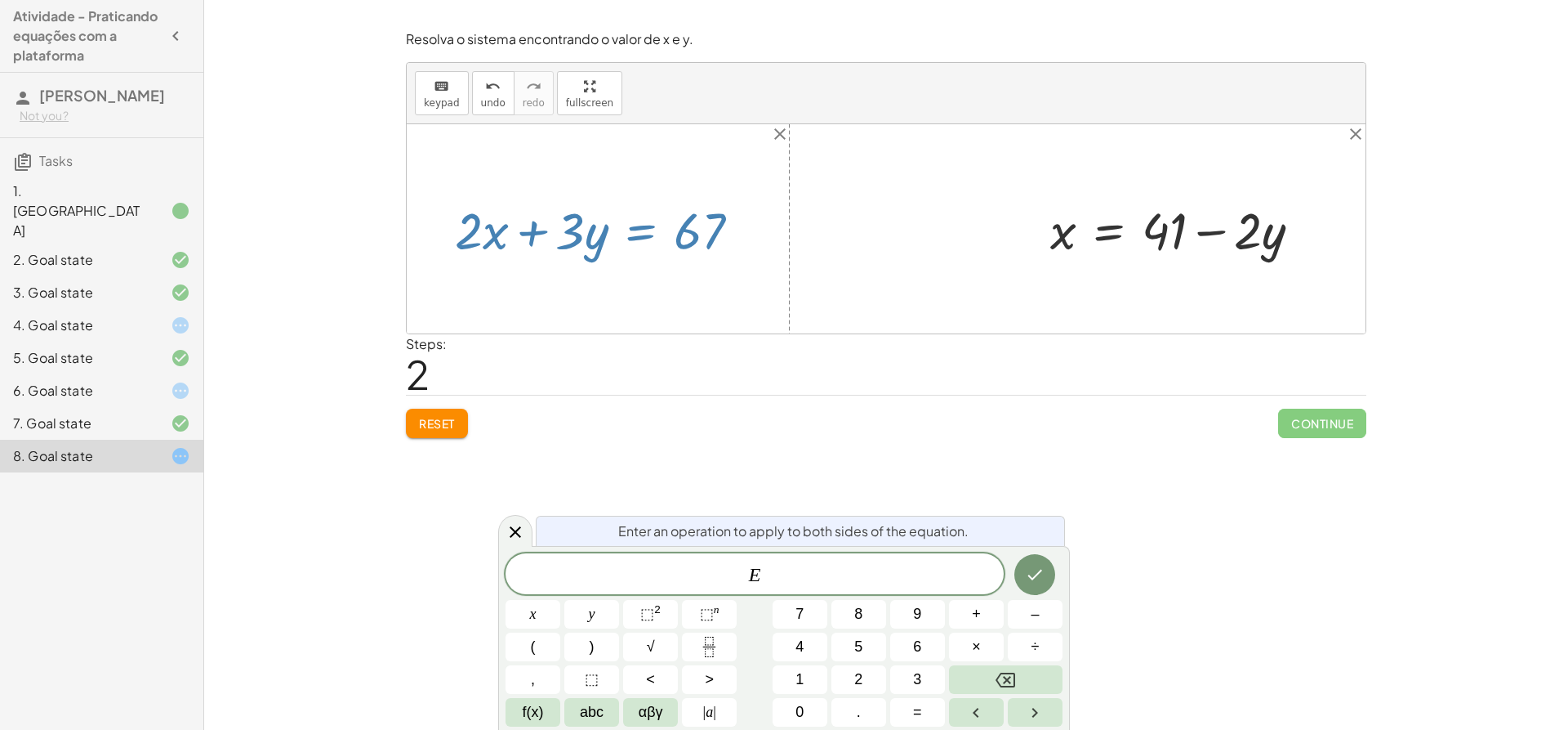
click at [1101, 280] on div at bounding box center [885, 229] width 959 height 210
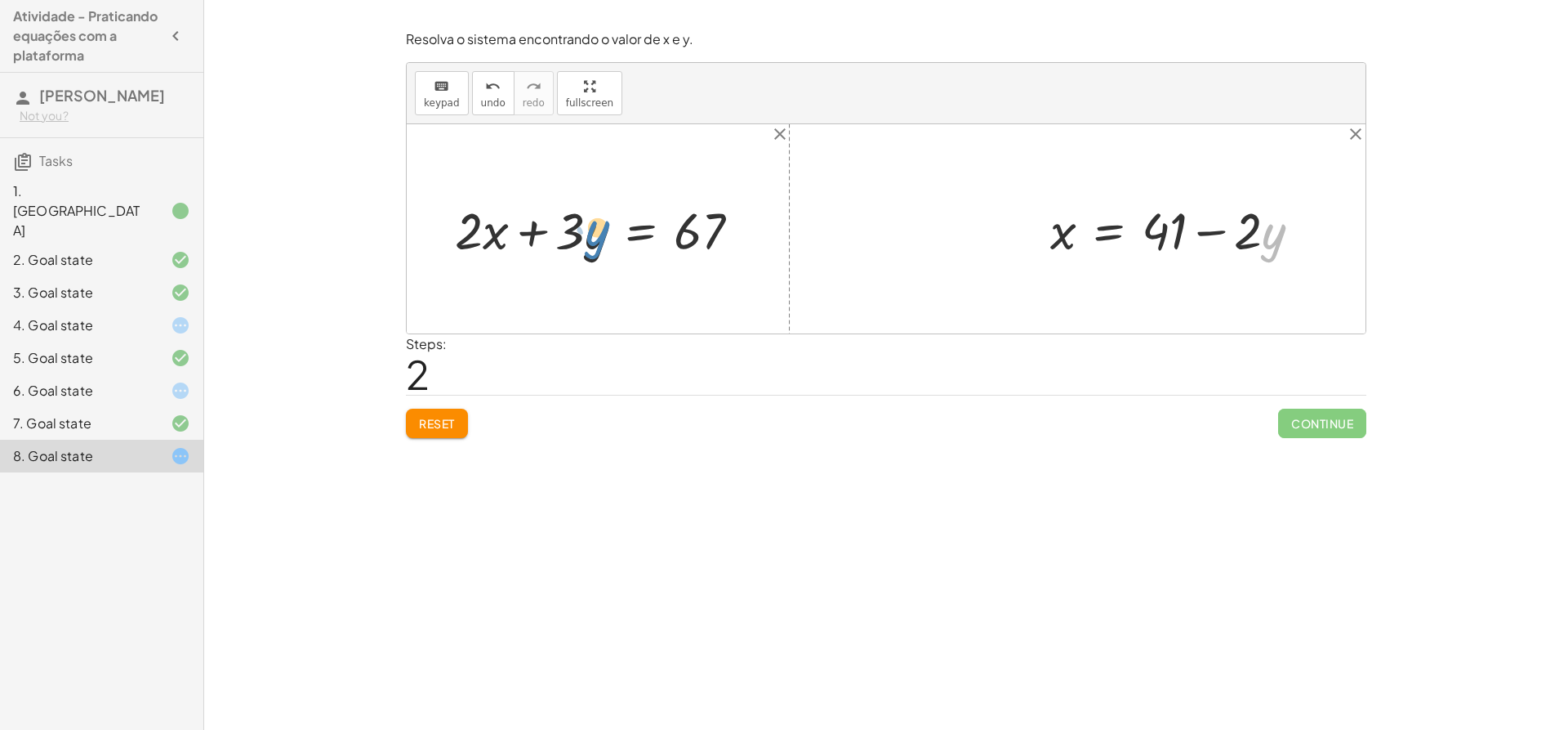
drag, startPoint x: 1269, startPoint y: 230, endPoint x: 594, endPoint y: 227, distance: 675.0
drag, startPoint x: 1062, startPoint y: 239, endPoint x: 499, endPoint y: 236, distance: 563.0
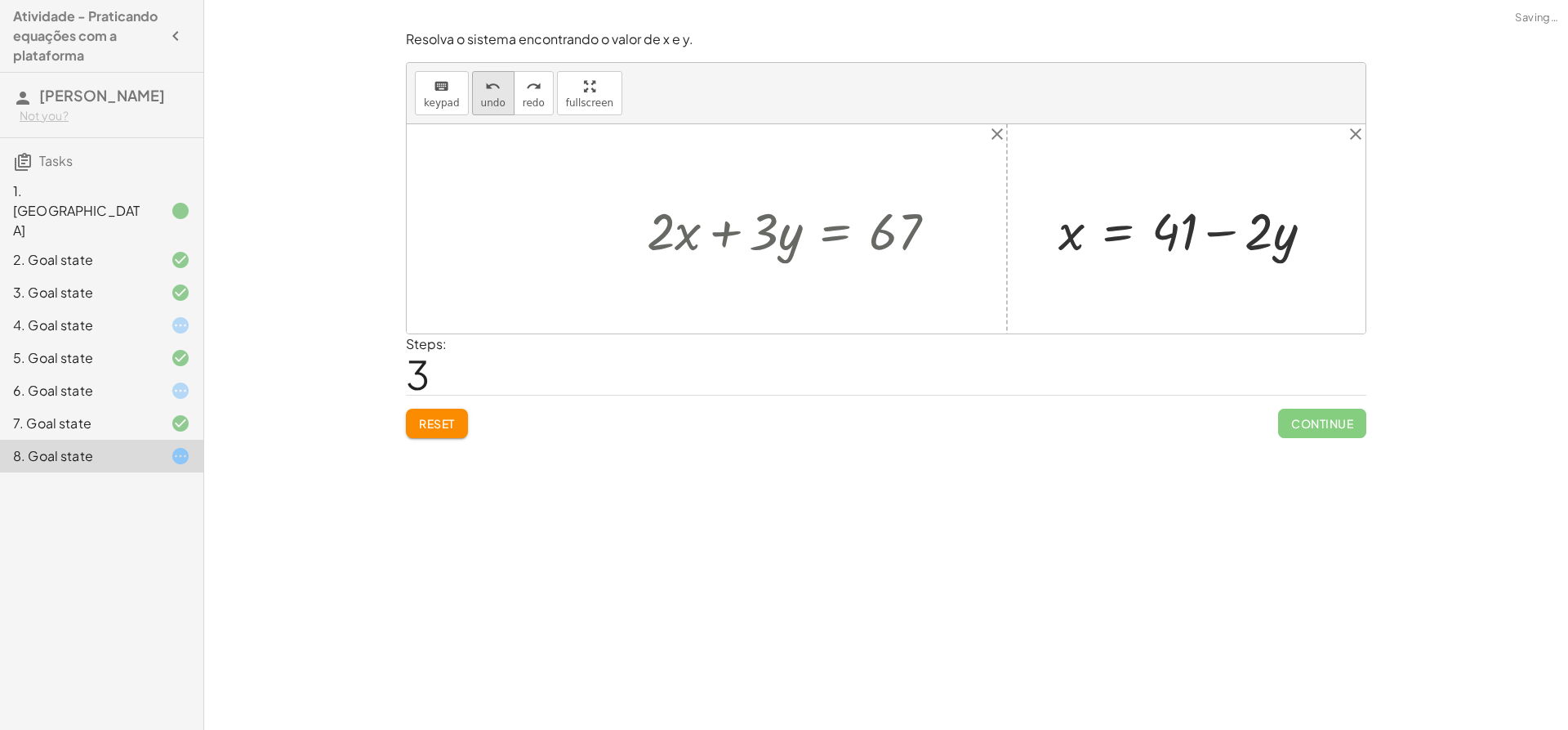
click at [498, 97] on span "undo" at bounding box center [493, 103] width 24 height 12
drag, startPoint x: 1080, startPoint y: 235, endPoint x: 808, endPoint y: 244, distance: 272.1
drag, startPoint x: 1070, startPoint y: 235, endPoint x: 787, endPoint y: 234, distance: 283.0
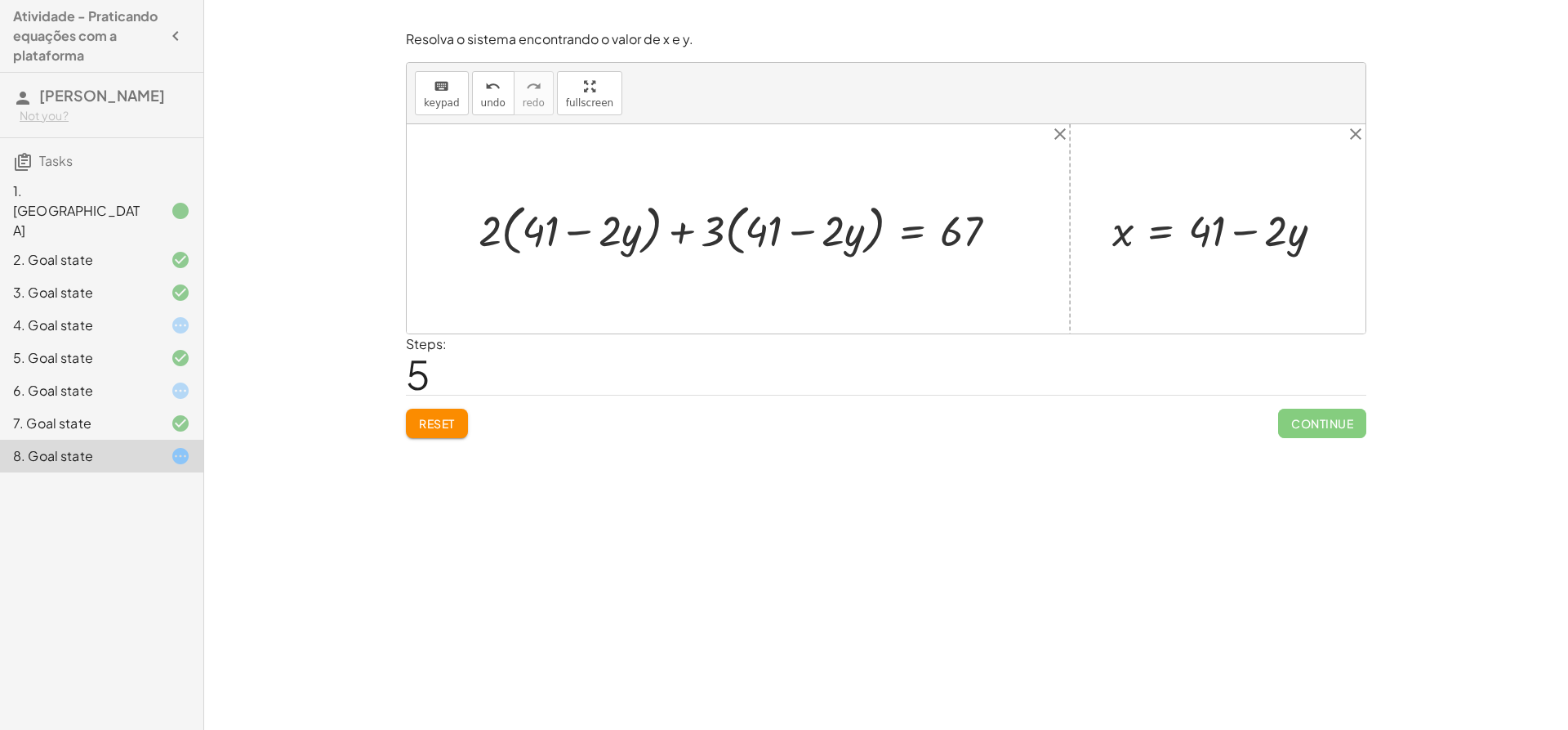
click at [764, 222] on div at bounding box center [744, 228] width 548 height 63
click at [864, 240] on div at bounding box center [744, 228] width 548 height 63
click at [736, 229] on div at bounding box center [744, 228] width 548 height 63
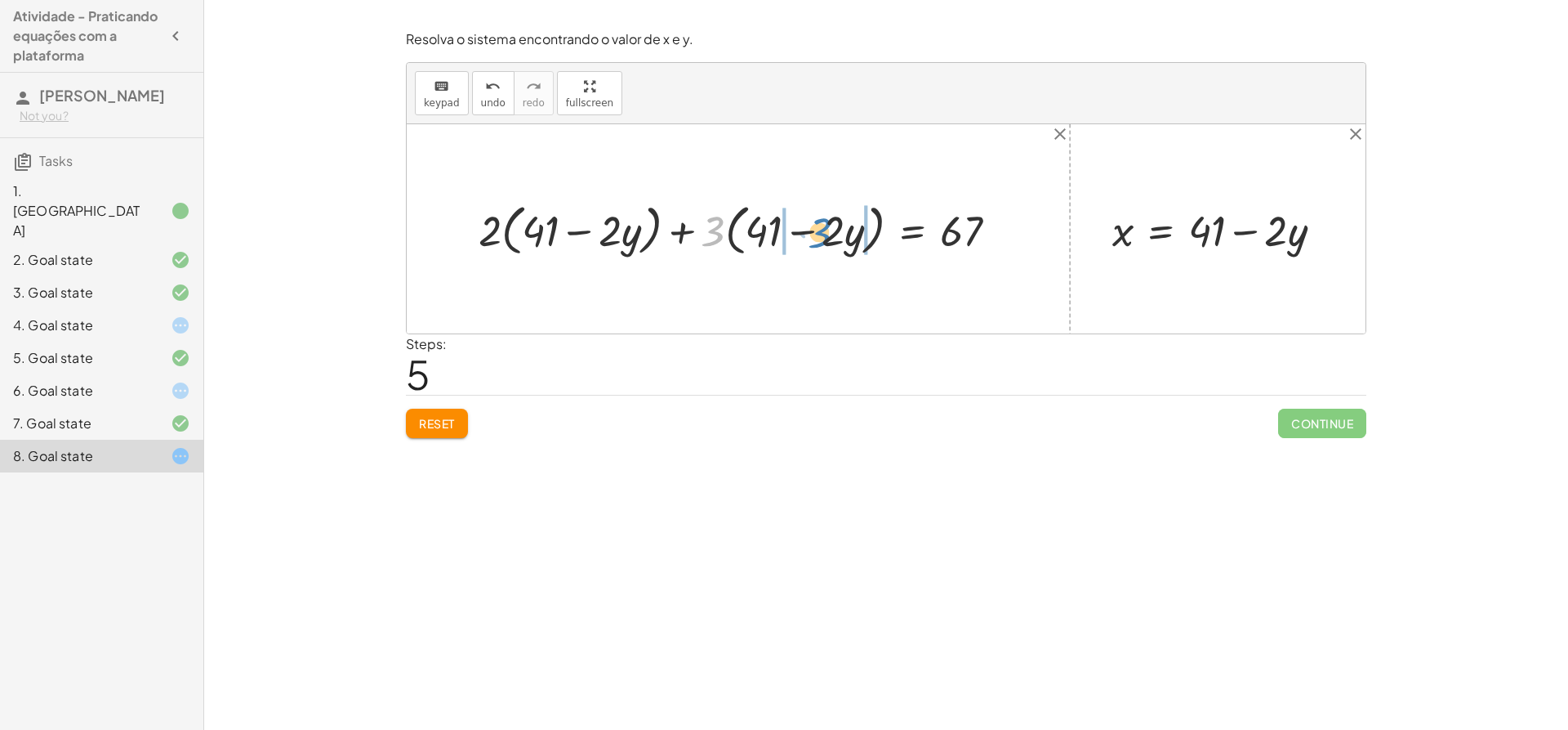
drag, startPoint x: 705, startPoint y: 234, endPoint x: 811, endPoint y: 235, distance: 106.0
click at [811, 235] on div at bounding box center [744, 228] width 548 height 63
click at [854, 220] on div at bounding box center [748, 228] width 541 height 63
click at [763, 235] on div at bounding box center [748, 228] width 541 height 63
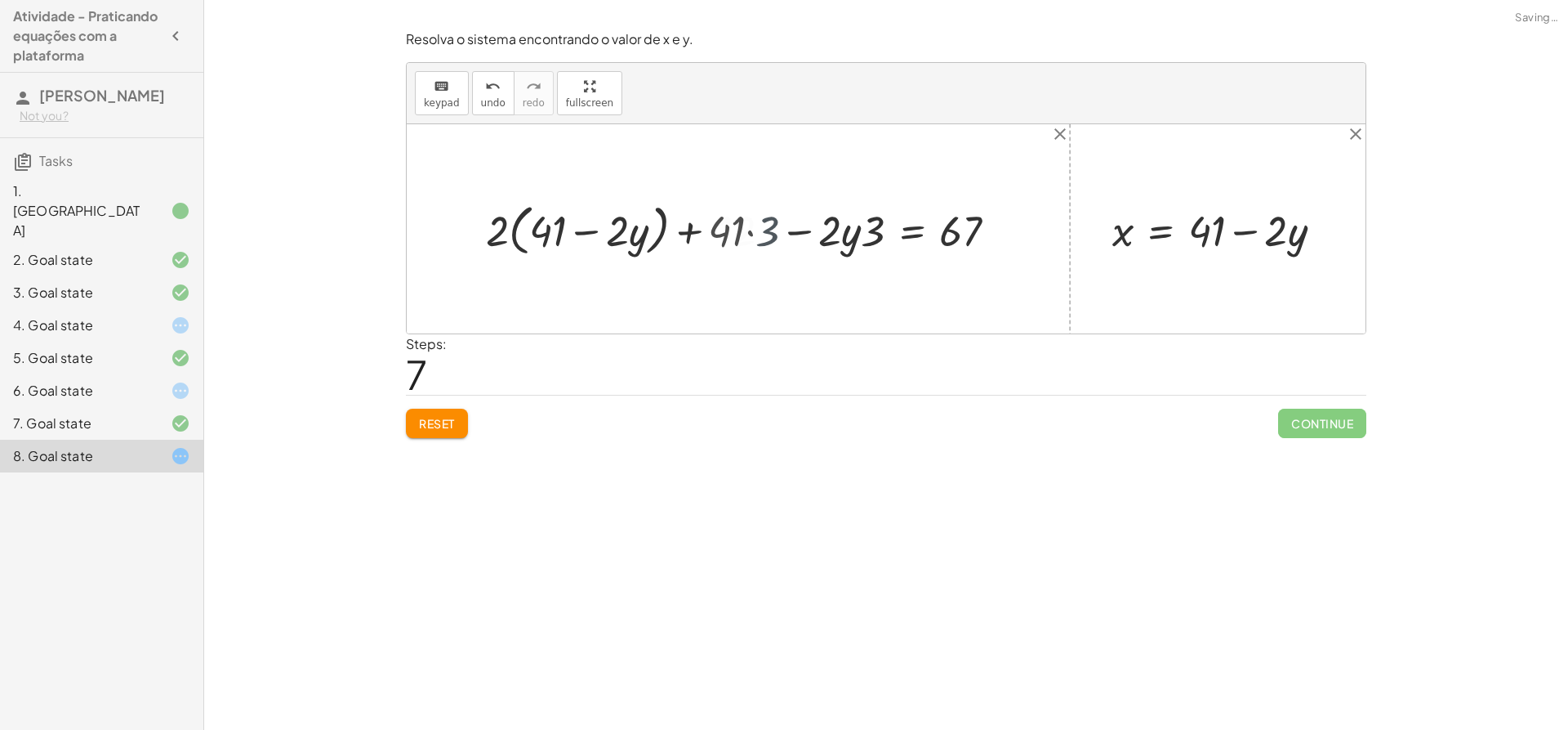
click at [763, 235] on div at bounding box center [753, 228] width 531 height 63
click at [842, 231] on div at bounding box center [753, 228] width 531 height 63
drag, startPoint x: 870, startPoint y: 235, endPoint x: 825, endPoint y: 234, distance: 45.0
click at [678, 229] on div at bounding box center [765, 228] width 507 height 63
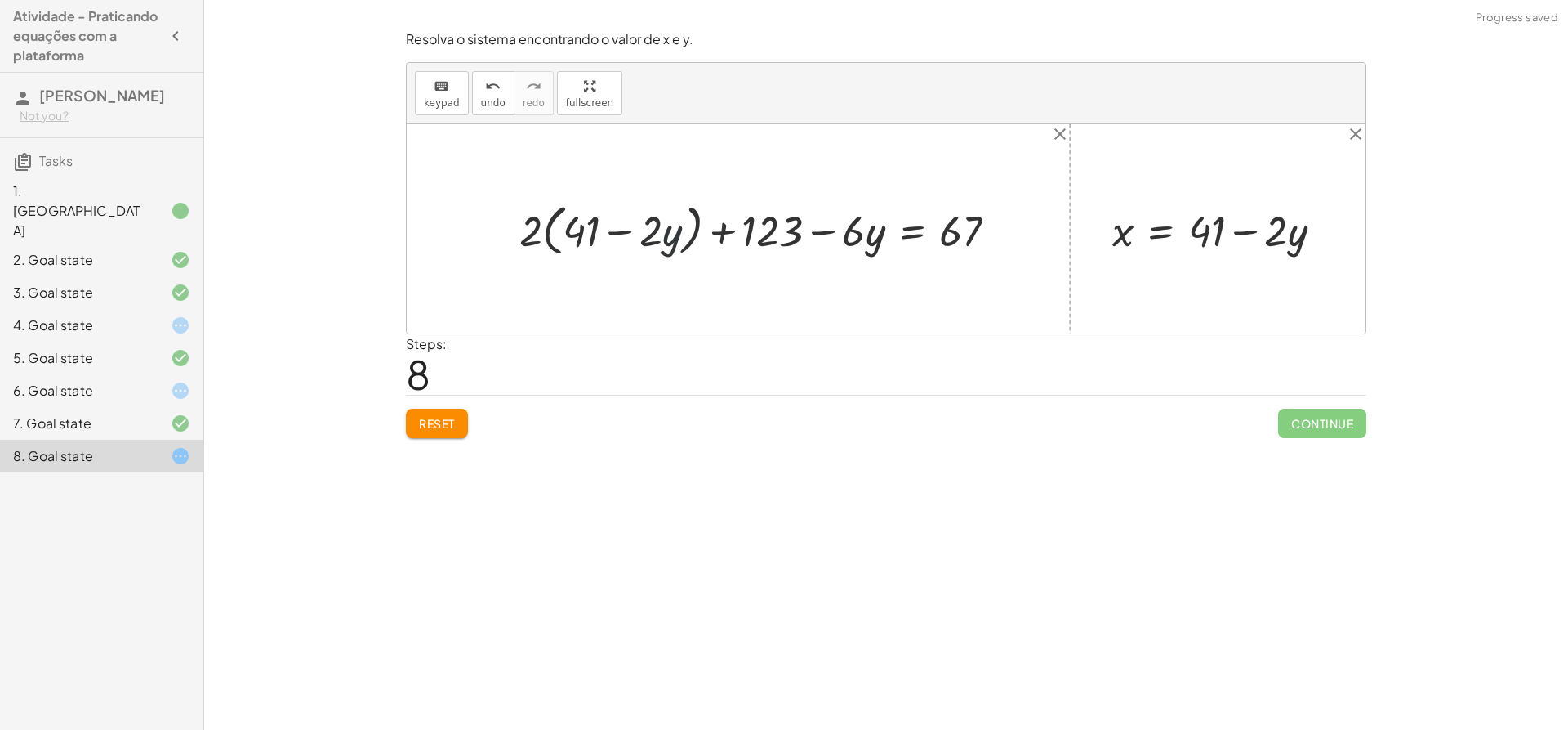
click at [678, 229] on div at bounding box center [765, 228] width 507 height 63
drag, startPoint x: 678, startPoint y: 229, endPoint x: 651, endPoint y: 356, distance: 129.8
click at [651, 356] on div "Steps: 8" at bounding box center [886, 365] width 961 height 61
drag, startPoint x: 776, startPoint y: 233, endPoint x: 1014, endPoint y: 240, distance: 238.1
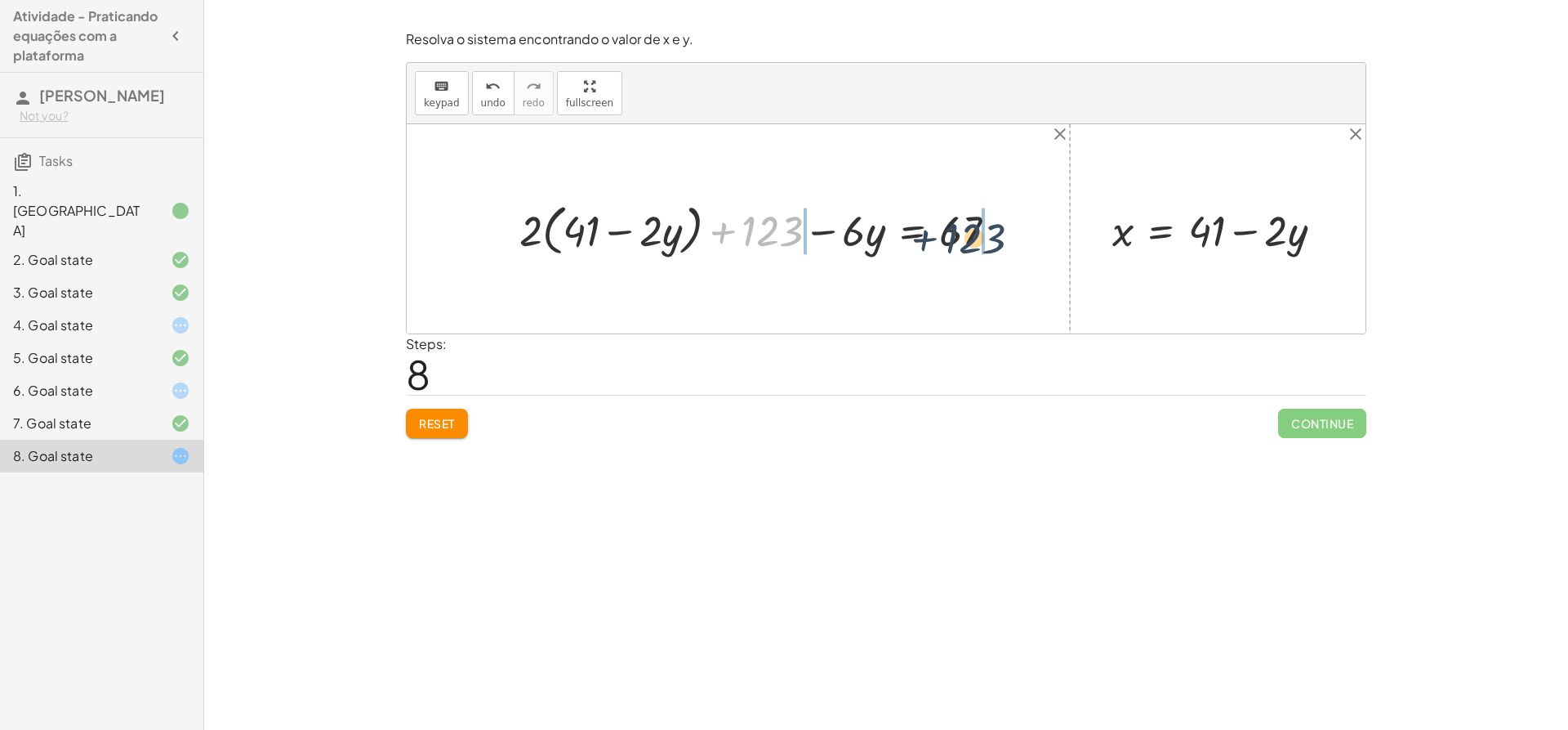
click at [1014, 240] on div at bounding box center [765, 228] width 507 height 63
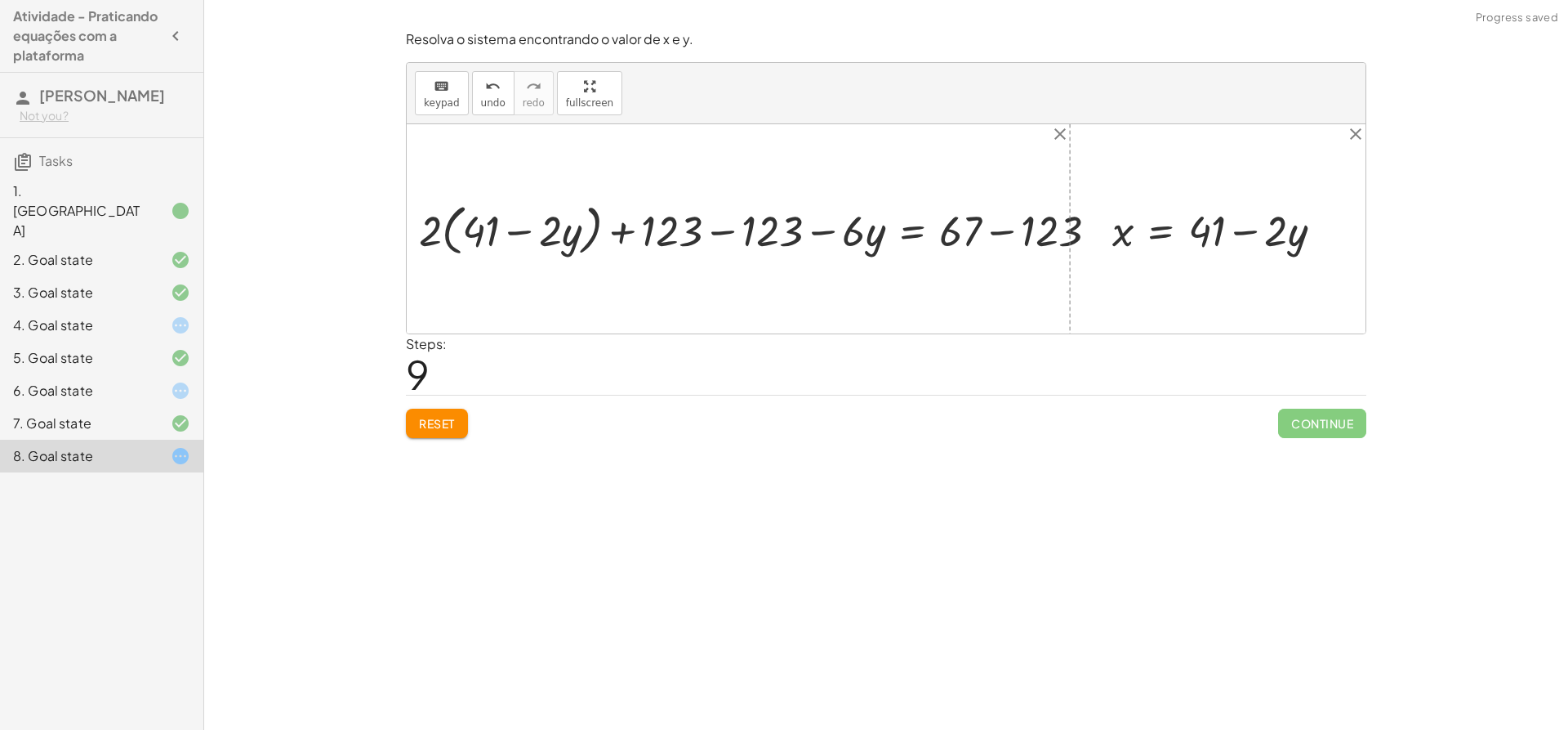
click at [963, 223] on div at bounding box center [765, 228] width 708 height 63
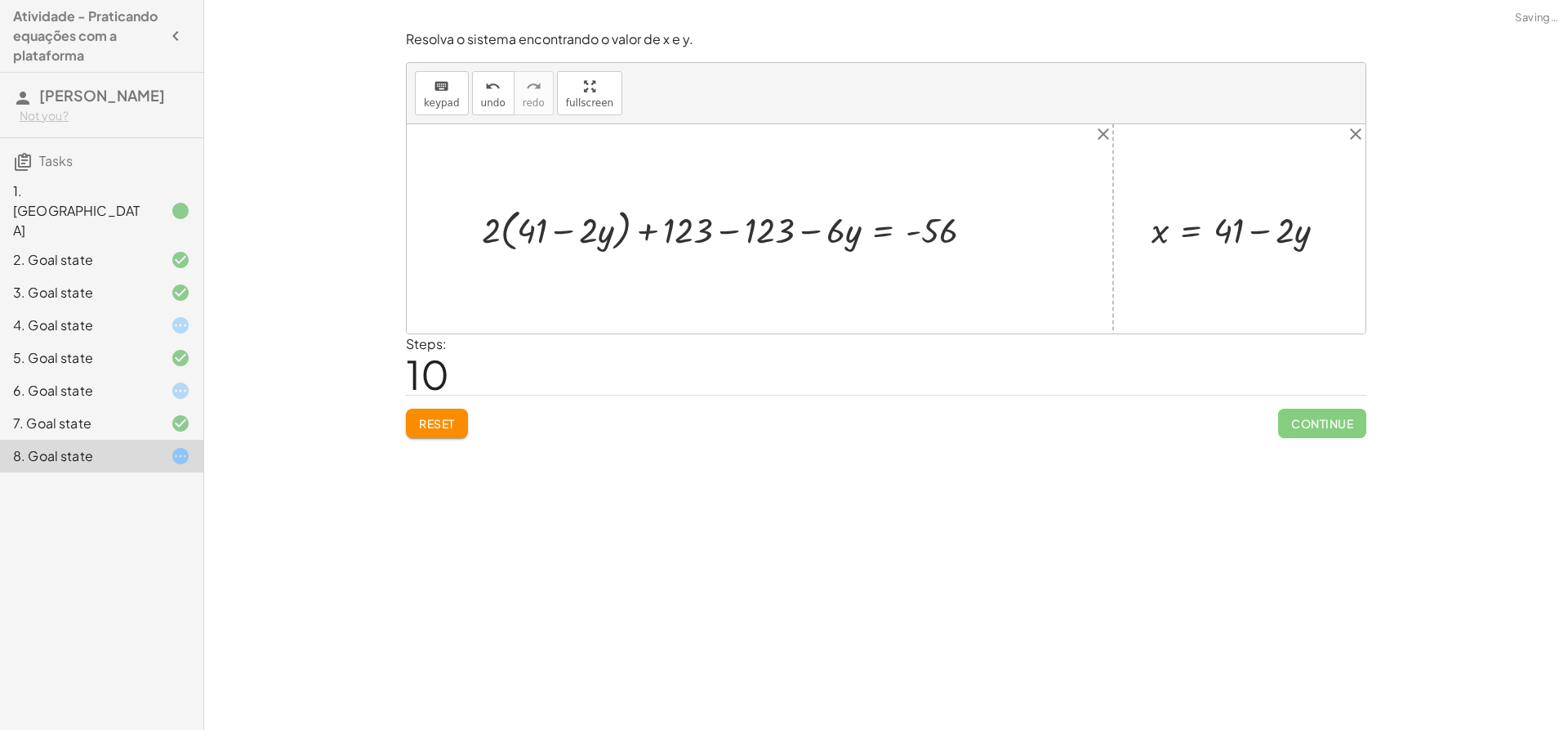
click at [728, 233] on div at bounding box center [735, 229] width 521 height 53
drag, startPoint x: 1164, startPoint y: 226, endPoint x: 1198, endPoint y: 260, distance: 48.1
click at [1196, 260] on div "+ · 2 · x + · 3 · y = 67 + · 2 · x + · 3 · x = 67 + · 2 · ( + 41 − · 2 · y ) + …" at bounding box center [885, 229] width 959 height 210
click at [1090, 137] on div at bounding box center [885, 229] width 959 height 210
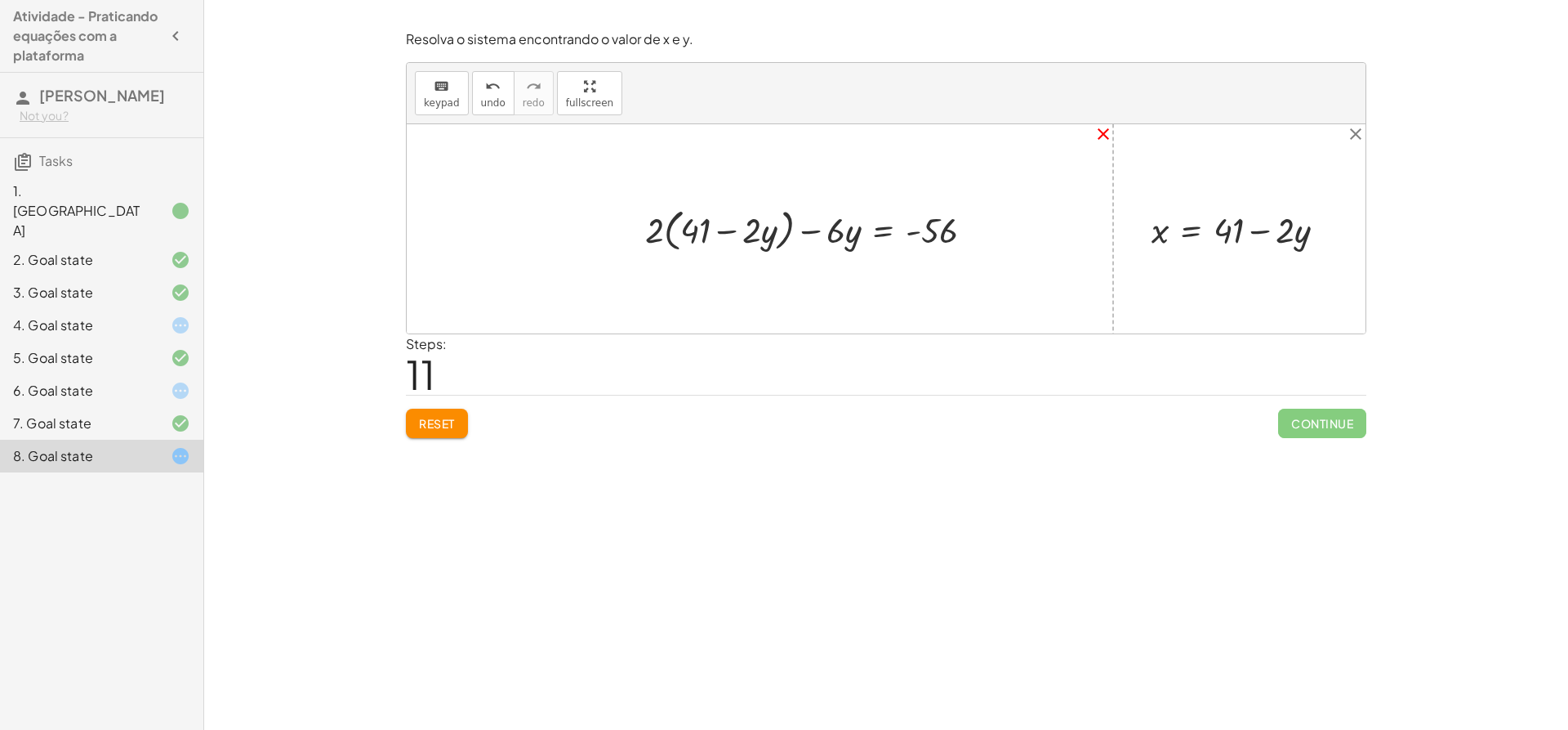
click at [1105, 130] on icon "close" at bounding box center [1104, 134] width 20 height 20
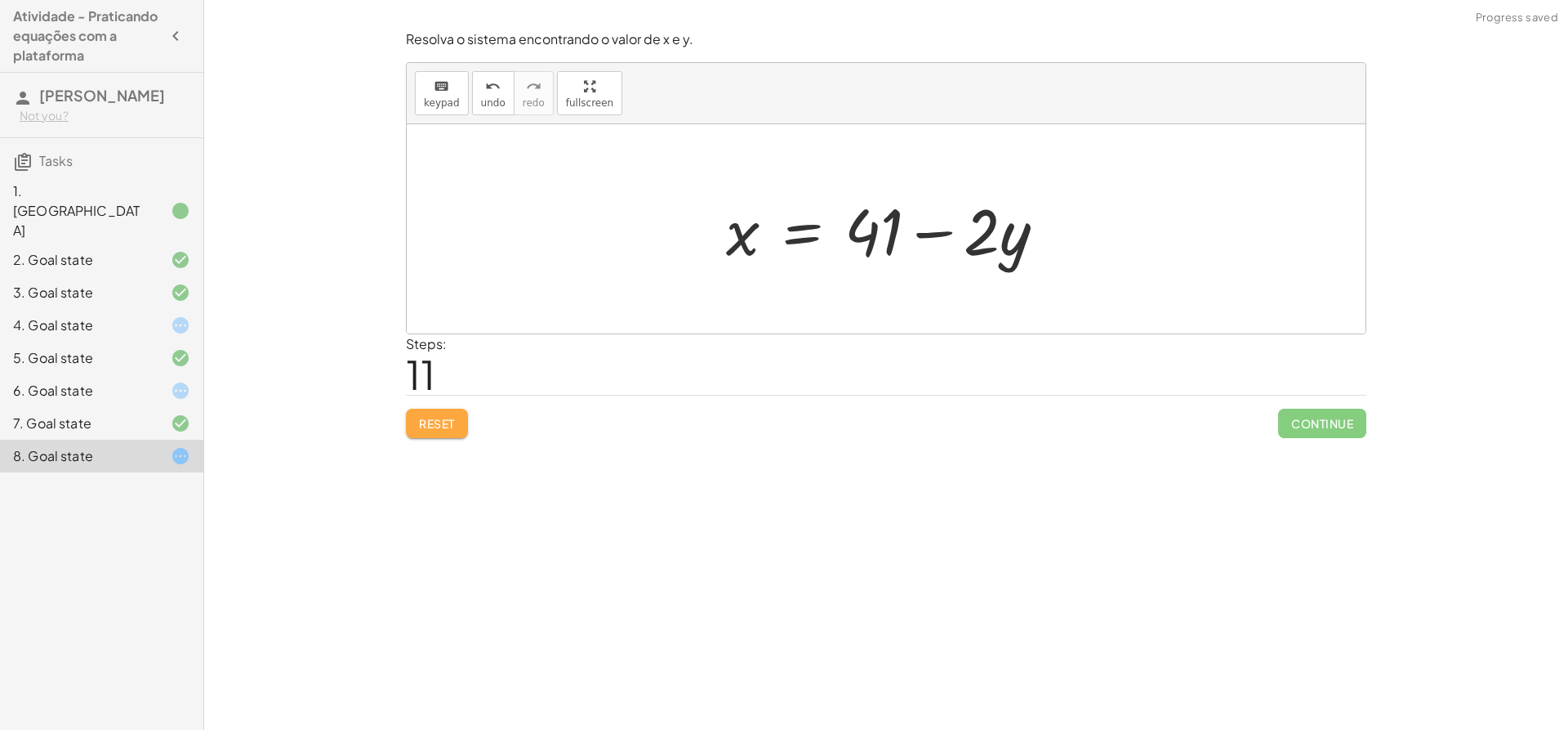
click at [459, 416] on button "Reset" at bounding box center [437, 423] width 62 height 29
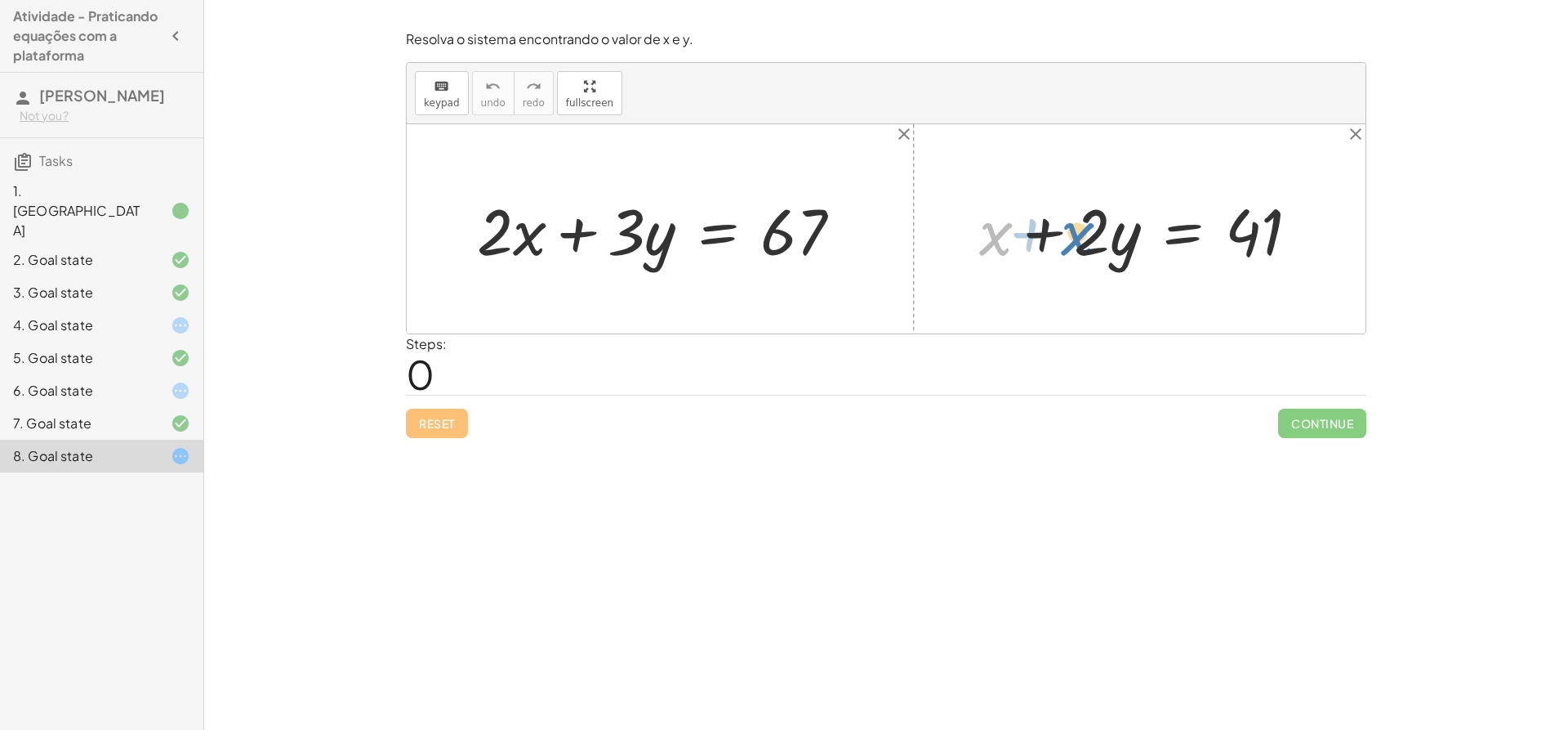
drag, startPoint x: 987, startPoint y: 239, endPoint x: 1050, endPoint y: 239, distance: 63.0
click at [1050, 239] on div at bounding box center [1146, 229] width 350 height 84
drag, startPoint x: 1123, startPoint y: 238, endPoint x: 1324, endPoint y: 235, distance: 201.0
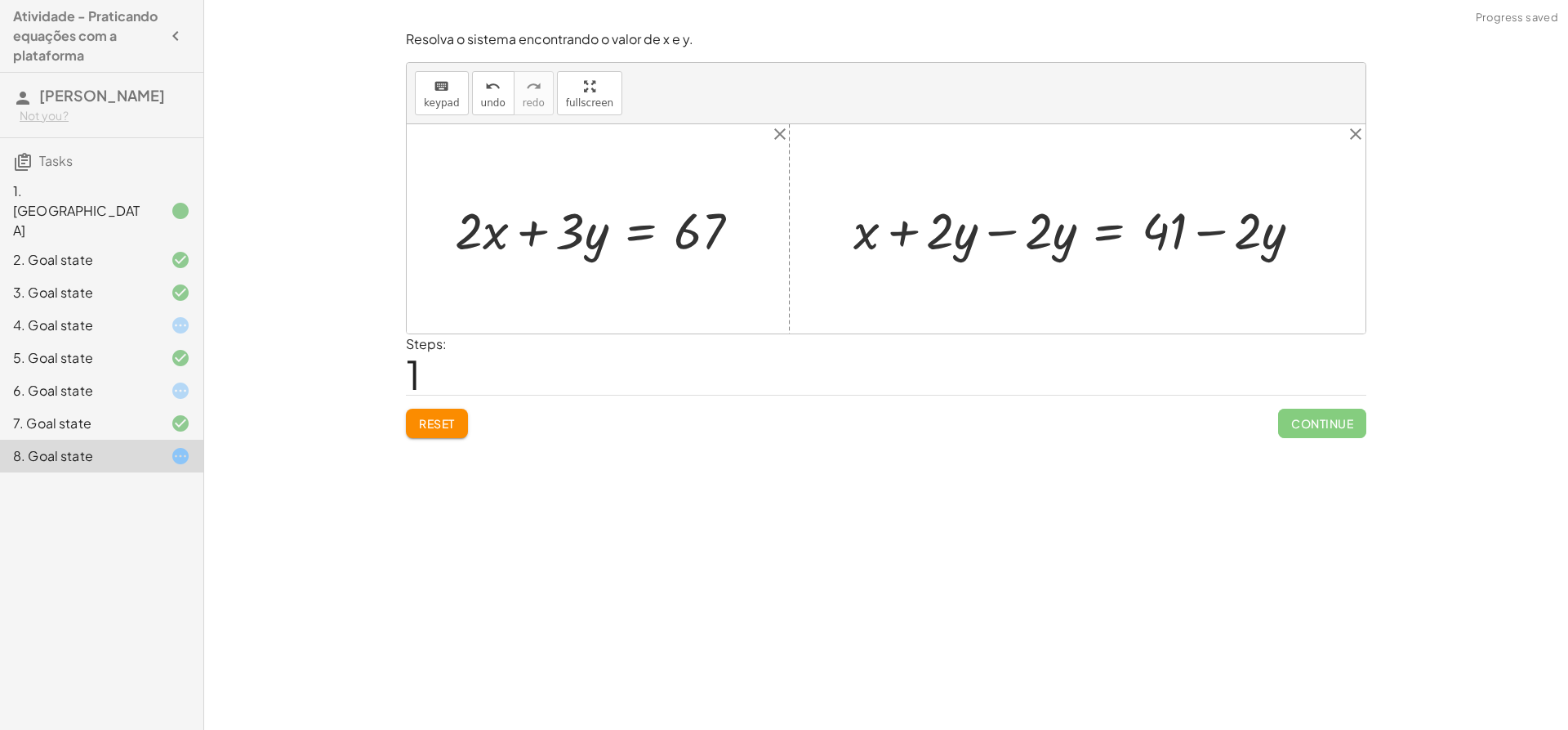
click at [992, 236] on div at bounding box center [1083, 228] width 477 height 67
click at [992, 236] on div at bounding box center [885, 229] width 959 height 210
drag, startPoint x: 1068, startPoint y: 244, endPoint x: 1088, endPoint y: 234, distance: 22.4
click at [1088, 234] on div at bounding box center [1182, 228] width 280 height 67
drag, startPoint x: 1066, startPoint y: 228, endPoint x: 510, endPoint y: 224, distance: 556.0
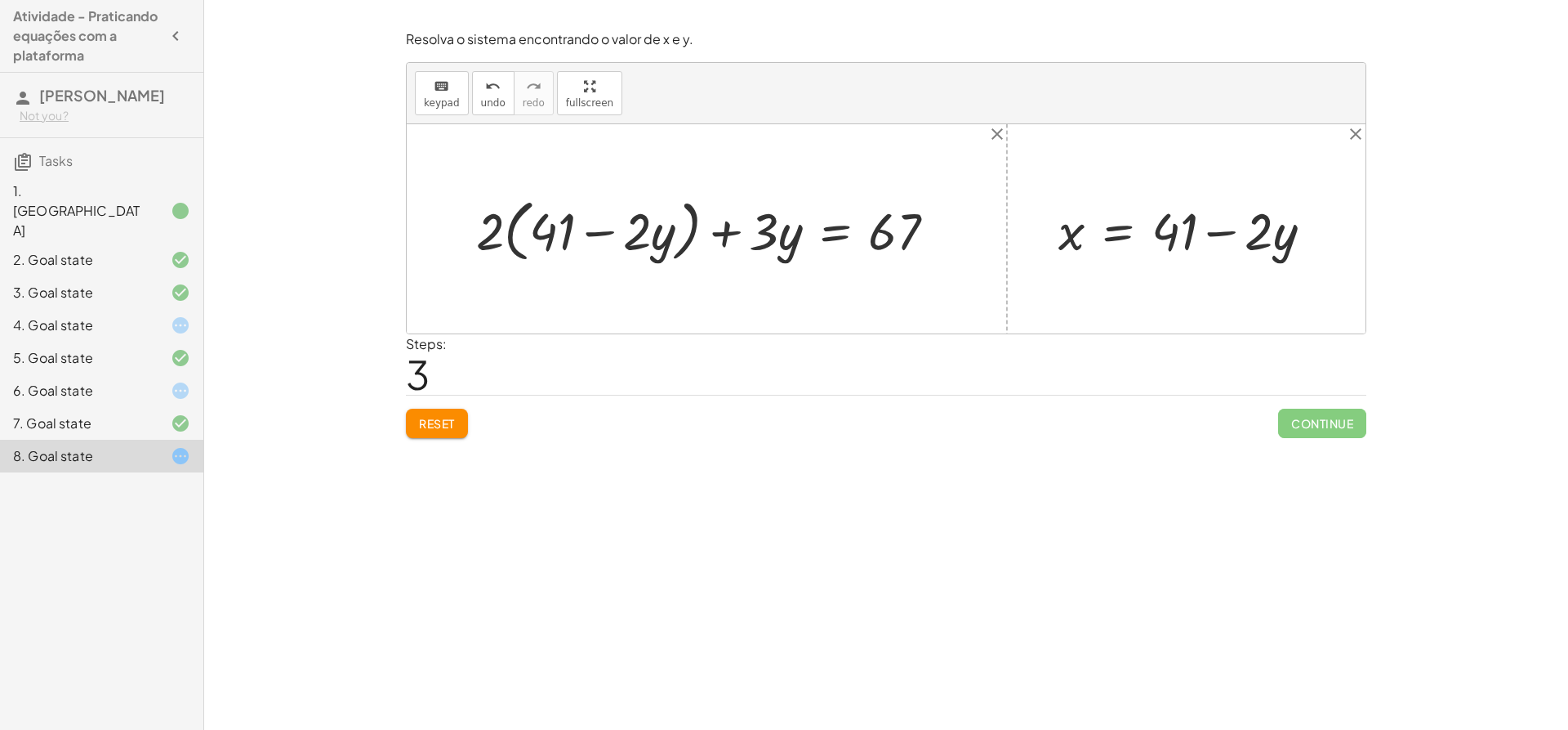
drag, startPoint x: 462, startPoint y: 233, endPoint x: 521, endPoint y: 235, distance: 59.0
click at [585, 254] on div "+ · 2 · x + · 3 · y = 67 + · 2 · + · 3 · y = 67 ( + 41 − · 2 · y )" at bounding box center [706, 228] width 509 height 83
drag, startPoint x: 483, startPoint y: 227, endPoint x: 586, endPoint y: 227, distance: 103.0
click at [586, 227] on div at bounding box center [713, 228] width 490 height 75
click at [529, 238] on div at bounding box center [711, 228] width 491 height 68
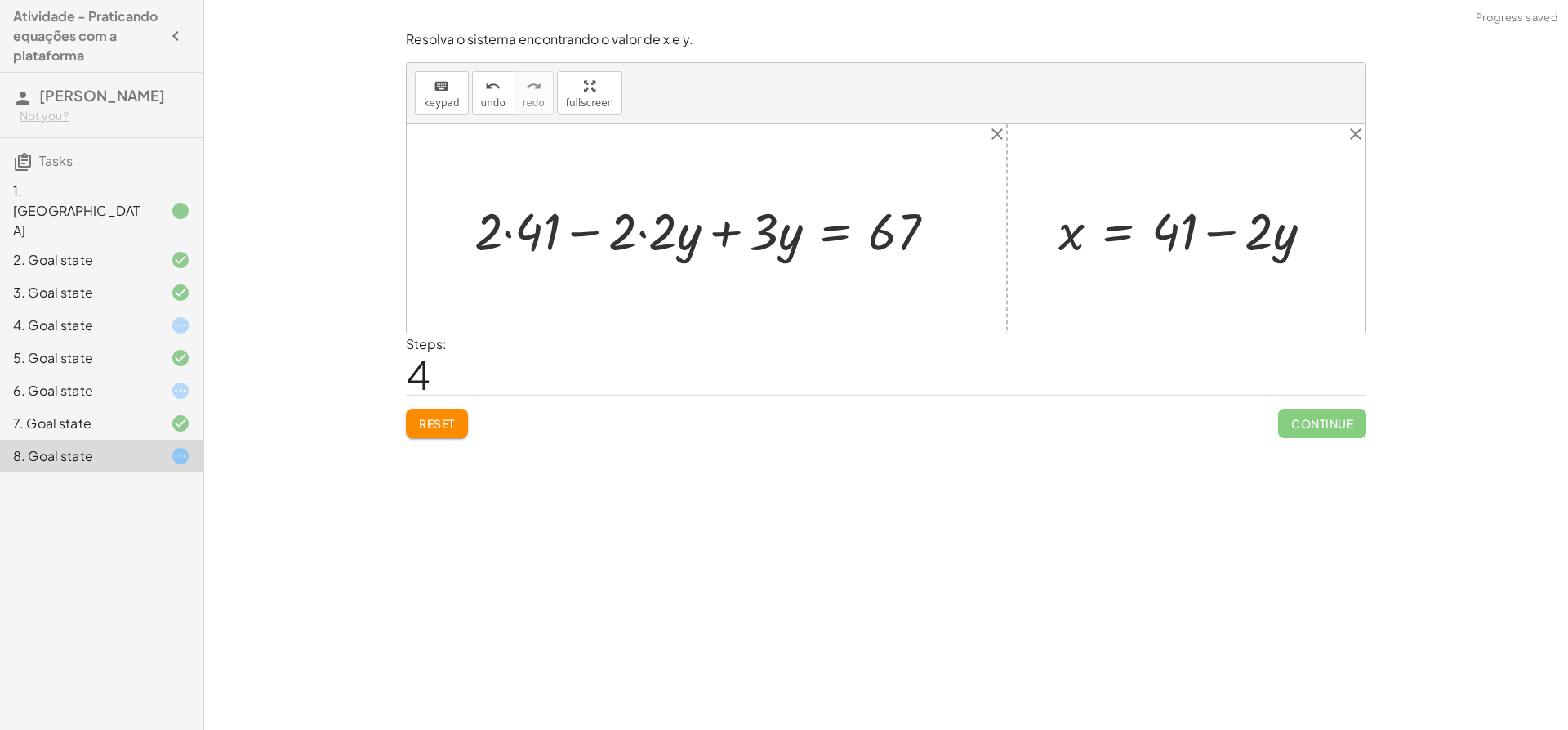
click at [529, 238] on div at bounding box center [711, 228] width 491 height 68
drag, startPoint x: 625, startPoint y: 236, endPoint x: 654, endPoint y: 234, distance: 29.1
click at [699, 235] on div at bounding box center [745, 228] width 424 height 68
click at [742, 224] on div at bounding box center [745, 228] width 424 height 68
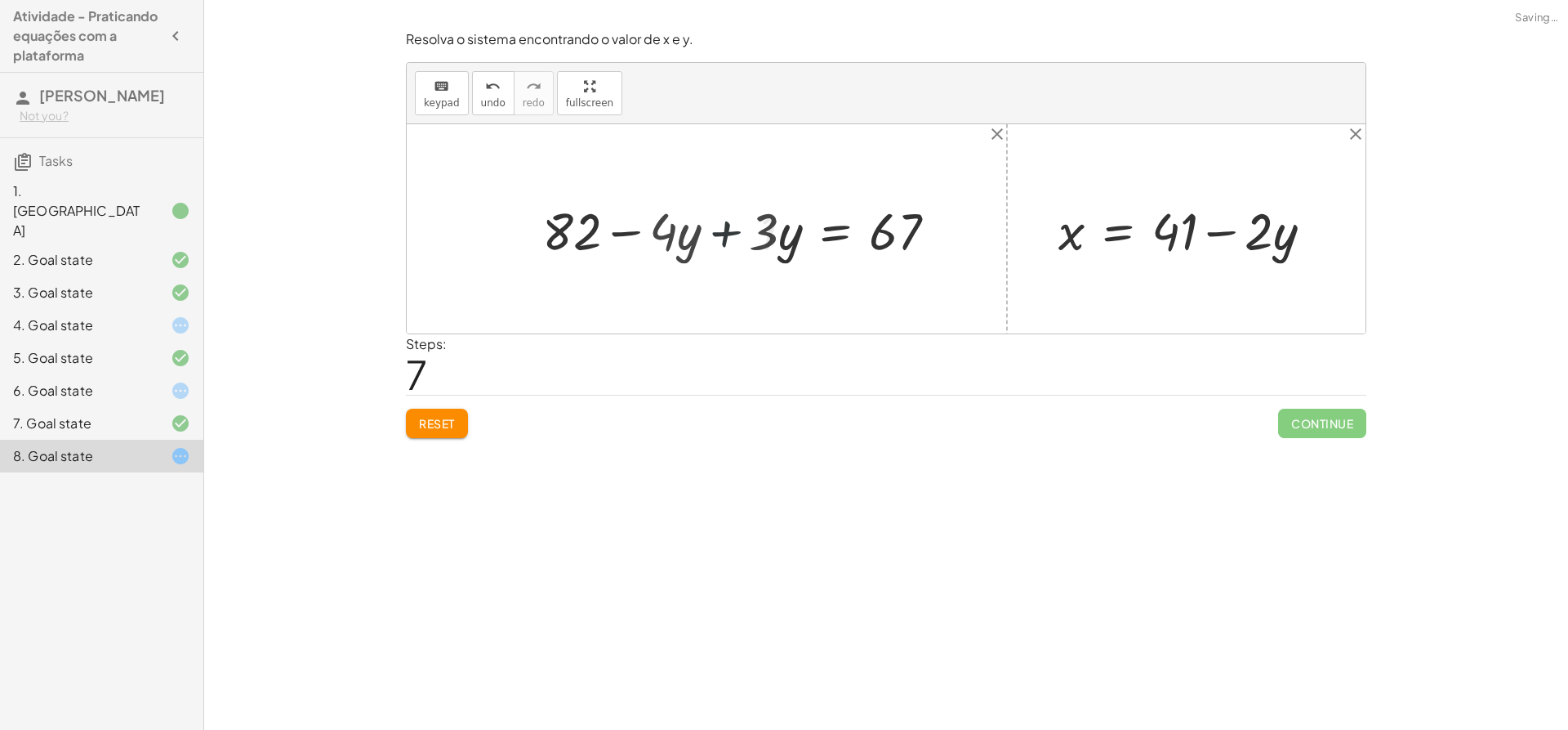
drag, startPoint x: 742, startPoint y: 224, endPoint x: 784, endPoint y: 249, distance: 48.9
click at [745, 227] on div at bounding box center [810, 228] width 294 height 68
drag, startPoint x: 713, startPoint y: 230, endPoint x: 769, endPoint y: 231, distance: 56.0
click at [769, 231] on div at bounding box center [810, 228] width 294 height 68
drag, startPoint x: 698, startPoint y: 226, endPoint x: 910, endPoint y: 229, distance: 212.0
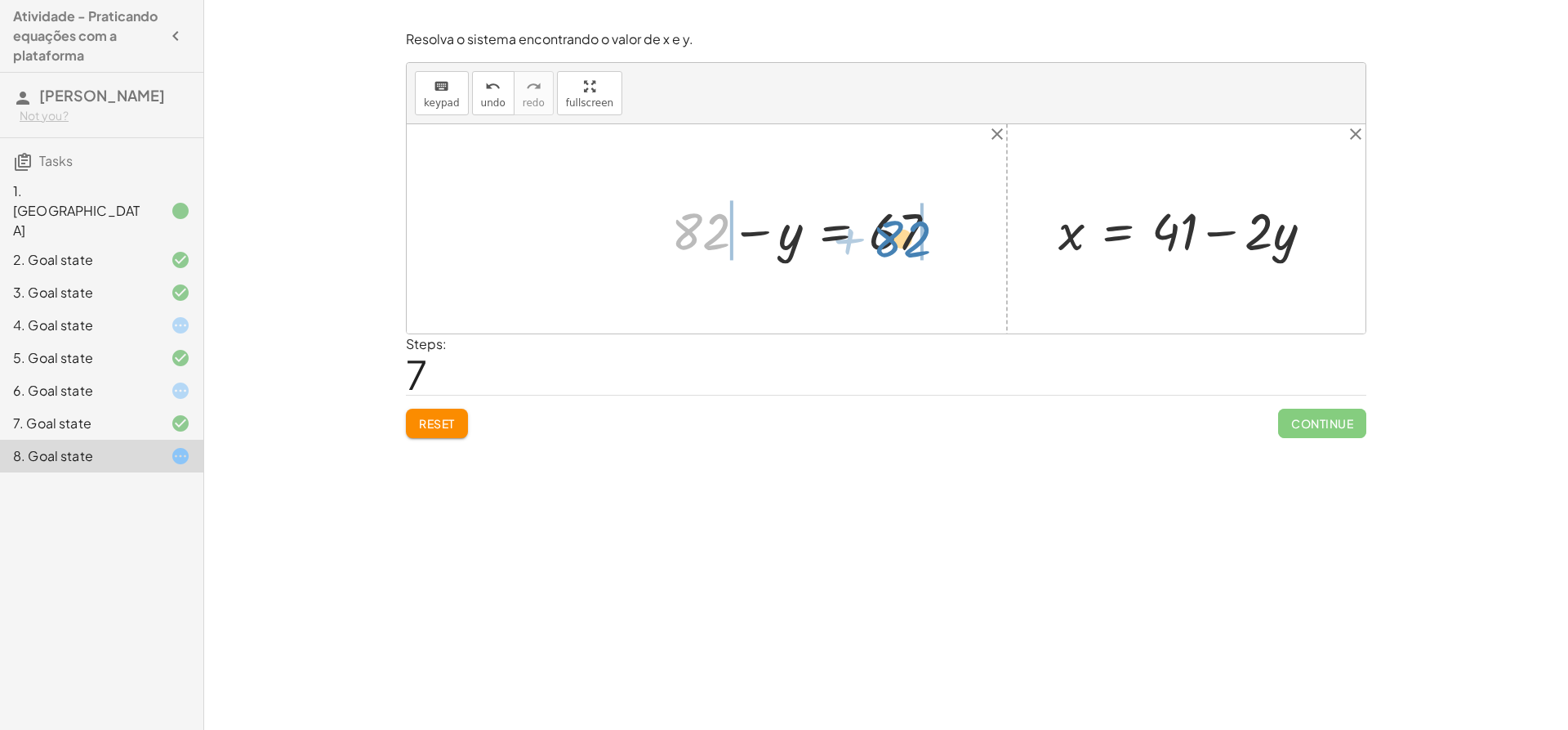
click at [910, 229] on div at bounding box center [810, 228] width 294 height 68
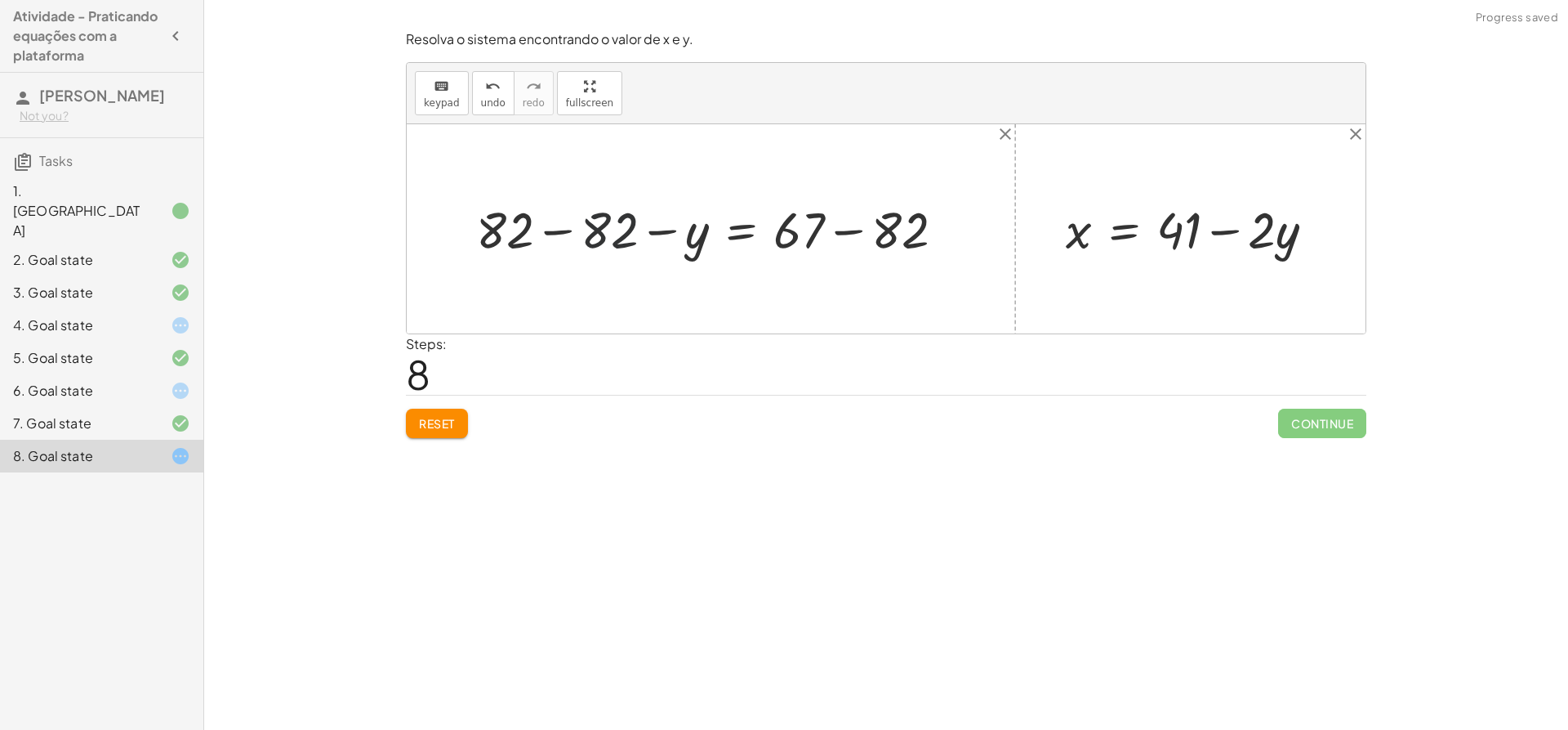
click at [591, 229] on div at bounding box center [717, 228] width 498 height 67
click at [591, 229] on div at bounding box center [885, 229] width 959 height 210
click at [859, 217] on div at bounding box center [810, 228] width 312 height 67
click at [859, 217] on div at bounding box center [766, 228] width 224 height 64
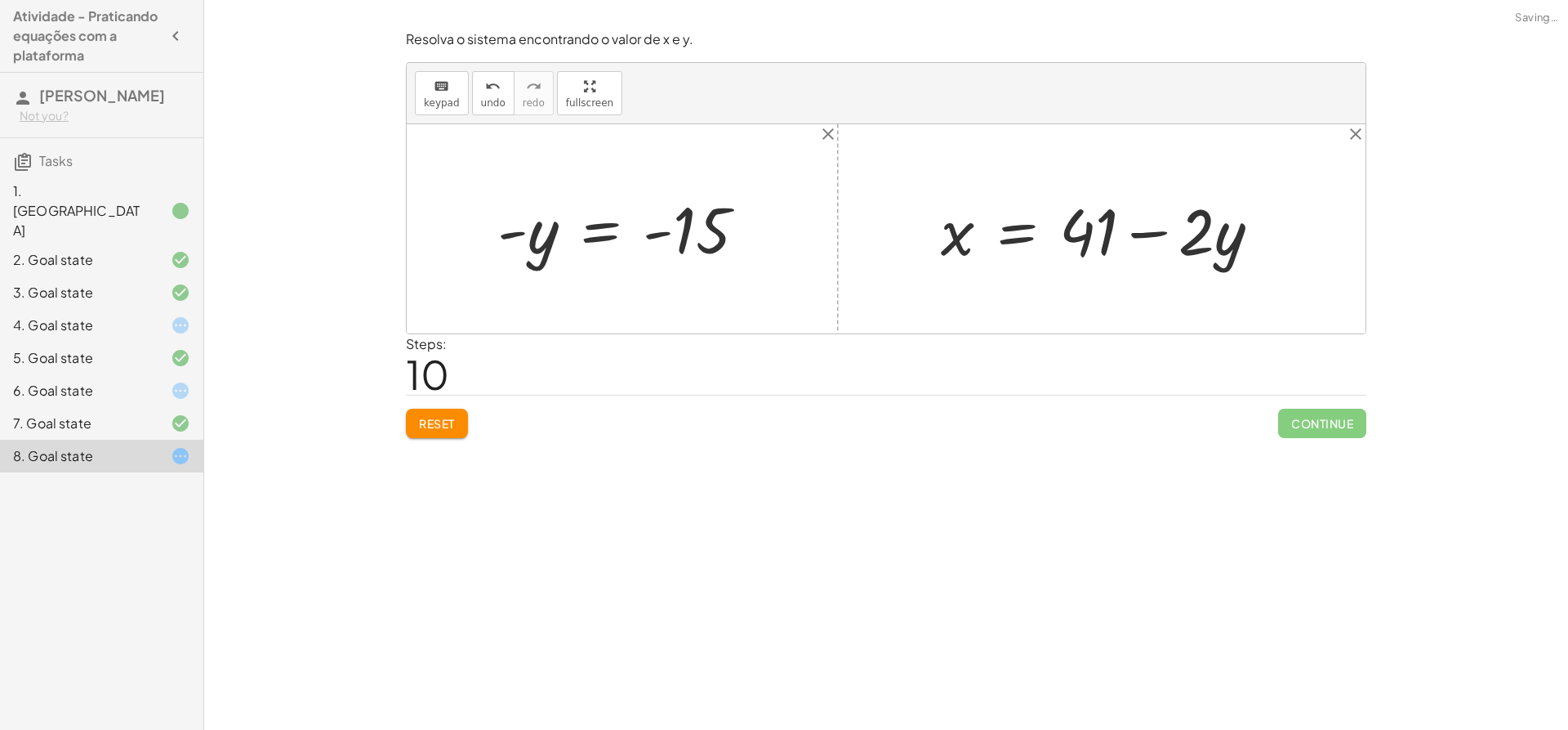
click at [823, 121] on div "keyboard keypad undo [PERSON_NAME] redo fullscreen" at bounding box center [885, 93] width 959 height 62
click at [426, 421] on span "Reset" at bounding box center [437, 423] width 36 height 15
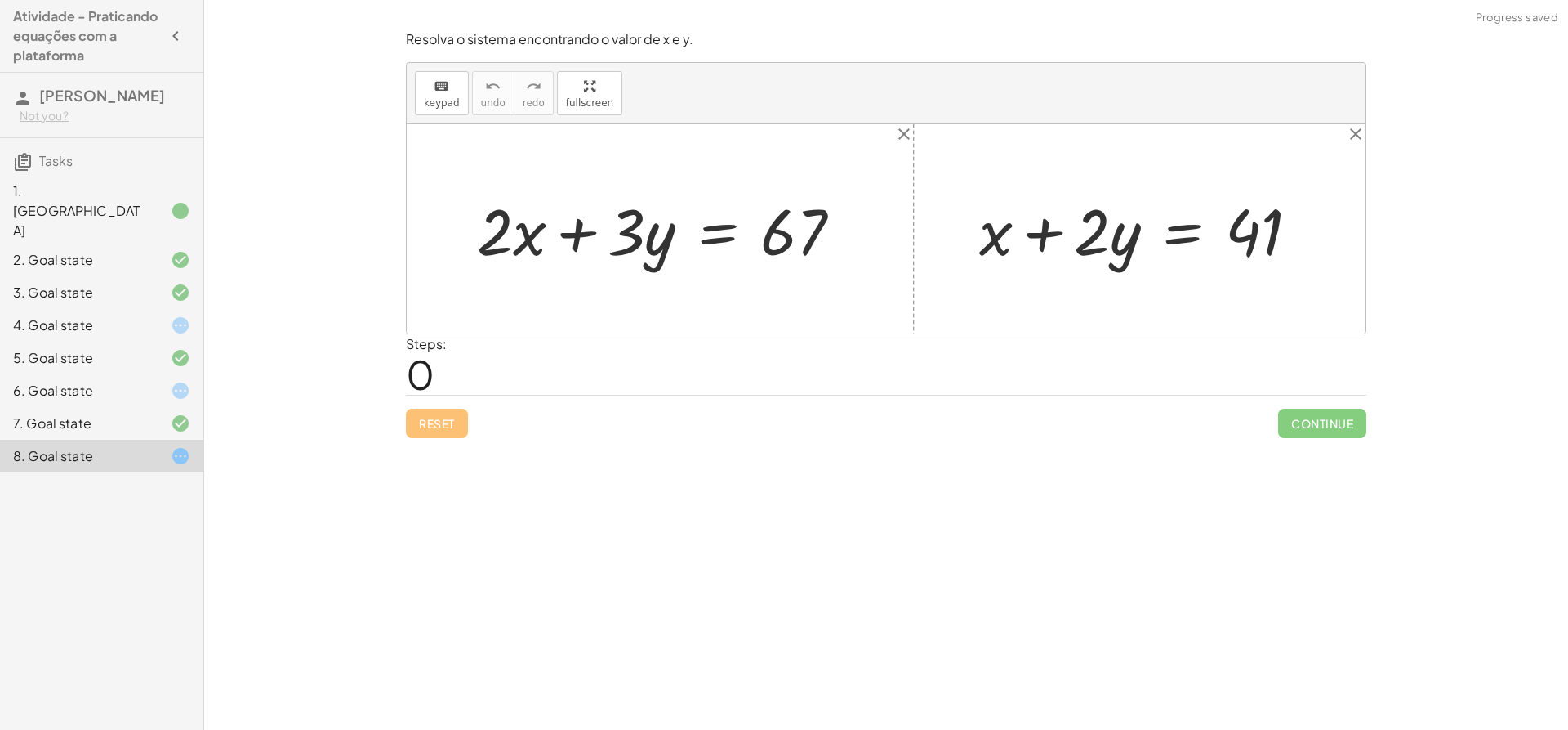
click at [434, 431] on div "Reset Continue" at bounding box center [886, 416] width 961 height 43
drag, startPoint x: 1094, startPoint y: 237, endPoint x: 1108, endPoint y: 237, distance: 14.0
click at [1108, 237] on div at bounding box center [1146, 229] width 350 height 84
drag, startPoint x: 1117, startPoint y: 237, endPoint x: 1305, endPoint y: 242, distance: 188.1
click at [1296, 227] on div at bounding box center [1146, 229] width 350 height 84
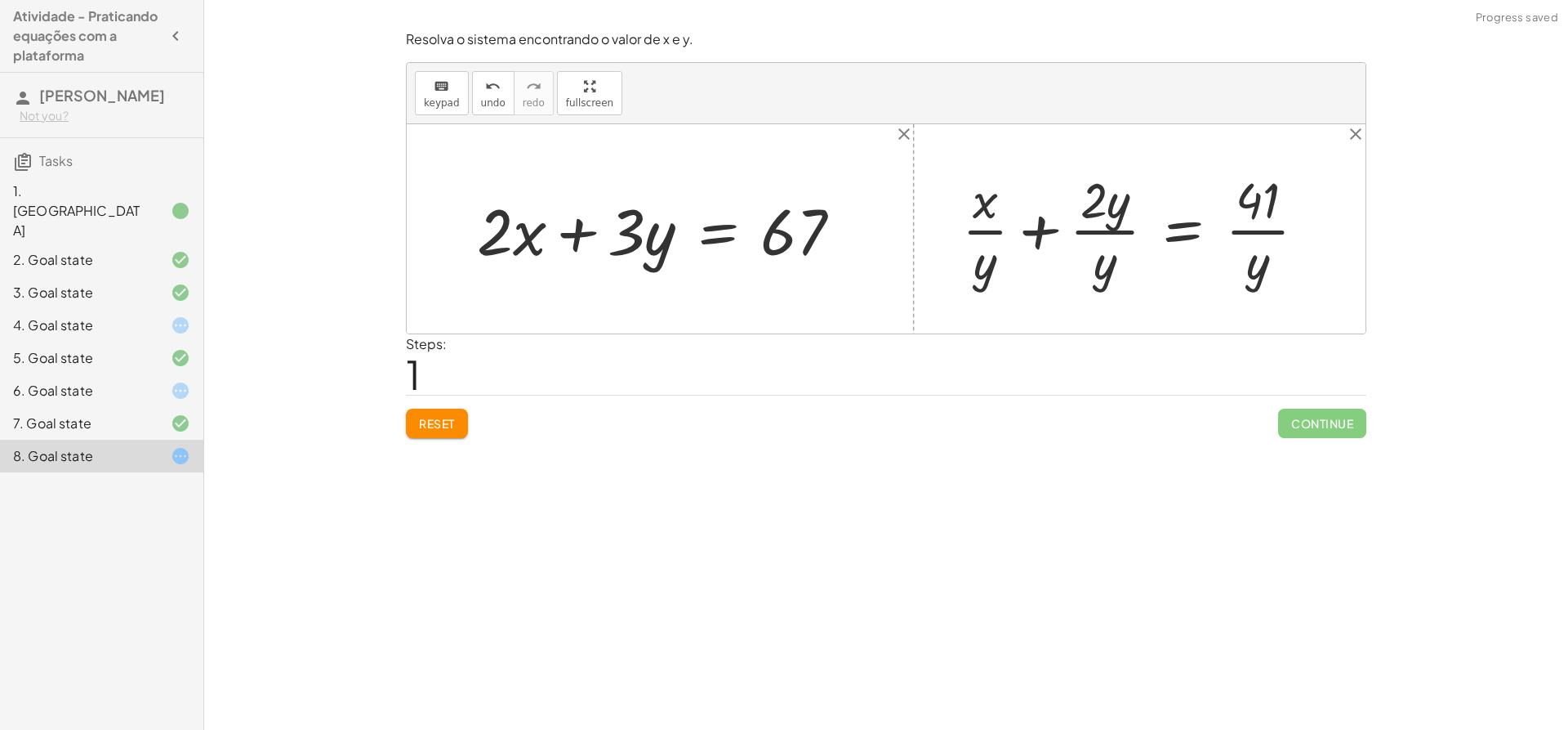
click at [438, 418] on span "Reset" at bounding box center [437, 423] width 36 height 15
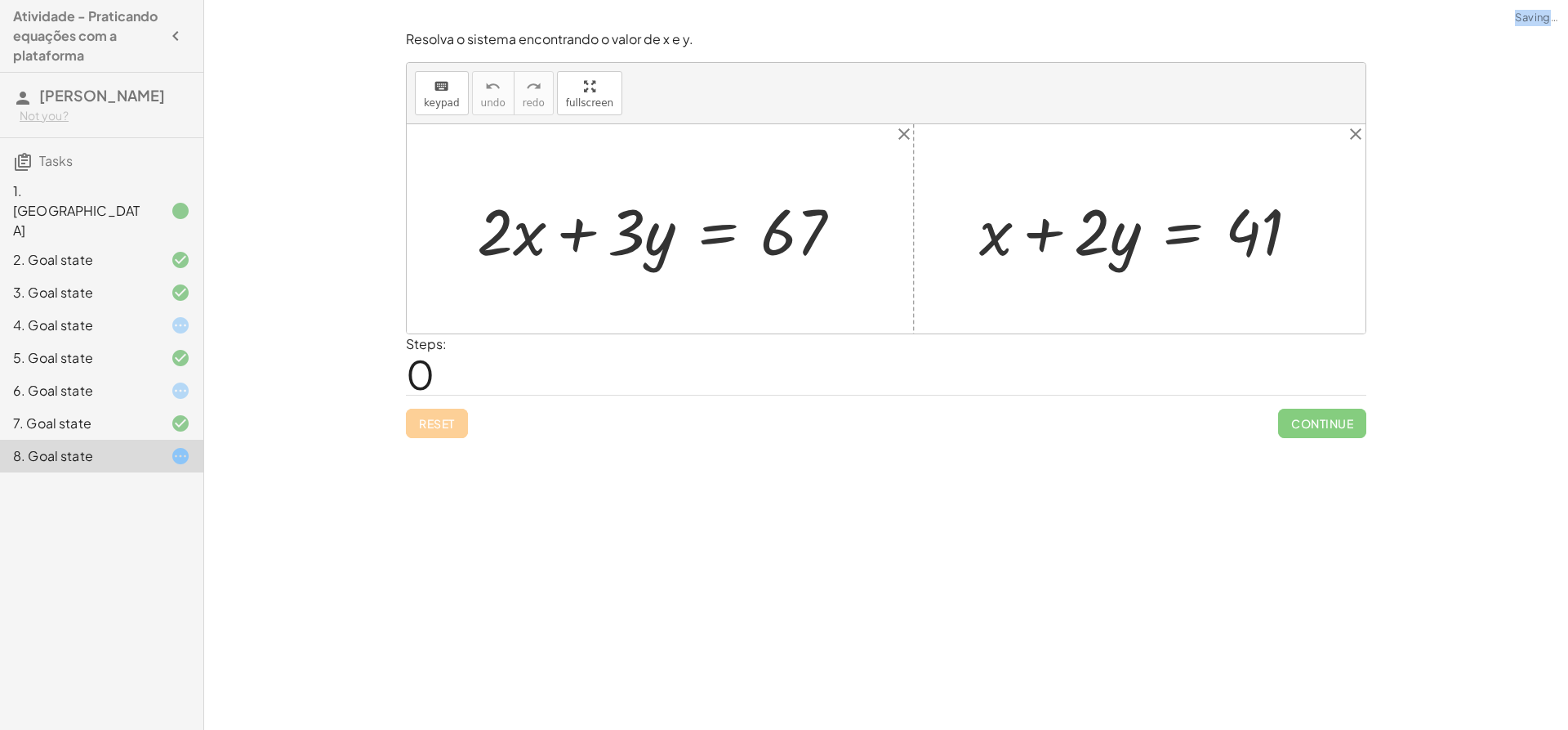
click at [438, 418] on div "Reset Continue" at bounding box center [886, 416] width 961 height 43
drag, startPoint x: 1122, startPoint y: 240, endPoint x: 1356, endPoint y: 229, distance: 234.3
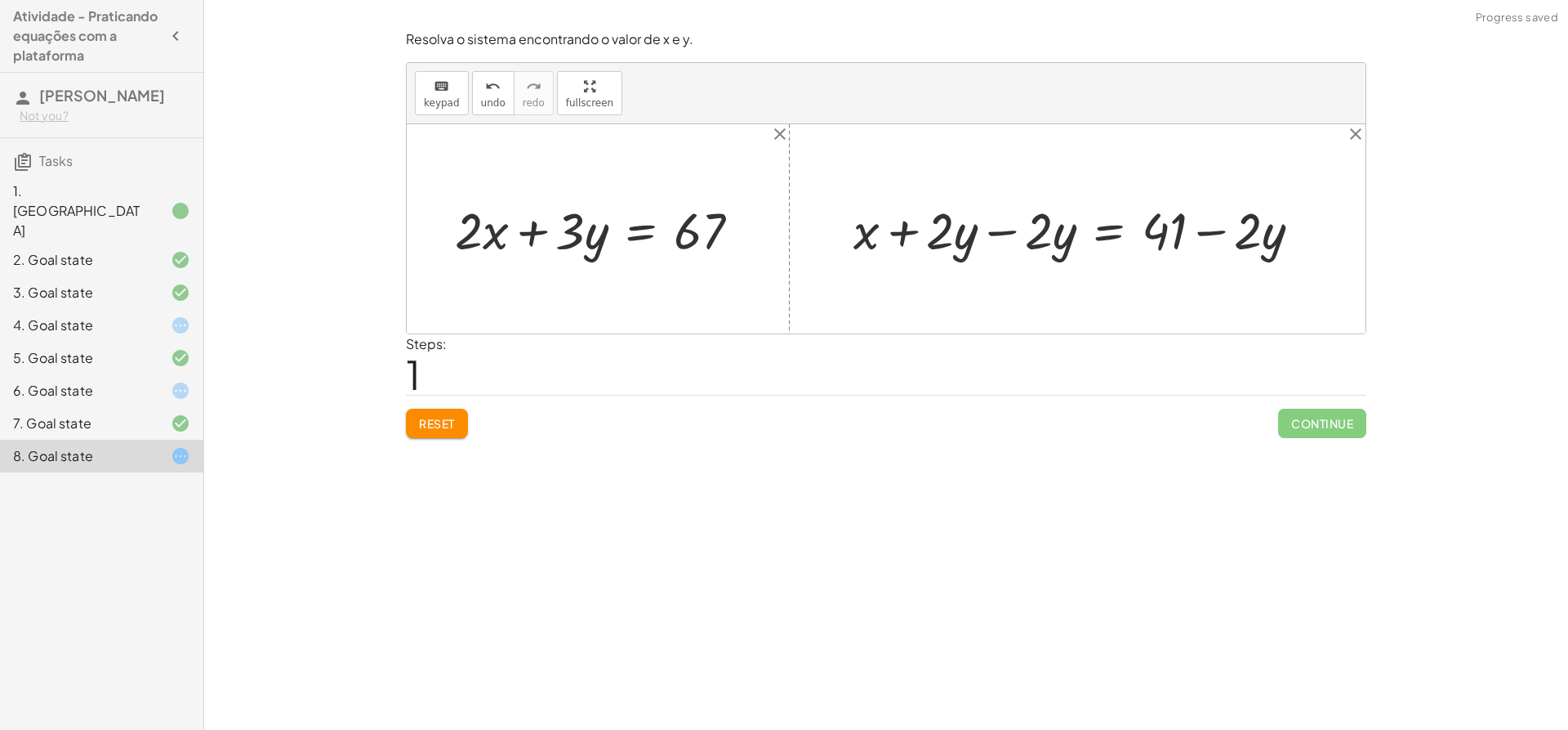
click at [1000, 234] on div at bounding box center [1083, 228] width 477 height 67
click at [1000, 234] on div at bounding box center [885, 229] width 959 height 210
drag, startPoint x: 1213, startPoint y: 224, endPoint x: 1206, endPoint y: 229, distance: 8.6
click at [1206, 229] on div at bounding box center [1182, 228] width 280 height 67
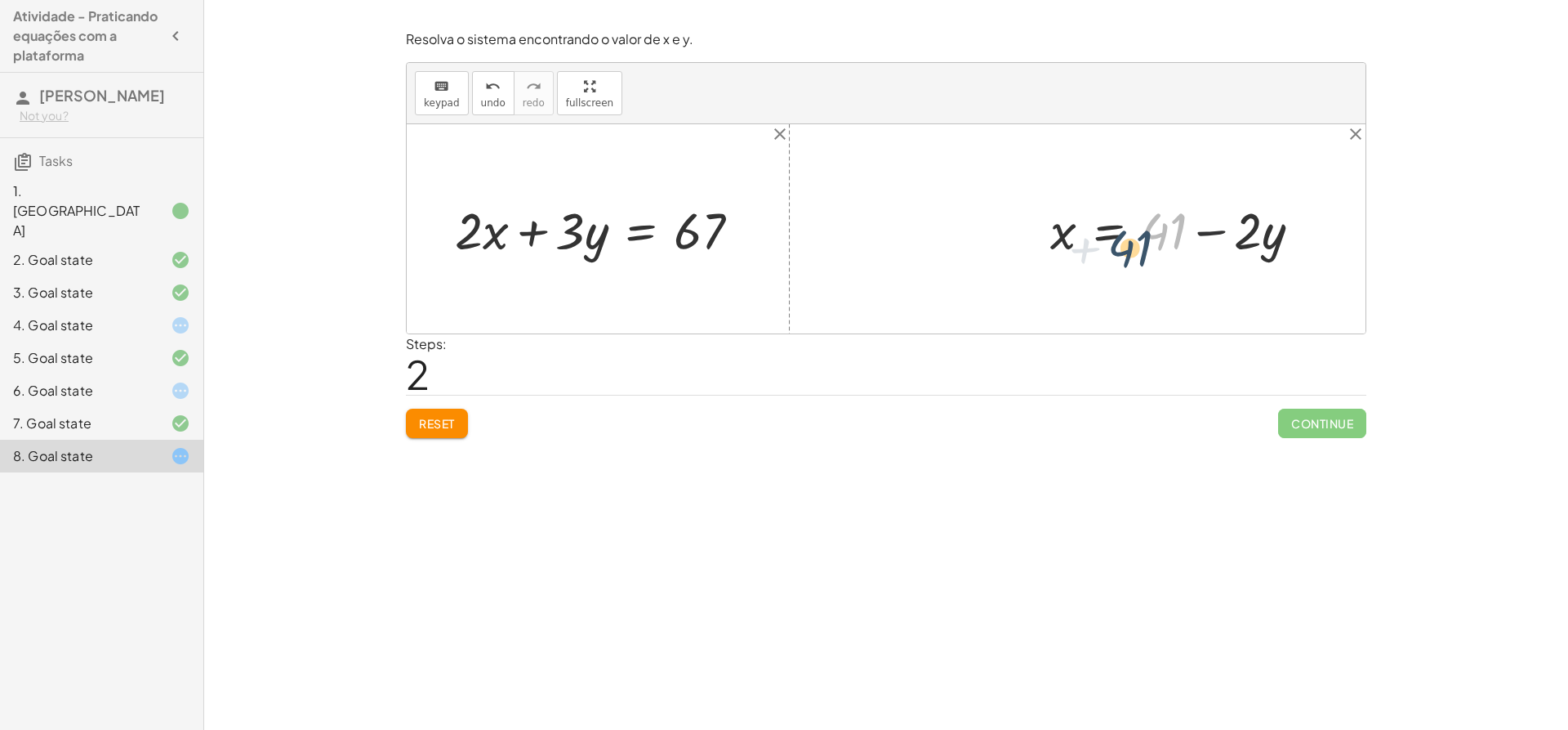
drag, startPoint x: 1171, startPoint y: 230, endPoint x: 1137, endPoint y: 248, distance: 38.5
click at [1137, 248] on div at bounding box center [1182, 228] width 280 height 67
drag, startPoint x: 1248, startPoint y: 220, endPoint x: 1254, endPoint y: 301, distance: 81.2
click at [1254, 301] on div "+ · 2 · x + · 3 · y = 67 + x + · 2 · y = 41 + x + · 2 · y − · 2 · y = + 41 − · …" at bounding box center [885, 229] width 959 height 210
drag, startPoint x: 1071, startPoint y: 235, endPoint x: 519, endPoint y: 241, distance: 552.0
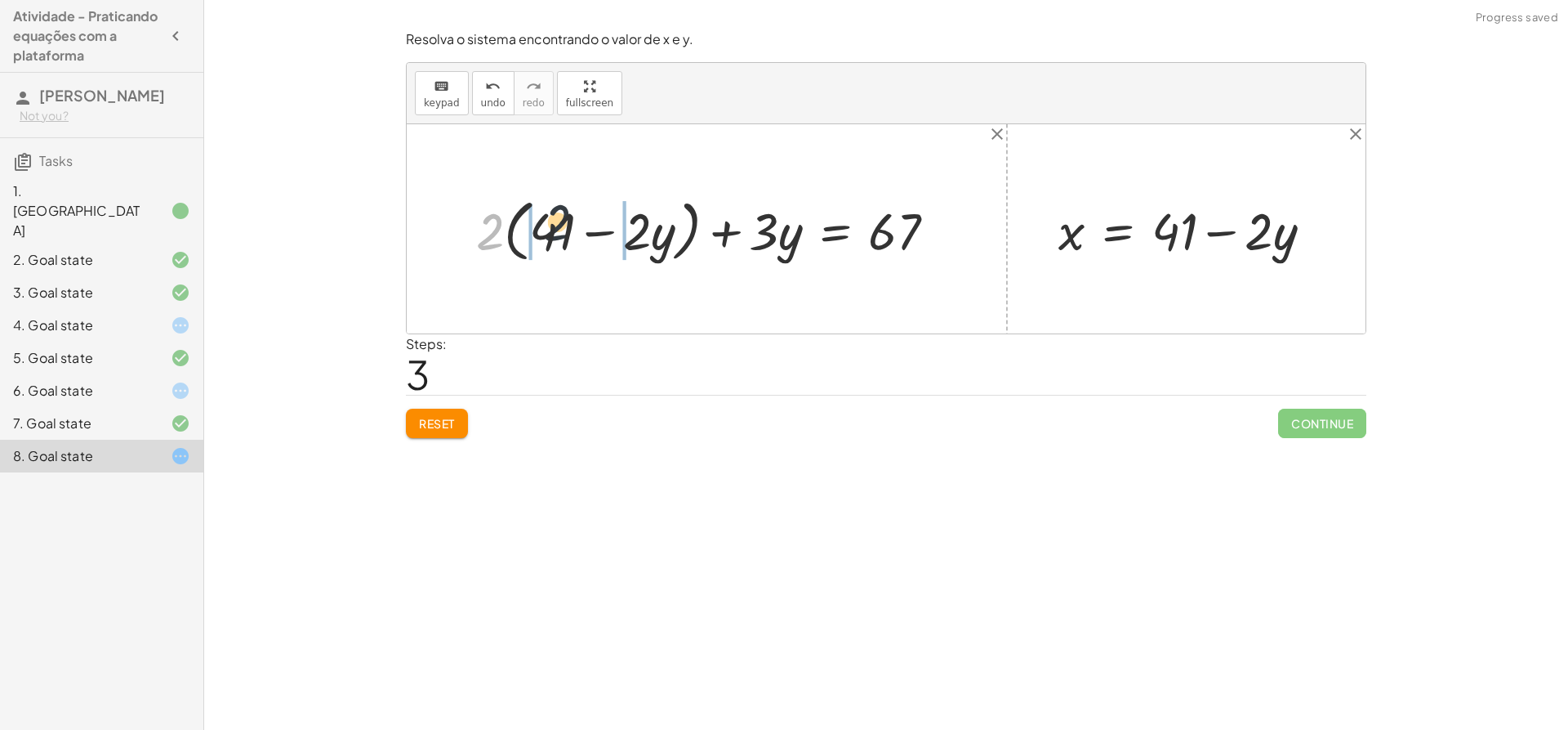
drag, startPoint x: 494, startPoint y: 247, endPoint x: 563, endPoint y: 237, distance: 69.7
click at [563, 237] on div at bounding box center [713, 228] width 490 height 75
click at [549, 240] on div at bounding box center [711, 228] width 491 height 68
click at [625, 229] on div at bounding box center [727, 228] width 464 height 68
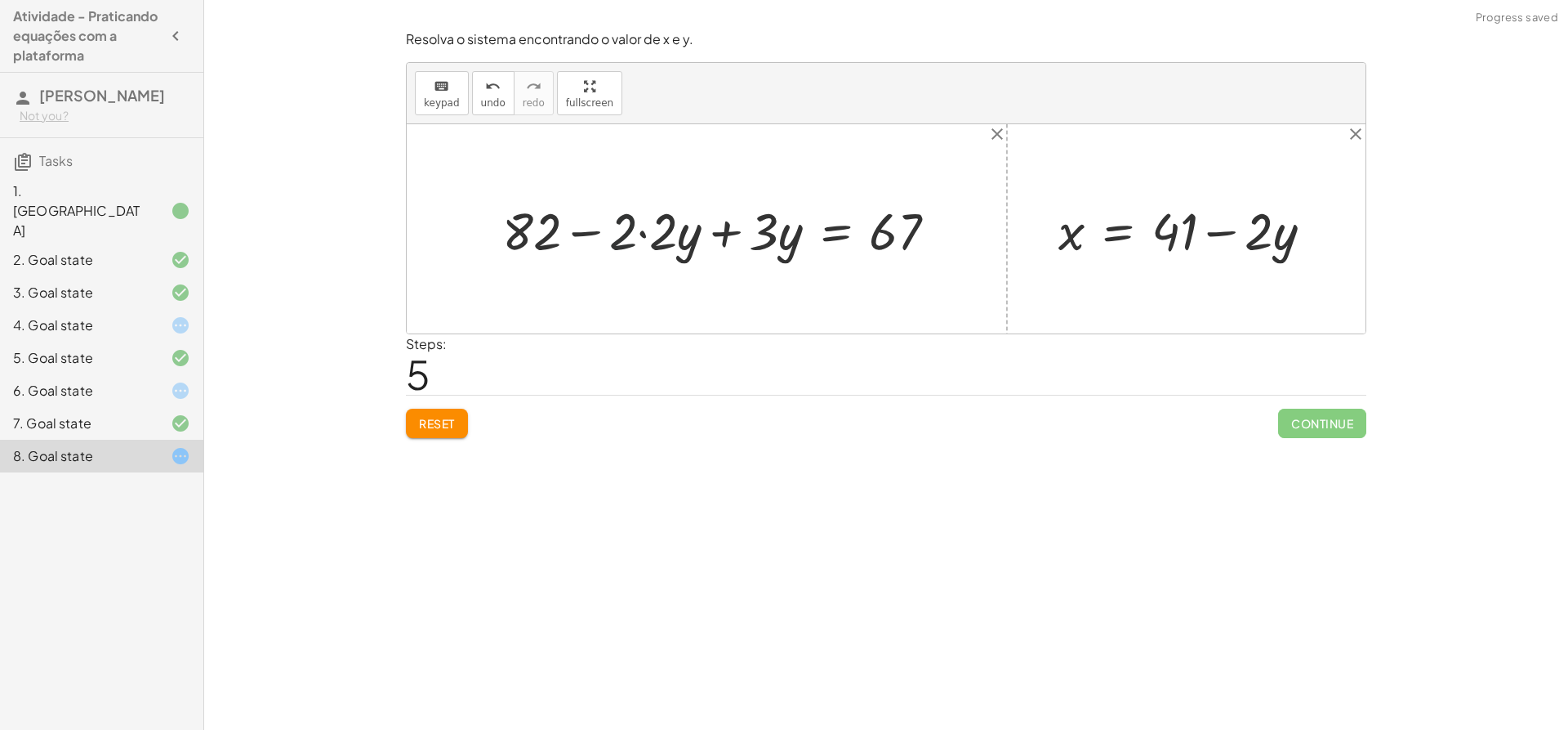
click at [644, 229] on div at bounding box center [727, 228] width 464 height 68
click at [644, 229] on div at bounding box center [745, 228] width 424 height 68
drag, startPoint x: 629, startPoint y: 236, endPoint x: 917, endPoint y: 225, distance: 288.2
click at [928, 221] on div at bounding box center [745, 228] width 424 height 68
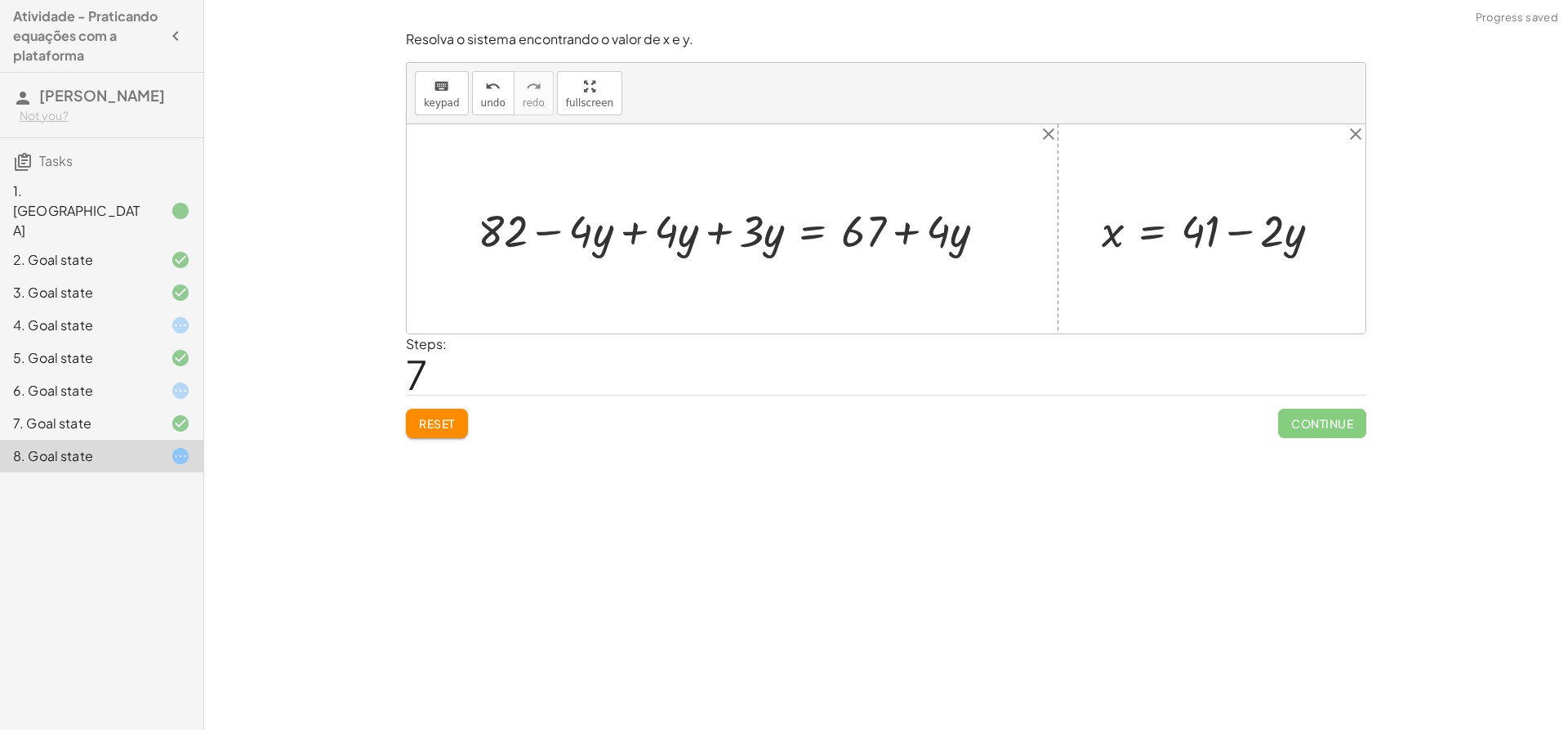
click at [641, 240] on div at bounding box center [738, 229] width 538 height 59
click at [641, 240] on div at bounding box center [824, 229] width 367 height 59
click at [897, 234] on div at bounding box center [824, 229] width 367 height 59
drag, startPoint x: 871, startPoint y: 238, endPoint x: 712, endPoint y: 247, distance: 159.3
click at [712, 248] on div at bounding box center [824, 229] width 367 height 59
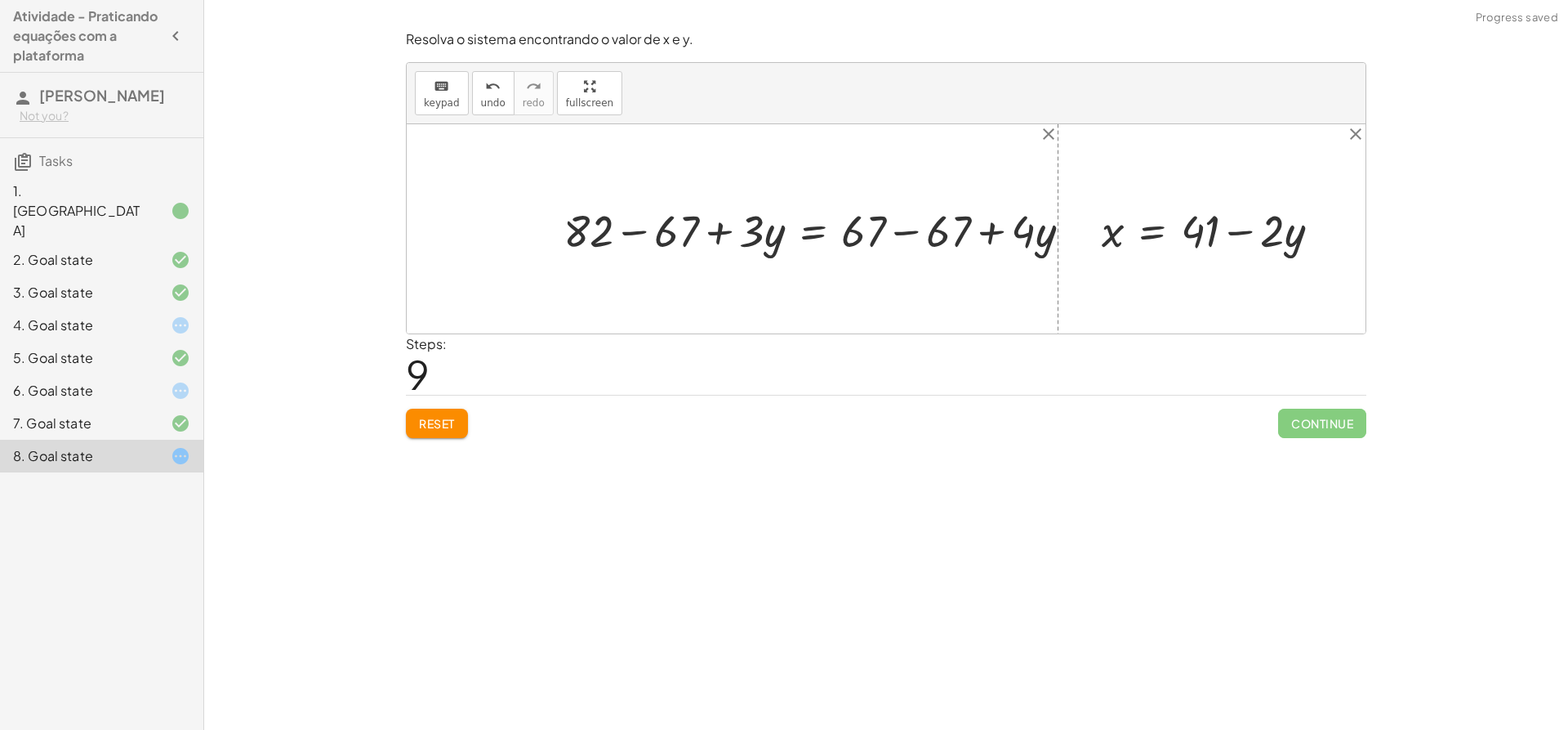
click at [647, 241] on div at bounding box center [824, 229] width 538 height 59
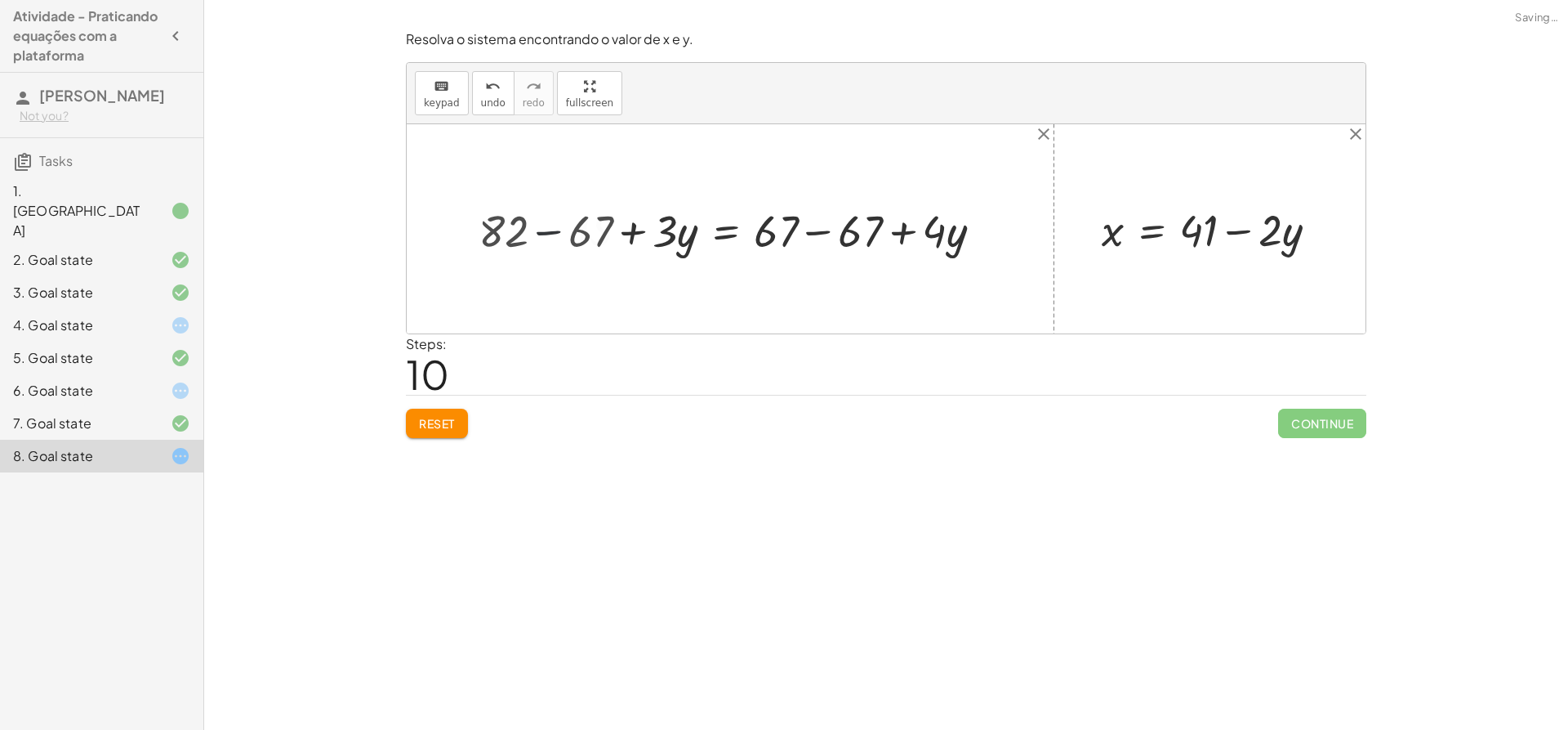
click at [643, 239] on div at bounding box center [784, 228] width 435 height 58
click at [826, 228] on div at bounding box center [784, 228] width 435 height 58
click at [826, 228] on div at bounding box center [700, 228] width 267 height 58
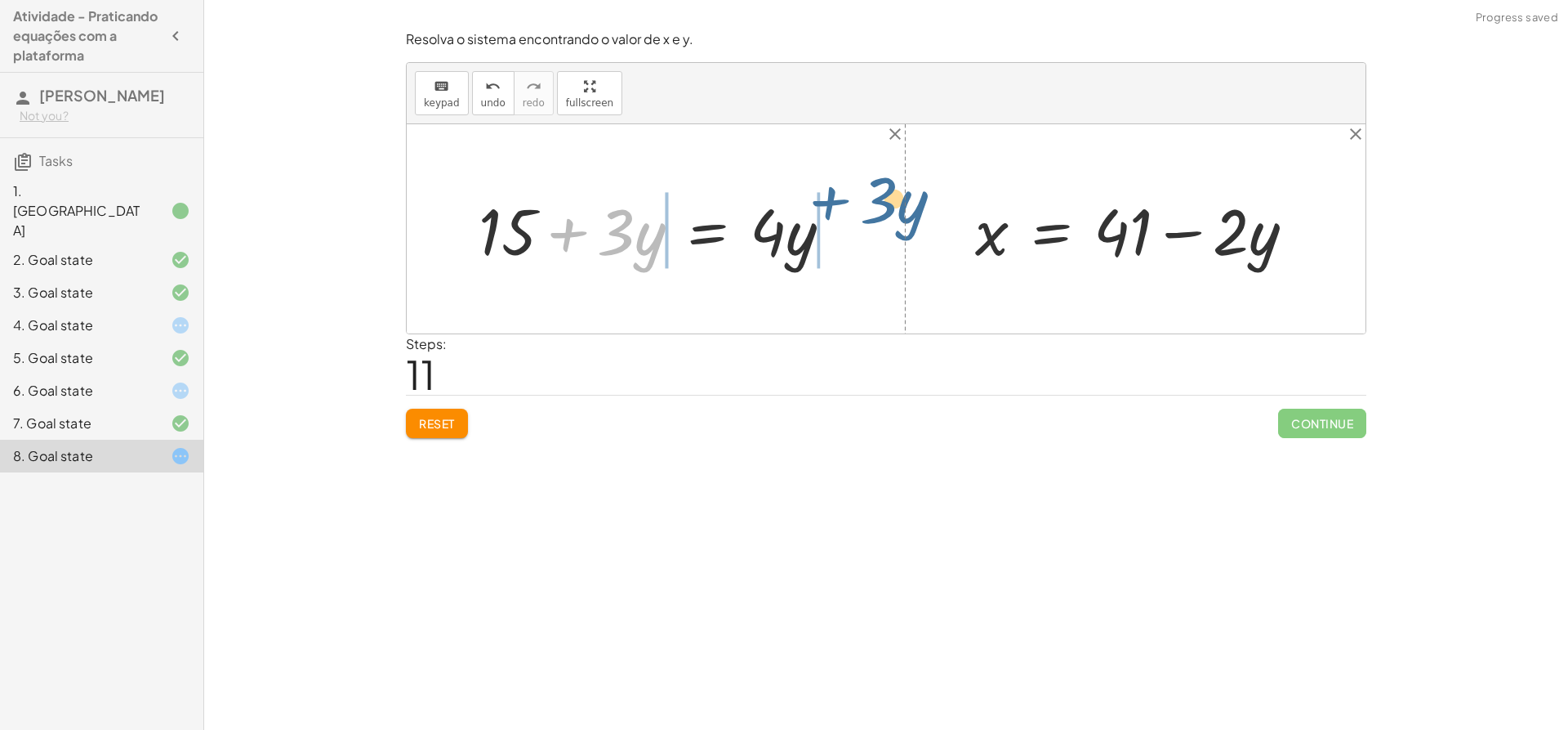
drag, startPoint x: 591, startPoint y: 244, endPoint x: 862, endPoint y: 213, distance: 272.8
click at [862, 213] on div "+ · 2 · x + · 3 · y = 67 + · 2 · ( + 41 − · 2 · y ) + · 3 · y = 67 + · 2 · 41 −…" at bounding box center [885, 229] width 959 height 210
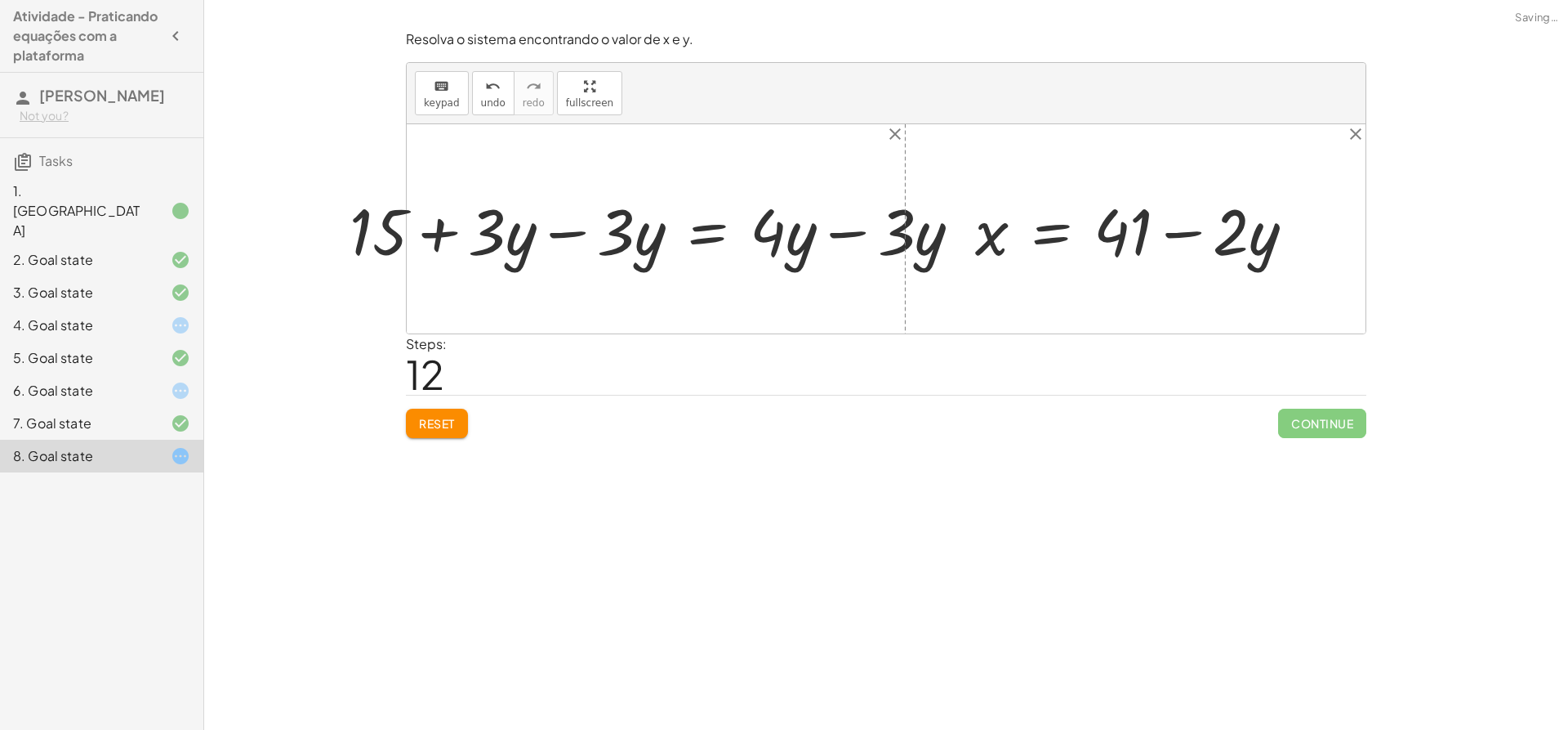
click at [795, 228] on div at bounding box center [662, 229] width 641 height 84
click at [830, 229] on div at bounding box center [662, 229] width 641 height 84
click at [830, 229] on div at bounding box center [885, 229] width 959 height 210
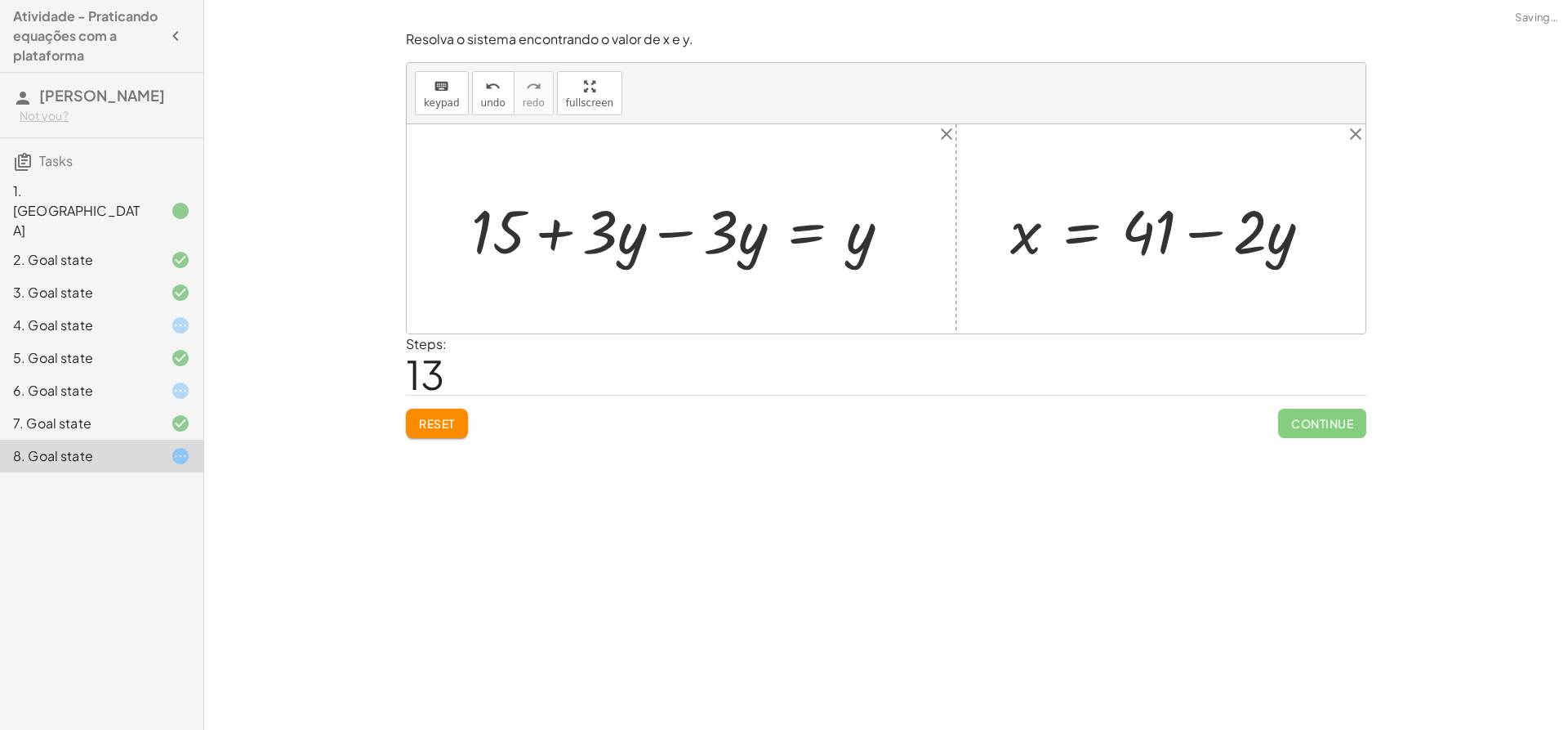
click at [663, 237] on div at bounding box center [688, 229] width 449 height 79
click at [663, 237] on div at bounding box center [885, 229] width 959 height 210
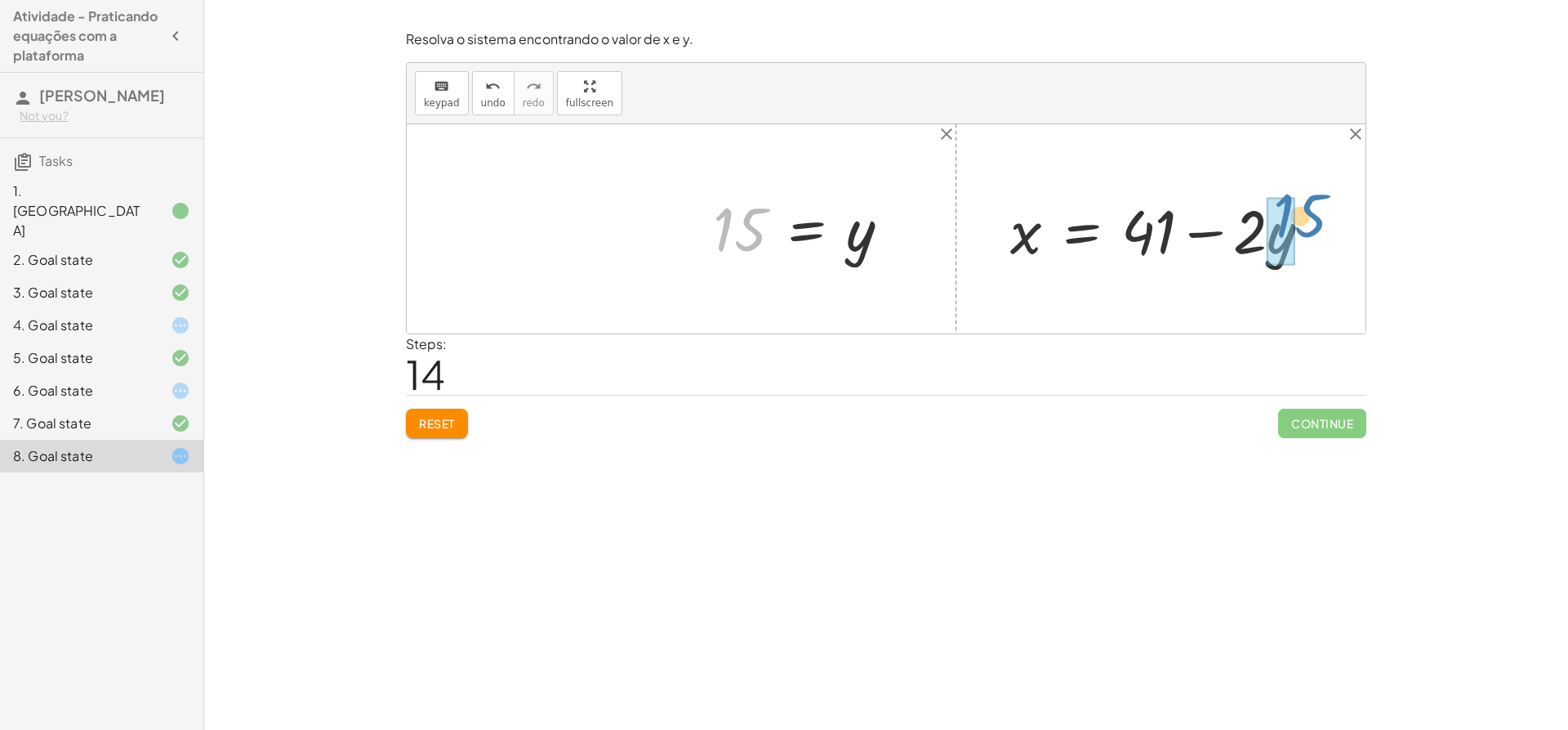
drag, startPoint x: 758, startPoint y: 234, endPoint x: 1289, endPoint y: 242, distance: 531.1
click at [1274, 239] on div at bounding box center [1187, 229] width 370 height 79
click at [1188, 239] on div at bounding box center [1168, 229] width 333 height 79
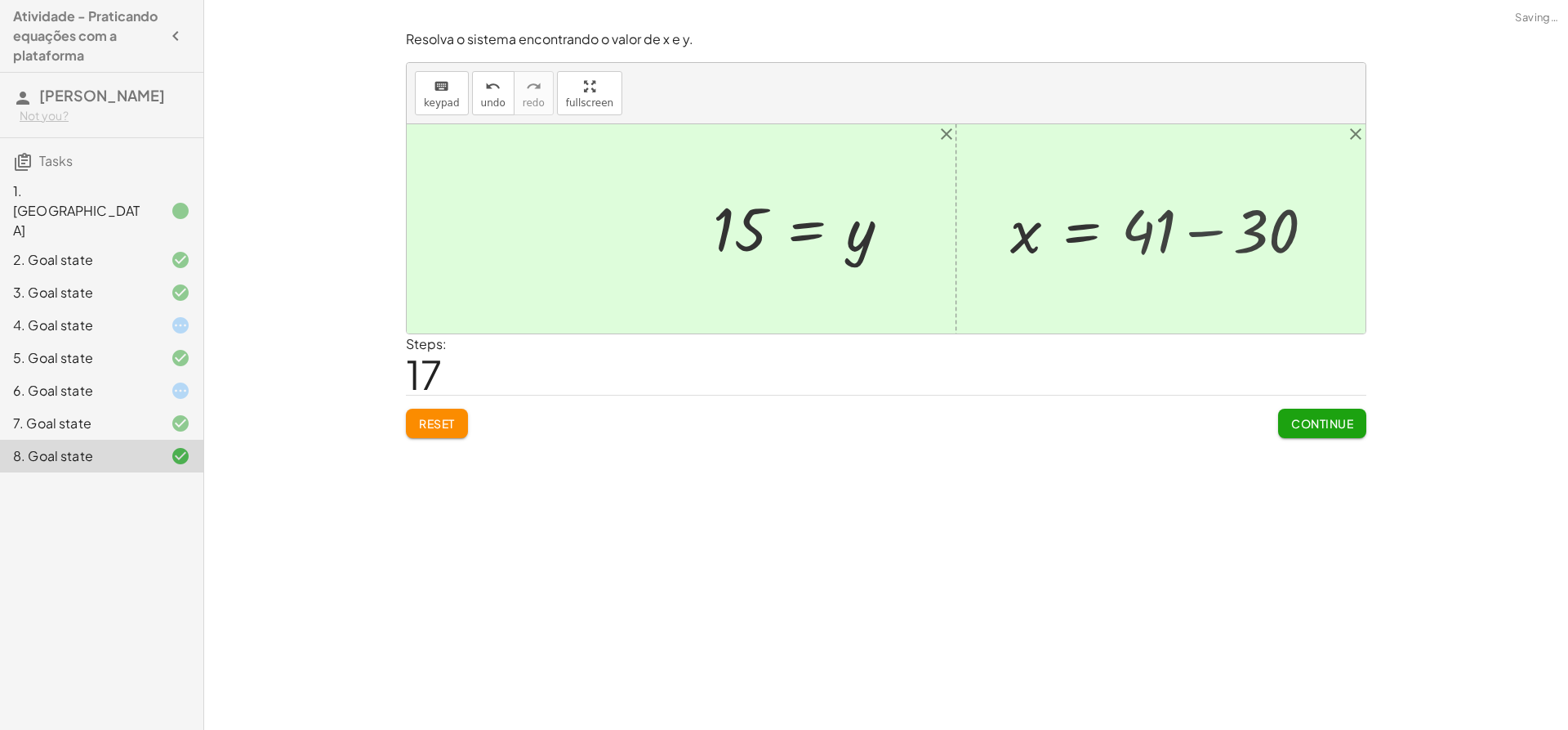
click at [1189, 239] on div at bounding box center [1101, 228] width 199 height 76
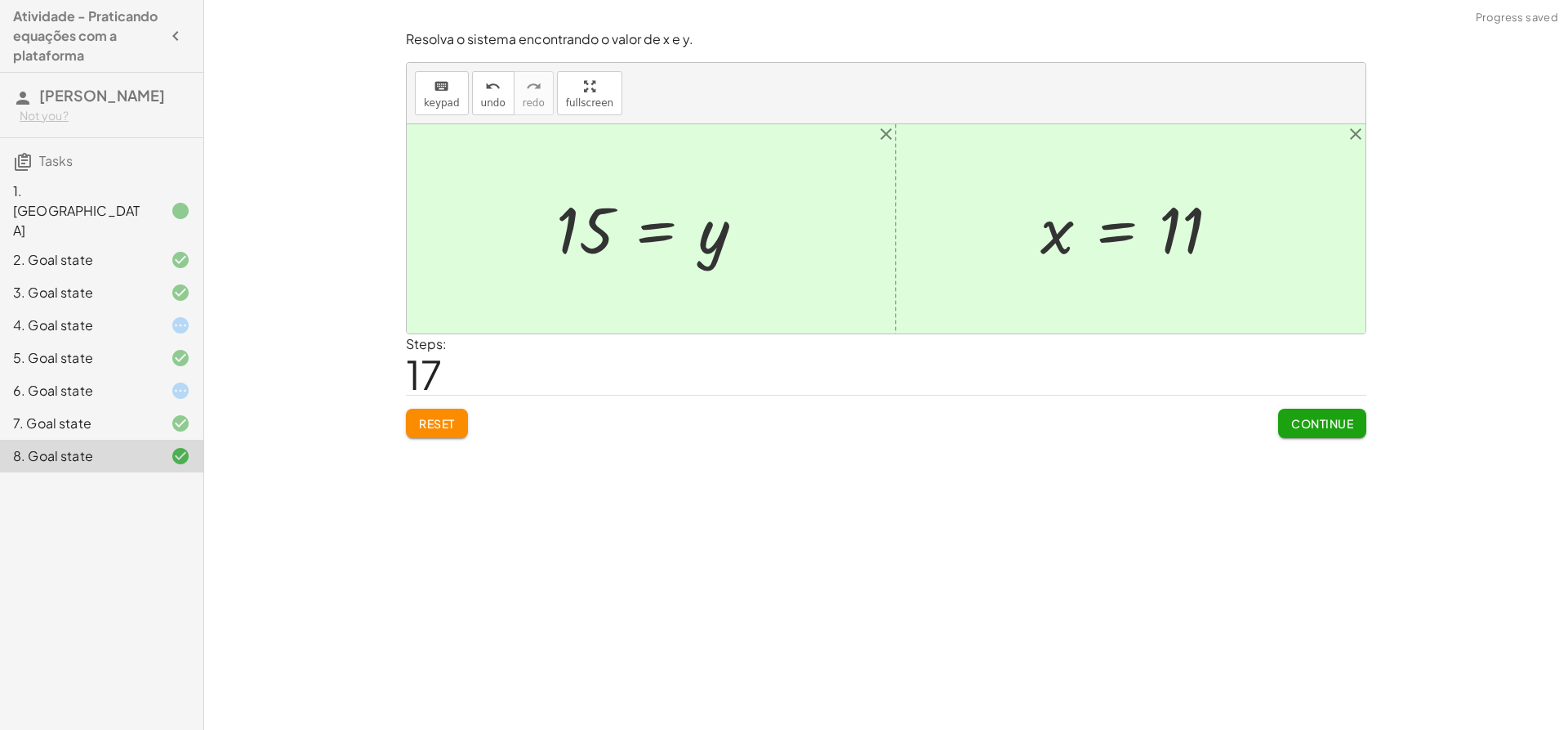
click at [1332, 416] on span "Continue" at bounding box center [1322, 423] width 62 height 15
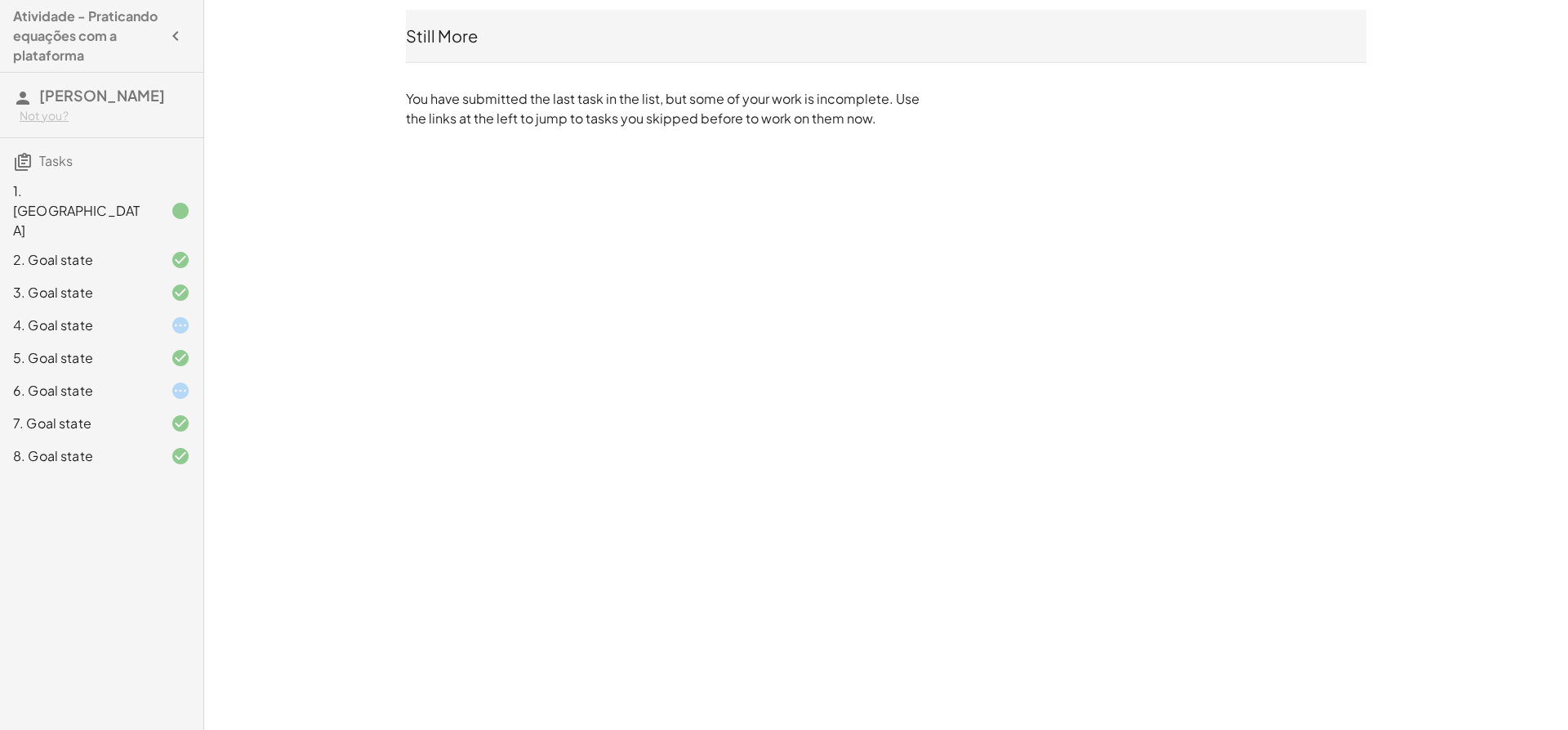
click at [85, 381] on div "6. Goal state" at bounding box center [78, 391] width 131 height 20
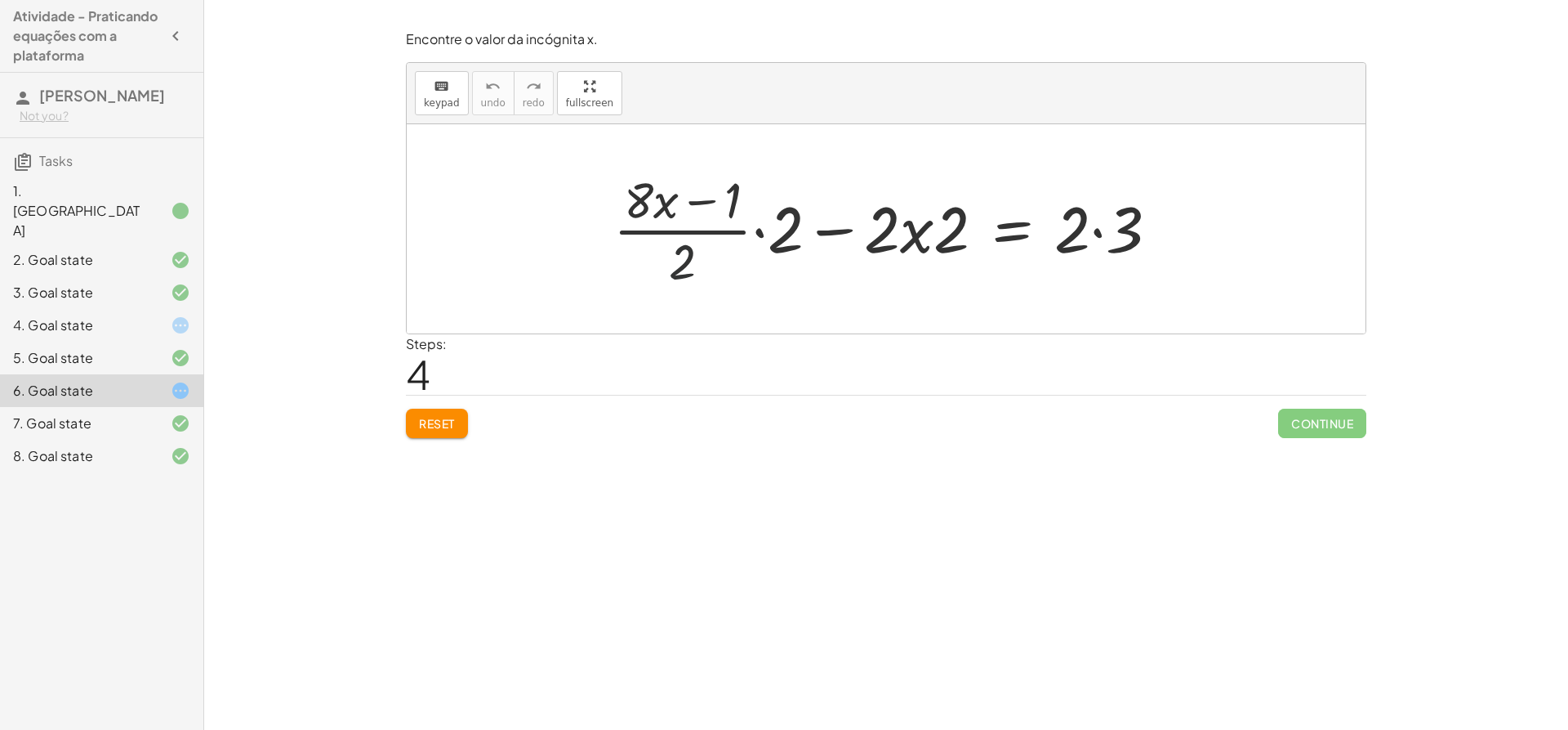
click at [682, 259] on div at bounding box center [892, 228] width 575 height 125
drag, startPoint x: 753, startPoint y: 233, endPoint x: 763, endPoint y: 229, distance: 10.8
click at [763, 229] on div at bounding box center [892, 228] width 575 height 125
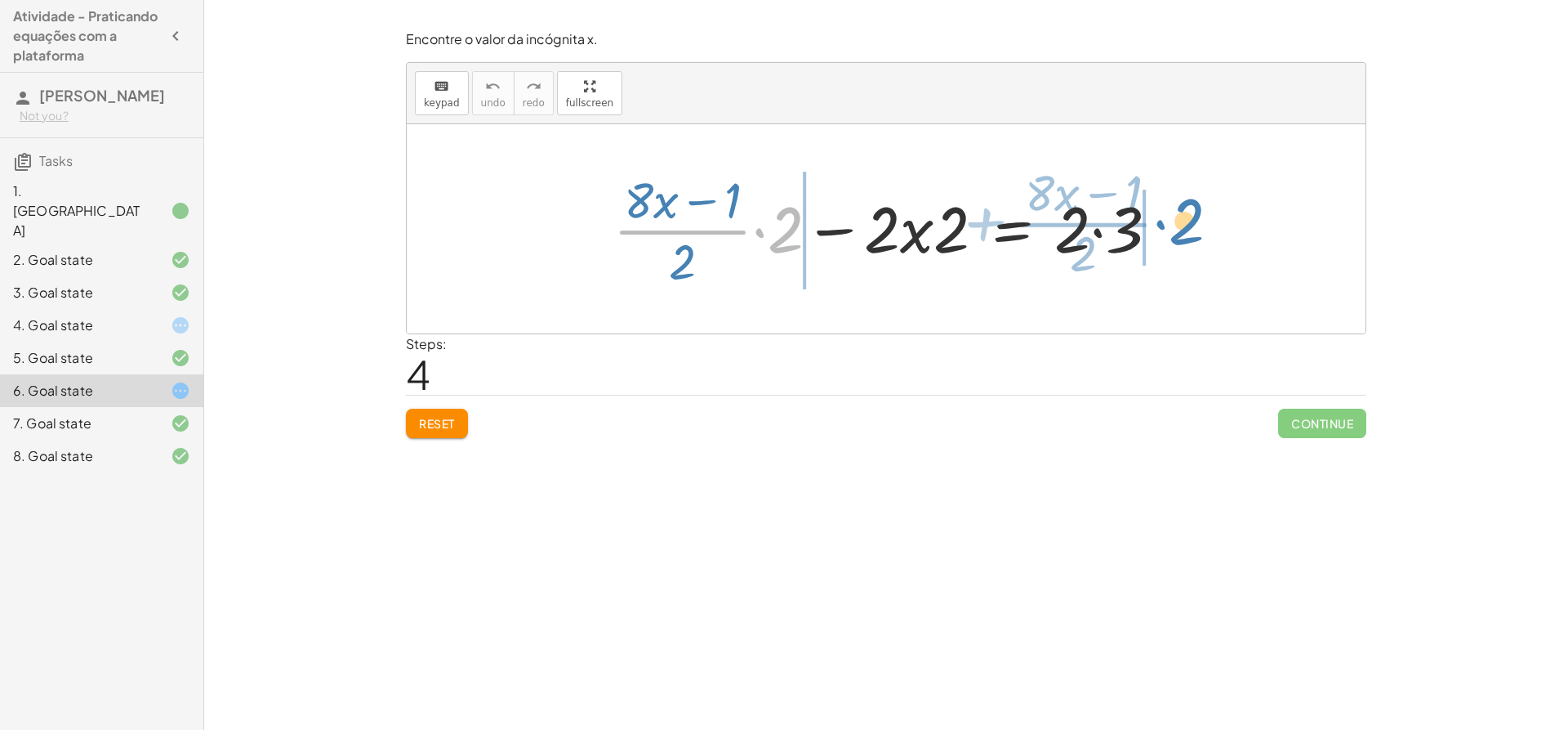
drag, startPoint x: 781, startPoint y: 232, endPoint x: 1184, endPoint y: 224, distance: 403.1
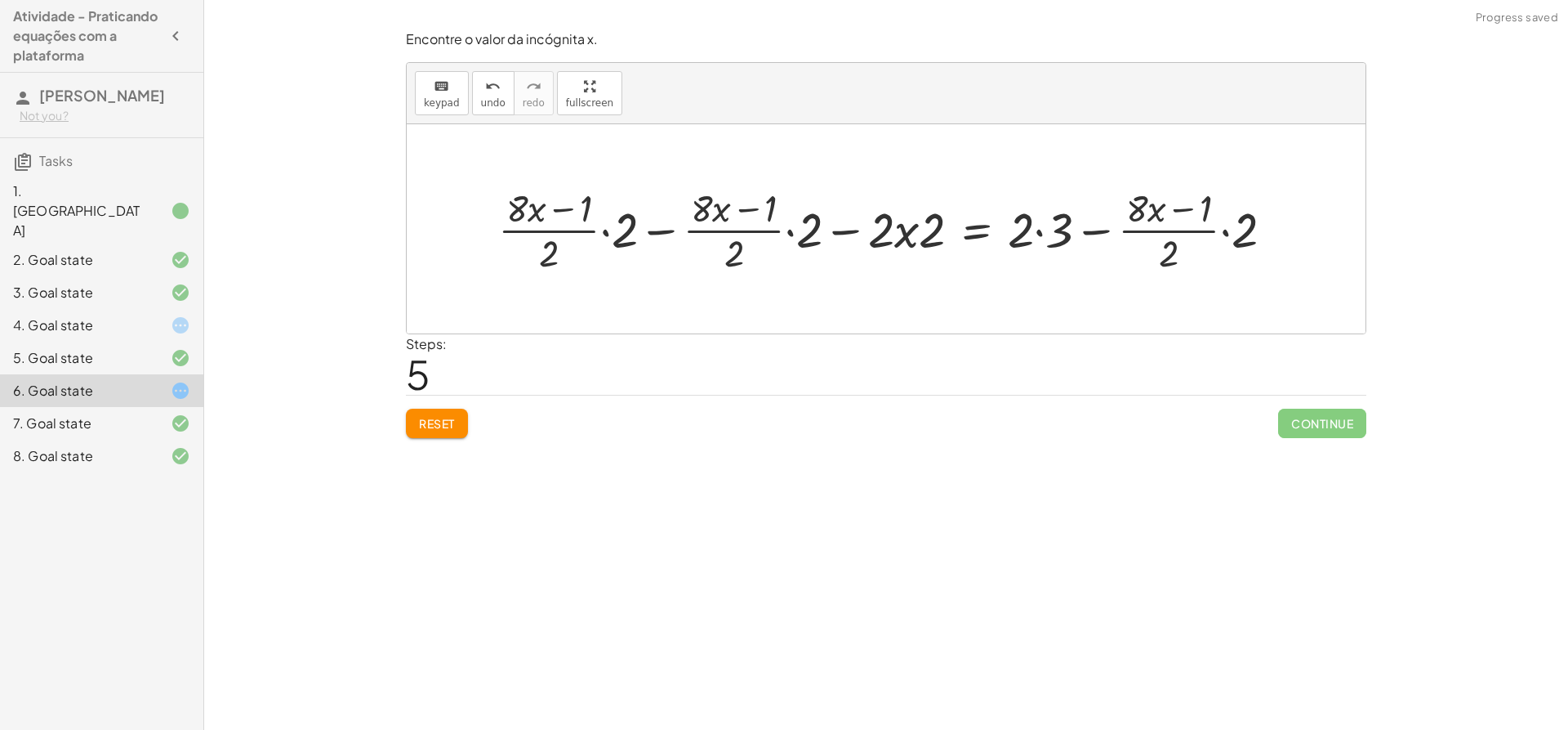
click at [428, 415] on button "Reset" at bounding box center [437, 423] width 62 height 29
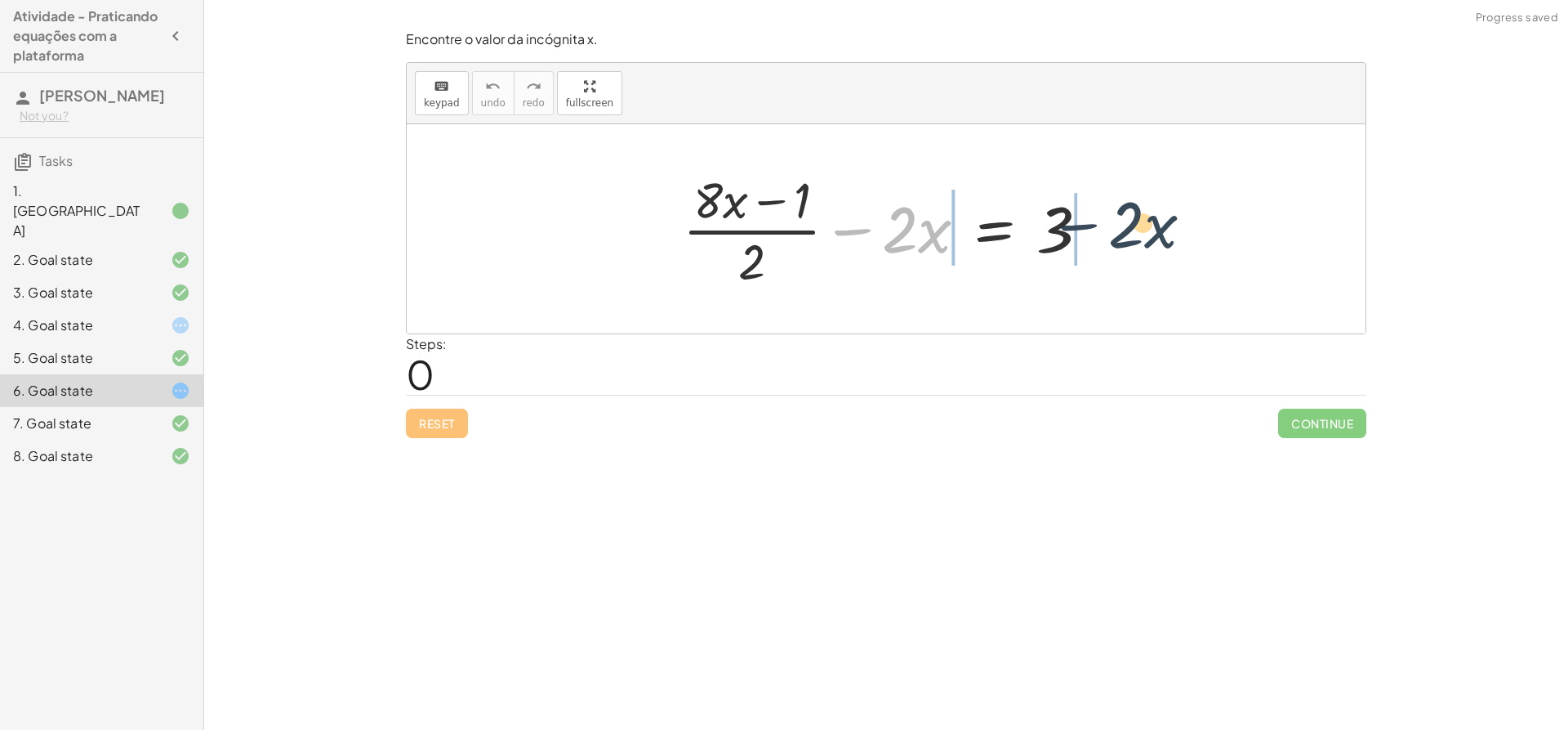
drag, startPoint x: 879, startPoint y: 230, endPoint x: 1089, endPoint y: 229, distance: 210.0
click at [1089, 229] on div at bounding box center [892, 228] width 436 height 125
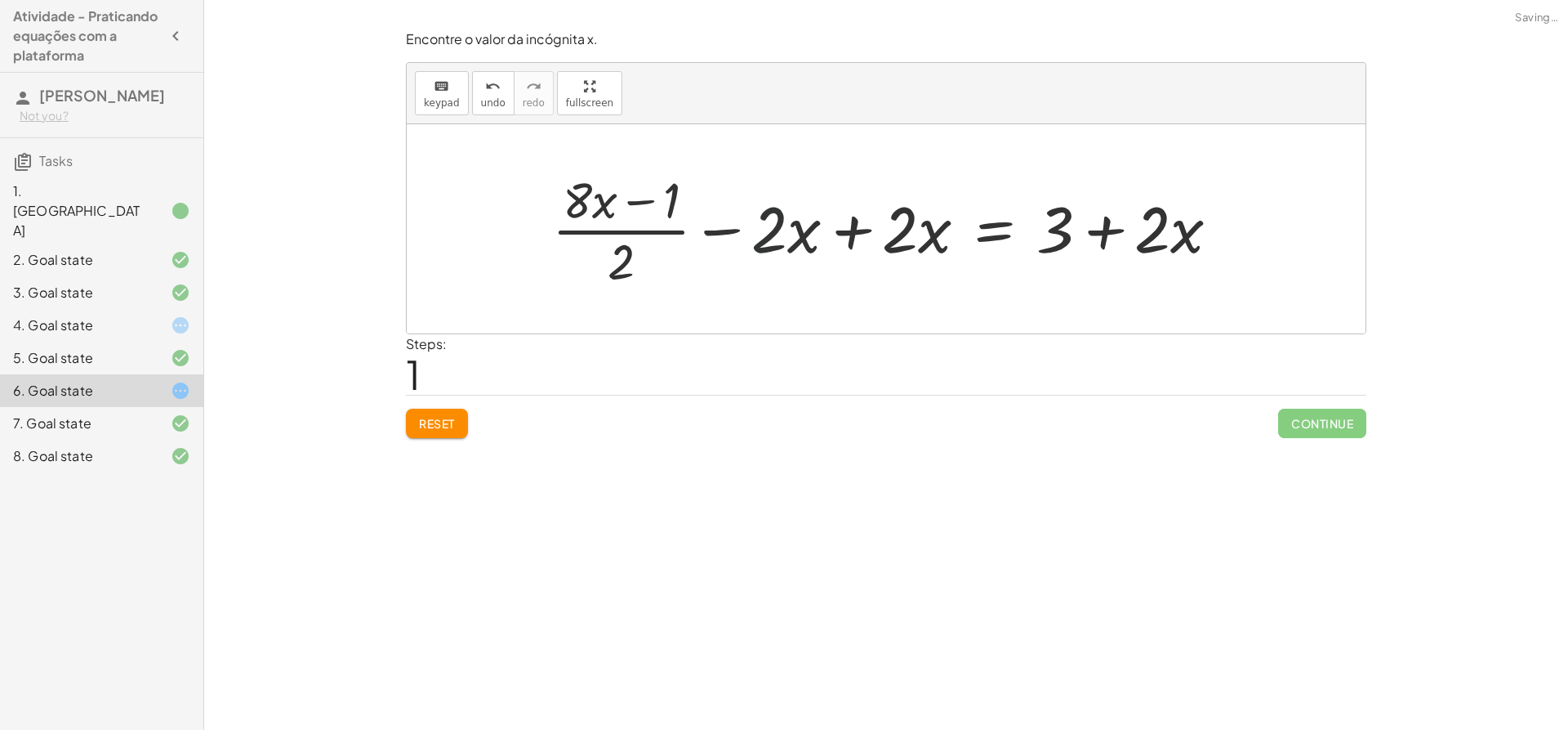
click at [771, 243] on div at bounding box center [891, 228] width 696 height 125
click at [828, 219] on div at bounding box center [891, 228] width 696 height 125
click at [828, 219] on div at bounding box center [1022, 228] width 436 height 125
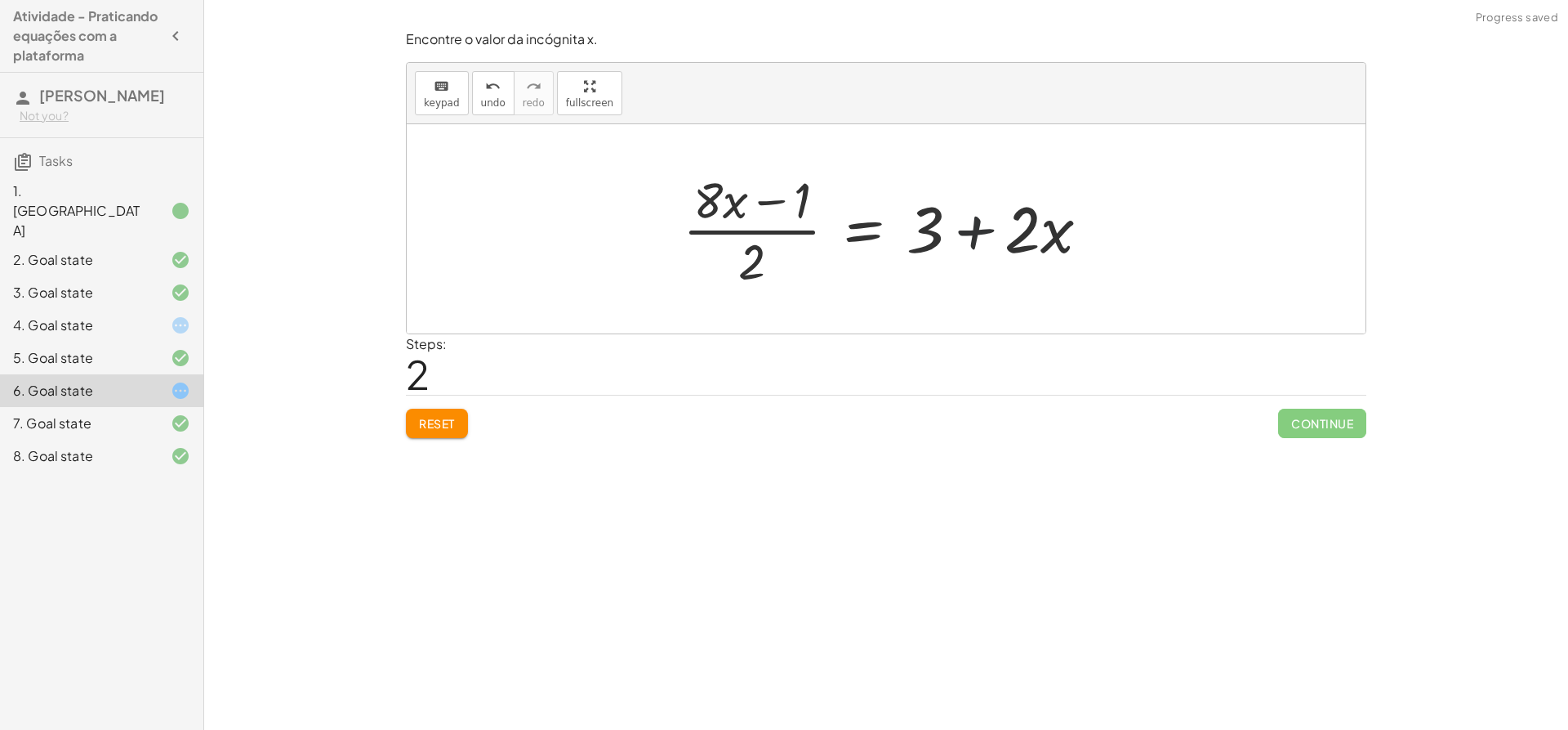
click at [962, 234] on div at bounding box center [892, 228] width 436 height 125
drag, startPoint x: 757, startPoint y: 257, endPoint x: 820, endPoint y: 196, distance: 87.7
click at [820, 196] on div at bounding box center [892, 228] width 436 height 125
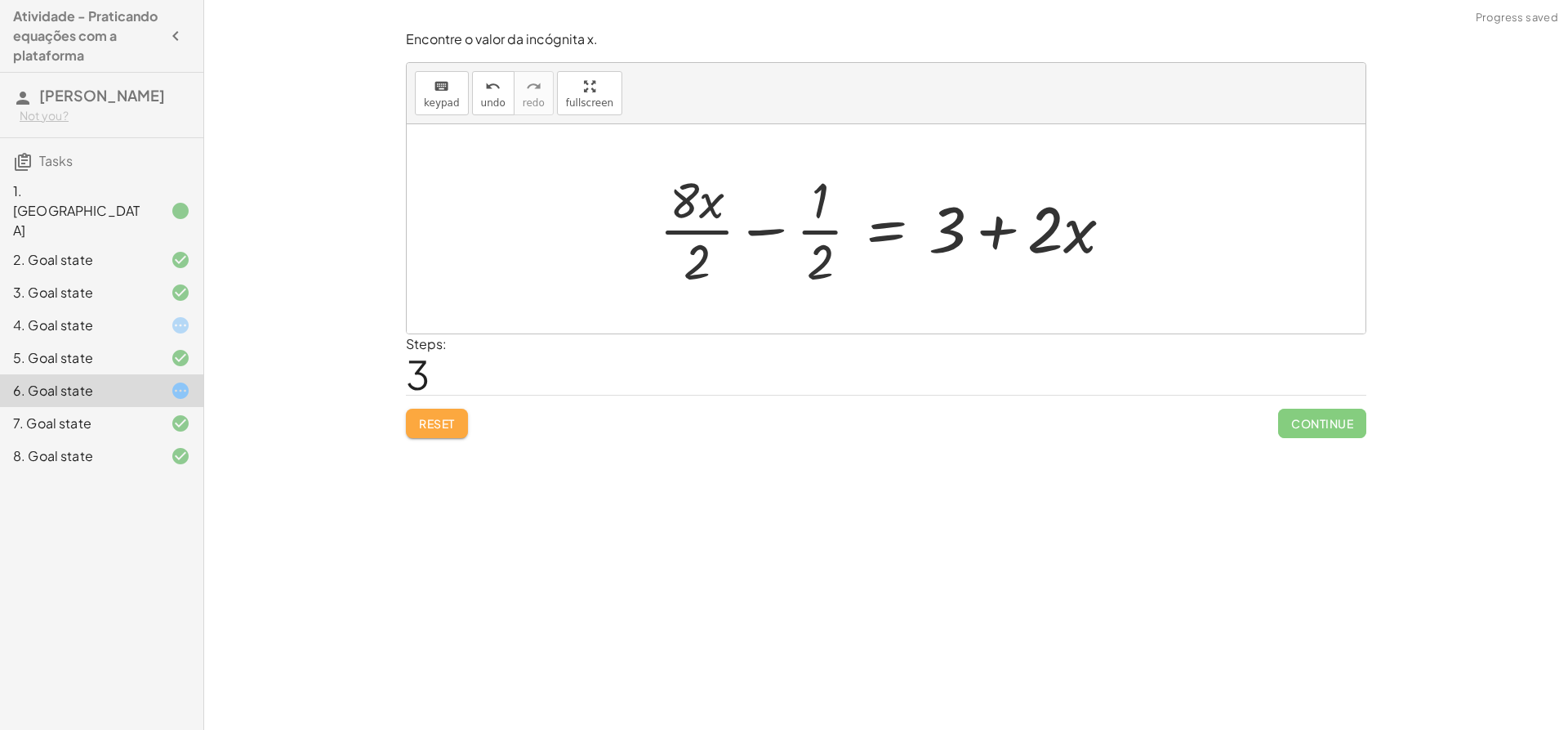
click at [445, 426] on span "Reset" at bounding box center [437, 423] width 36 height 15
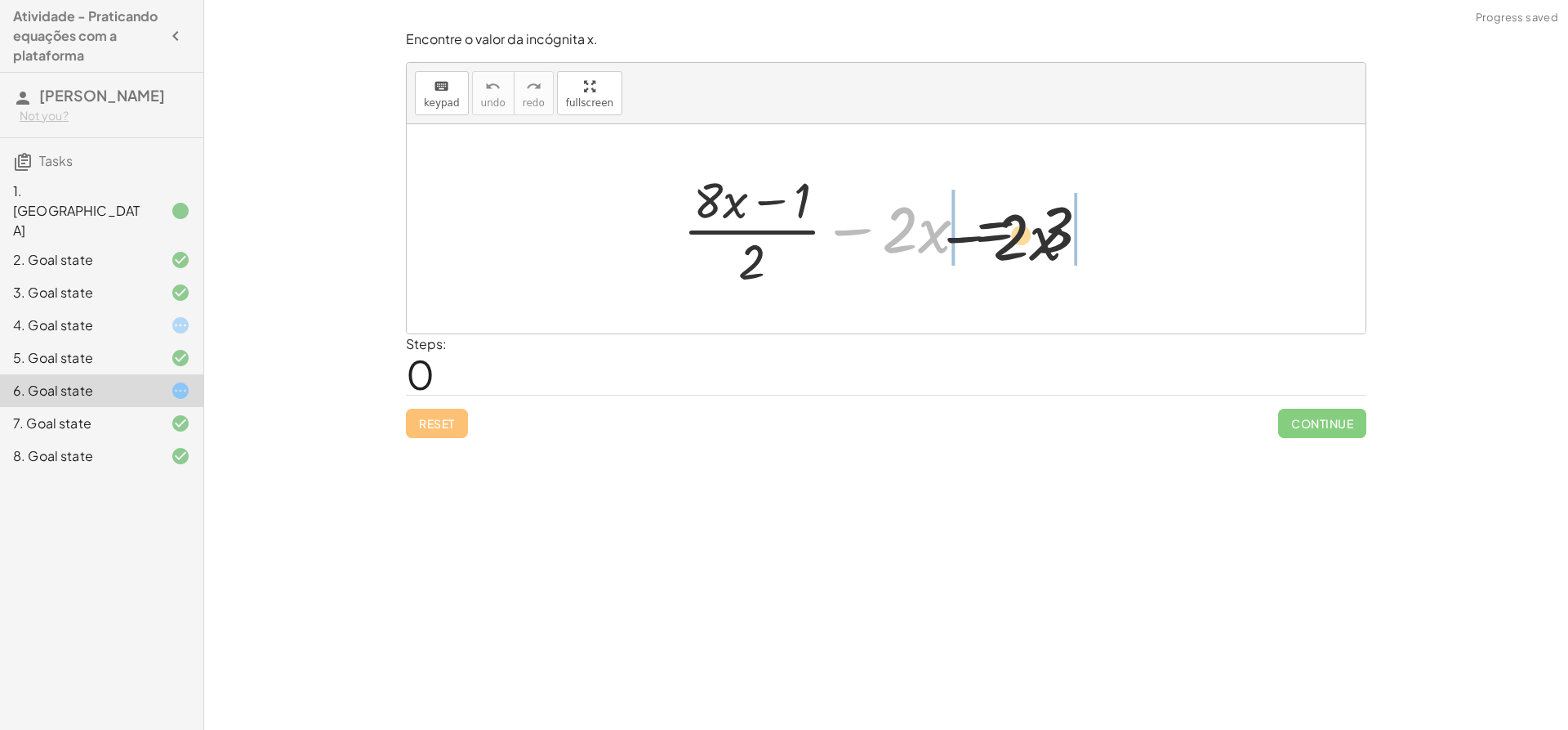
drag, startPoint x: 854, startPoint y: 223, endPoint x: 1219, endPoint y: 197, distance: 365.9
click at [1219, 197] on div "− · 2 · x + · ( + · 8 · x − 1 ) · 2 − · 2 · x = 3" at bounding box center [885, 229] width 959 height 210
drag, startPoint x: 867, startPoint y: 236, endPoint x: 1053, endPoint y: 226, distance: 186.3
click at [1053, 226] on div at bounding box center [892, 228] width 436 height 125
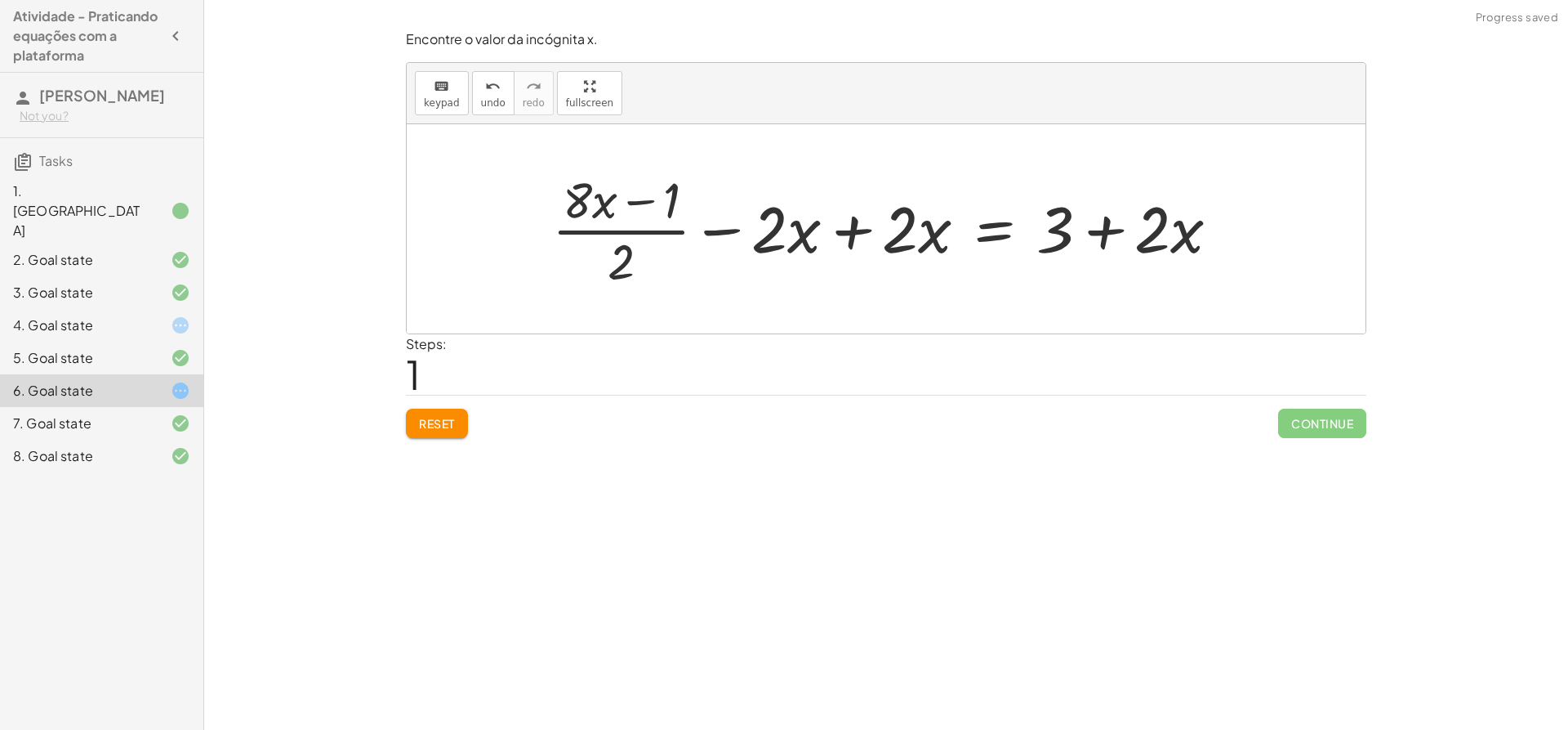
click at [840, 228] on div at bounding box center [891, 228] width 696 height 125
click at [841, 224] on div at bounding box center [1022, 228] width 436 height 125
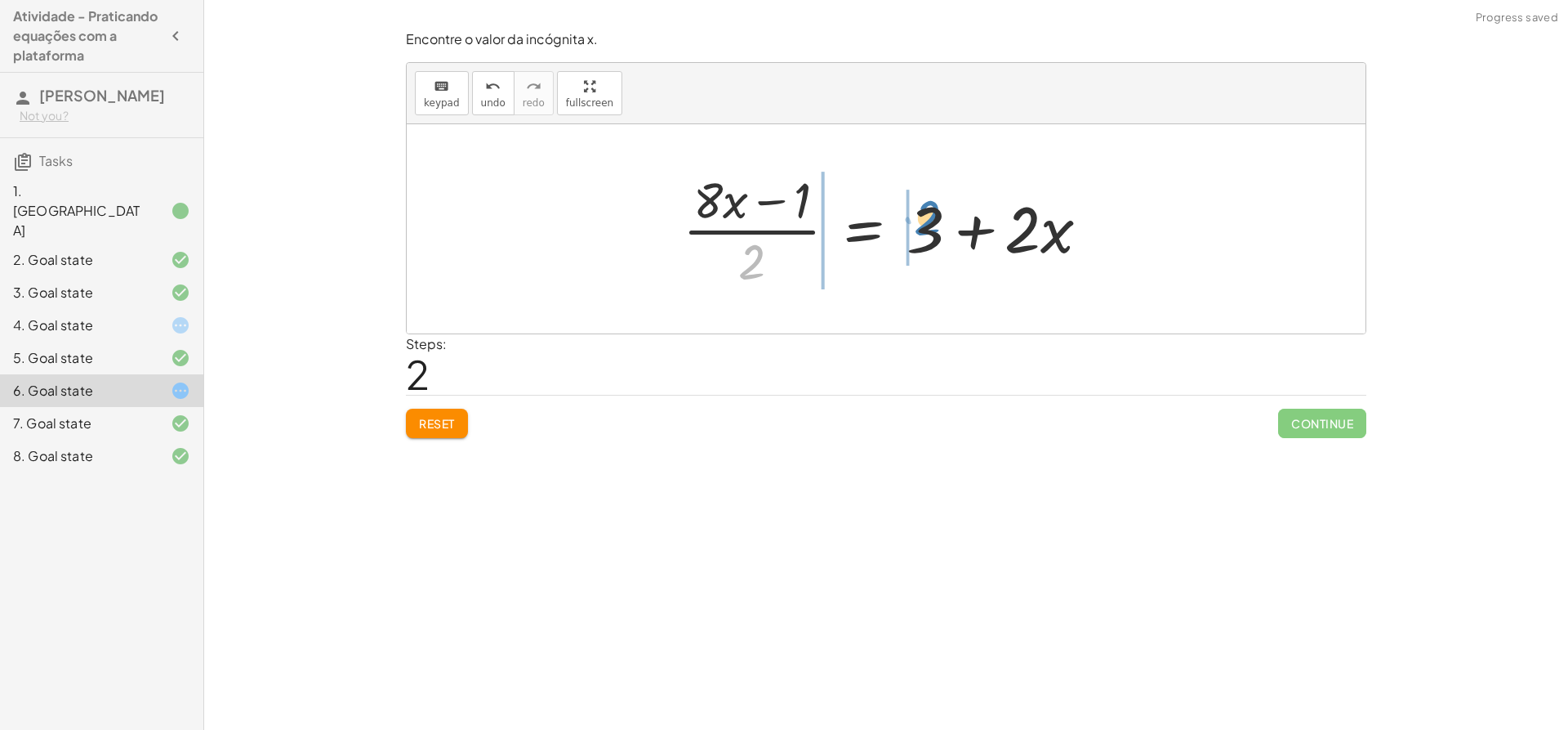
drag, startPoint x: 744, startPoint y: 256, endPoint x: 920, endPoint y: 212, distance: 181.4
click at [920, 212] on div at bounding box center [892, 228] width 436 height 125
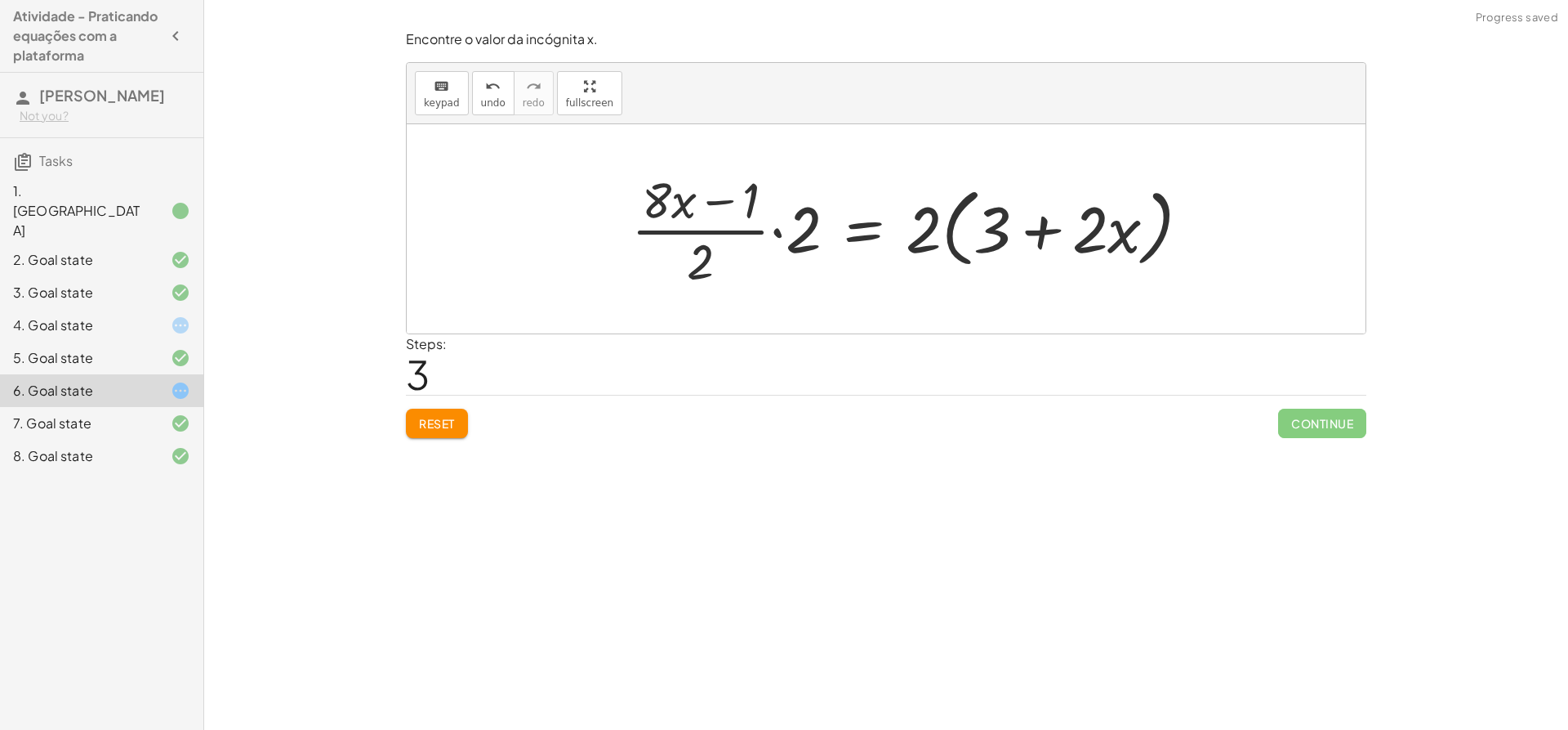
click at [781, 229] on div at bounding box center [917, 228] width 589 height 125
click at [781, 229] on div at bounding box center [904, 228] width 612 height 133
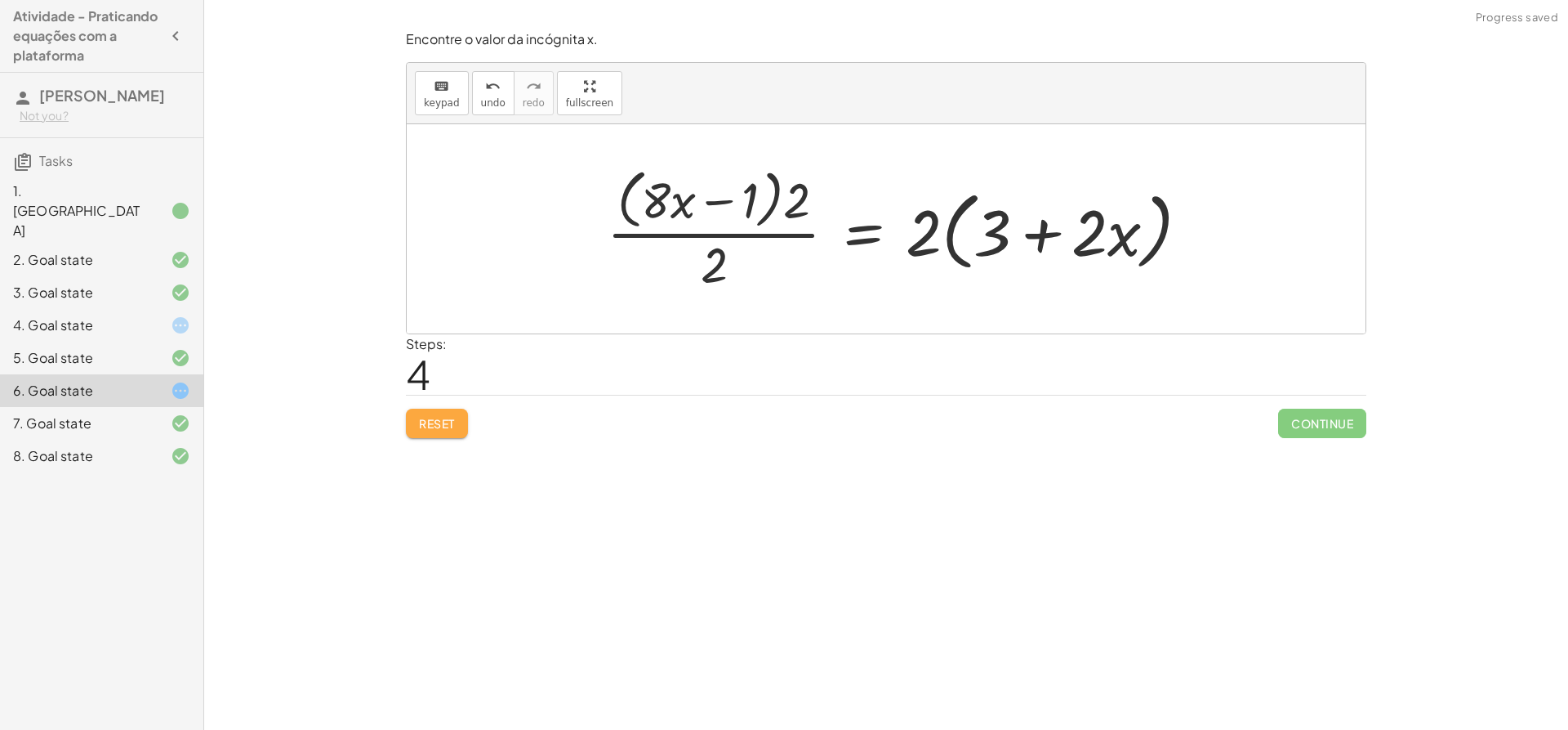
click at [460, 419] on button "Reset" at bounding box center [437, 423] width 62 height 29
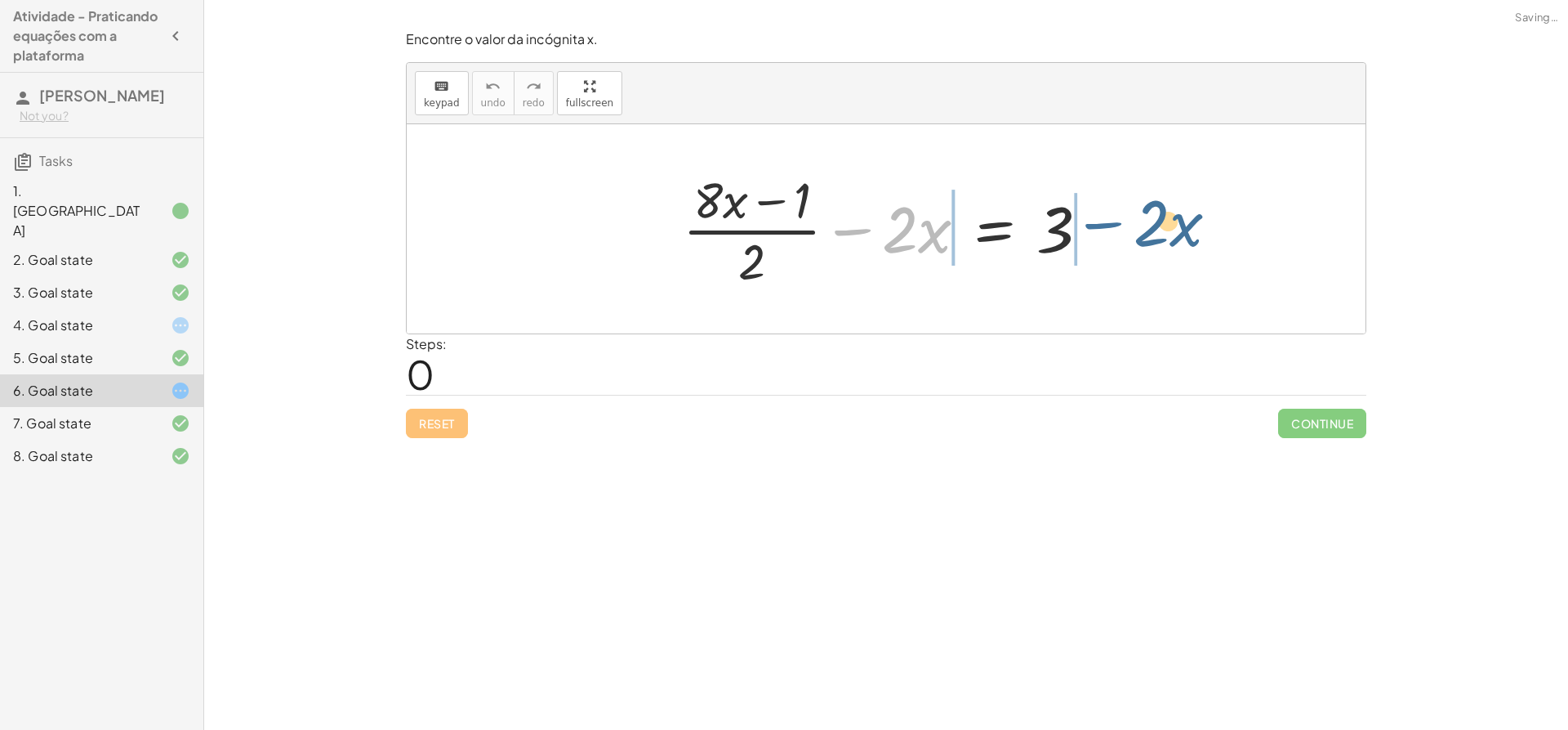
drag, startPoint x: 855, startPoint y: 223, endPoint x: 1112, endPoint y: 215, distance: 257.1
click at [1112, 215] on div "− · 2 · x + · ( + · 8 · x − 1 ) · 2 − · 2 · x = 3" at bounding box center [886, 228] width 456 height 134
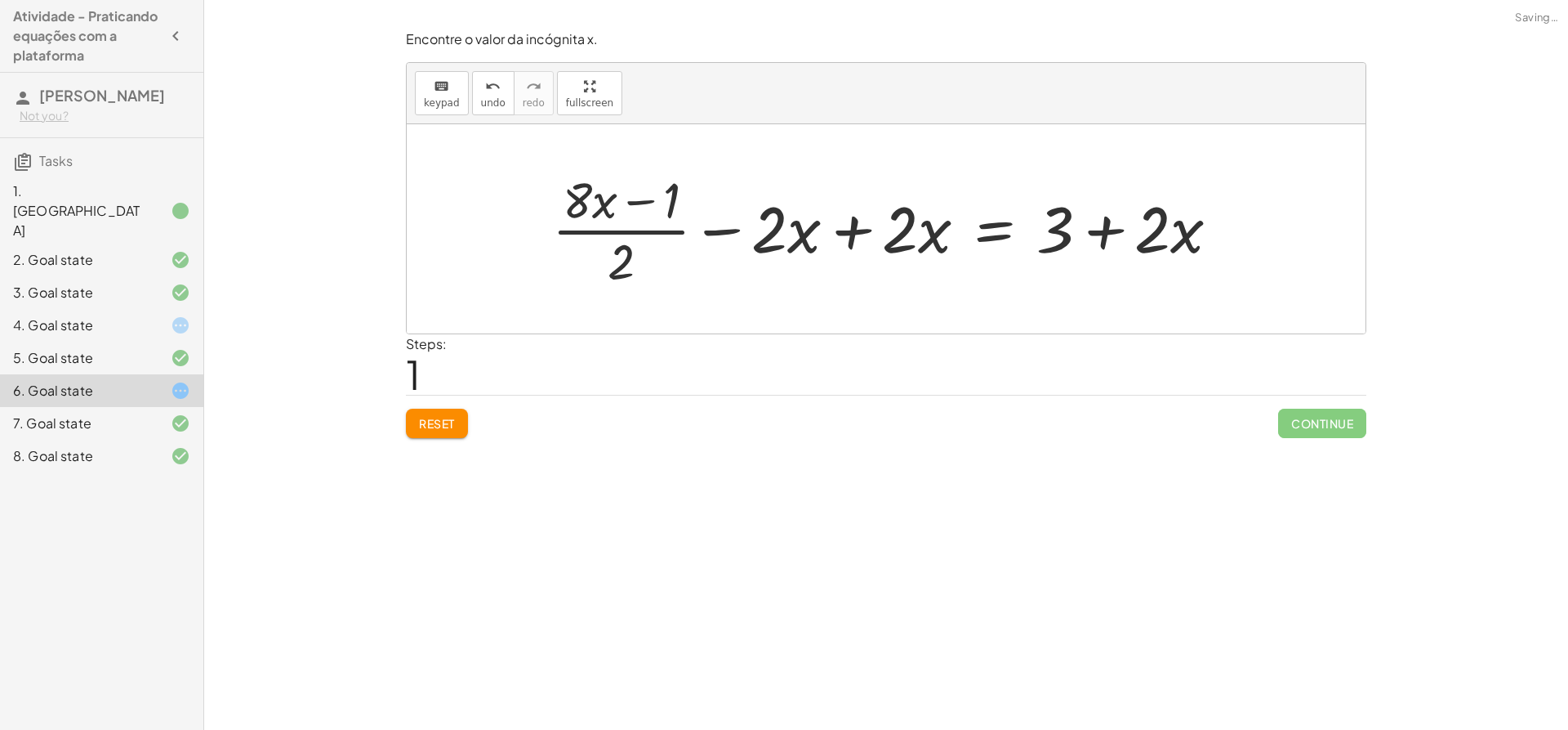
click at [810, 227] on div at bounding box center [891, 228] width 696 height 125
click at [893, 229] on div at bounding box center [891, 228] width 696 height 125
click at [879, 232] on div at bounding box center [891, 228] width 696 height 125
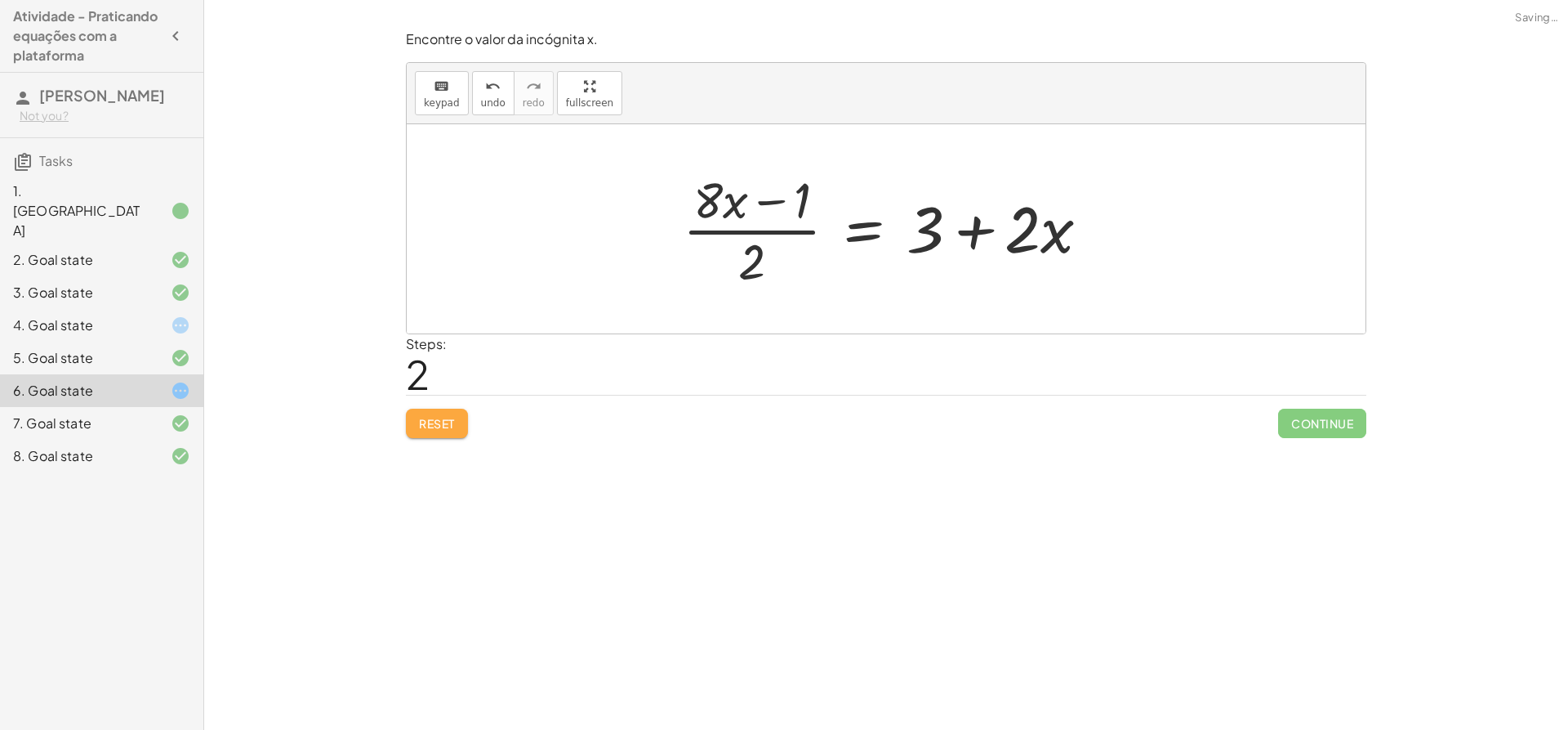
click at [421, 416] on span "Reset" at bounding box center [437, 423] width 36 height 15
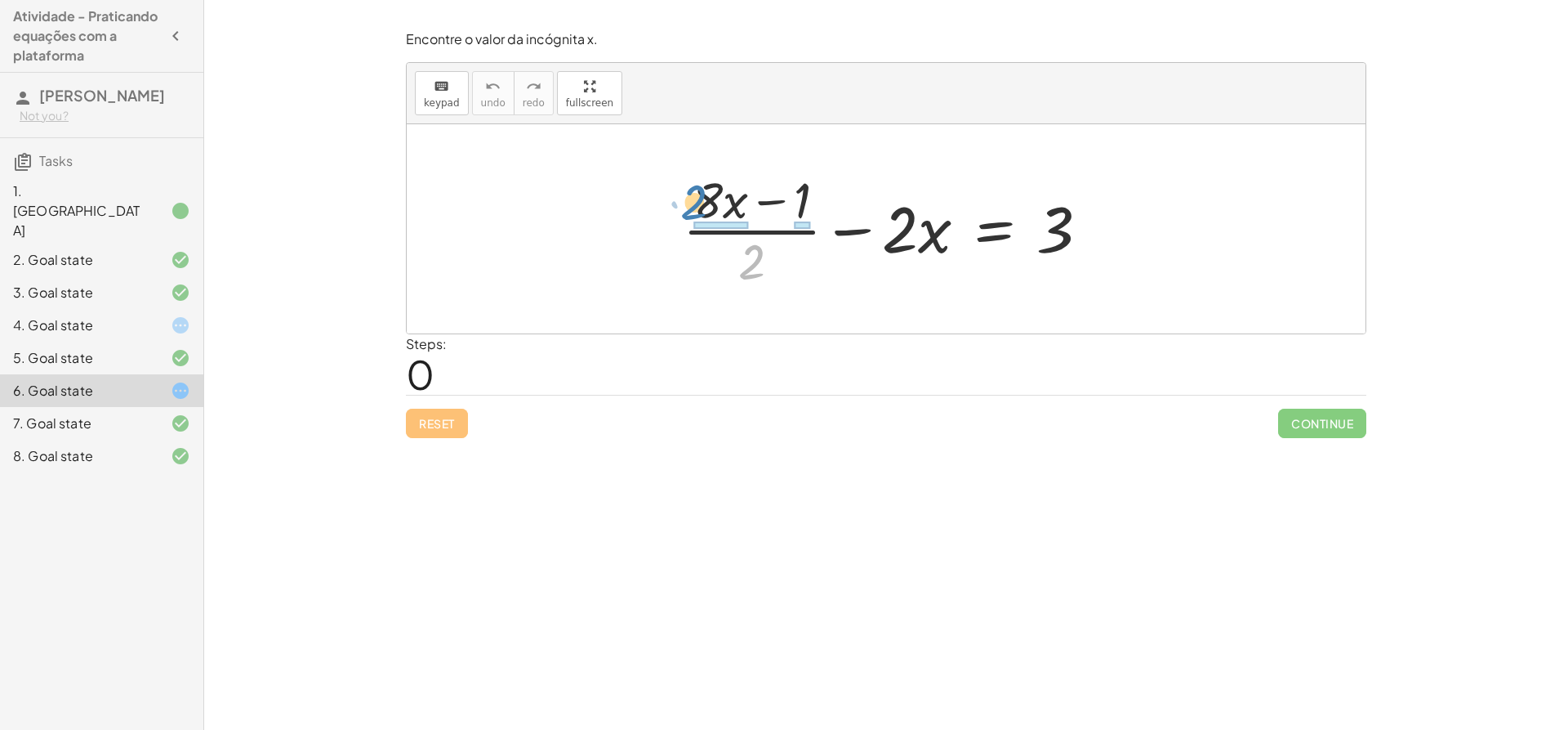
drag, startPoint x: 755, startPoint y: 266, endPoint x: 699, endPoint y: 210, distance: 79.2
click at [699, 210] on div at bounding box center [892, 228] width 436 height 125
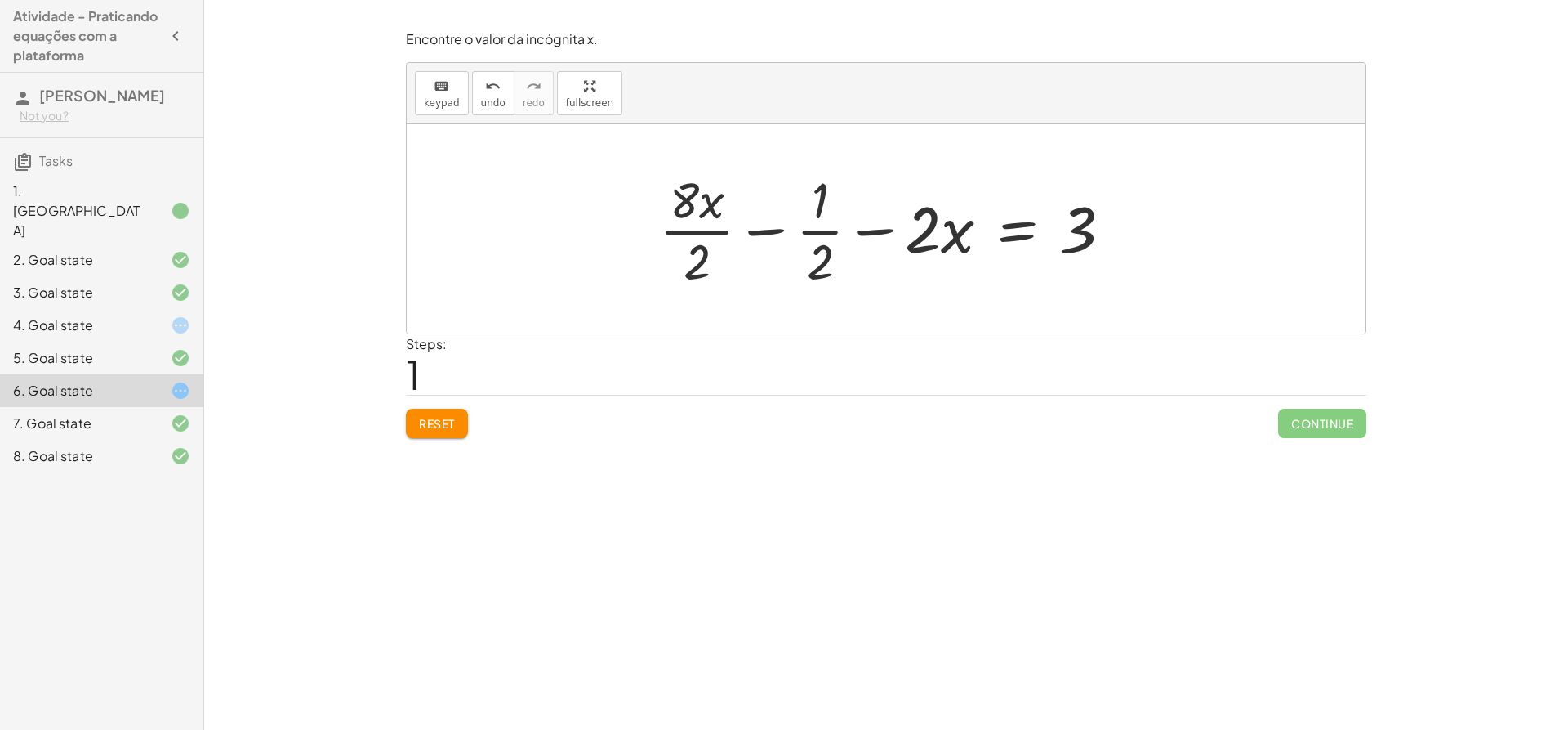
click at [715, 235] on div at bounding box center [892, 228] width 483 height 125
click at [825, 243] on div at bounding box center [892, 228] width 476 height 125
drag, startPoint x: 824, startPoint y: 249, endPoint x: 826, endPoint y: 190, distance: 59.0
click at [826, 190] on div at bounding box center [892, 228] width 476 height 125
drag, startPoint x: 819, startPoint y: 260, endPoint x: 829, endPoint y: 244, distance: 18.9
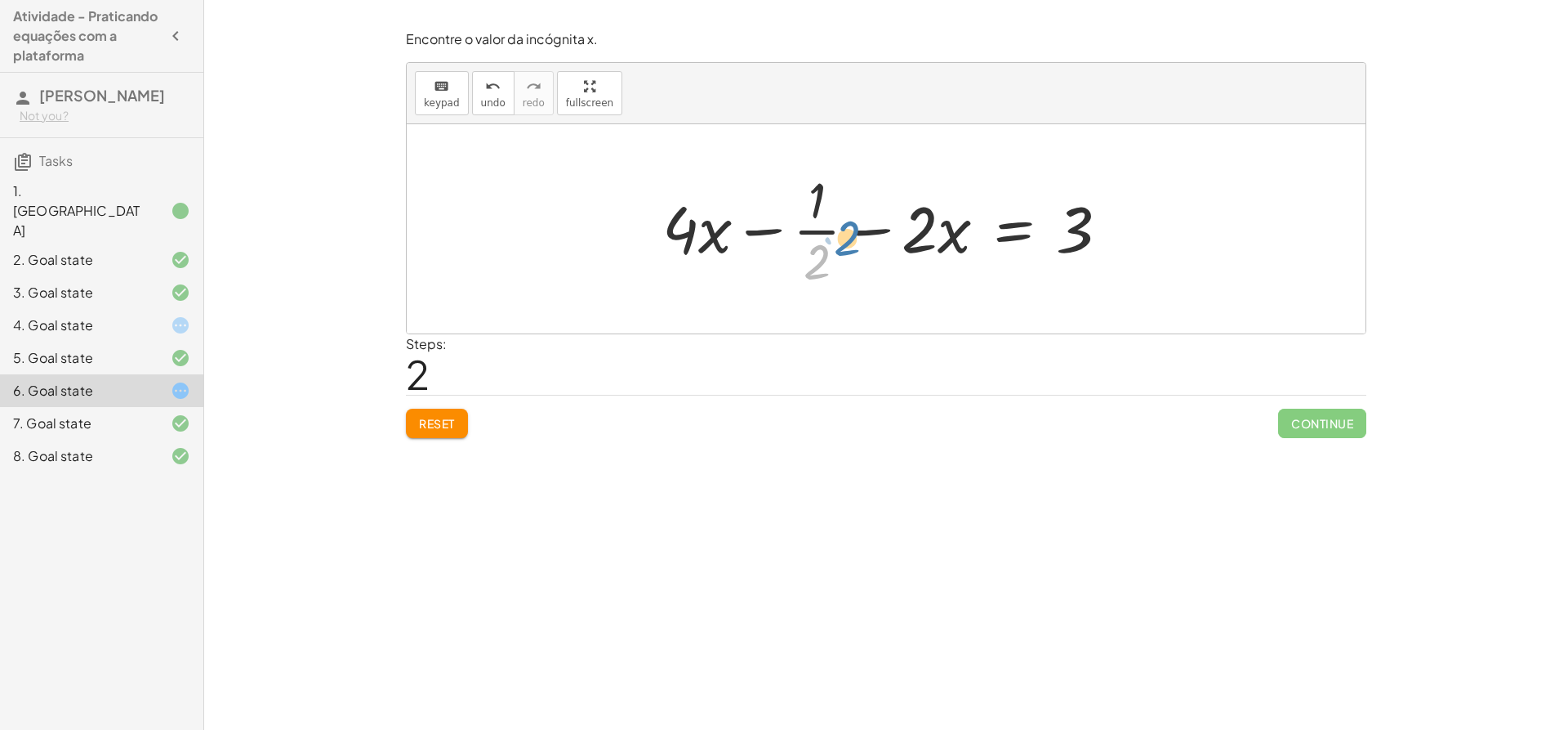
click at [829, 244] on div at bounding box center [892, 228] width 476 height 125
click at [864, 232] on div at bounding box center [892, 228] width 476 height 125
click at [429, 428] on span "Reset" at bounding box center [437, 423] width 36 height 15
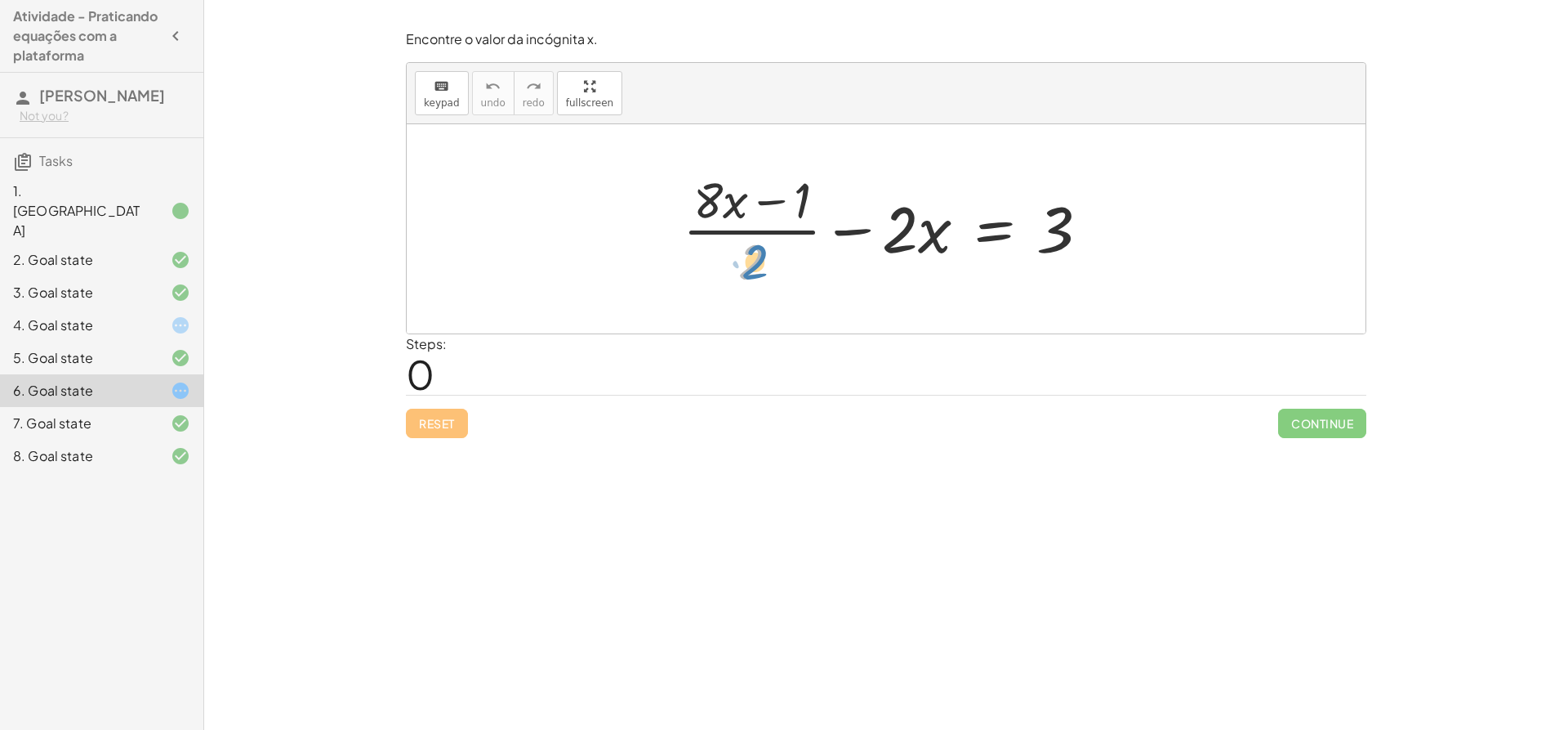
click at [755, 258] on div at bounding box center [892, 228] width 436 height 125
drag, startPoint x: 856, startPoint y: 229, endPoint x: 1100, endPoint y: 229, distance: 244.0
click at [1100, 229] on div at bounding box center [892, 228] width 436 height 125
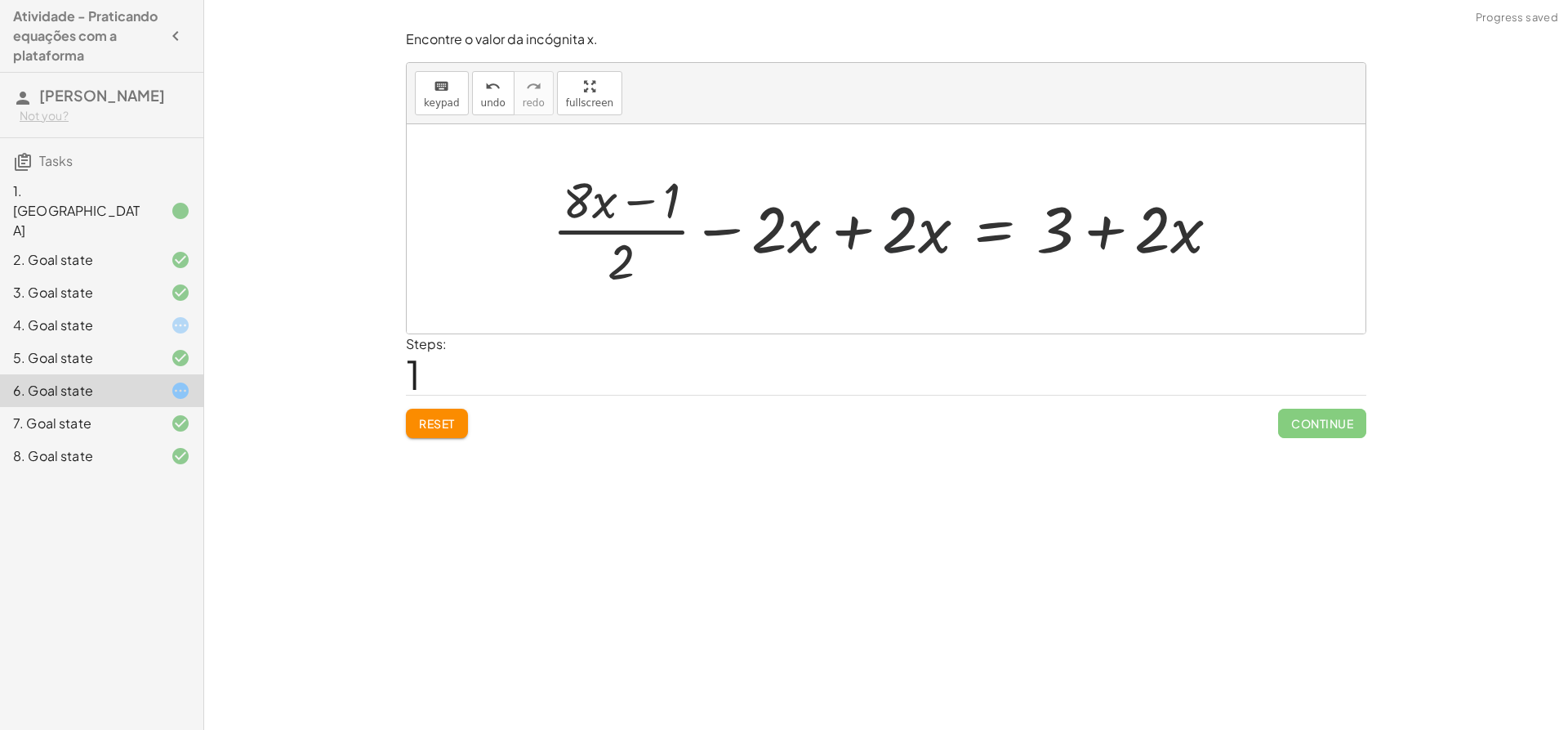
click at [898, 243] on div at bounding box center [891, 228] width 696 height 125
click at [844, 216] on div at bounding box center [891, 228] width 696 height 125
click at [844, 216] on div at bounding box center [1022, 228] width 436 height 125
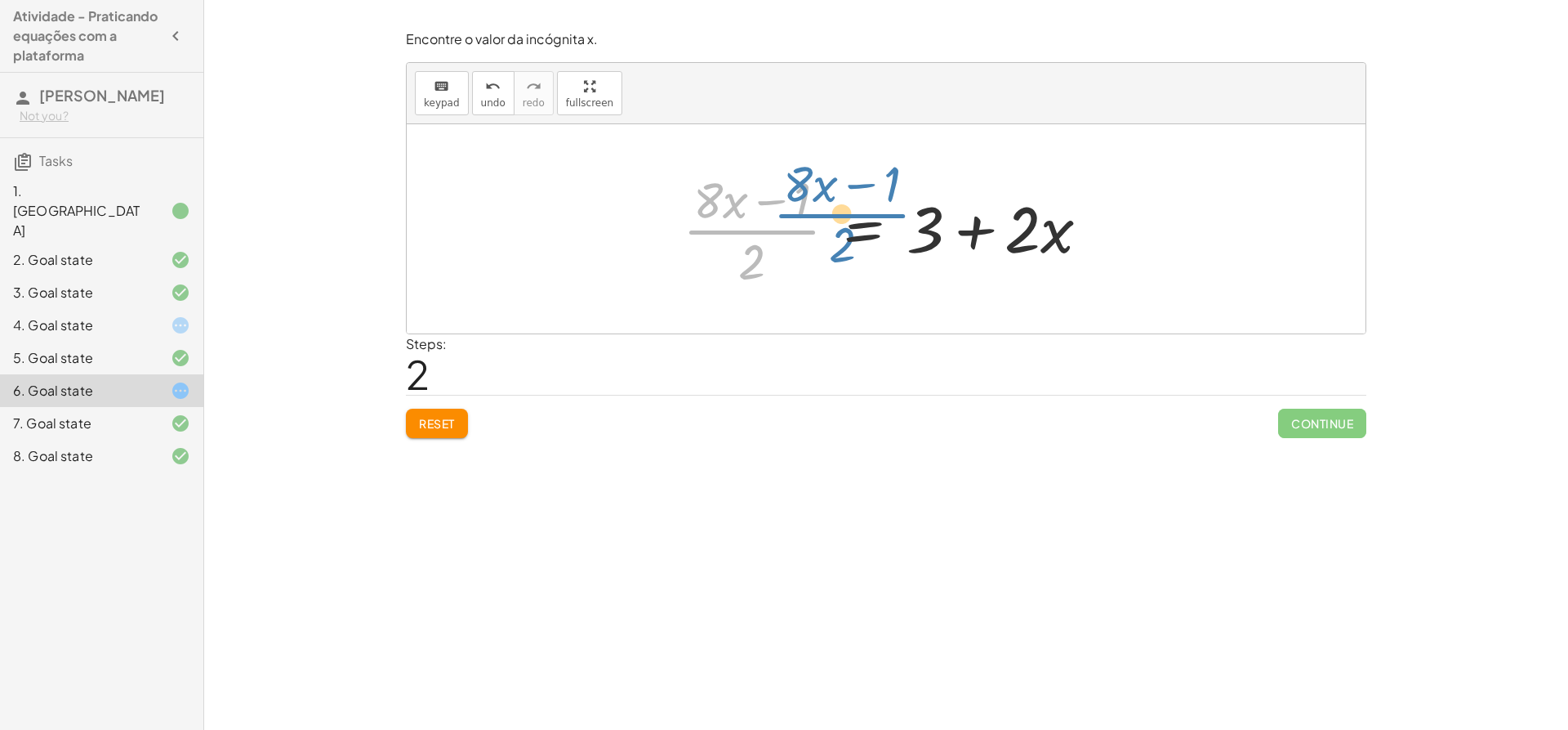
drag, startPoint x: 753, startPoint y: 246, endPoint x: 826, endPoint y: 239, distance: 73.3
click at [826, 239] on div at bounding box center [892, 228] width 436 height 125
drag, startPoint x: 886, startPoint y: 268, endPoint x: 1117, endPoint y: 228, distance: 234.4
drag, startPoint x: 750, startPoint y: 262, endPoint x: 1018, endPoint y: 221, distance: 271.1
click at [1018, 221] on div at bounding box center [892, 228] width 436 height 125
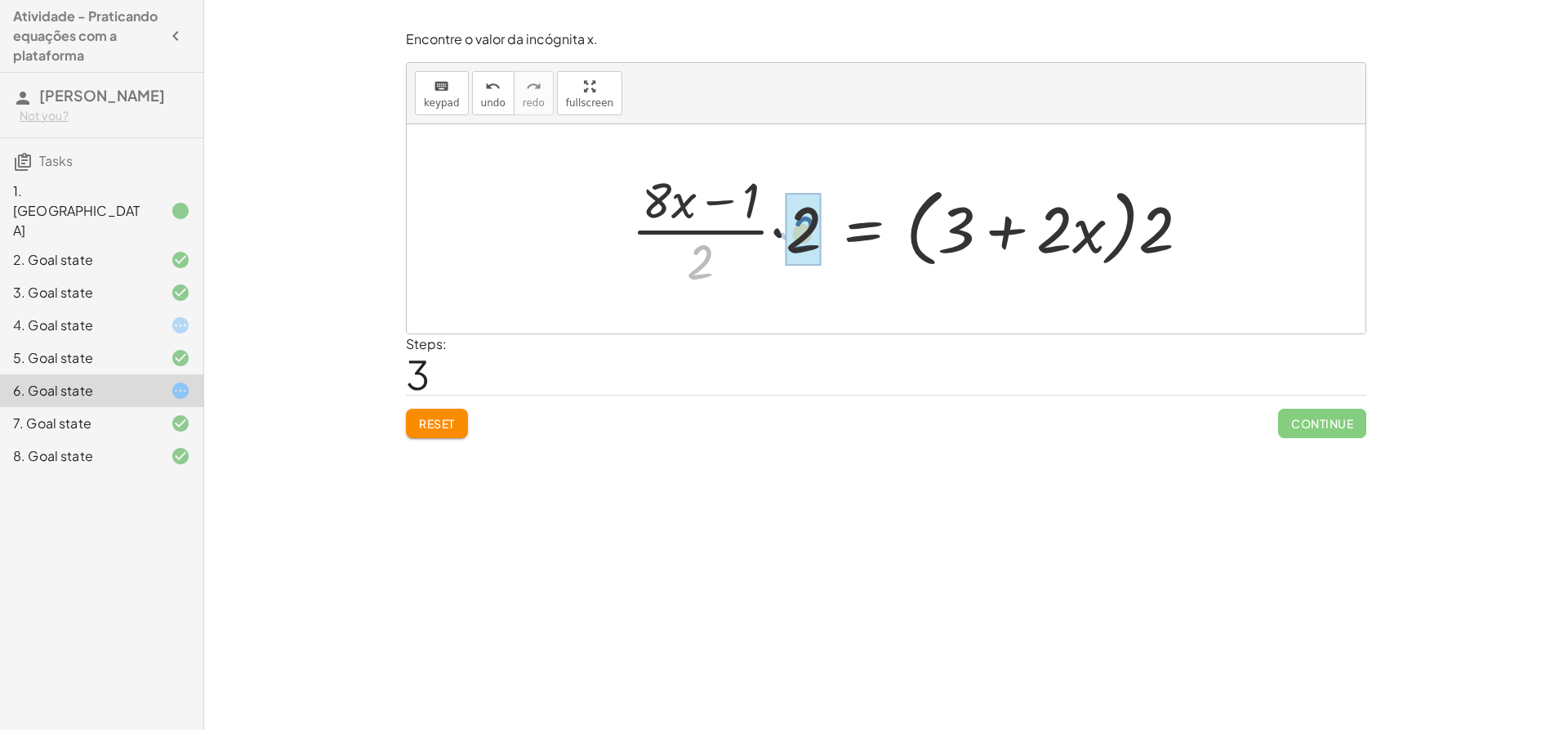
drag, startPoint x: 707, startPoint y: 254, endPoint x: 811, endPoint y: 224, distance: 108.2
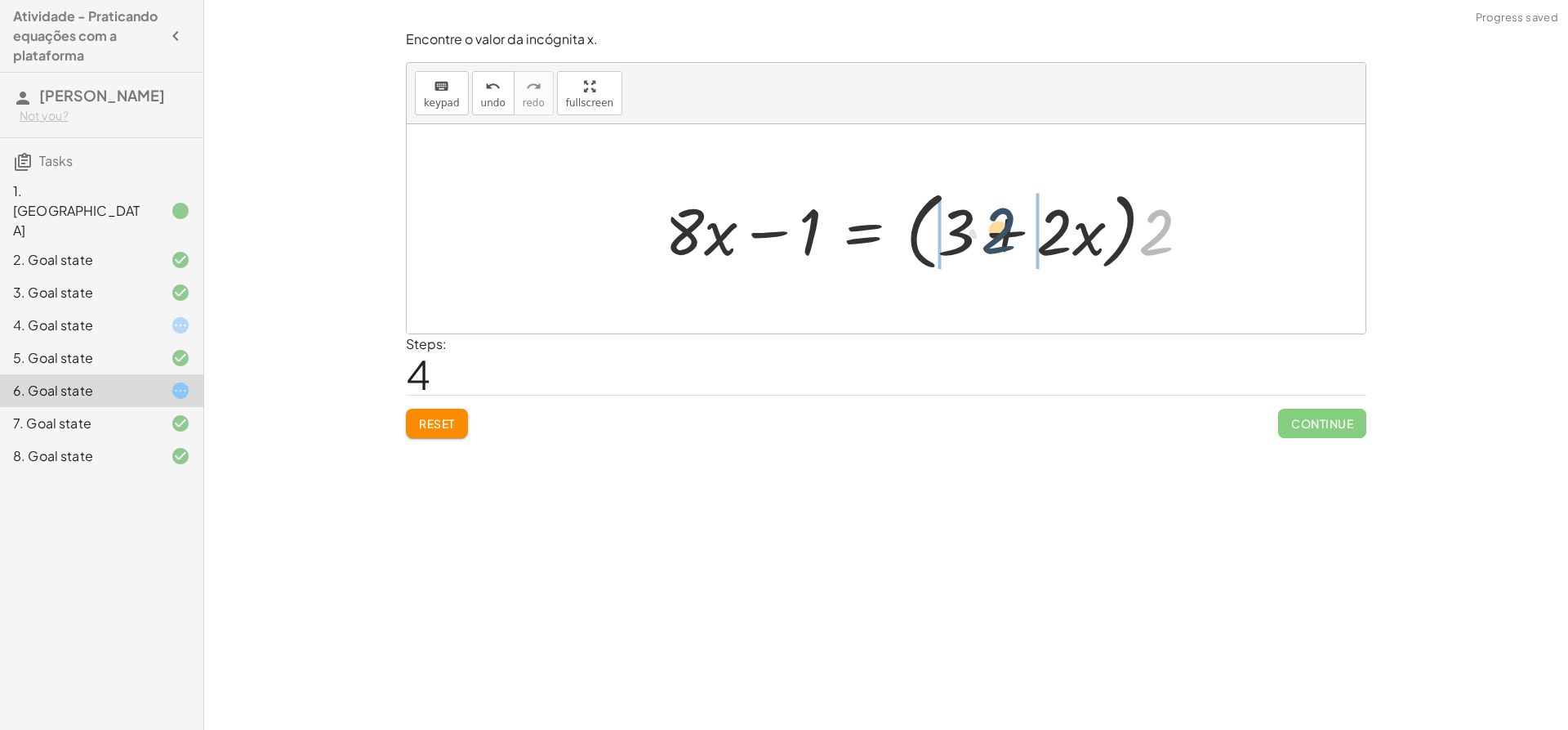
drag, startPoint x: 1174, startPoint y: 232, endPoint x: 1017, endPoint y: 230, distance: 157.0
click at [1017, 230] on div at bounding box center [934, 229] width 554 height 94
click at [974, 252] on div at bounding box center [935, 229] width 557 height 84
click at [974, 252] on div at bounding box center [909, 229] width 504 height 84
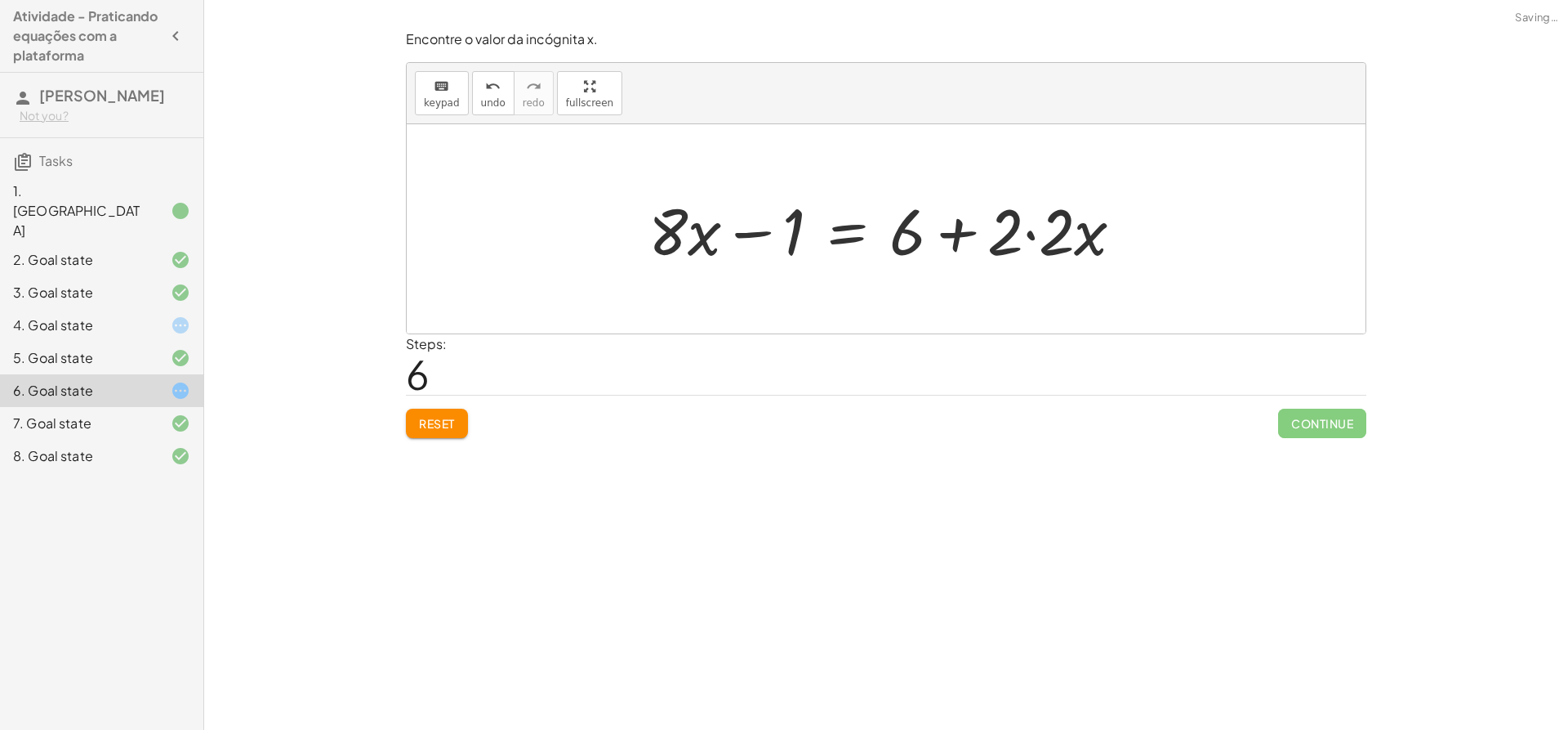
click at [1041, 232] on div at bounding box center [892, 229] width 504 height 84
click at [1041, 232] on div at bounding box center [867, 229] width 453 height 84
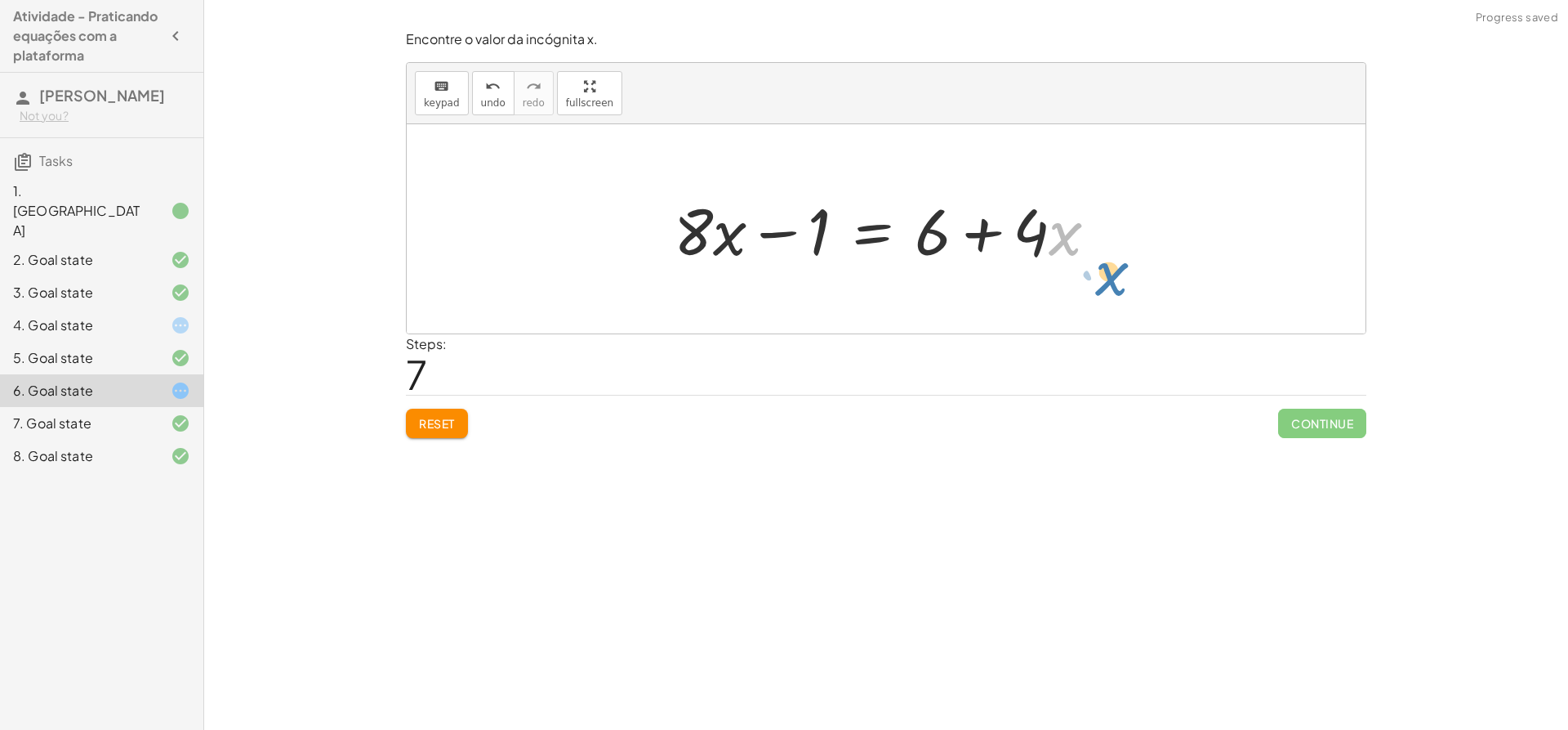
drag, startPoint x: 1053, startPoint y: 236, endPoint x: 1138, endPoint y: 268, distance: 90.8
drag, startPoint x: 1032, startPoint y: 237, endPoint x: 1019, endPoint y: 244, distance: 14.8
click at [1019, 244] on div at bounding box center [892, 229] width 453 height 84
drag, startPoint x: 990, startPoint y: 236, endPoint x: 735, endPoint y: 236, distance: 255.0
click at [735, 236] on div at bounding box center [892, 229] width 453 height 84
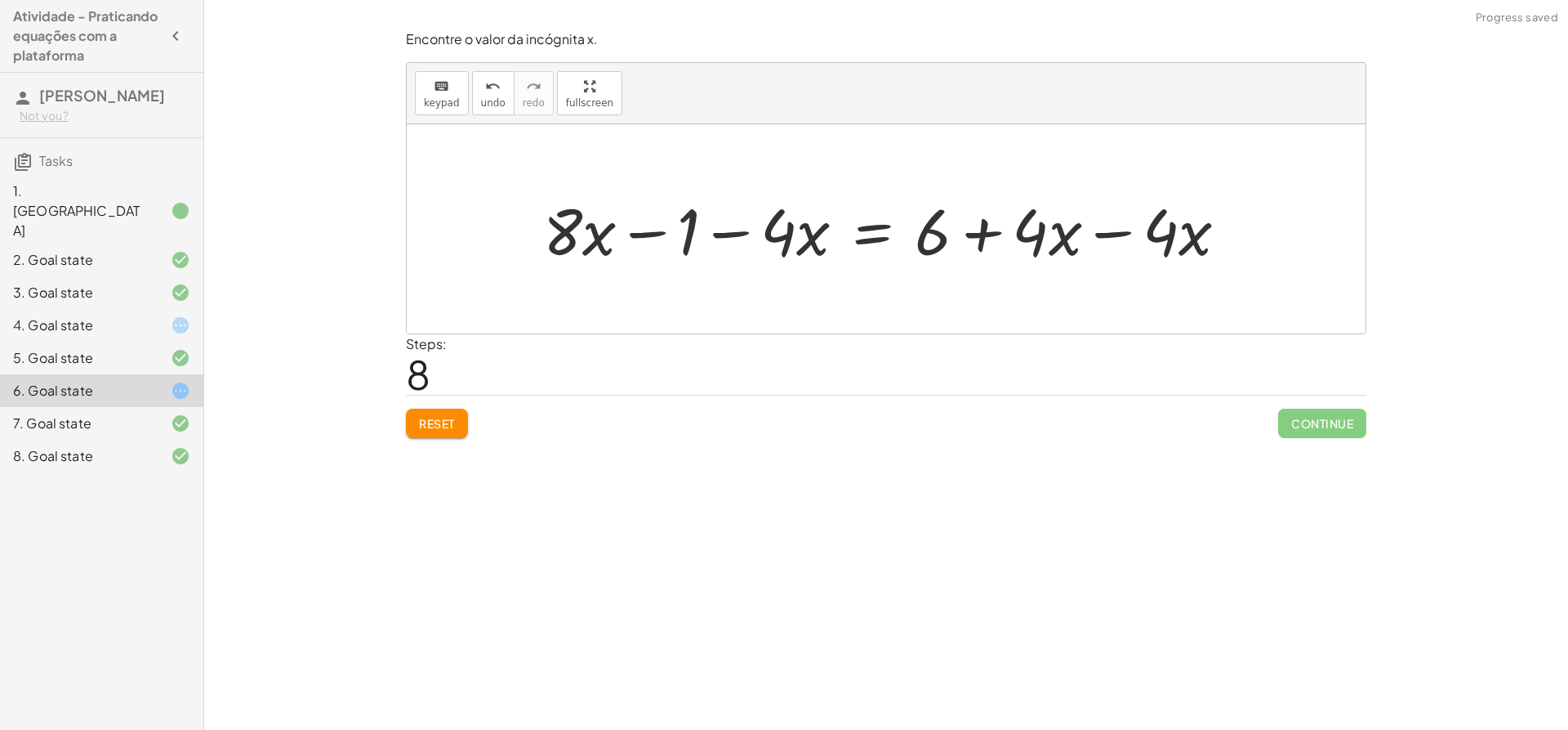
click at [686, 234] on div at bounding box center [892, 229] width 715 height 84
click at [796, 231] on div at bounding box center [892, 229] width 715 height 84
click at [561, 213] on div at bounding box center [892, 229] width 715 height 84
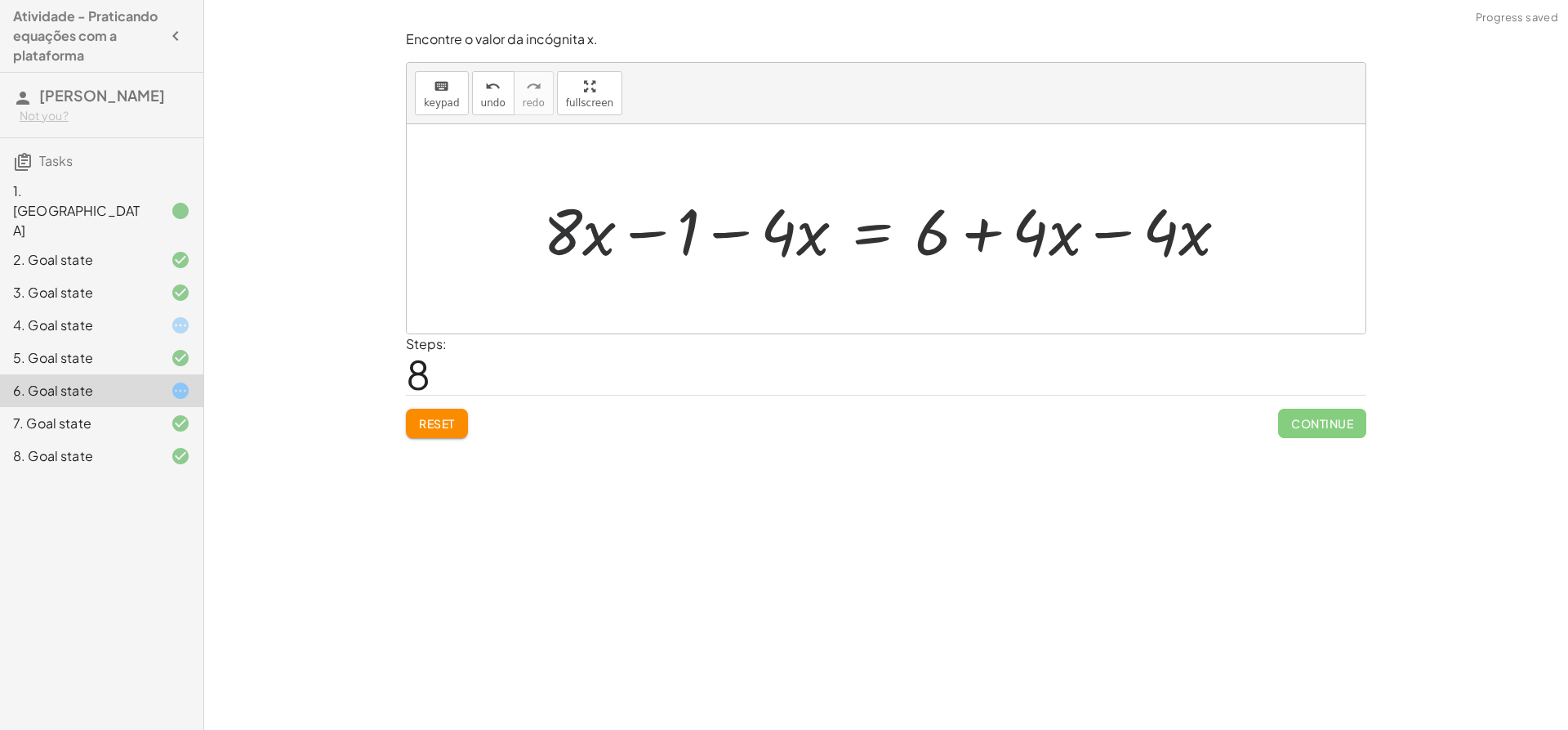
click at [563, 214] on div at bounding box center [892, 229] width 715 height 84
click at [711, 216] on div at bounding box center [892, 229] width 715 height 84
drag, startPoint x: 664, startPoint y: 227, endPoint x: 950, endPoint y: 223, distance: 286.0
click at [950, 223] on div at bounding box center [892, 229] width 715 height 84
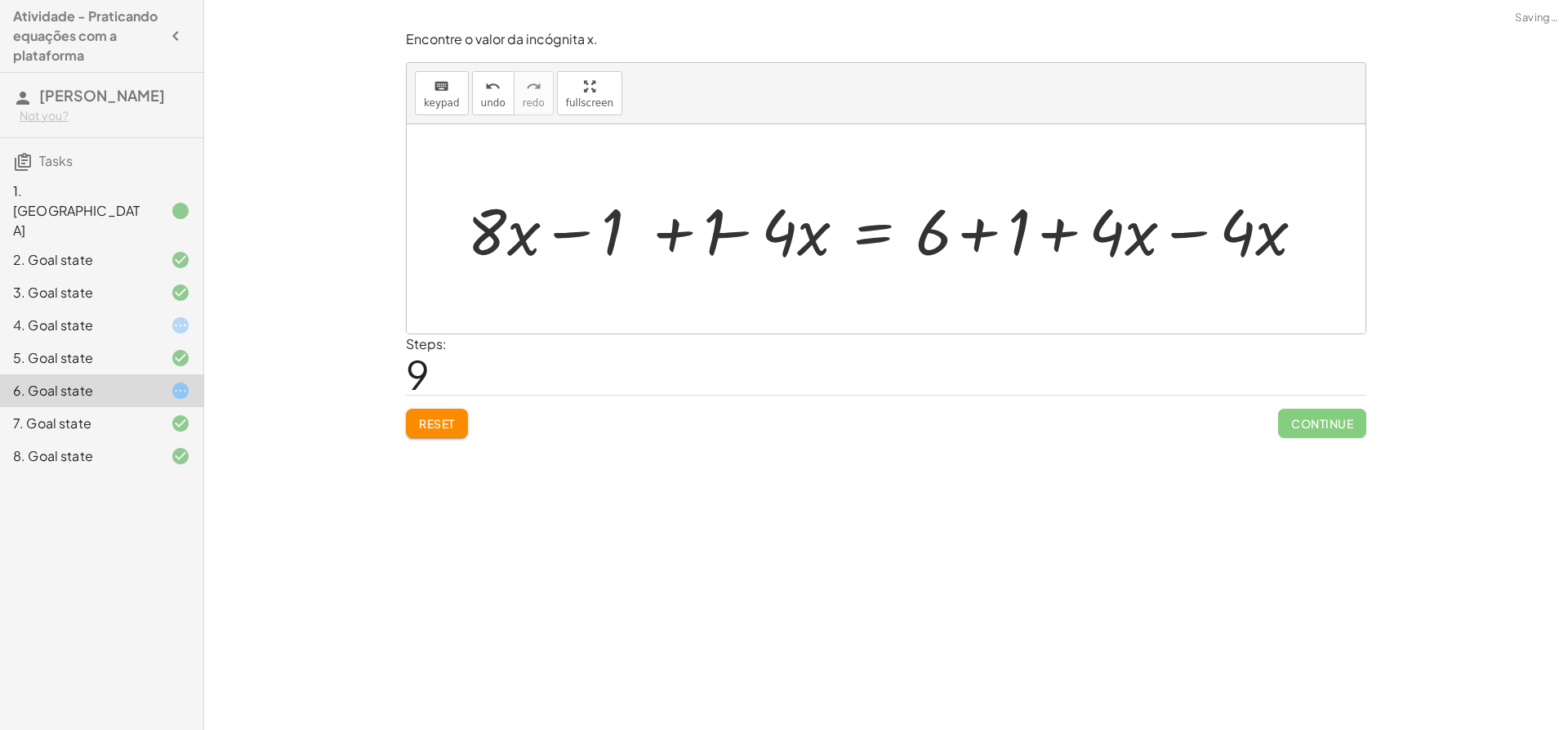
click at [1081, 230] on div at bounding box center [892, 229] width 881 height 84
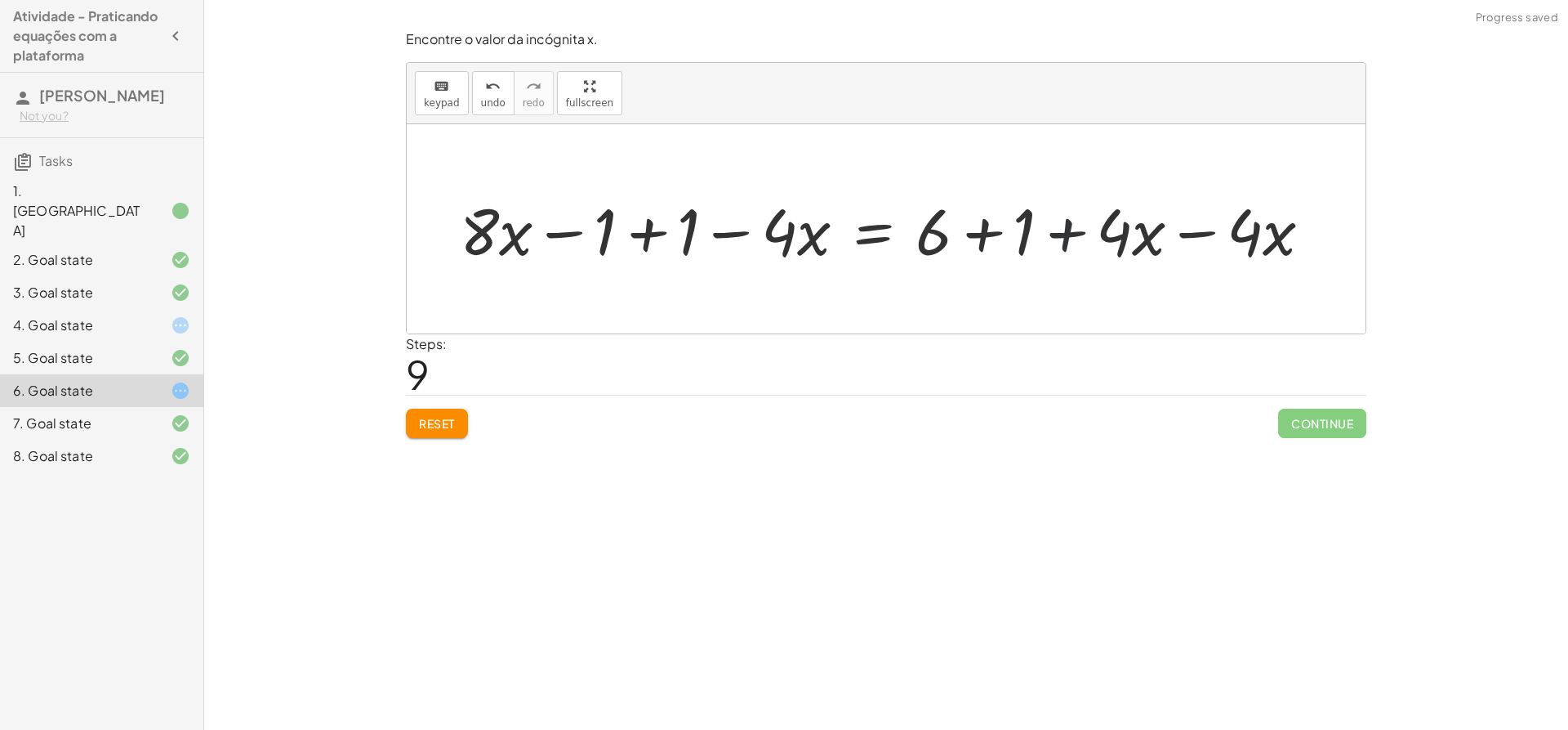
click at [1186, 233] on div at bounding box center [892, 229] width 881 height 84
click at [1186, 233] on div at bounding box center [885, 229] width 959 height 210
click at [673, 213] on div at bounding box center [762, 229] width 621 height 84
click at [673, 213] on div at bounding box center [845, 229] width 453 height 84
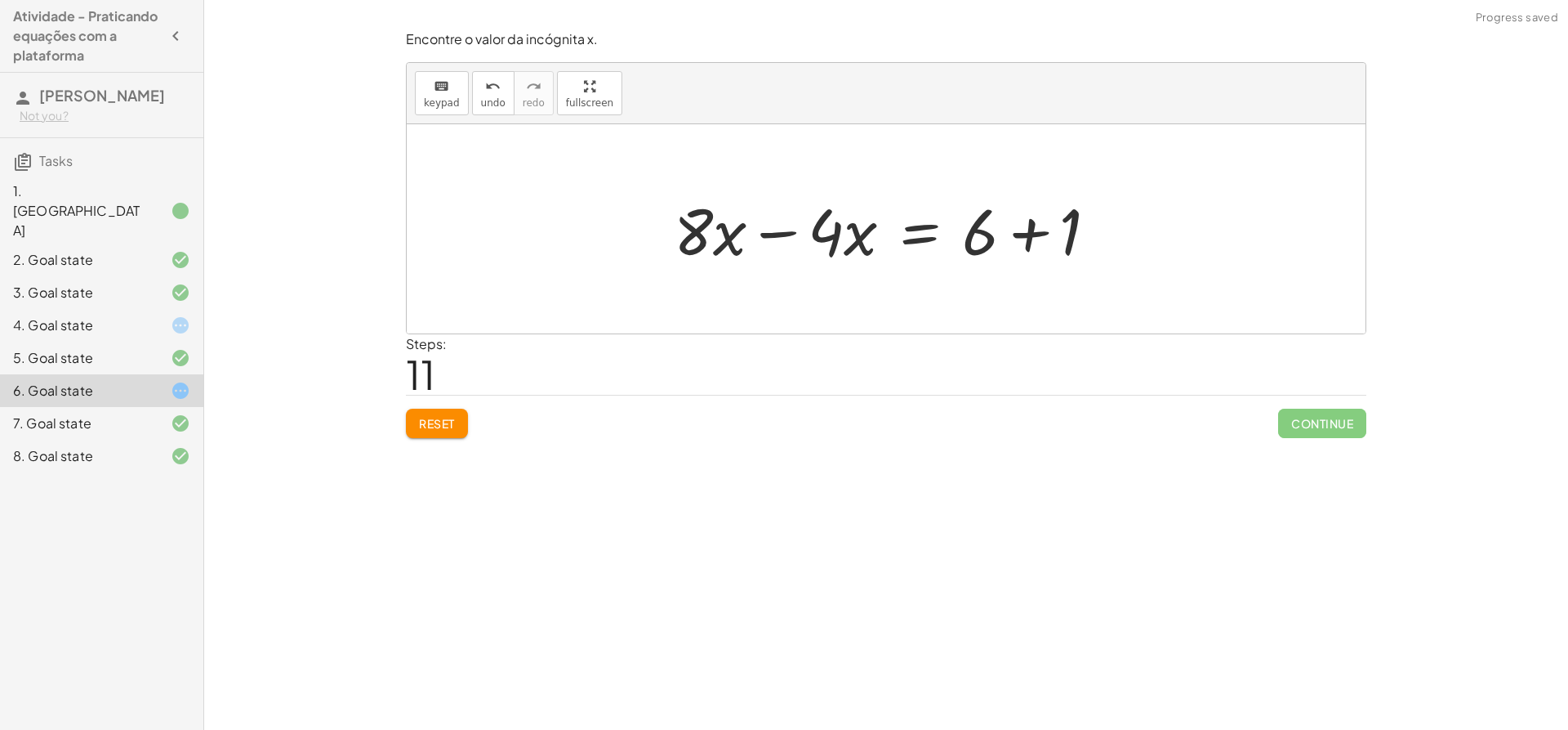
click at [794, 226] on div at bounding box center [892, 229] width 453 height 84
click at [794, 226] on div "+ · ( + · 8 · x − 1 ) · 2 − · 2 · x = 3 + · ( + · 8 · x − 1 ) · 2 − · 2 · x + ·…" at bounding box center [886, 229] width 474 height 92
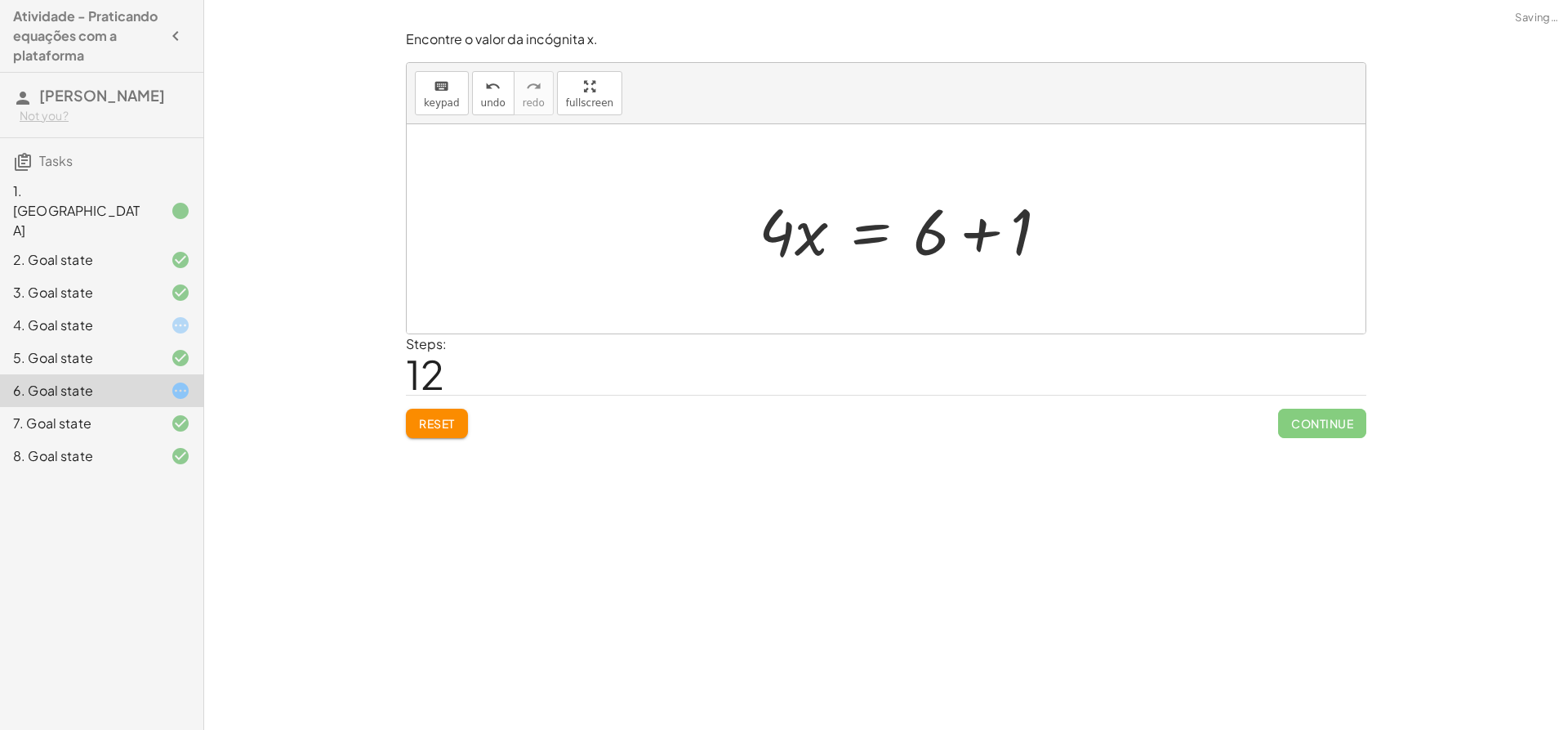
click at [1043, 229] on div at bounding box center [910, 229] width 319 height 84
drag, startPoint x: 819, startPoint y: 224, endPoint x: 937, endPoint y: 253, distance: 121.5
click at [937, 253] on div at bounding box center [892, 229] width 229 height 84
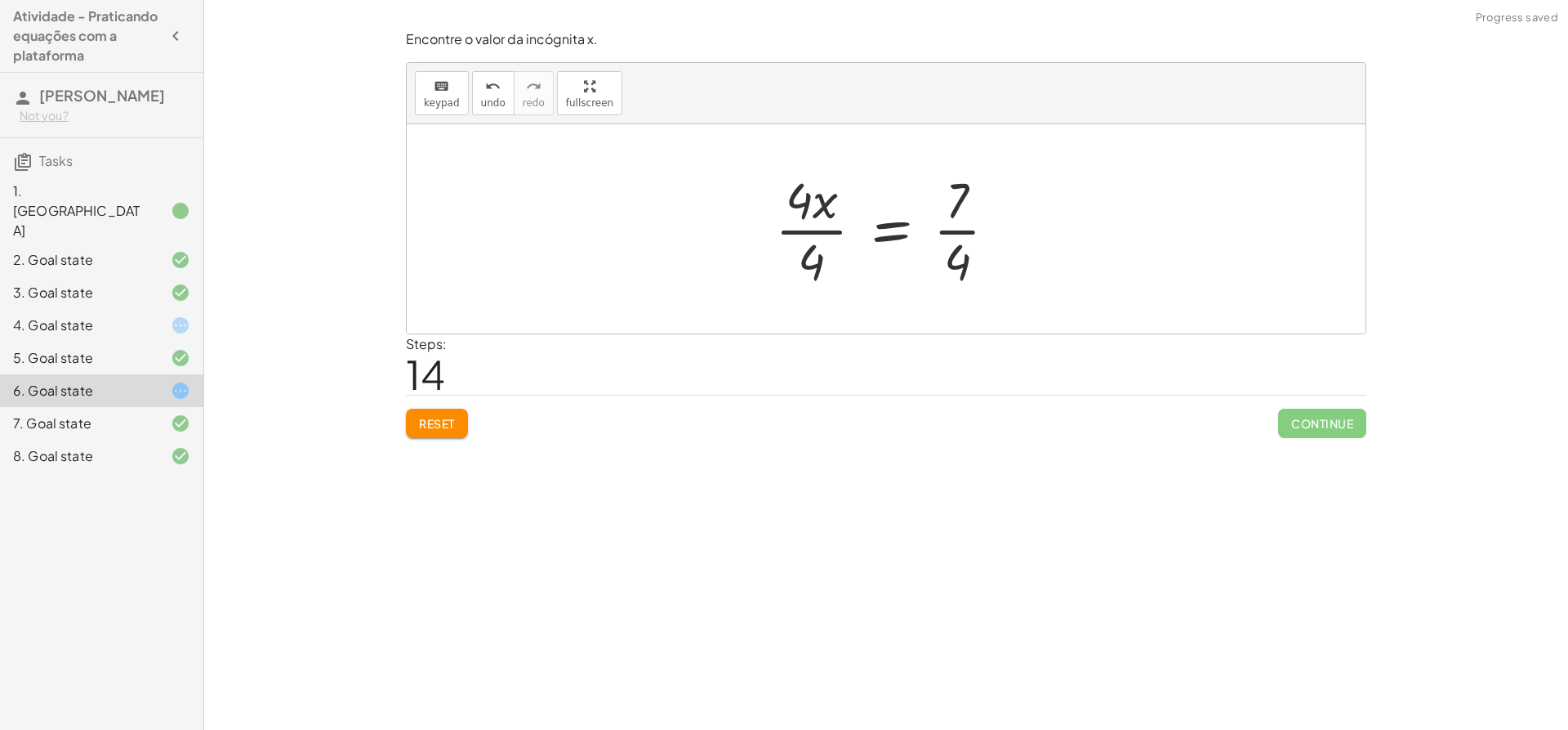
click at [969, 224] on div at bounding box center [892, 228] width 252 height 125
click at [822, 226] on div at bounding box center [920, 228] width 307 height 125
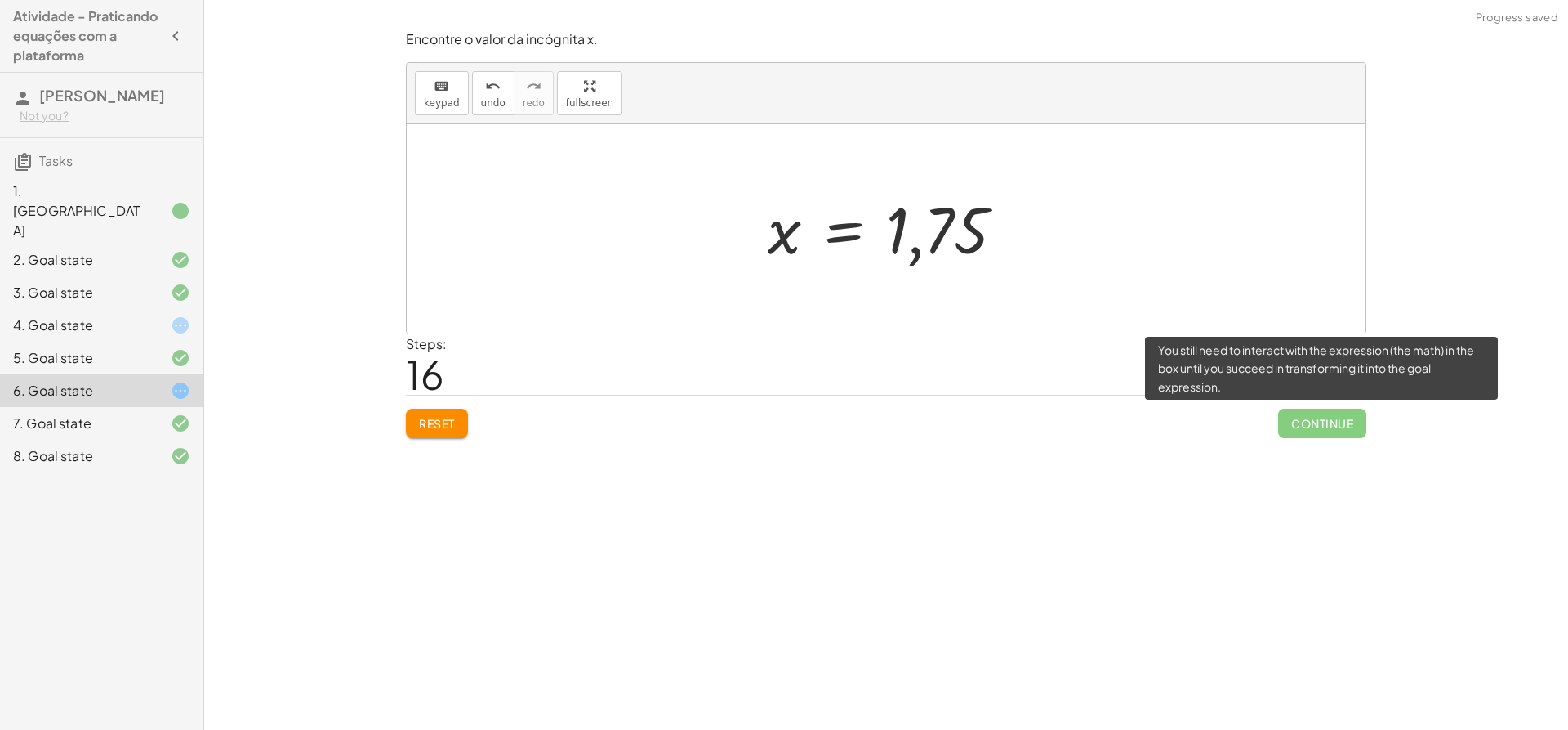
click at [1331, 425] on span "Continue" at bounding box center [1322, 423] width 88 height 29
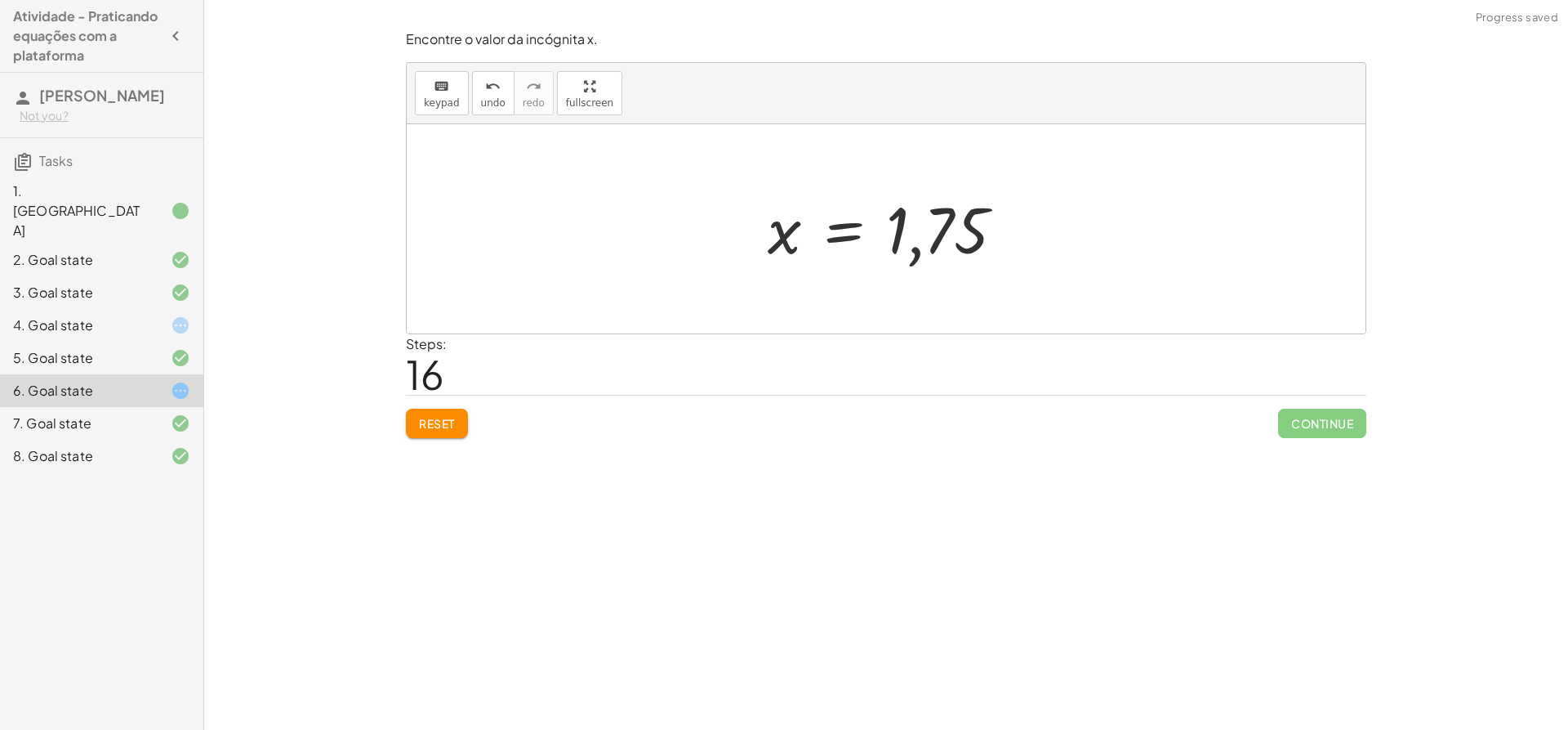
click at [897, 241] on div at bounding box center [893, 229] width 266 height 81
drag, startPoint x: 1028, startPoint y: 261, endPoint x: 888, endPoint y: 218, distance: 146.5
click at [888, 218] on div "+ · ( + · 8 · x − 1 ) · 2 − · 2 · x = 3 + · ( + · 8 · x − 1 ) · 2 − · 2 · x + ·…" at bounding box center [886, 228] width 287 height 89
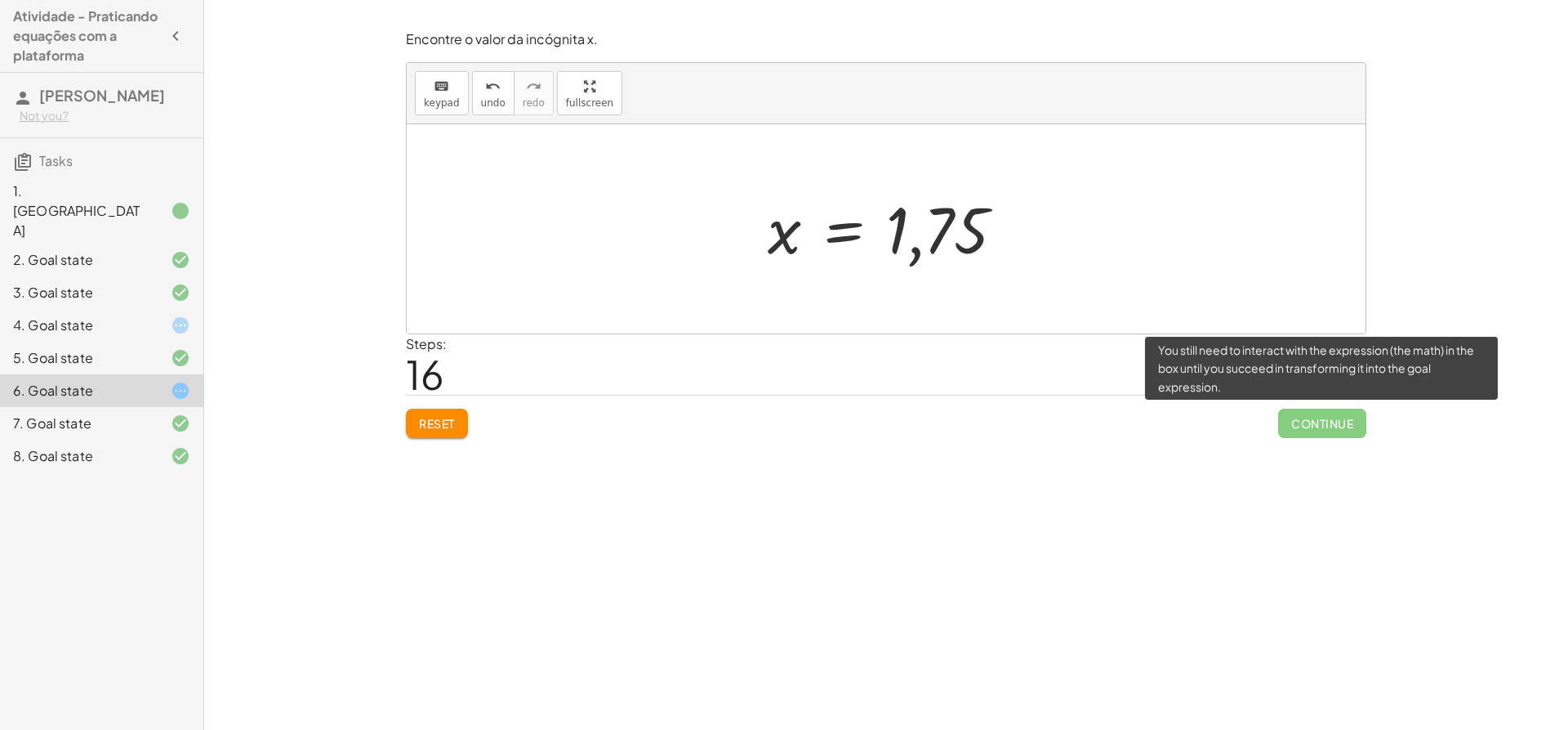
click at [1304, 424] on span "Continue" at bounding box center [1322, 423] width 88 height 29
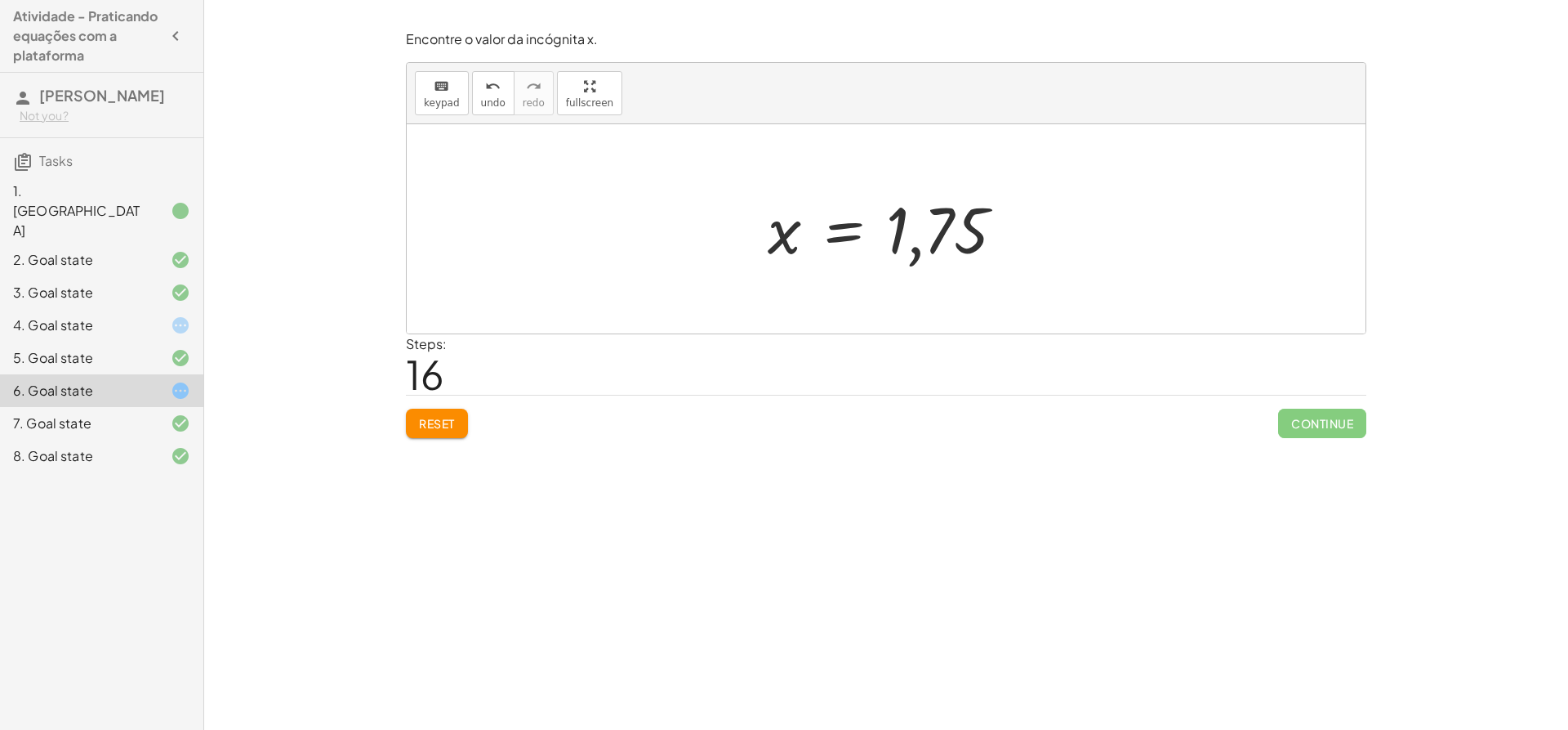
click at [78, 414] on div "7. Goal state" at bounding box center [78, 423] width 131 height 20
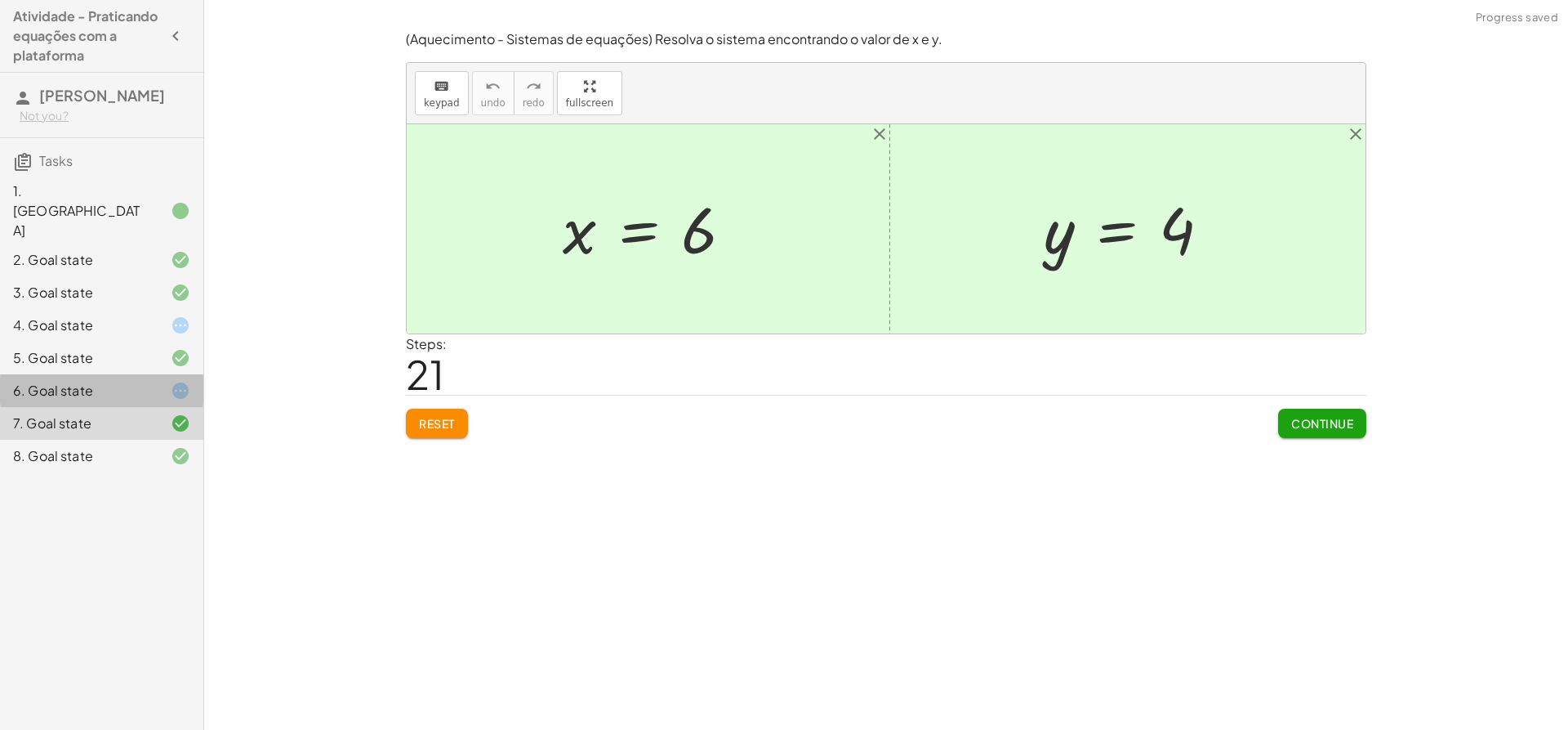
click at [142, 381] on div "6. Goal state" at bounding box center [78, 391] width 131 height 20
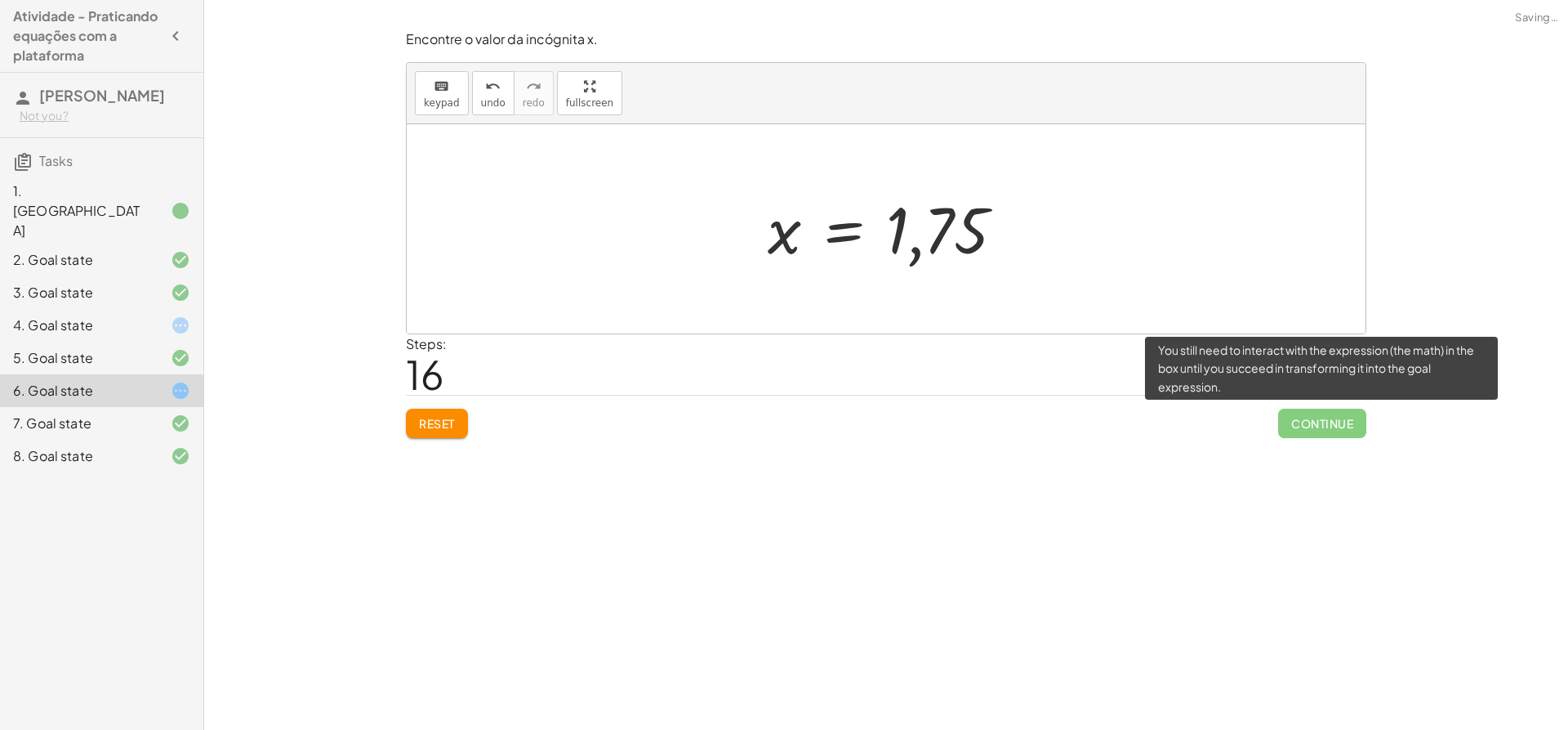
click at [1316, 415] on span "Continue" at bounding box center [1322, 423] width 88 height 29
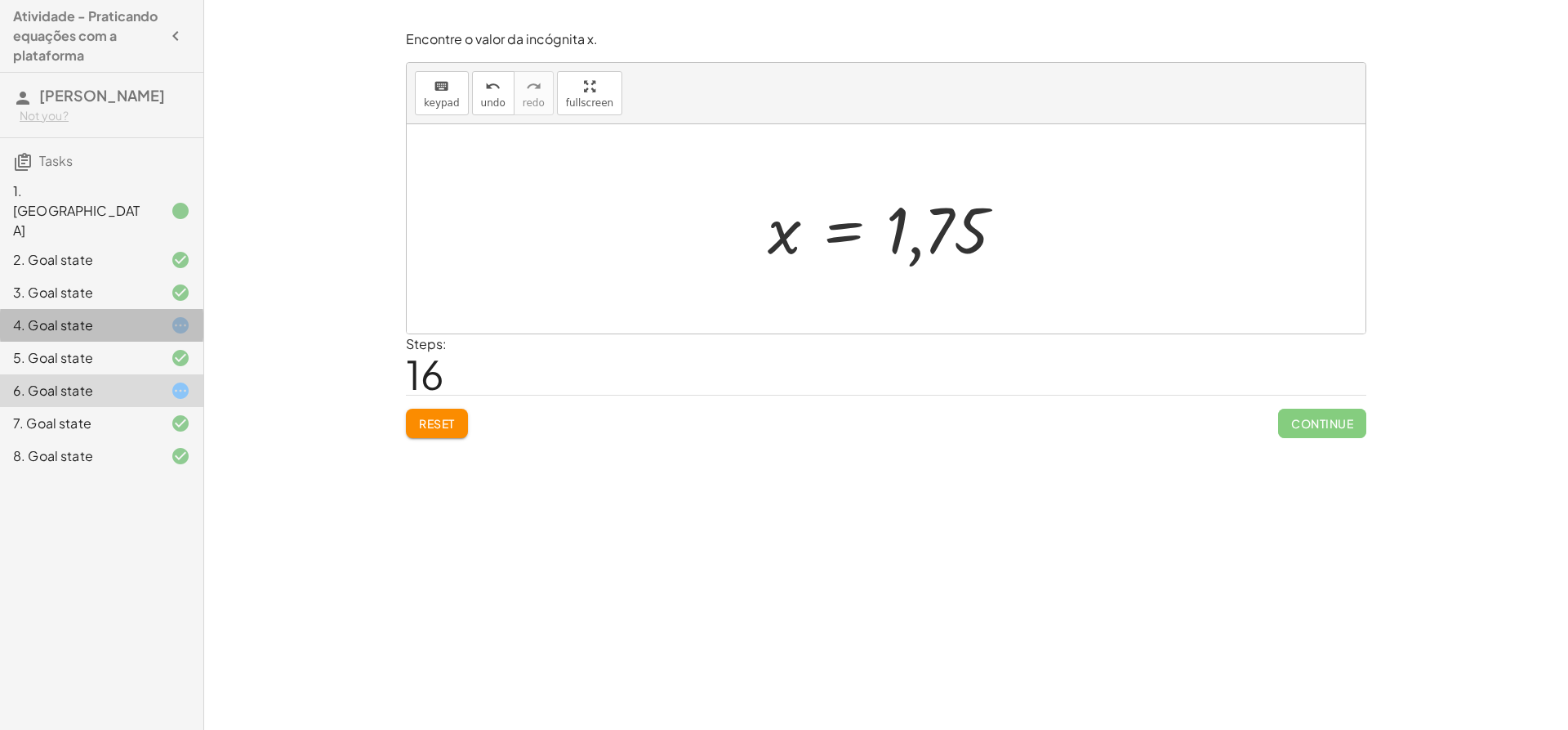
click at [172, 316] on icon at bounding box center [180, 325] width 20 height 20
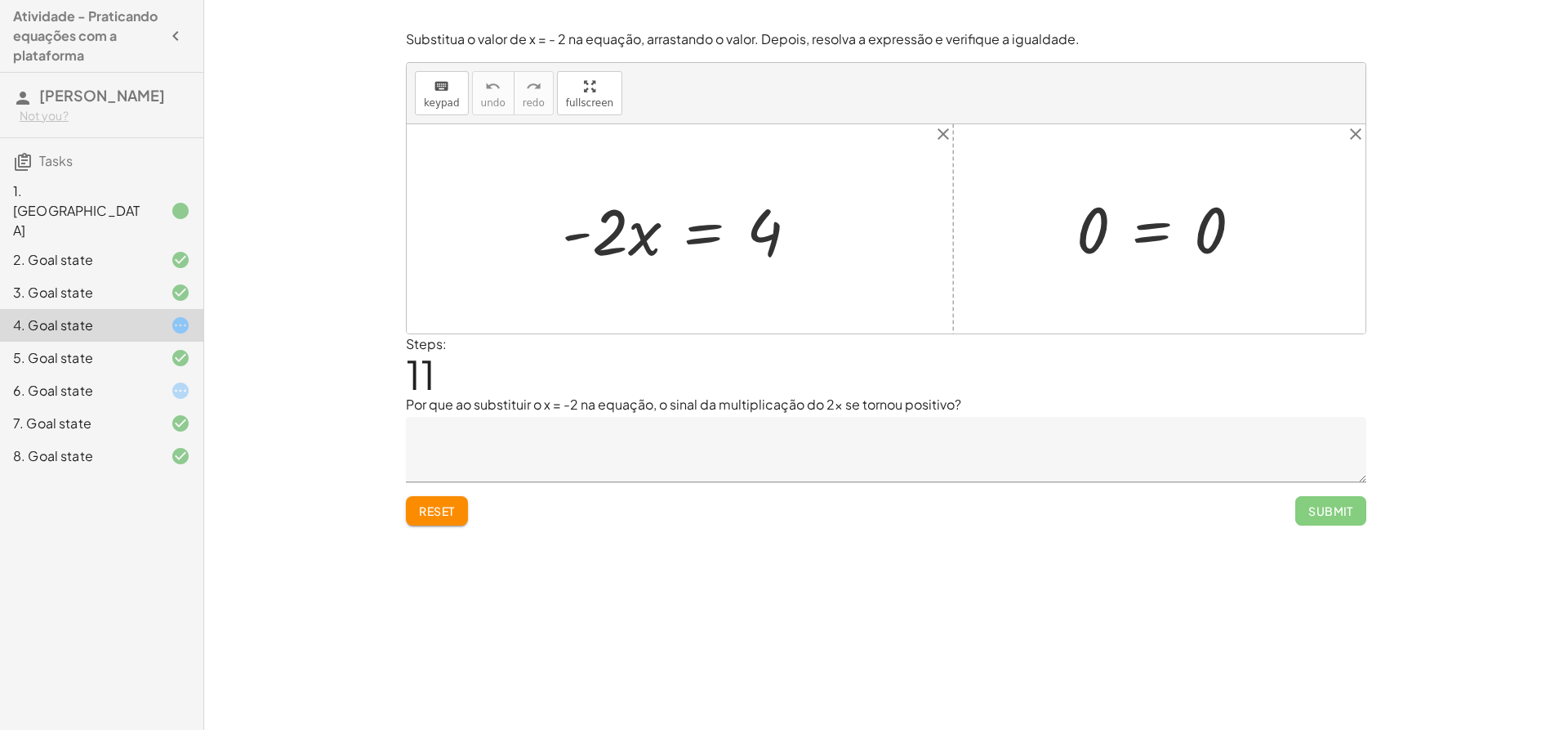
click at [414, 517] on button "Reset" at bounding box center [437, 511] width 62 height 29
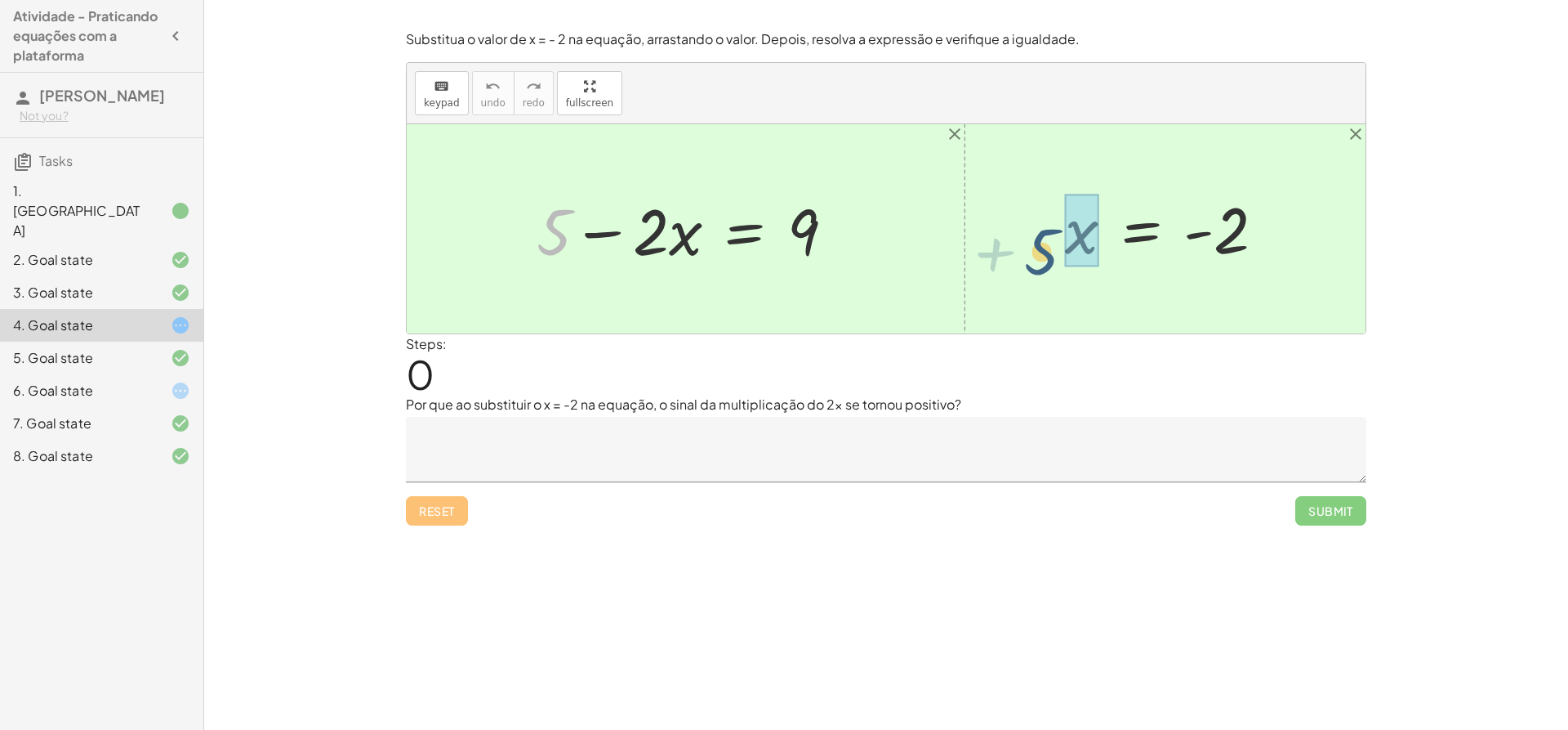
drag, startPoint x: 553, startPoint y: 229, endPoint x: 1067, endPoint y: 255, distance: 514.7
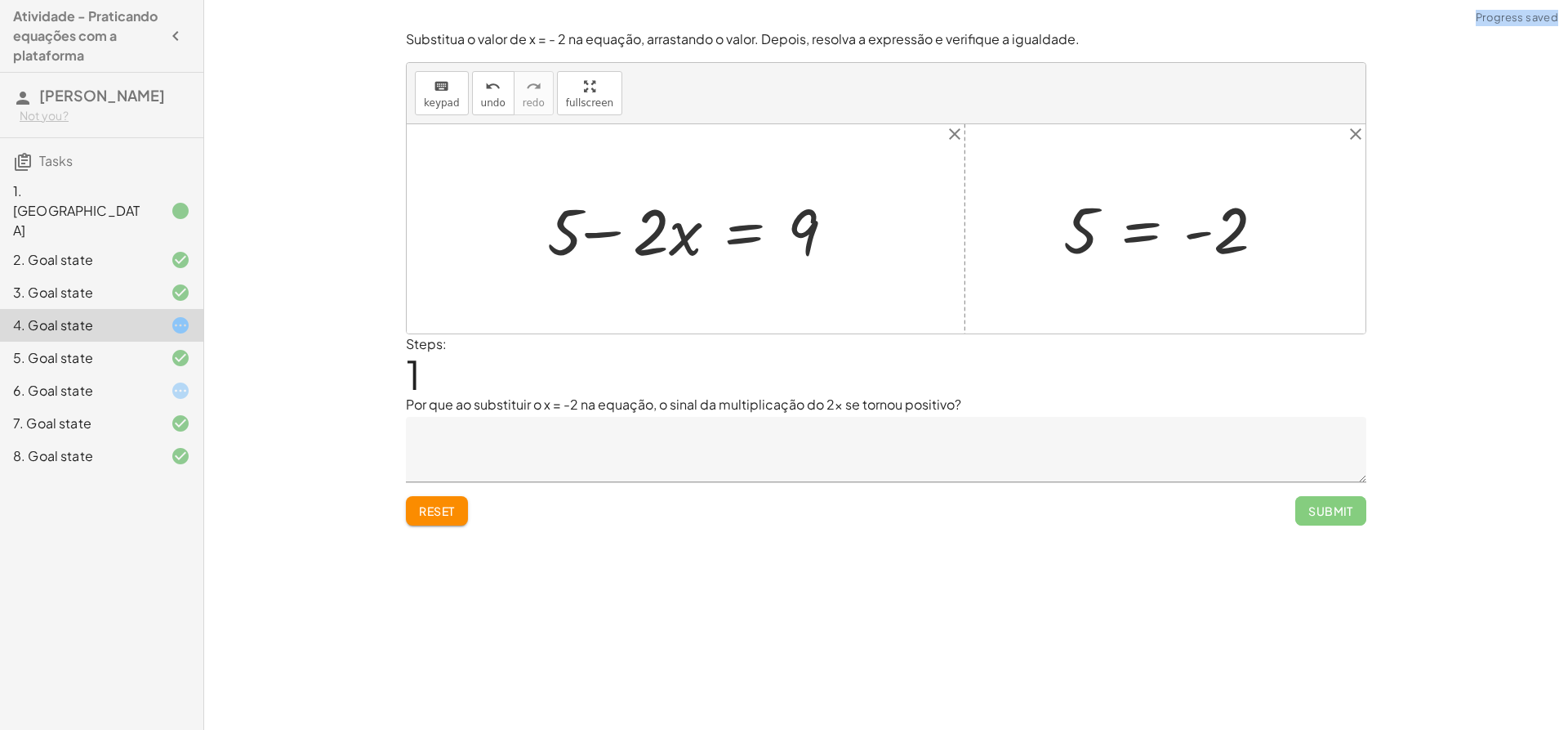
click at [447, 506] on span "Reset" at bounding box center [437, 511] width 36 height 15
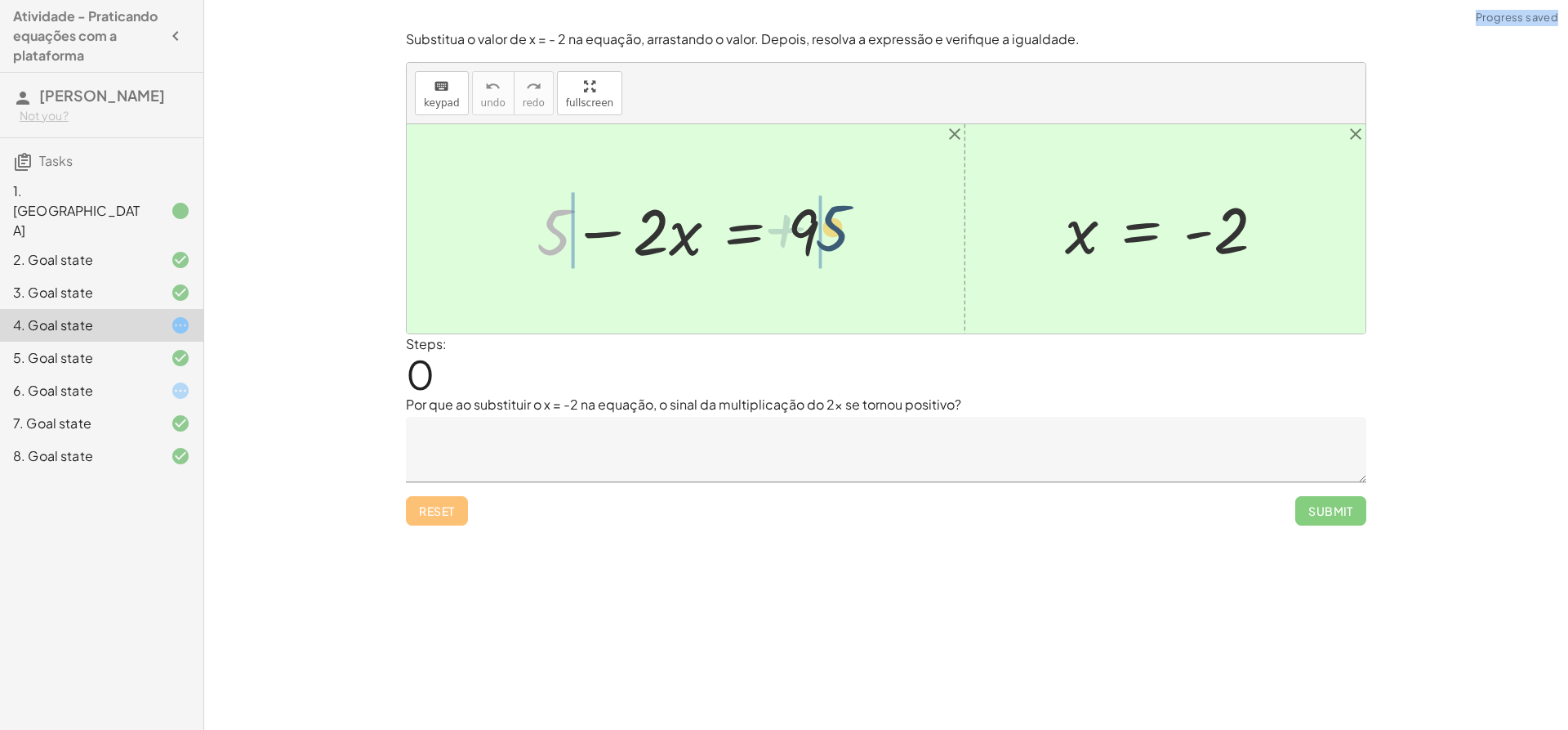
drag, startPoint x: 539, startPoint y: 240, endPoint x: 828, endPoint y: 235, distance: 289.0
click at [828, 235] on div at bounding box center [692, 229] width 327 height 84
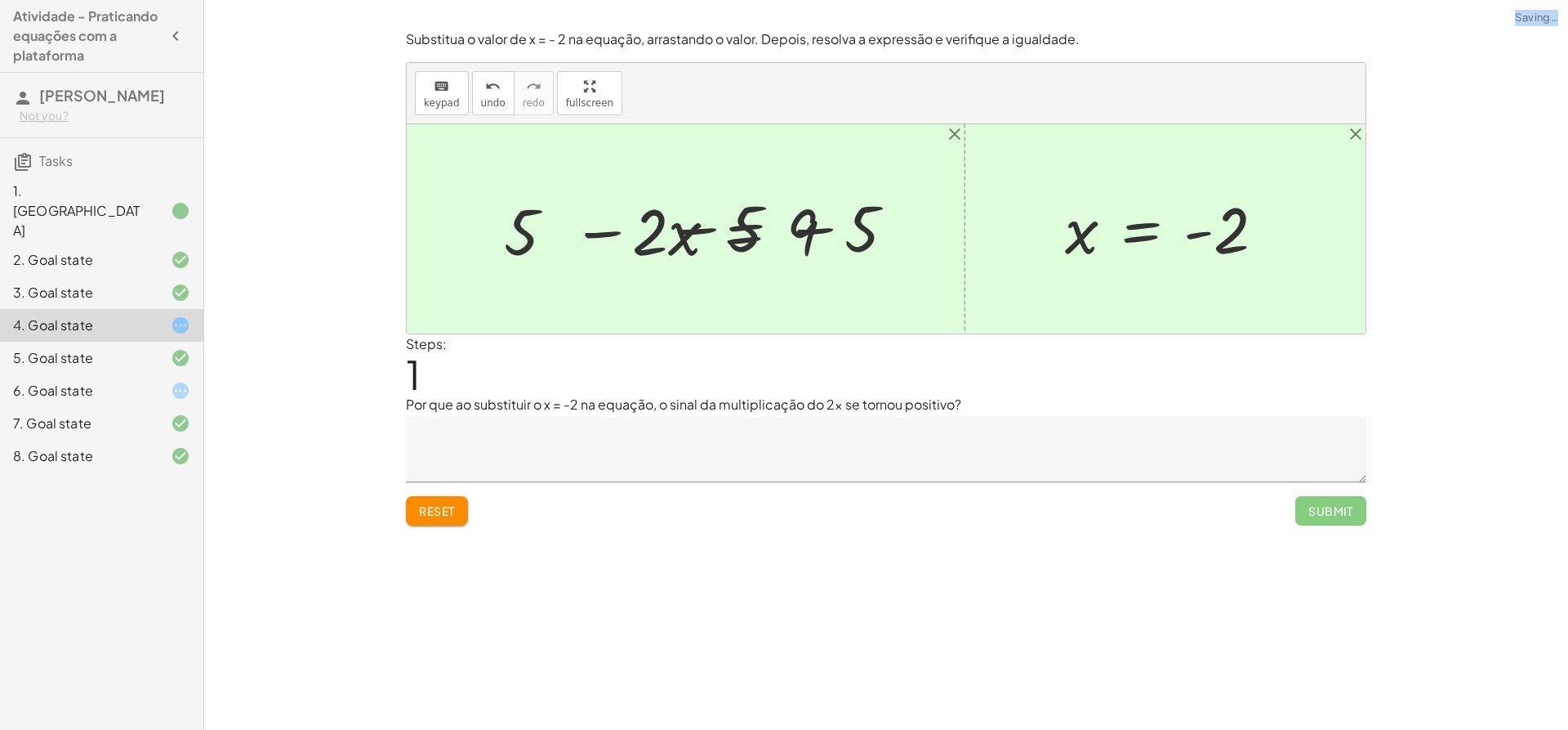
click at [829, 234] on div at bounding box center [691, 229] width 519 height 84
click at [828, 234] on div at bounding box center [645, 229] width 427 height 84
click at [491, 242] on div at bounding box center [645, 229] width 427 height 84
click at [491, 243] on div at bounding box center [885, 229] width 959 height 210
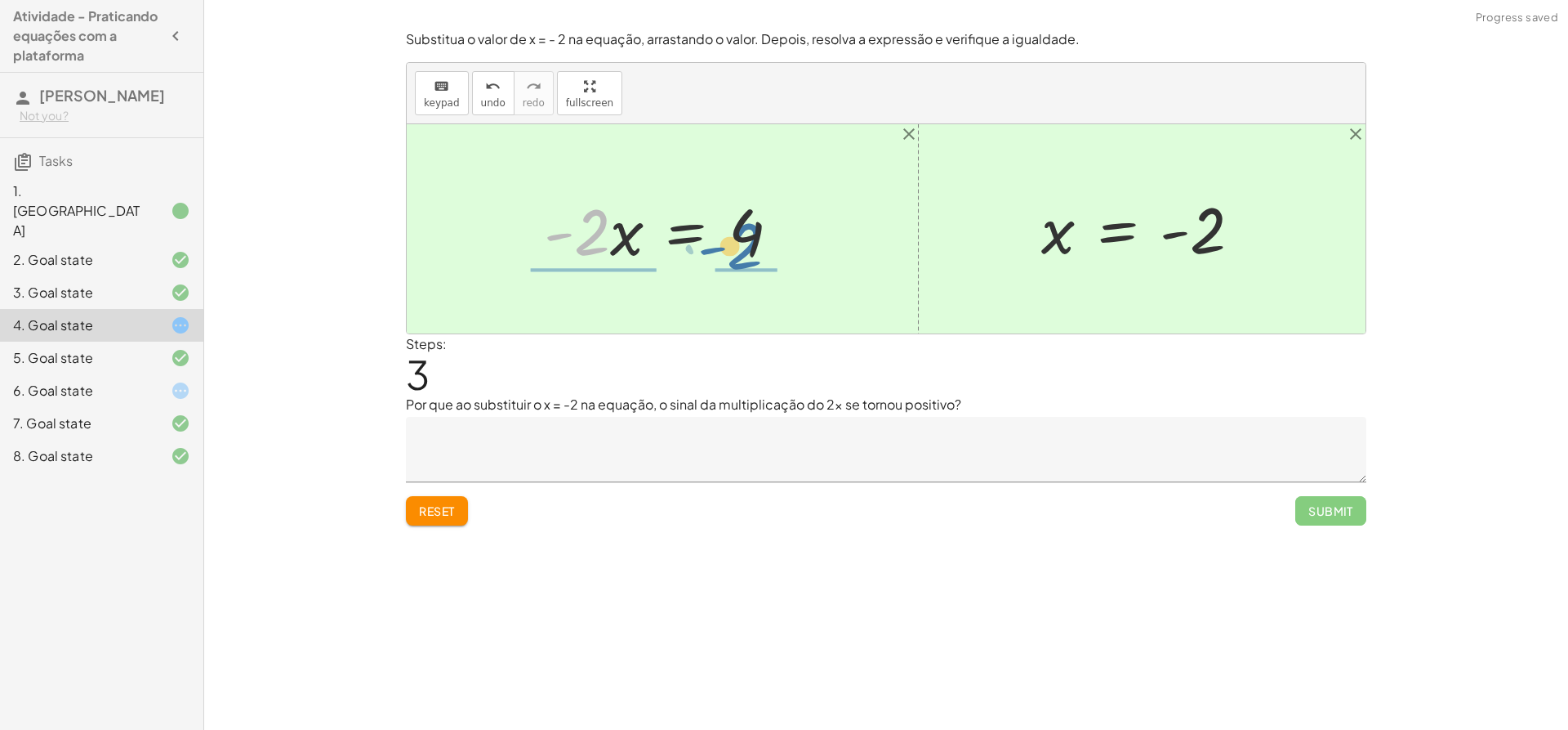
drag, startPoint x: 595, startPoint y: 239, endPoint x: 738, endPoint y: 258, distance: 144.3
click at [738, 258] on div at bounding box center [668, 229] width 265 height 84
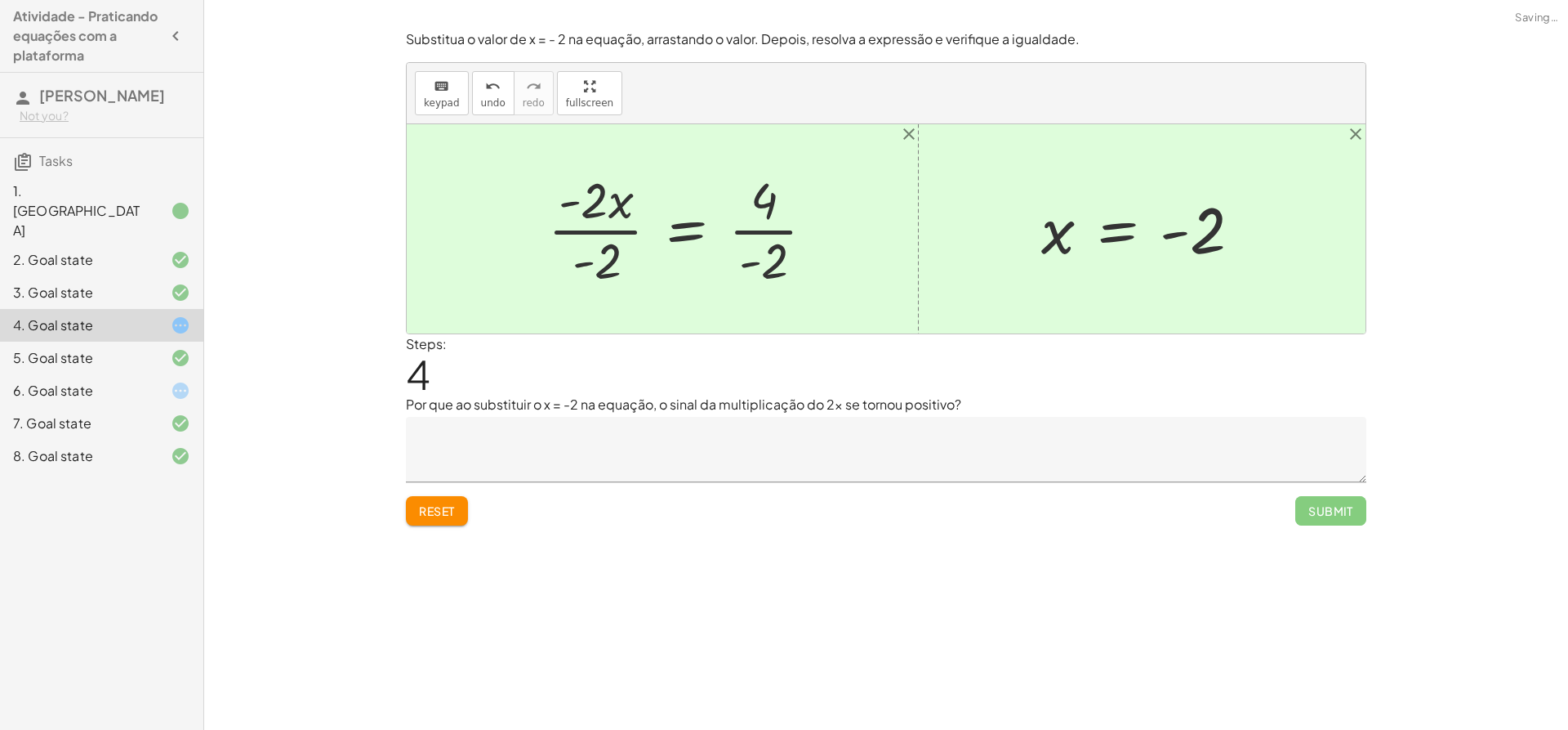
drag, startPoint x: 747, startPoint y: 251, endPoint x: 761, endPoint y: 242, distance: 16.6
click at [750, 249] on div at bounding box center [688, 228] width 297 height 125
click at [761, 242] on div at bounding box center [688, 228] width 297 height 125
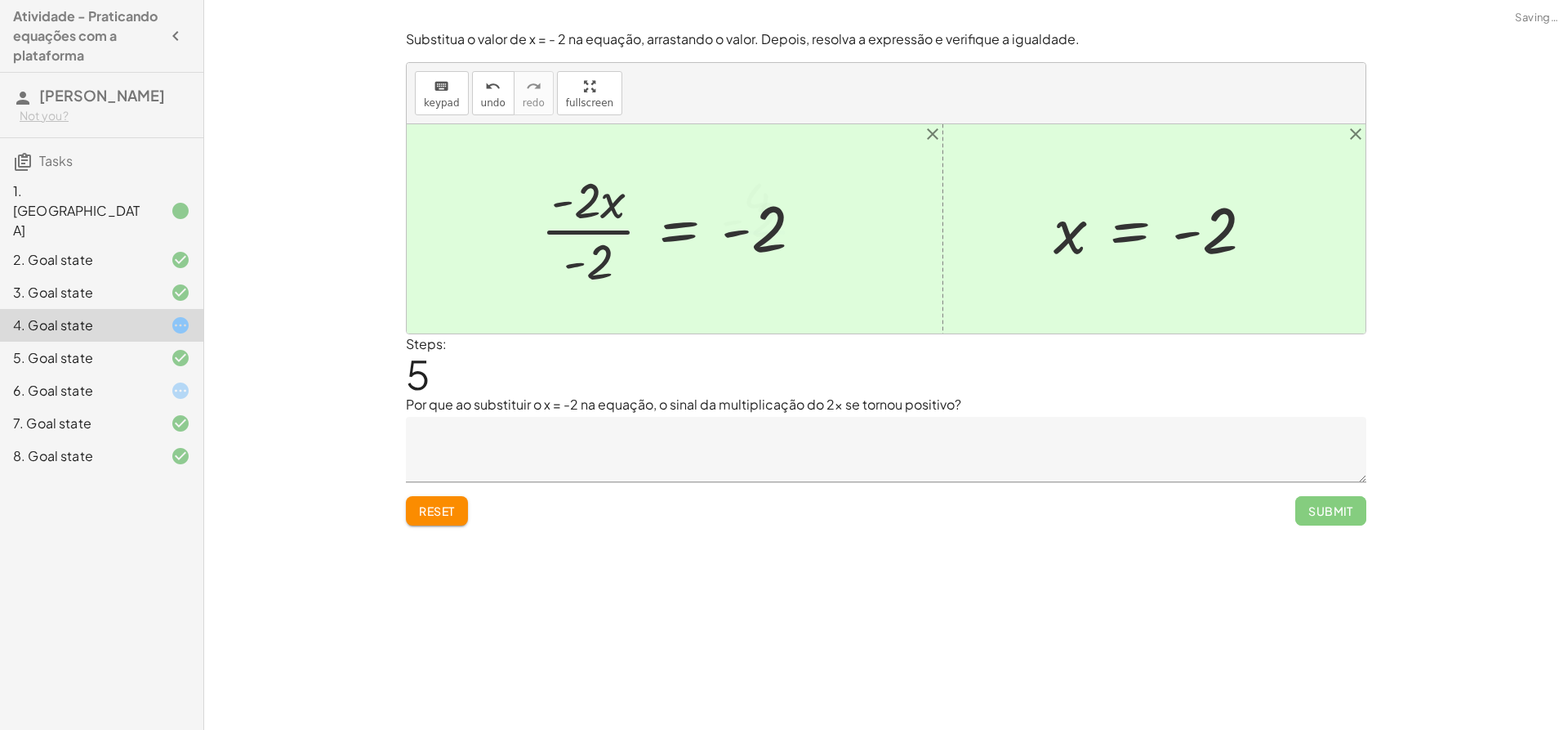
click at [603, 251] on div at bounding box center [679, 228] width 292 height 125
click at [603, 250] on div at bounding box center [710, 229] width 229 height 81
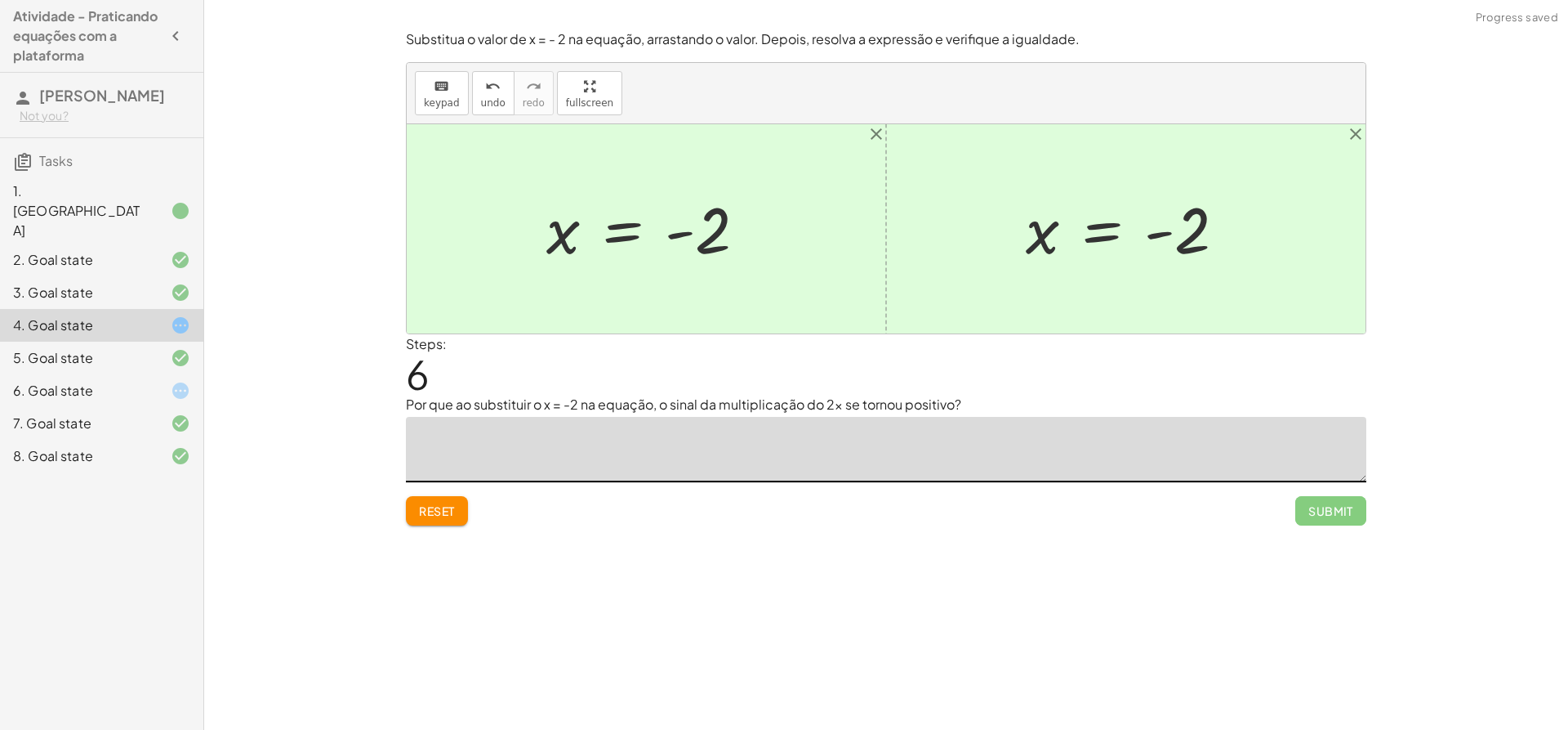
click at [676, 430] on textarea at bounding box center [886, 449] width 961 height 66
type textarea "*"
type textarea "**********"
click at [1318, 505] on span "Submit" at bounding box center [1331, 511] width 45 height 15
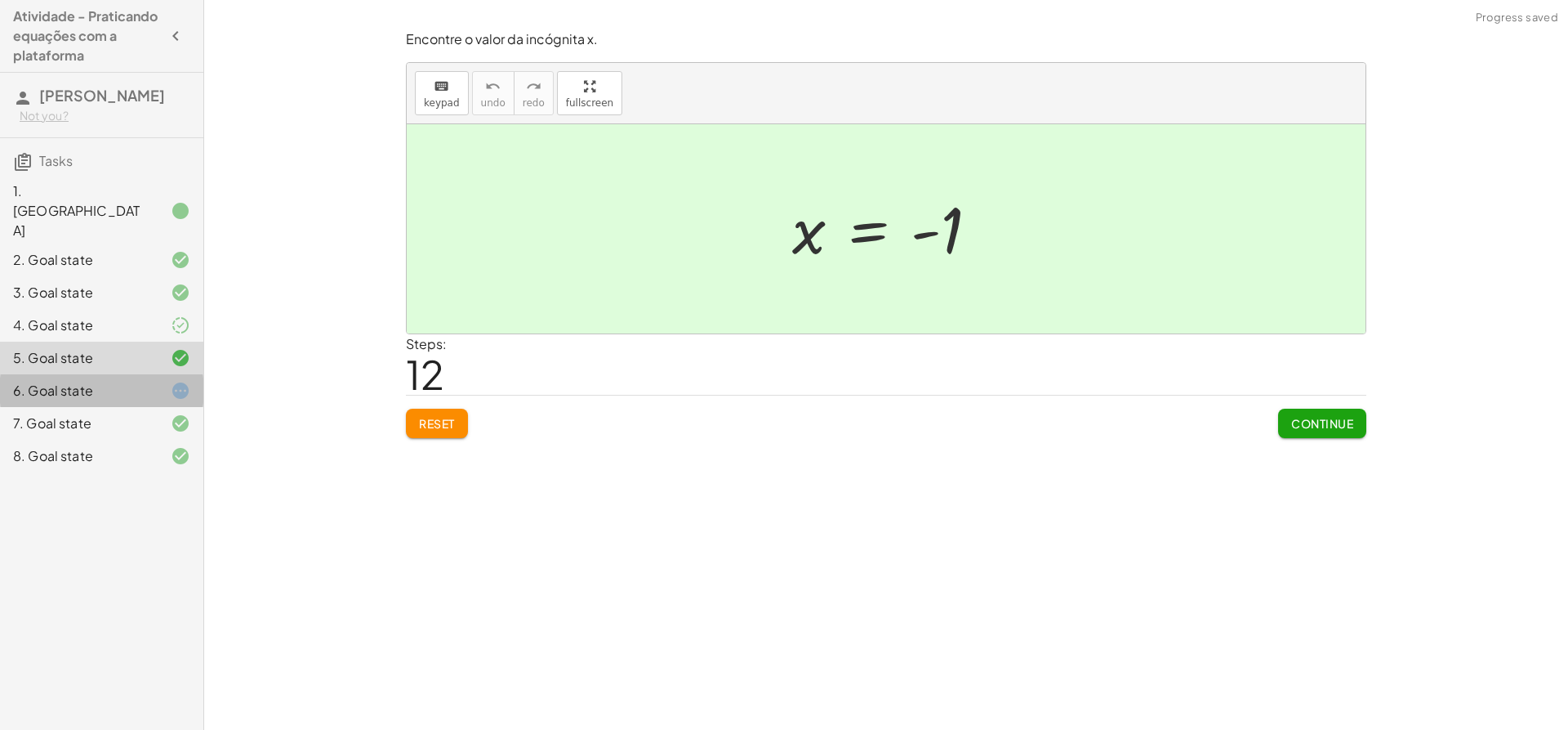
click at [189, 381] on icon at bounding box center [180, 391] width 20 height 20
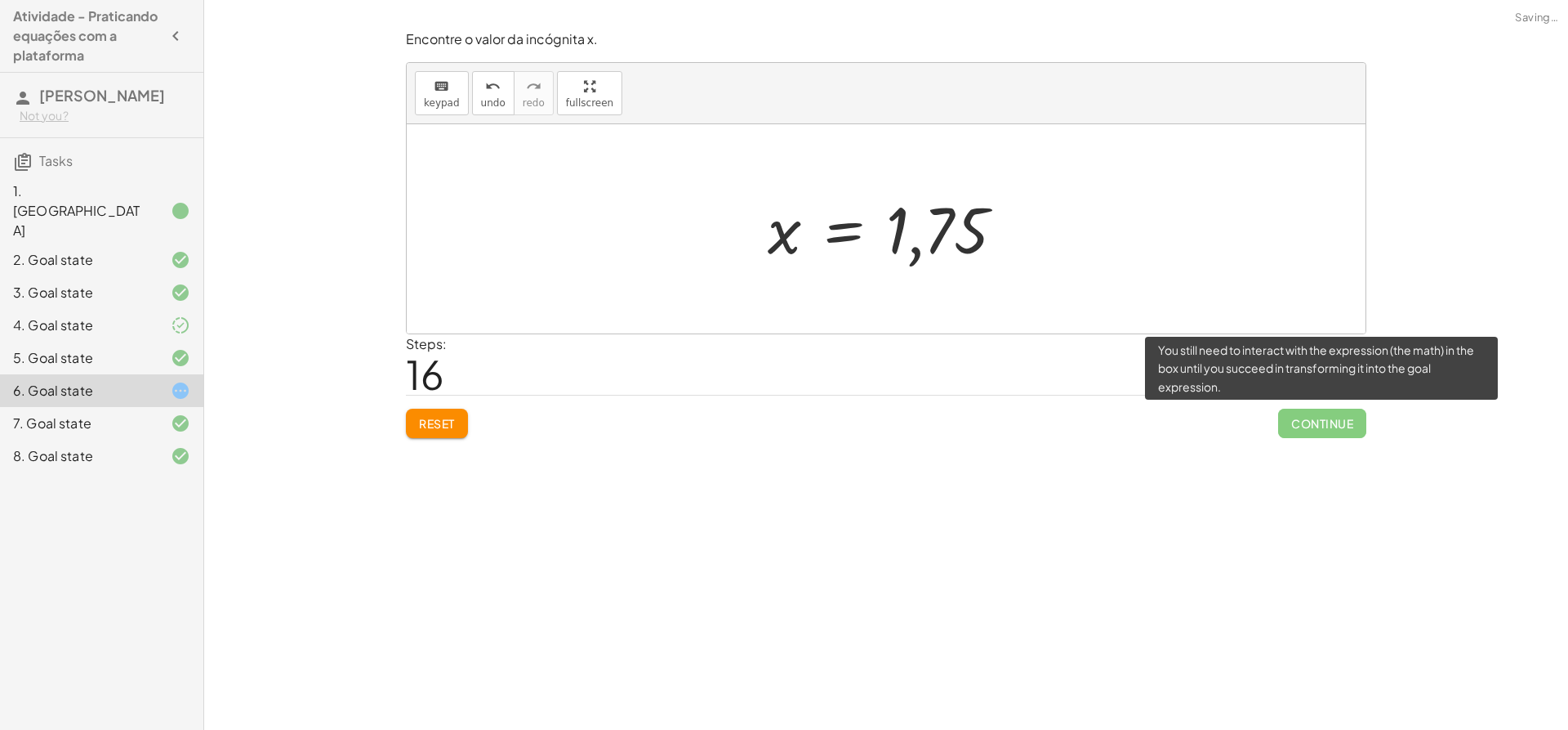
click at [1336, 414] on span "Continue" at bounding box center [1322, 423] width 88 height 29
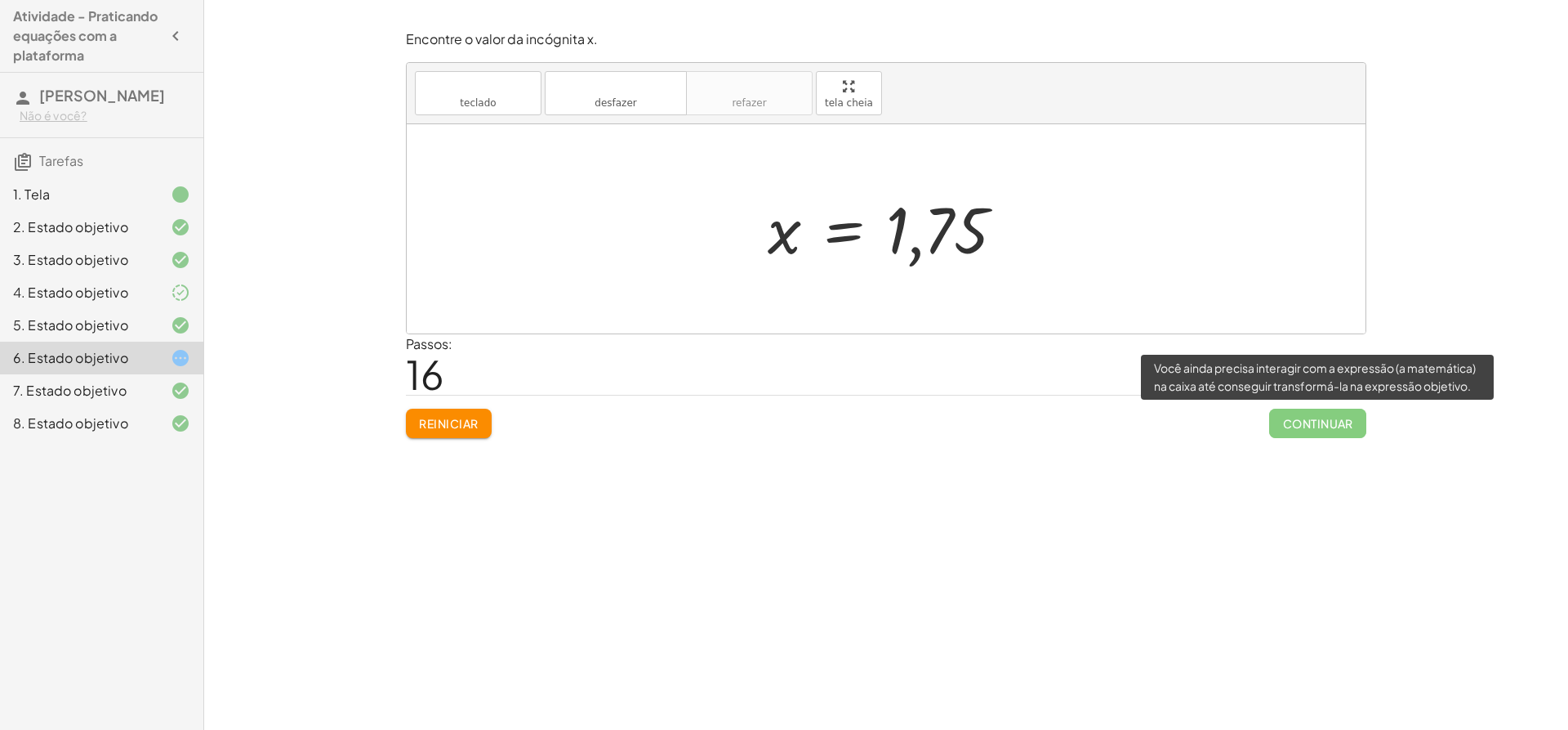
click at [1332, 431] on span "Continuar" at bounding box center [1317, 423] width 97 height 29
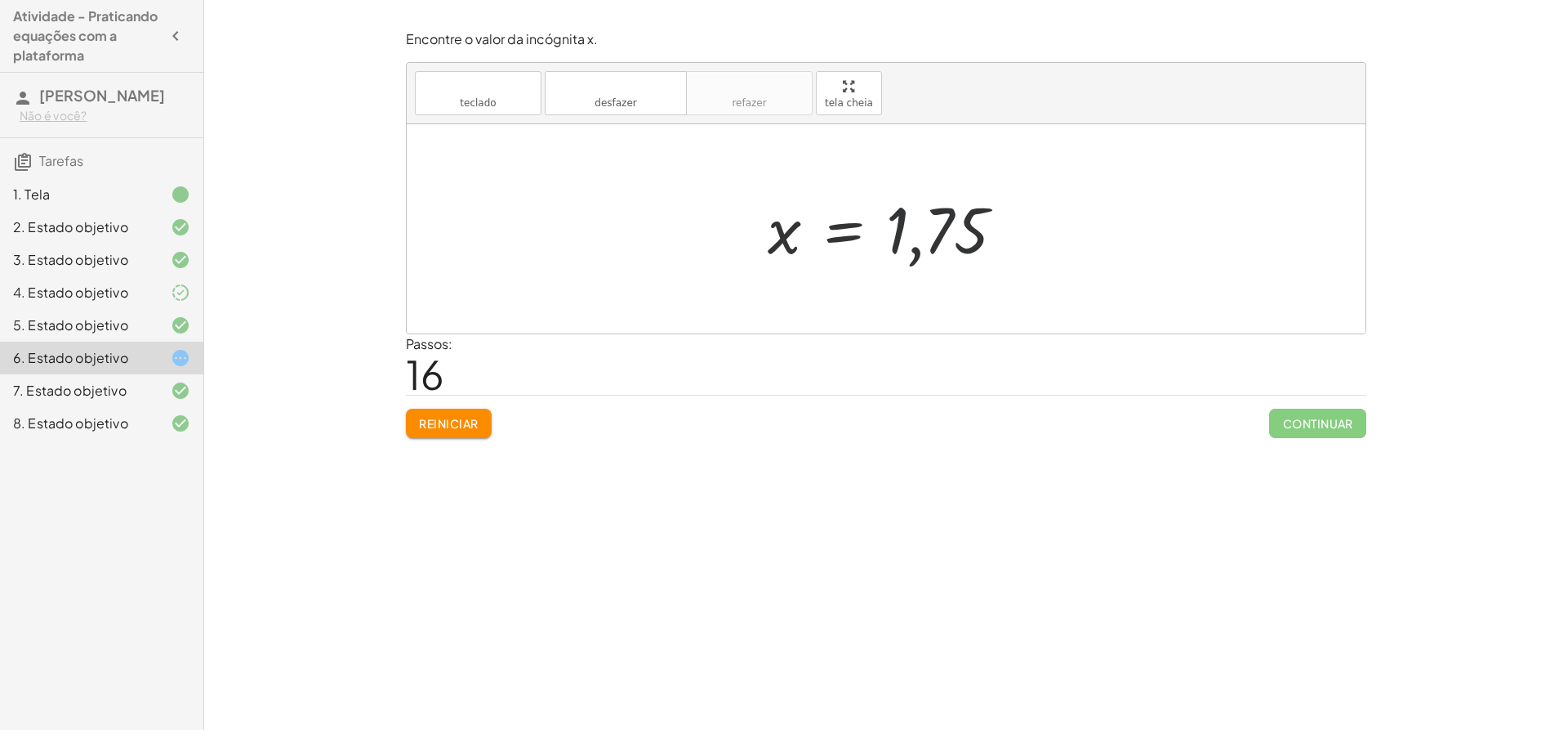
click at [946, 238] on div at bounding box center [893, 229] width 266 height 81
click at [902, 227] on div at bounding box center [893, 229] width 266 height 81
click at [845, 226] on div at bounding box center [893, 229] width 266 height 81
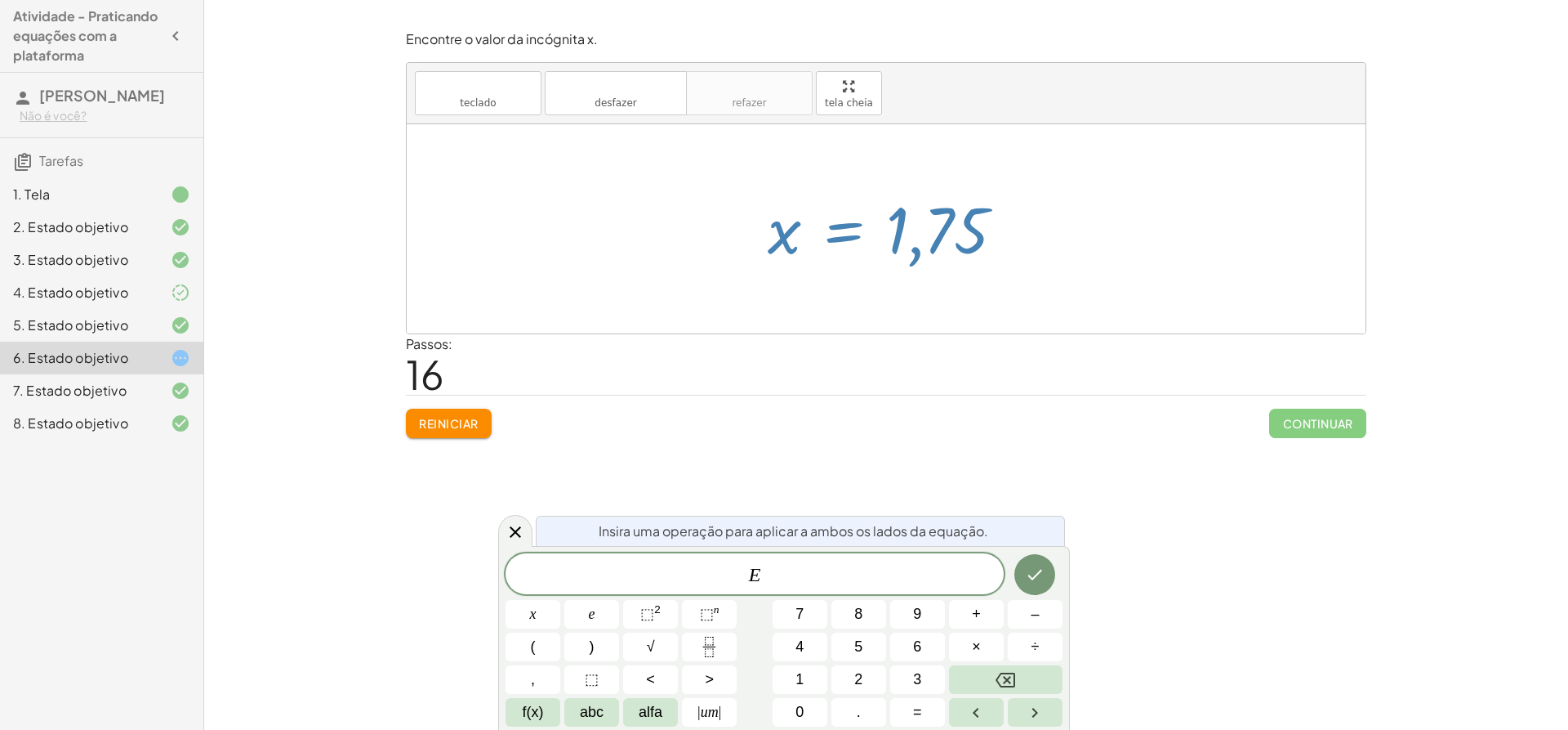
click at [792, 238] on div at bounding box center [893, 229] width 266 height 81
click at [946, 452] on div "Encontre o valor da incógnita x manipulando a descoberta. inserir selecione uma…" at bounding box center [886, 365] width 1364 height 730
click at [1038, 568] on icon "Feito" at bounding box center [1035, 574] width 20 height 20
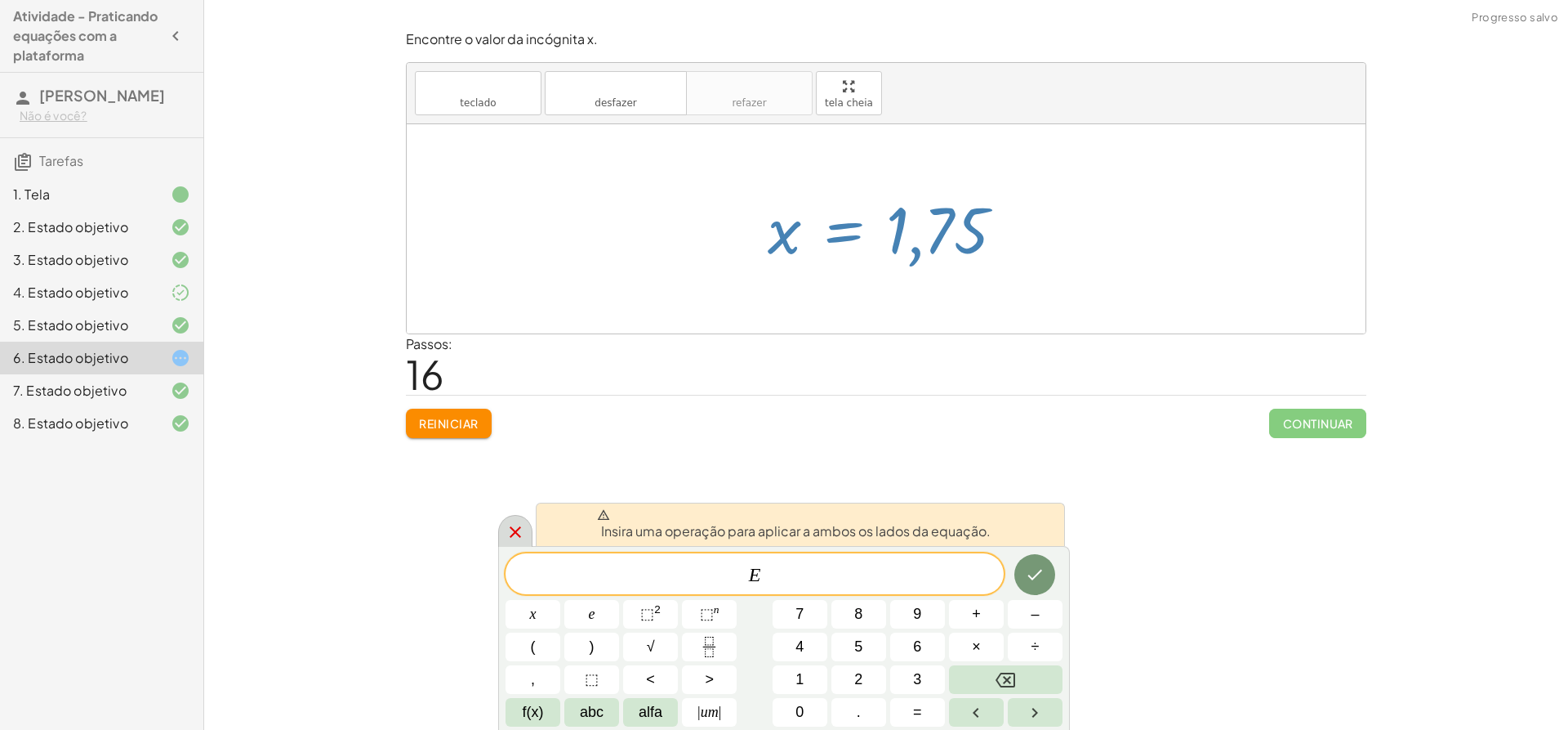
click at [499, 536] on div at bounding box center [515, 530] width 34 height 32
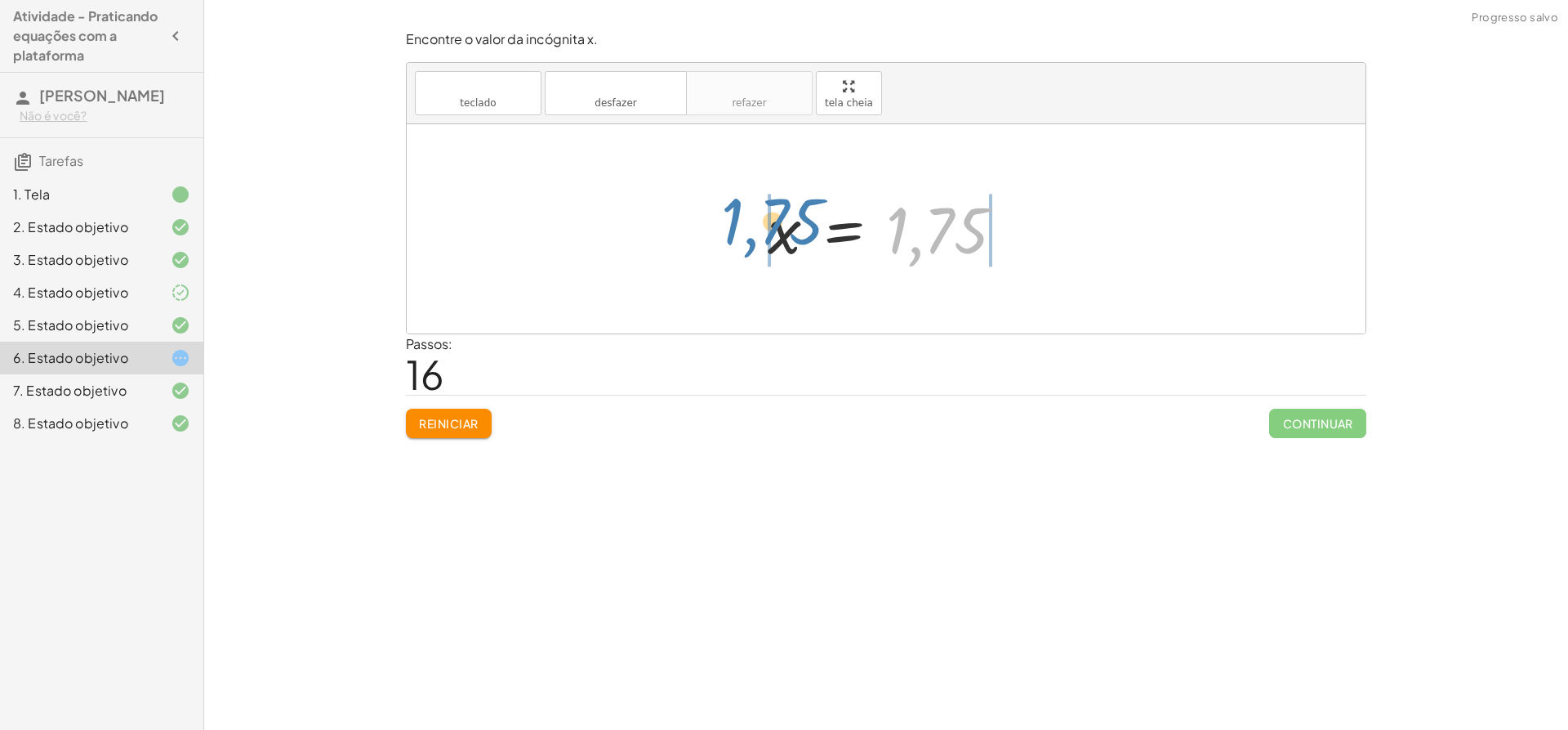
drag, startPoint x: 967, startPoint y: 237, endPoint x: 772, endPoint y: 229, distance: 195.2
click at [772, 229] on div at bounding box center [893, 229] width 266 height 81
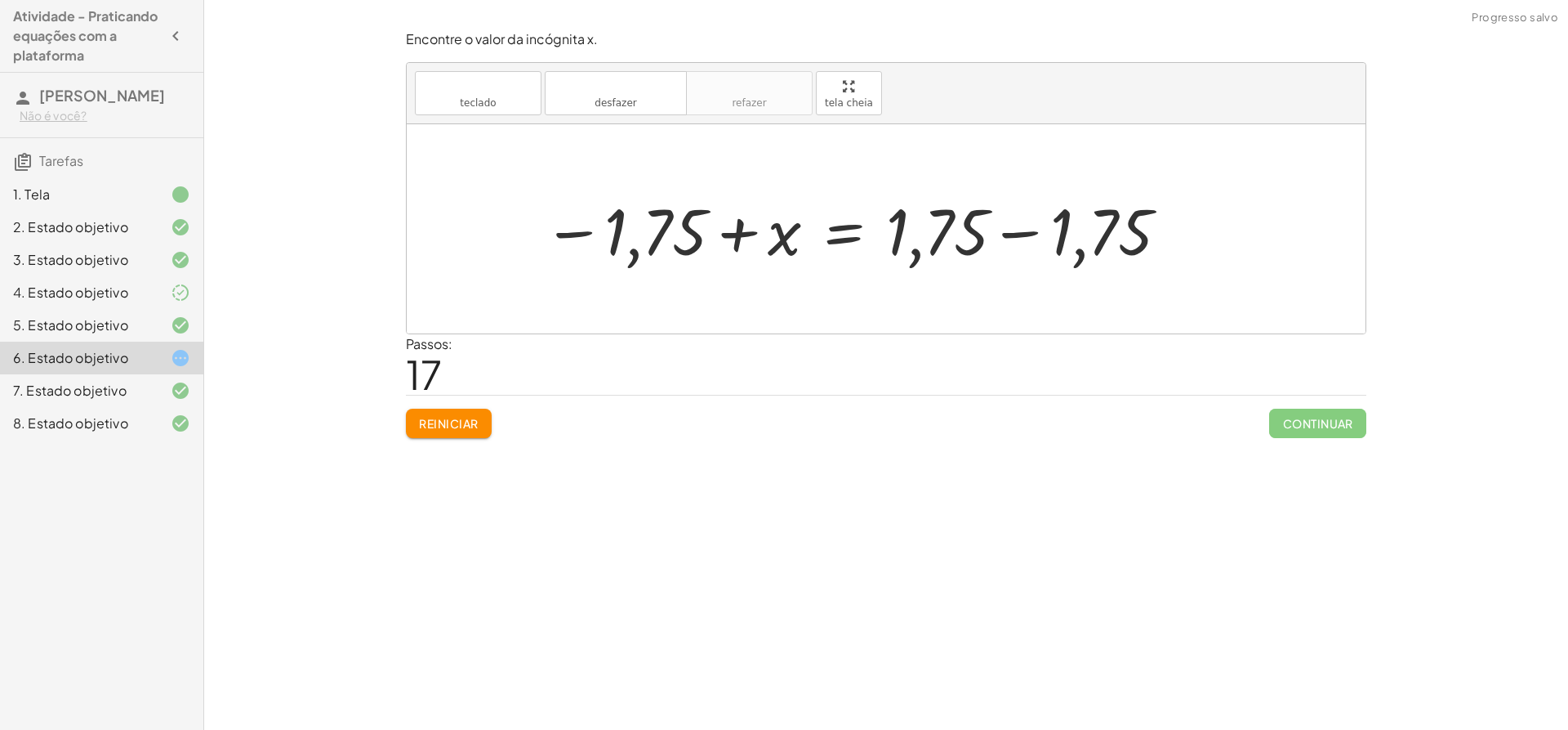
click at [685, 221] on div at bounding box center [856, 229] width 643 height 84
click at [1003, 237] on div at bounding box center [856, 229] width 643 height 84
click at [1003, 237] on div at bounding box center [885, 229] width 959 height 210
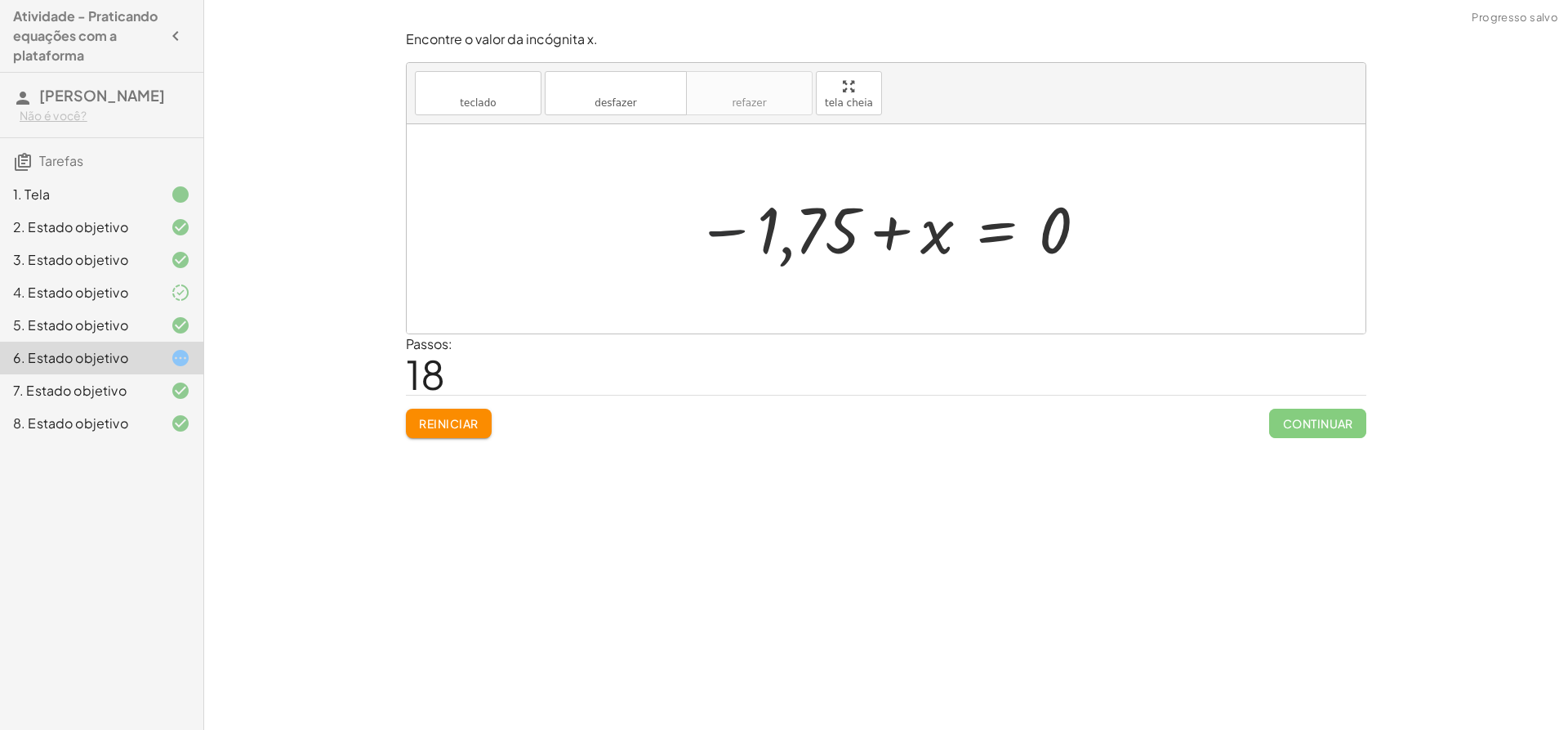
click at [746, 212] on div at bounding box center [892, 229] width 410 height 81
drag, startPoint x: 755, startPoint y: 221, endPoint x: 1112, endPoint y: 210, distance: 357.2
click at [1112, 210] on div "+ · ( + · 8 · x − 1 ) · 2 − · 2 · x = 3 + · ( + · 8 · x − 1 ) · 2 − · 2 · x + ·…" at bounding box center [885, 229] width 959 height 210
click at [682, 205] on div at bounding box center [845, 229] width 643 height 81
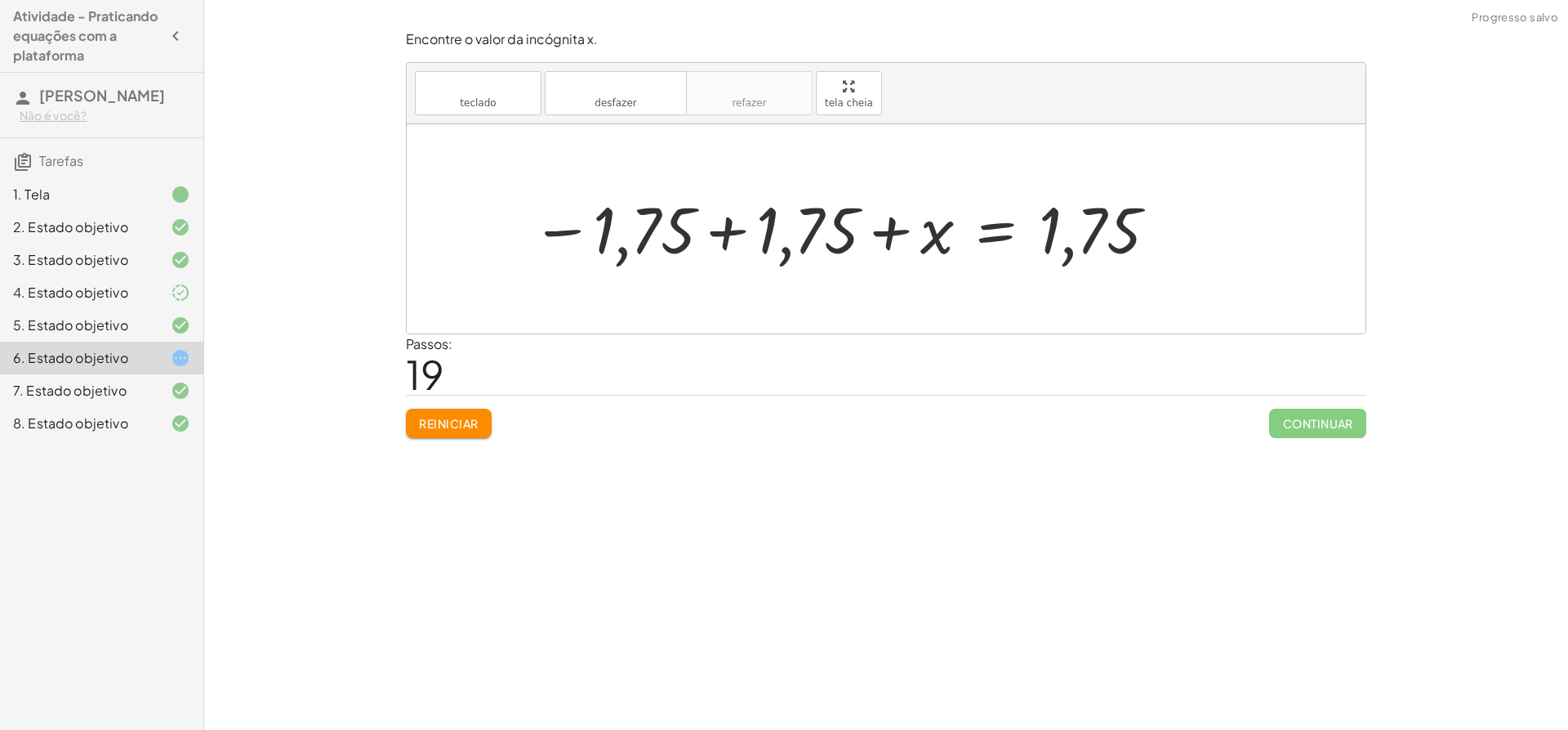
click at [682, 205] on div at bounding box center [845, 229] width 643 height 81
click at [759, 219] on div at bounding box center [845, 229] width 643 height 81
click at [759, 219] on div at bounding box center [885, 229] width 959 height 210
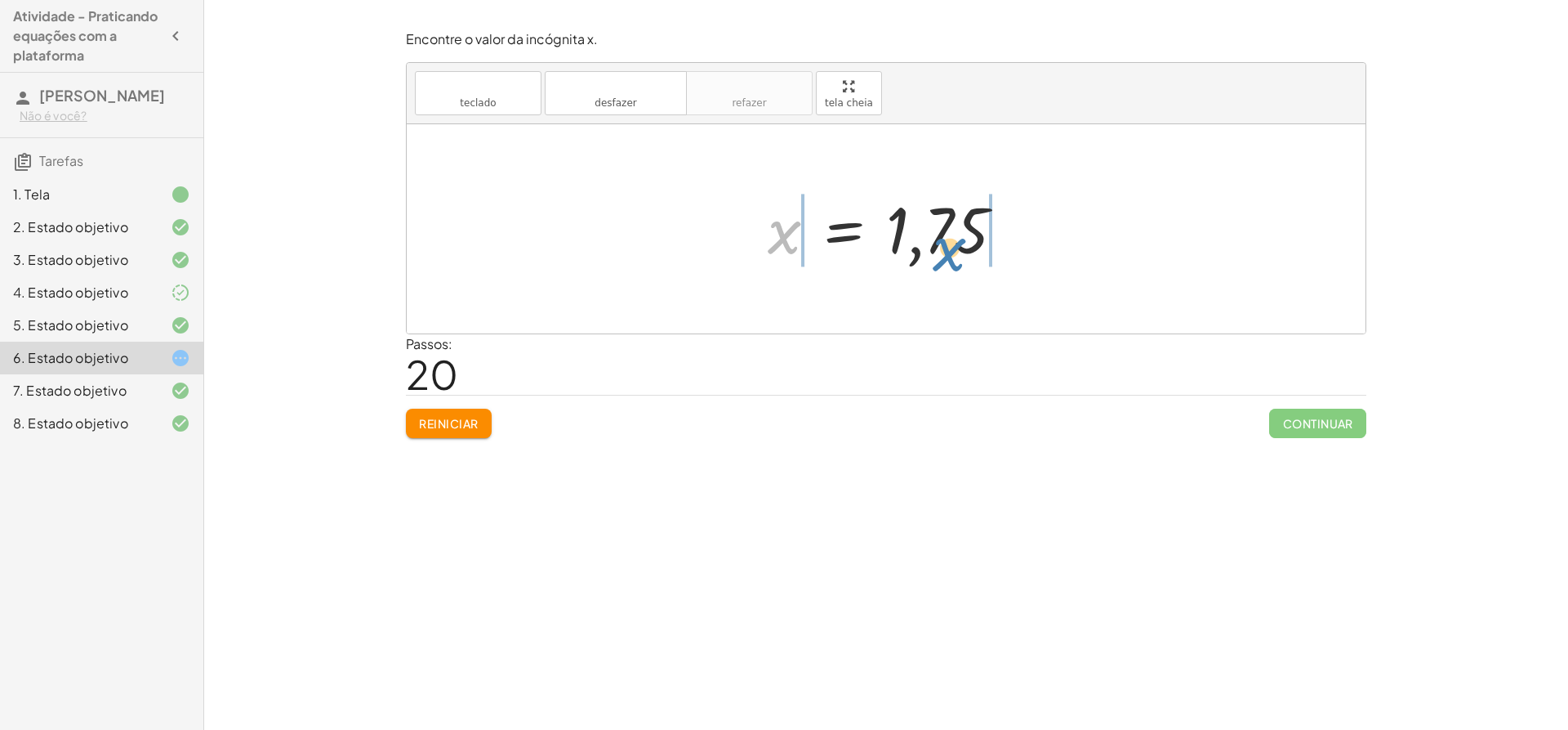
drag, startPoint x: 777, startPoint y: 236, endPoint x: 944, endPoint y: 254, distance: 168.0
click at [944, 254] on div at bounding box center [893, 229] width 266 height 81
click at [979, 239] on div at bounding box center [892, 229] width 455 height 84
click at [701, 236] on div at bounding box center [892, 229] width 455 height 84
click at [723, 236] on div at bounding box center [892, 229] width 455 height 84
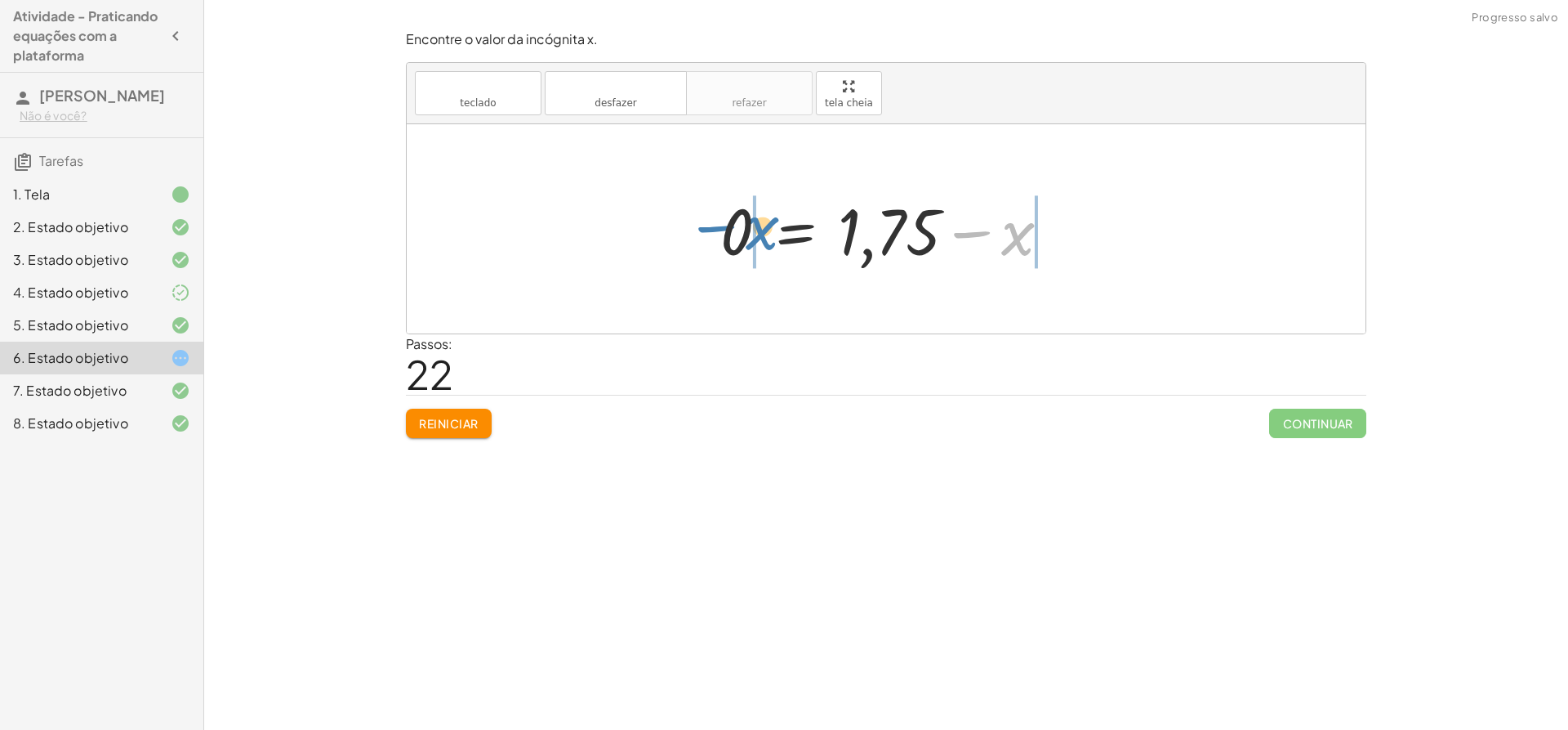
drag, startPoint x: 1038, startPoint y: 236, endPoint x: 781, endPoint y: 230, distance: 257.1
click at [781, 230] on div at bounding box center [891, 229] width 359 height 84
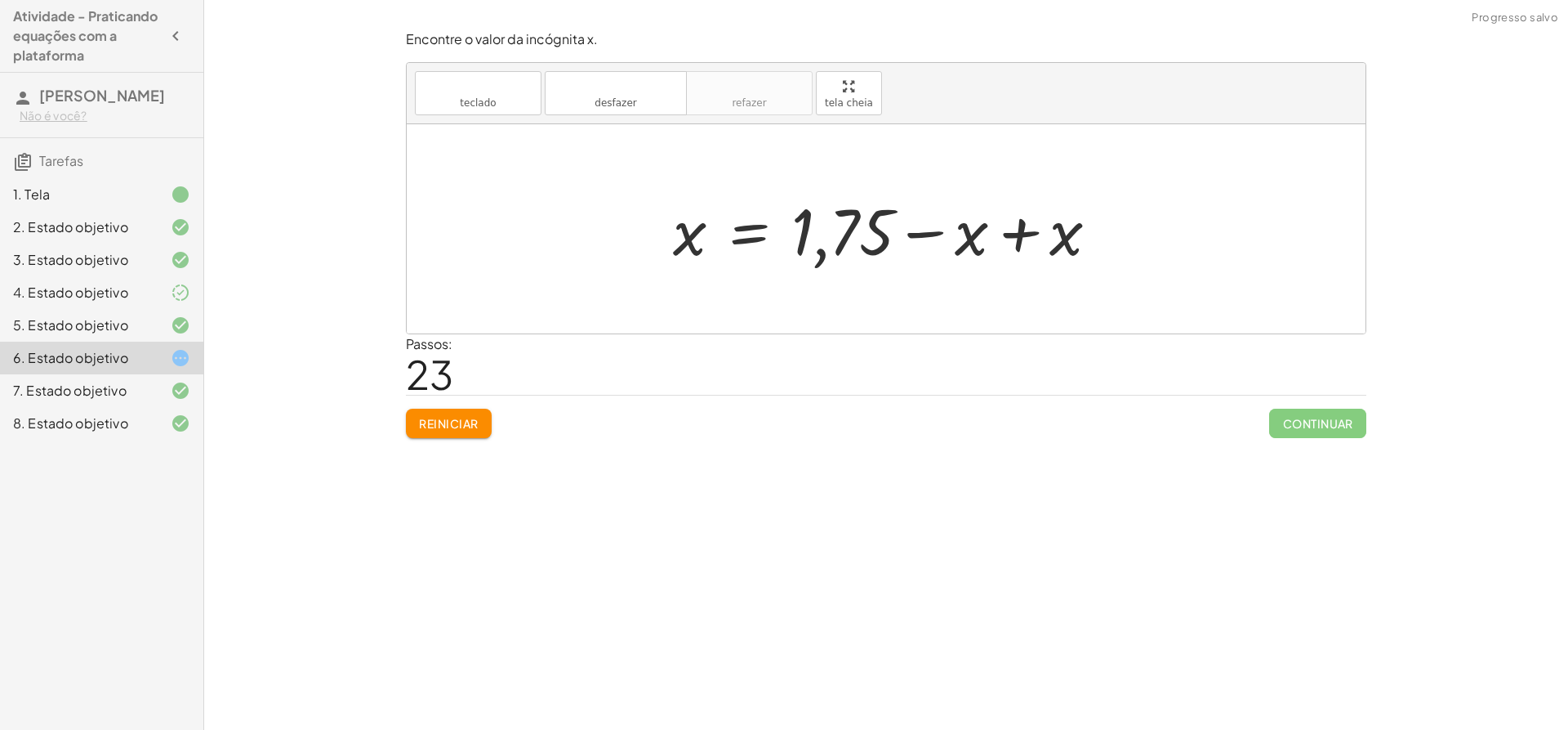
click at [982, 219] on div at bounding box center [892, 229] width 455 height 84
click at [1045, 220] on div at bounding box center [892, 229] width 455 height 84
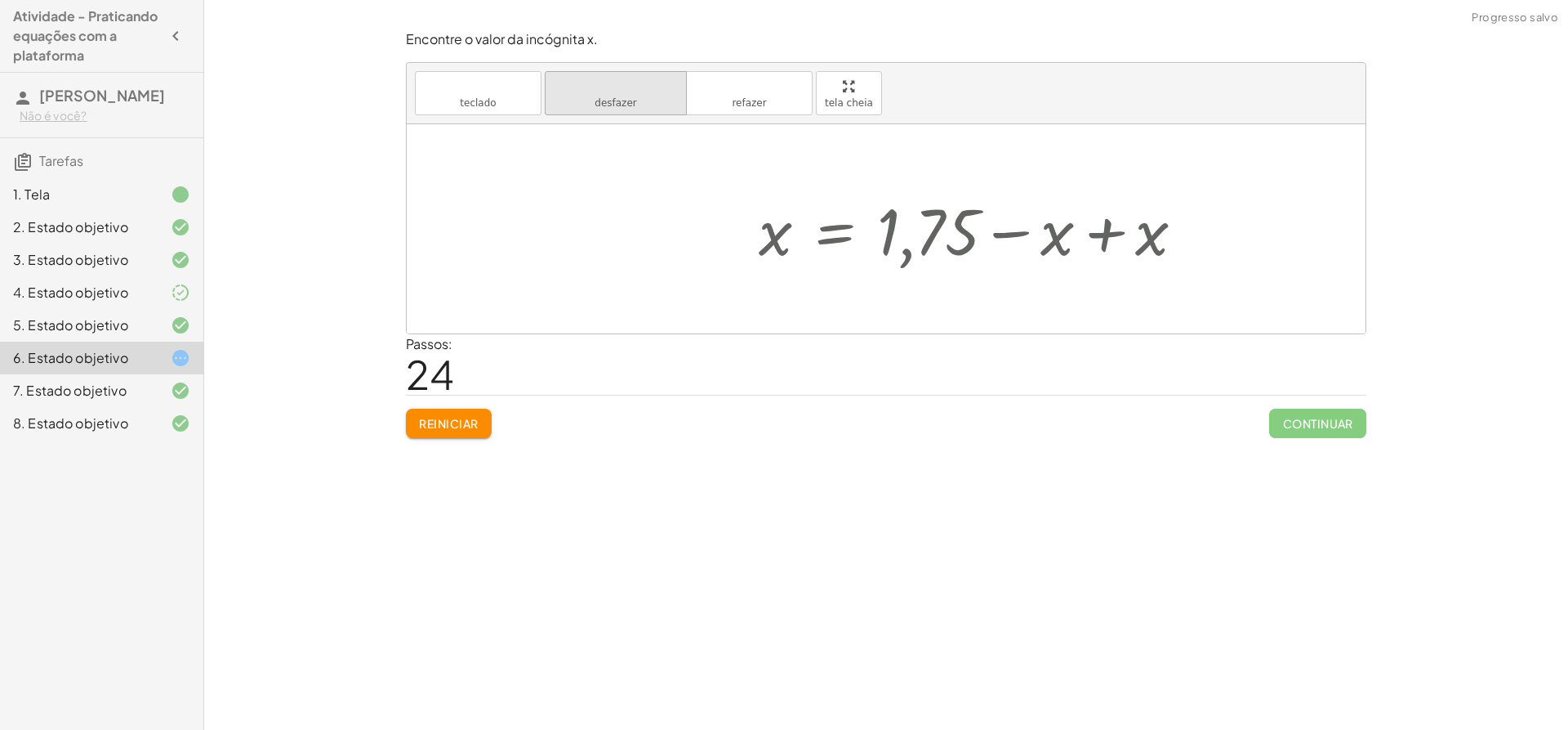
click at [594, 102] on button "desfazer desfazer" at bounding box center [615, 93] width 142 height 44
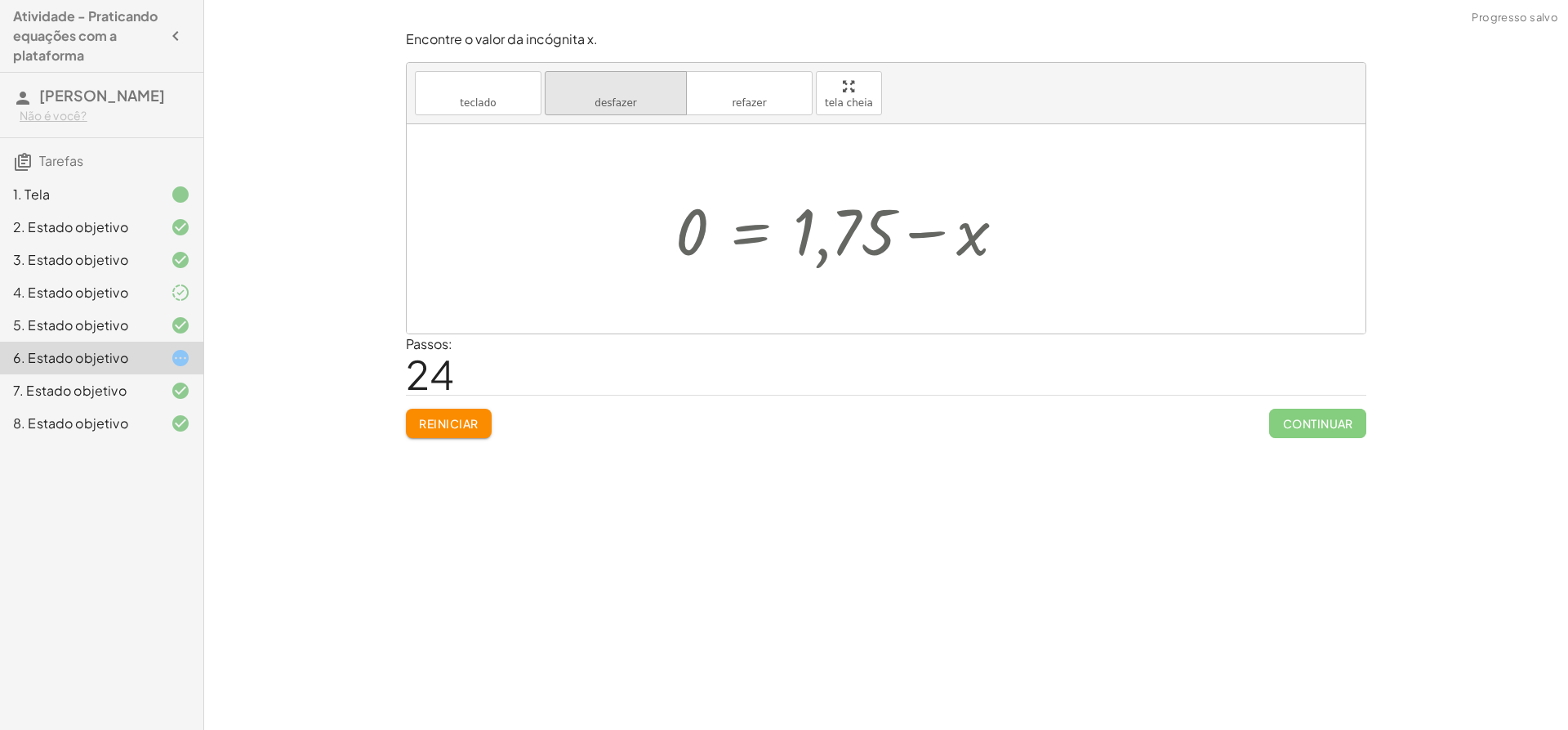
click at [606, 91] on font "desfazer" at bounding box center [615, 86] width 124 height 16
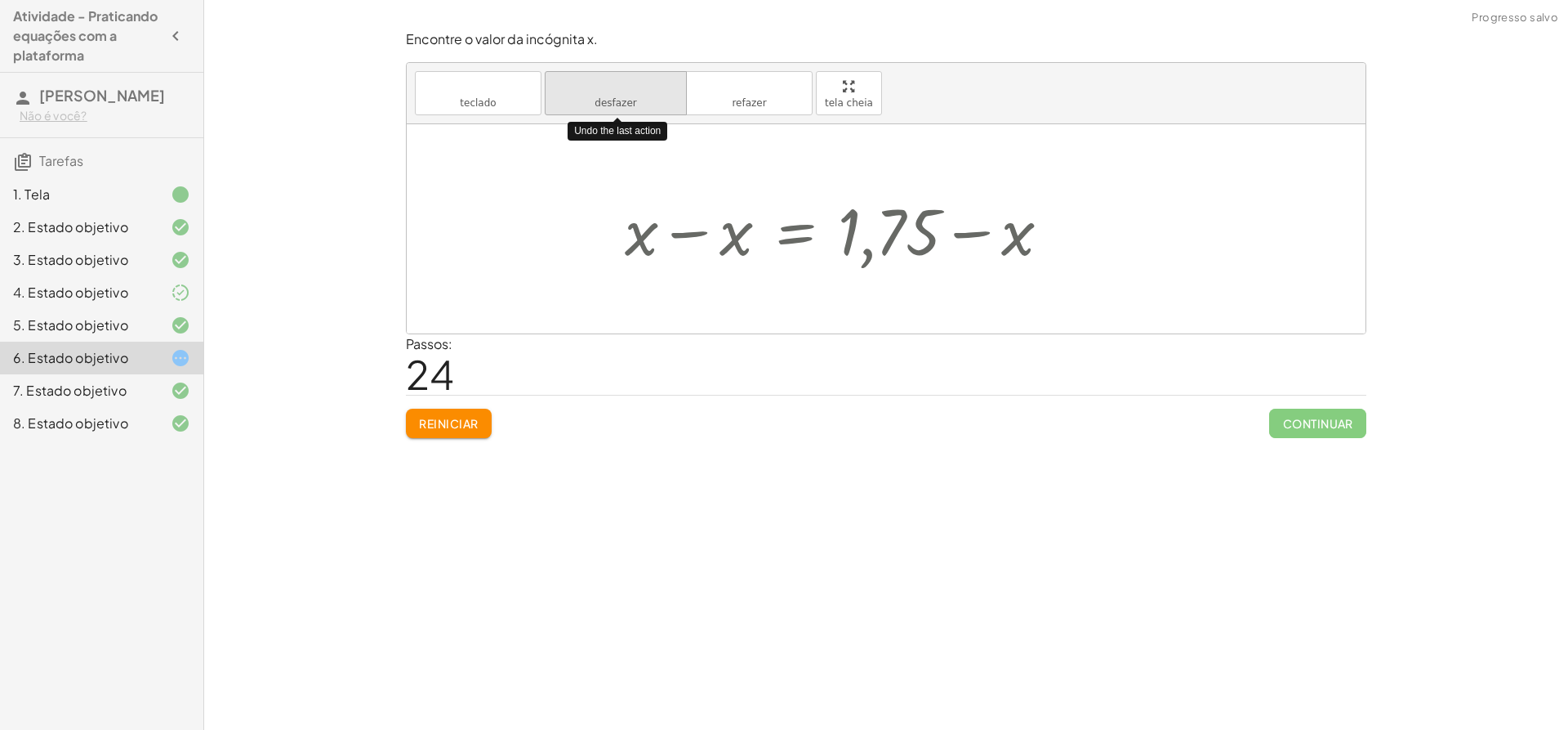
click at [605, 91] on font "desfazer" at bounding box center [615, 86] width 124 height 16
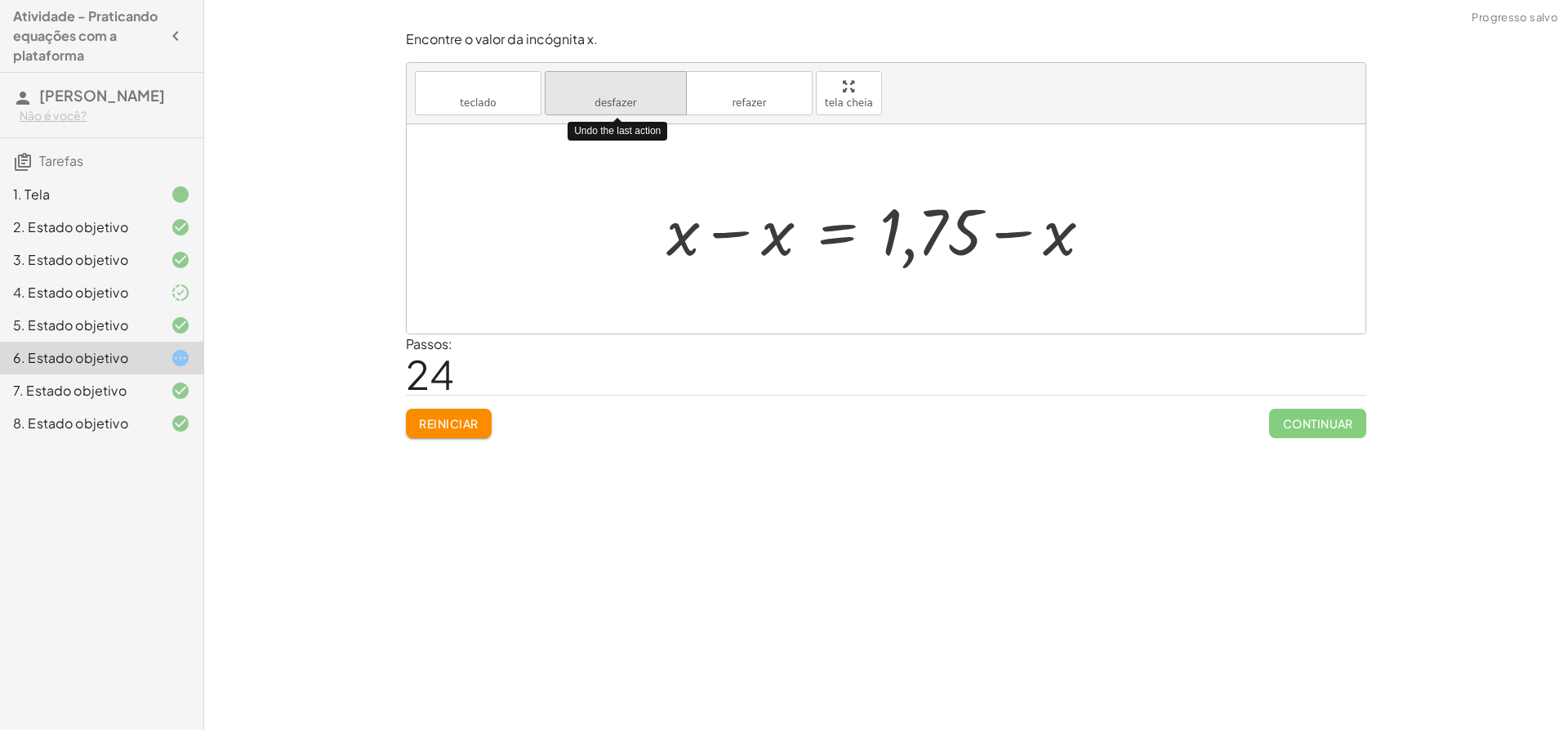
click at [605, 91] on font "desfazer" at bounding box center [615, 86] width 124 height 16
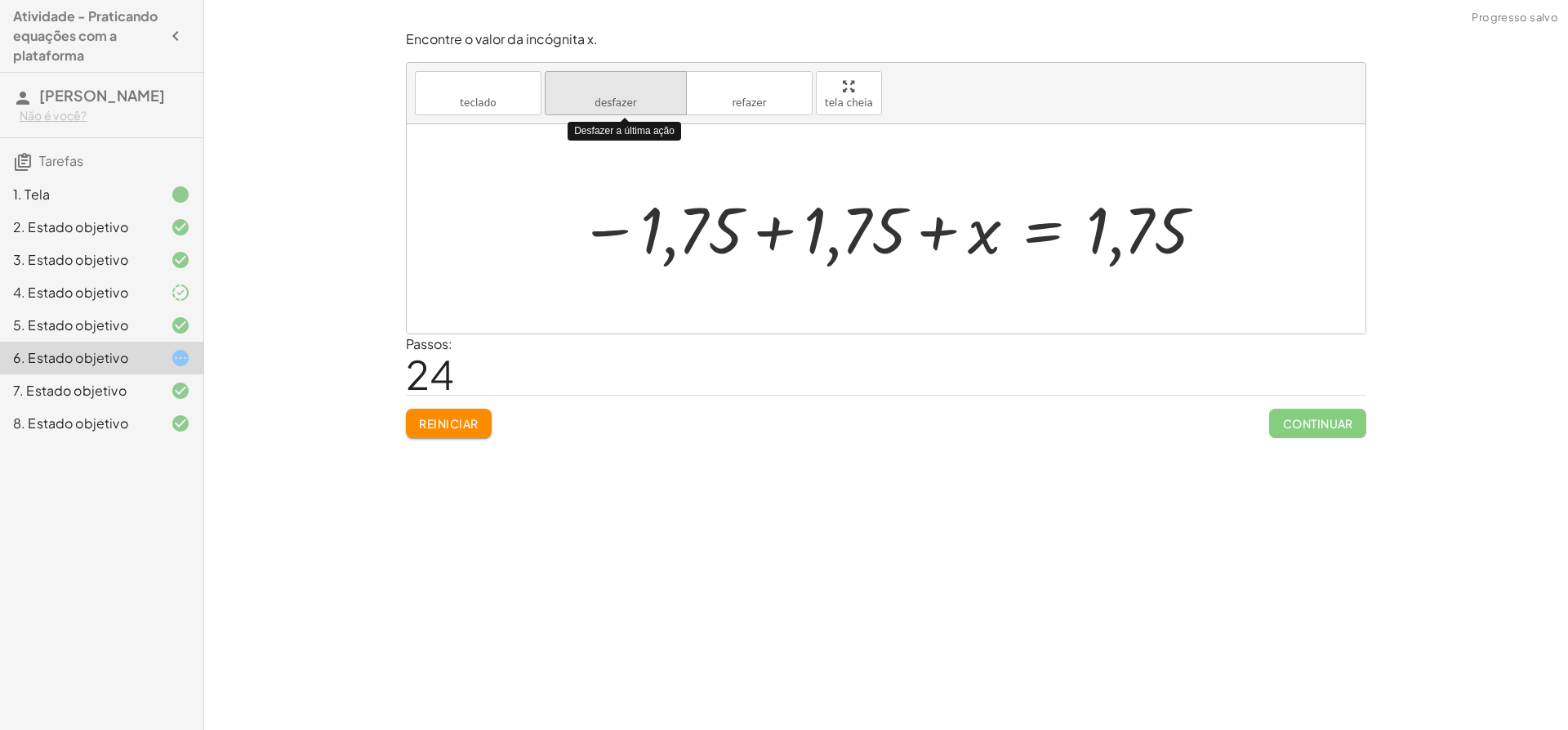
click at [605, 91] on font "desfazer" at bounding box center [615, 86] width 124 height 16
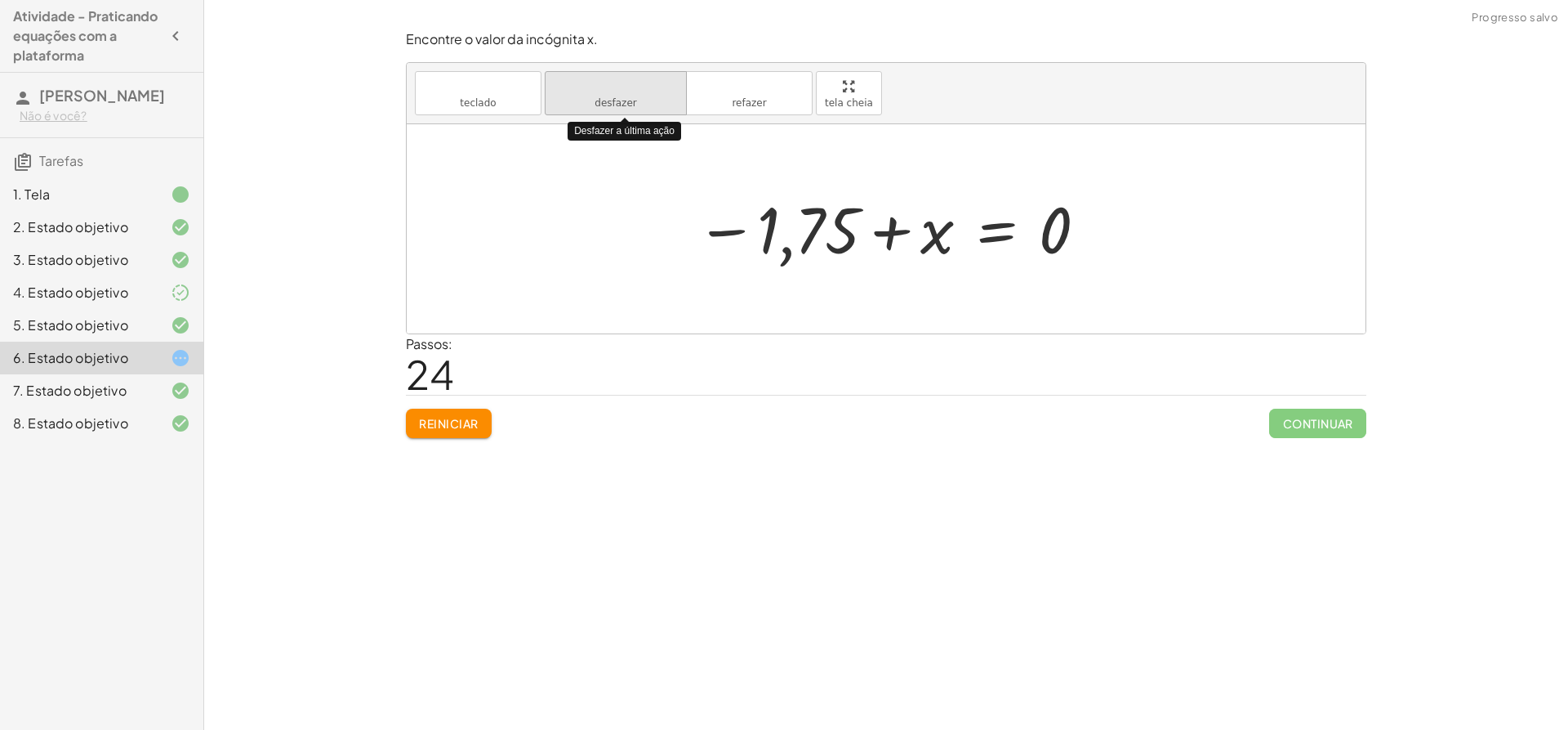
click at [605, 91] on font "desfazer" at bounding box center [615, 86] width 124 height 16
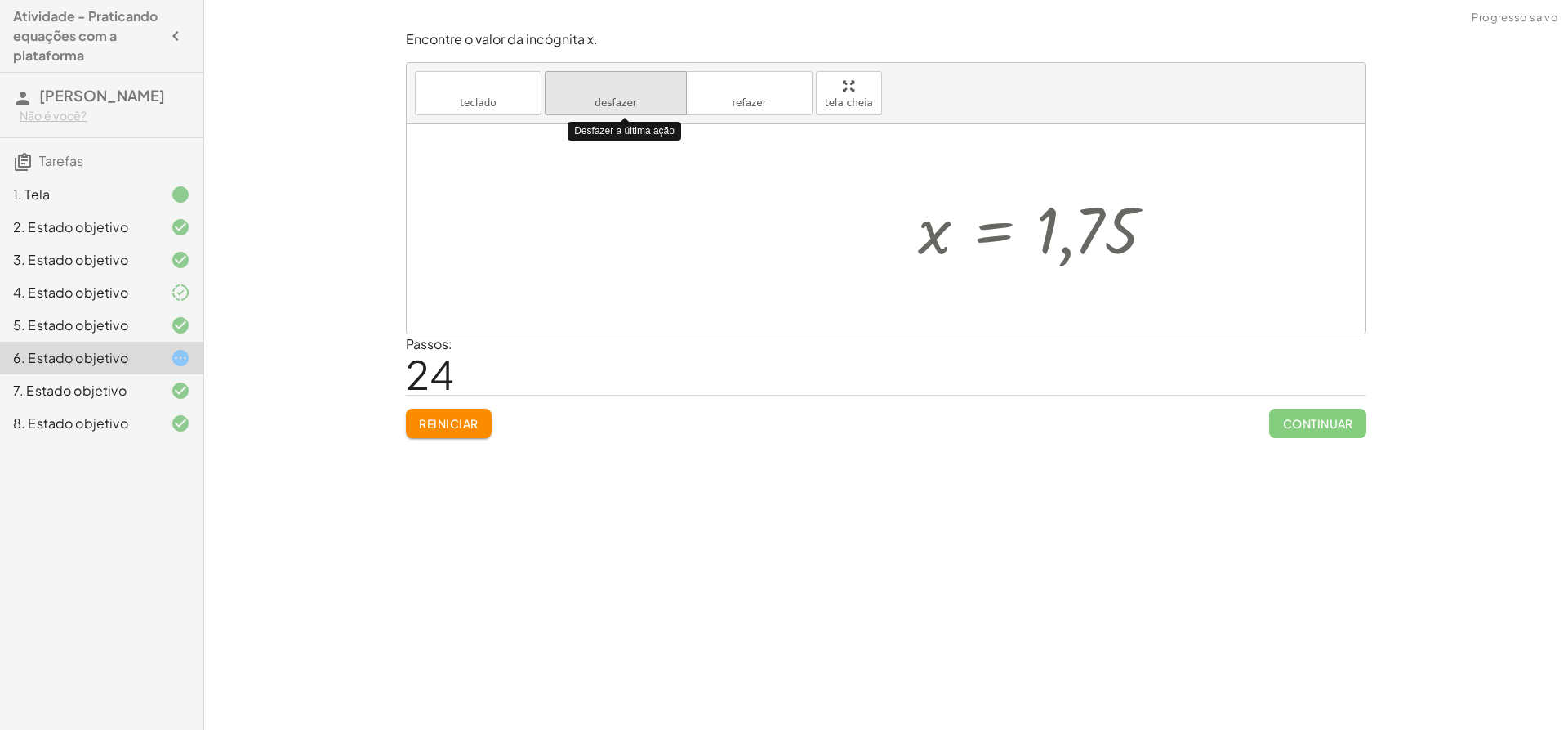
click at [605, 91] on font "desfazer" at bounding box center [615, 86] width 124 height 16
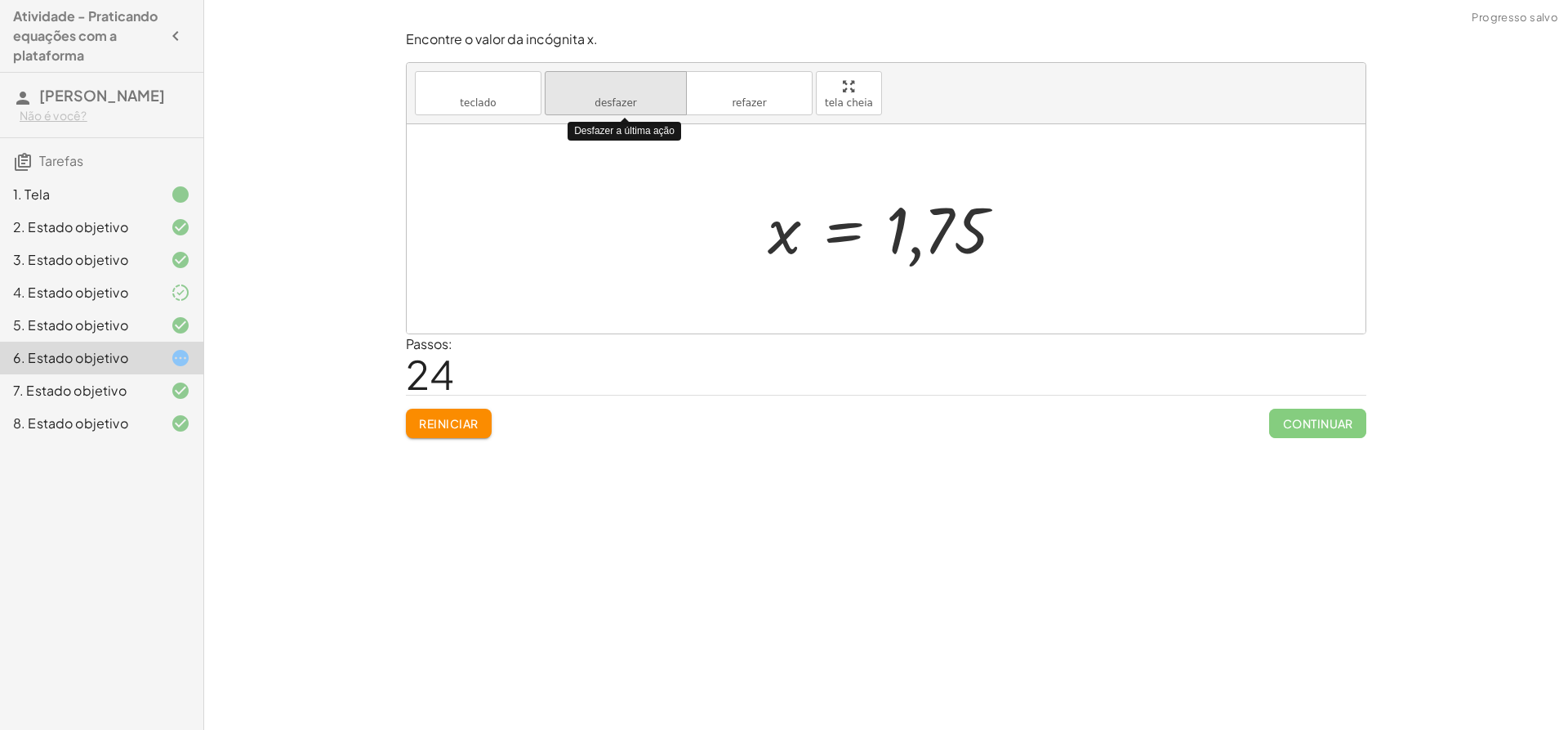
click at [605, 91] on font "desfazer" at bounding box center [615, 86] width 124 height 16
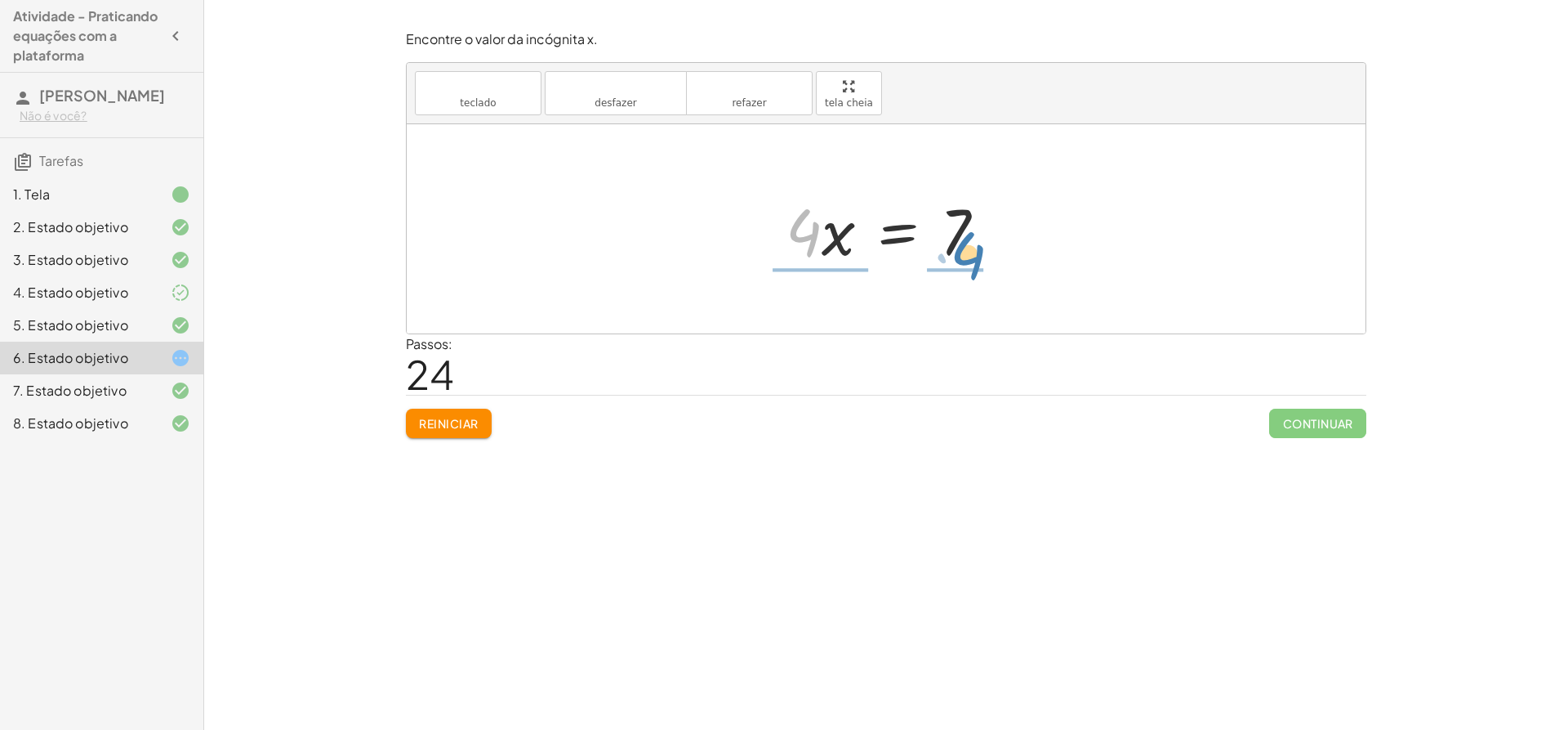
drag, startPoint x: 800, startPoint y: 227, endPoint x: 968, endPoint y: 249, distance: 169.4
click at [968, 249] on div at bounding box center [892, 229] width 229 height 84
click at [815, 238] on div at bounding box center [892, 228] width 252 height 125
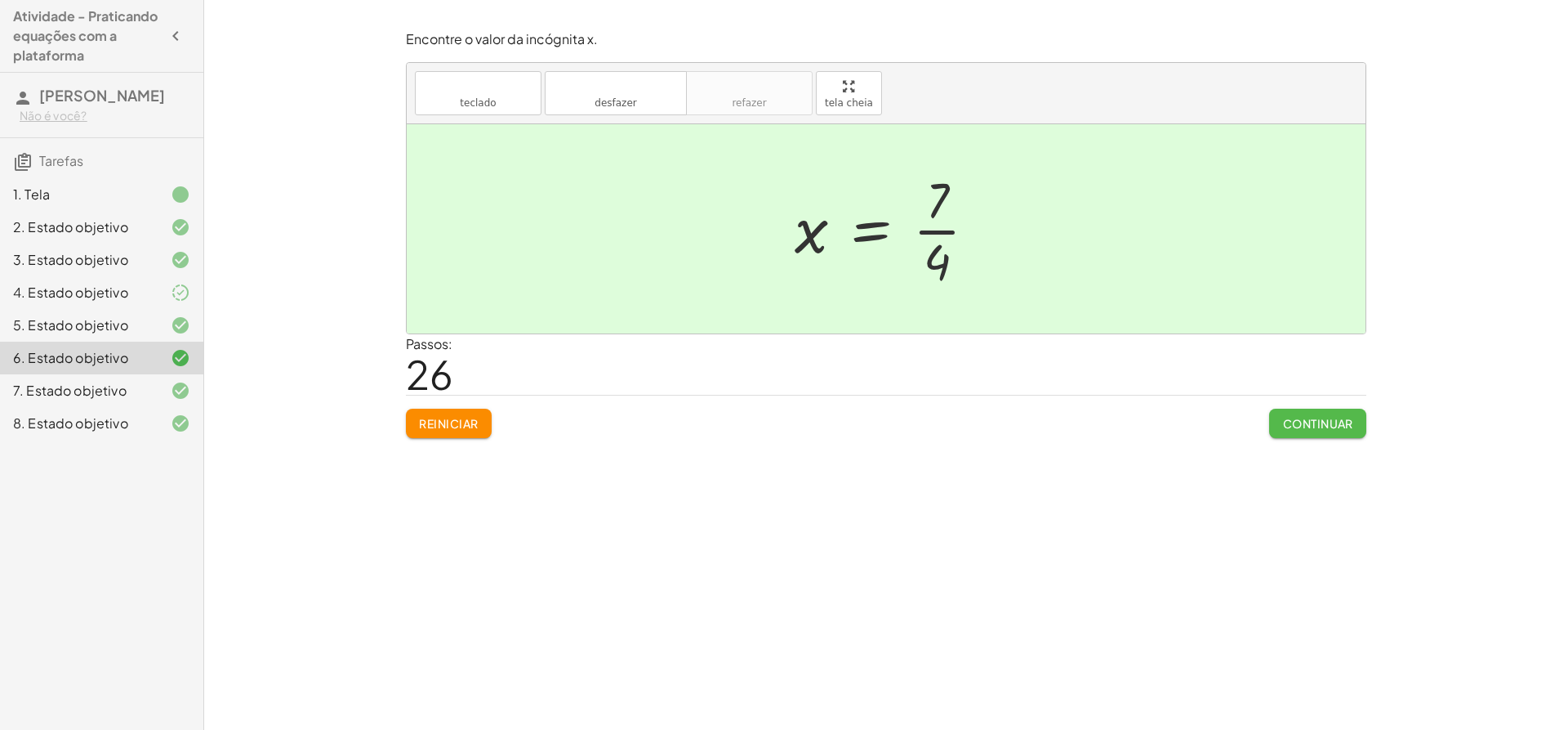
click at [1321, 426] on font "Continuar" at bounding box center [1318, 423] width 71 height 15
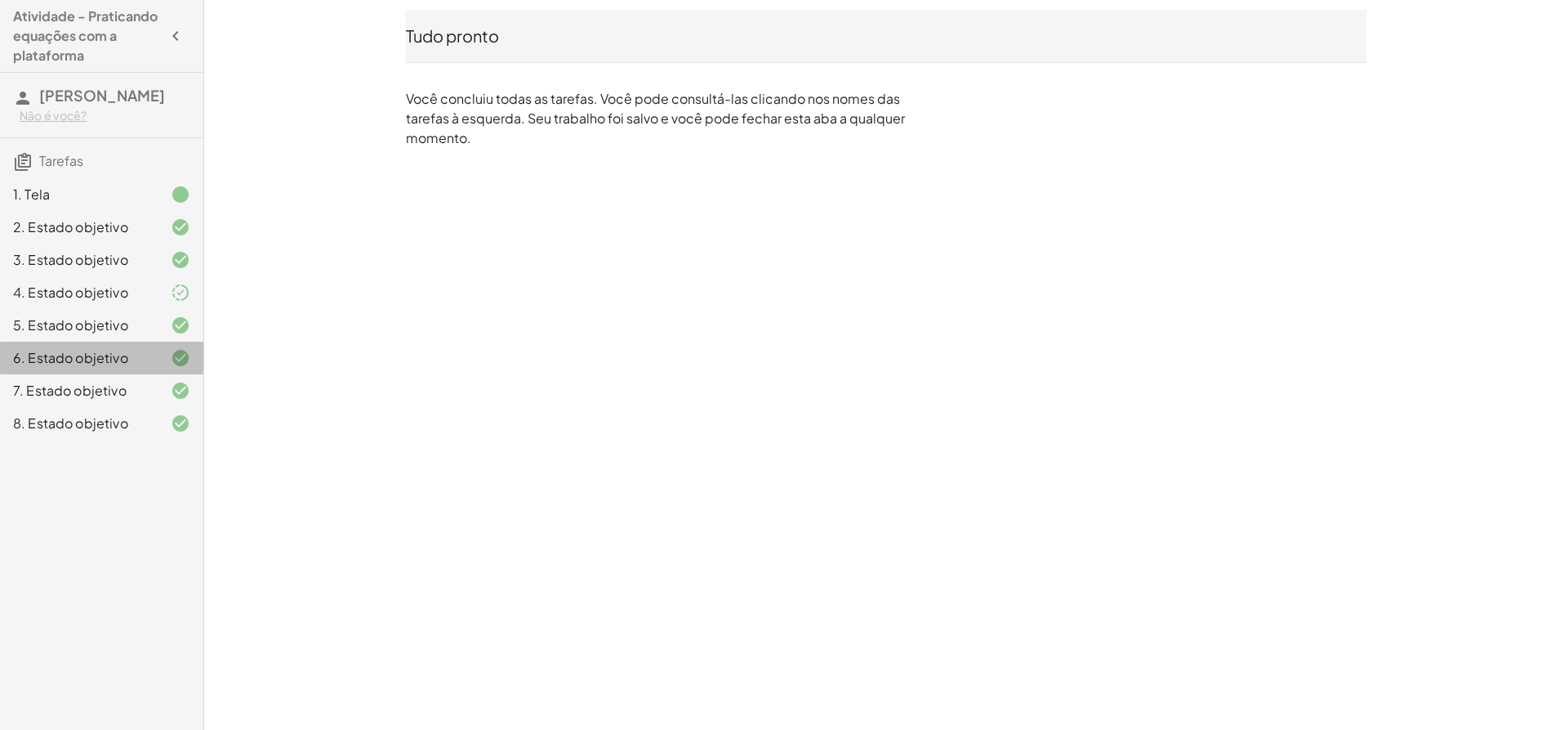
click at [191, 407] on div "6. Estado objetivo" at bounding box center [102, 422] width 204 height 32
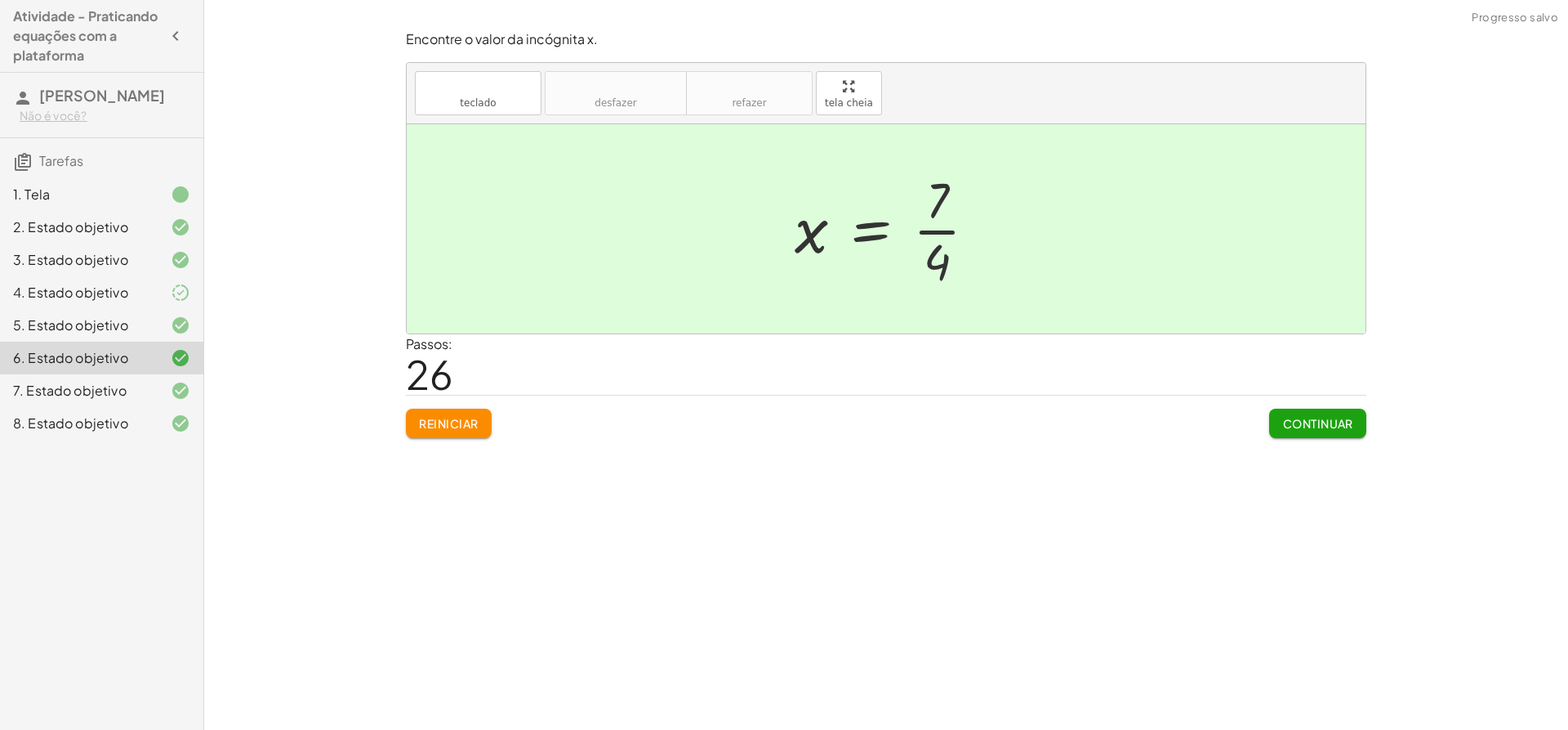
drag, startPoint x: 836, startPoint y: 92, endPoint x: 836, endPoint y: 206, distance: 114.0
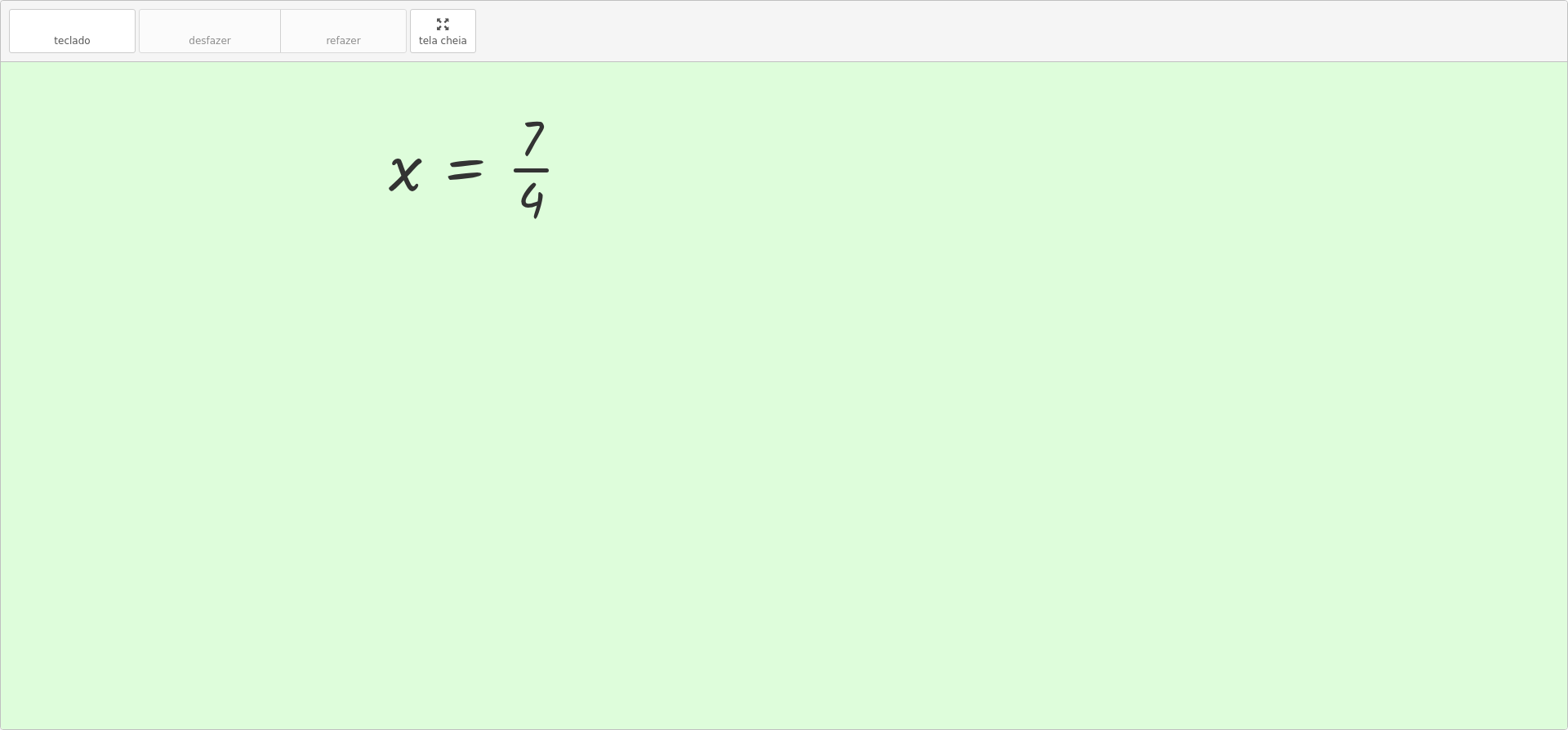
click at [836, 206] on div "teclado teclado desfazer desfazer refazer refazer tela cheia + · ( + · 8 · x − …" at bounding box center [784, 365] width 1567 height 728
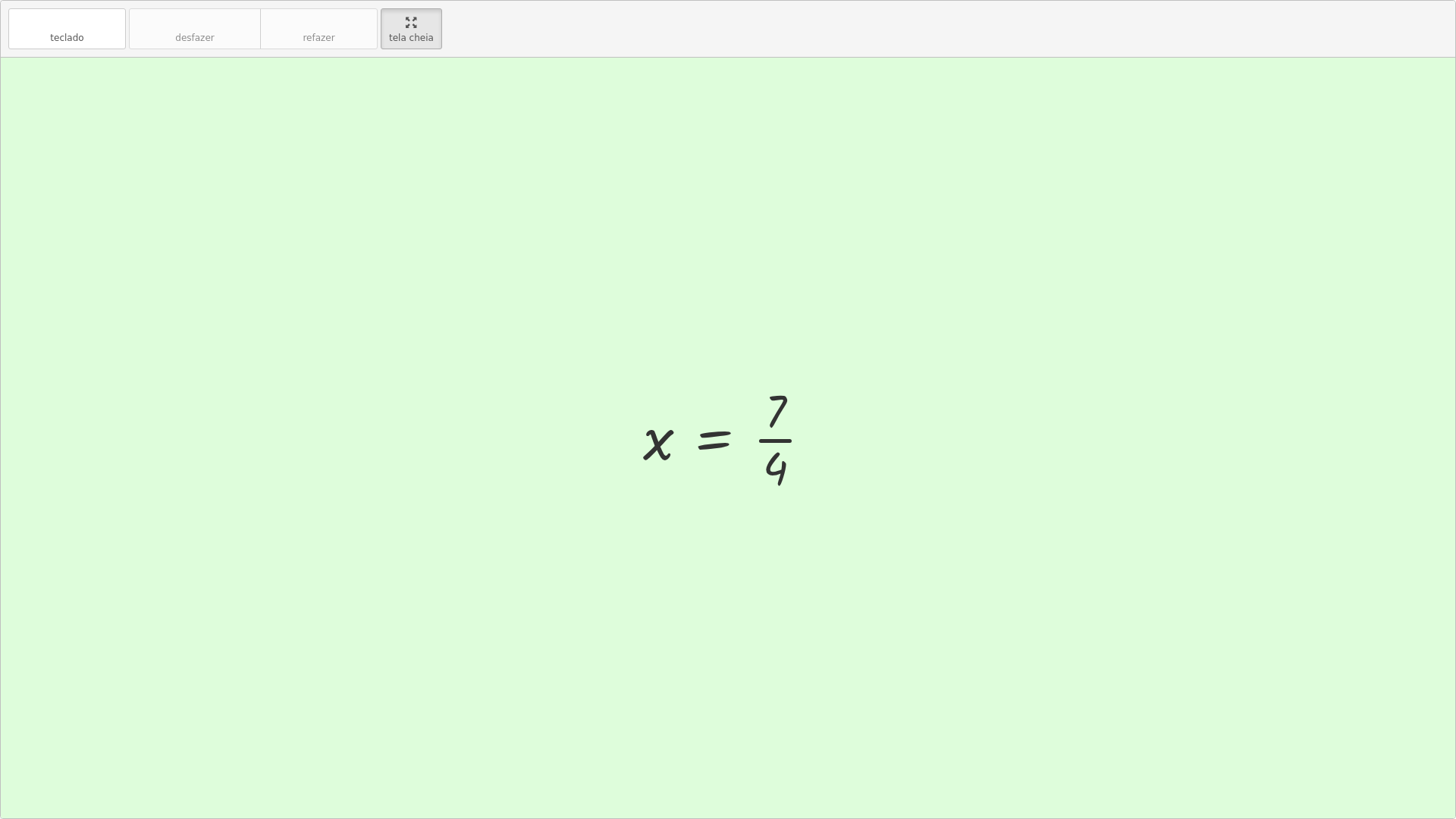
drag, startPoint x: 411, startPoint y: 35, endPoint x: 411, endPoint y: -71, distance: 106.0
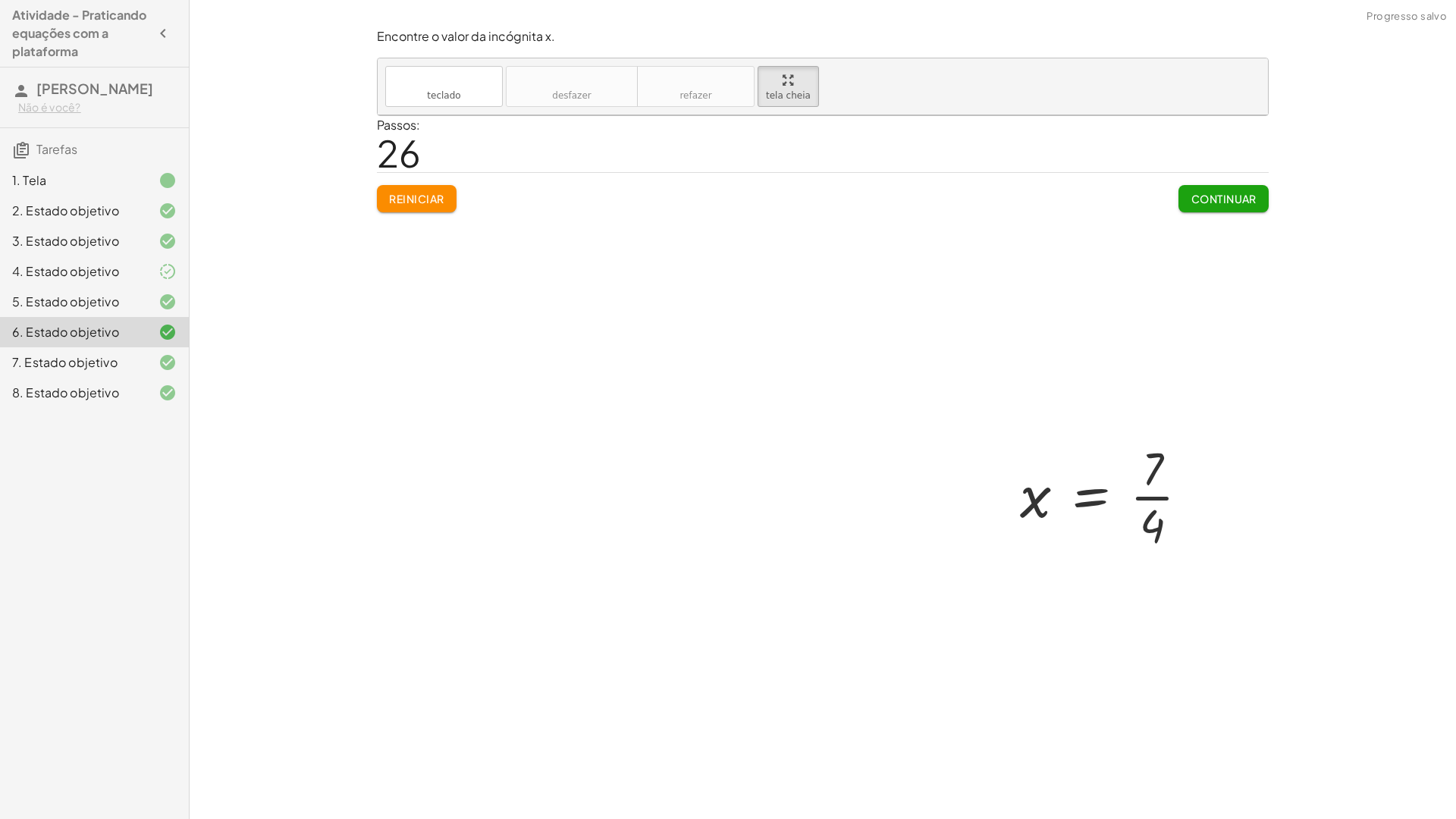
click at [411, 0] on html "Atividade - Praticando equações com a plataforma Carolina Tiemi Não é você? Tar…" at bounding box center [728, 409] width 1456 height 819
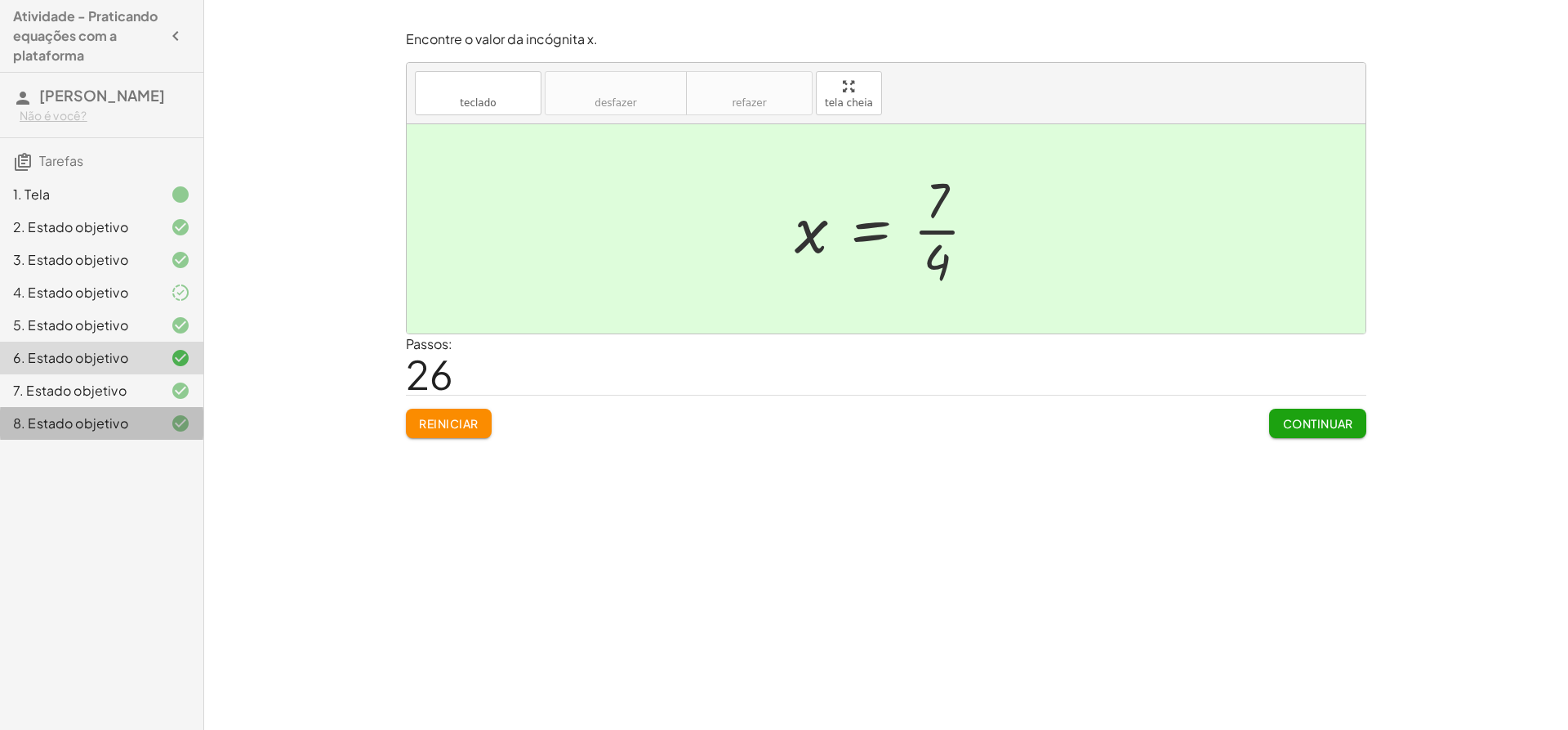
click at [103, 427] on font "8. Estado objetivo" at bounding box center [71, 423] width 116 height 18
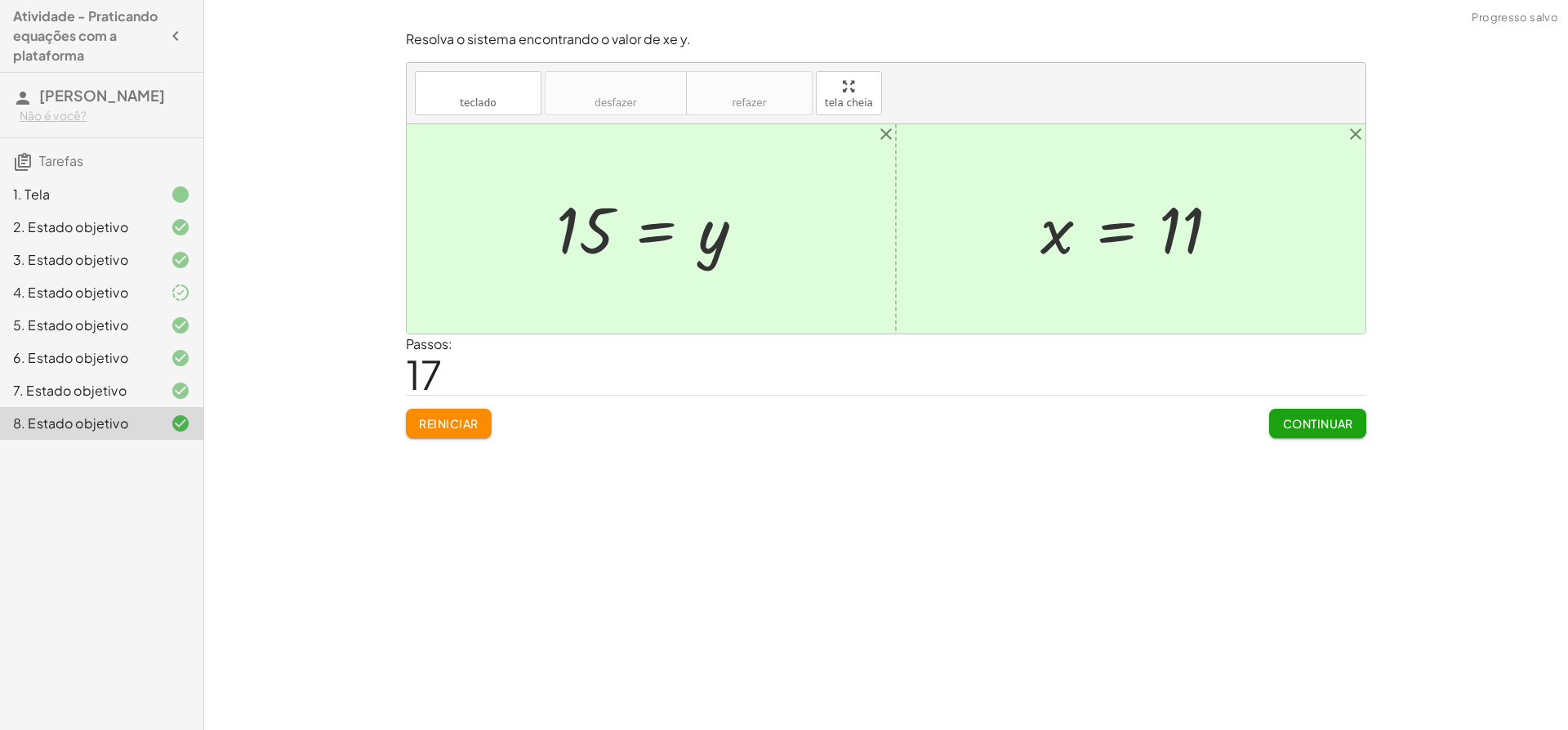
click at [169, 420] on div at bounding box center [167, 423] width 46 height 20
click at [1336, 429] on font "Continuar" at bounding box center [1318, 423] width 71 height 15
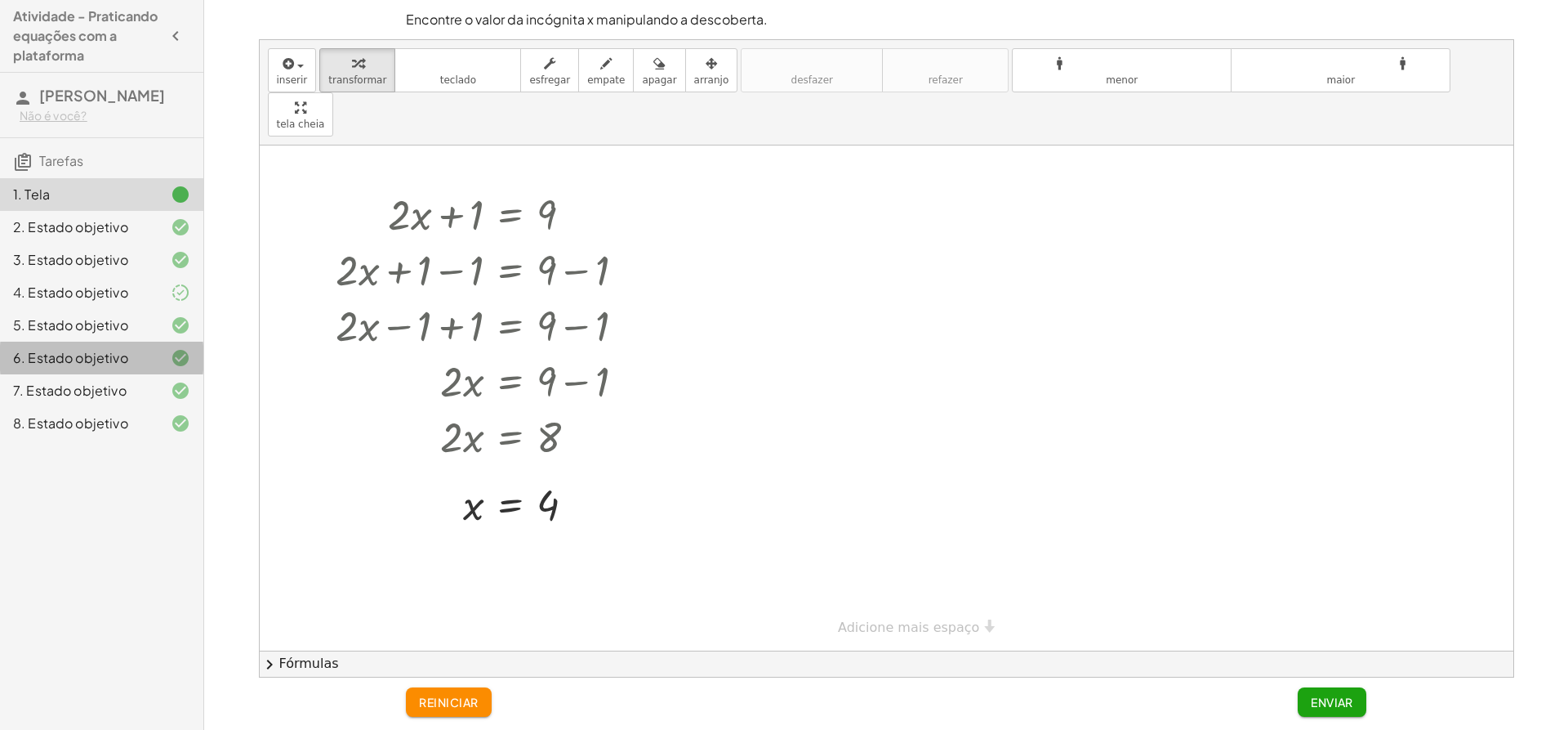
click at [111, 353] on font "6. Estado objetivo" at bounding box center [71, 358] width 116 height 18
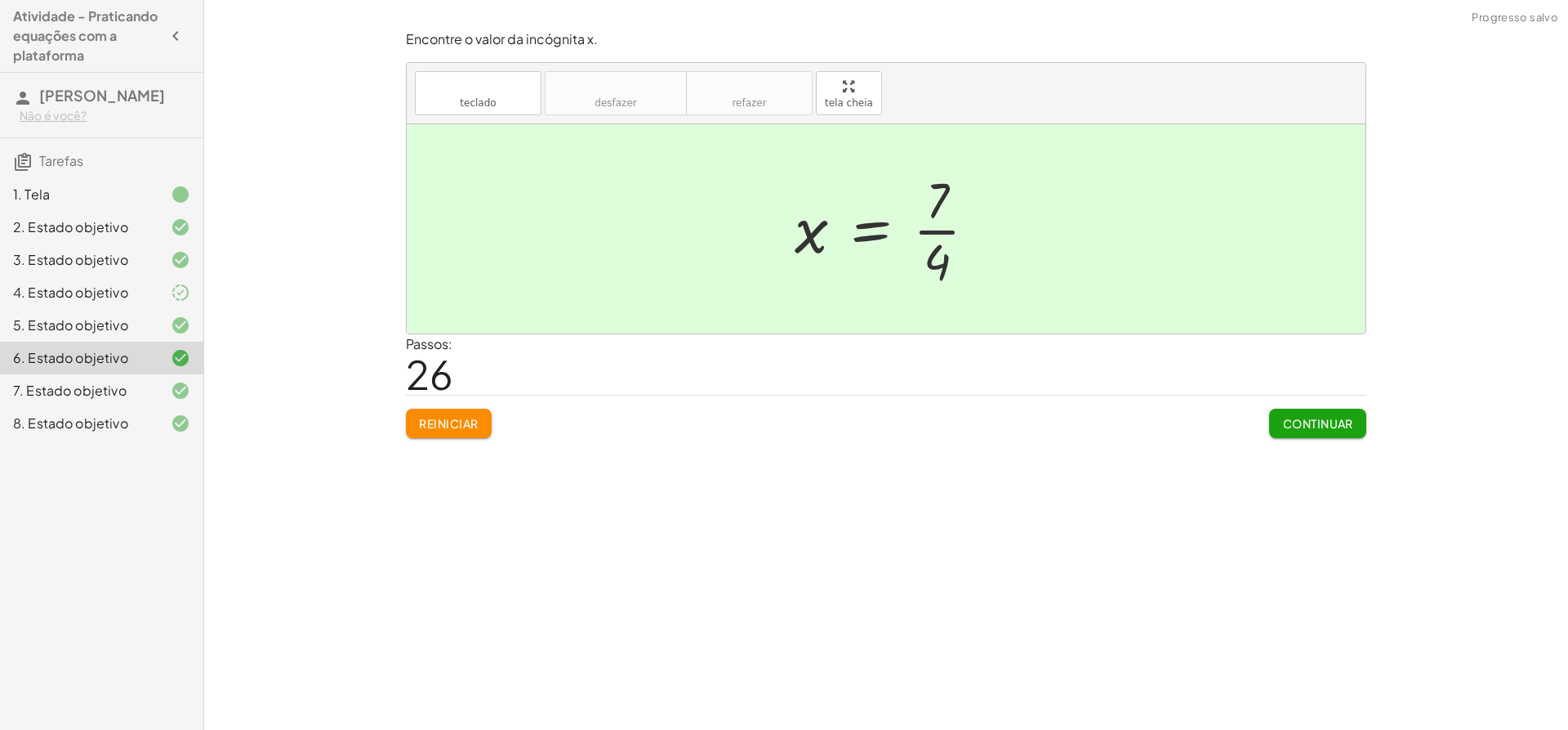
click at [164, 203] on div at bounding box center [167, 194] width 46 height 20
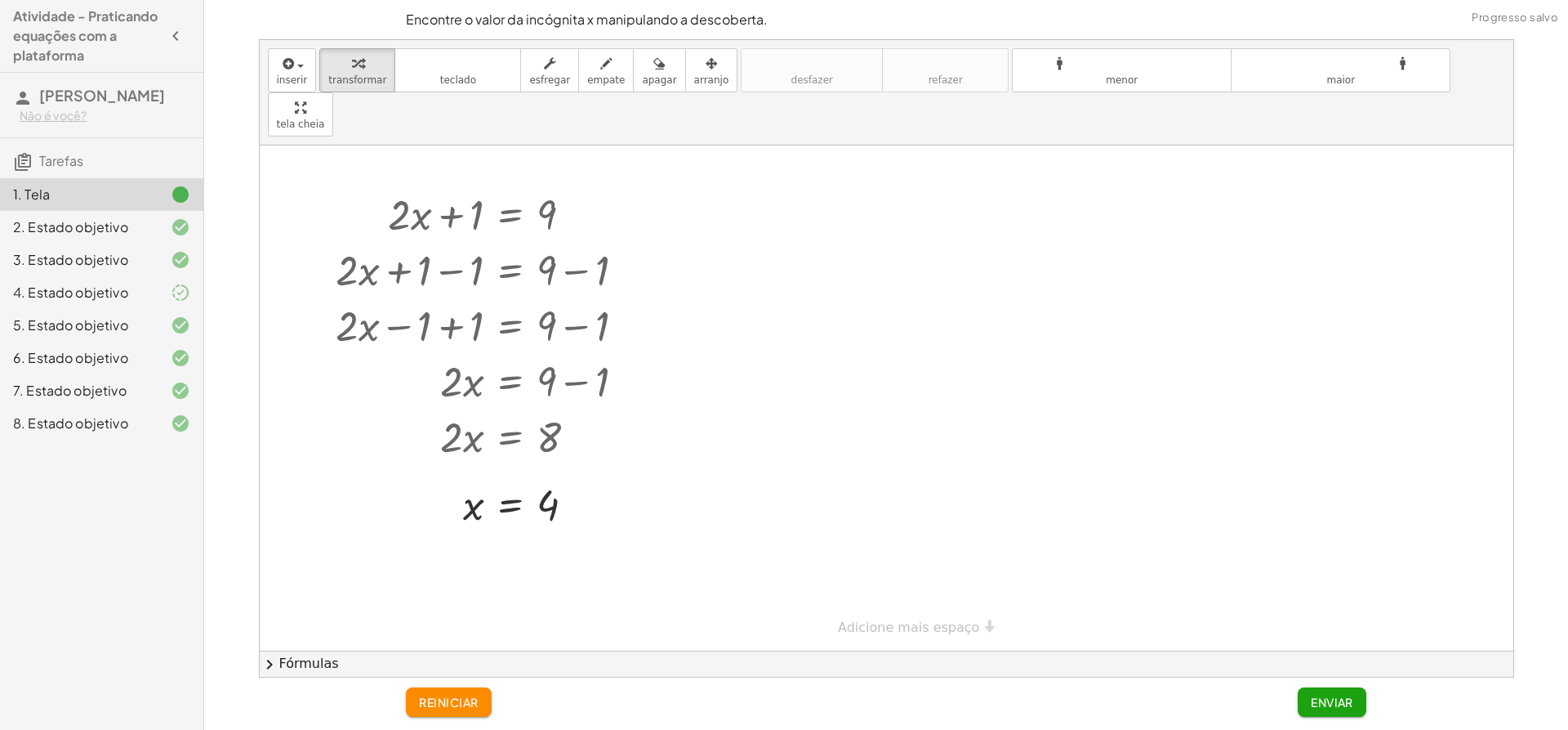
click at [1352, 706] on font "Enviar" at bounding box center [1332, 702] width 42 height 15
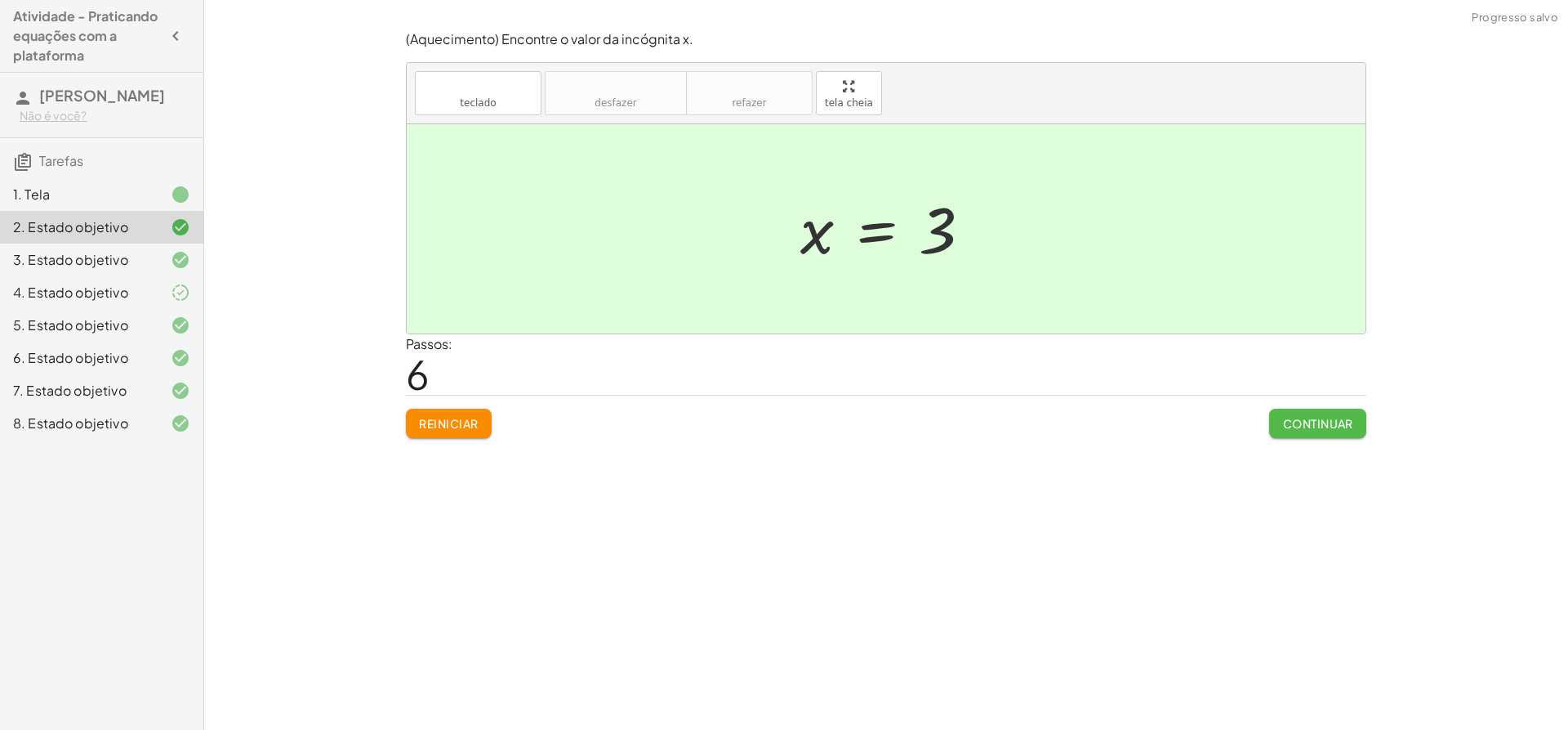
click at [1316, 413] on button "Continuar" at bounding box center [1317, 423] width 97 height 29
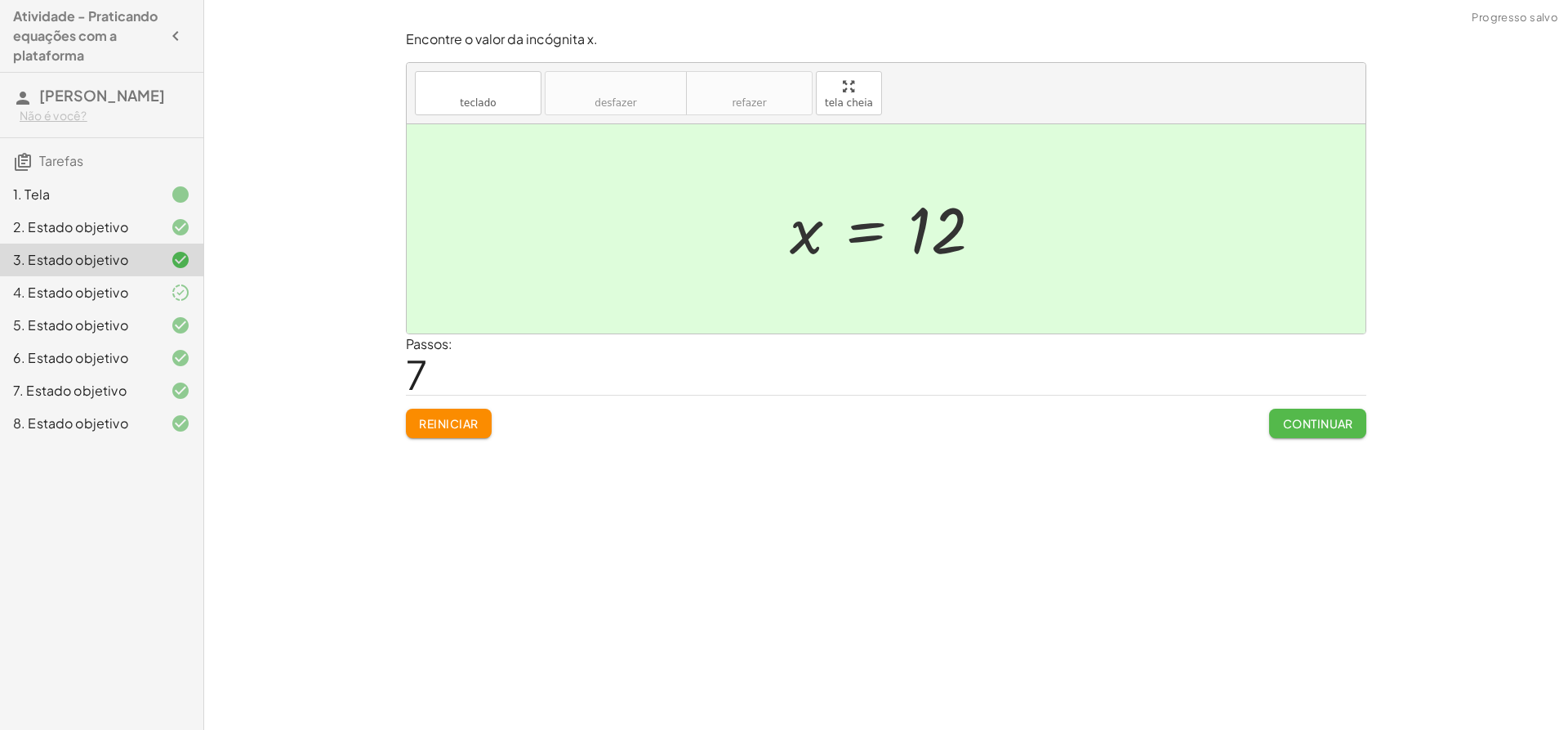
click at [1308, 432] on button "Continuar" at bounding box center [1317, 423] width 97 height 29
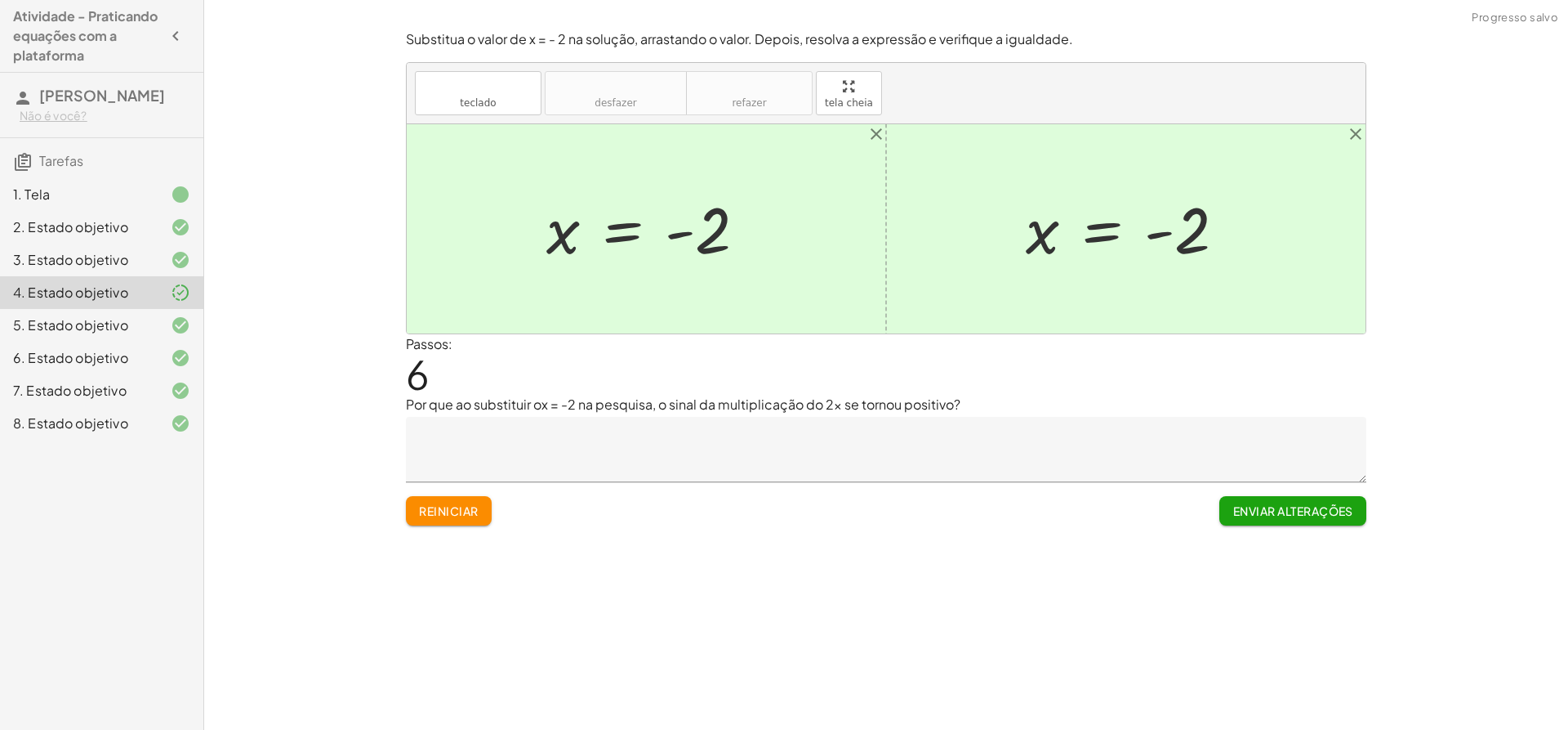
click at [1292, 509] on font "Enviar alterações" at bounding box center [1293, 511] width 120 height 15
click at [1292, 509] on font "Continuar" at bounding box center [1318, 511] width 71 height 15
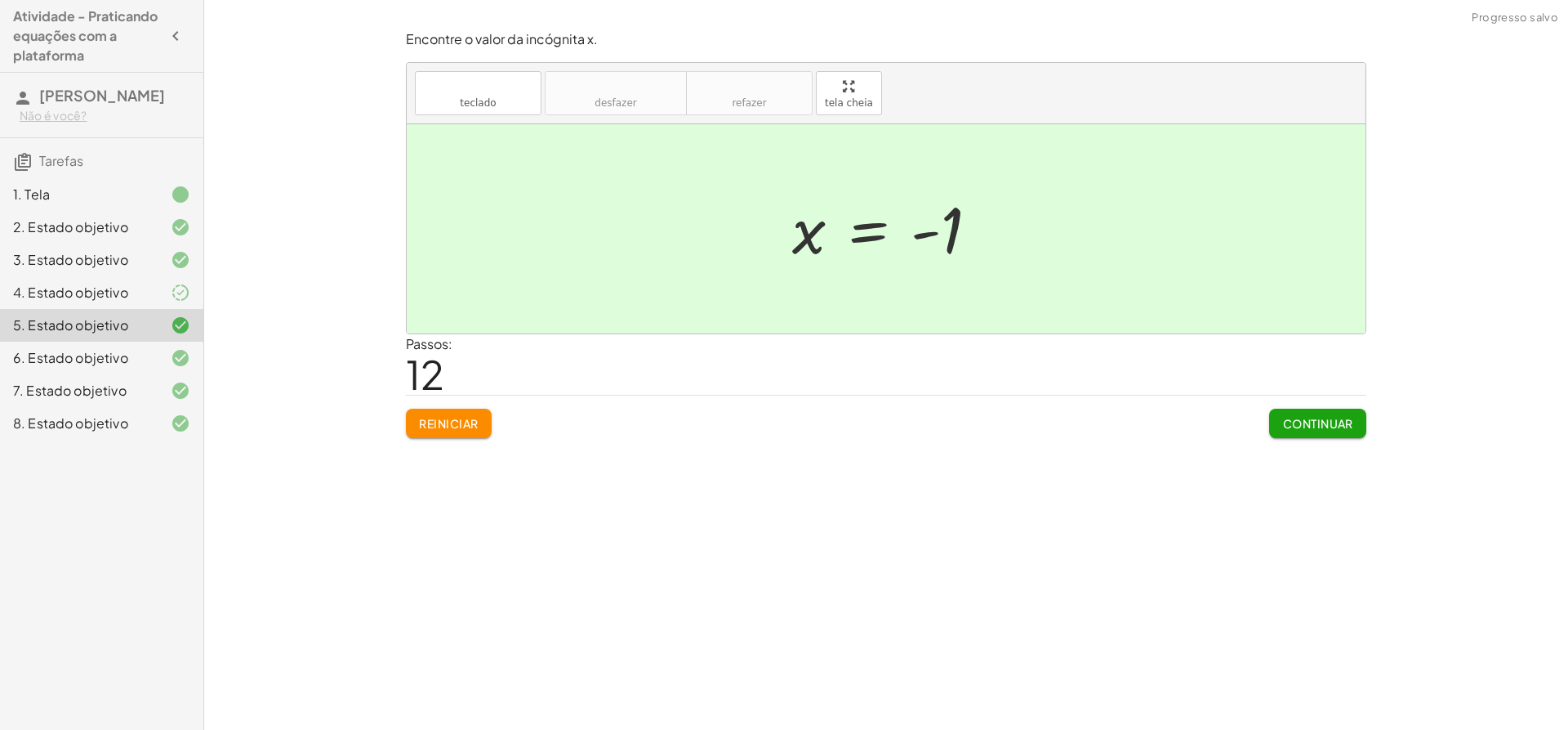
click at [1342, 423] on font "Continuar" at bounding box center [1318, 423] width 71 height 15
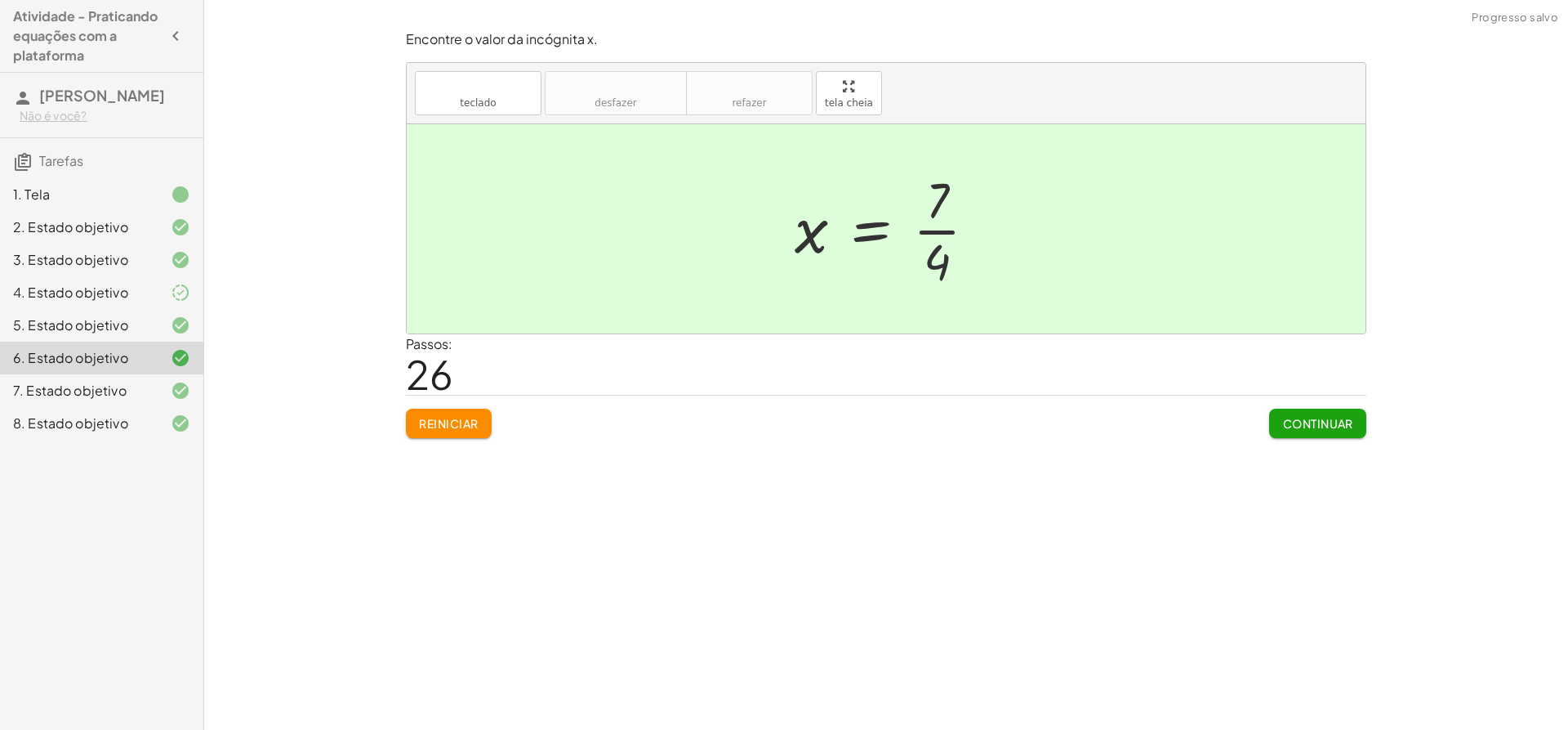
click at [1342, 423] on font "Continuar" at bounding box center [1318, 423] width 71 height 15
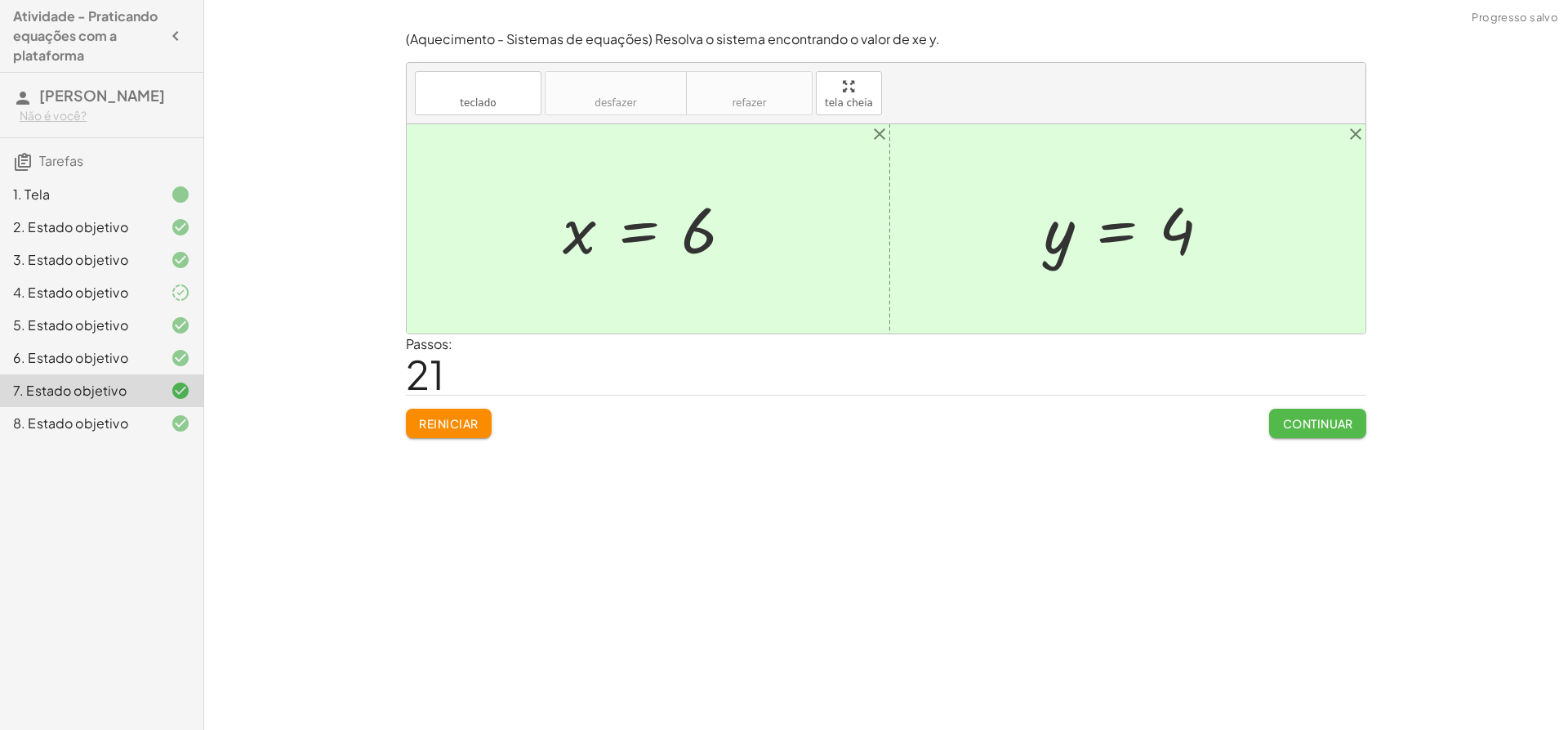
click at [1342, 423] on font "Continuar" at bounding box center [1318, 423] width 71 height 15
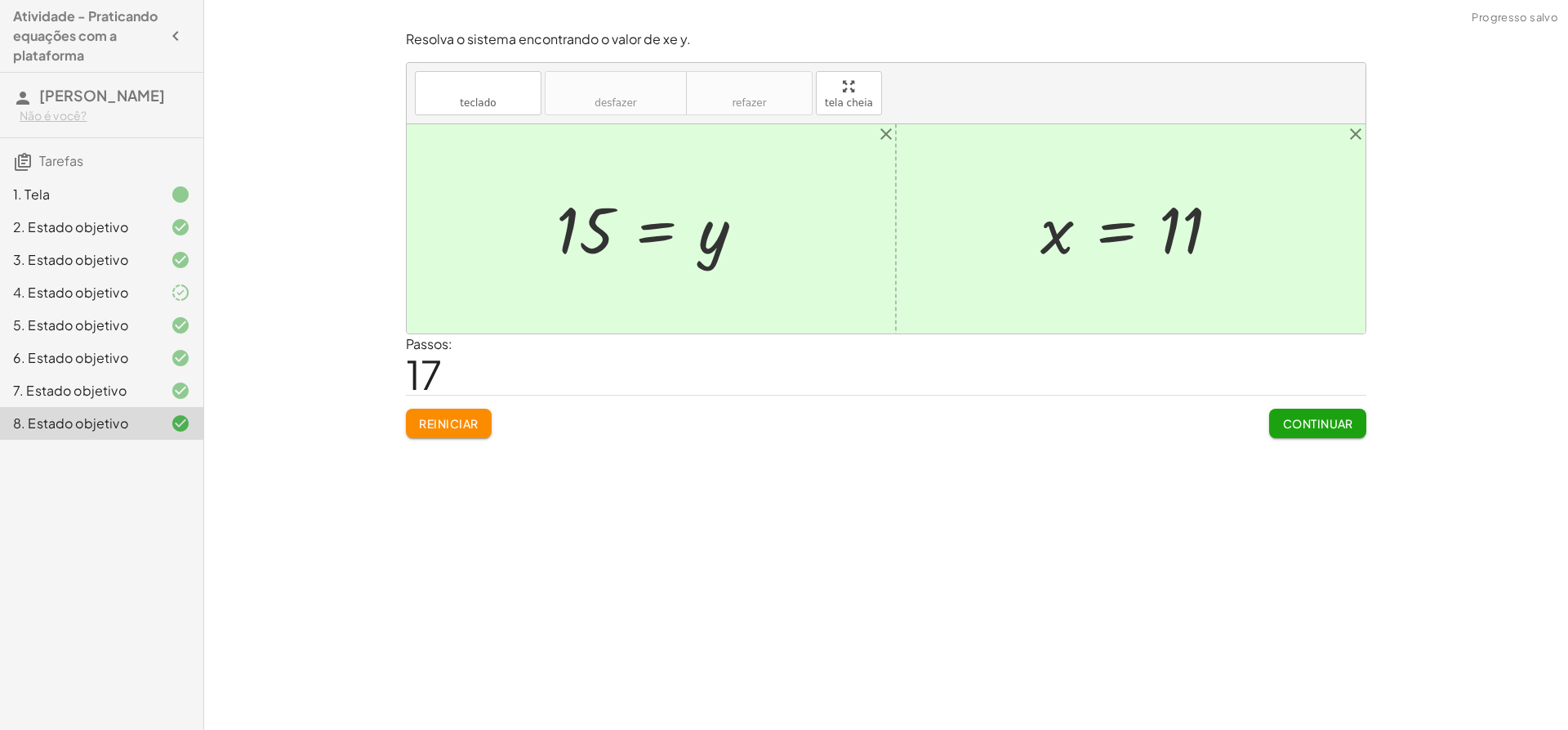
click at [1342, 429] on font "Continuar" at bounding box center [1318, 423] width 71 height 15
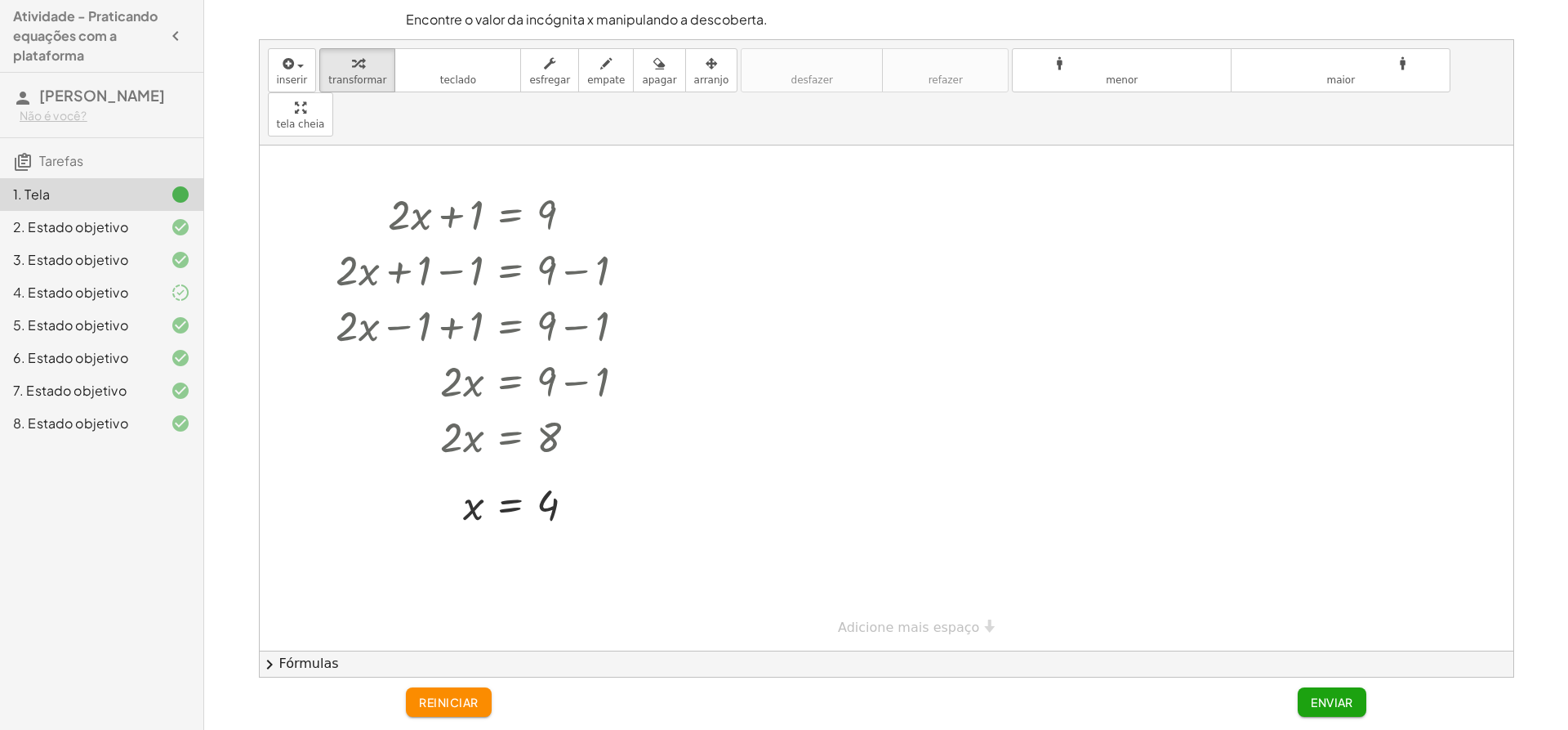
click at [118, 160] on h3 "Tarefas" at bounding box center [102, 155] width 204 height 34
click at [114, 235] on font "2. Estado objetivo" at bounding box center [71, 227] width 116 height 18
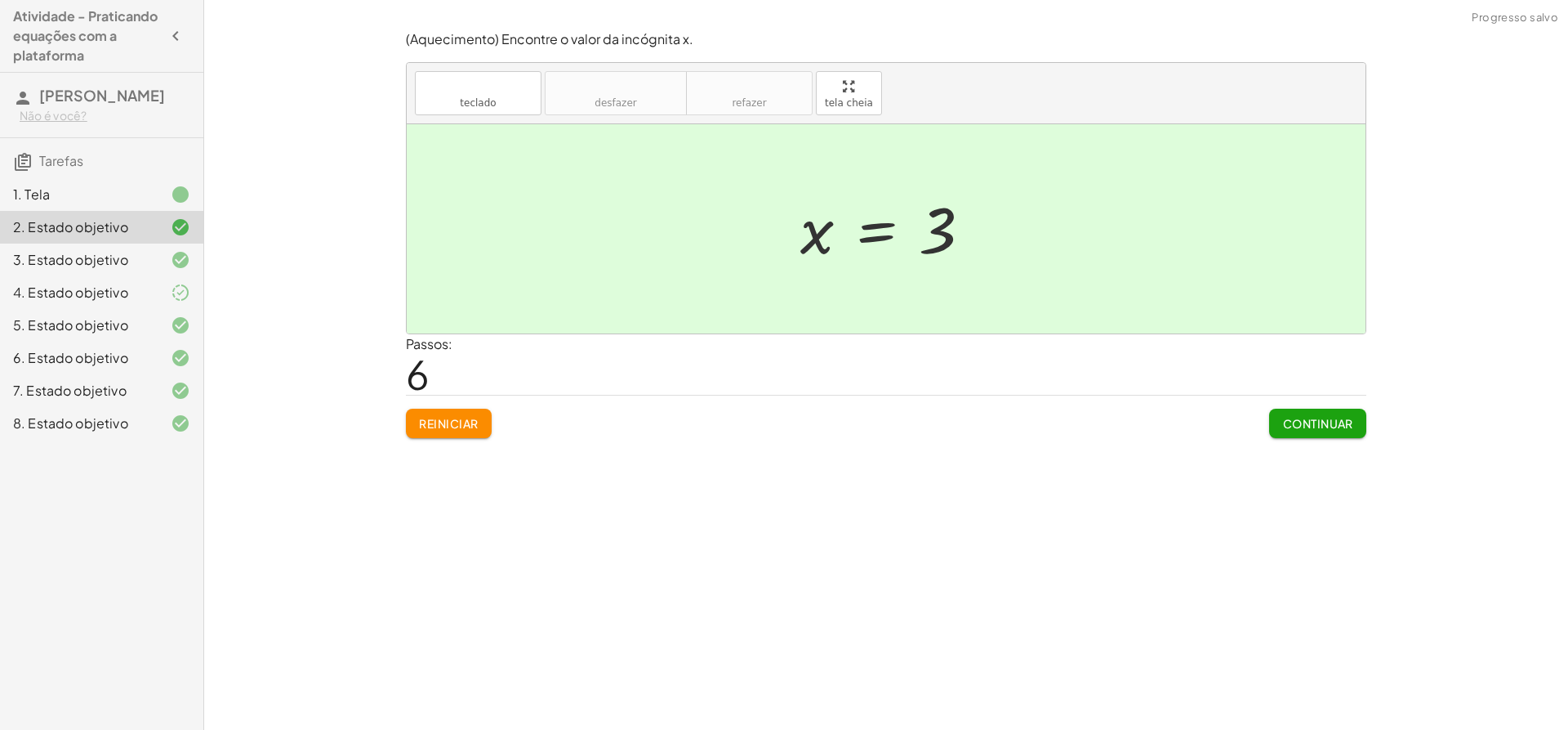
click at [122, 197] on div "1. Tela" at bounding box center [78, 194] width 131 height 20
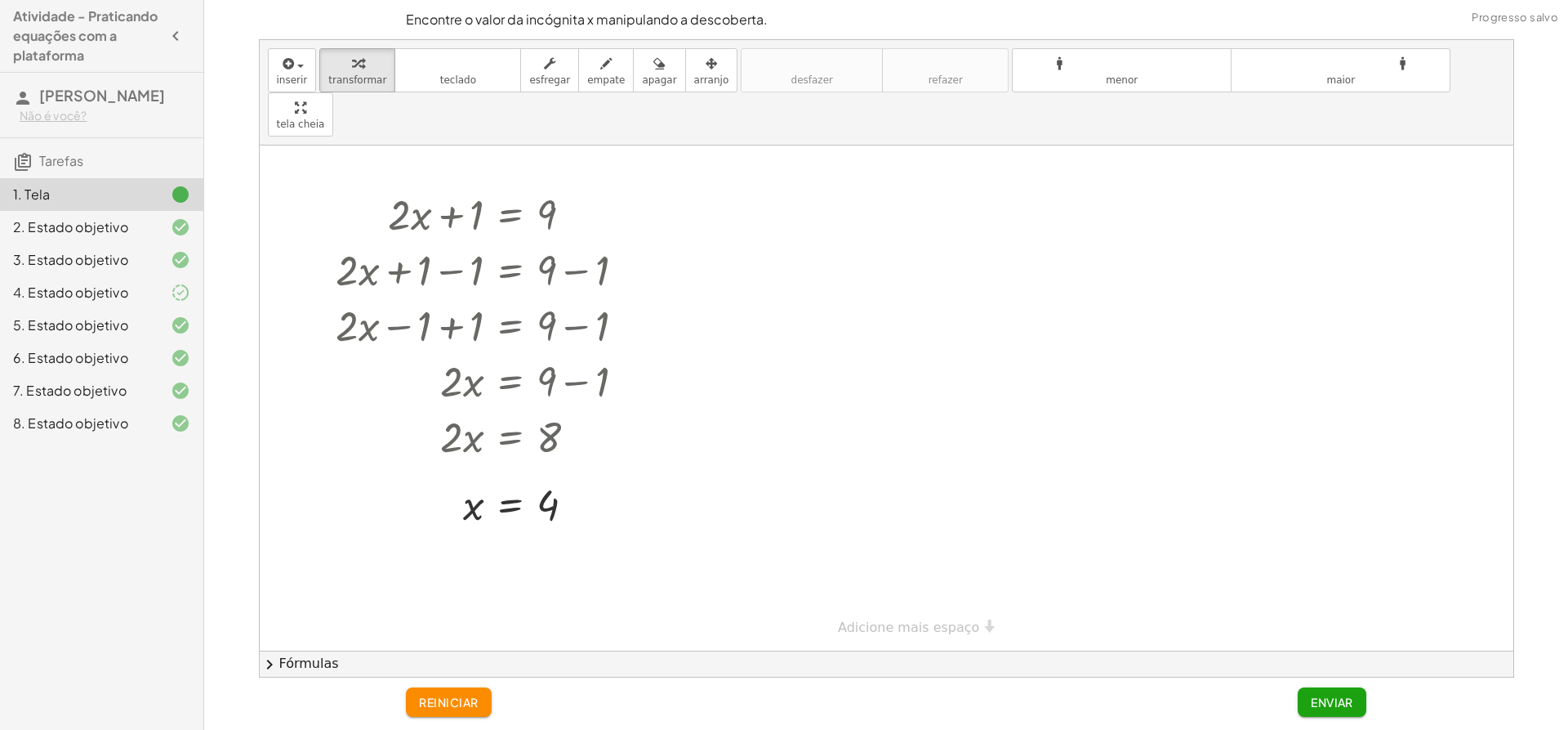
click at [1355, 702] on button "Enviar" at bounding box center [1332, 702] width 69 height 29
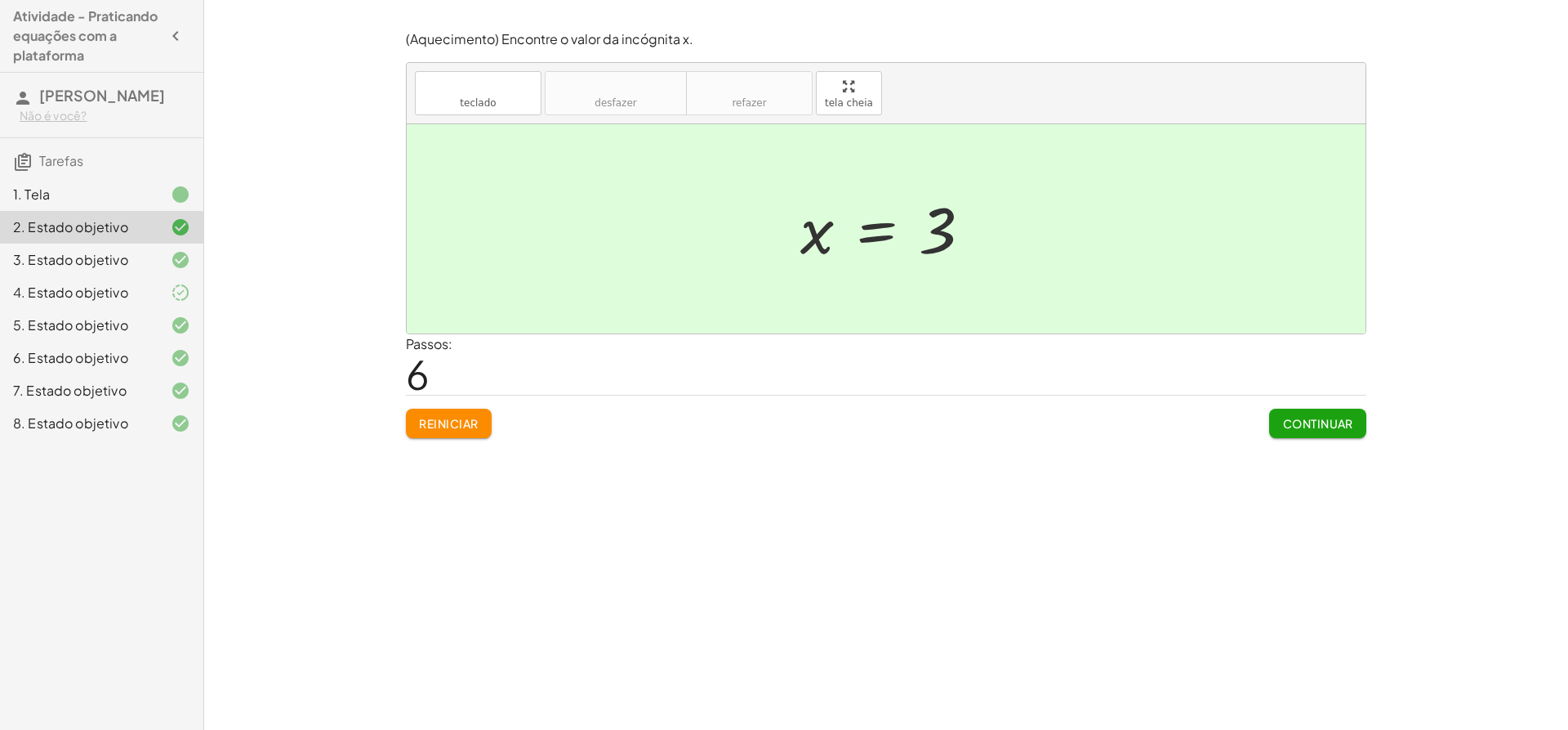
drag, startPoint x: 82, startPoint y: 239, endPoint x: 638, endPoint y: 614, distance: 670.6
click at [638, 614] on div "Encontre o valor da incógnita x manipulando a descoberta. inserir selecione uma…" at bounding box center [886, 365] width 1364 height 730
click at [1303, 419] on font "Continuar" at bounding box center [1318, 423] width 71 height 15
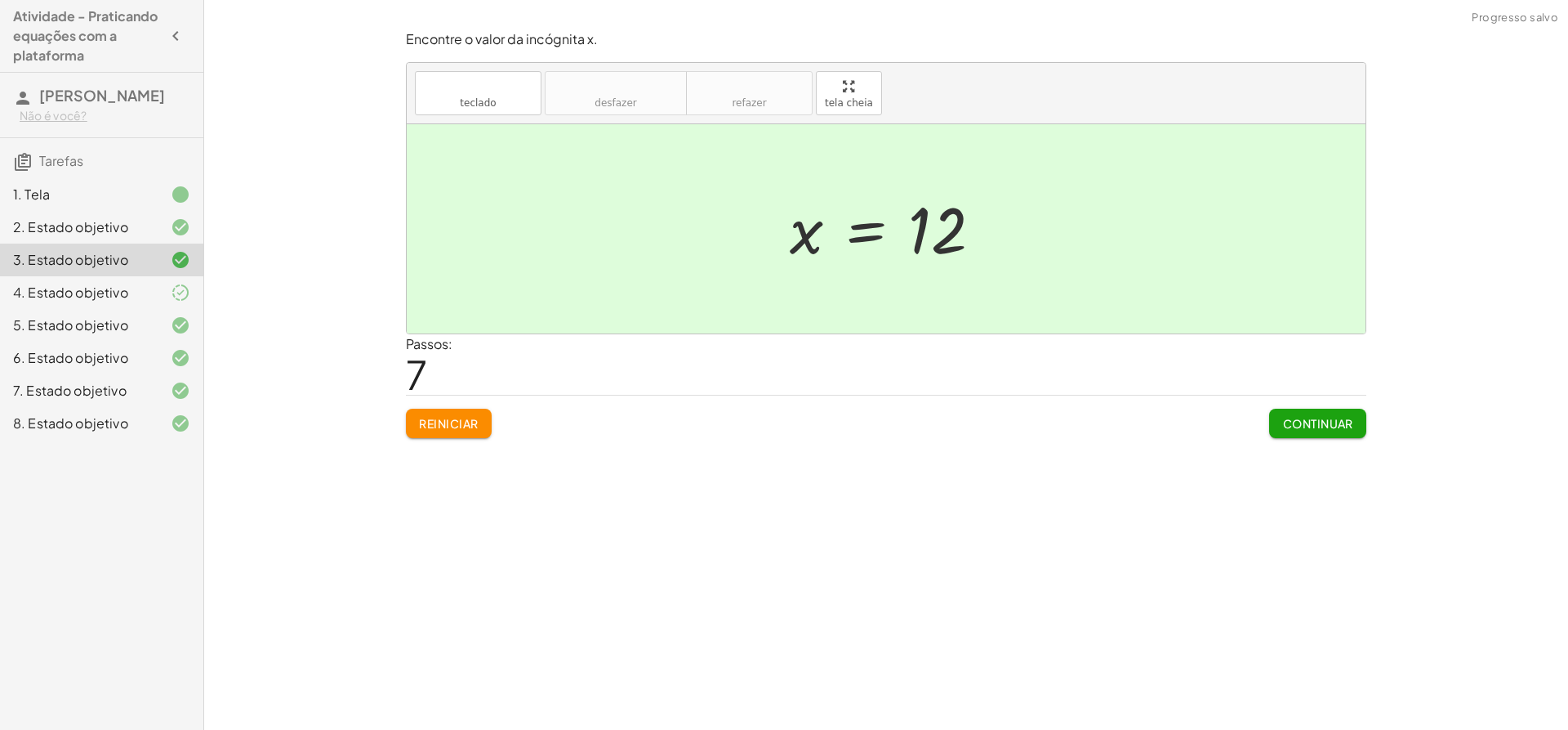
click at [1297, 414] on button "Continuar" at bounding box center [1317, 423] width 97 height 29
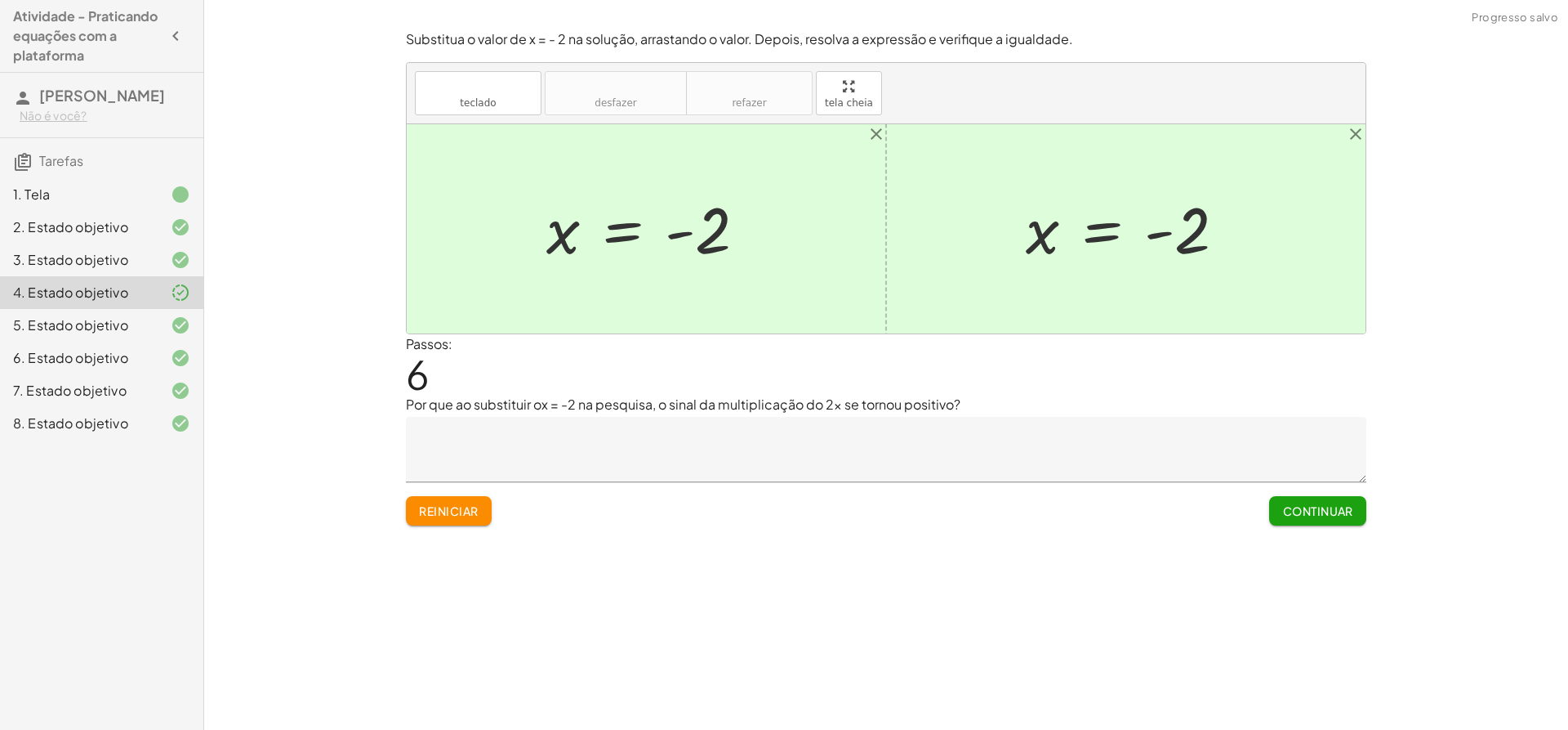
click at [1297, 414] on p "Por que ao substituir ox = -2 na pesquisa, o sinal da multiplicação do 2x se to…" at bounding box center [886, 405] width 961 height 20
click at [1305, 508] on font "Continuar" at bounding box center [1318, 511] width 71 height 15
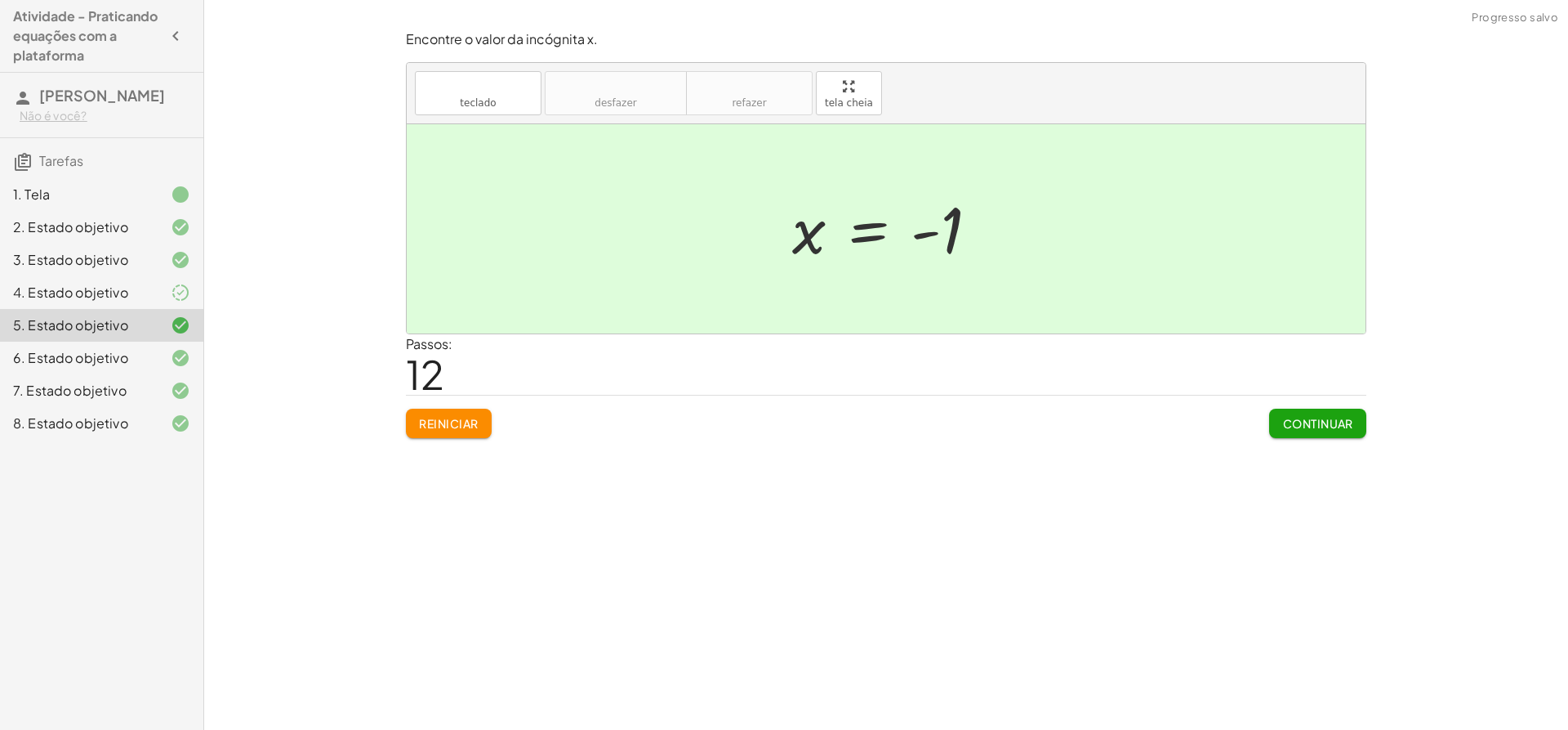
click at [1296, 428] on font "Continuar" at bounding box center [1318, 423] width 71 height 15
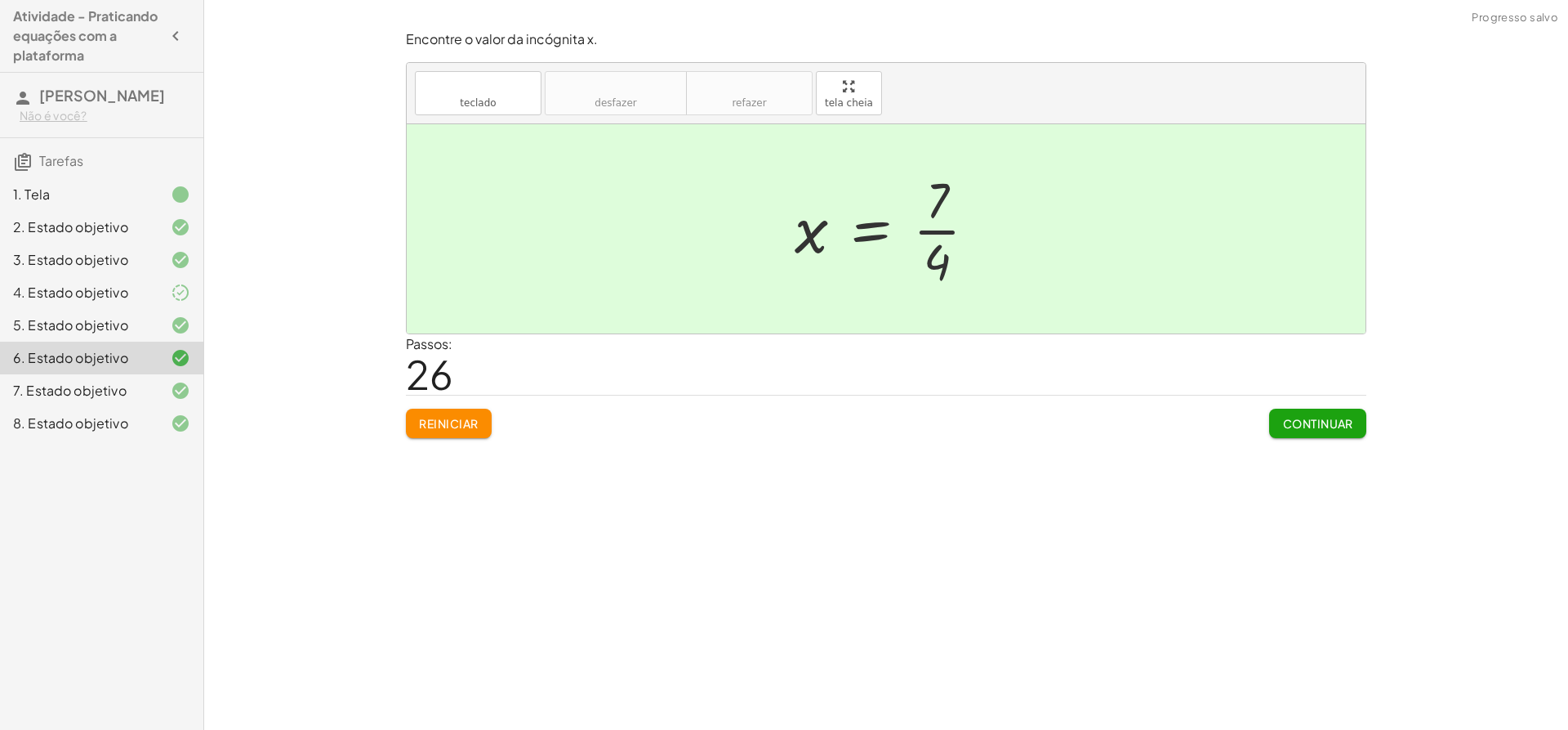
click at [1299, 412] on button "Continuar" at bounding box center [1317, 423] width 97 height 29
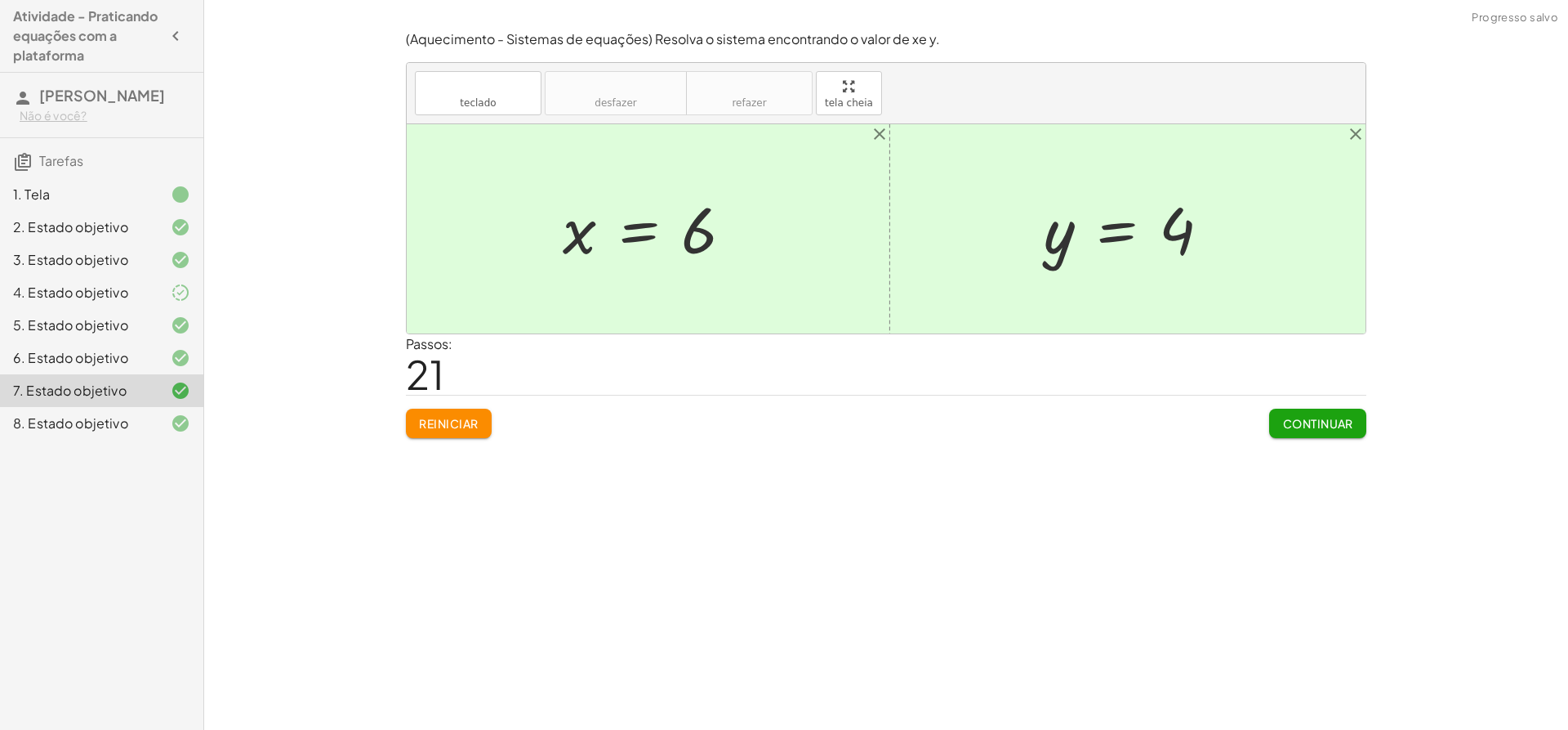
click at [1303, 432] on button "Continuar" at bounding box center [1317, 423] width 97 height 29
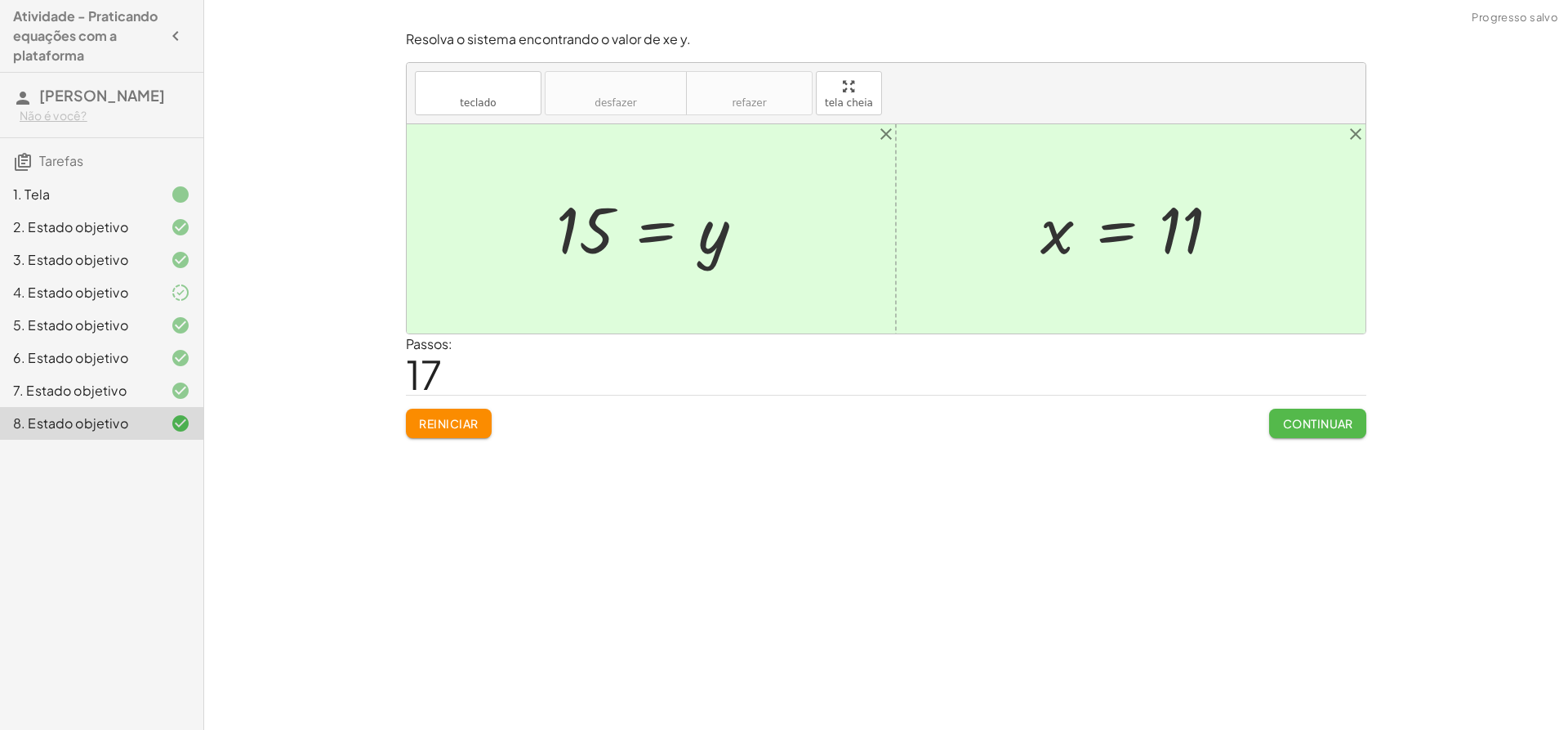
click at [1306, 432] on button "Continuar" at bounding box center [1317, 423] width 97 height 29
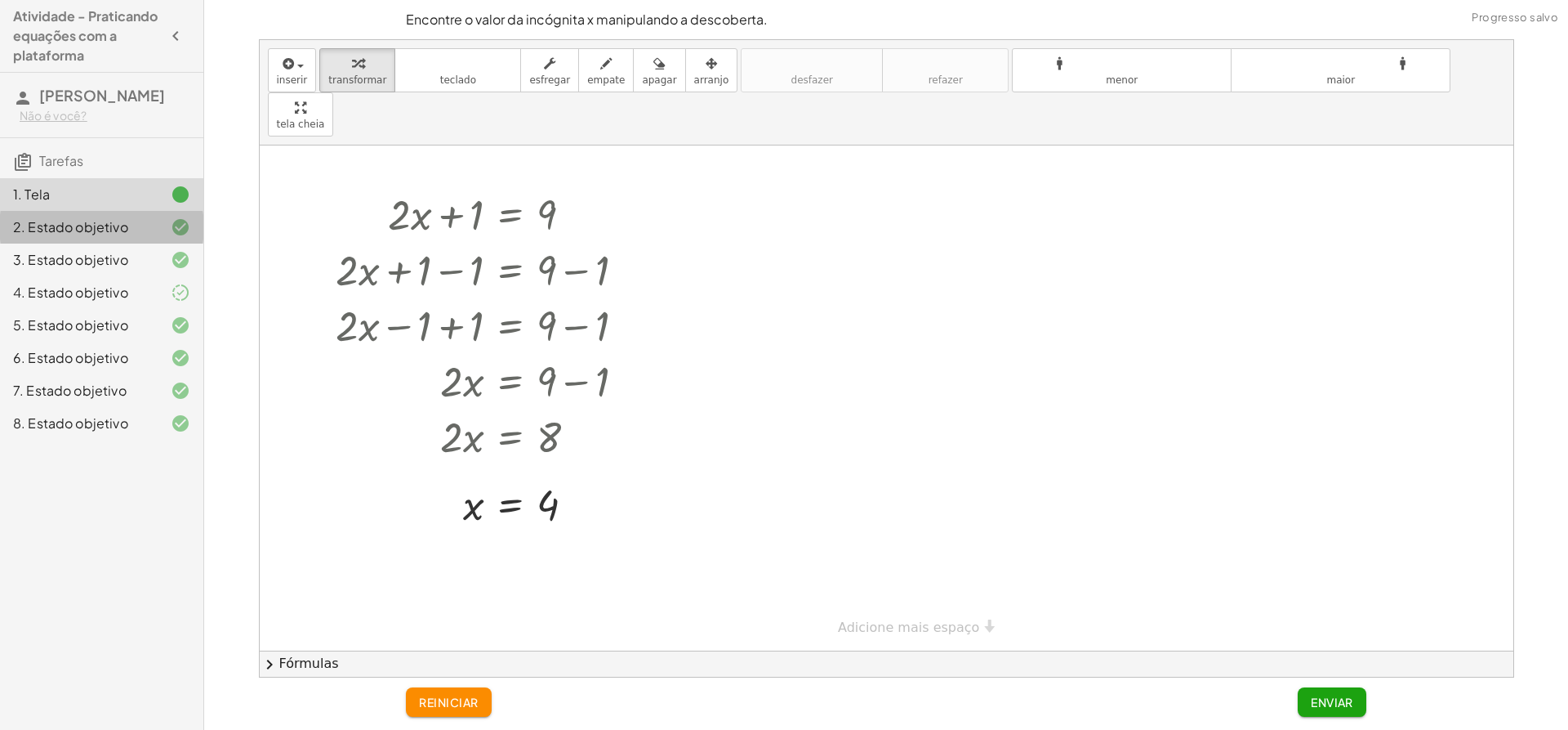
click at [138, 276] on div "2. Estado objetivo" at bounding box center [102, 292] width 204 height 32
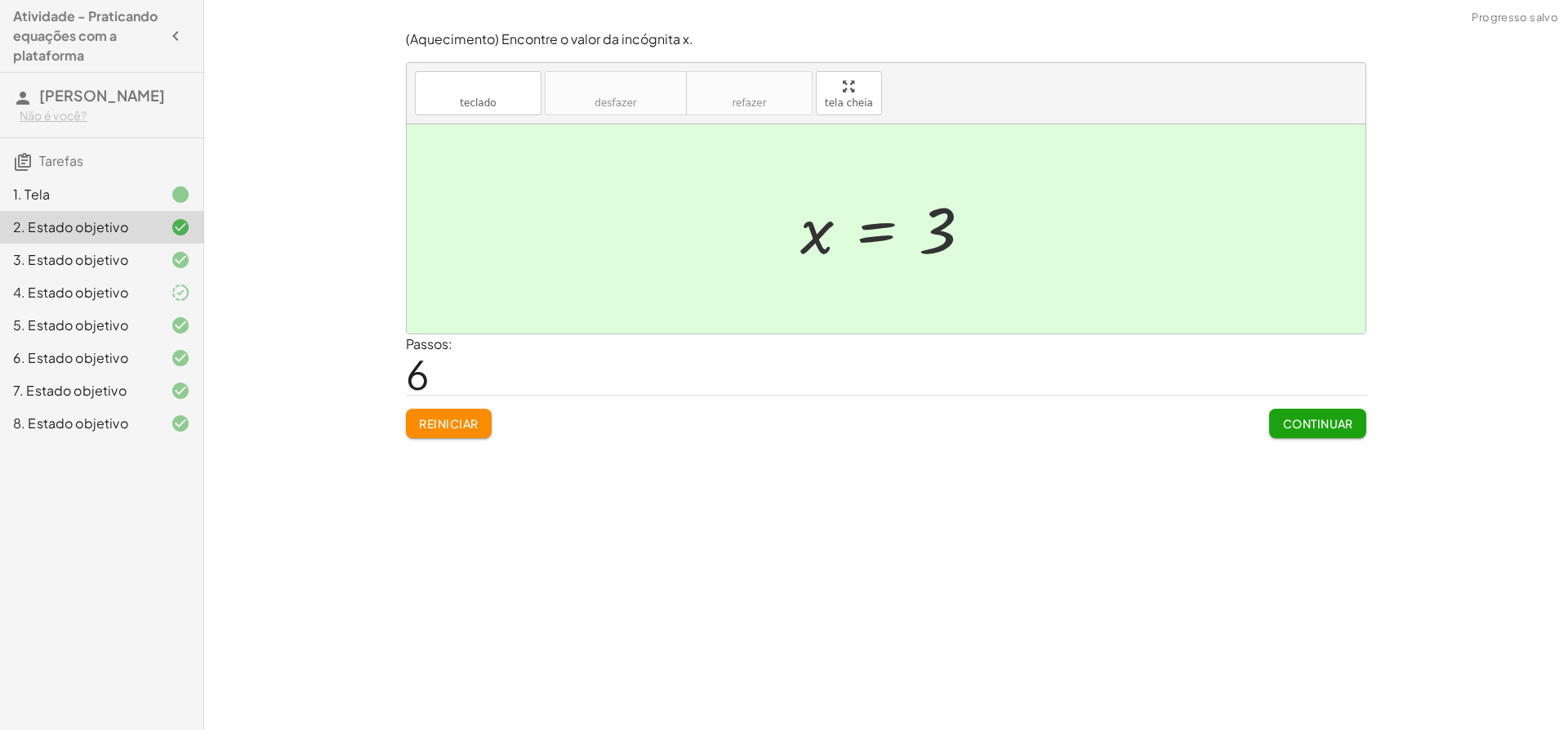
click at [135, 191] on div "1. Tela" at bounding box center [78, 194] width 131 height 20
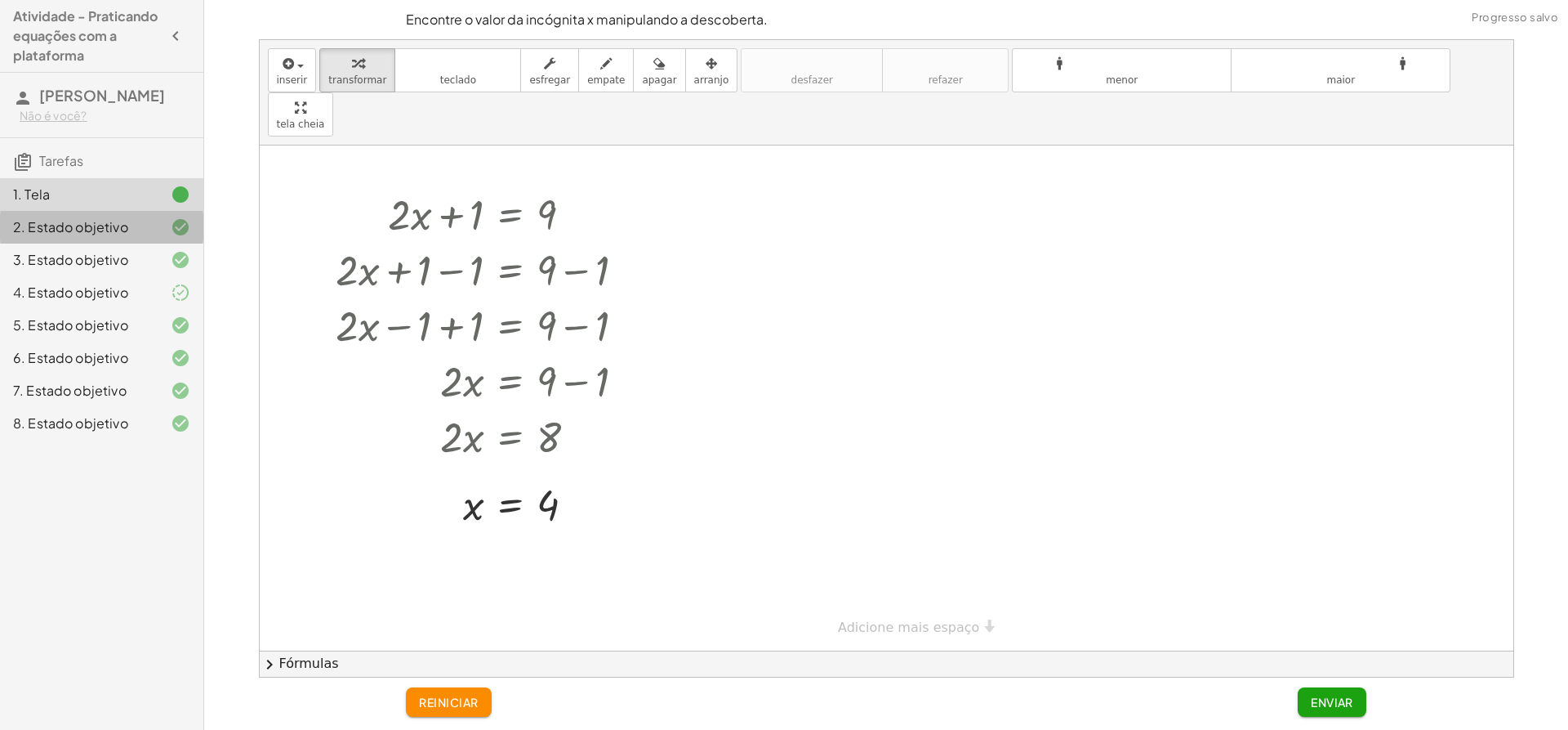
click at [125, 233] on font "2. Estado objetivo" at bounding box center [71, 227] width 116 height 18
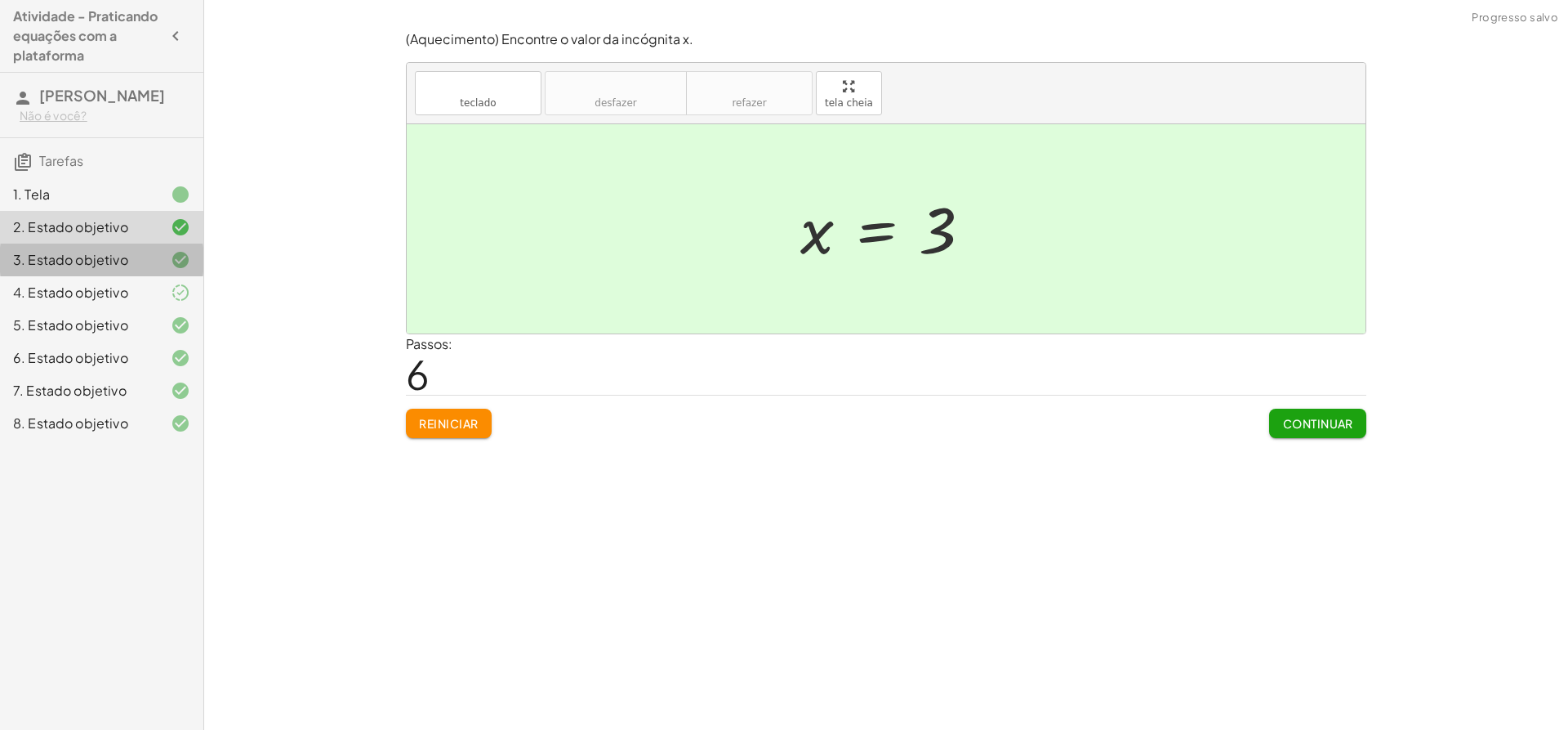
click at [125, 259] on font "3. Estado objetivo" at bounding box center [71, 260] width 116 height 18
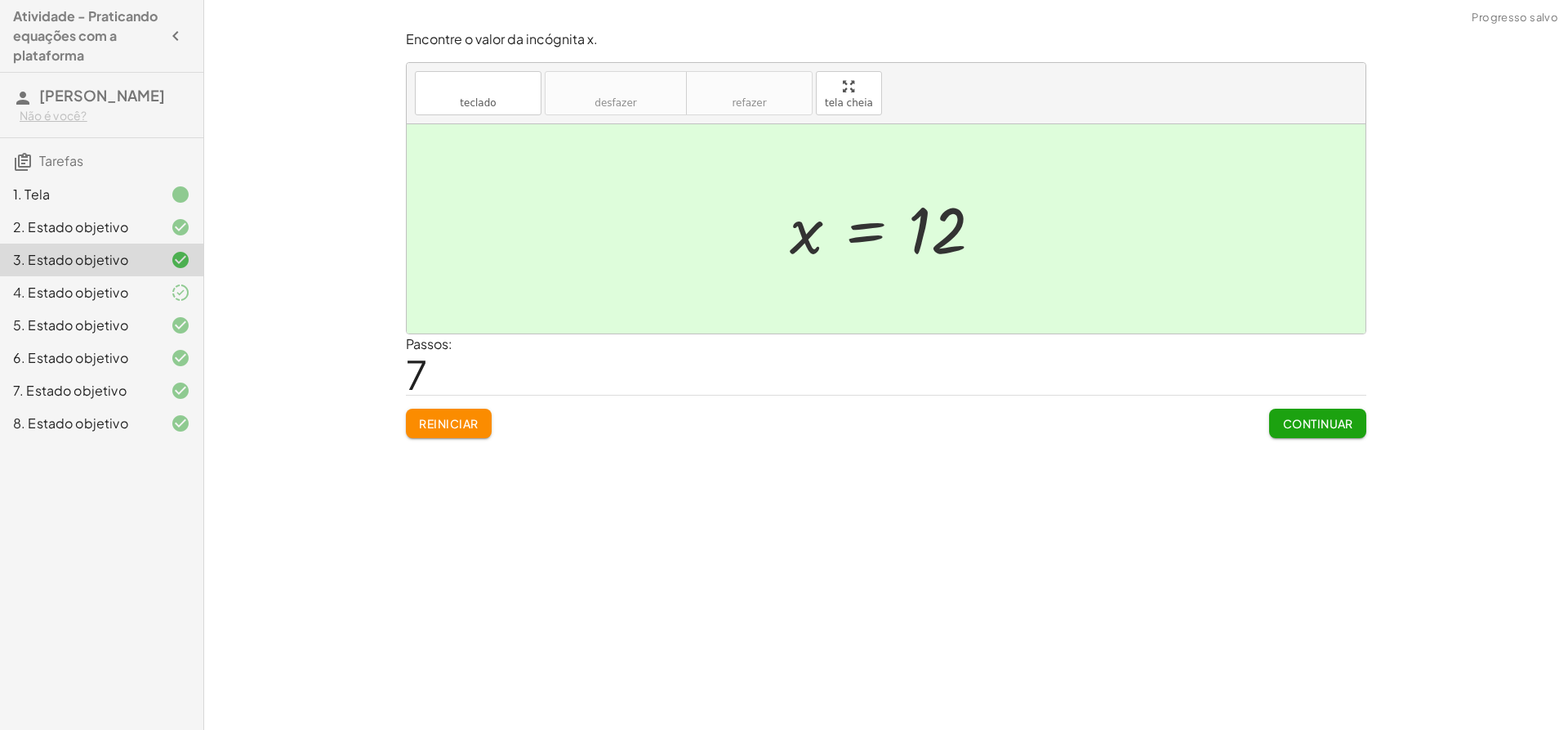
click at [166, 302] on div at bounding box center [167, 293] width 46 height 20
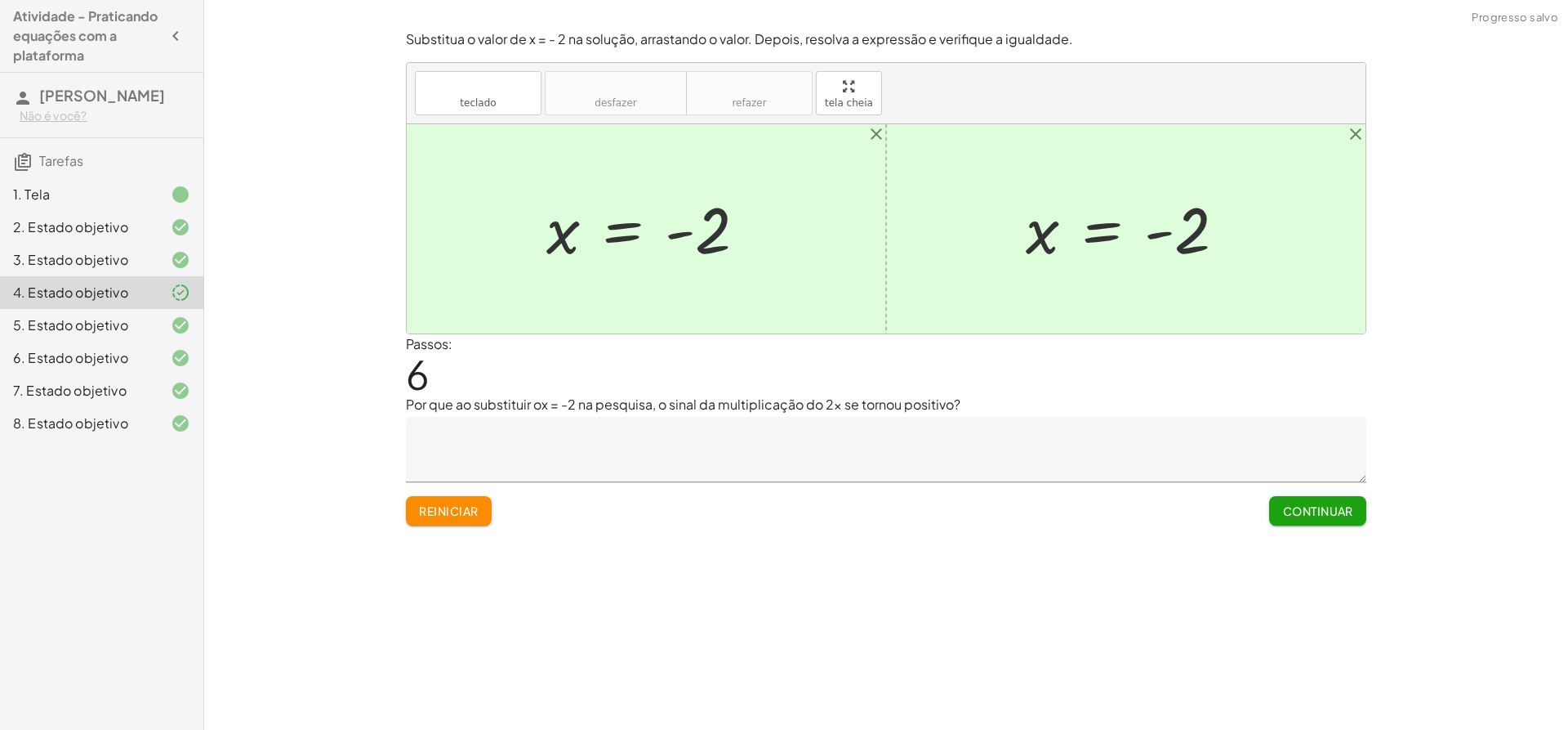
click at [166, 306] on div "4. Estado objetivo" at bounding box center [102, 292] width 204 height 32
click at [169, 407] on div "6. Estado objetivo" at bounding box center [102, 422] width 204 height 32
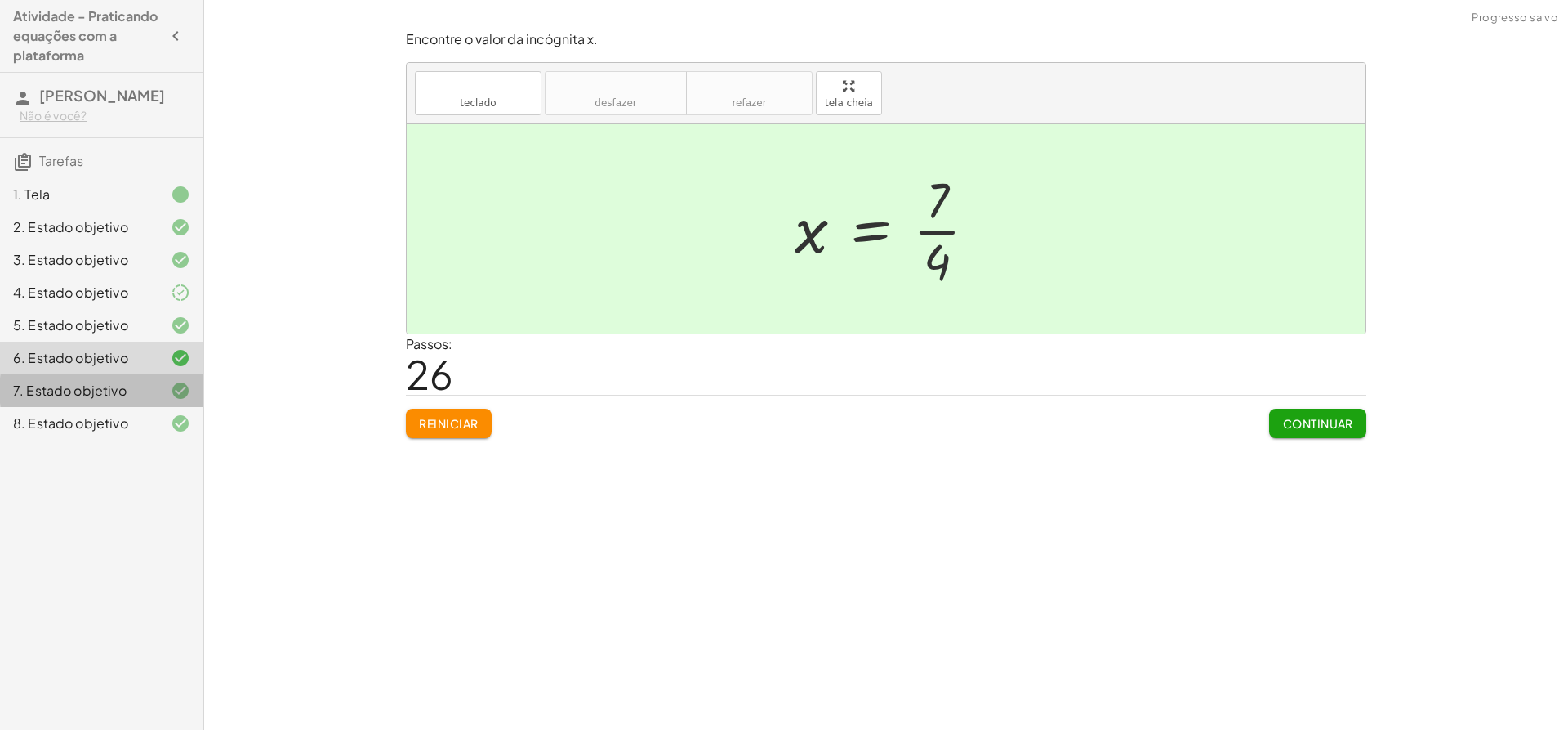
click at [154, 395] on div at bounding box center [167, 391] width 46 height 20
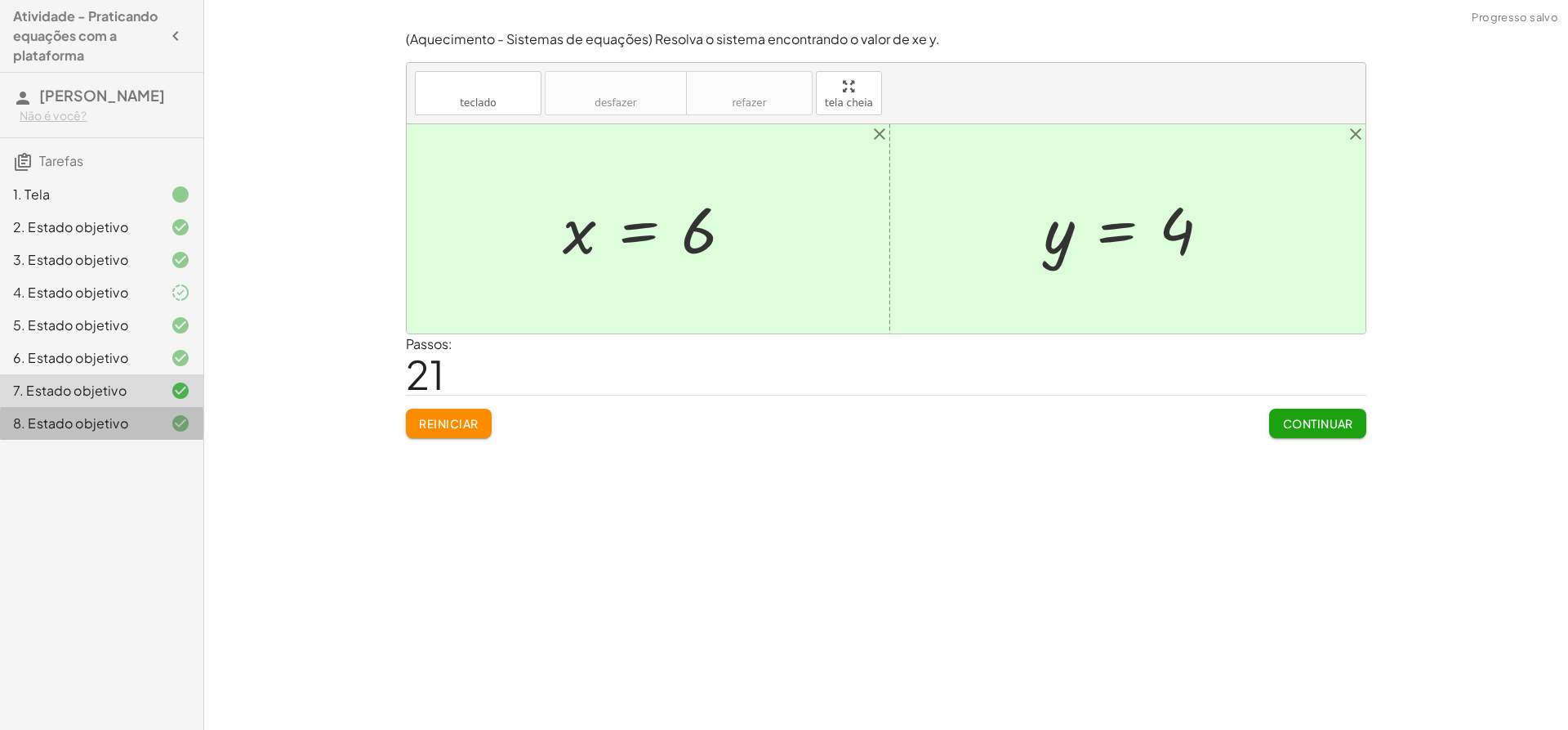
click at [151, 407] on div "8. Estado objetivo" at bounding box center [102, 422] width 204 height 32
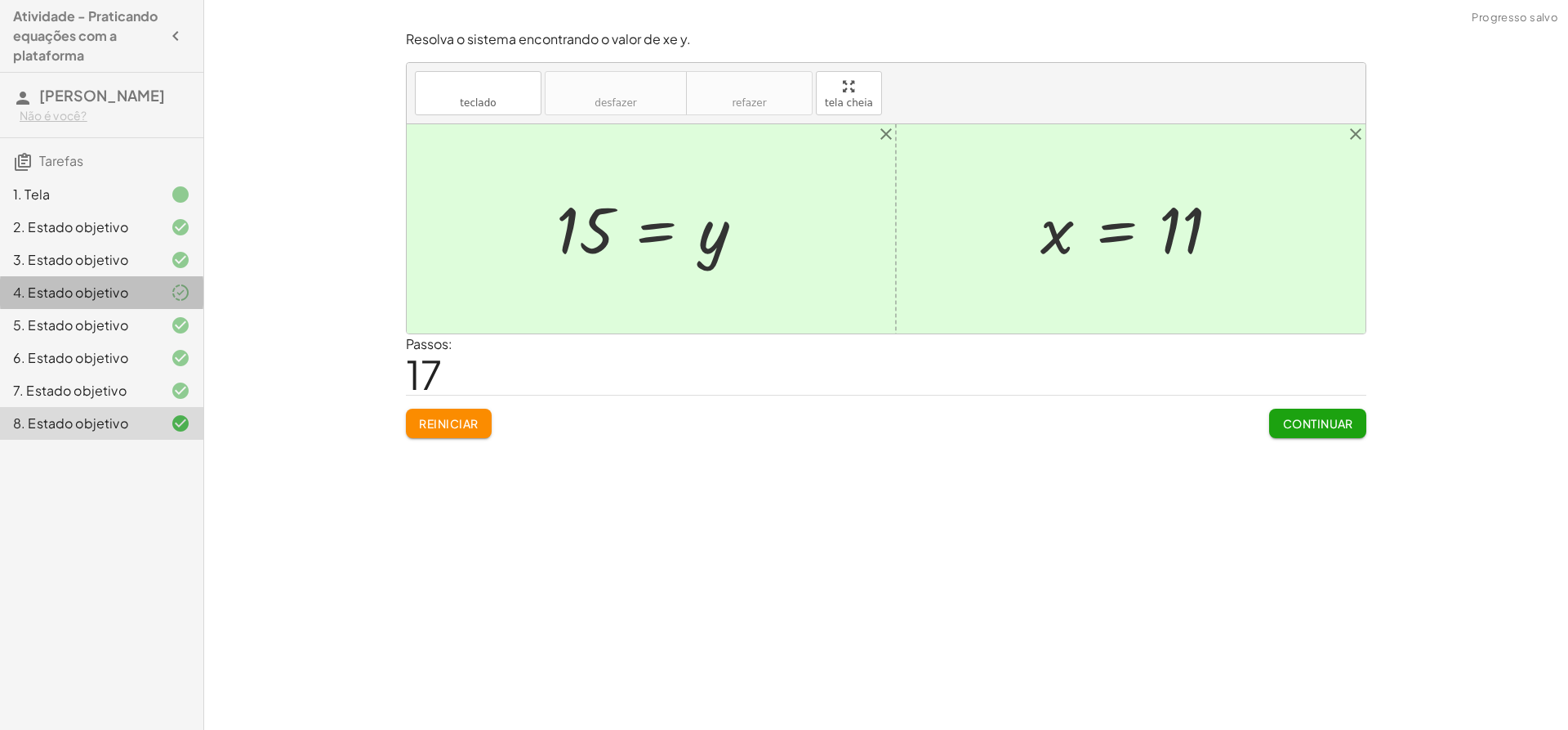
click at [148, 292] on div at bounding box center [167, 293] width 46 height 20
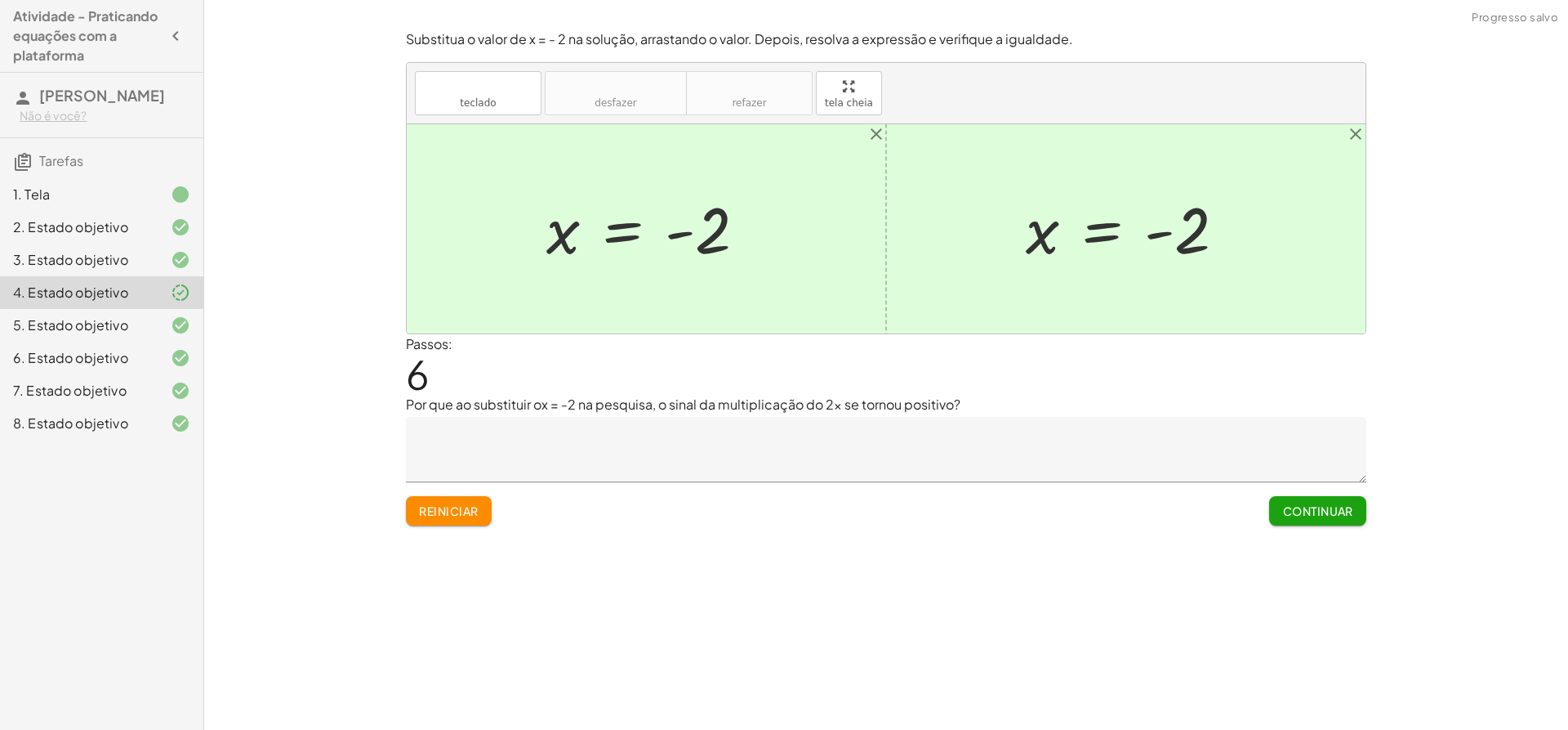
click at [142, 433] on div "8. Estado objetivo" at bounding box center [78, 423] width 131 height 20
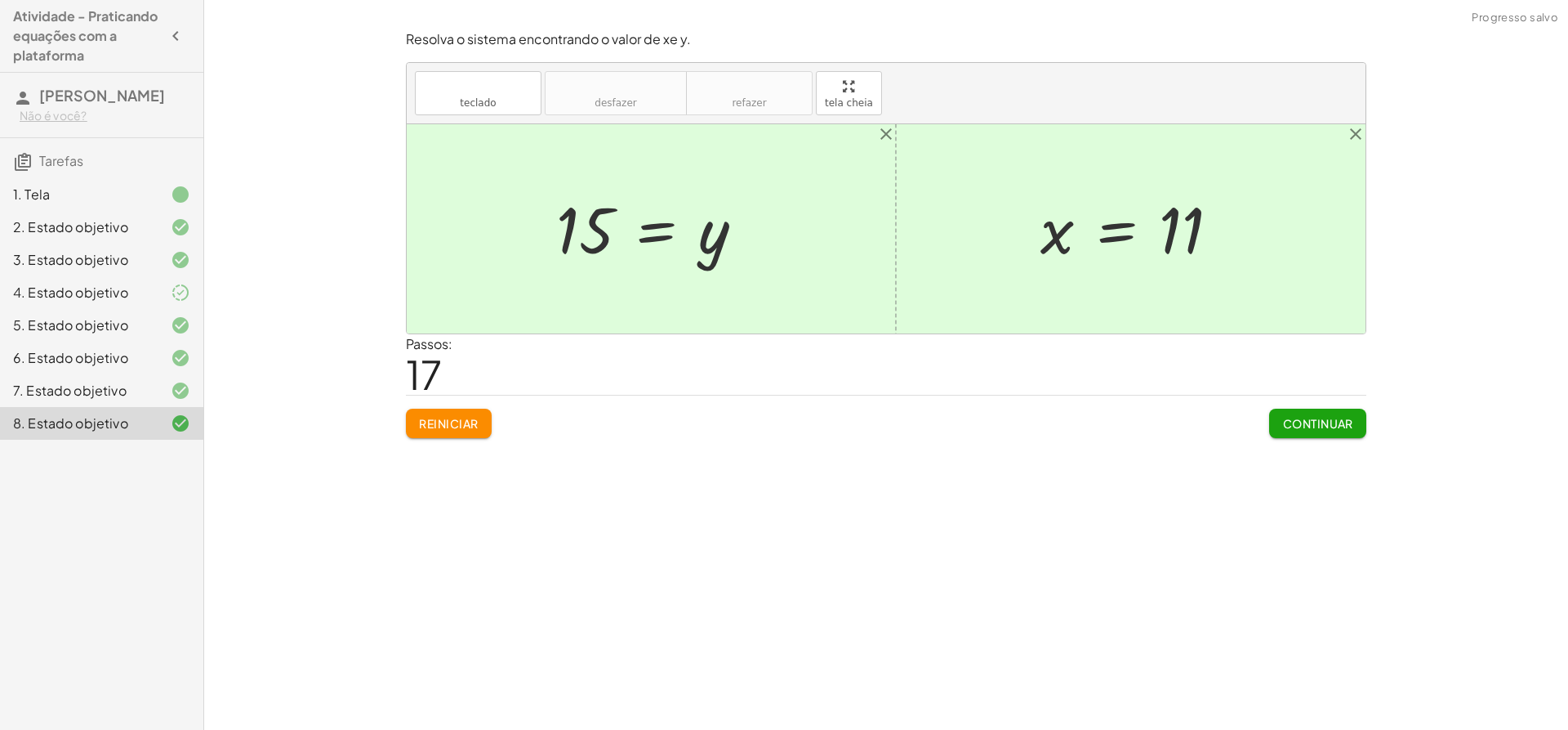
click at [1296, 424] on font "Continuar" at bounding box center [1318, 423] width 71 height 15
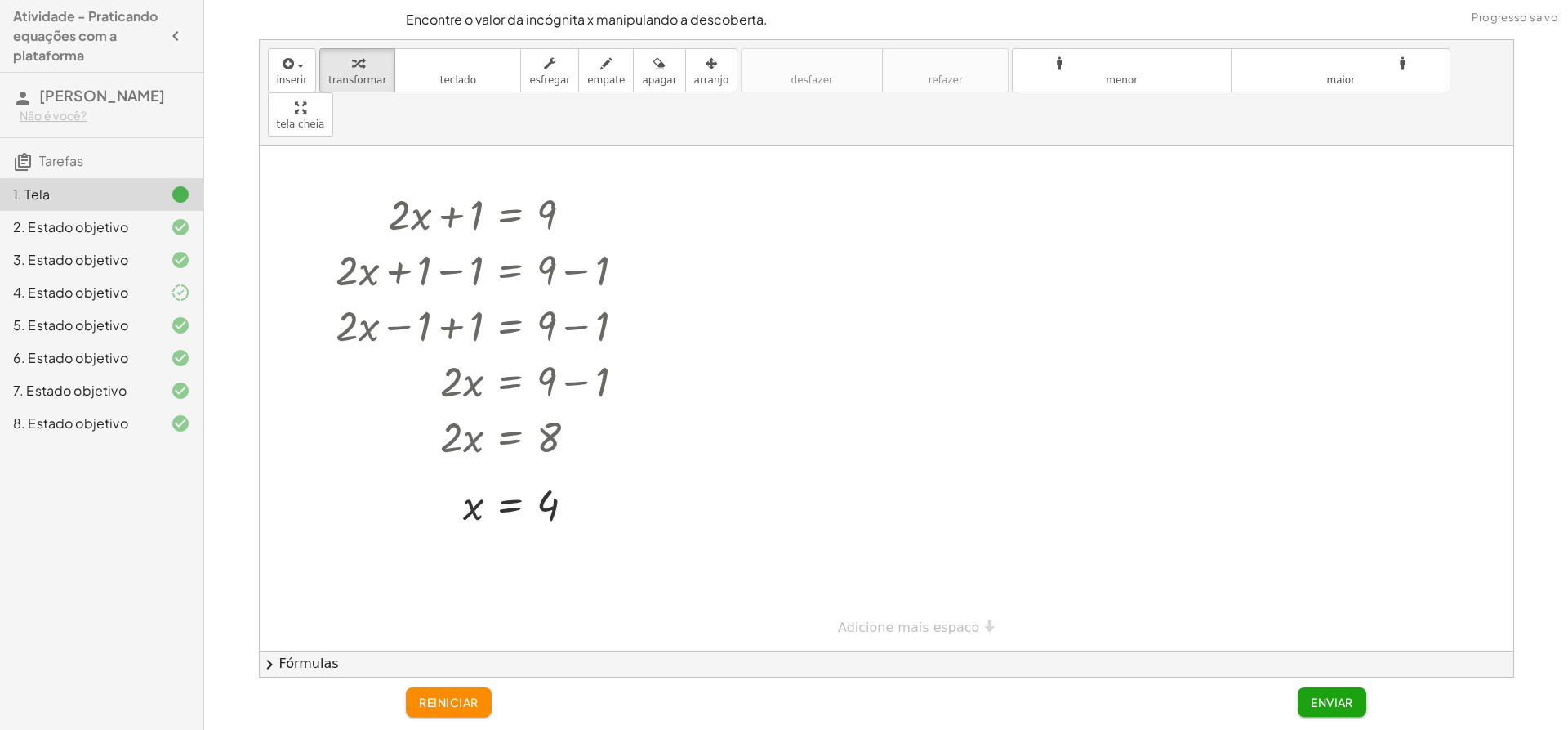
click at [88, 342] on div "4. Estado objetivo" at bounding box center [102, 358] width 204 height 32
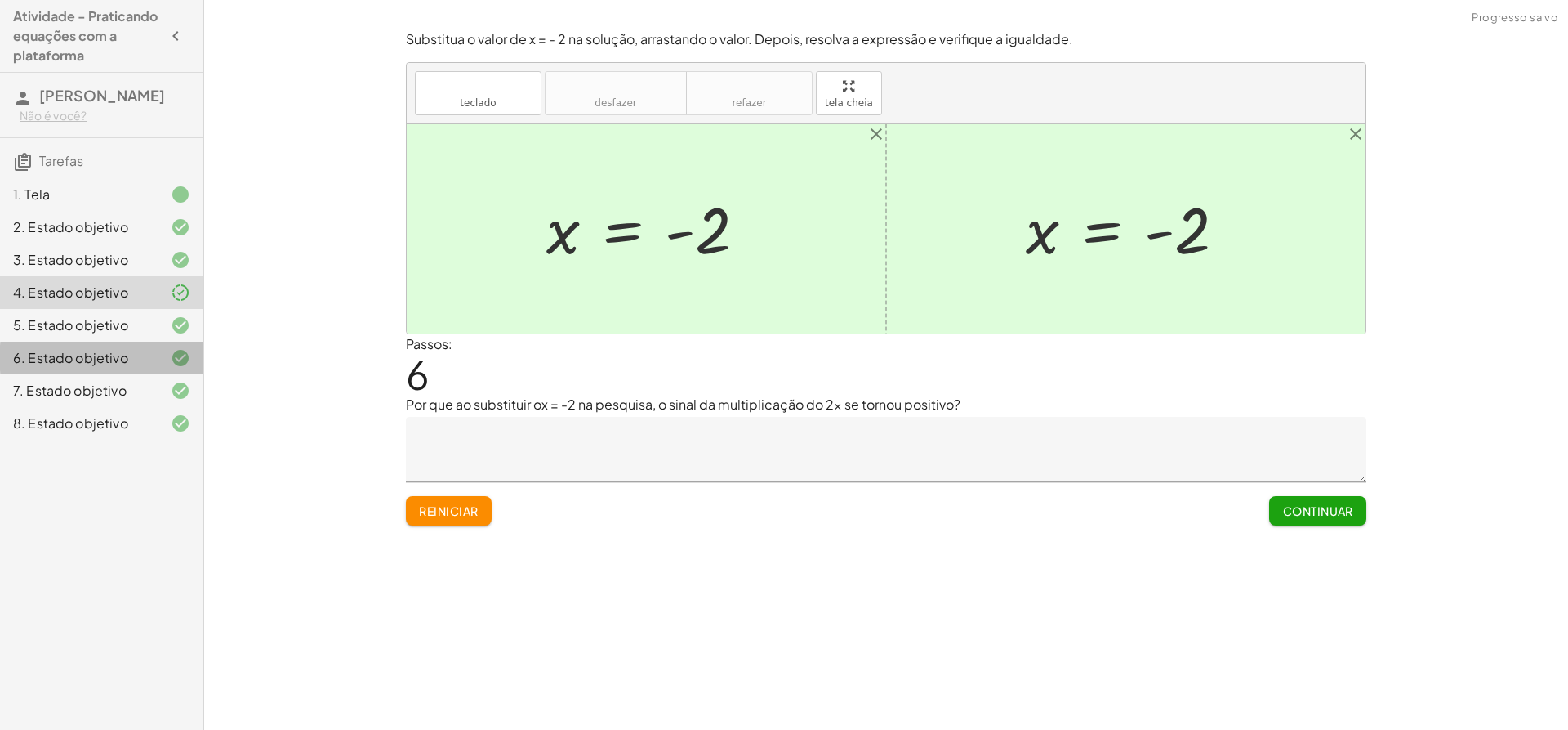
click at [91, 360] on font "6. Estado objetivo" at bounding box center [71, 358] width 116 height 18
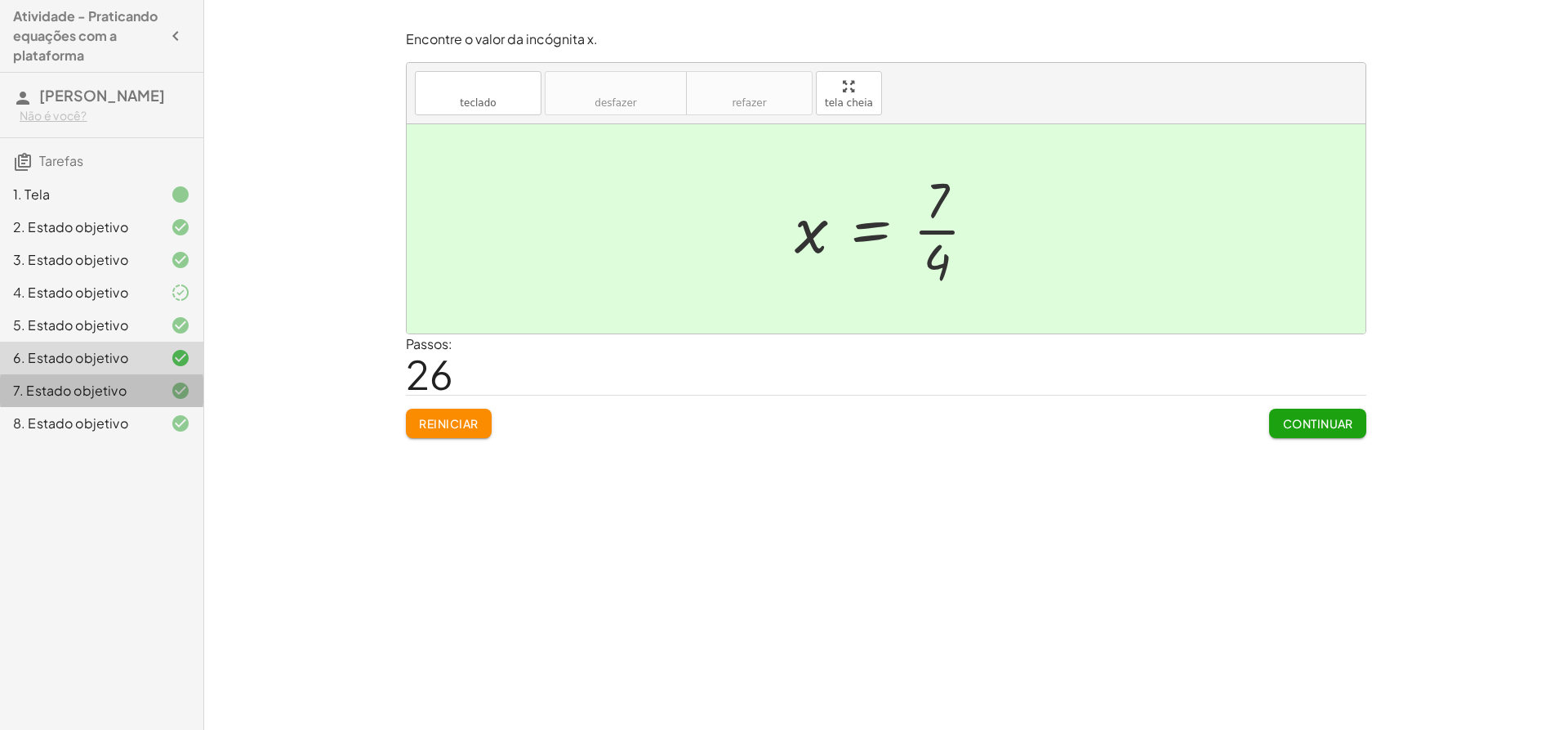
click at [91, 394] on font "7. Estado objetivo" at bounding box center [70, 391] width 114 height 18
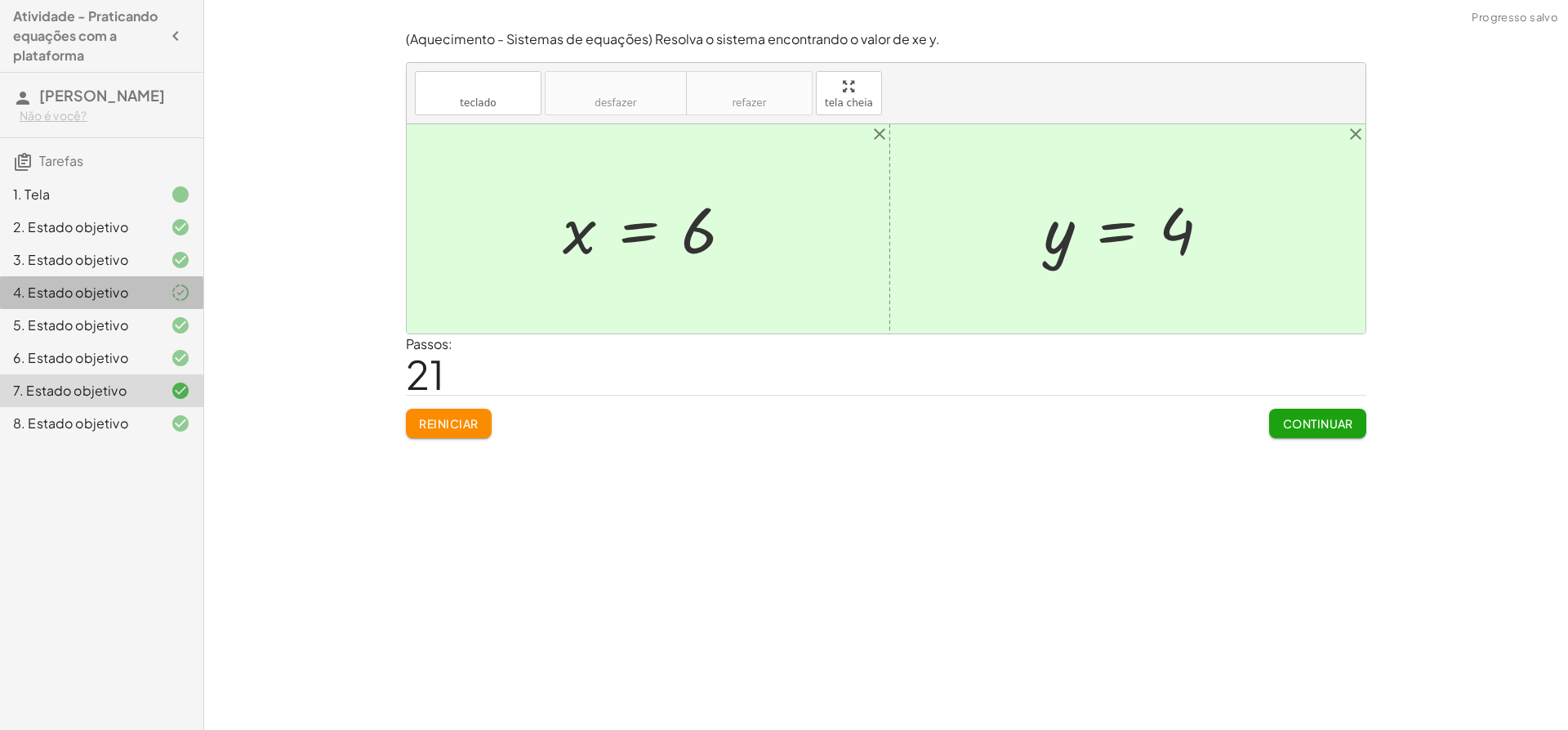
click at [145, 284] on div at bounding box center [167, 293] width 46 height 20
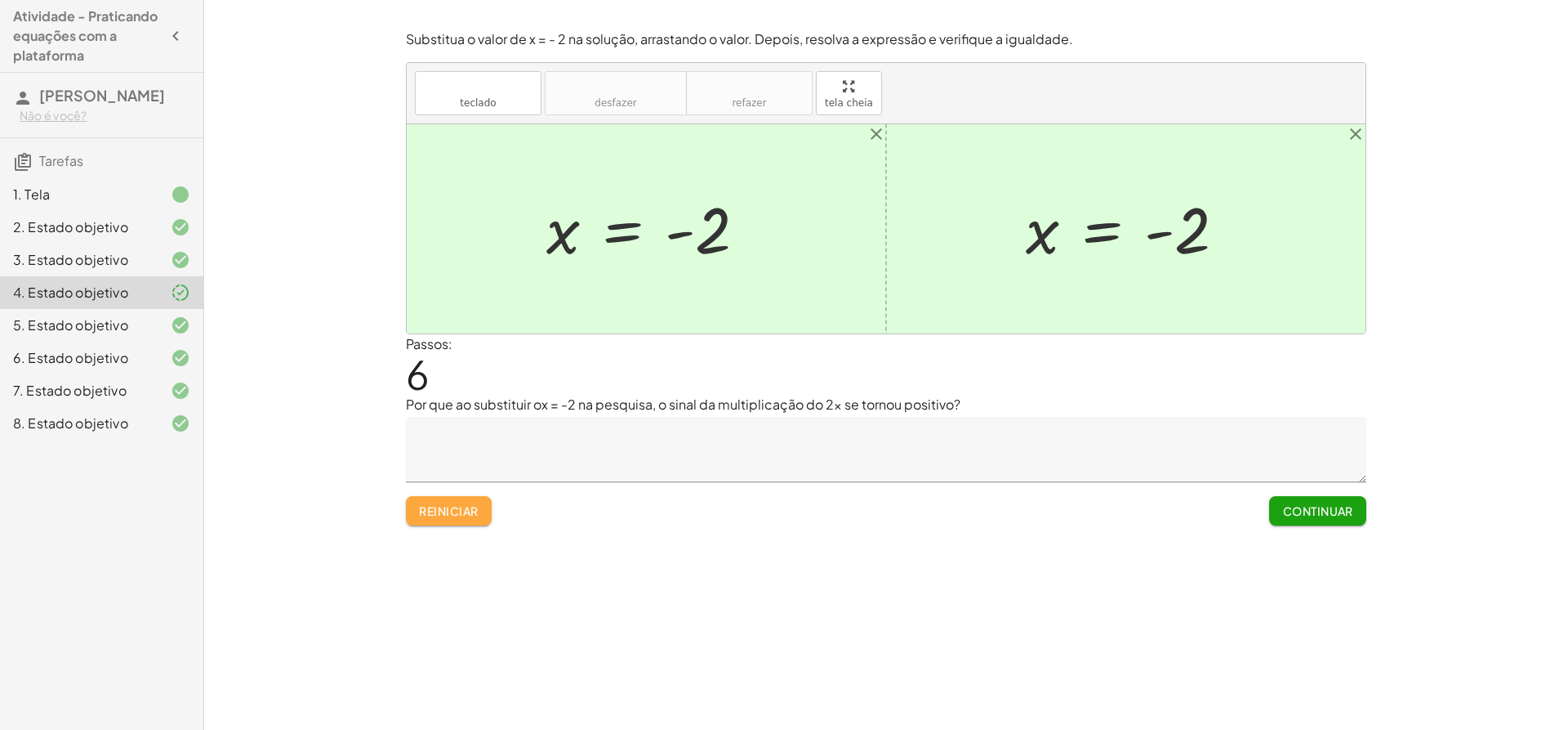
click at [477, 505] on font "Reiniciar" at bounding box center [449, 511] width 59 height 15
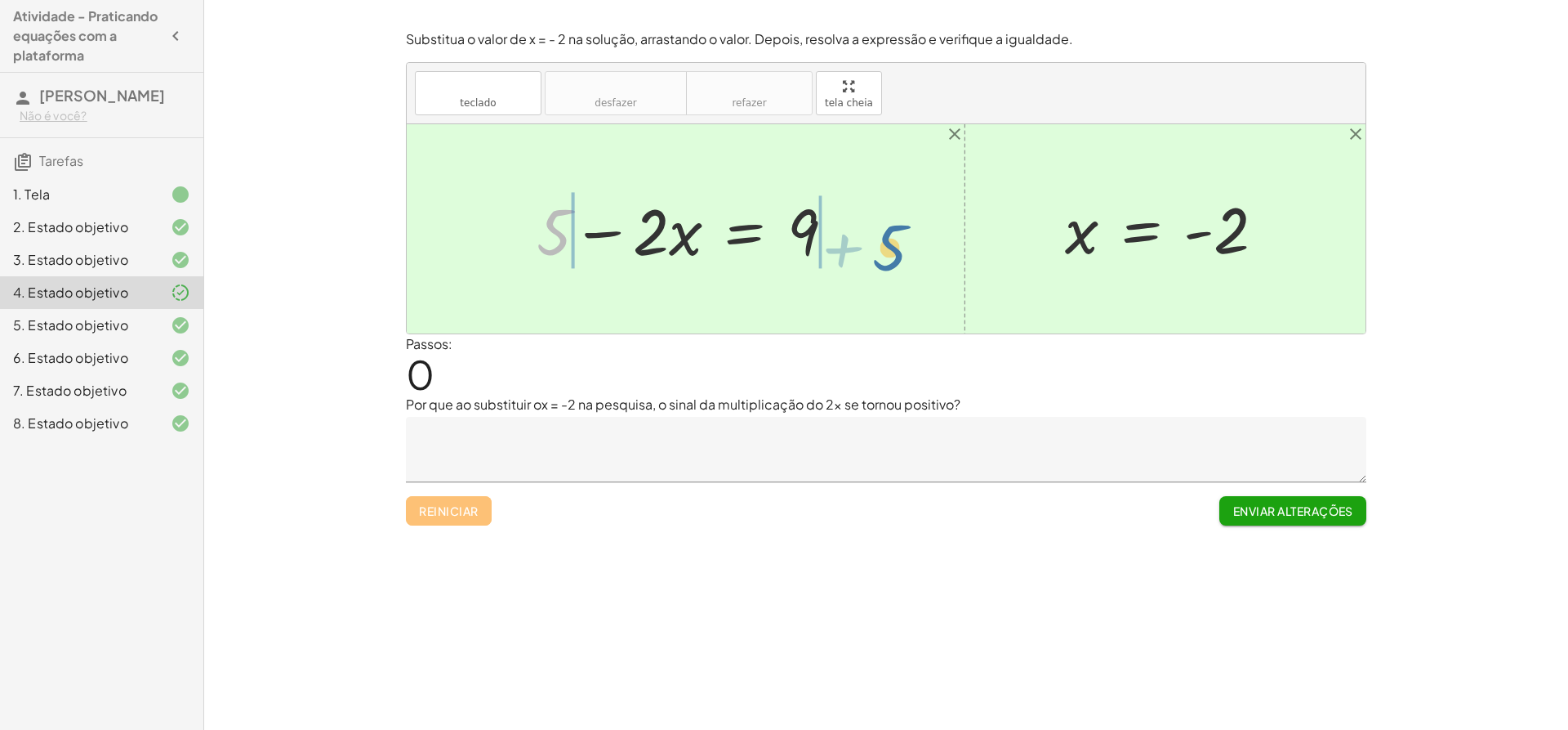
drag, startPoint x: 533, startPoint y: 234, endPoint x: 869, endPoint y: 249, distance: 336.3
click at [869, 249] on div "+ 5 + 5 − · 2 · x = 9 x = - 2" at bounding box center [885, 229] width 959 height 210
click at [803, 236] on div at bounding box center [691, 229] width 519 height 84
click at [552, 229] on div at bounding box center [691, 229] width 519 height 84
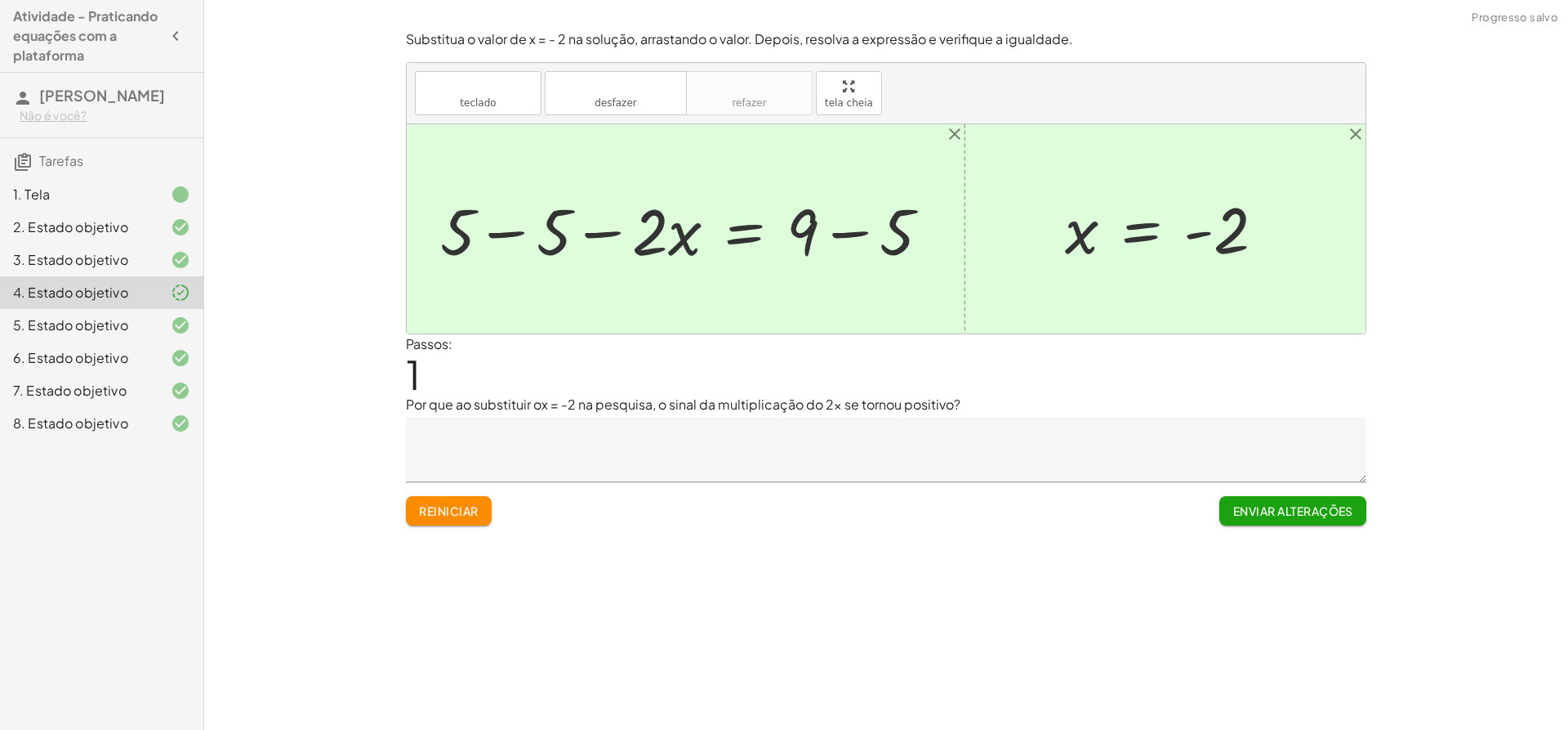
click at [552, 229] on div at bounding box center [885, 229] width 959 height 210
click at [832, 240] on div at bounding box center [773, 229] width 356 height 84
click at [838, 239] on div at bounding box center [727, 229] width 265 height 84
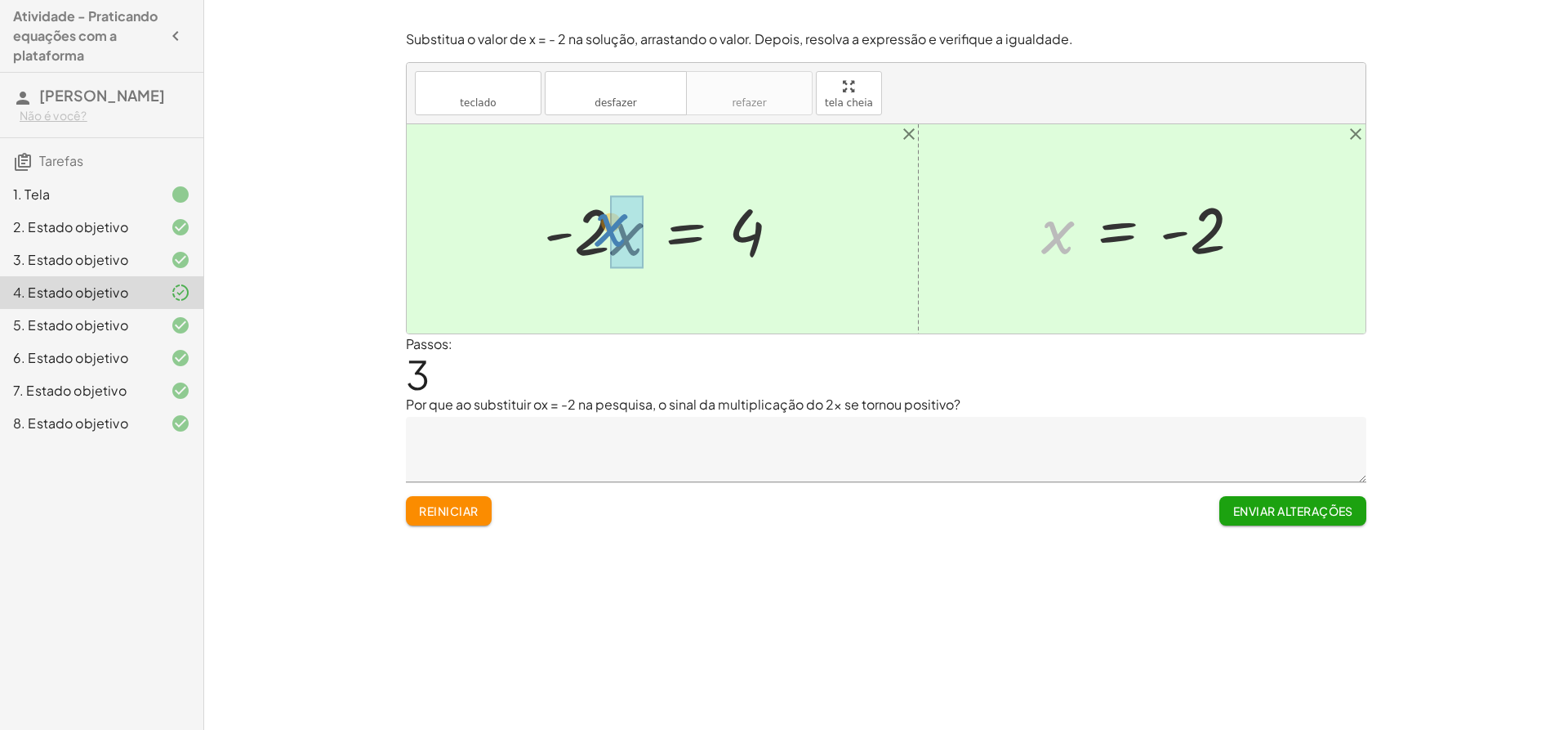
drag, startPoint x: 1063, startPoint y: 229, endPoint x: 612, endPoint y: 219, distance: 451.1
click at [611, 228] on div at bounding box center [644, 229] width 312 height 84
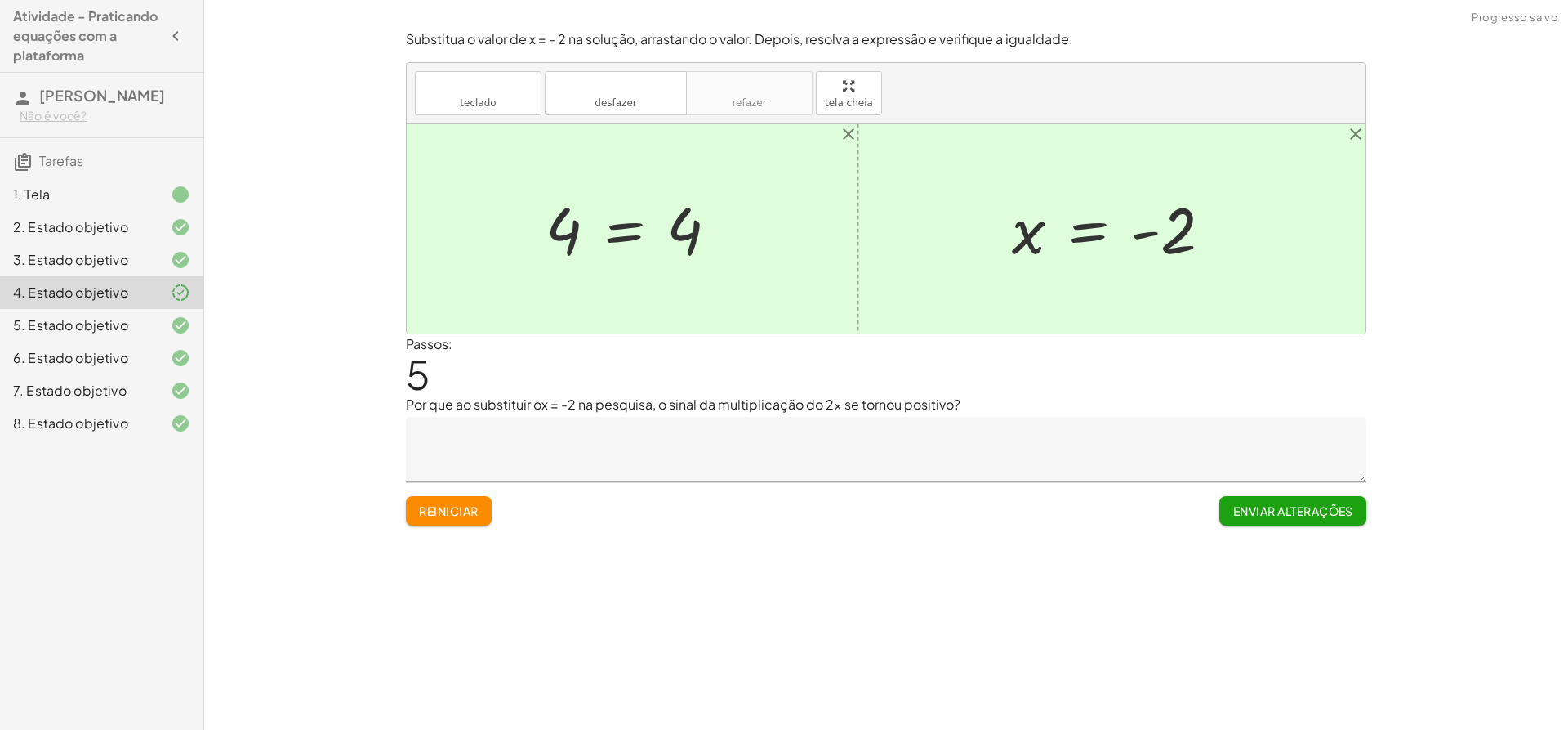
click at [598, 438] on textarea at bounding box center [886, 449] width 961 height 66
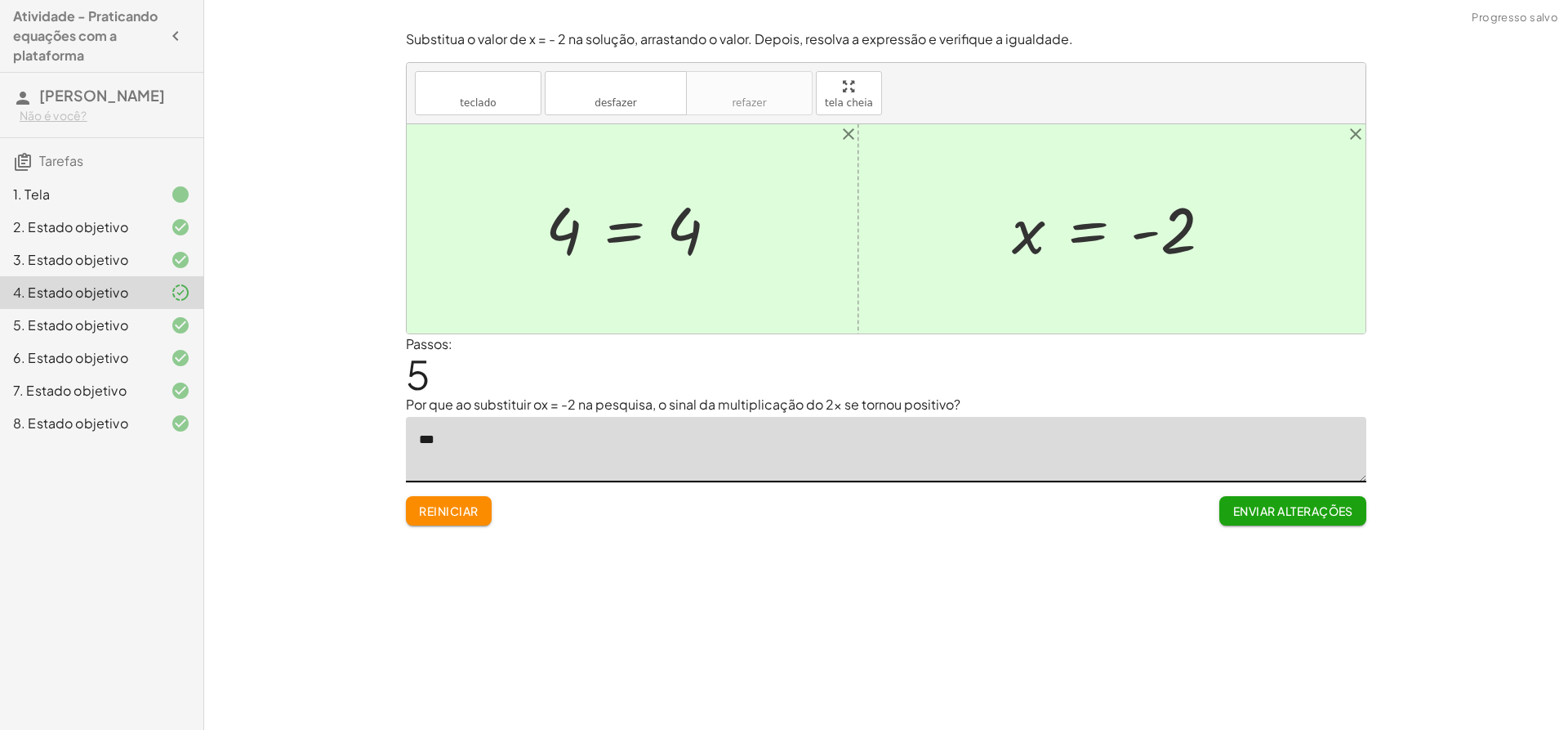
type textarea "*"
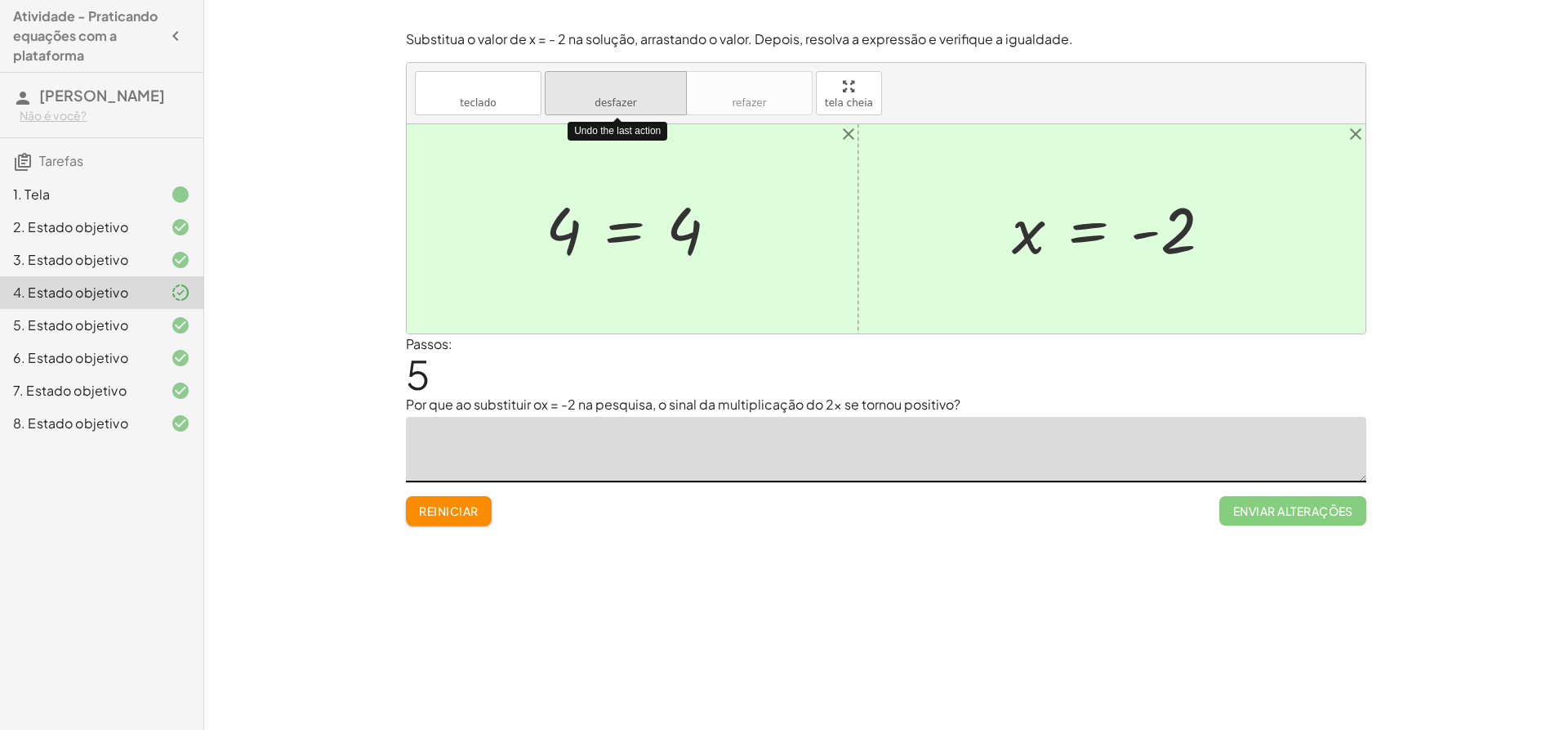
click at [639, 84] on font "desfazer" at bounding box center [615, 86] width 124 height 16
click at [720, 443] on textarea at bounding box center [886, 449] width 961 height 66
type textarea "*"
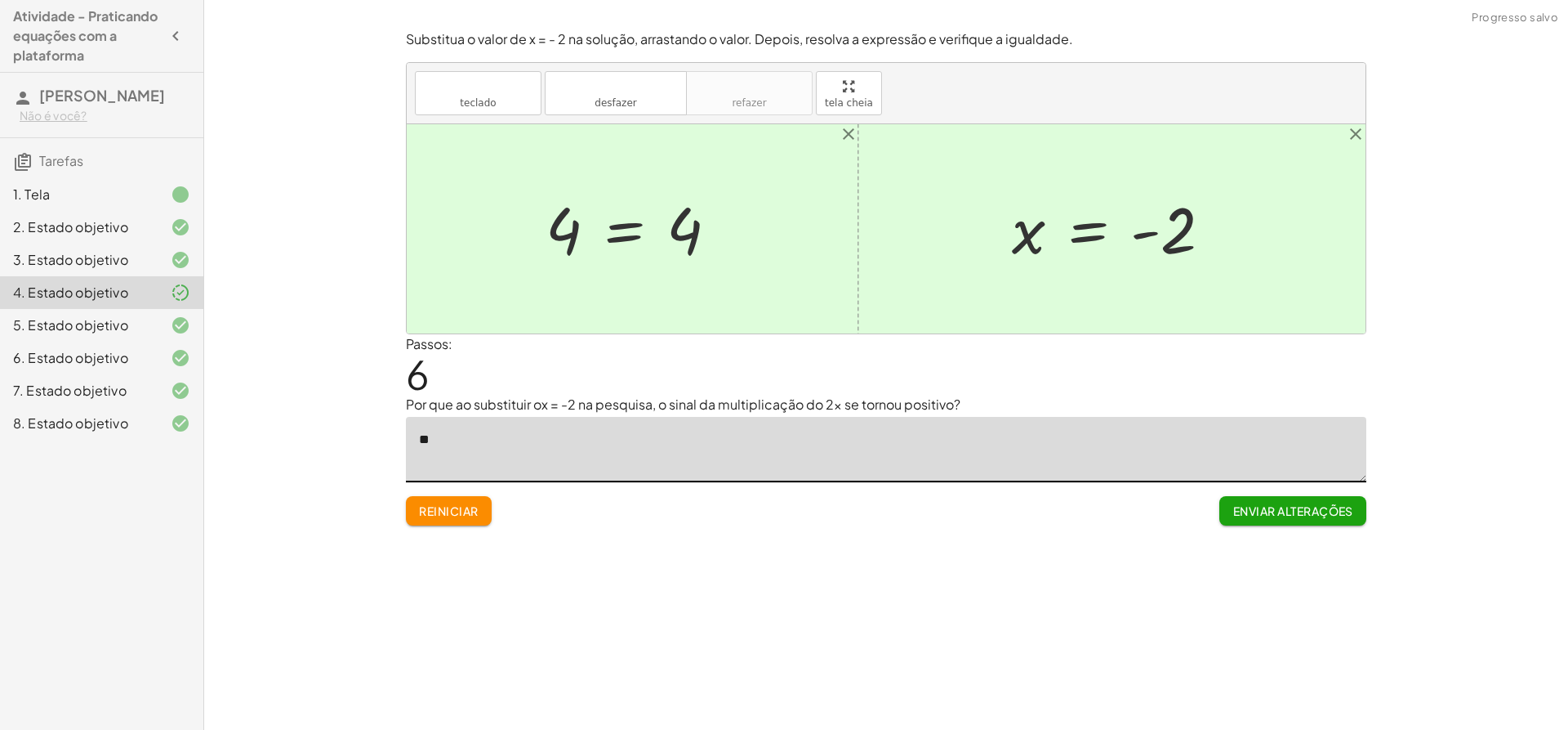
type textarea "*"
type textarea "**********"
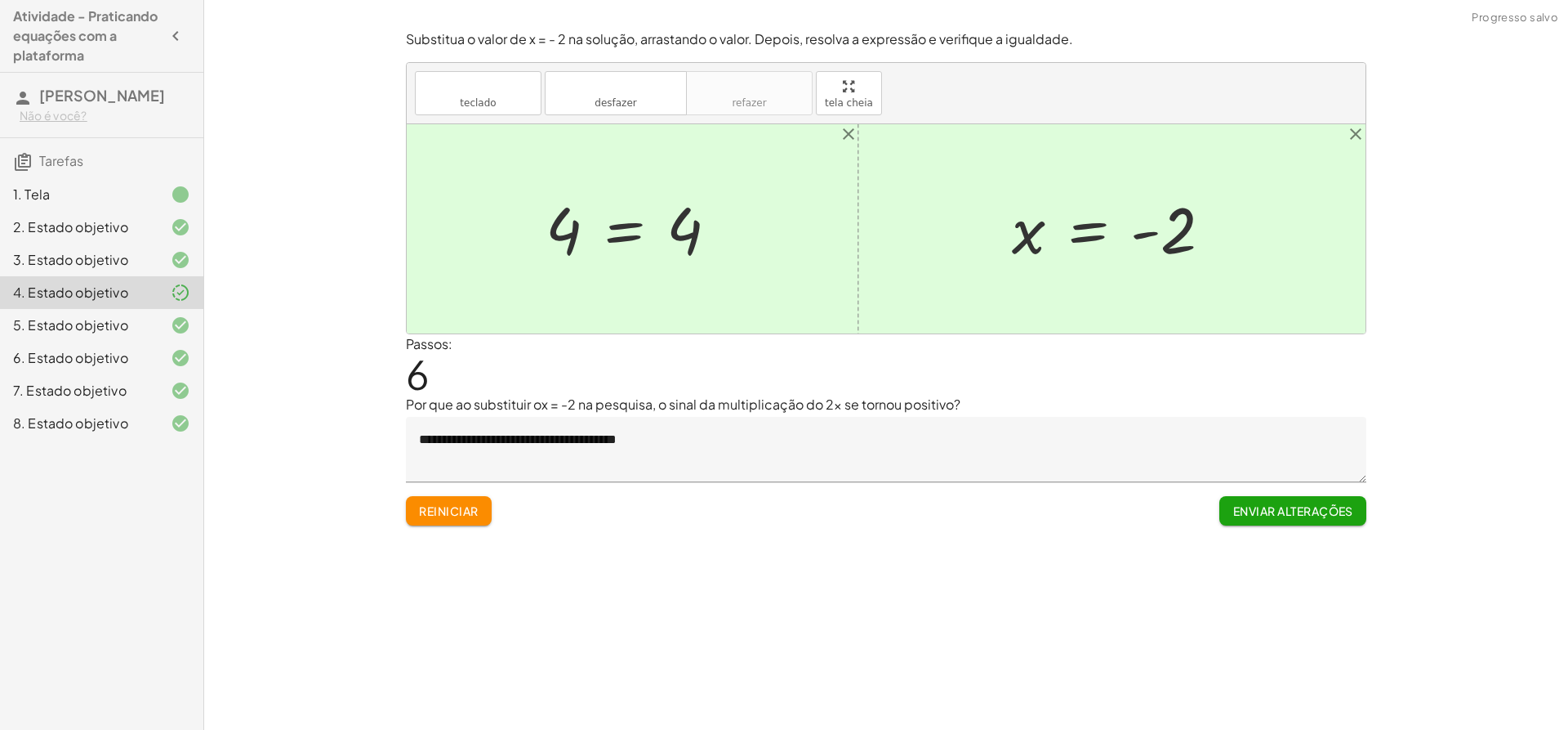
click at [1331, 514] on font "Enviar alterações" at bounding box center [1293, 511] width 120 height 15
click at [1322, 500] on button "Enviar alterações" at bounding box center [1293, 511] width 147 height 29
click at [1320, 507] on font "Continuar" at bounding box center [1318, 511] width 71 height 15
